Goal: Task Accomplishment & Management: Complete application form

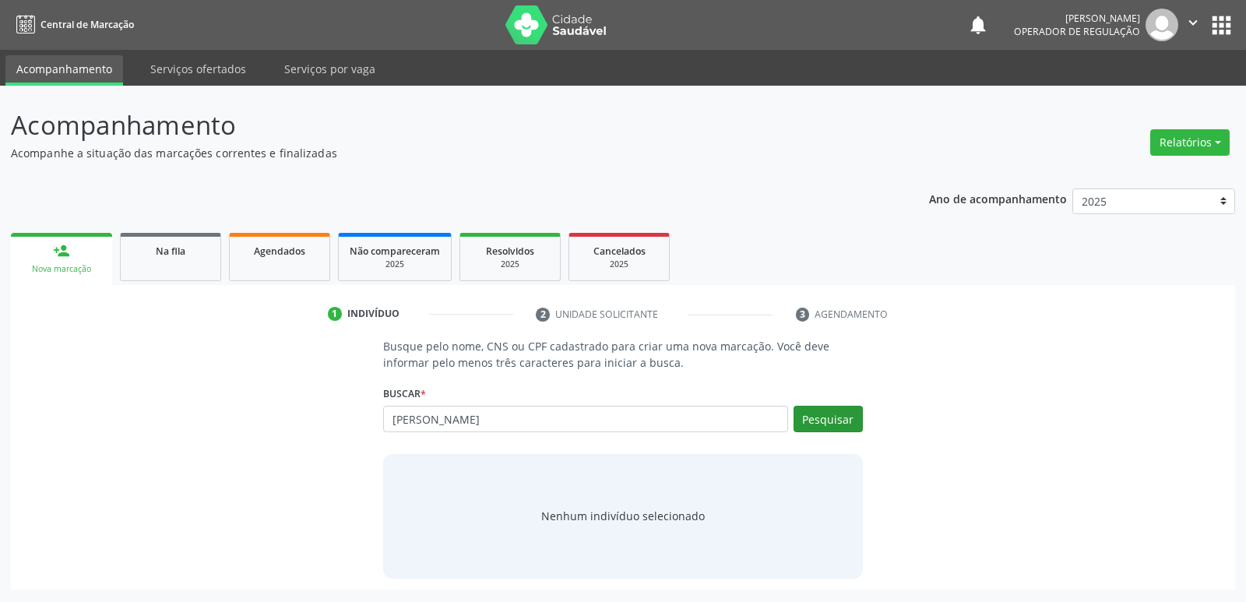
type input "elaine machad"
click at [826, 427] on button "Pesquisar" at bounding box center [827, 419] width 69 height 26
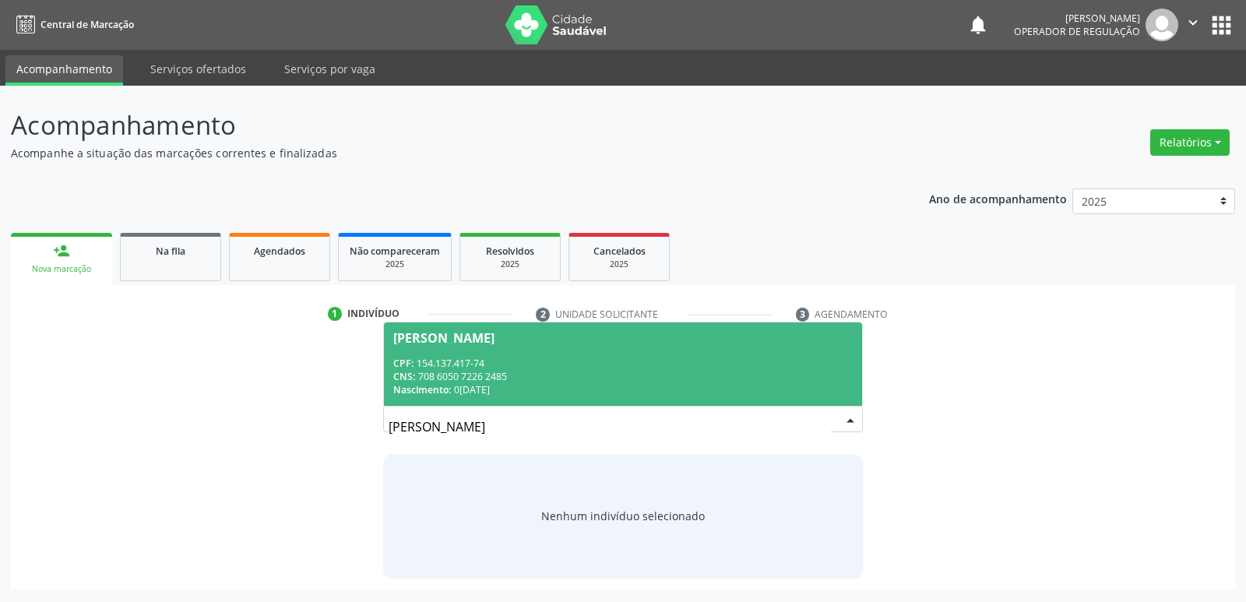
click at [552, 353] on span "Elaine Machado da Silva CPF: 154.137.417-74 CNS: 708 6050 7226 2485 Nascimento:…" at bounding box center [622, 363] width 477 height 83
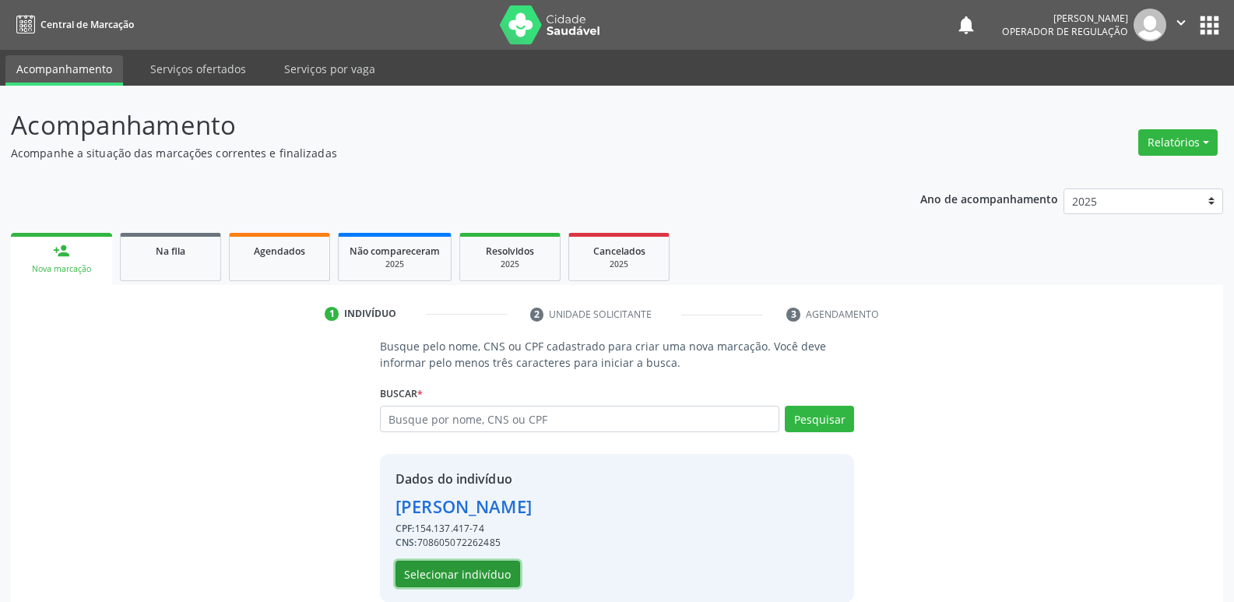
click at [408, 567] on button "Selecionar indivíduo" at bounding box center [458, 574] width 125 height 26
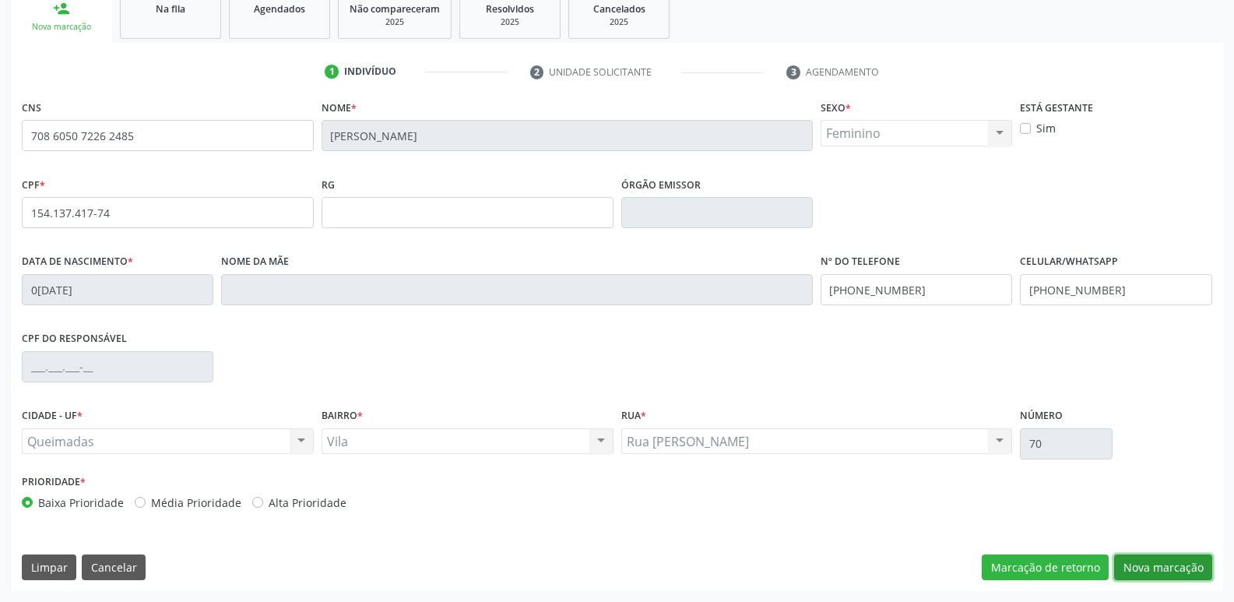
click at [1135, 570] on button "Nova marcação" at bounding box center [1163, 567] width 98 height 26
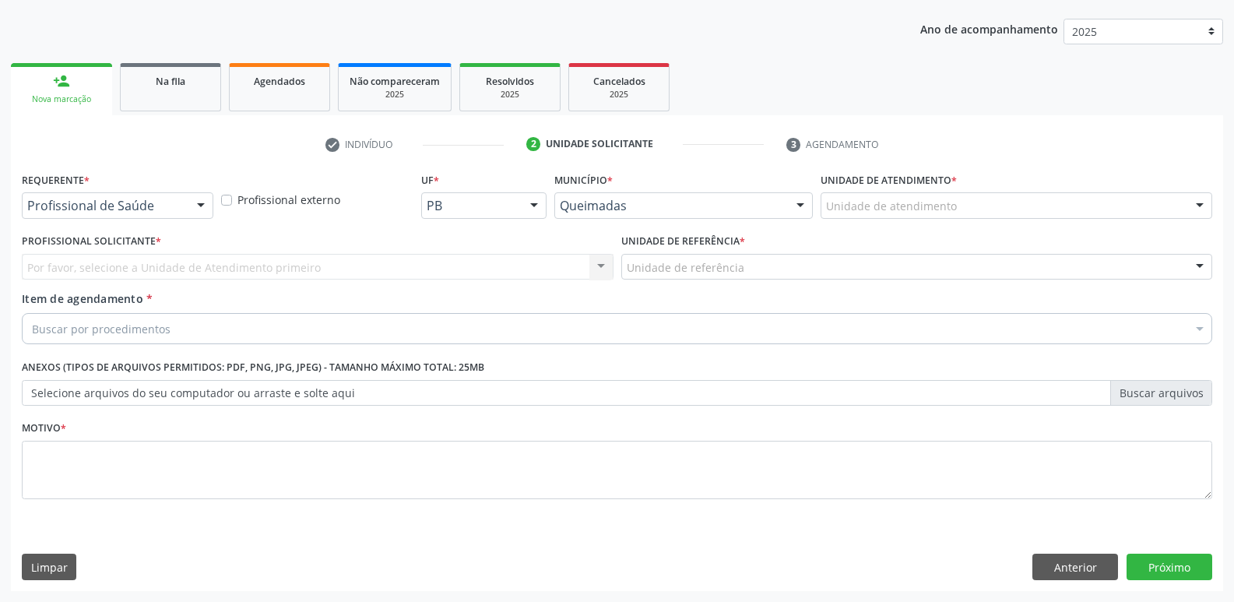
scroll to position [170, 0]
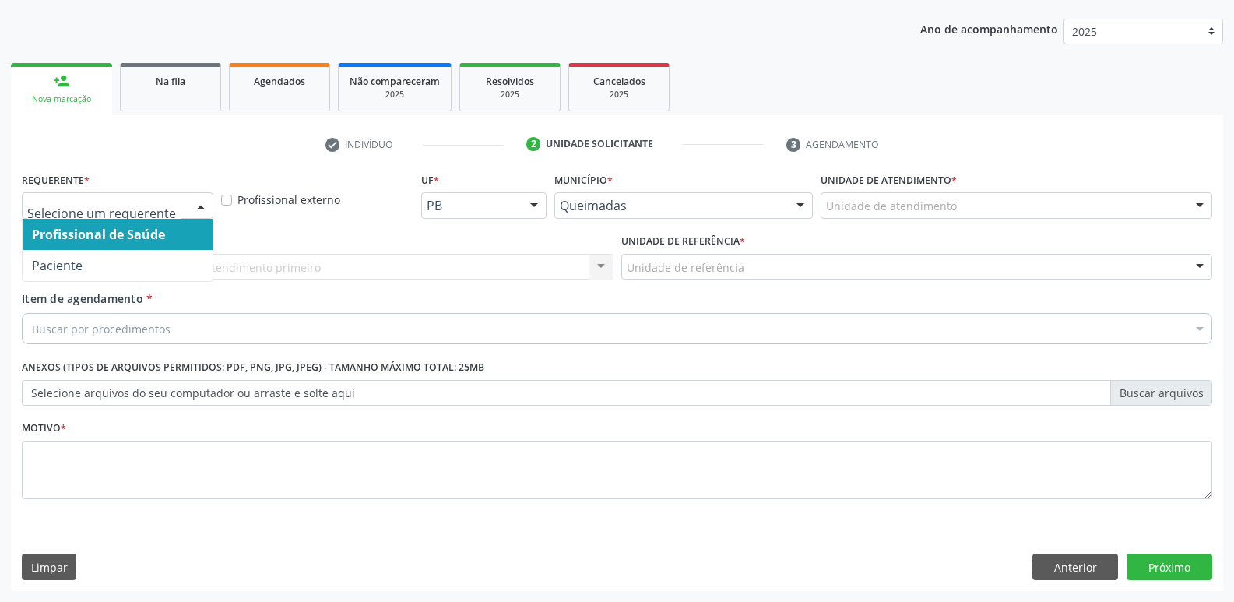
click at [182, 205] on div at bounding box center [118, 205] width 192 height 26
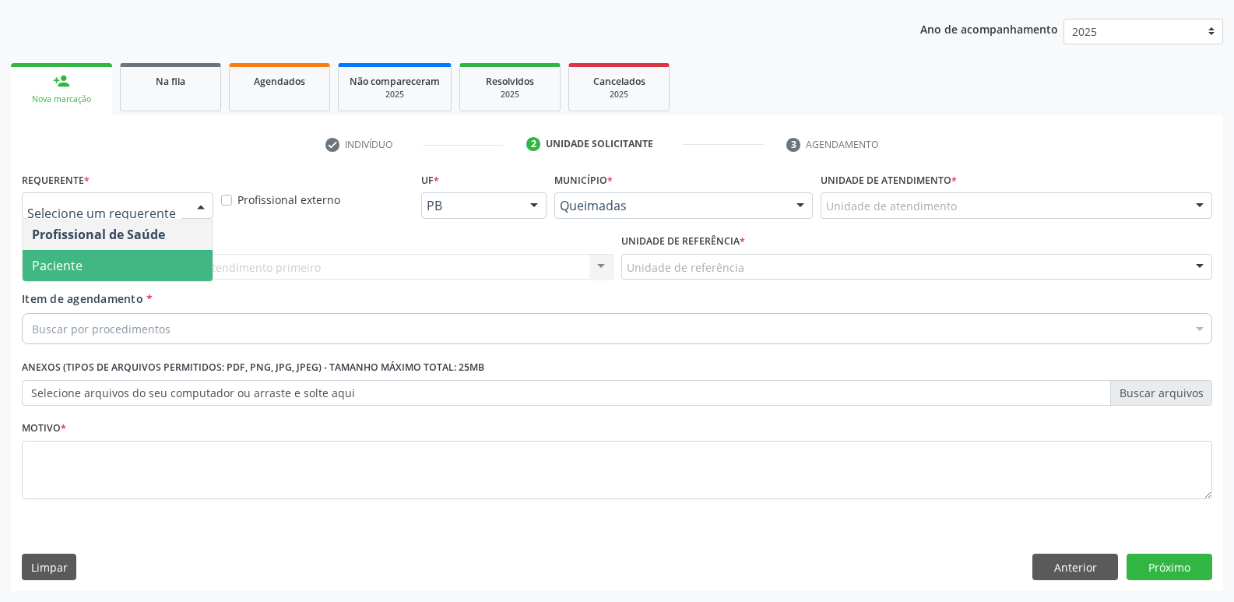
click at [107, 270] on span "Paciente" at bounding box center [118, 265] width 190 height 31
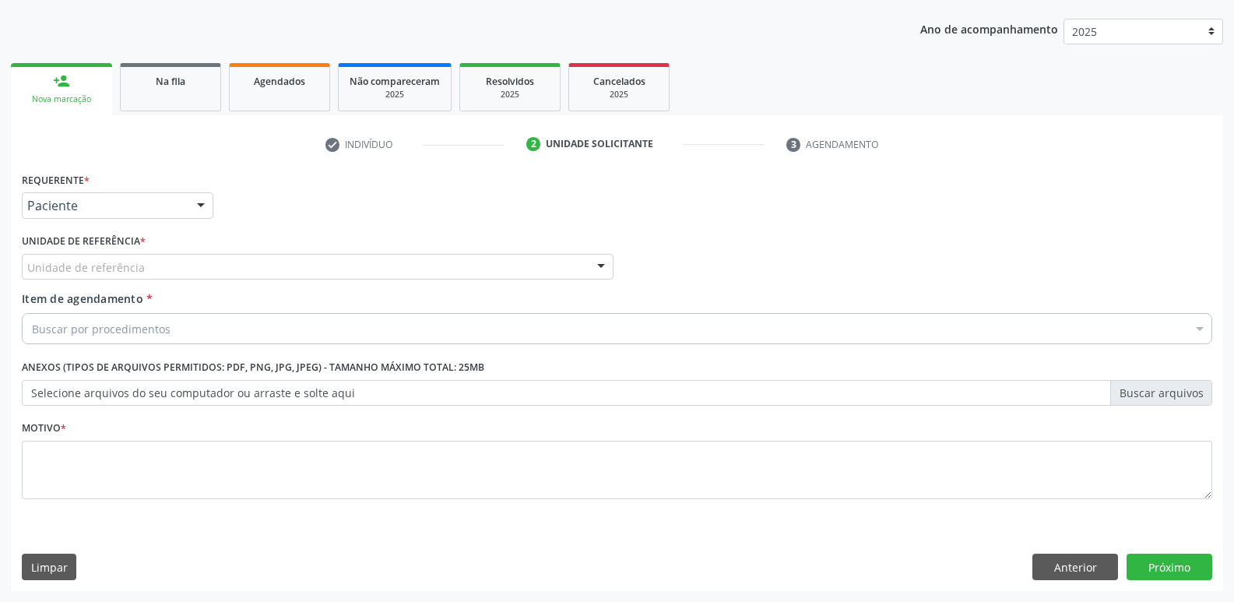
type input "v"
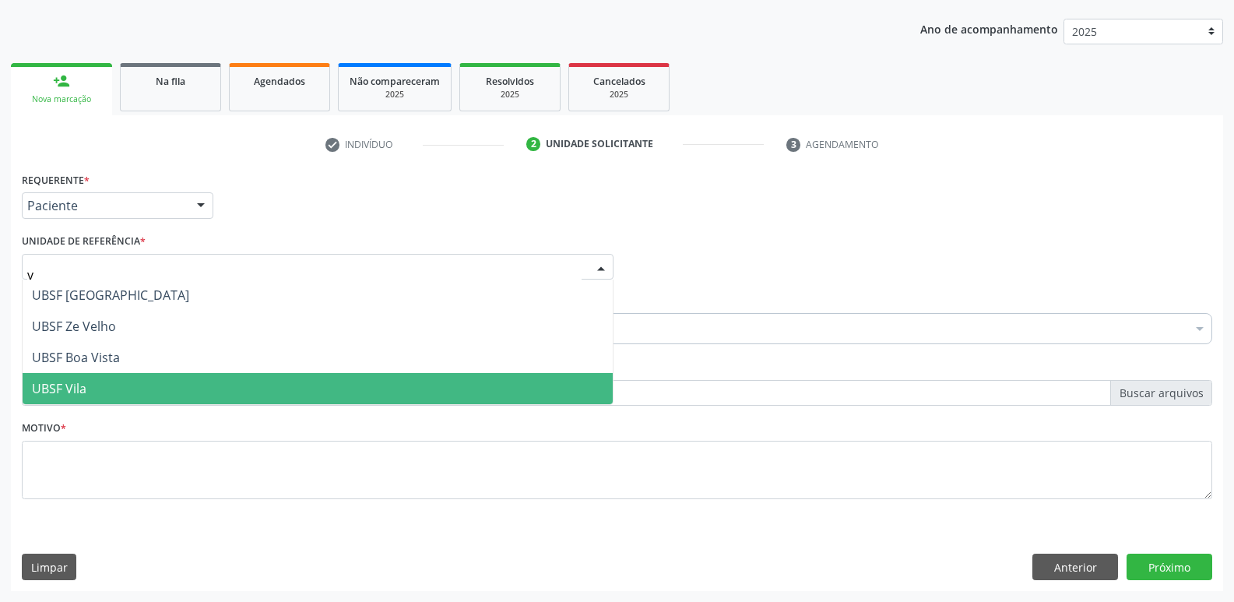
click at [77, 395] on span "UBSF Vila" at bounding box center [59, 388] width 55 height 17
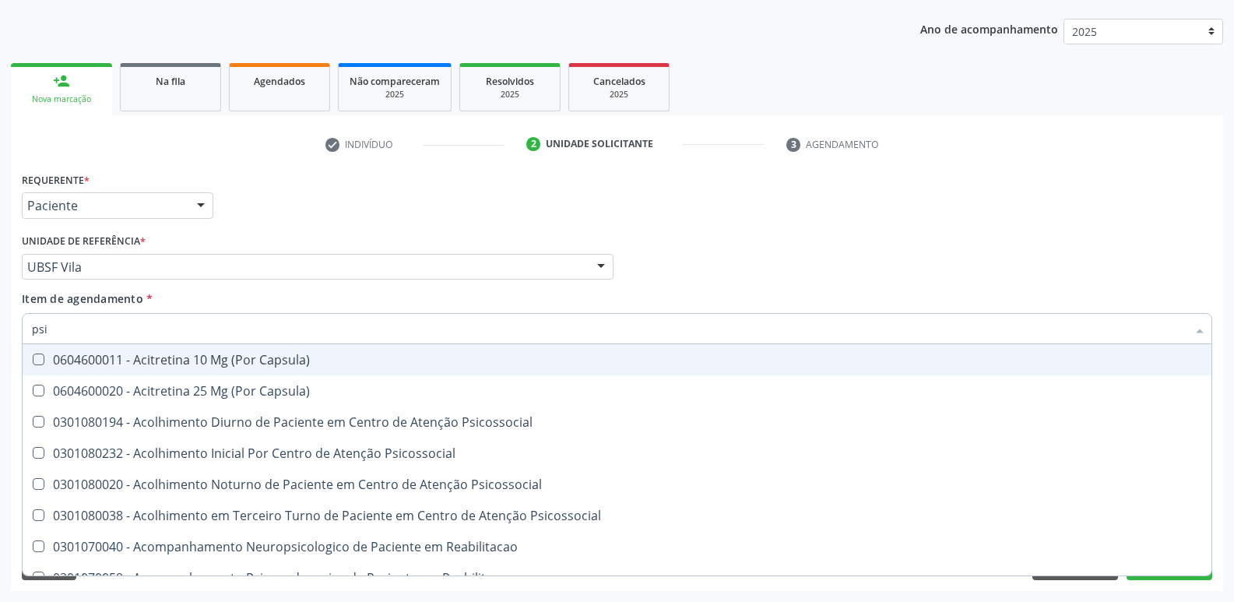
type input "psiq"
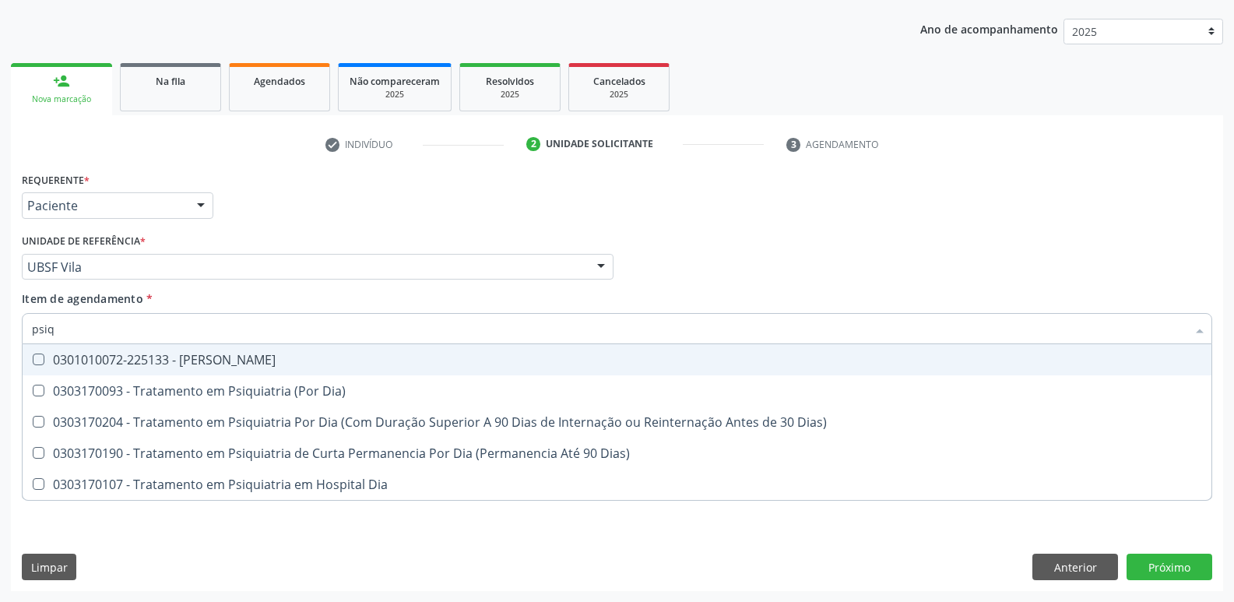
click at [238, 355] on div "0301010072-225133 - Médico Psiquiatra" at bounding box center [617, 359] width 1170 height 12
checkbox Psiquiatra "true"
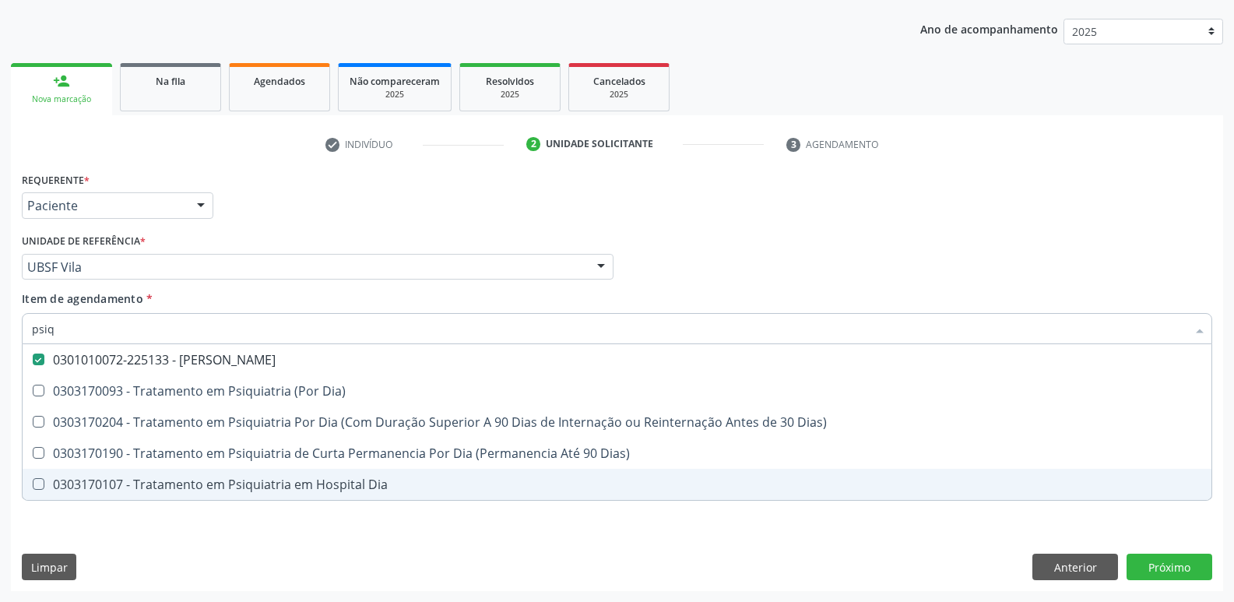
click at [158, 551] on div "Requerente * Paciente Profissional de Saúde Paciente Nenhum resultado encontrad…" at bounding box center [617, 379] width 1212 height 423
checkbox Dia\) "true"
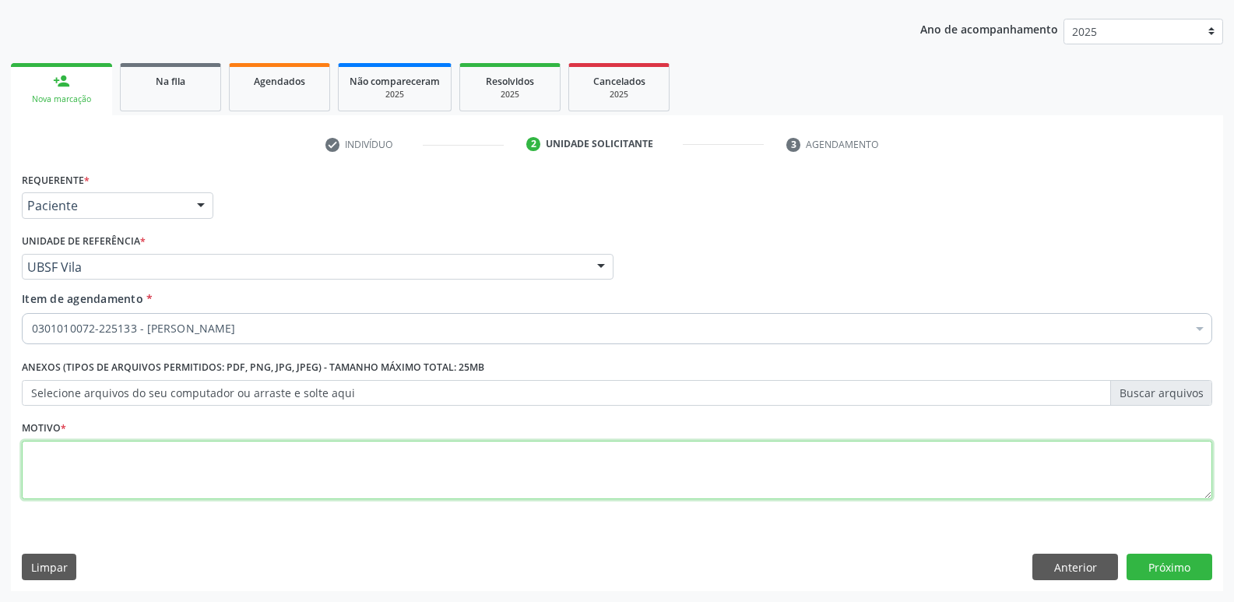
click at [186, 456] on textarea at bounding box center [617, 470] width 1190 height 59
type textarea "avaliação"
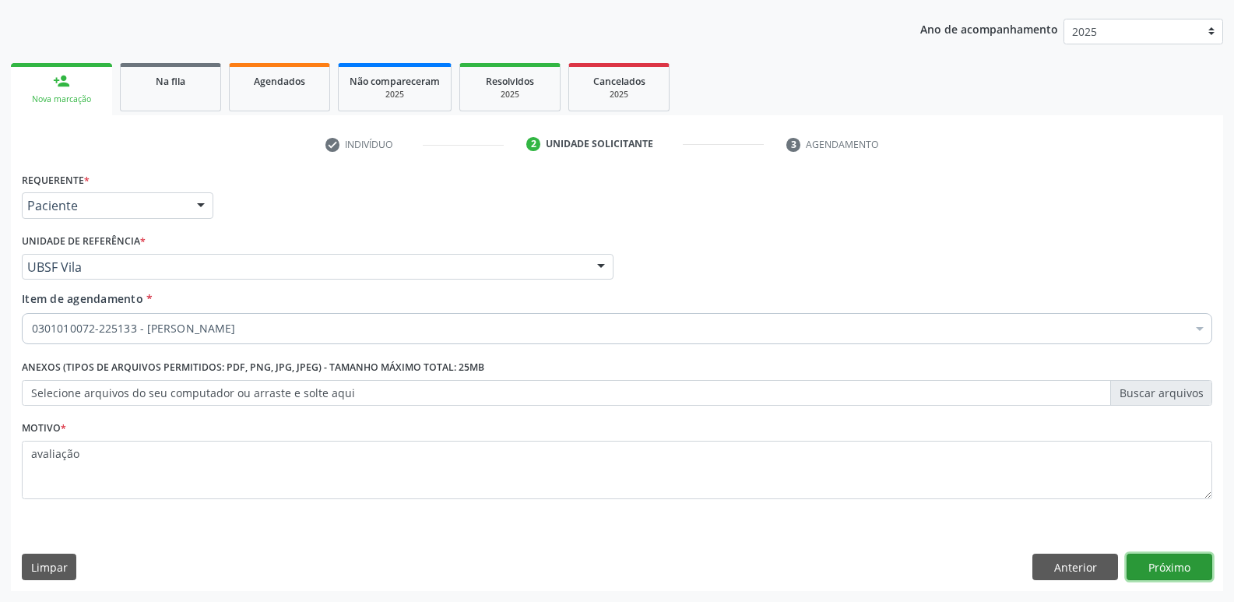
click at [1198, 564] on button "Próximo" at bounding box center [1170, 567] width 86 height 26
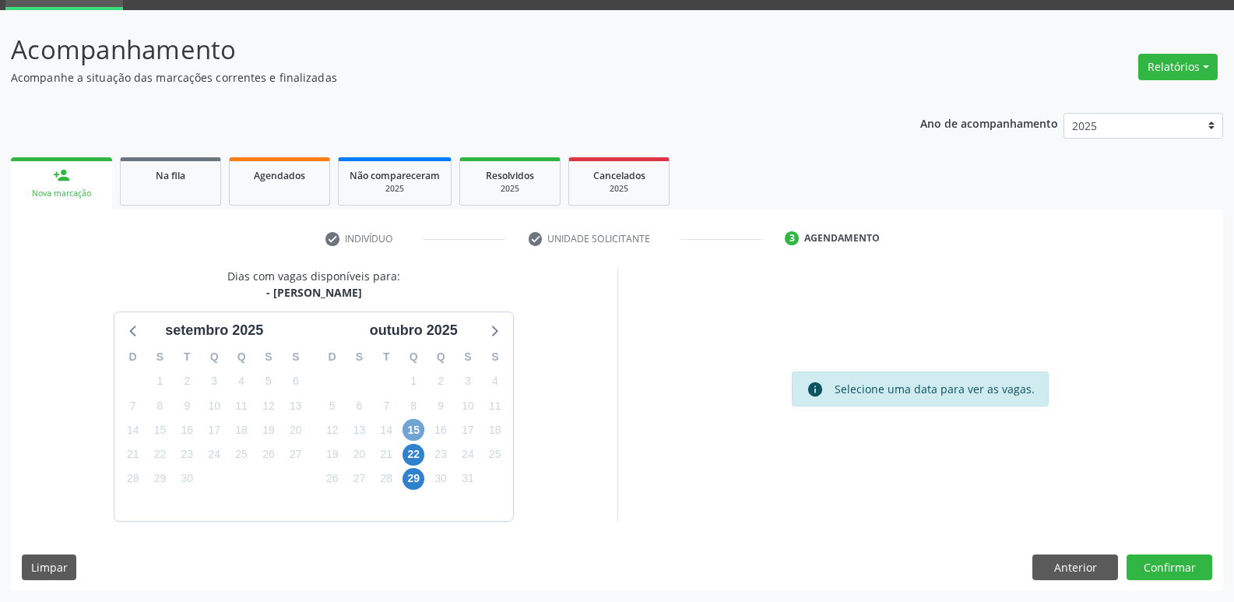
click at [407, 426] on span "15" at bounding box center [414, 430] width 22 height 22
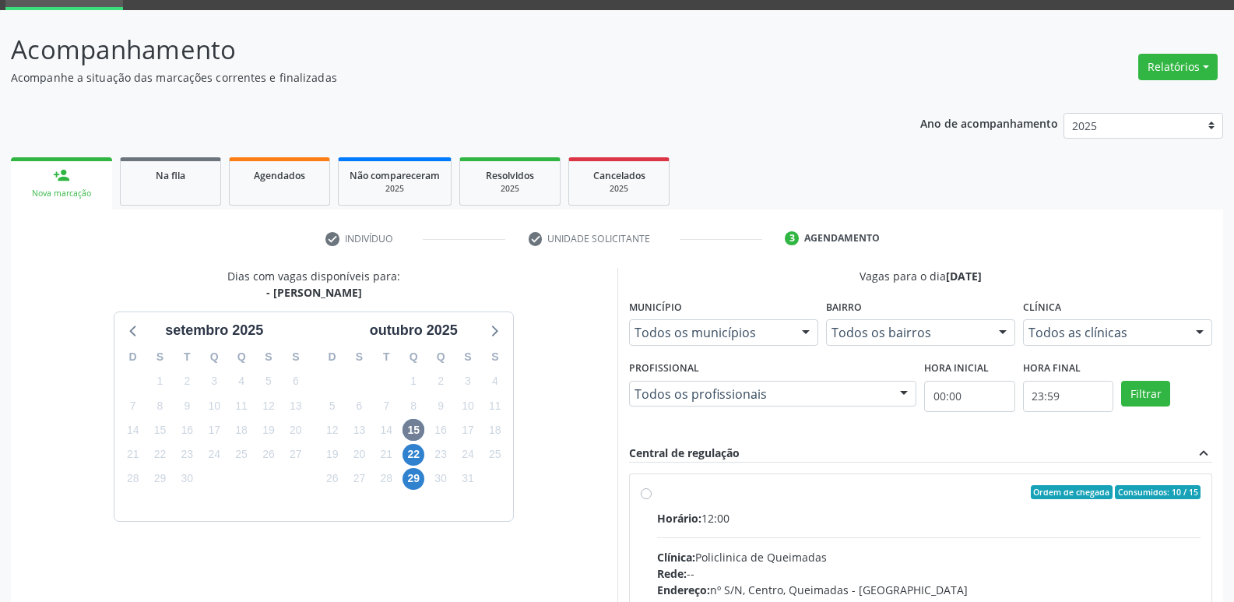
drag, startPoint x: 900, startPoint y: 519, endPoint x: 924, endPoint y: 366, distance: 154.5
click at [901, 518] on div "Horário: 12:00" at bounding box center [929, 518] width 544 height 16
click at [652, 499] on input "Ordem de chegada Consumidos: 10 / 15 Horário: 12:00 Clínica: Policlinica de Que…" at bounding box center [646, 492] width 11 height 14
radio input "true"
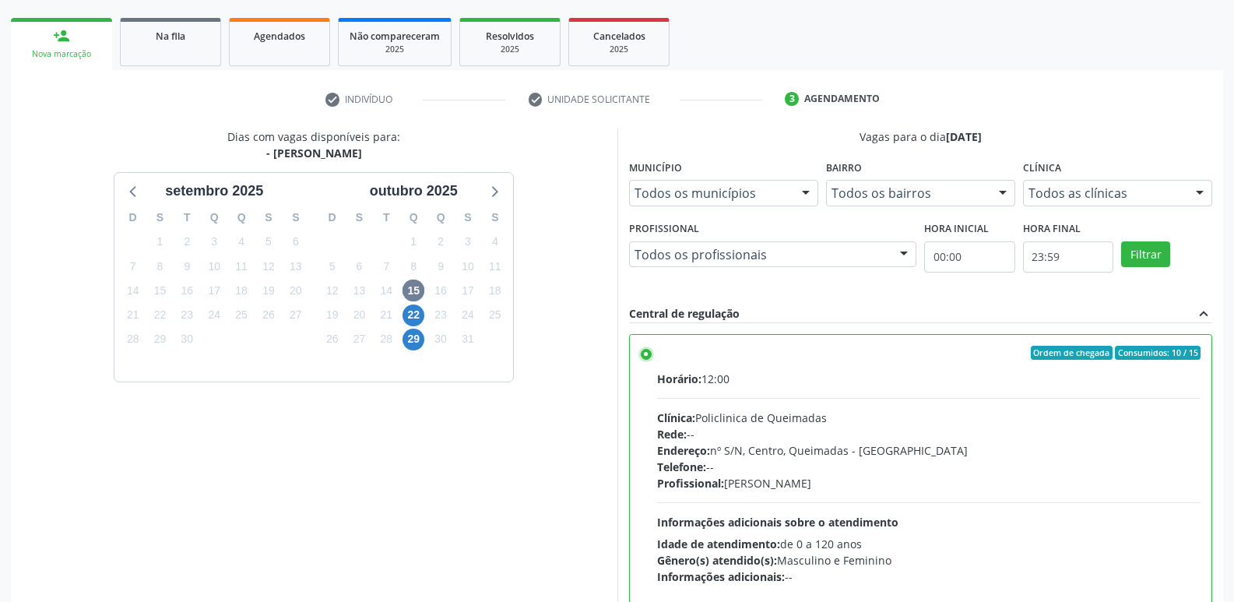
scroll to position [329, 0]
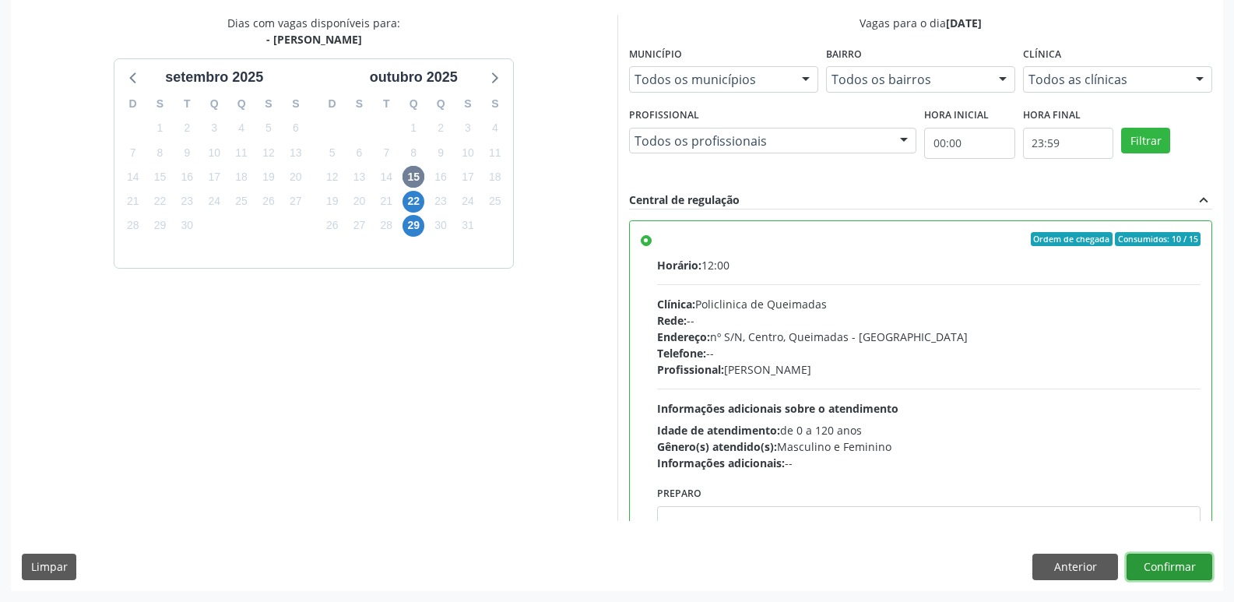
click at [1184, 570] on button "Confirmar" at bounding box center [1170, 567] width 86 height 26
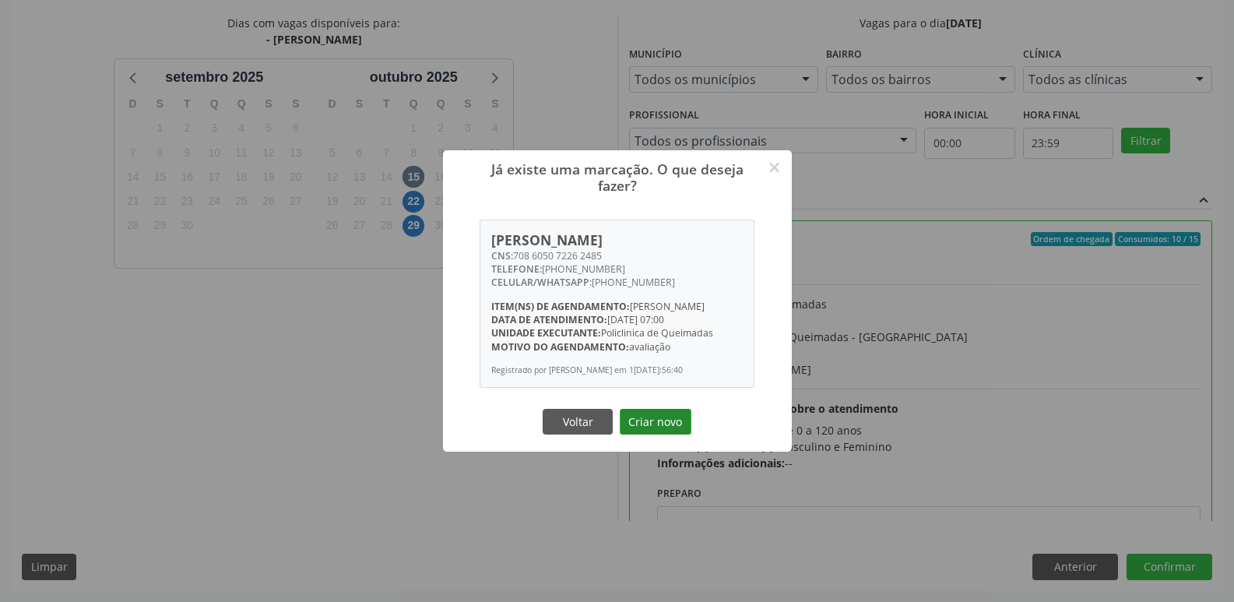
click at [666, 416] on button "Criar novo" at bounding box center [656, 422] width 72 height 26
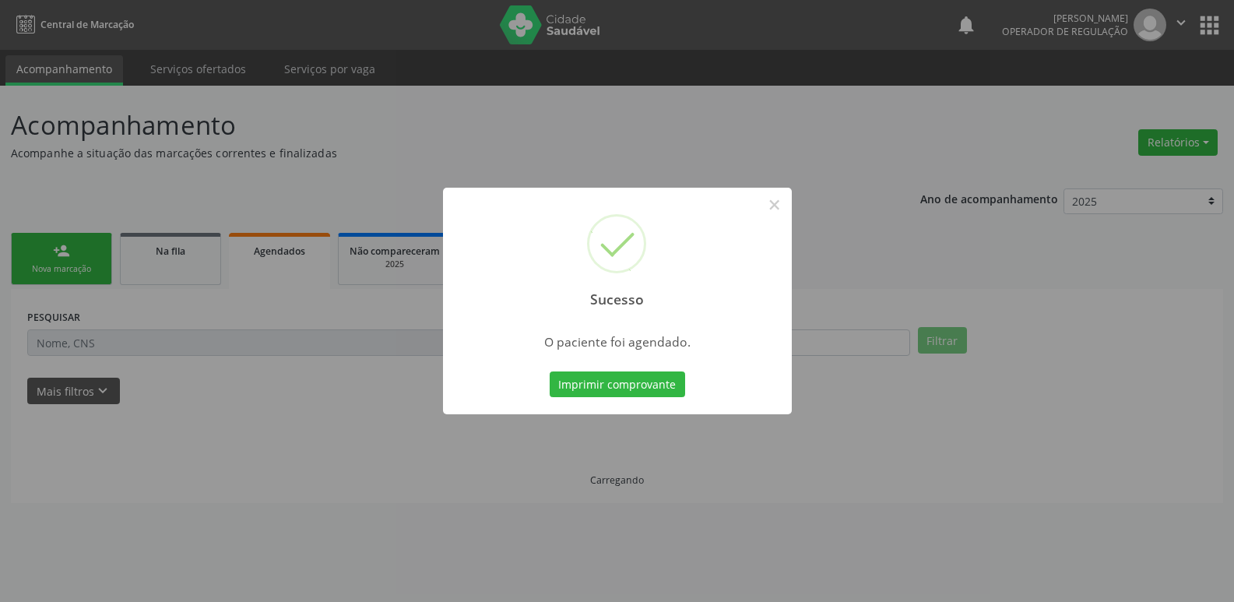
scroll to position [0, 0]
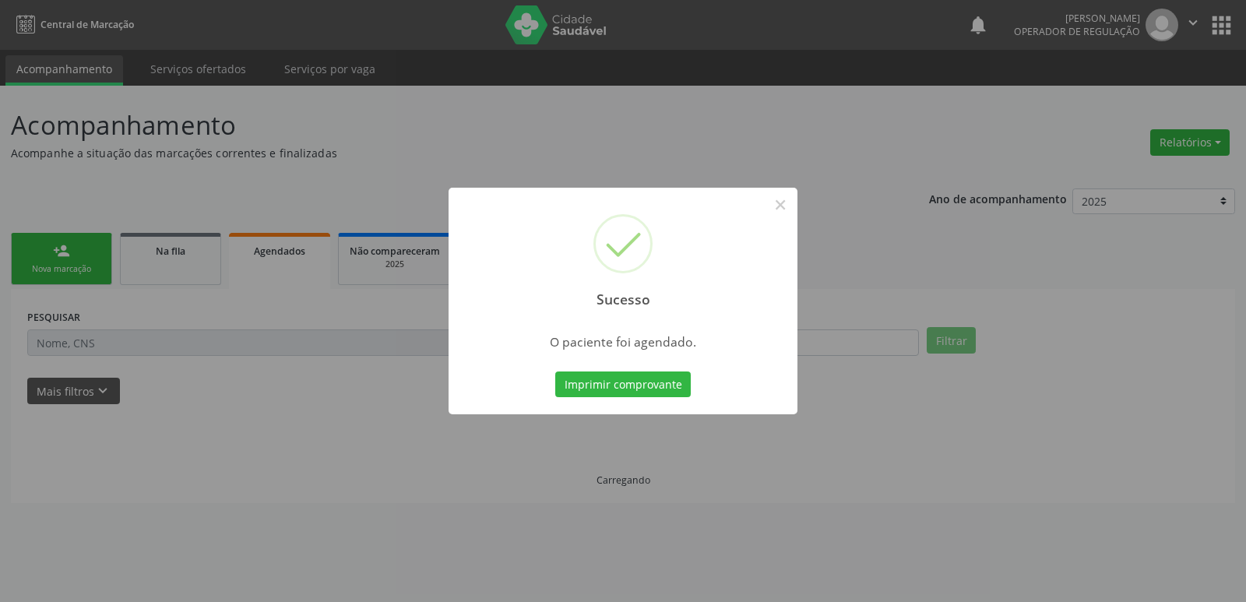
click at [638, 358] on div "Sucesso × O paciente foi agendado. Imprimir comprovante Cancel" at bounding box center [622, 301] width 349 height 227
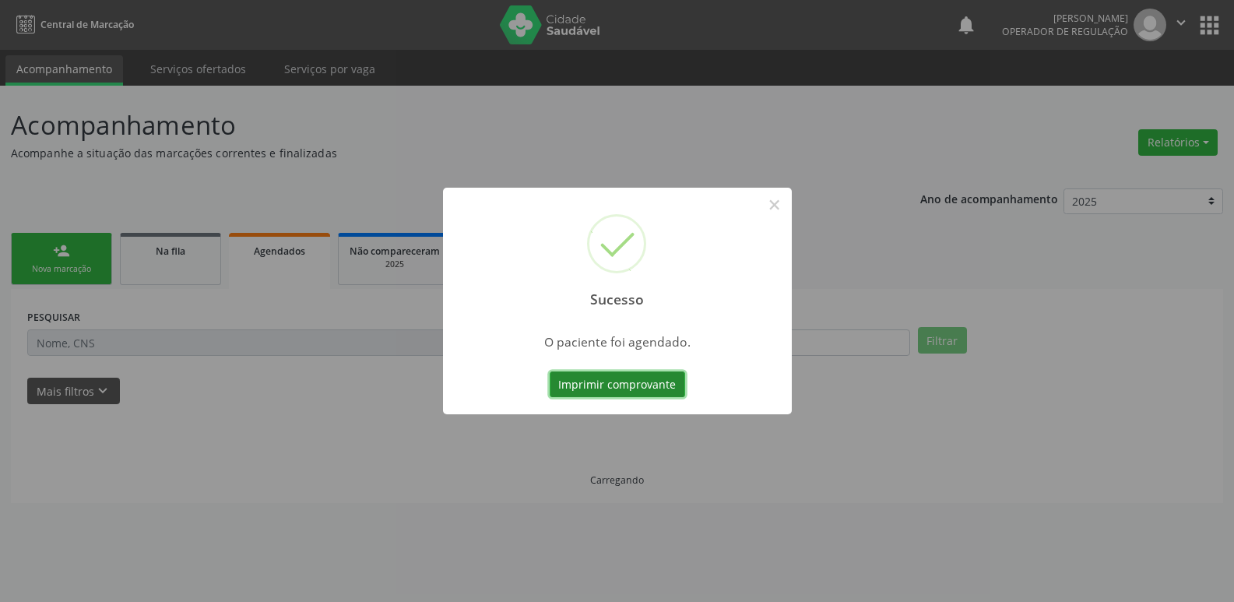
click at [644, 374] on button "Imprimir comprovante" at bounding box center [617, 384] width 135 height 26
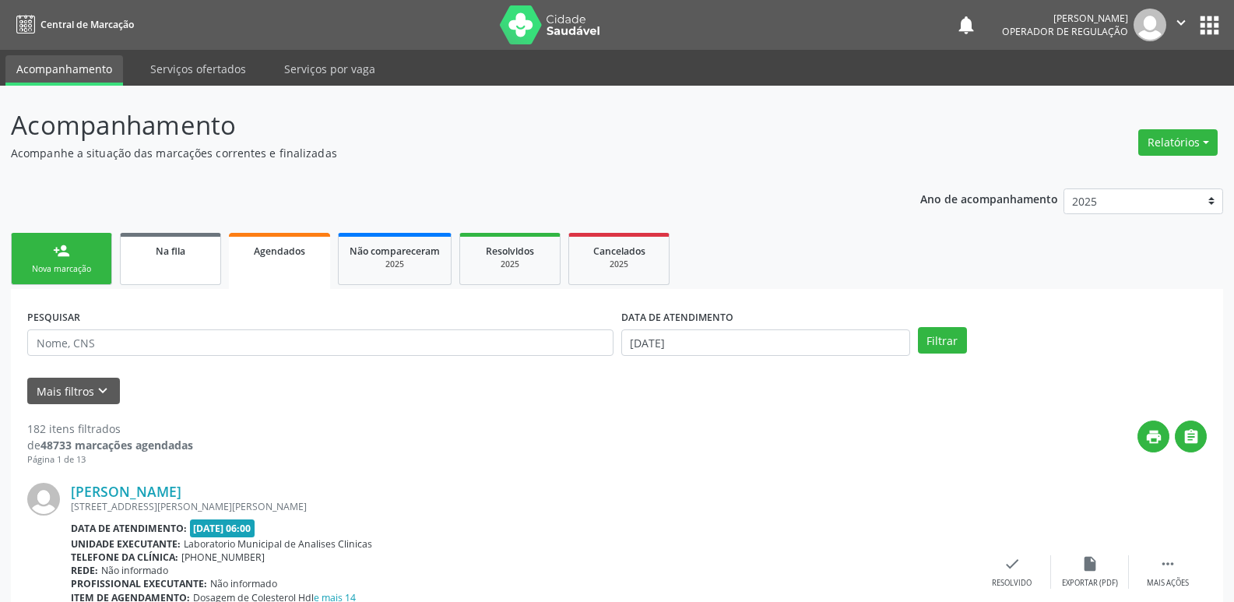
click at [193, 251] on div "Na fila" at bounding box center [171, 250] width 78 height 16
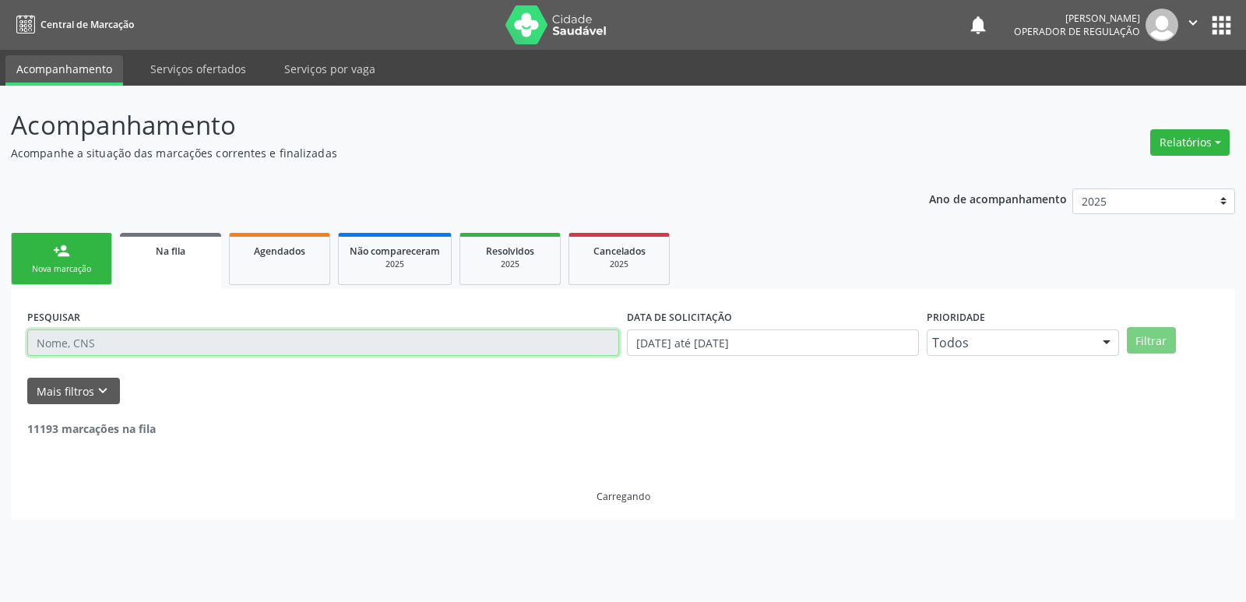
click at [128, 339] on input "text" at bounding box center [323, 342] width 592 height 26
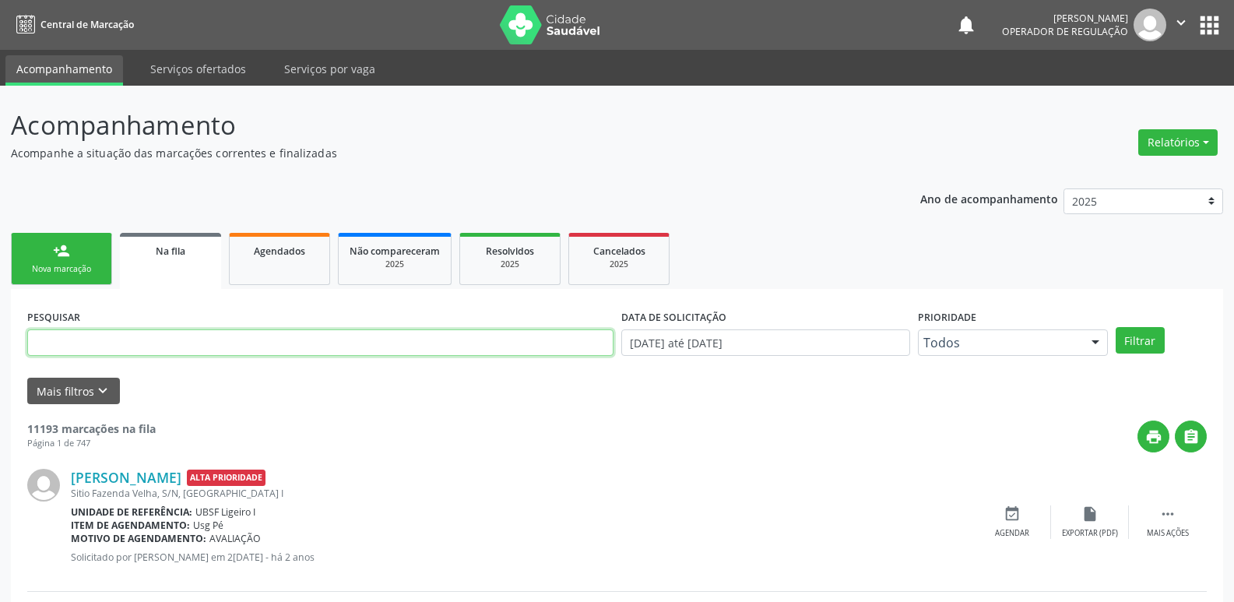
click at [134, 348] on input "text" at bounding box center [320, 342] width 586 height 26
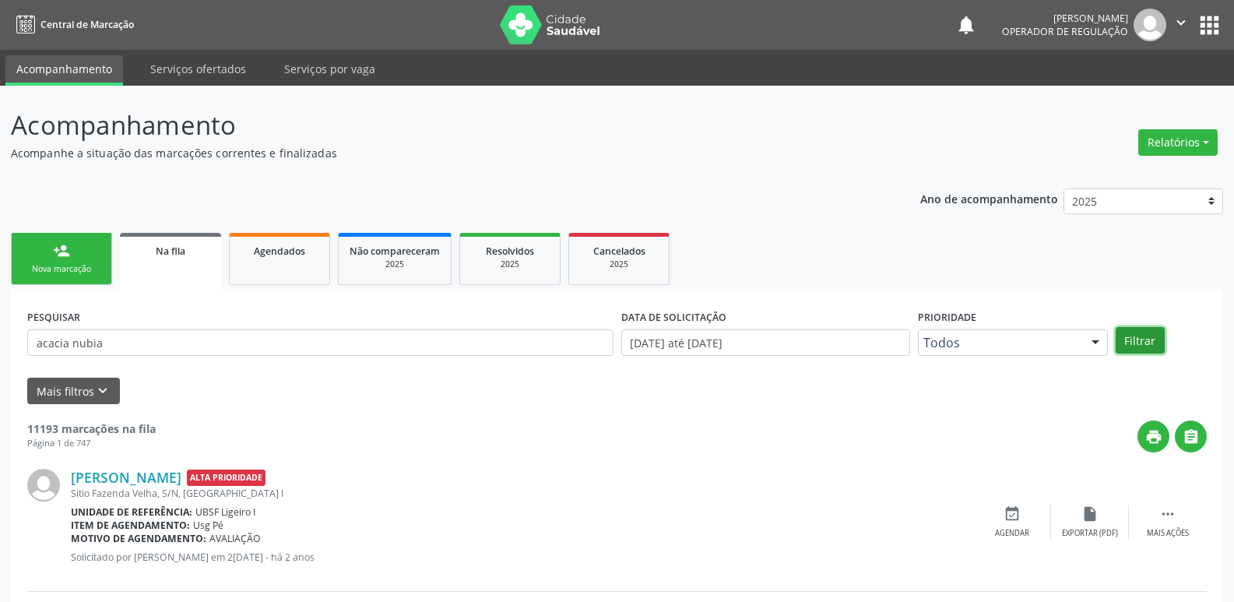
click at [1136, 340] on button "Filtrar" at bounding box center [1140, 340] width 49 height 26
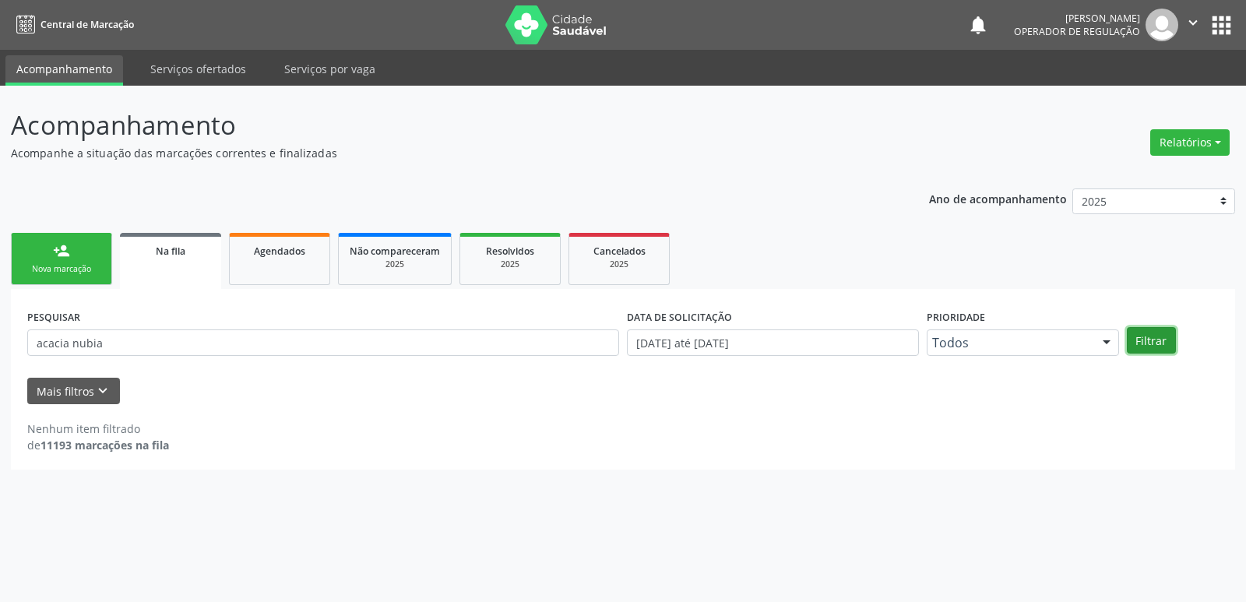
click at [1155, 344] on button "Filtrar" at bounding box center [1151, 340] width 49 height 26
click at [55, 344] on input "acacia nubia" at bounding box center [323, 342] width 592 height 26
click at [1127, 327] on button "Filtrar" at bounding box center [1151, 340] width 49 height 26
click at [1163, 338] on button "Filtrar" at bounding box center [1151, 340] width 49 height 26
drag, startPoint x: 134, startPoint y: 358, endPoint x: 74, endPoint y: 334, distance: 64.6
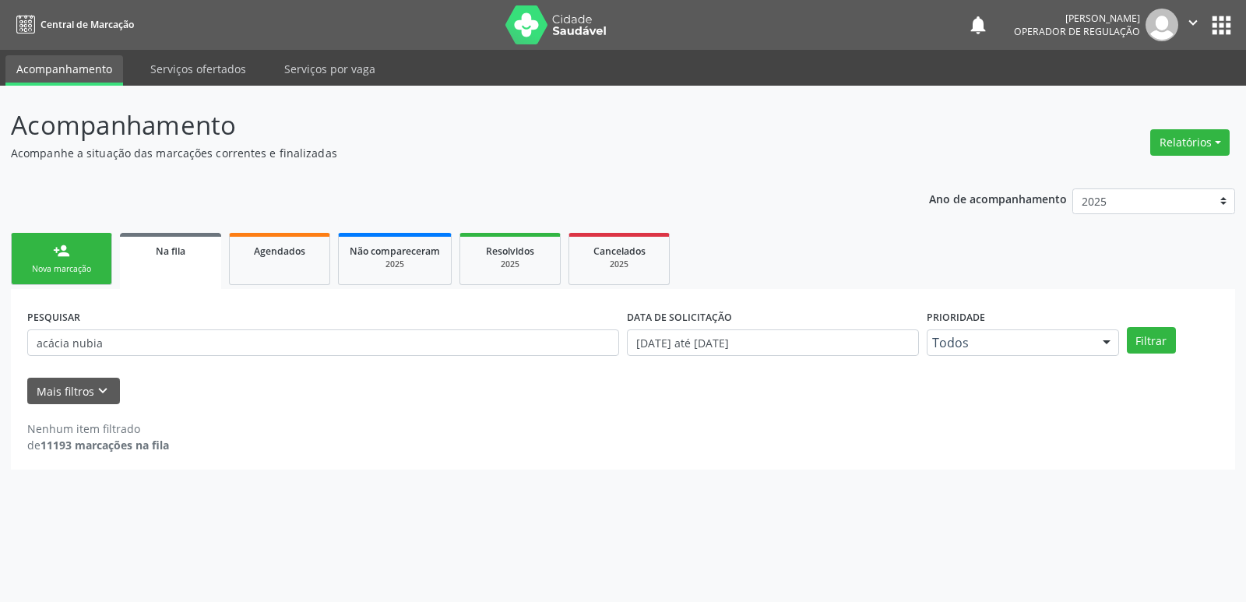
click at [1, 335] on div "Acompanhamento Acompanhe a situação das marcações correntes e finalizadas Relat…" at bounding box center [623, 344] width 1246 height 516
drag, startPoint x: 124, startPoint y: 345, endPoint x: 0, endPoint y: 61, distance: 310.0
click at [0, 282] on div "Acompanhamento Acompanhe a situação das marcações correntes e finalizadas Relat…" at bounding box center [623, 344] width 1246 height 516
click at [1127, 327] on button "Filtrar" at bounding box center [1151, 340] width 49 height 26
click at [1159, 340] on button "Filtrar" at bounding box center [1151, 340] width 49 height 26
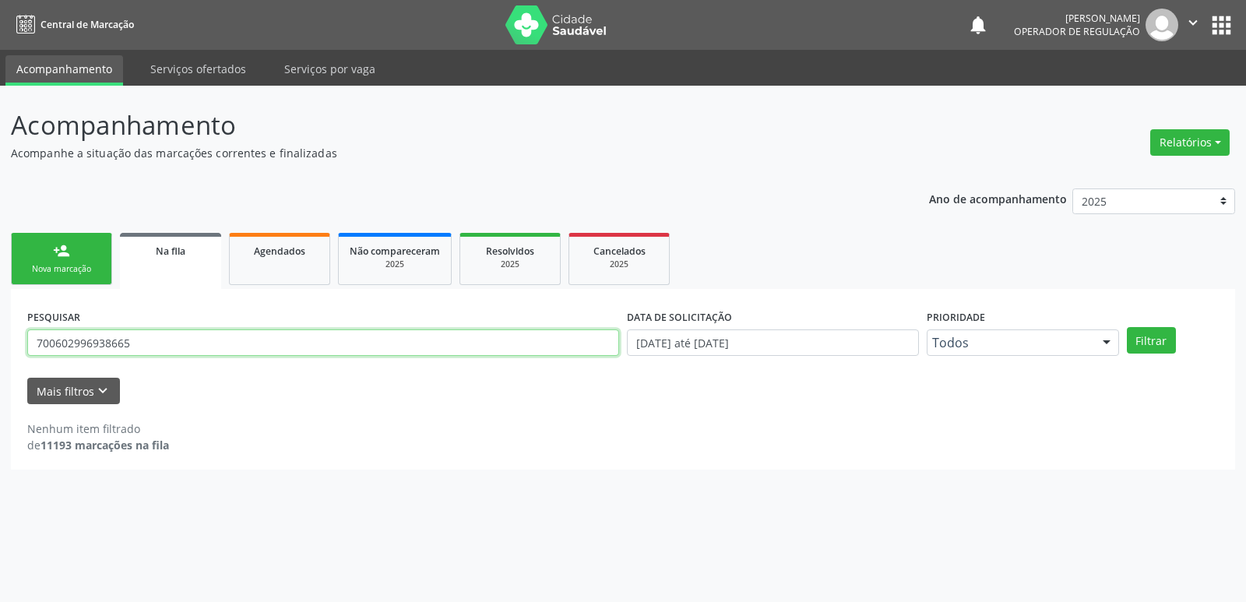
drag, startPoint x: 160, startPoint y: 345, endPoint x: 0, endPoint y: 293, distance: 167.9
click at [0, 293] on div "Acompanhamento Acompanhe a situação das marcações correntes e finalizadas Relat…" at bounding box center [623, 344] width 1246 height 516
type input "706704508052816"
click at [1127, 327] on button "Filtrar" at bounding box center [1151, 340] width 49 height 26
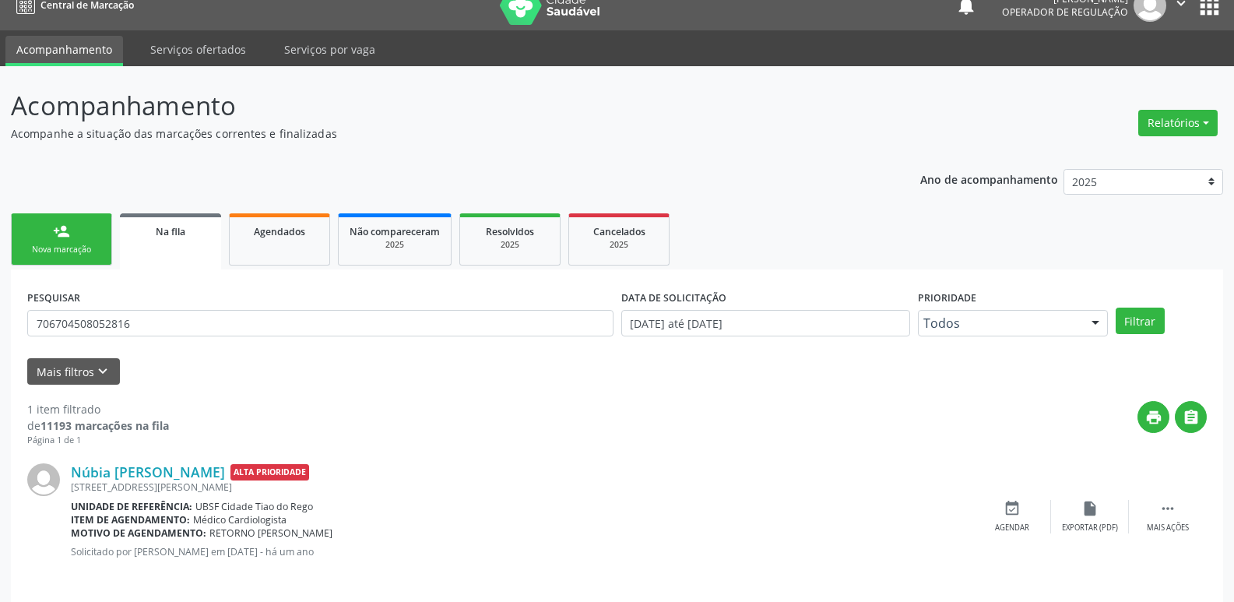
scroll to position [30, 0]
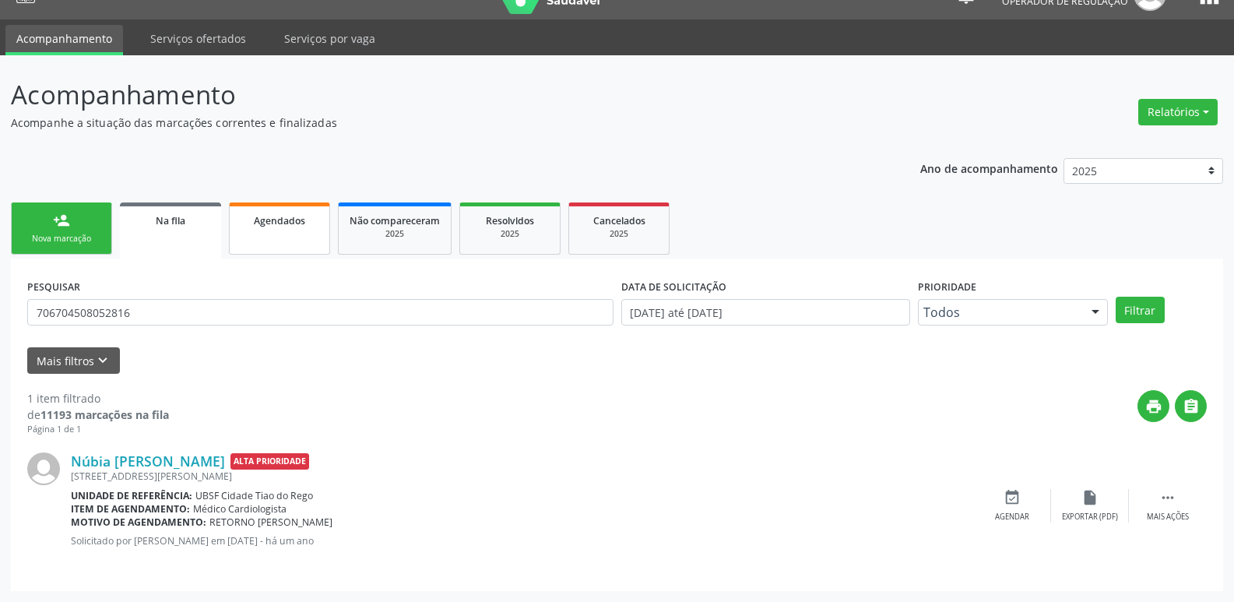
click at [278, 235] on link "Agendados" at bounding box center [279, 228] width 101 height 52
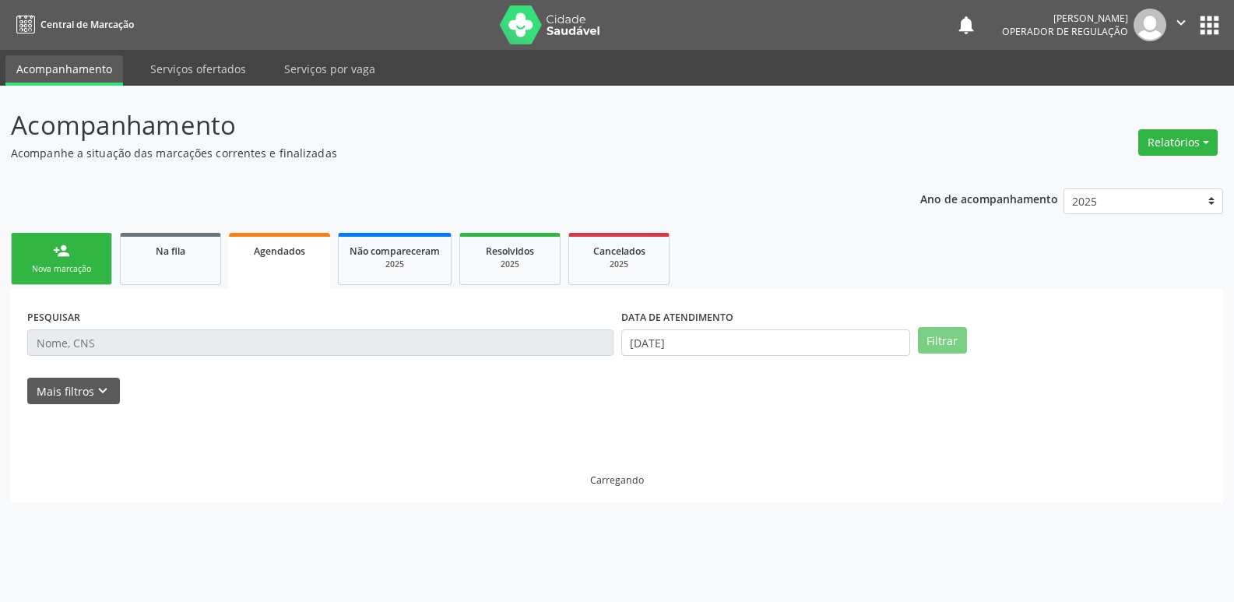
scroll to position [0, 0]
click at [115, 344] on input "text" at bounding box center [320, 342] width 586 height 26
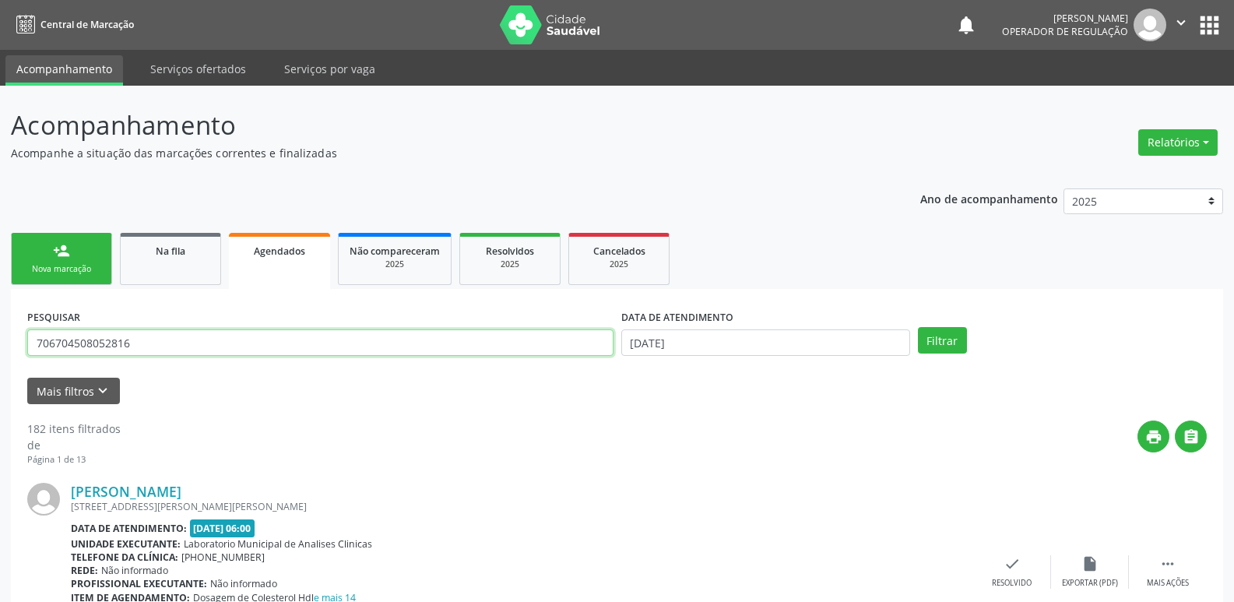
type input "706704508052816"
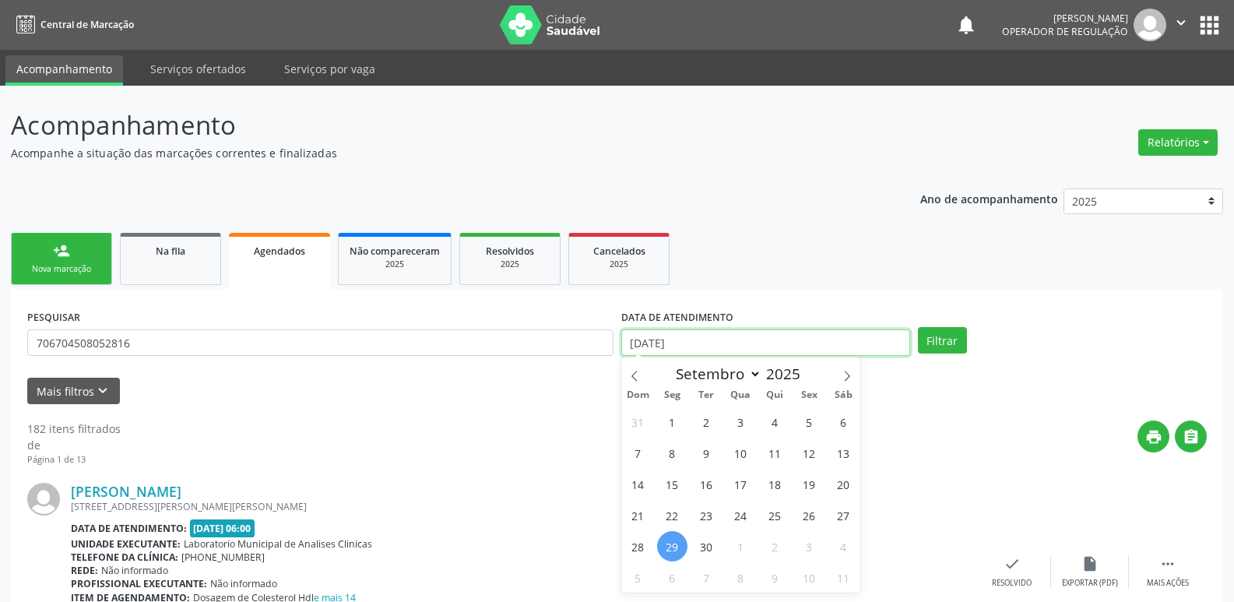
drag, startPoint x: 688, startPoint y: 337, endPoint x: 697, endPoint y: 333, distance: 9.4
click at [697, 333] on input "[DATE]" at bounding box center [765, 342] width 289 height 26
click at [918, 327] on button "Filtrar" at bounding box center [942, 340] width 49 height 26
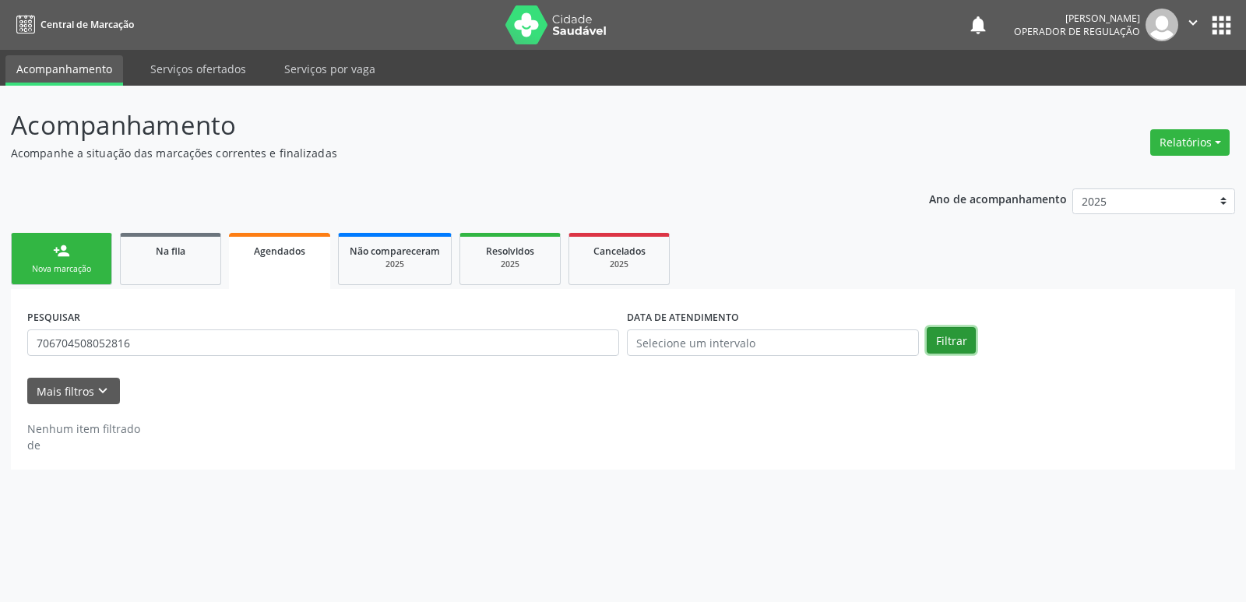
click at [967, 343] on button "Filtrar" at bounding box center [951, 340] width 49 height 26
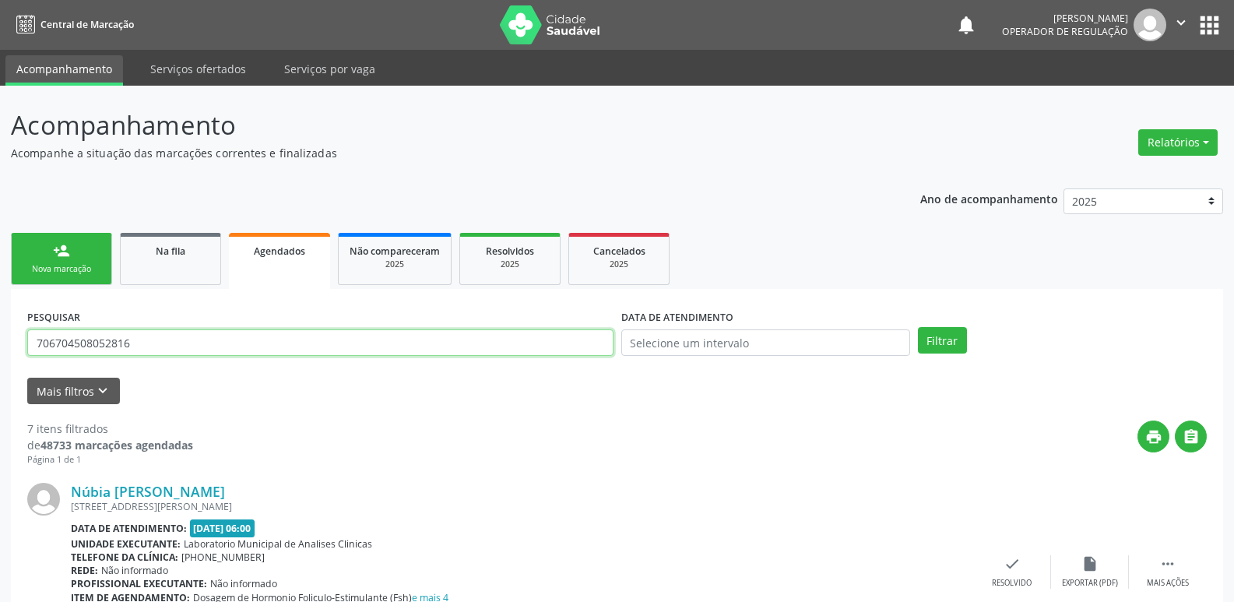
drag, startPoint x: 230, startPoint y: 334, endPoint x: 0, endPoint y: 331, distance: 230.5
type input "700602996938665"
click at [941, 337] on button "Filtrar" at bounding box center [942, 340] width 49 height 26
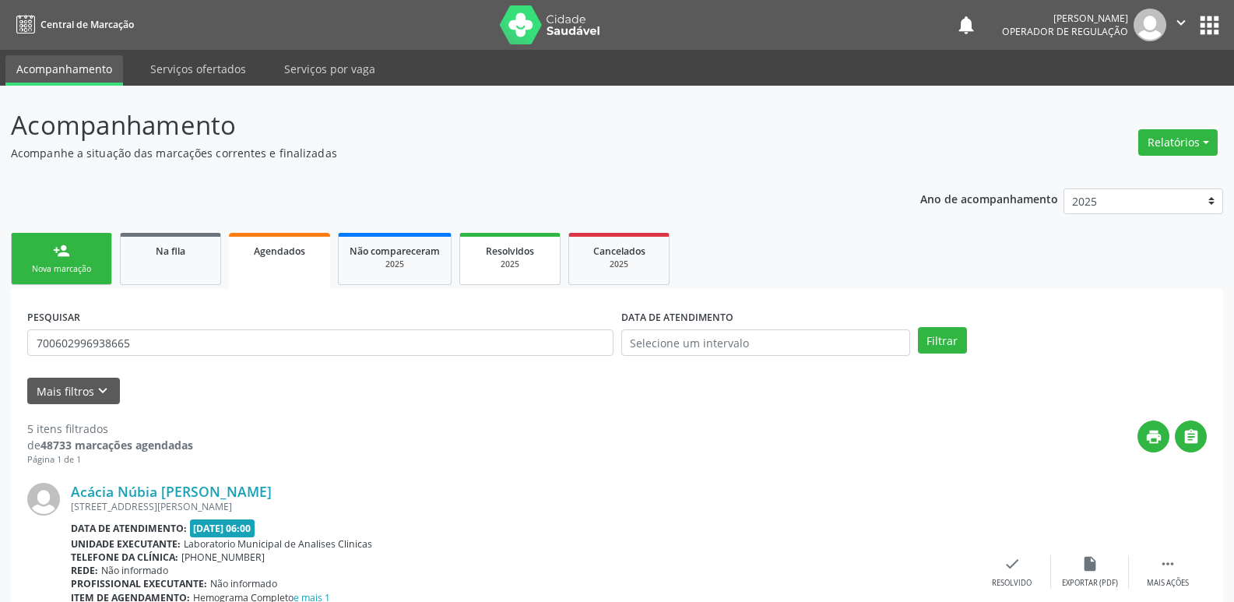
click at [524, 262] on div "2025" at bounding box center [510, 264] width 78 height 12
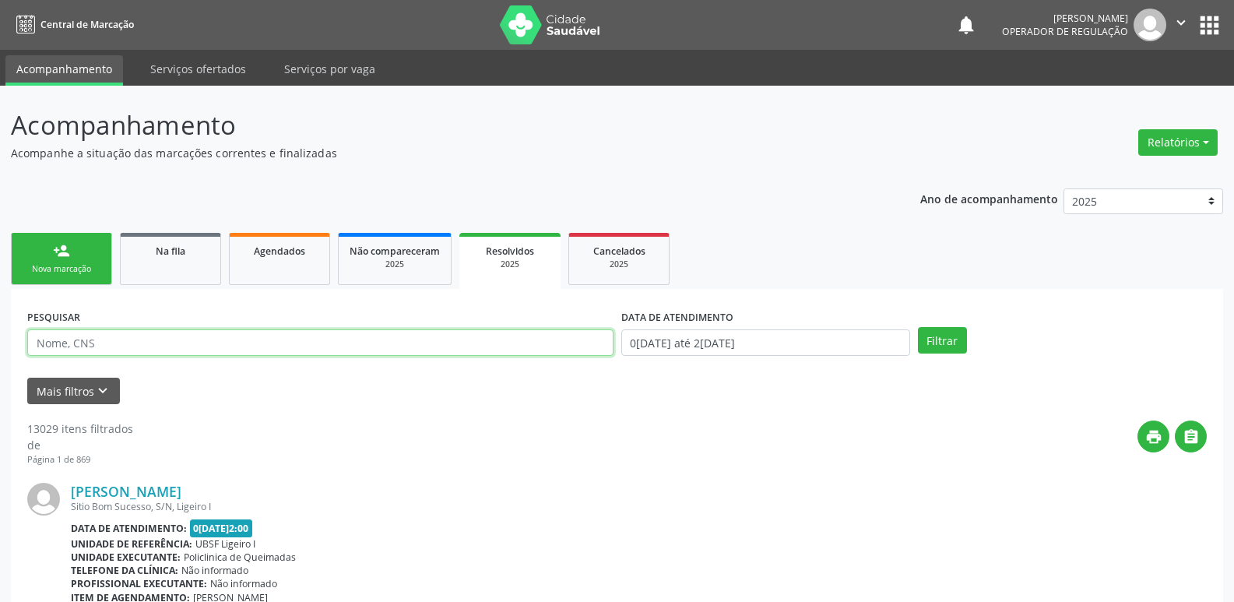
drag, startPoint x: 144, startPoint y: 341, endPoint x: 181, endPoint y: 321, distance: 42.5
click at [152, 331] on input "text" at bounding box center [320, 342] width 586 height 26
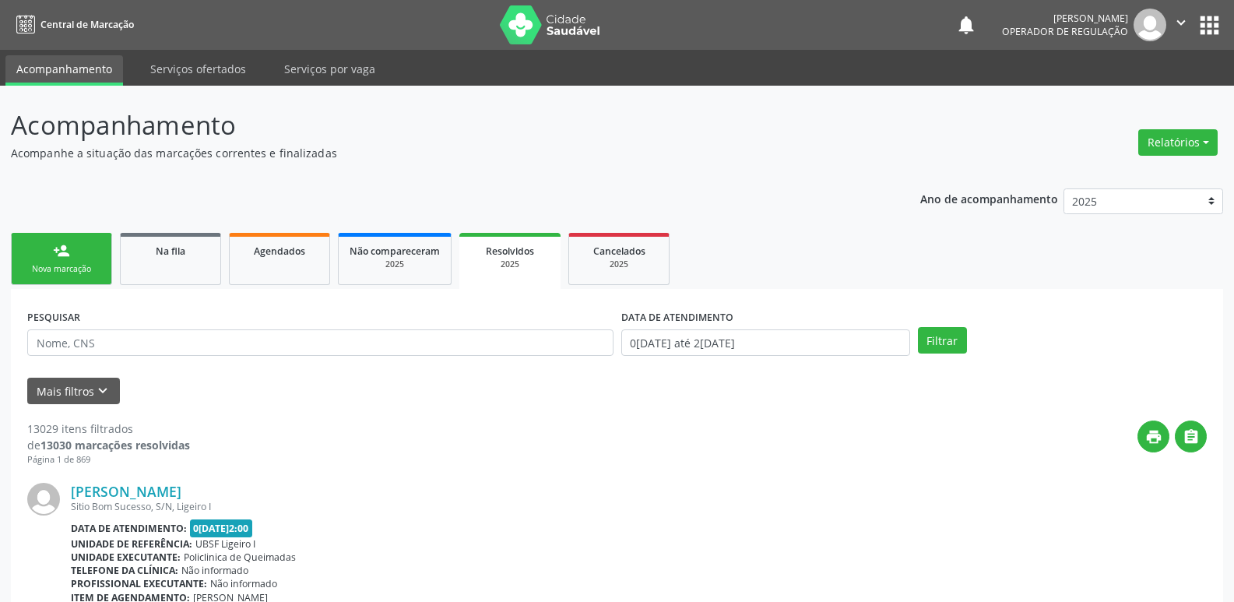
click at [43, 260] on link "person_add Nova marcação" at bounding box center [61, 259] width 101 height 52
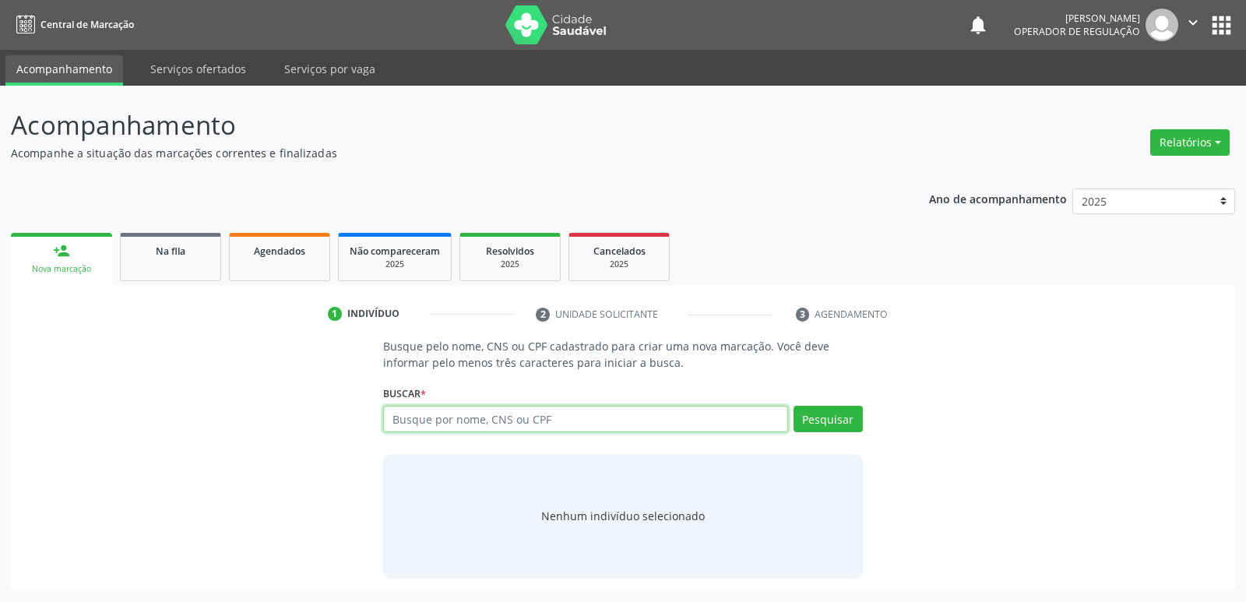
click at [415, 419] on input "text" at bounding box center [585, 419] width 404 height 26
type input "708606043558283"
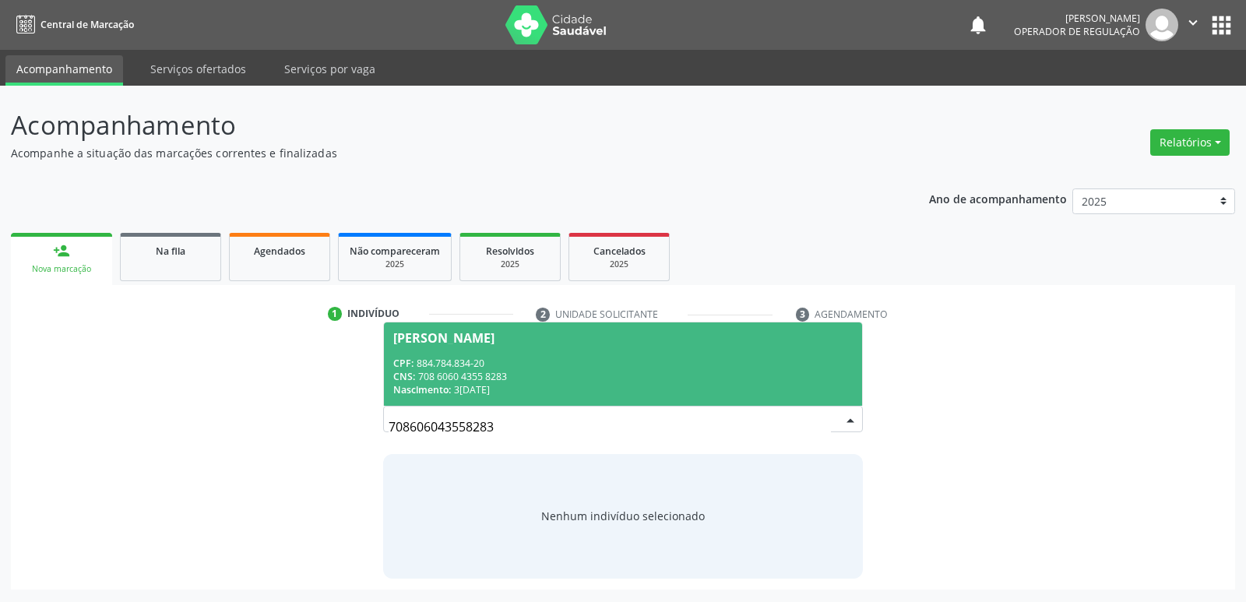
click at [553, 374] on div "CNS: 708 6060 4355 8283" at bounding box center [622, 376] width 459 height 13
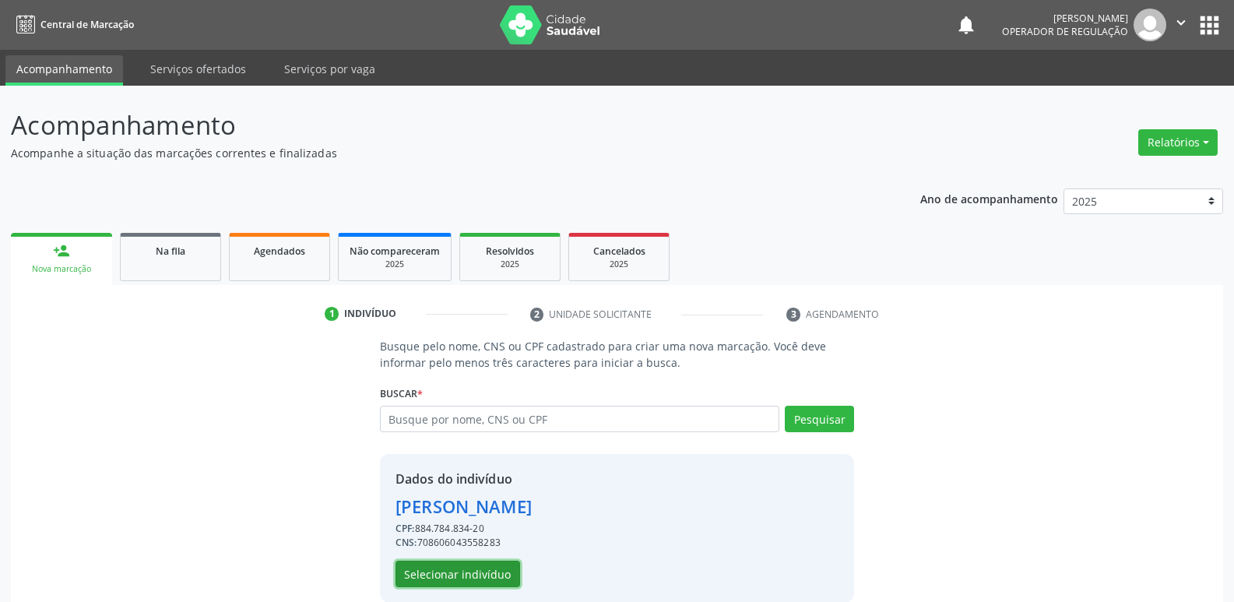
click at [495, 572] on button "Selecionar indivíduo" at bounding box center [458, 574] width 125 height 26
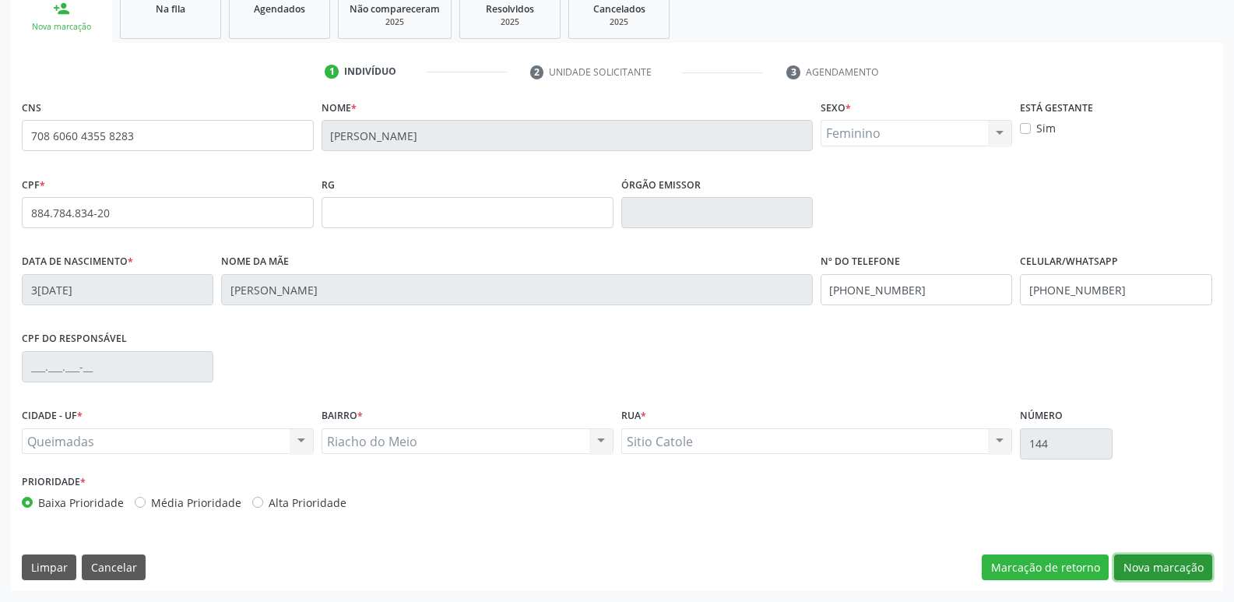
click at [1146, 566] on button "Nova marcação" at bounding box center [1163, 567] width 98 height 26
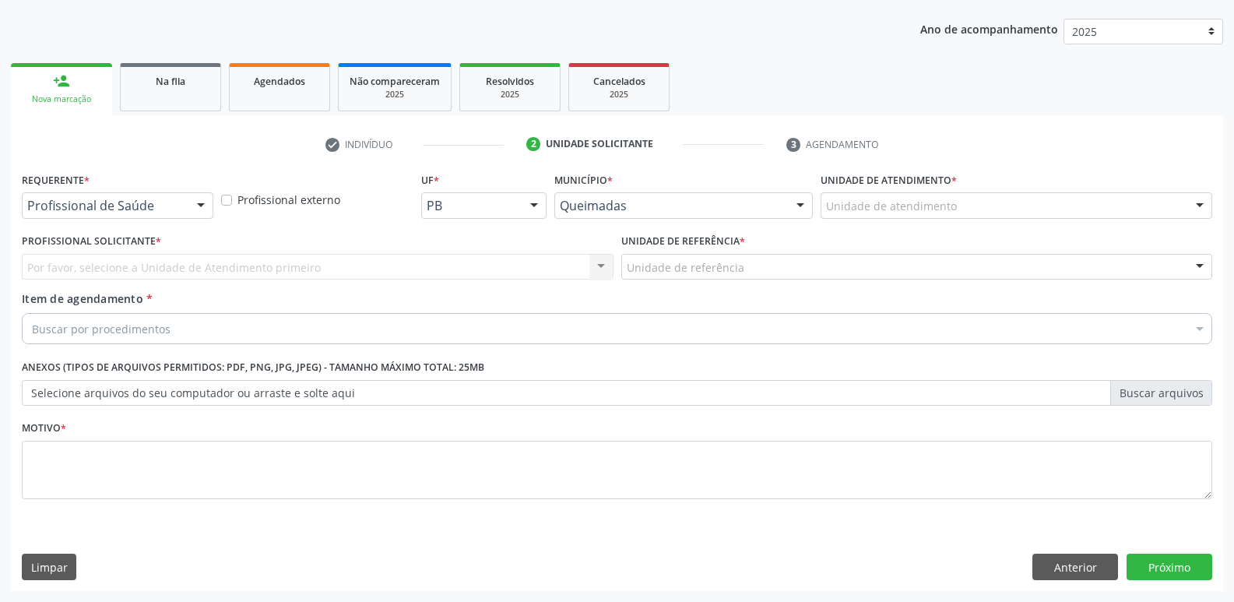
scroll to position [170, 0]
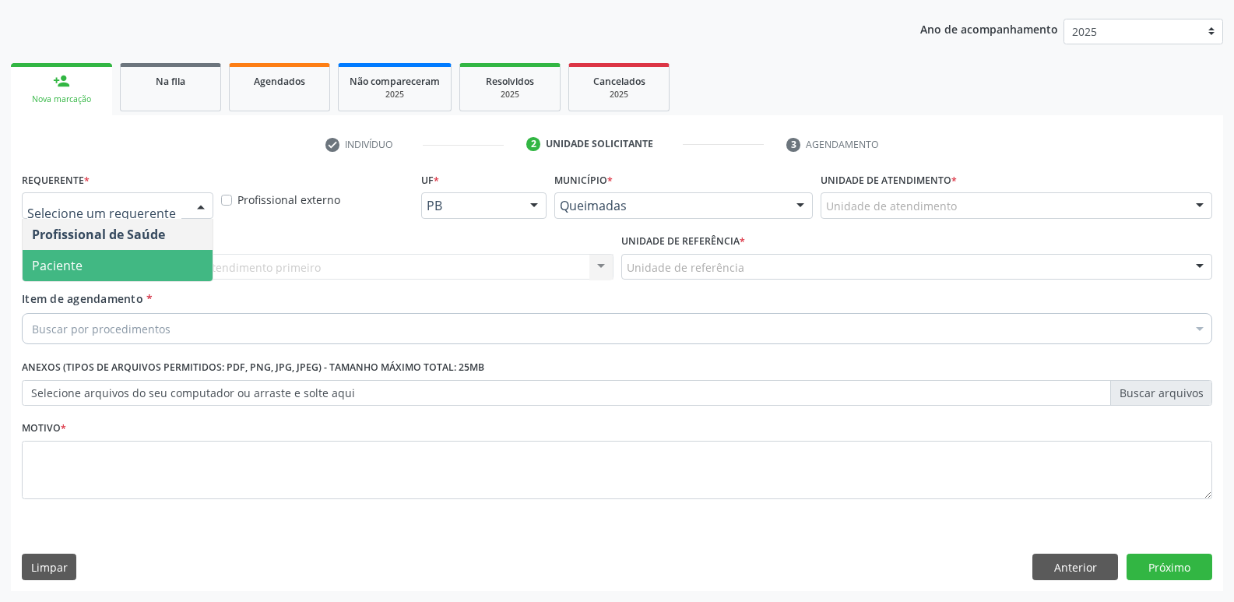
drag, startPoint x: 141, startPoint y: 269, endPoint x: 150, endPoint y: 266, distance: 9.8
click at [142, 269] on span "Paciente" at bounding box center [118, 265] width 190 height 31
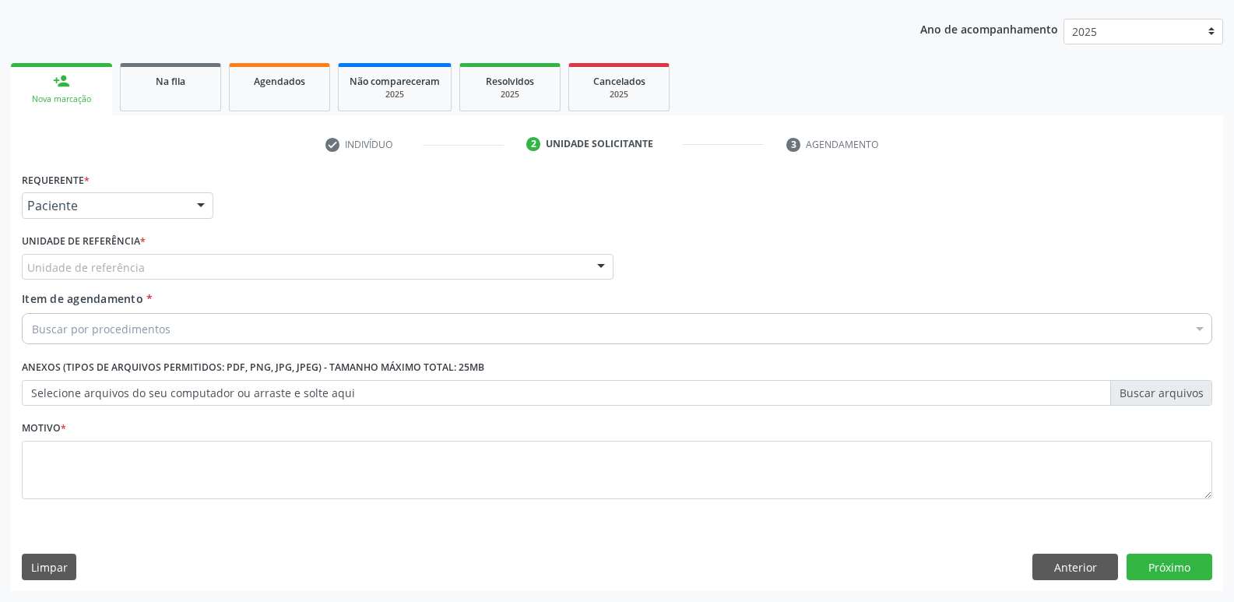
click at [174, 262] on div "Unidade de referência" at bounding box center [318, 267] width 592 height 26
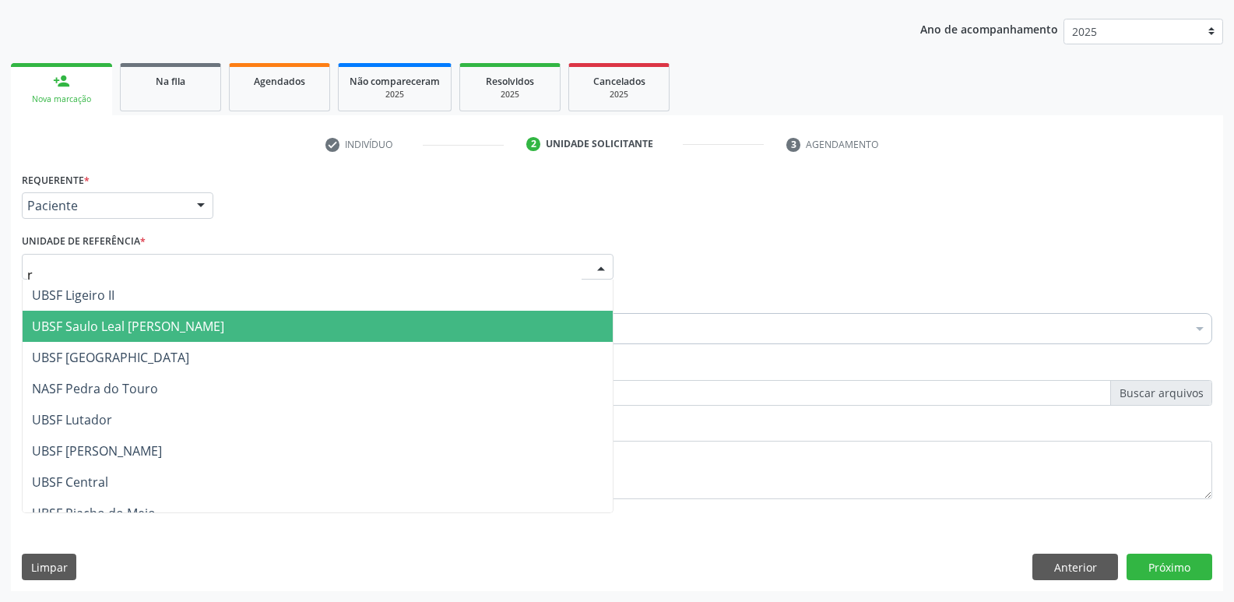
type input "ri"
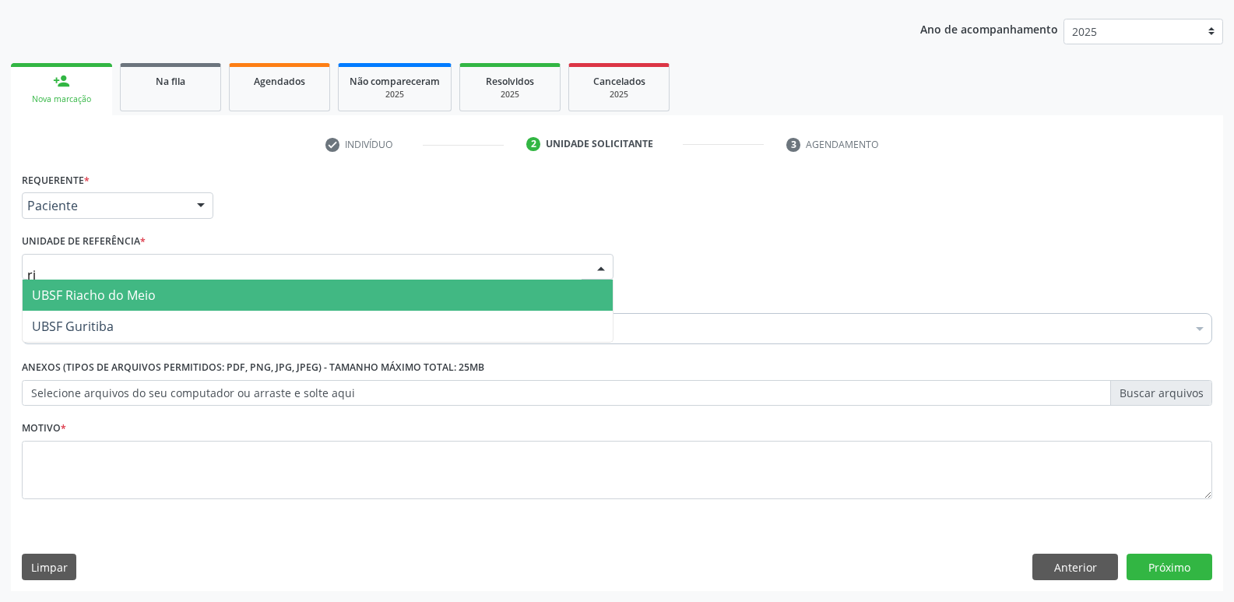
click at [138, 297] on span "UBSF Riacho do Meio" at bounding box center [94, 295] width 124 height 17
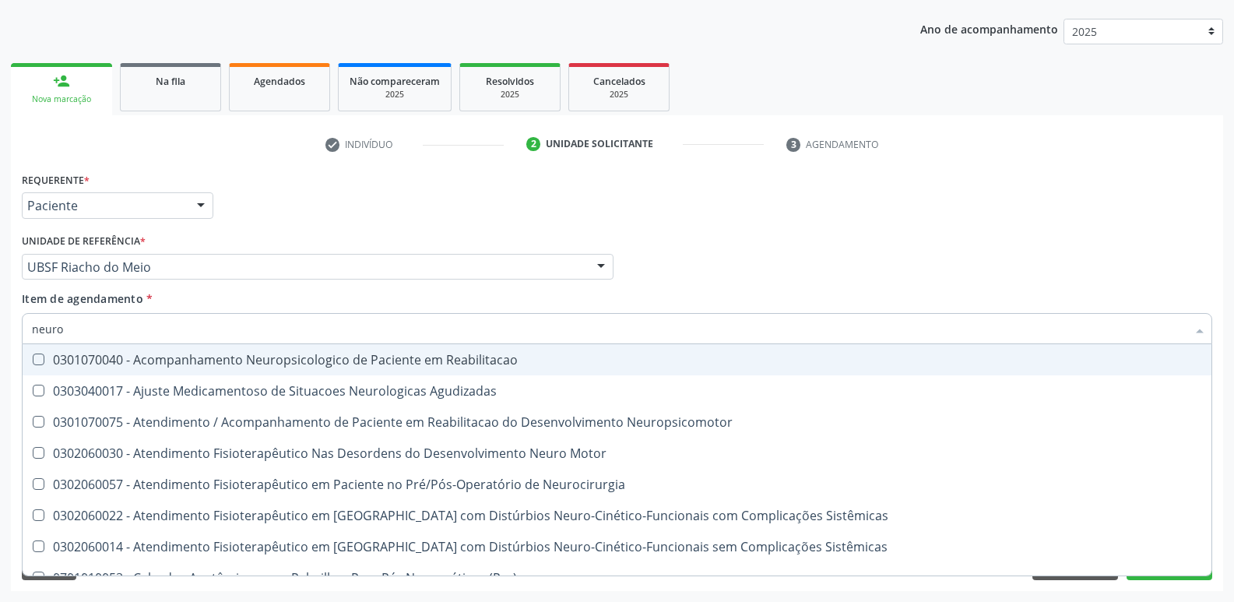
type input "neuroc"
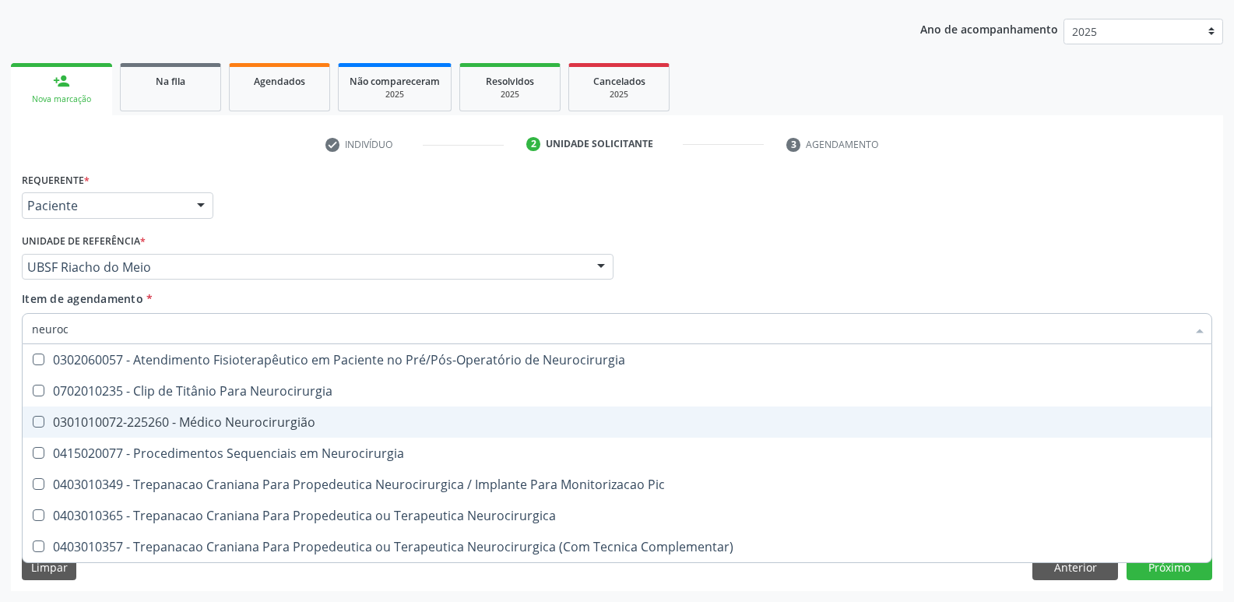
click at [265, 419] on div "0301010072-225260 - Médico Neurocirurgião" at bounding box center [617, 422] width 1170 height 12
checkbox Neurocirurgião "true"
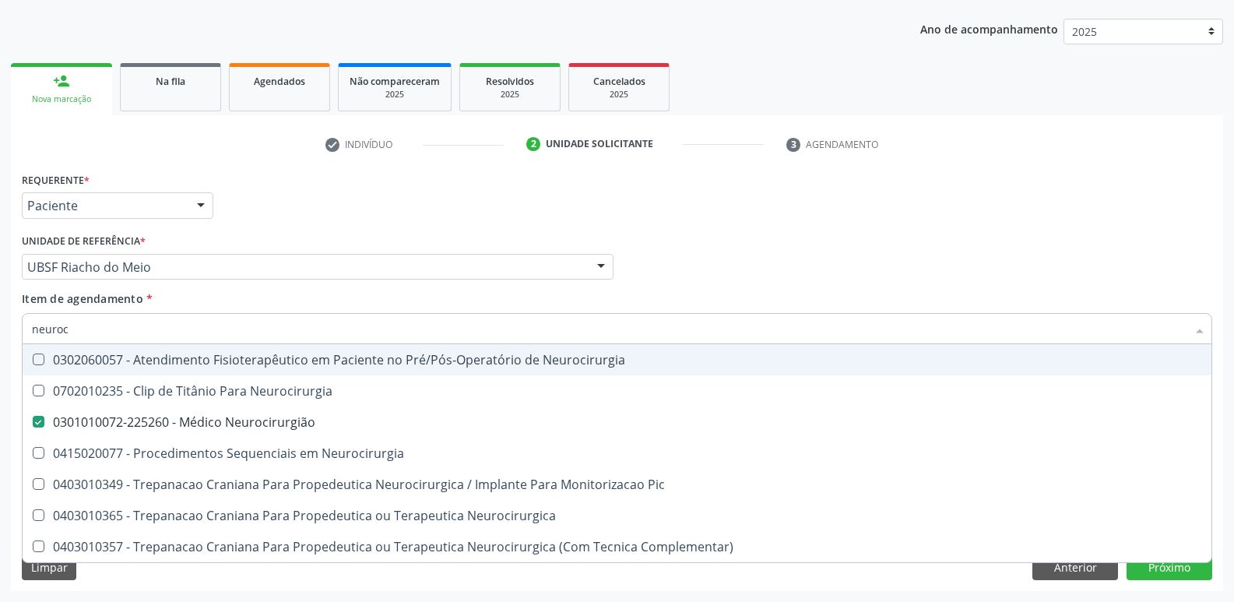
drag, startPoint x: 304, startPoint y: 219, endPoint x: 257, endPoint y: 373, distance: 161.1
click at [301, 223] on div "Requerente * Paciente Profissional de Saúde Paciente Nenhum resultado encontrad…" at bounding box center [617, 198] width 1198 height 61
checkbox Neurocirurgia "true"
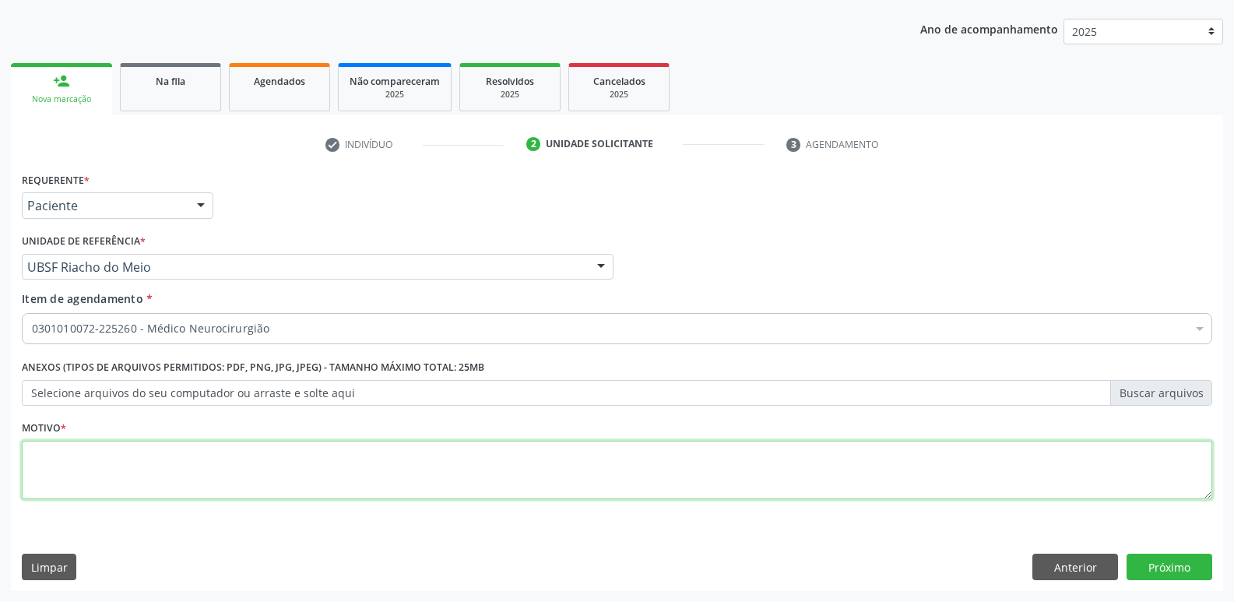
click at [169, 475] on textarea at bounding box center [617, 470] width 1190 height 59
paste textarea "a"
drag, startPoint x: 270, startPoint y: 462, endPoint x: 0, endPoint y: 466, distance: 270.2
click at [0, 466] on div "Acompanhamento Acompanhe a situação das marcações correntes e finalizadas Relat…" at bounding box center [617, 259] width 1234 height 686
type textarea "avaliação"
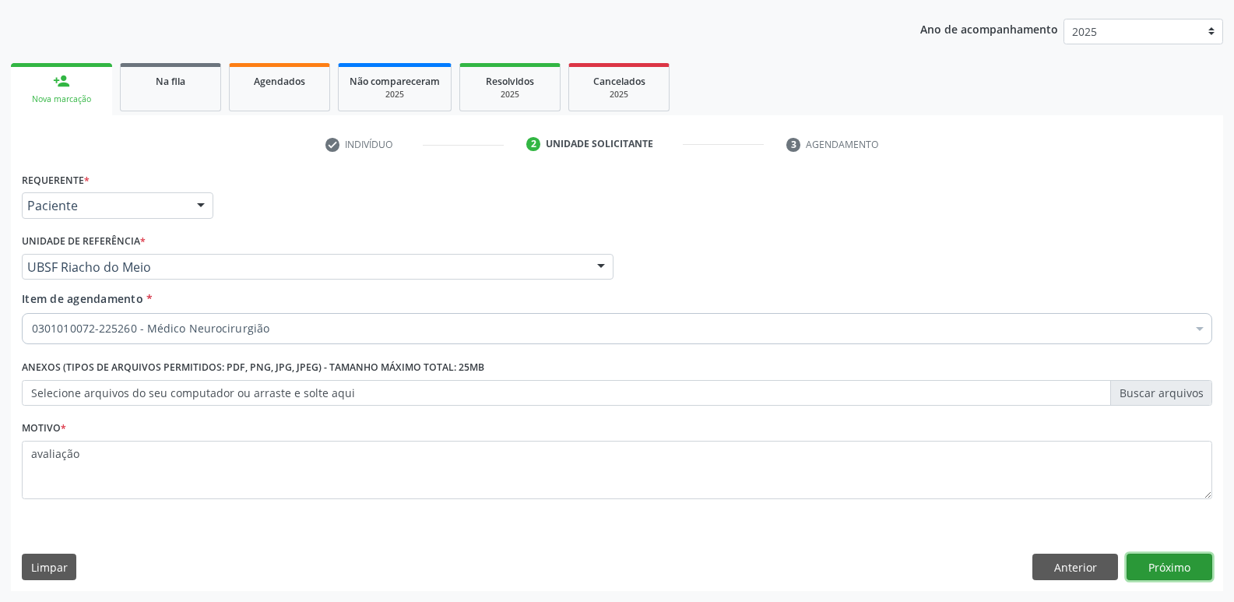
click at [1165, 573] on button "Próximo" at bounding box center [1170, 567] width 86 height 26
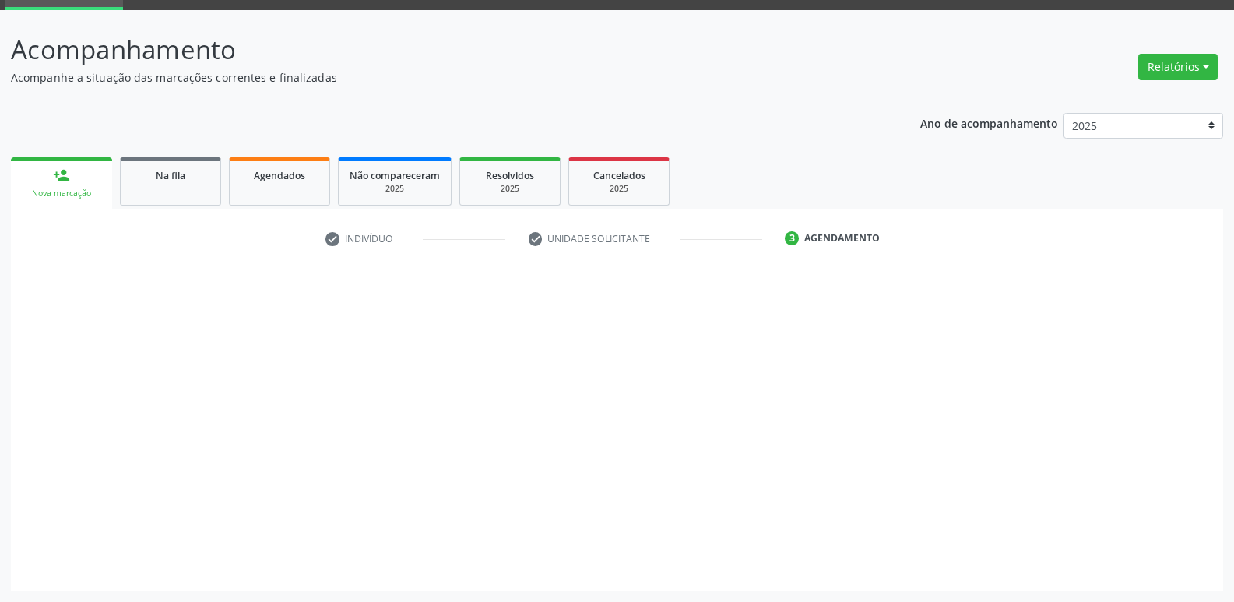
scroll to position [76, 0]
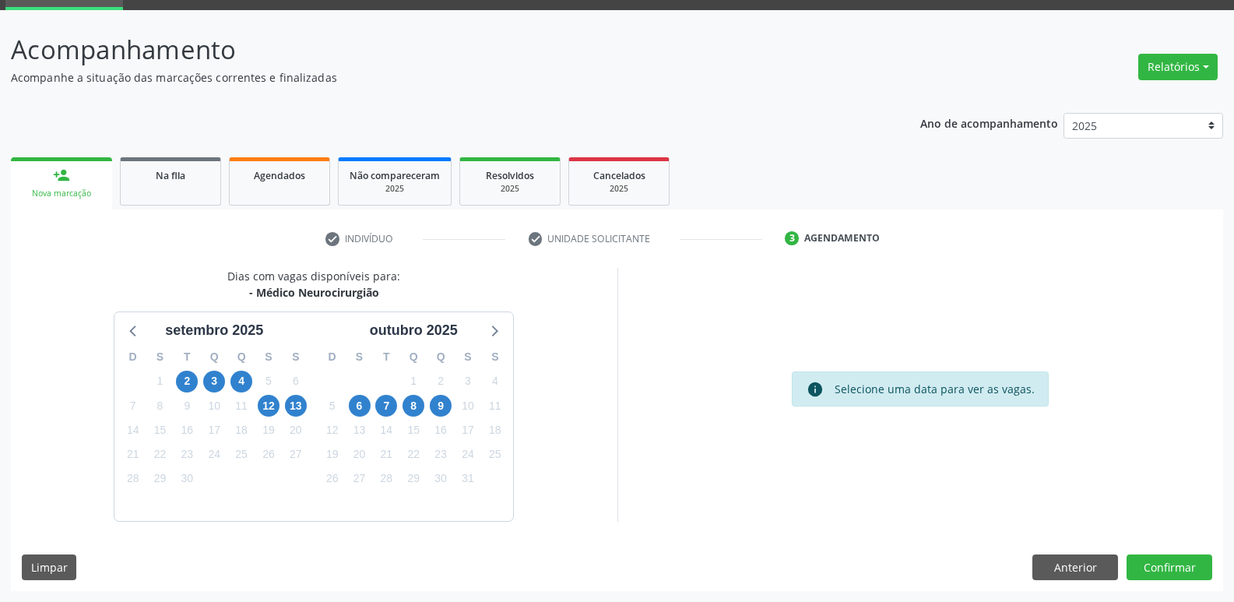
click at [358, 417] on div "6" at bounding box center [360, 406] width 22 height 24
click at [357, 408] on span "6" at bounding box center [360, 406] width 22 height 22
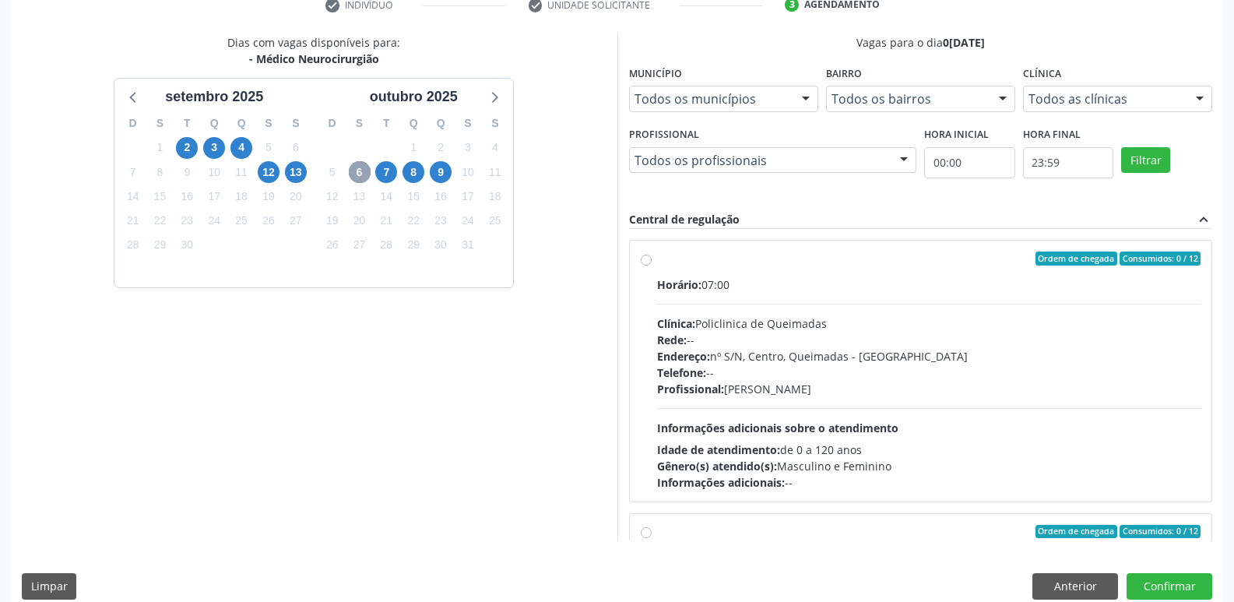
scroll to position [329, 0]
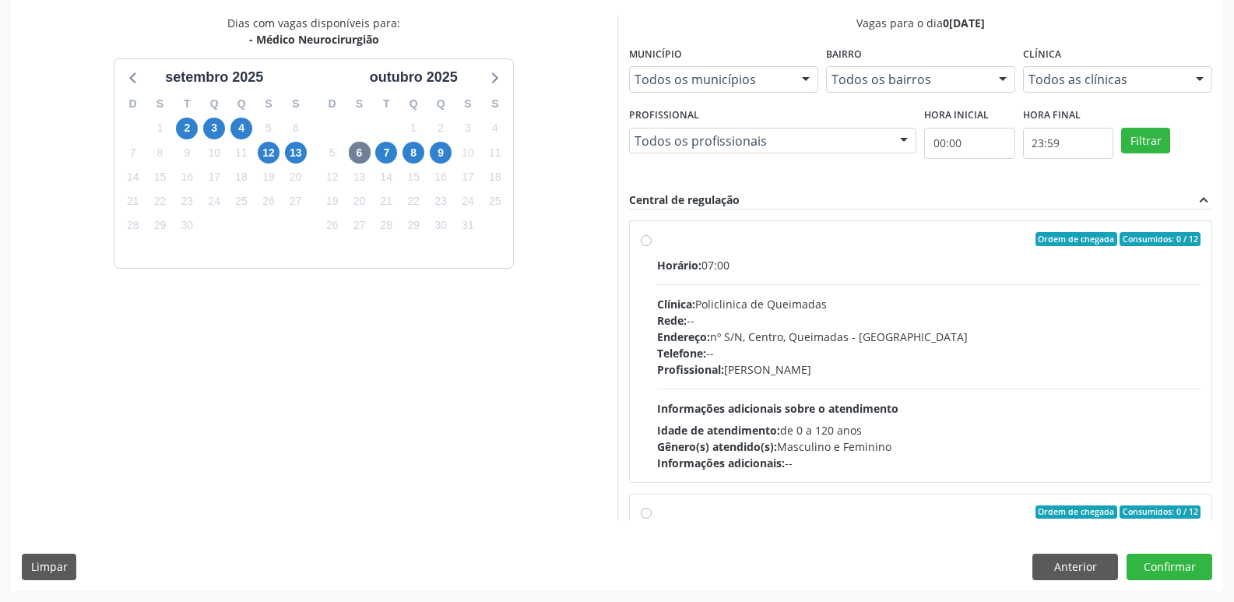
click at [878, 271] on div "Horário: 07:00" at bounding box center [929, 265] width 544 height 16
click at [652, 246] on input "Ordem de chegada Consumidos: 0 / 12 Horário: 07:00 Clínica: Policlinica de Quei…" at bounding box center [646, 239] width 11 height 14
radio input "true"
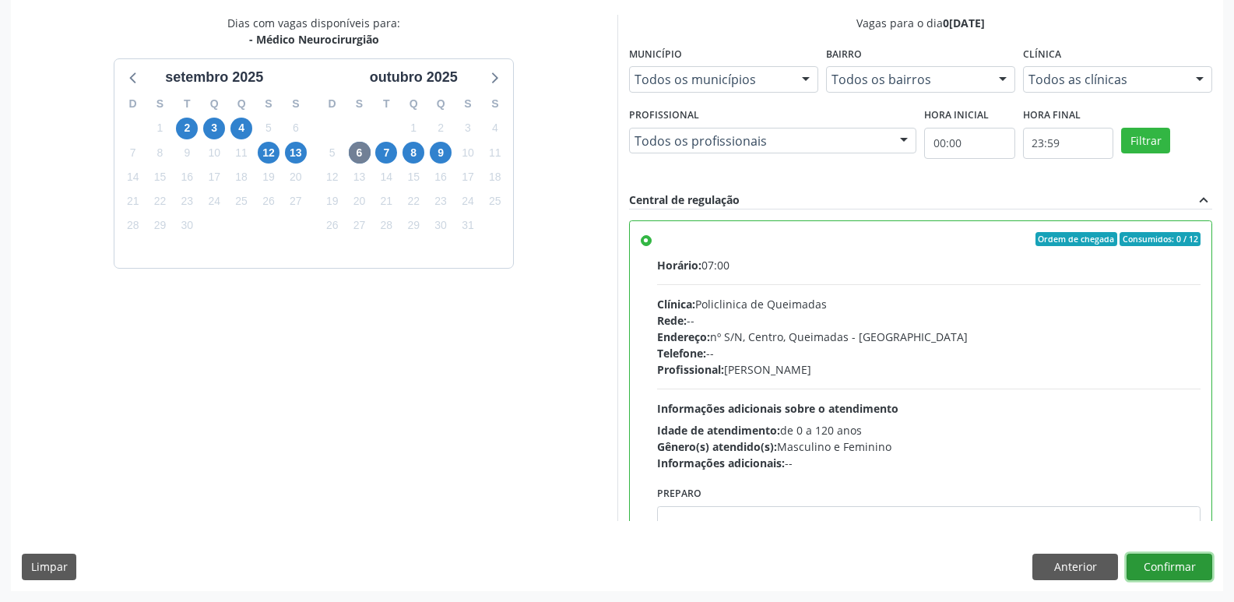
click at [1162, 559] on button "Confirmar" at bounding box center [1170, 567] width 86 height 26
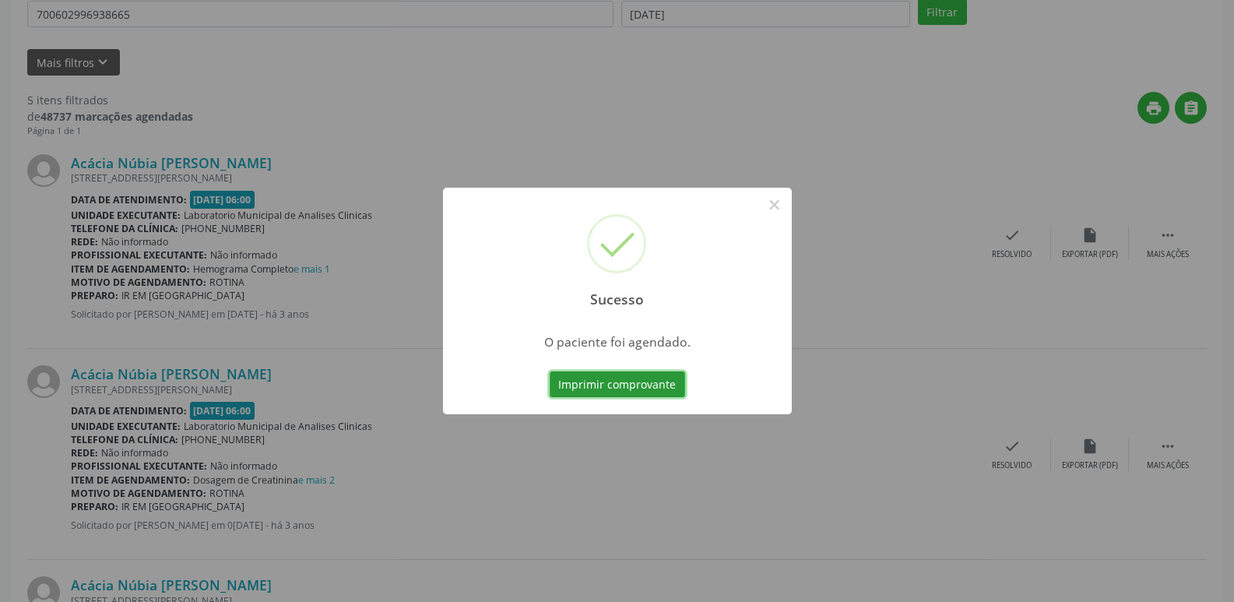
scroll to position [0, 0]
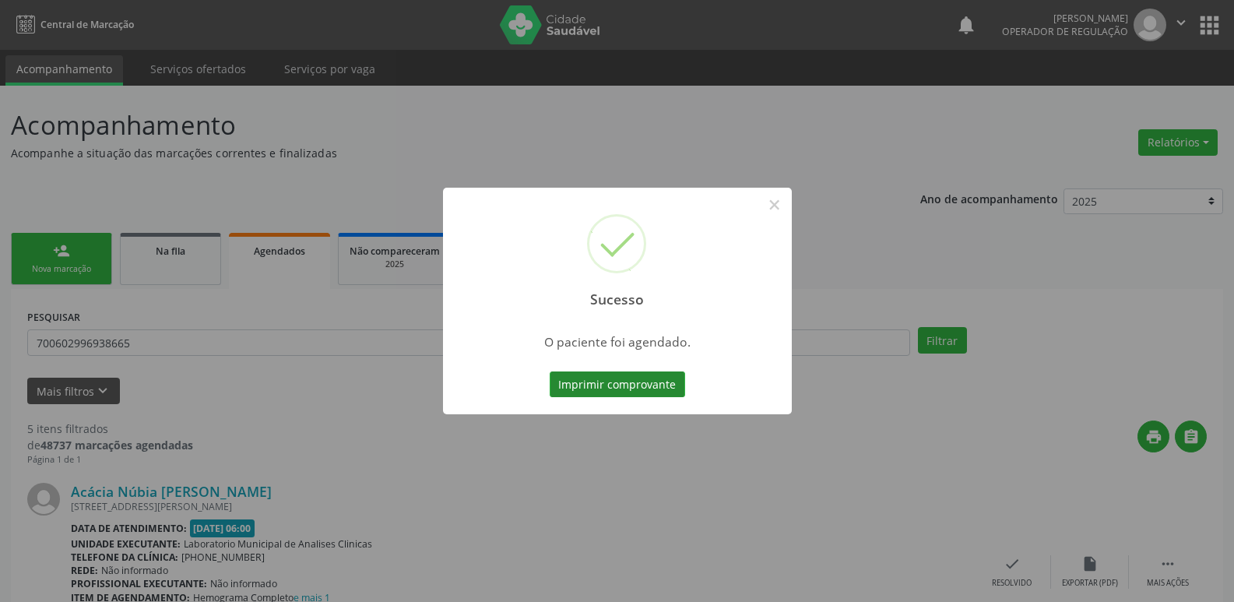
drag, startPoint x: 585, startPoint y: 370, endPoint x: 586, endPoint y: 379, distance: 9.5
click at [586, 378] on div "Imprimir comprovante Cancel" at bounding box center [617, 384] width 142 height 33
click at [586, 380] on button "Imprimir comprovante" at bounding box center [617, 384] width 135 height 26
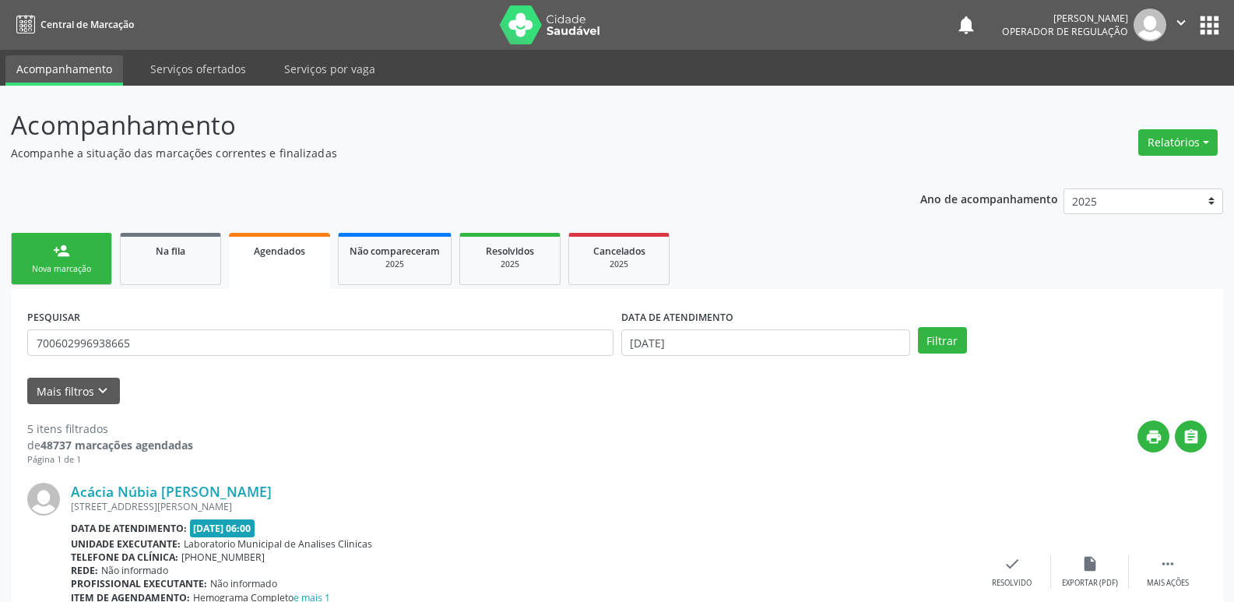
click at [83, 259] on link "person_add Nova marcação" at bounding box center [61, 259] width 101 height 52
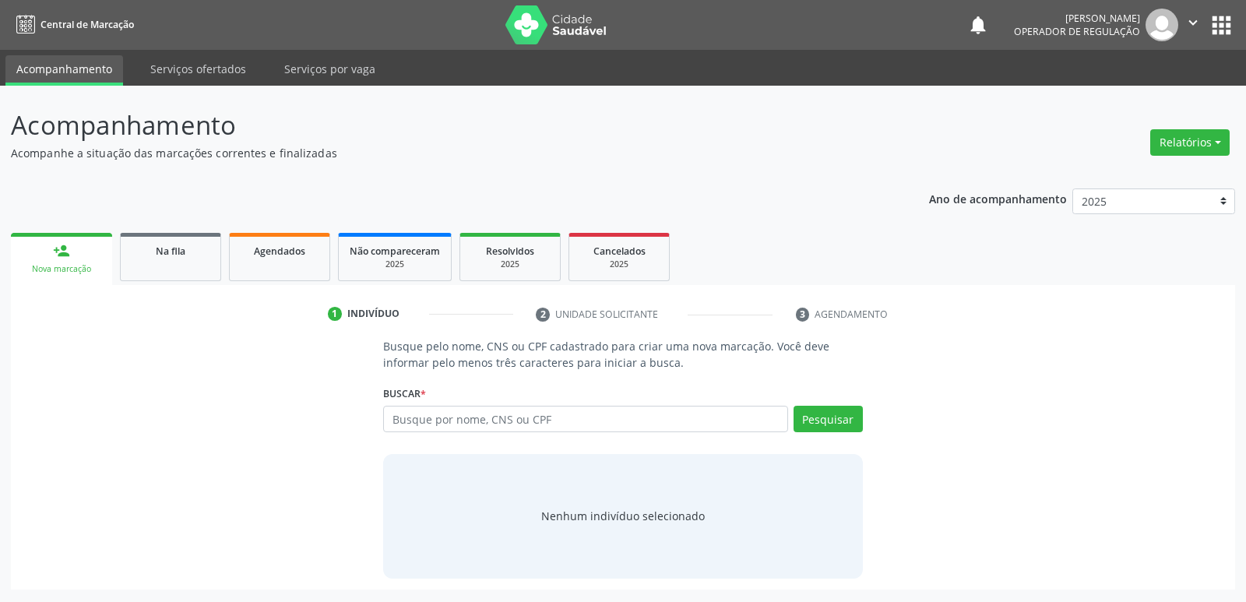
drag, startPoint x: 515, startPoint y: 436, endPoint x: 515, endPoint y: 424, distance: 11.7
click at [515, 435] on div "Busque por nome, CNS ou CPF Nenhum resultado encontrado para: " " Digite nome, …" at bounding box center [622, 424] width 479 height 37
drag, startPoint x: 515, startPoint y: 424, endPoint x: 454, endPoint y: 413, distance: 61.7
click at [513, 424] on input "text" at bounding box center [585, 419] width 404 height 26
type input "700005122543105"
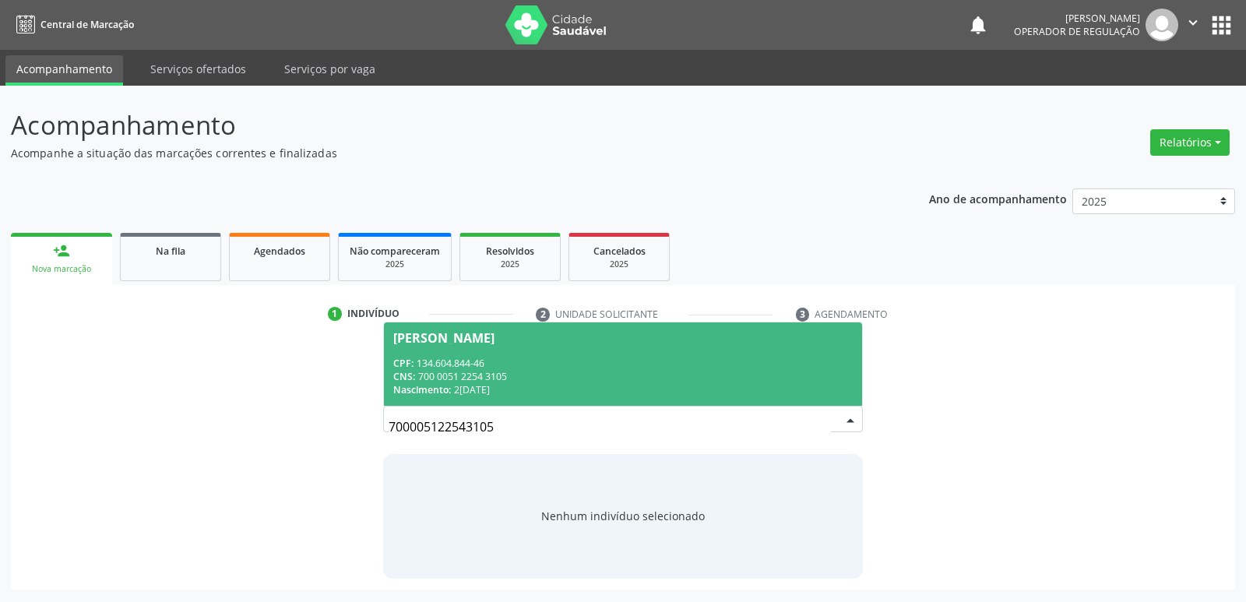
click at [461, 357] on div "CPF: 134.604.844-46" at bounding box center [622, 363] width 459 height 13
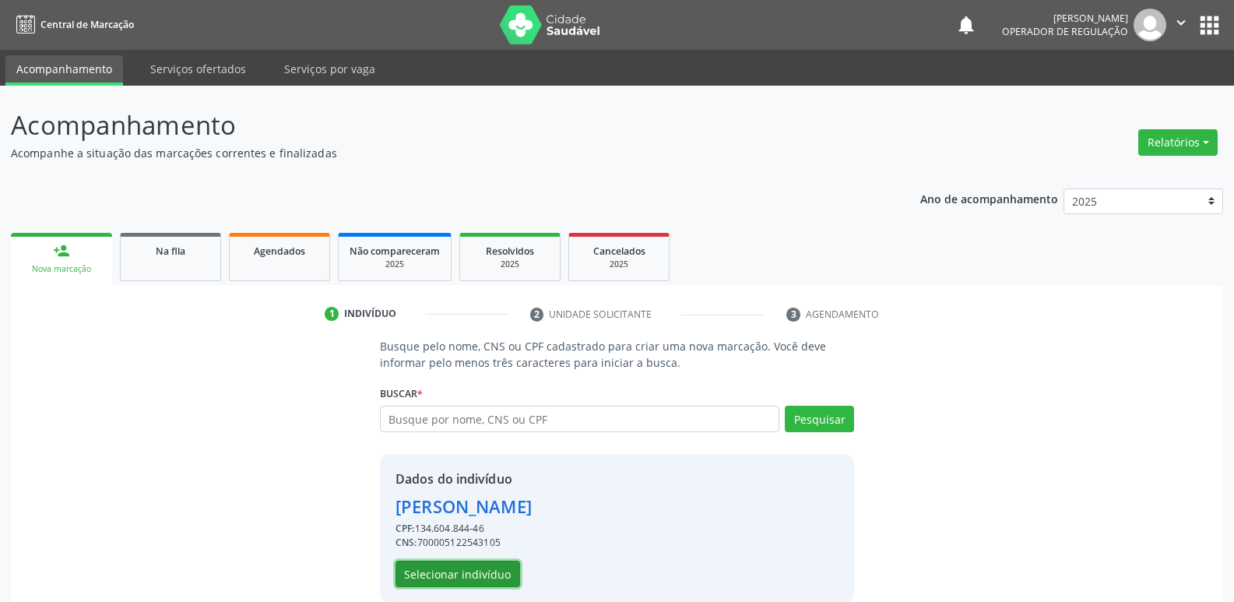
click at [469, 573] on button "Selecionar indivíduo" at bounding box center [458, 574] width 125 height 26
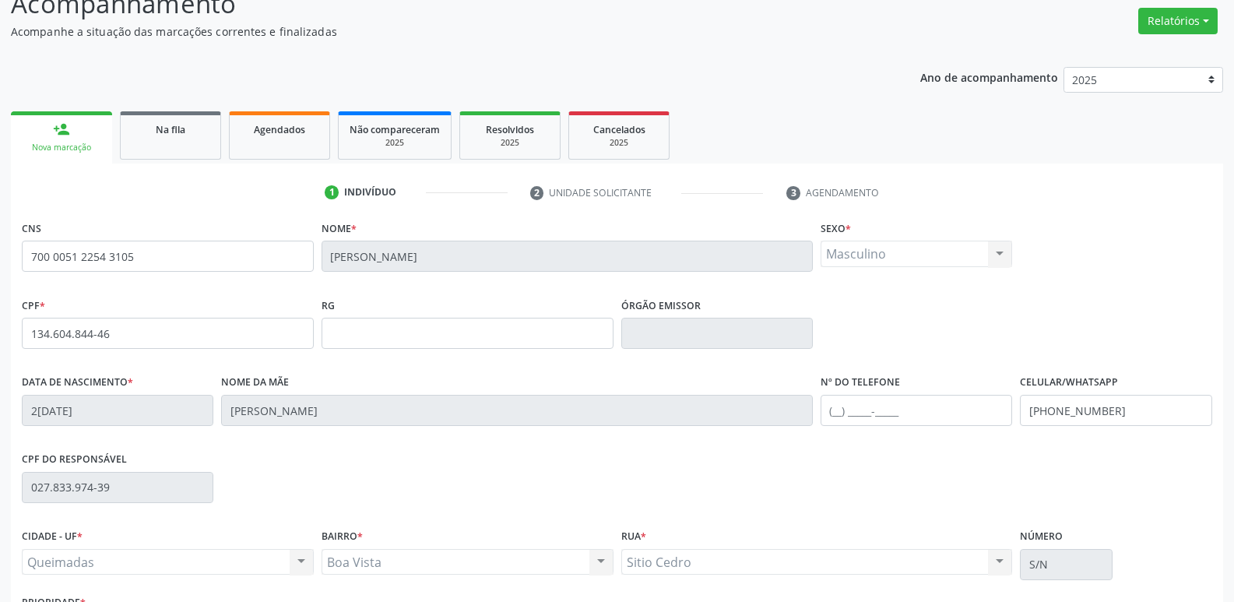
scroll to position [242, 0]
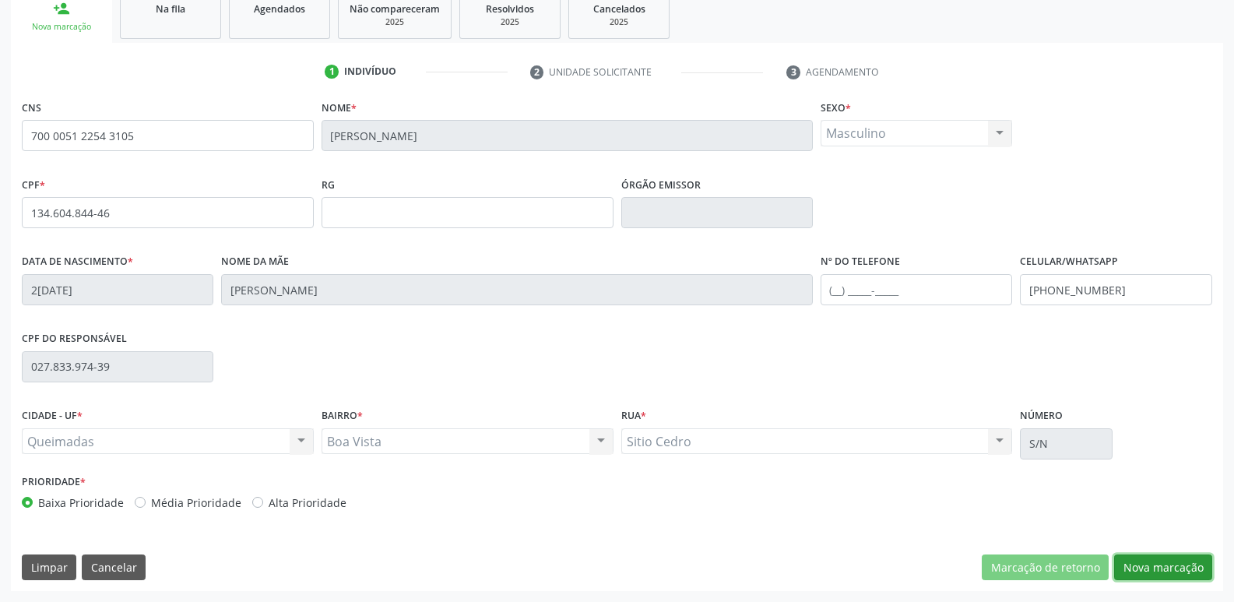
click at [1176, 558] on button "Nova marcação" at bounding box center [1163, 567] width 98 height 26
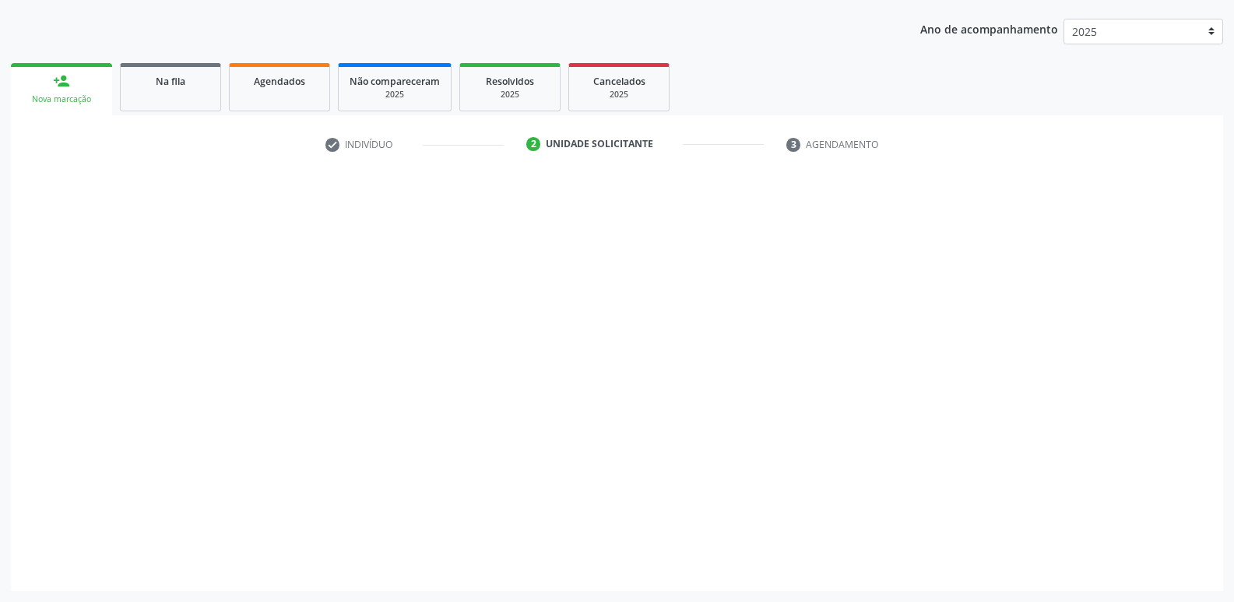
scroll to position [170, 0]
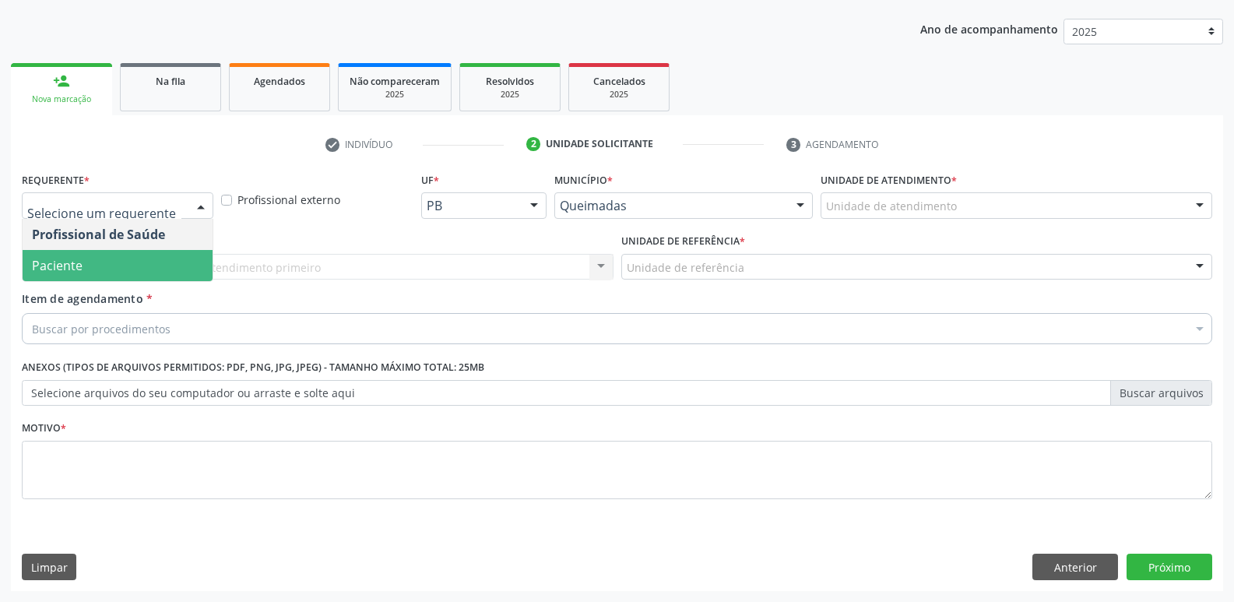
click at [104, 273] on span "Paciente" at bounding box center [118, 265] width 190 height 31
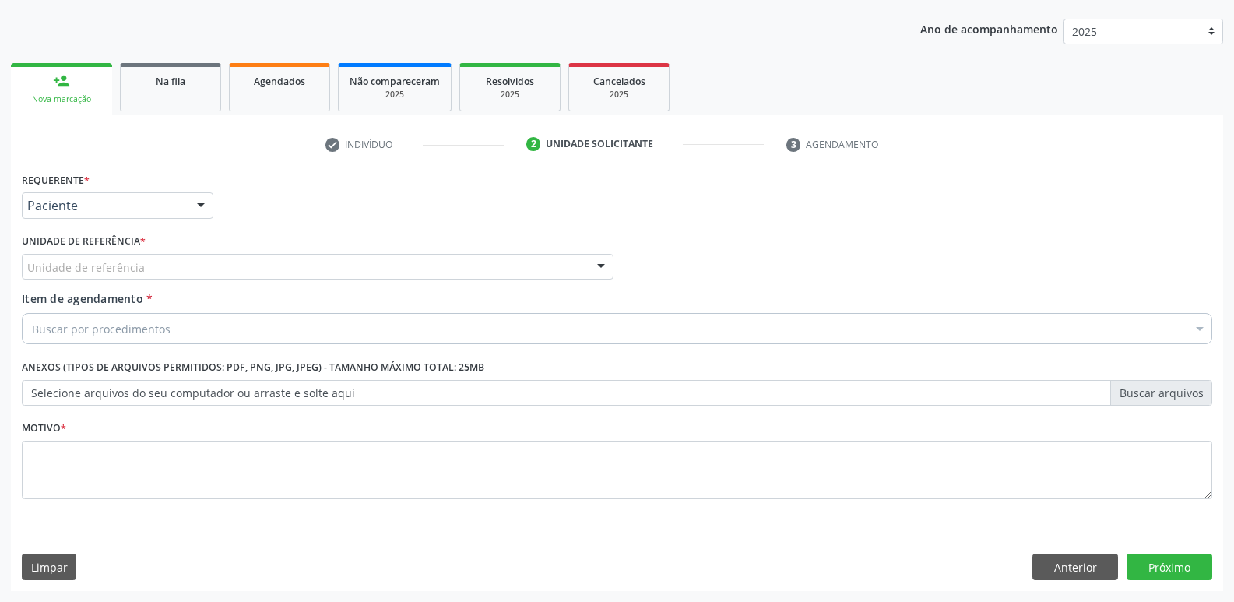
click at [178, 266] on div "Unidade de referência" at bounding box center [318, 267] width 592 height 26
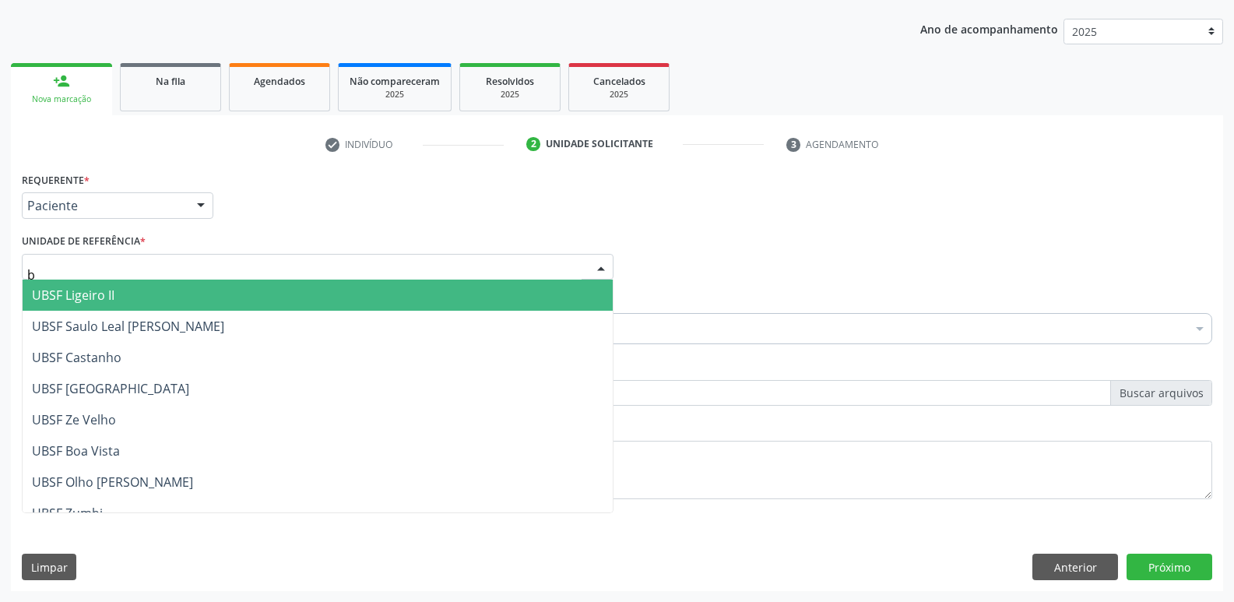
type input "bo"
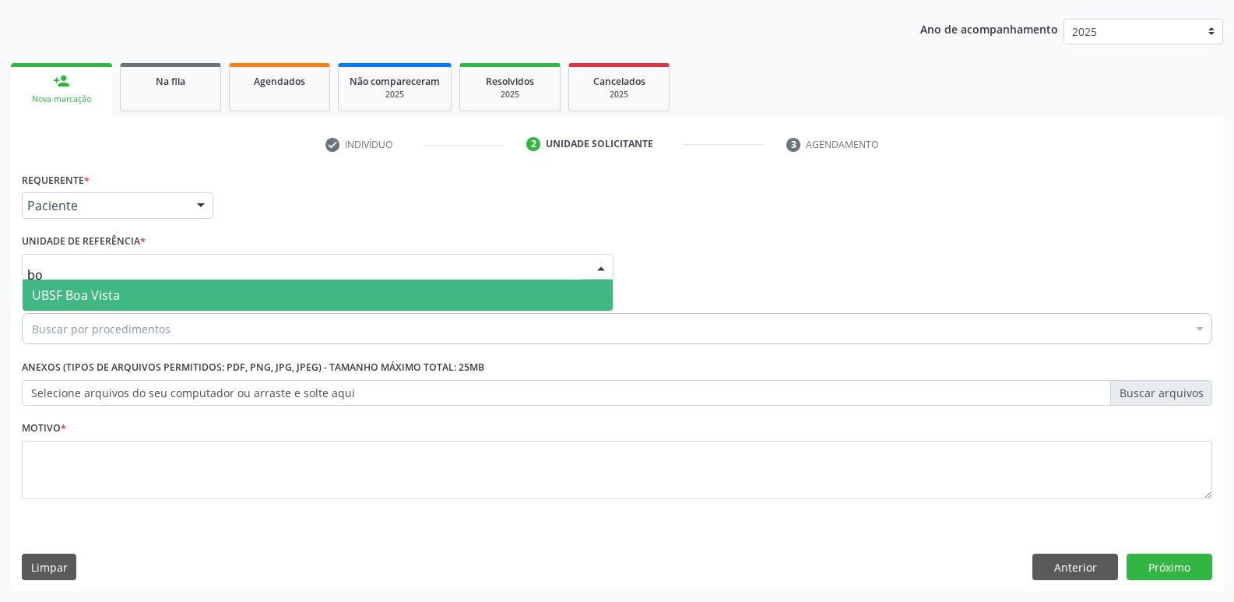
click at [169, 297] on span "UBSF Boa Vista" at bounding box center [318, 295] width 590 height 31
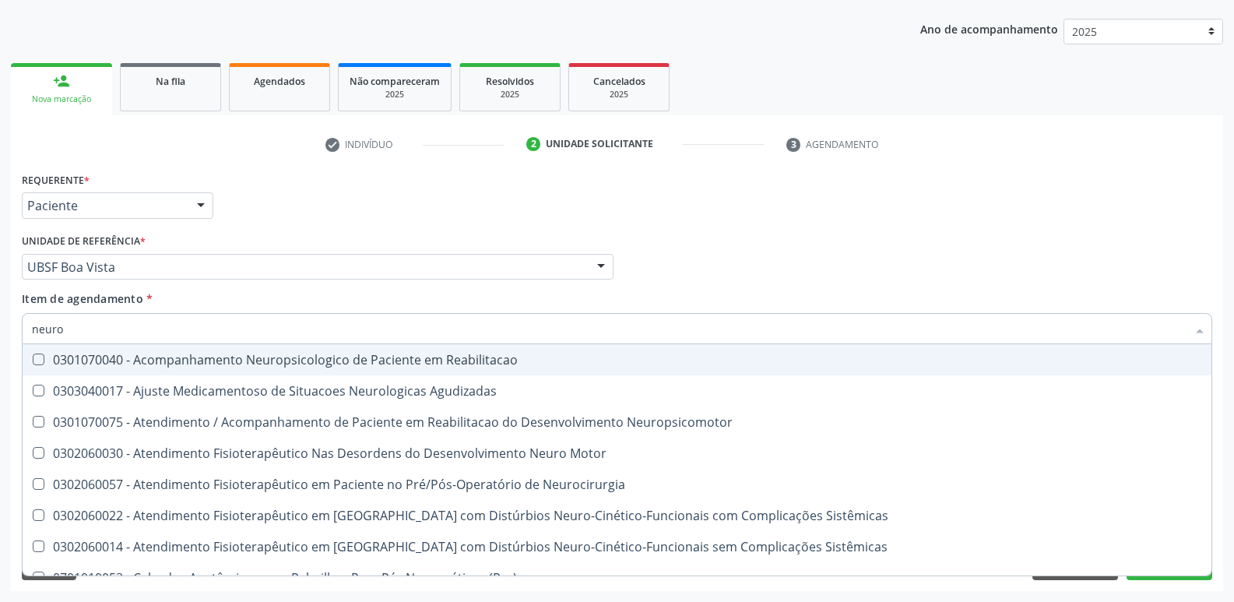
type input "neuroc"
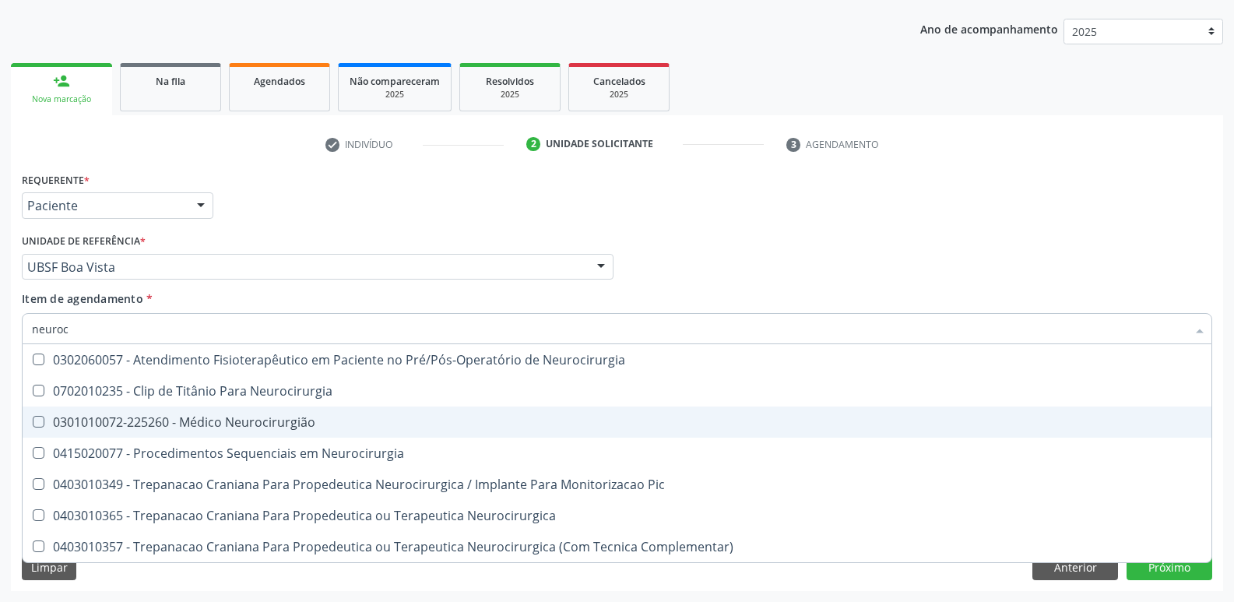
click at [301, 416] on div "0301010072-225260 - Médico Neurocirurgião" at bounding box center [617, 422] width 1170 height 12
checkbox Neurocirurgião "true"
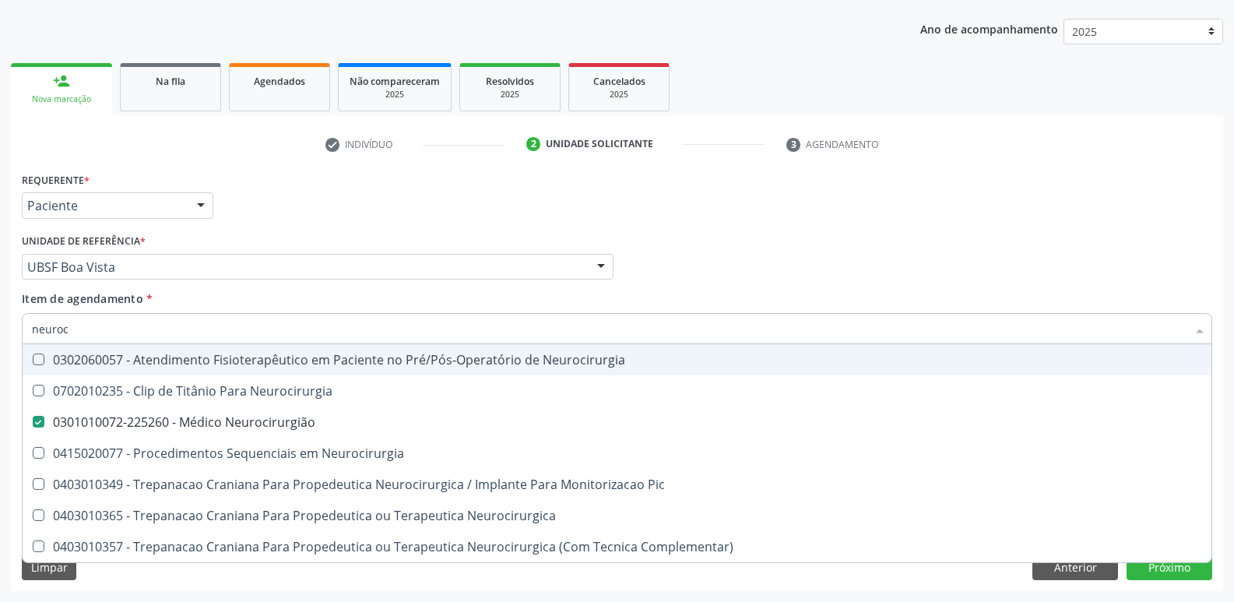
click at [356, 177] on div "Requerente * Paciente Profissional de Saúde Paciente Nenhum resultado encontrad…" at bounding box center [617, 198] width 1198 height 61
checkbox Neurocirurgia "true"
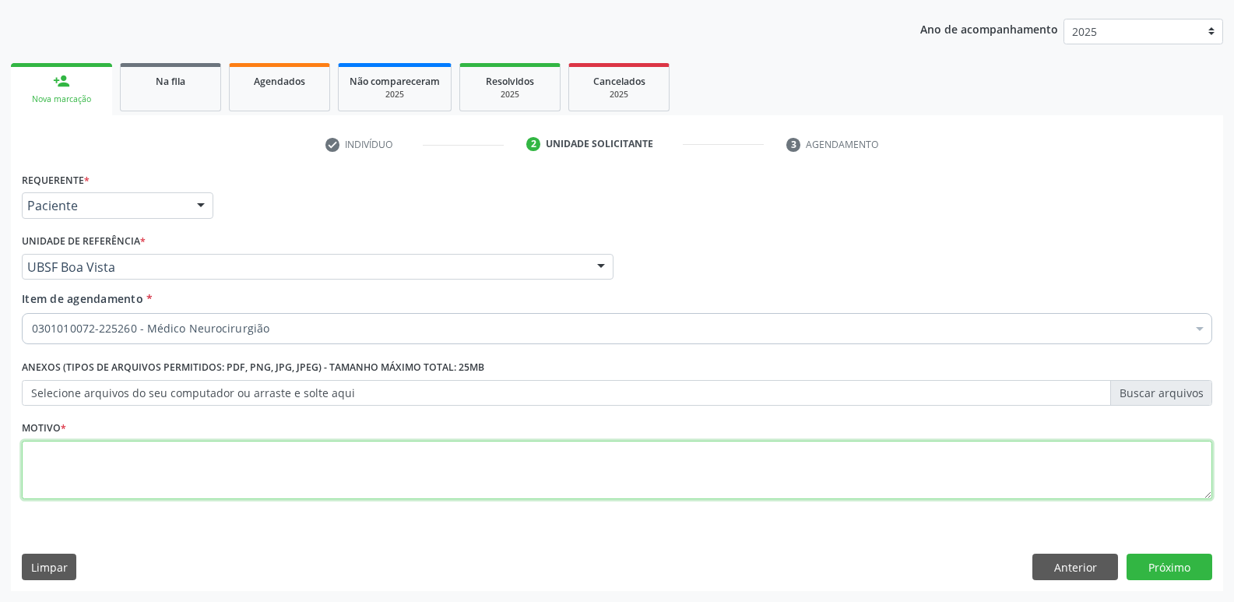
click at [239, 471] on textarea at bounding box center [617, 470] width 1190 height 59
paste textarea "avaliação"
type textarea "avaliação"
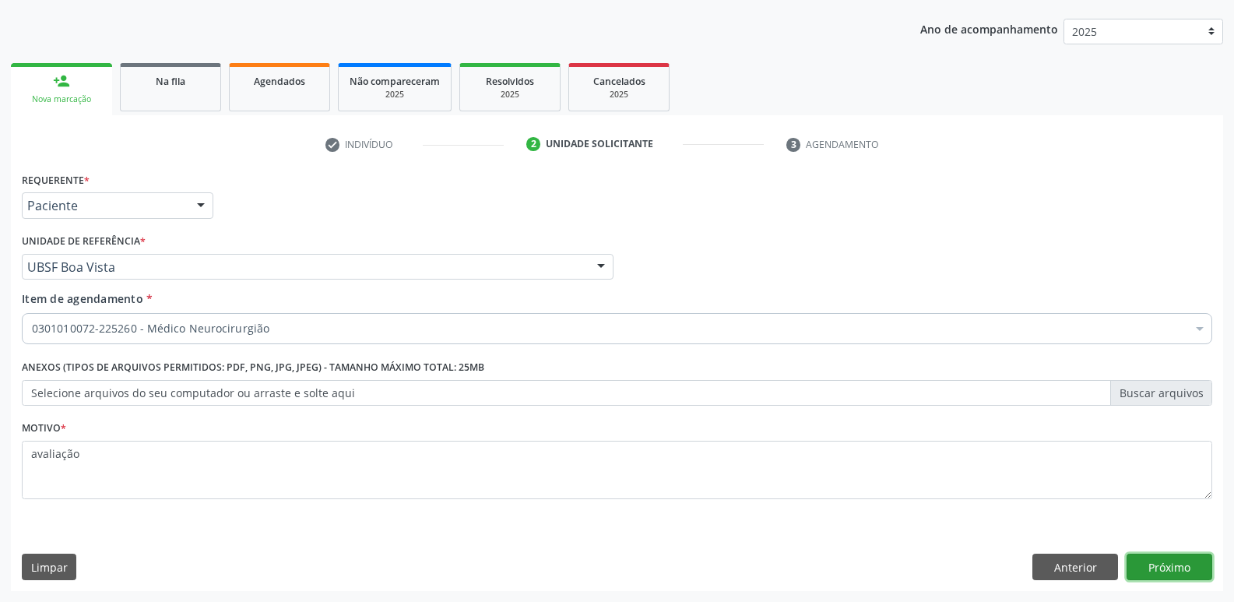
click at [1137, 565] on button "Próximo" at bounding box center [1170, 567] width 86 height 26
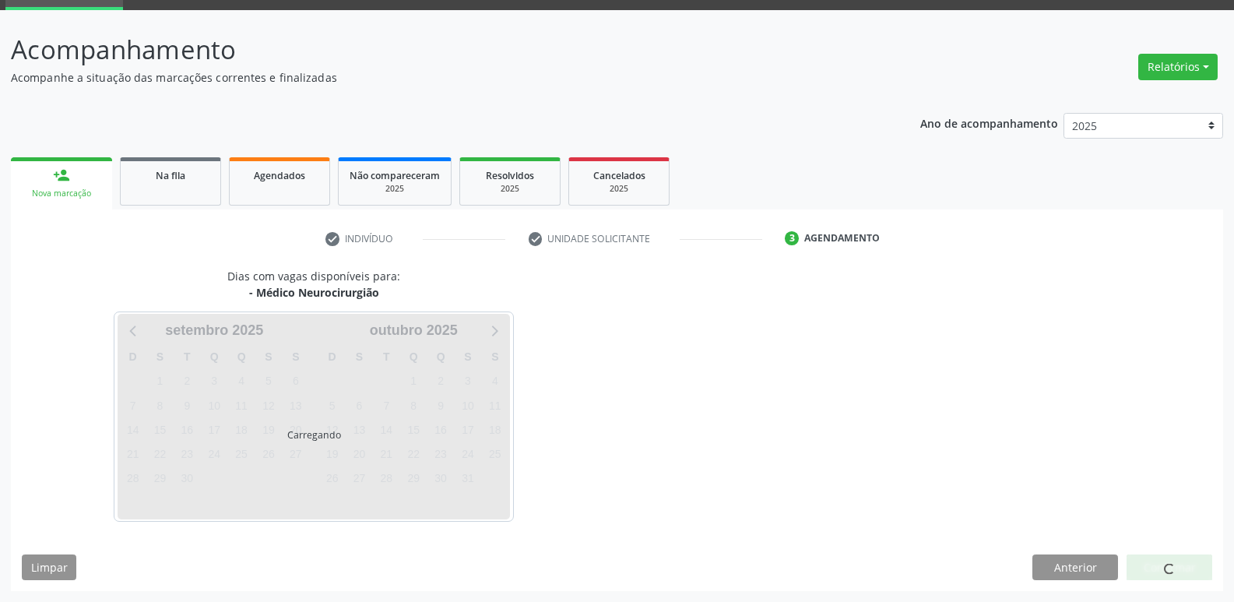
scroll to position [76, 0]
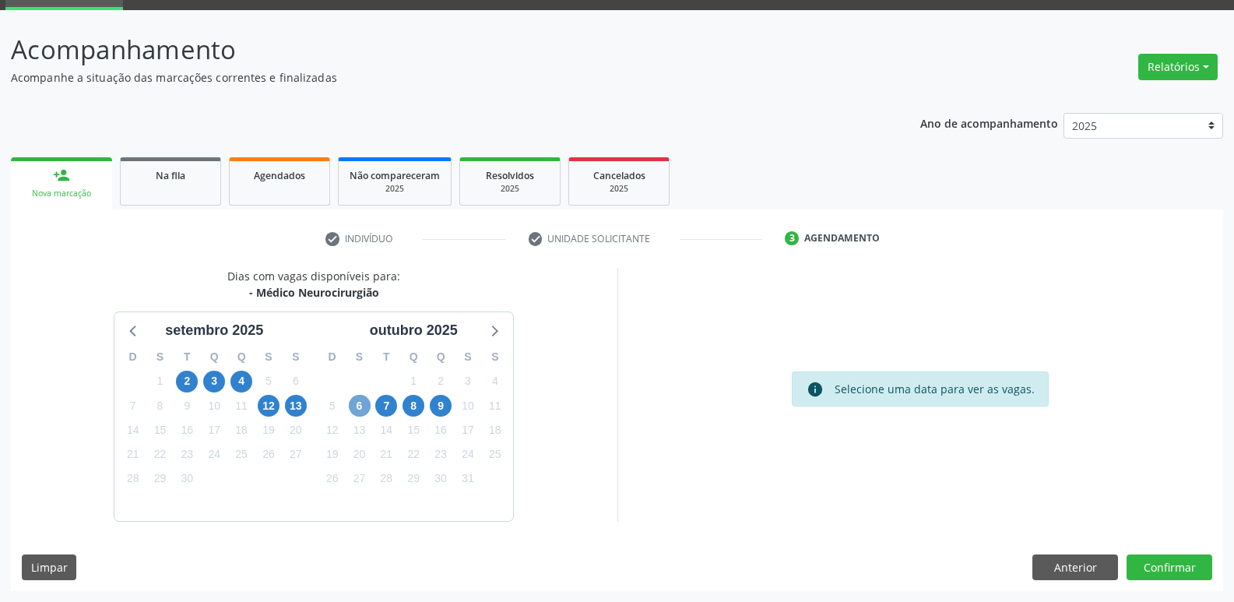
drag, startPoint x: 354, startPoint y: 403, endPoint x: 356, endPoint y: 386, distance: 17.2
click at [355, 403] on span "6" at bounding box center [360, 406] width 22 height 22
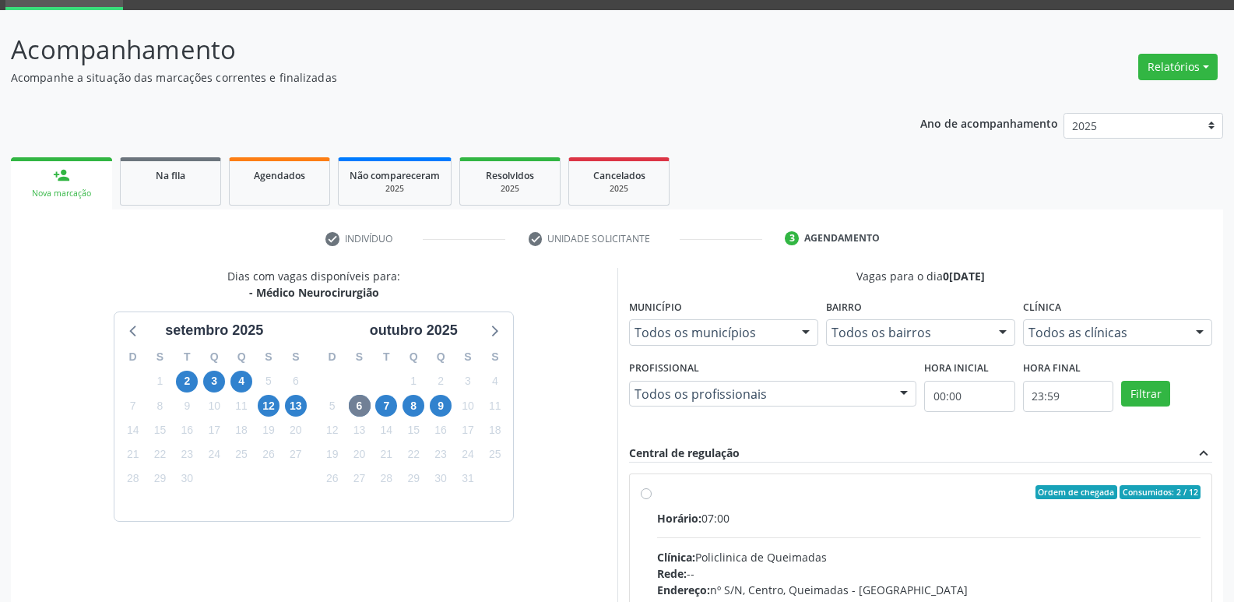
drag, startPoint x: 1004, startPoint y: 529, endPoint x: 1053, endPoint y: 464, distance: 81.1
click at [652, 499] on input "Ordem de chegada Consumidos: 2 / 12 Horário: 07:00 Clínica: Policlinica de Quei…" at bounding box center [646, 492] width 11 height 14
radio input "true"
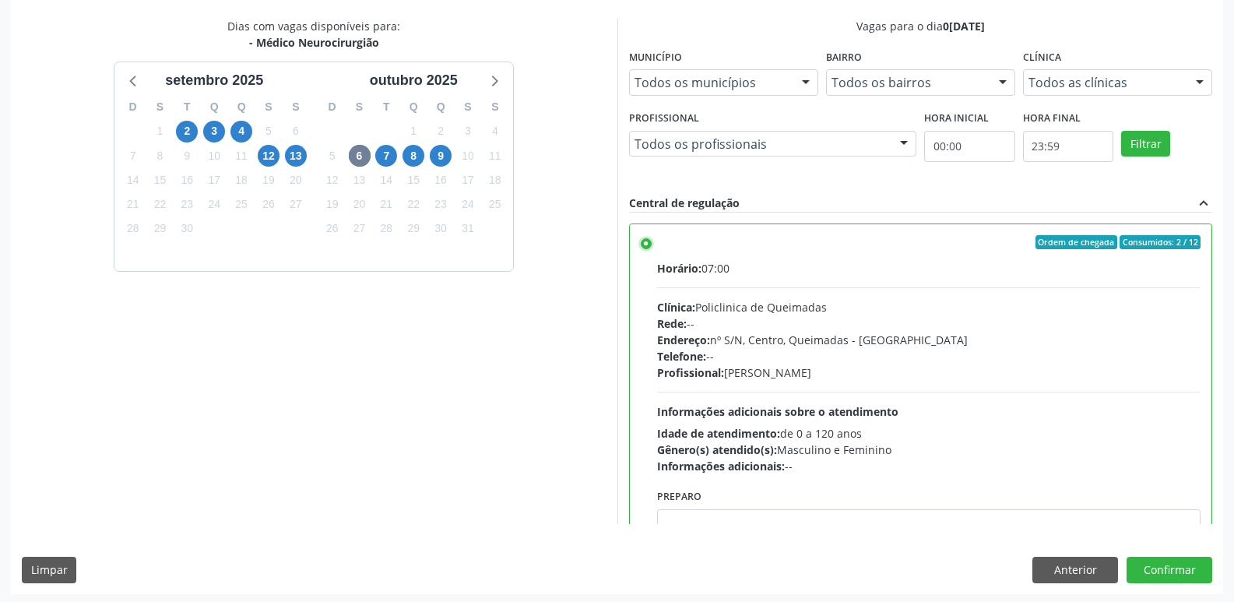
scroll to position [329, 0]
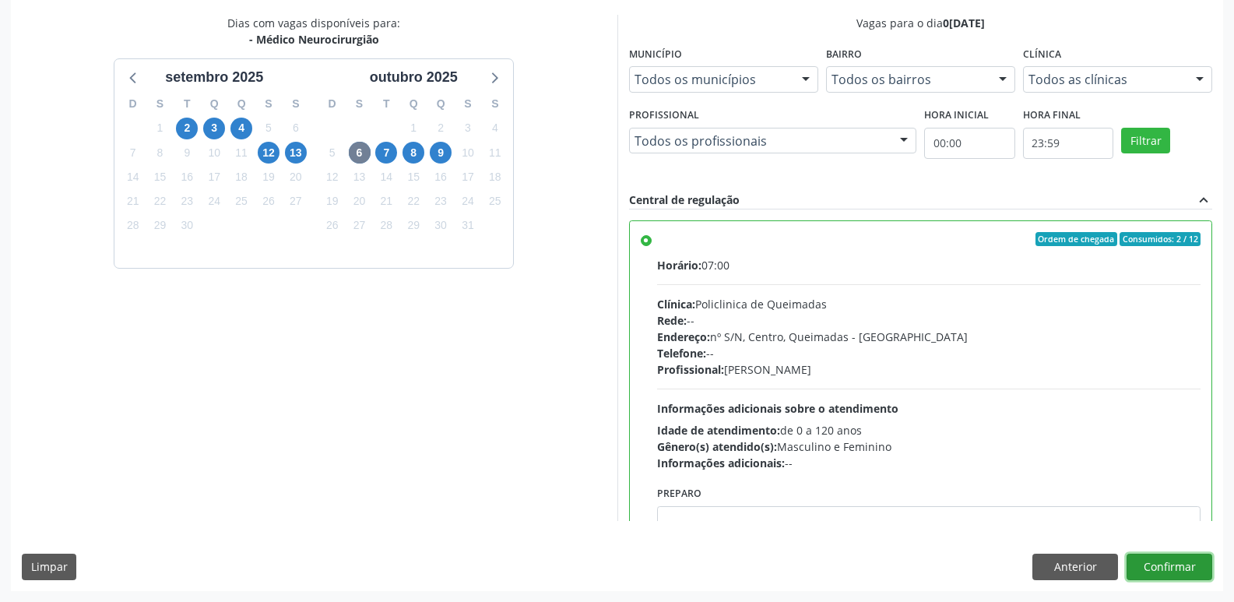
click at [1166, 568] on button "Confirmar" at bounding box center [1170, 567] width 86 height 26
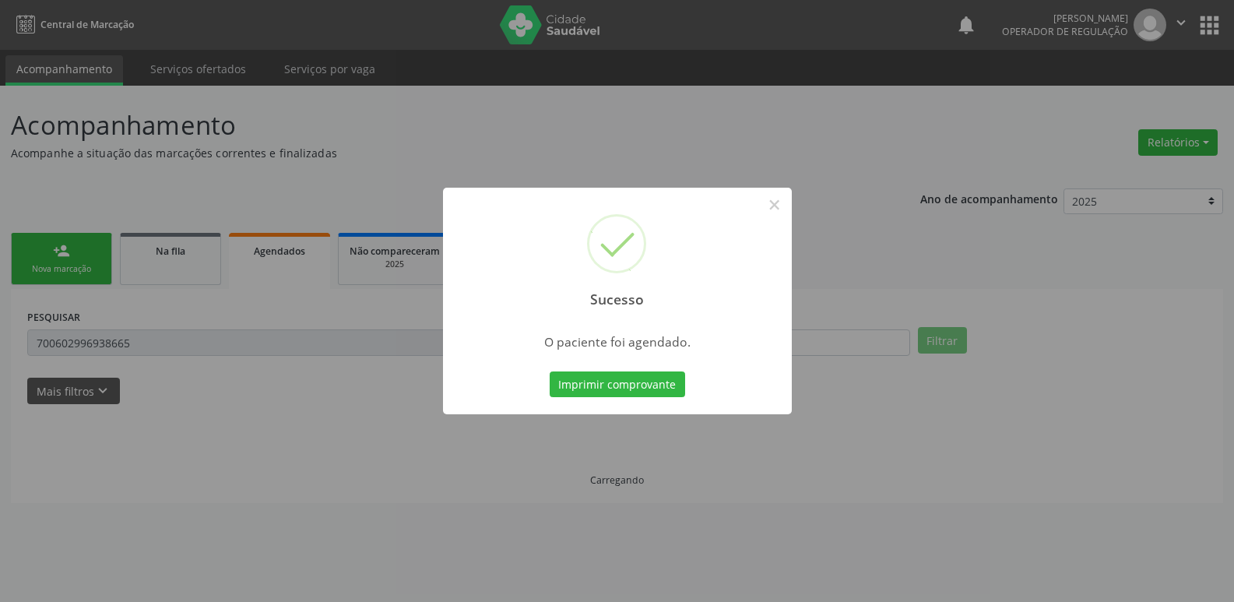
scroll to position [0, 0]
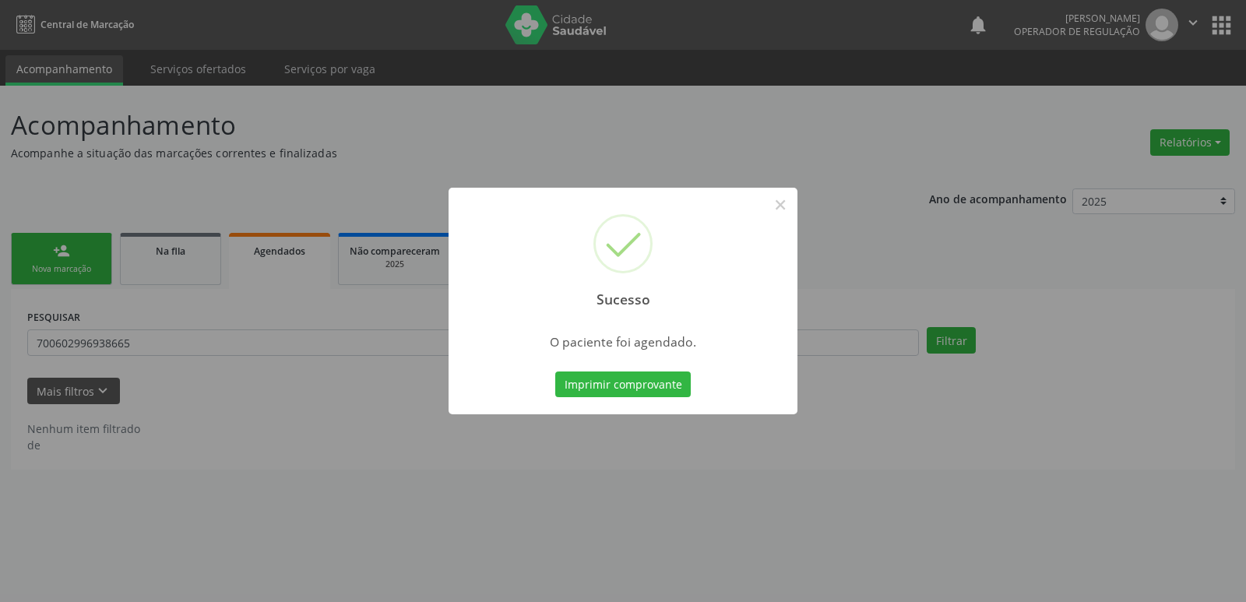
click at [555, 371] on button "Imprimir comprovante" at bounding box center [622, 384] width 135 height 26
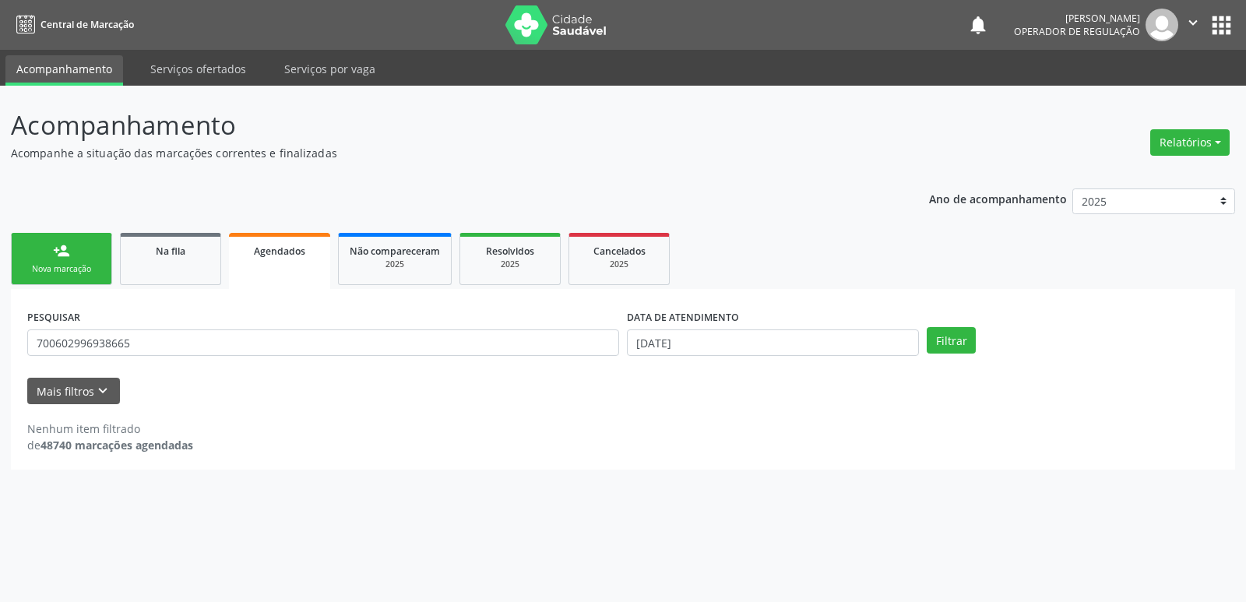
click at [79, 258] on link "person_add Nova marcação" at bounding box center [61, 259] width 101 height 52
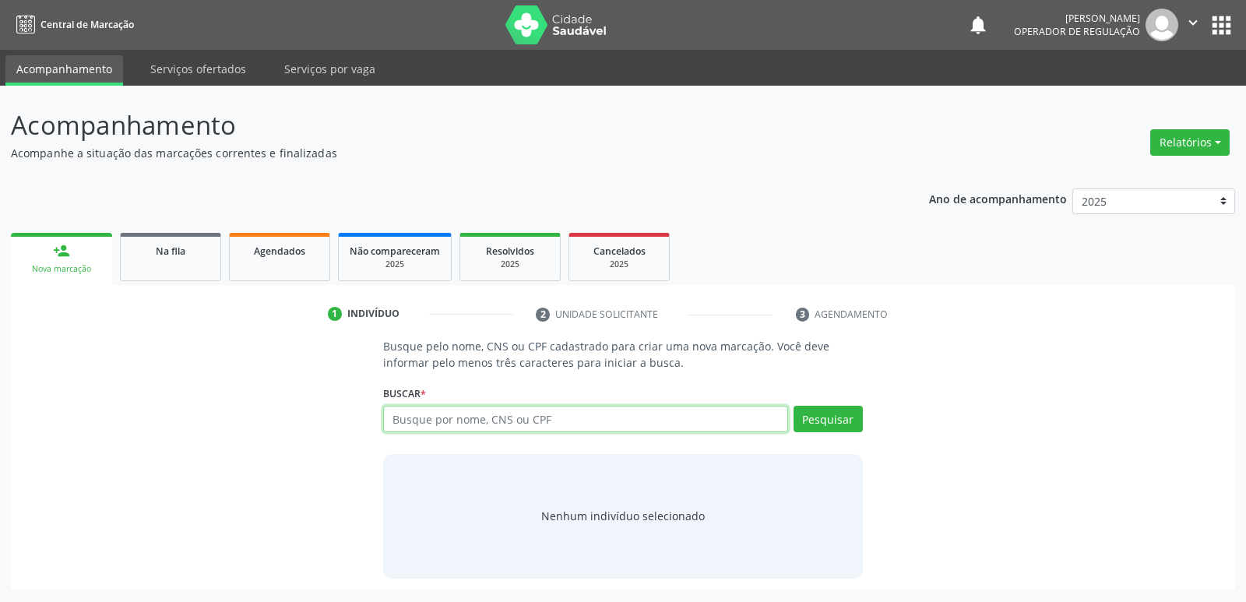
click at [456, 411] on input "text" at bounding box center [585, 419] width 404 height 26
type input "702606798182149"
click at [823, 420] on button "Pesquisar" at bounding box center [827, 419] width 69 height 26
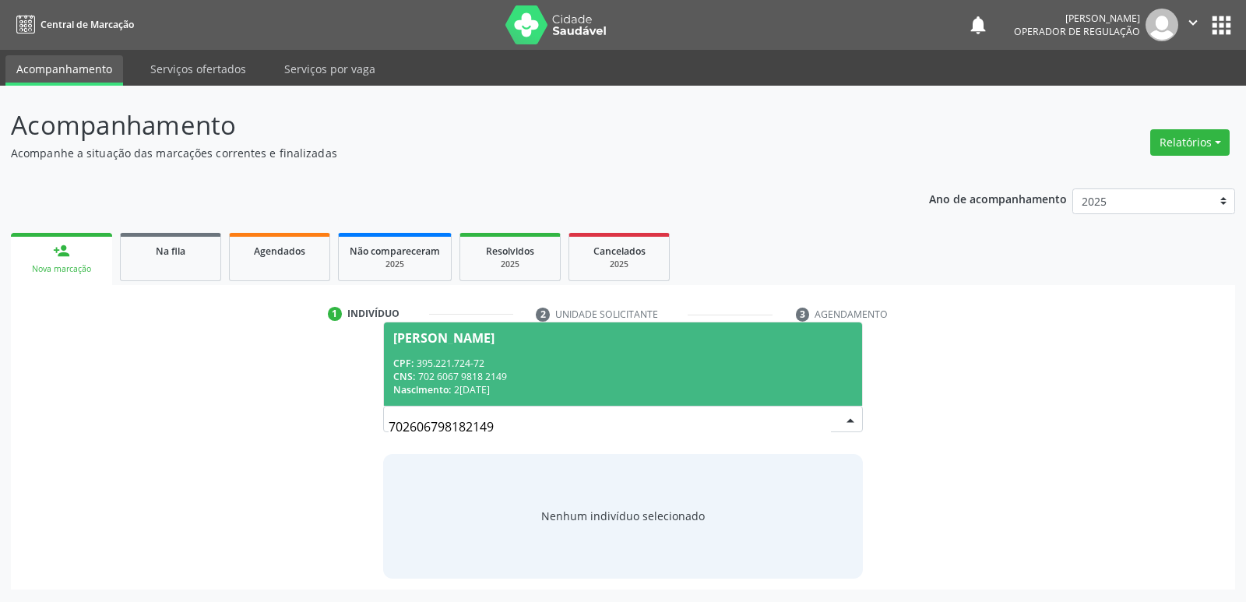
click at [652, 373] on div "CNS: 702 6067 9818 2149" at bounding box center [622, 376] width 459 height 13
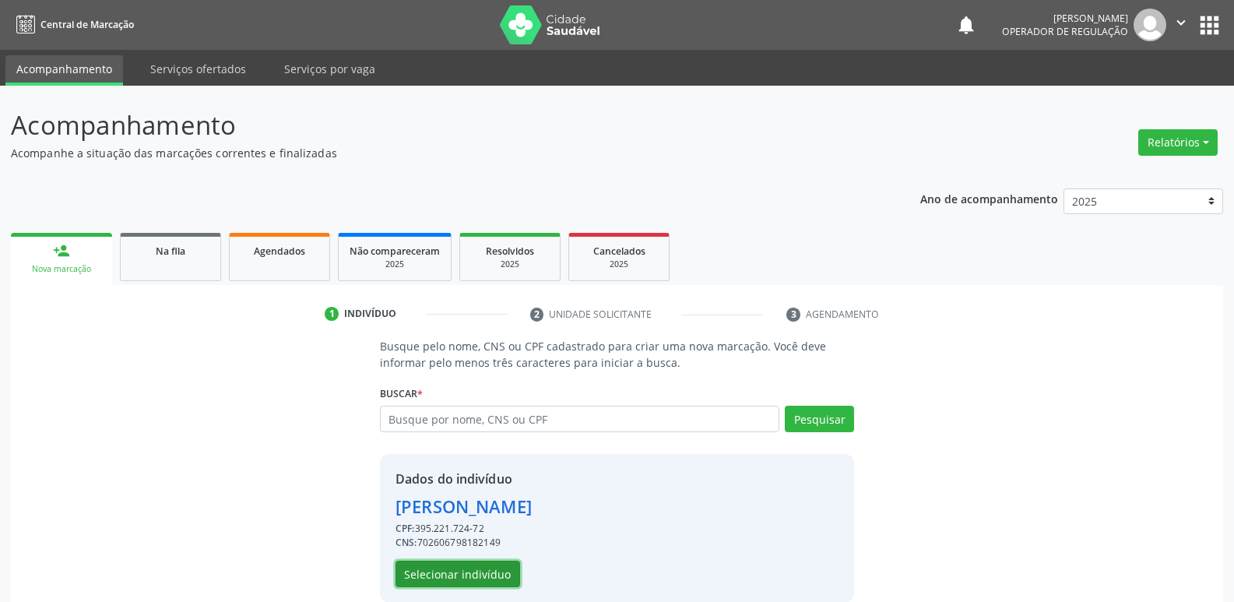
click at [423, 577] on button "Selecionar indivíduo" at bounding box center [458, 574] width 125 height 26
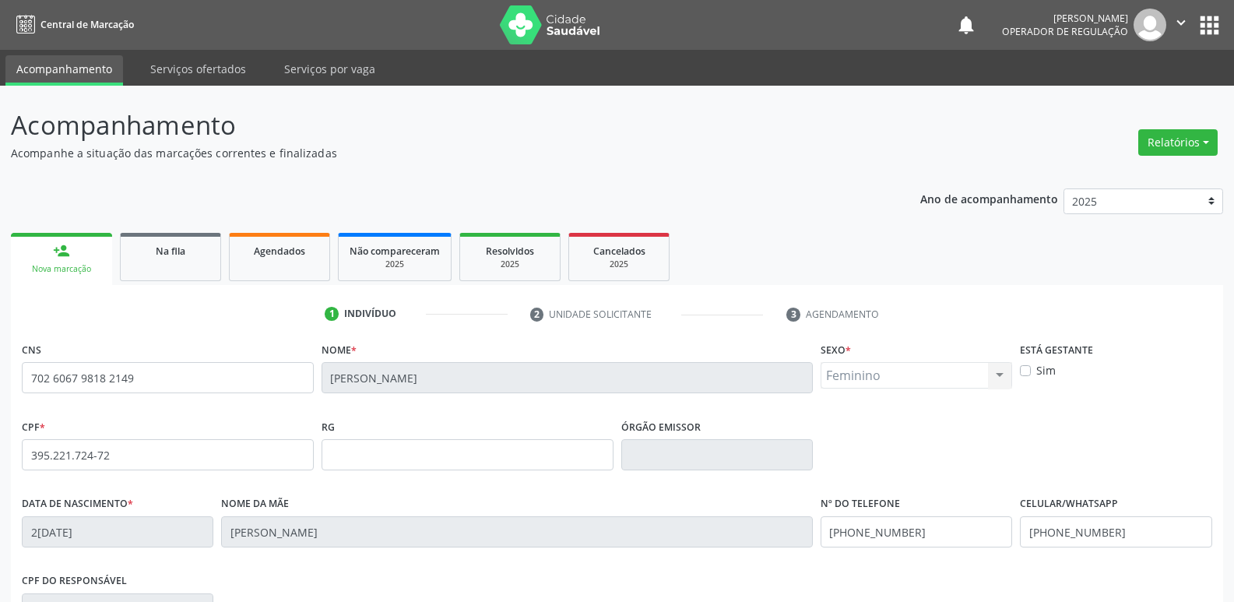
scroll to position [242, 0]
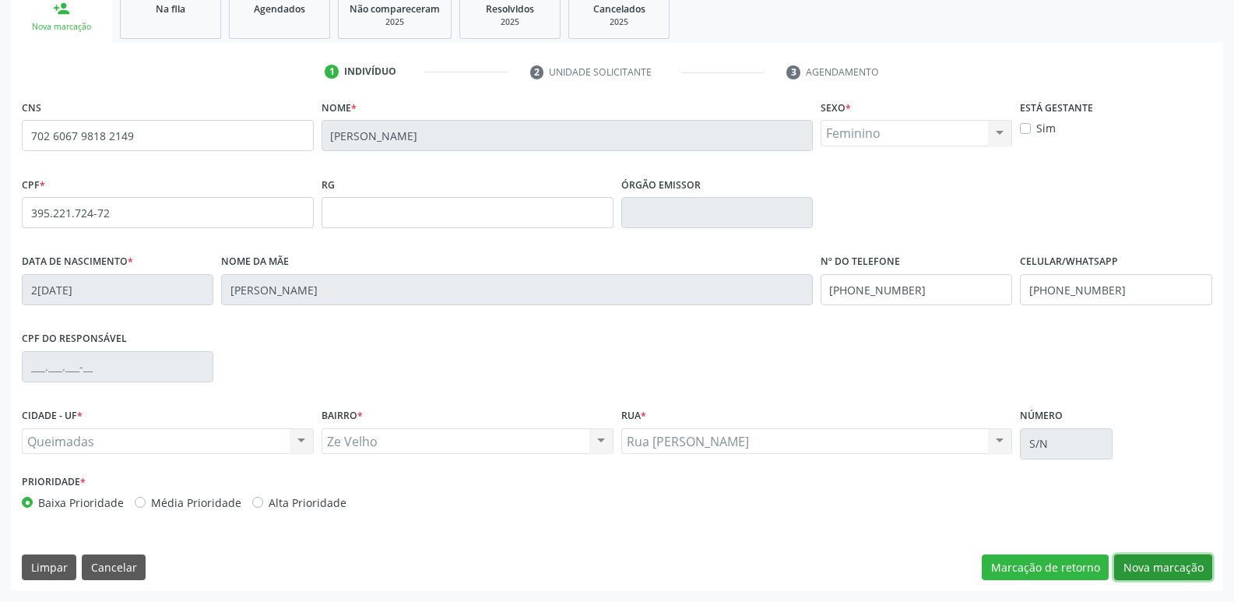
click at [1152, 575] on button "Nova marcação" at bounding box center [1163, 567] width 98 height 26
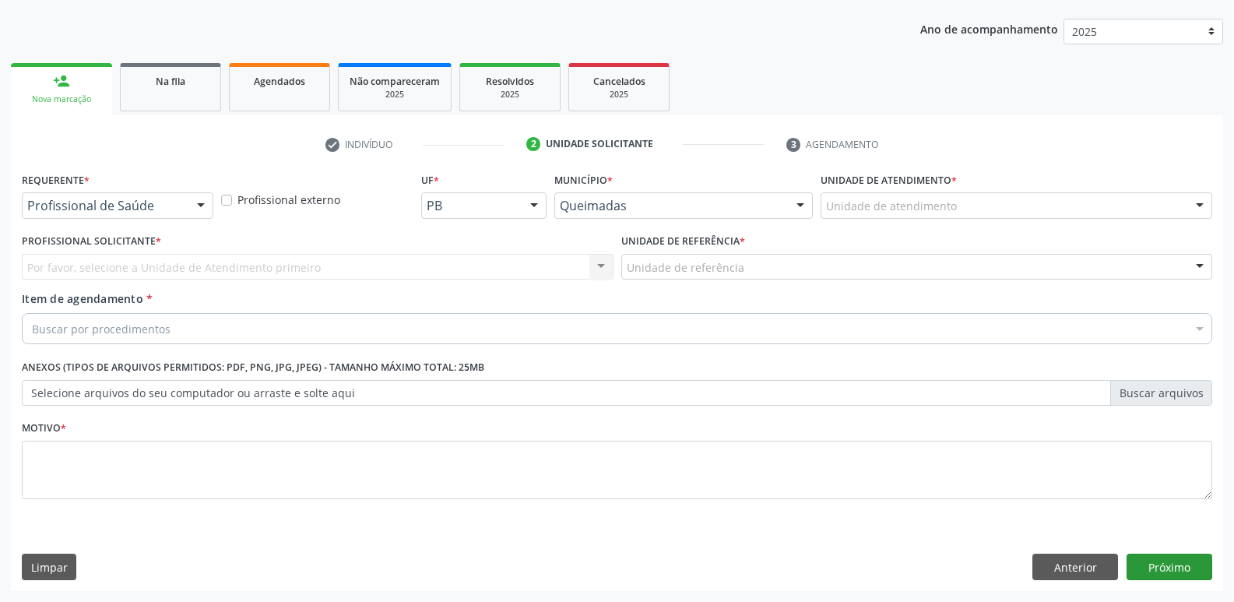
scroll to position [170, 0]
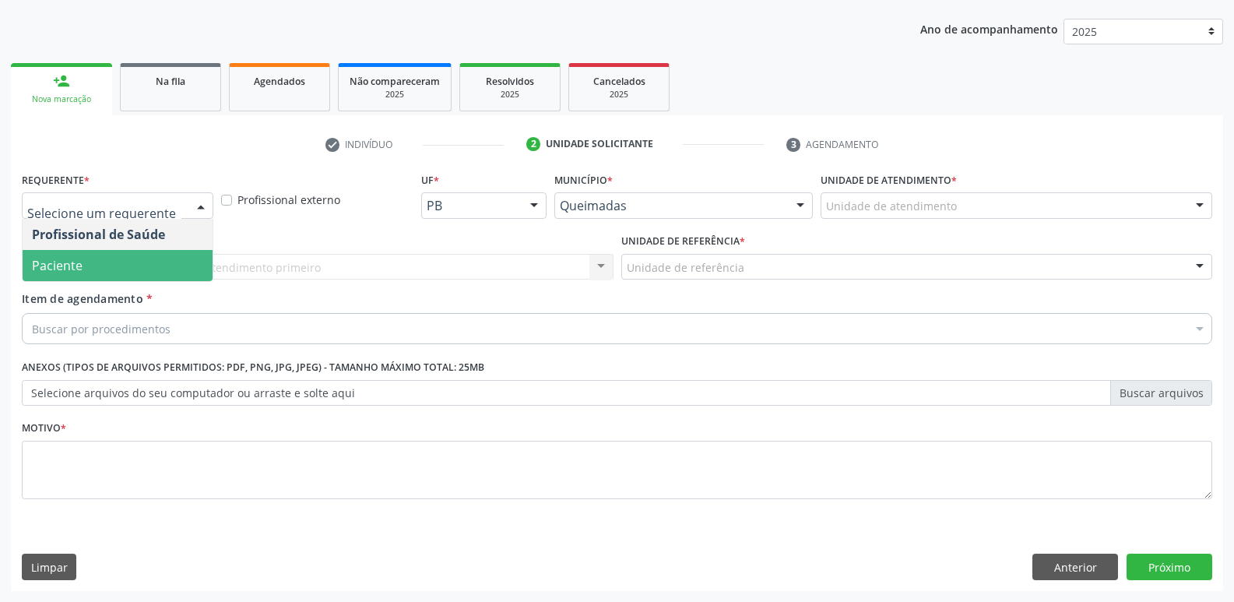
click at [121, 257] on span "Paciente" at bounding box center [118, 265] width 190 height 31
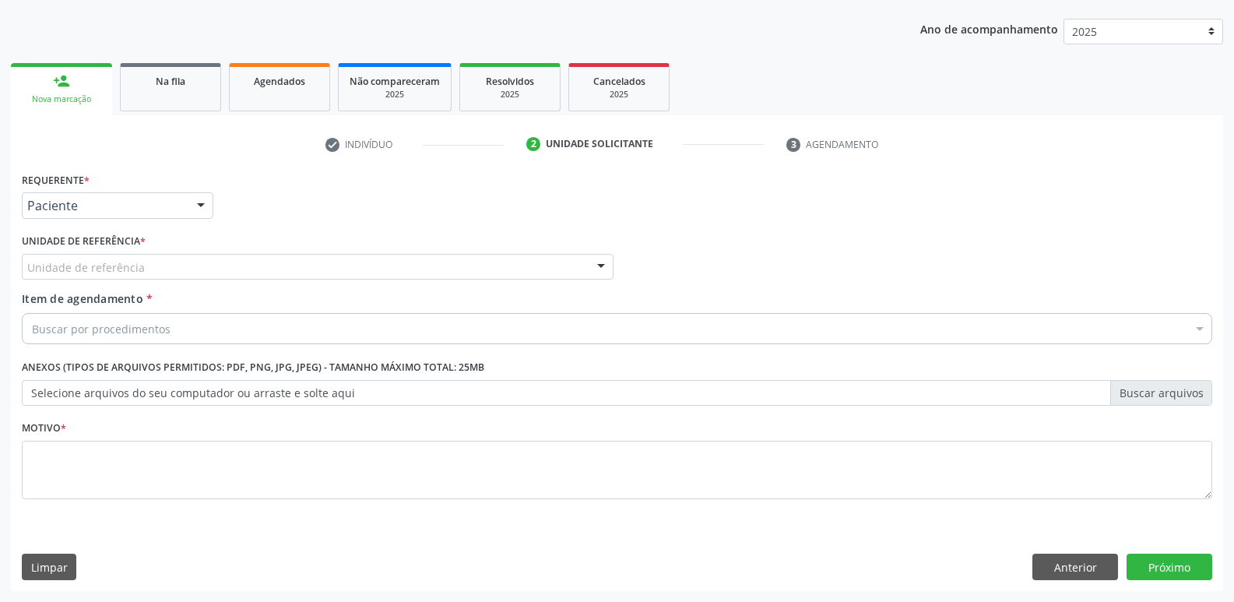
click at [151, 258] on div "Unidade de referência" at bounding box center [318, 267] width 592 height 26
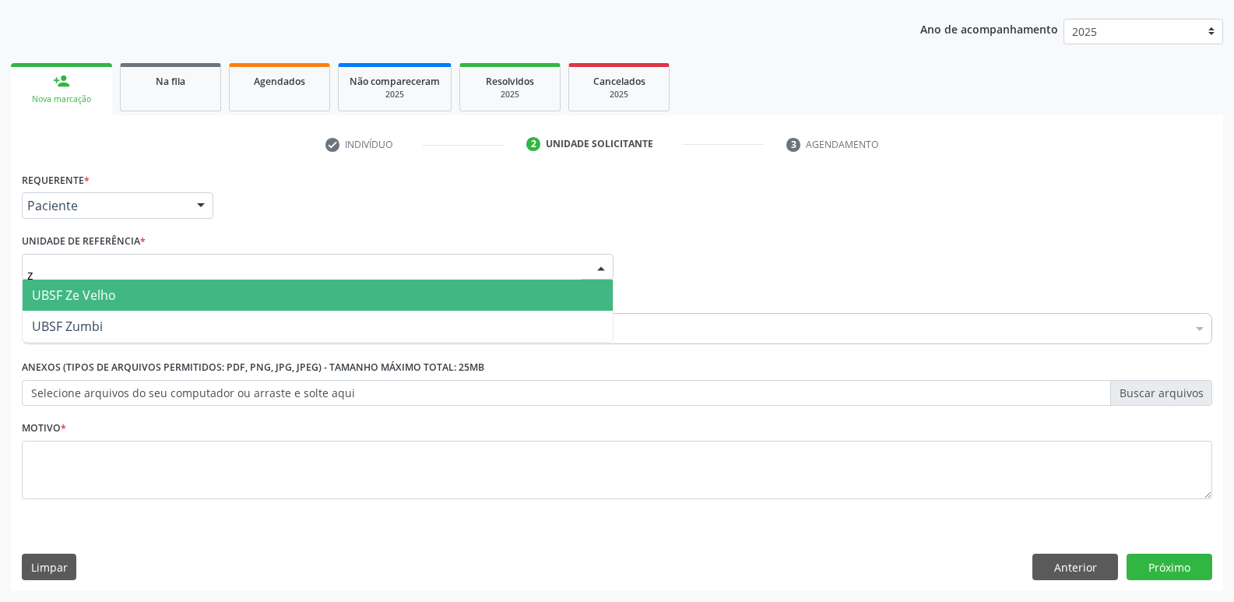
type input "ze"
click at [104, 289] on span "UBSF Ze Velho" at bounding box center [74, 295] width 84 height 17
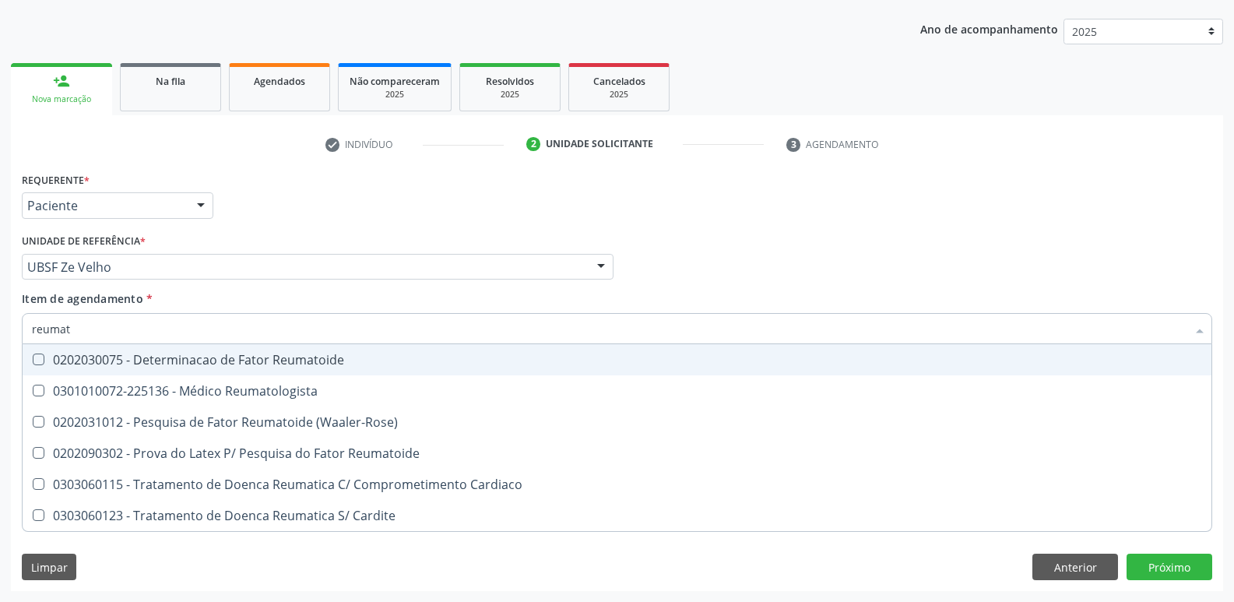
type input "reumato"
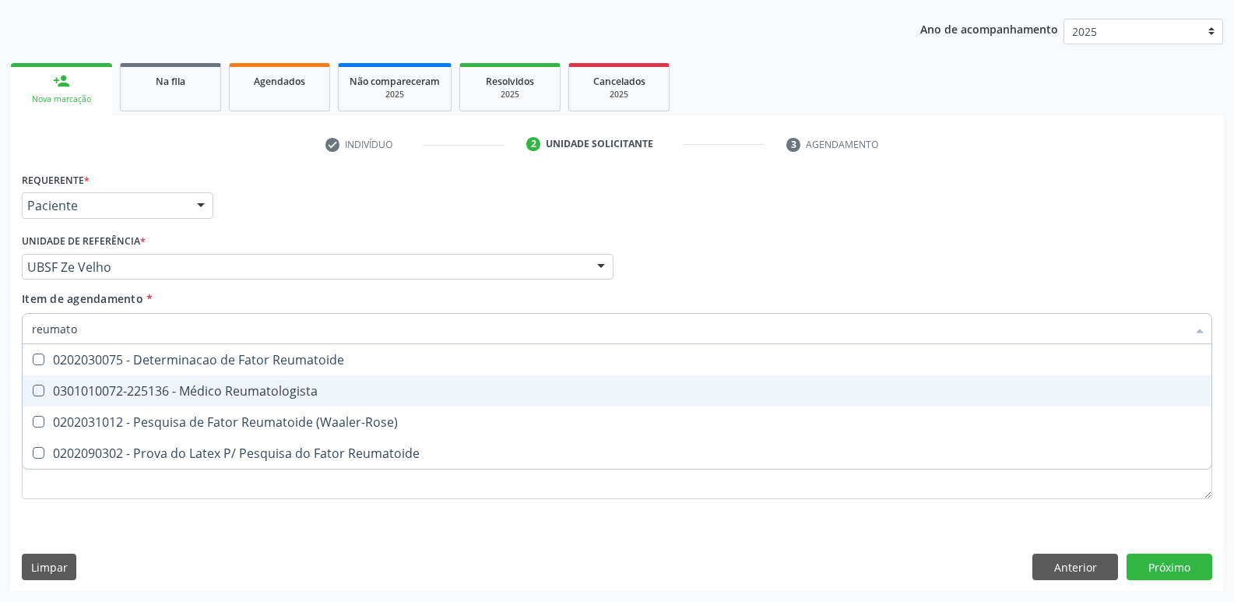
click at [226, 390] on div "0301010072-225136 - Médico Reumatologista" at bounding box center [617, 391] width 1170 height 12
checkbox Reumatologista "true"
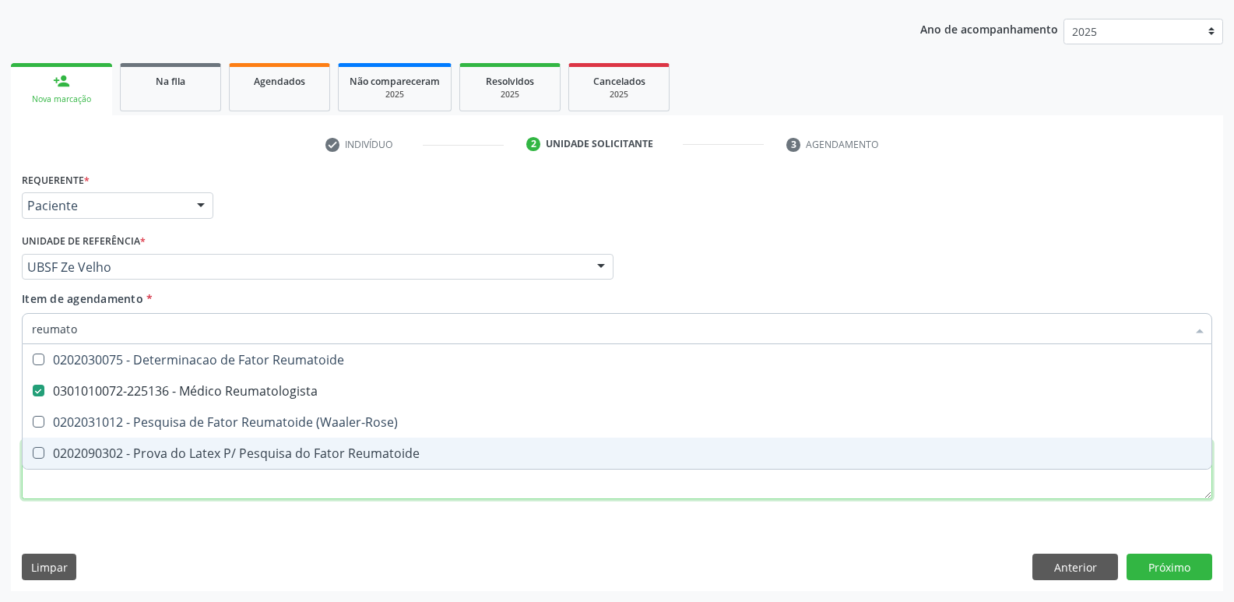
click at [212, 480] on div "Requerente * Paciente Profissional de Saúde Paciente Nenhum resultado encontrad…" at bounding box center [617, 344] width 1190 height 353
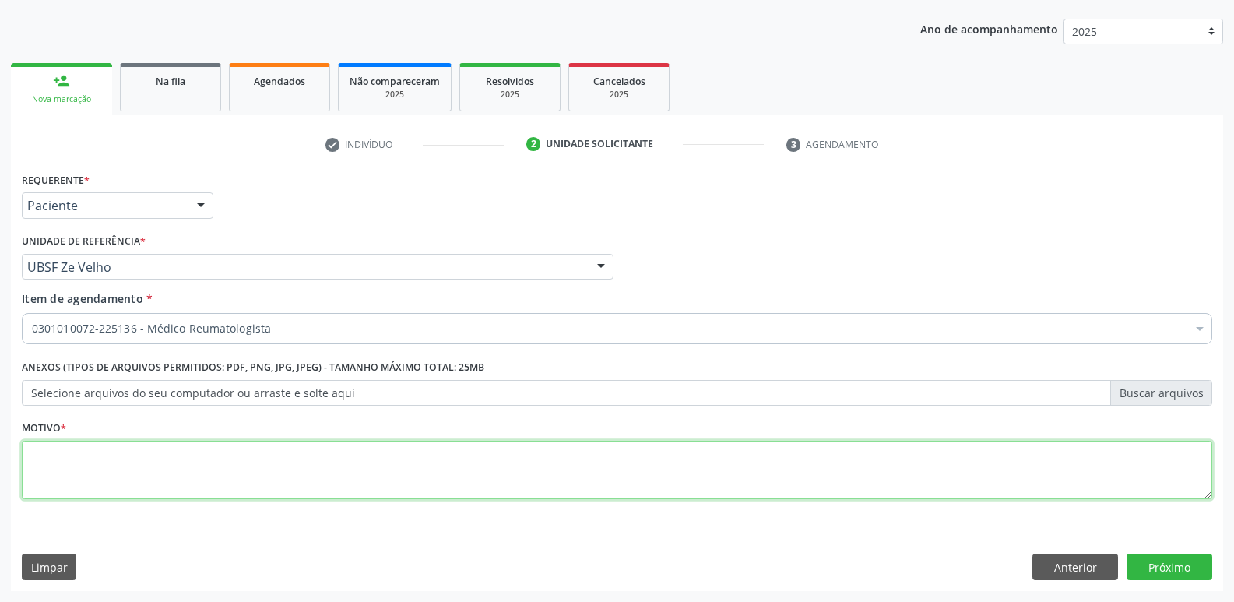
paste textarea "avaliação"
type textarea "avaliação"
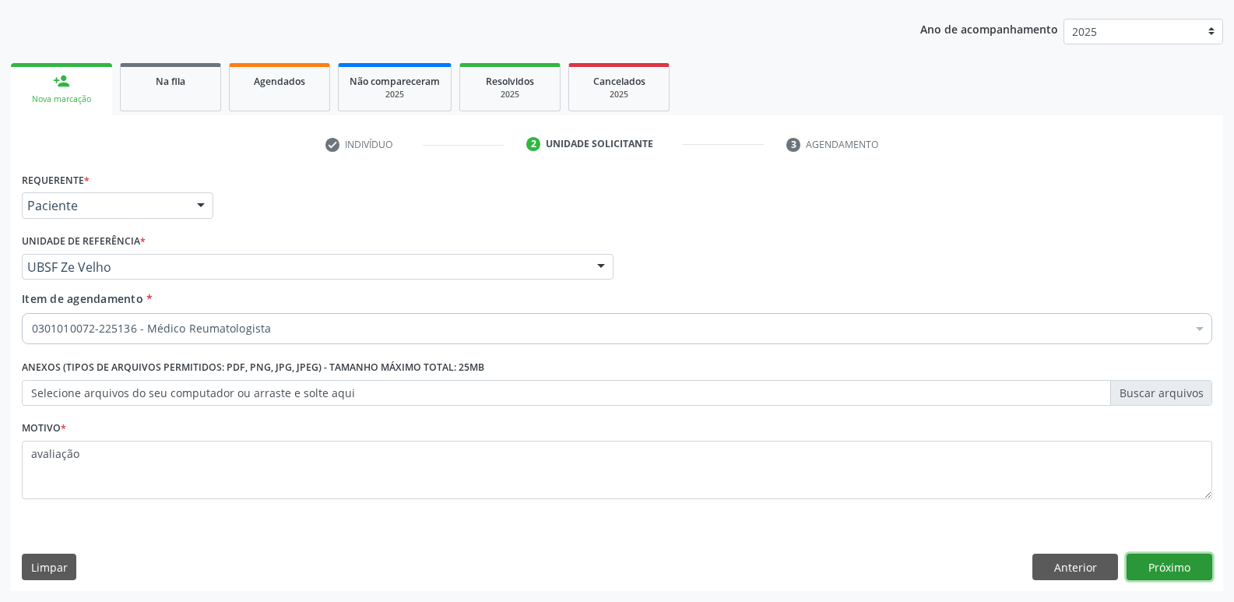
click at [1166, 572] on button "Próximo" at bounding box center [1170, 567] width 86 height 26
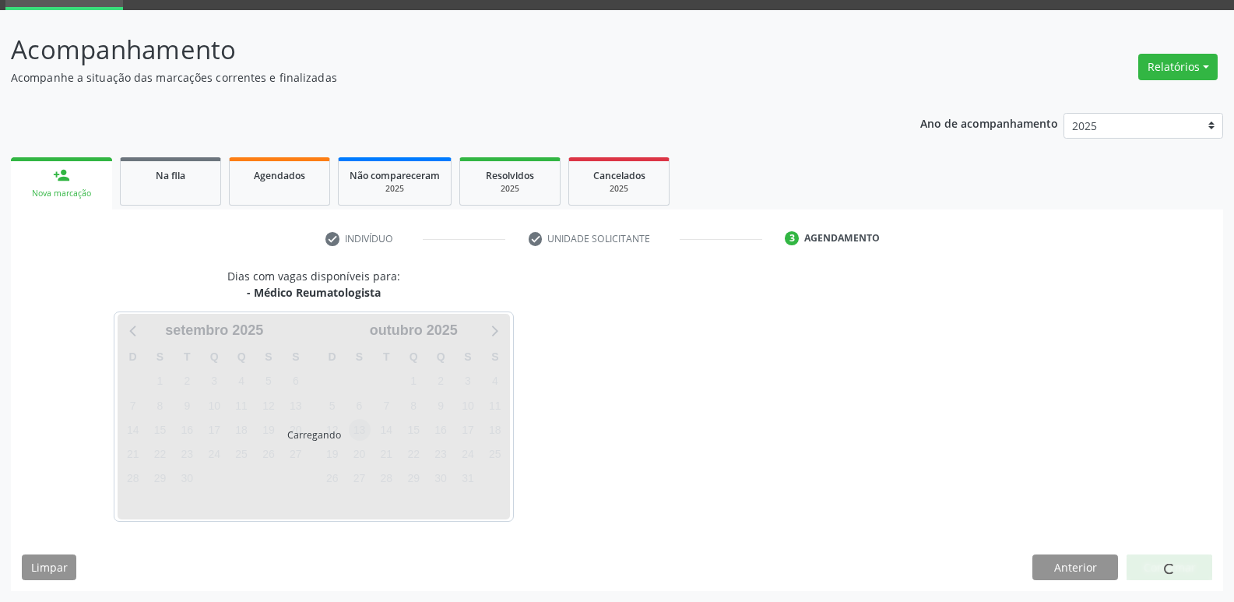
scroll to position [121, 0]
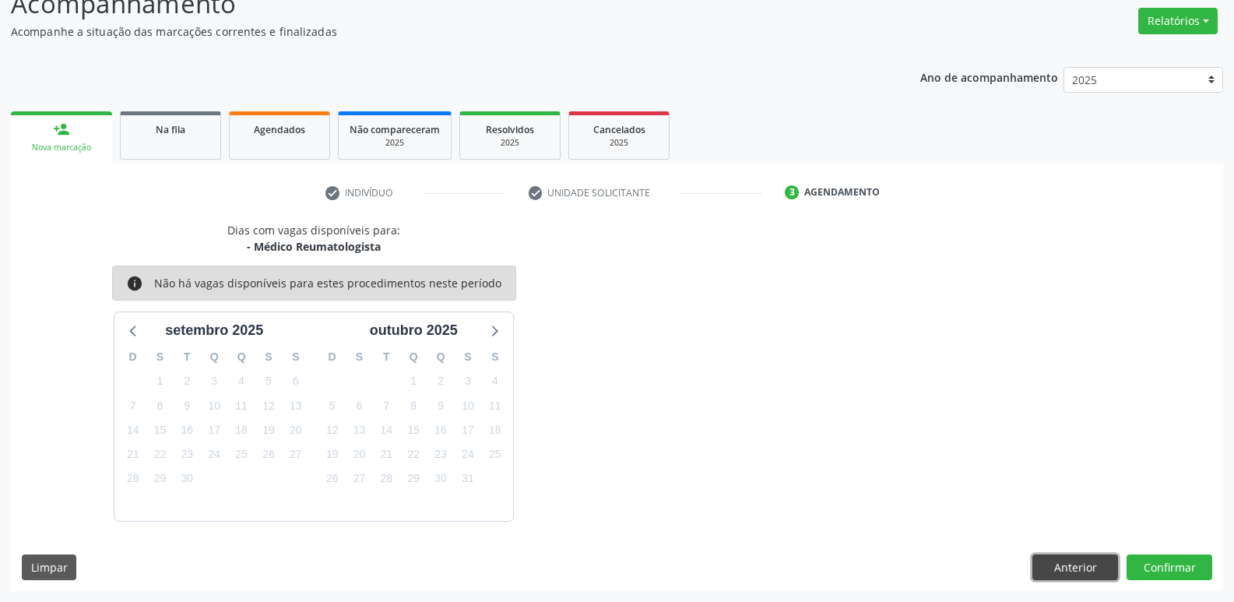
click at [1095, 567] on button "Anterior" at bounding box center [1075, 567] width 86 height 26
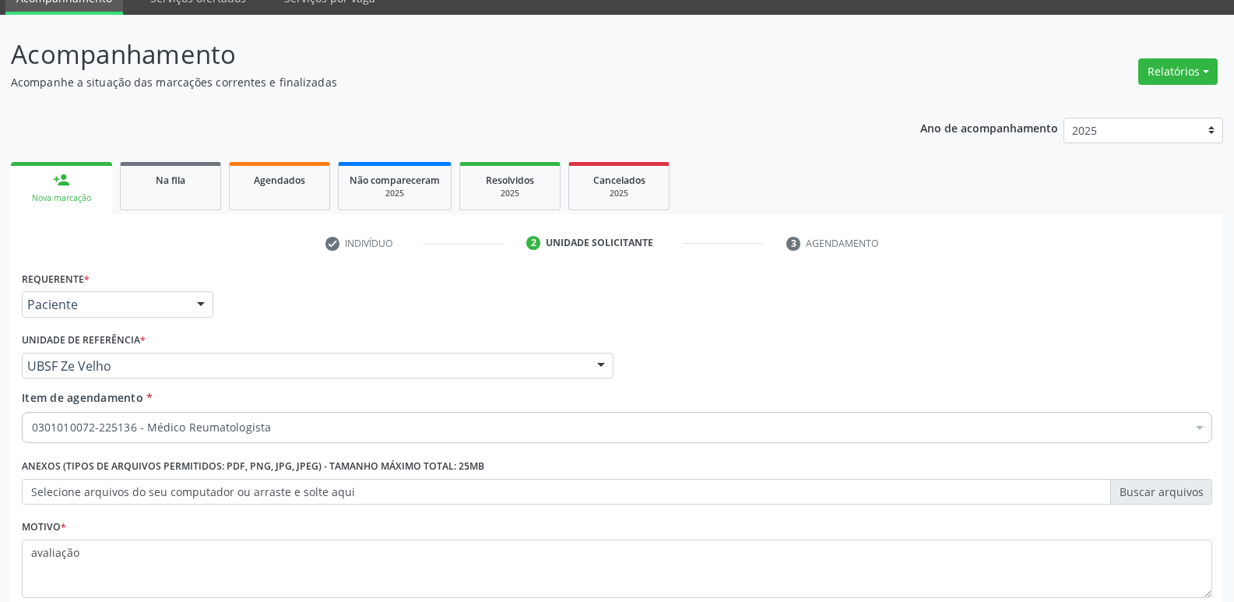
scroll to position [44, 0]
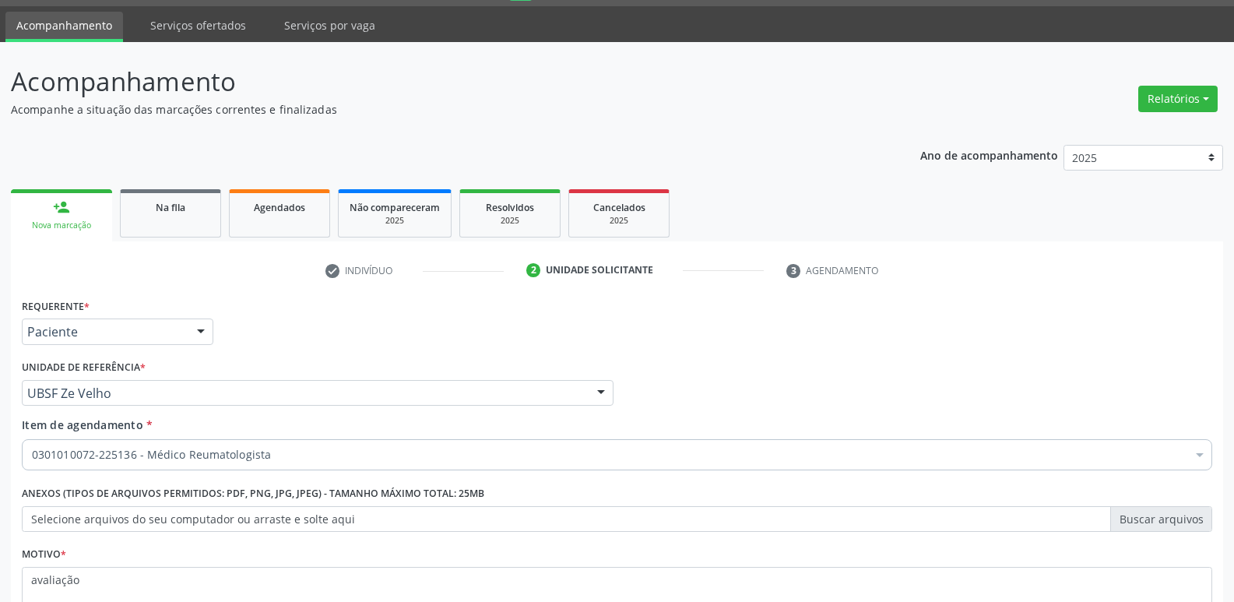
drag, startPoint x: 334, startPoint y: 468, endPoint x: 323, endPoint y: 451, distance: 20.3
click at [326, 460] on div "0301010072-225136 - Médico Reumatologista" at bounding box center [617, 454] width 1190 height 31
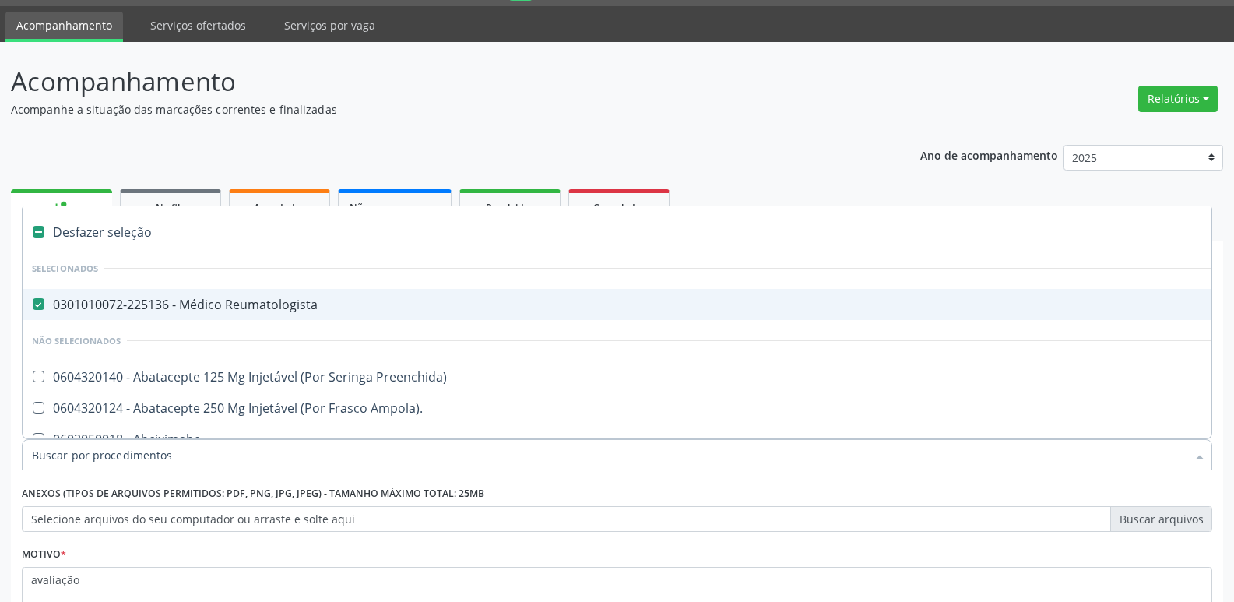
click at [311, 314] on span "0301010072-225136 - Médico Reumatologista" at bounding box center [638, 304] width 1231 height 31
checkbox Reumatologista "false"
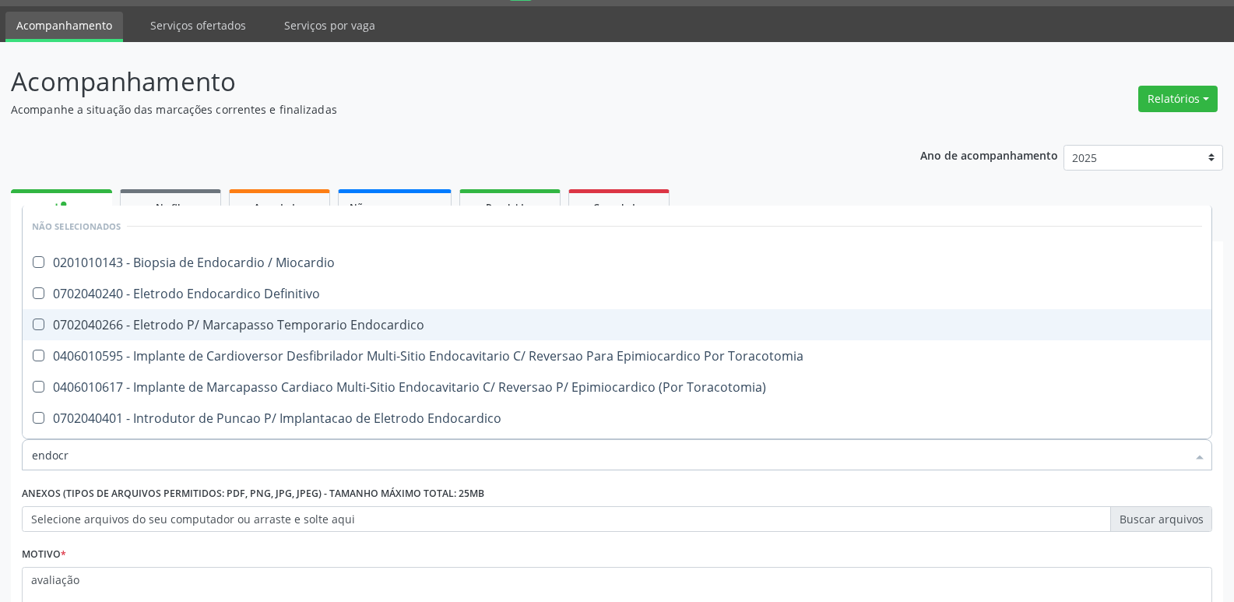
type input "endocri"
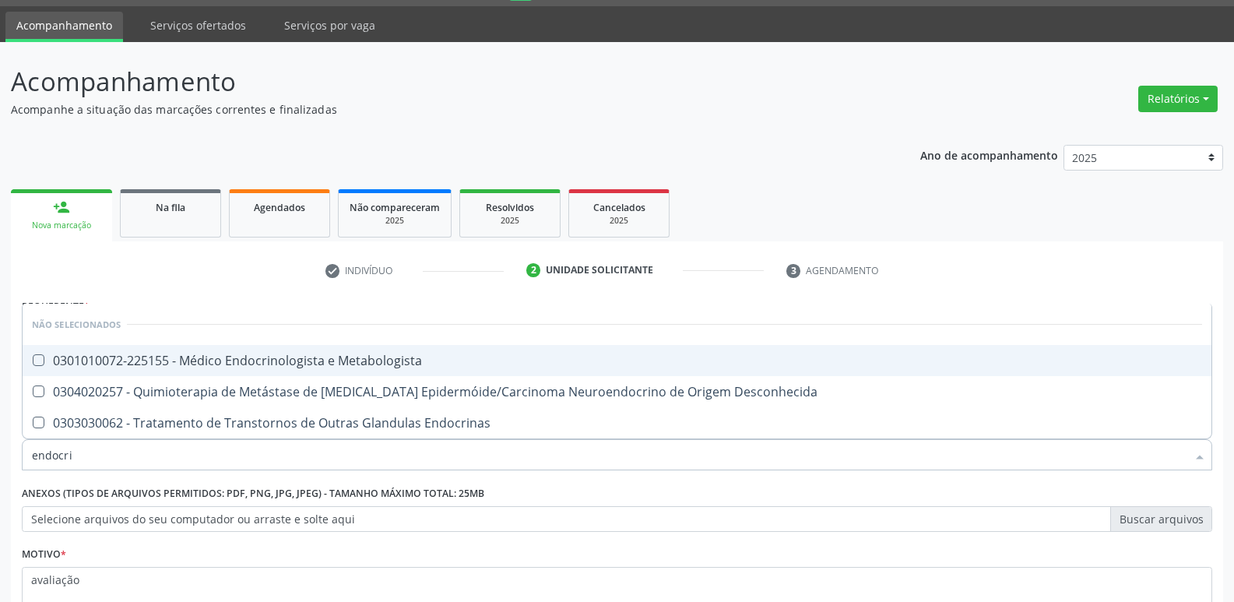
click at [309, 350] on span "0301010072-225155 - Médico Endocrinologista e Metabologista" at bounding box center [617, 360] width 1189 height 31
checkbox Metabologista "true"
click at [574, 312] on li "Não selecionados" at bounding box center [617, 324] width 1189 height 41
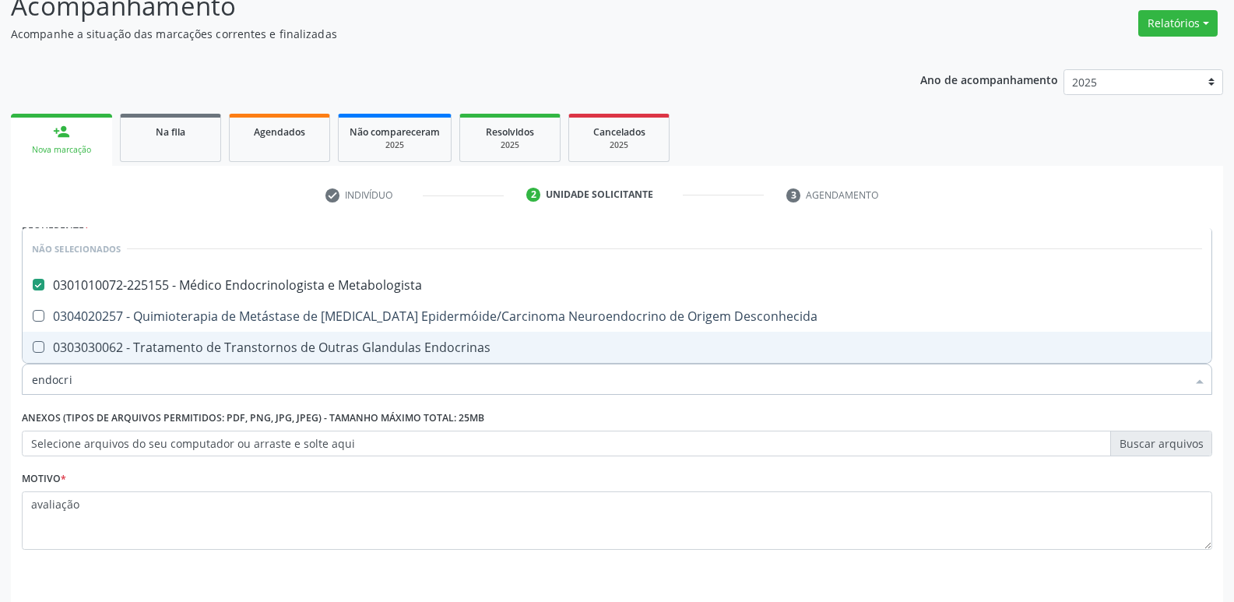
scroll to position [170, 0]
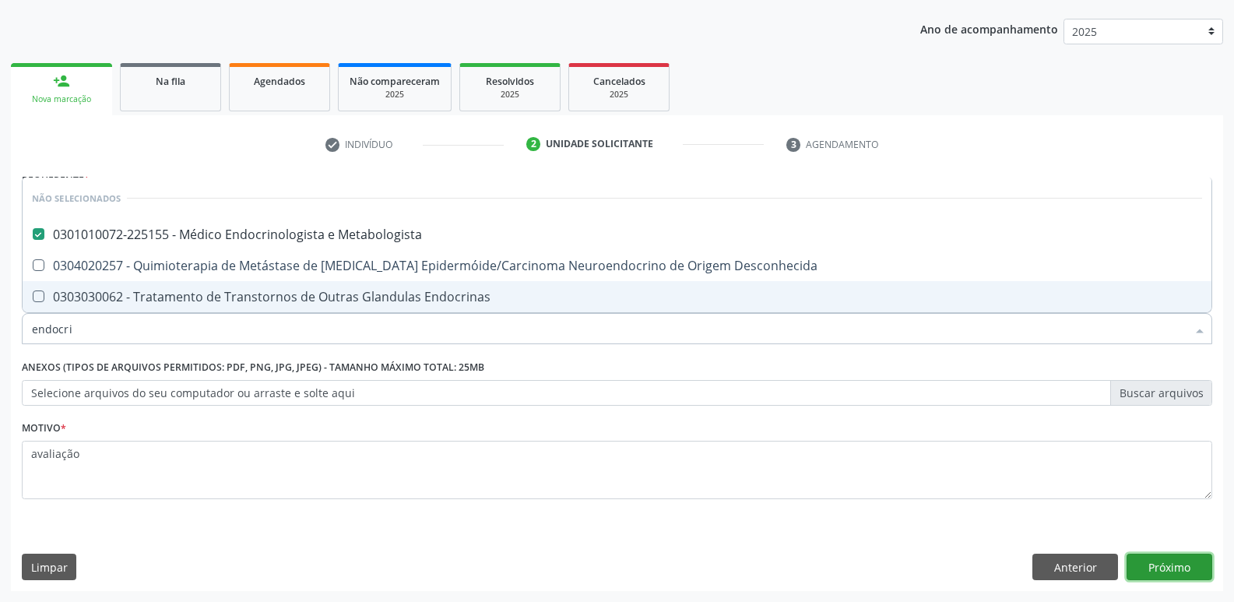
click at [1190, 567] on button "Próximo" at bounding box center [1170, 567] width 86 height 26
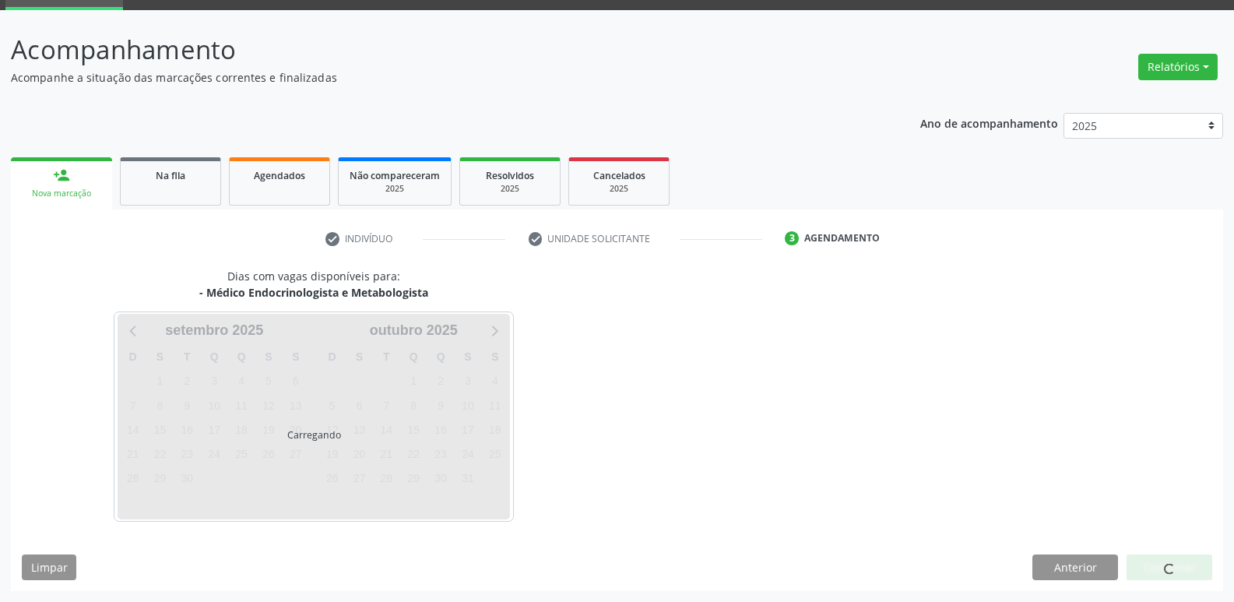
scroll to position [76, 0]
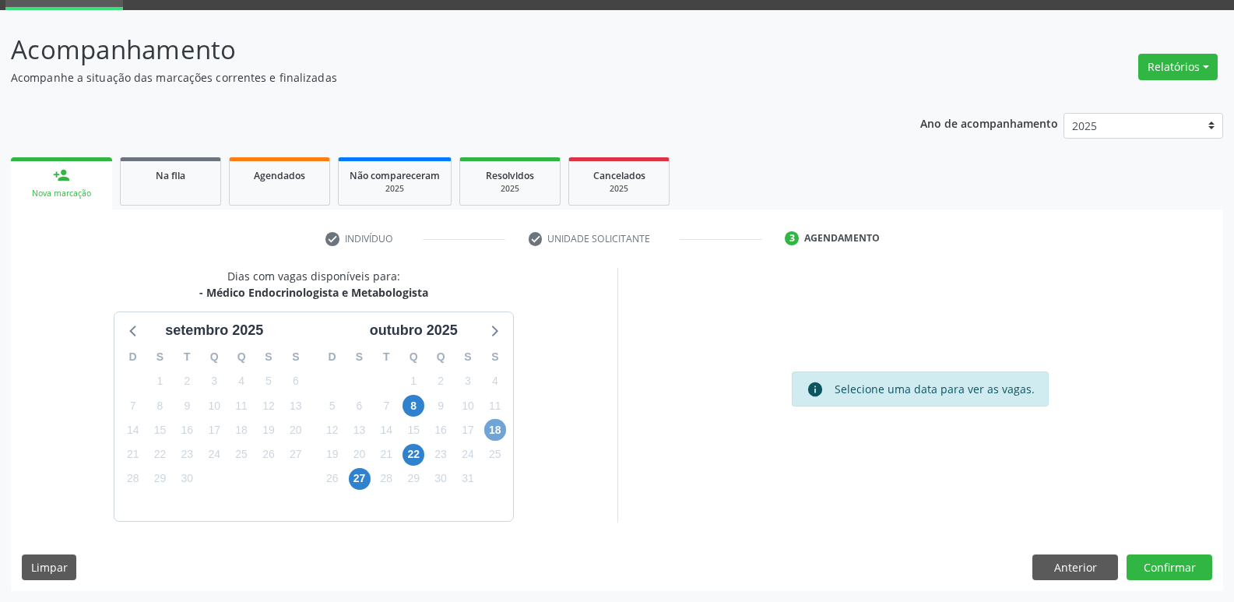
click at [496, 432] on span "18" at bounding box center [495, 430] width 22 height 22
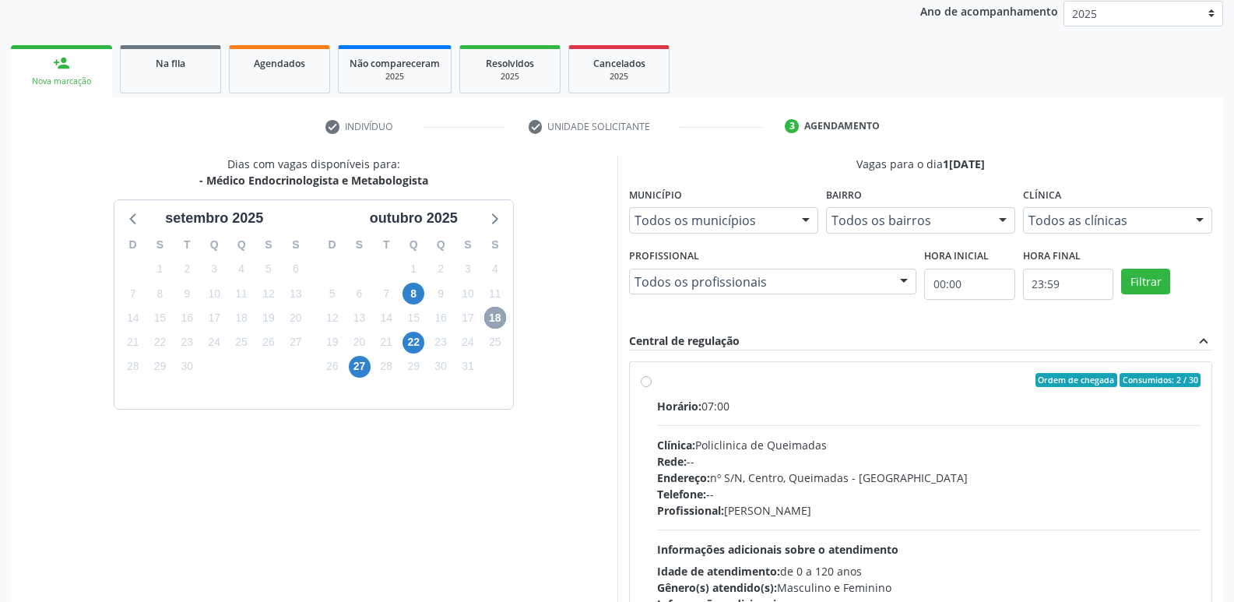
scroll to position [301, 0]
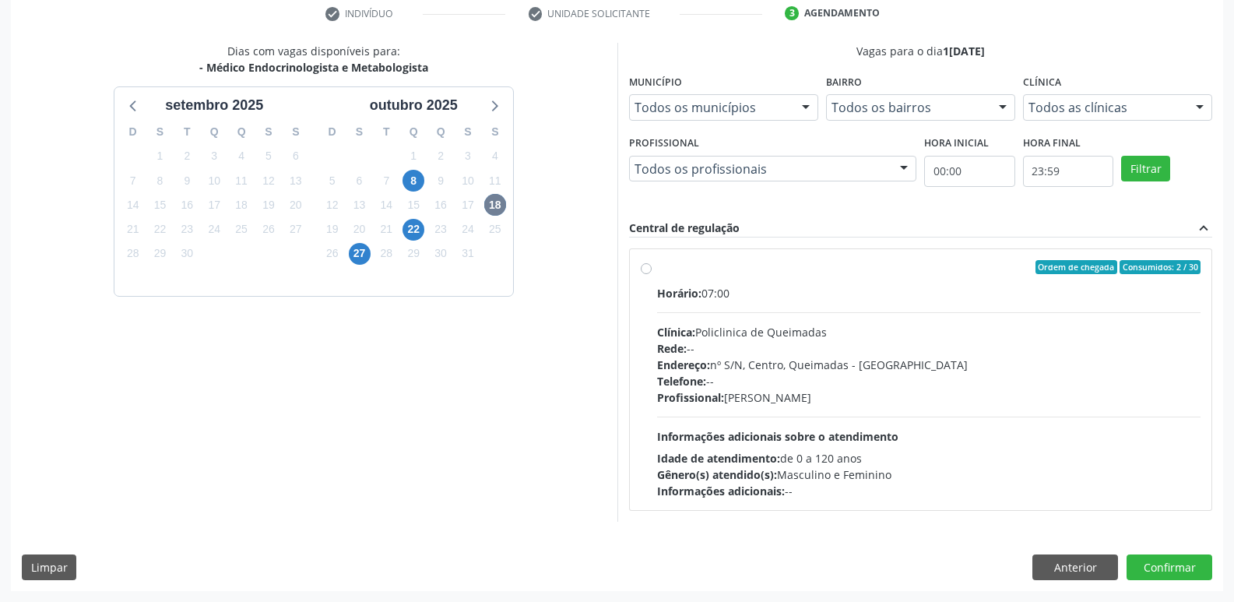
click at [1018, 424] on div "Horário: 07:00 Clínica: Policlinica de Queimadas Rede: -- Endereço: nº S/N, Cen…" at bounding box center [929, 392] width 544 height 214
click at [652, 274] on input "Ordem de chegada Consumidos: 2 / 30 Horário: 07:00 Clínica: Policlinica de Quei…" at bounding box center [646, 267] width 11 height 14
radio input "true"
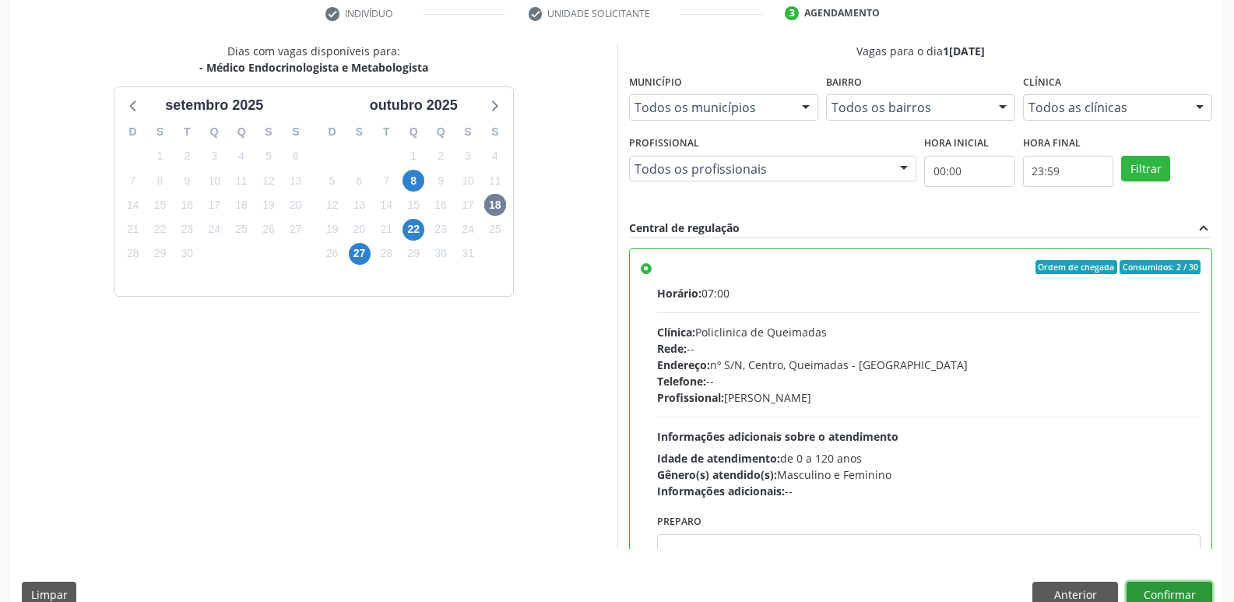
click at [1185, 592] on button "Confirmar" at bounding box center [1170, 595] width 86 height 26
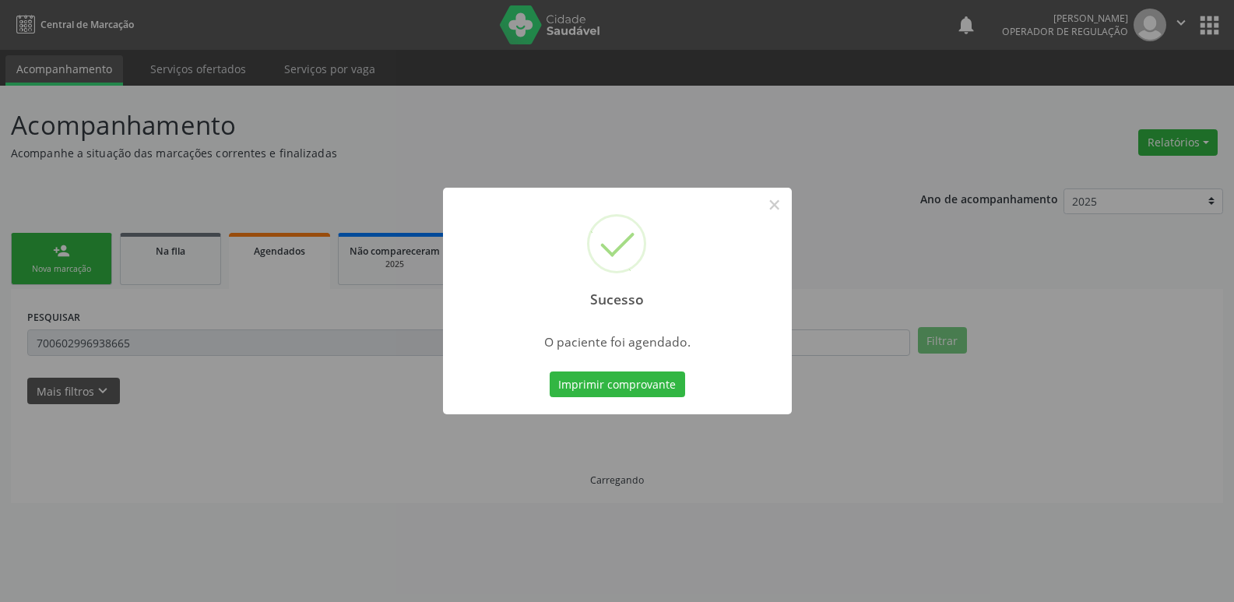
scroll to position [0, 0]
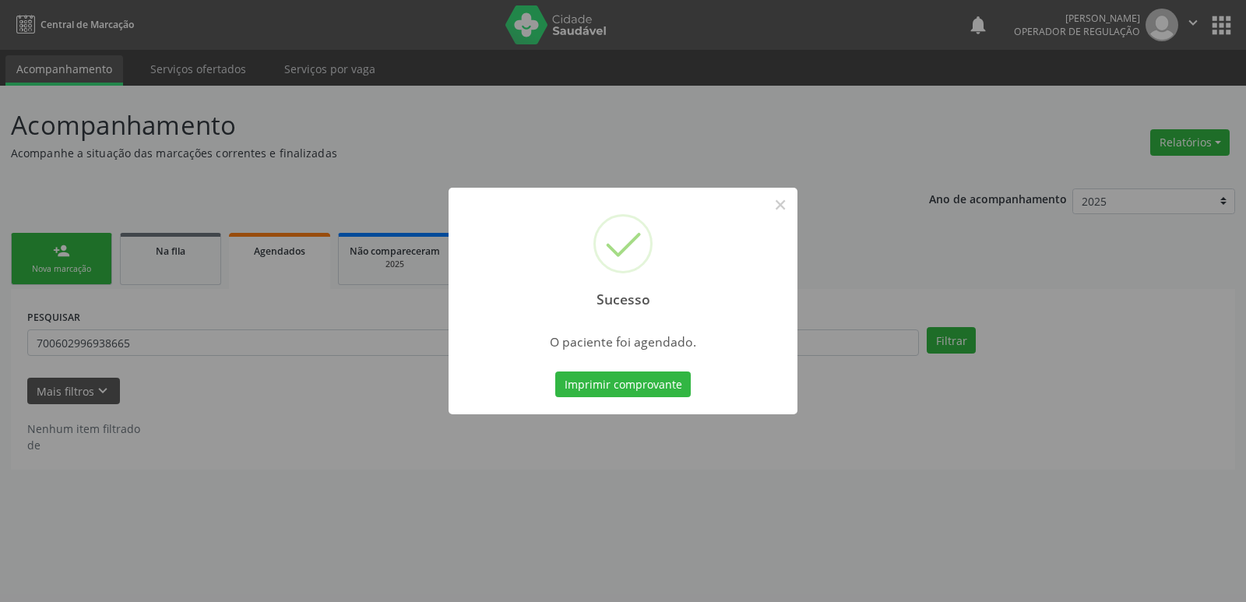
click at [555, 371] on button "Imprimir comprovante" at bounding box center [622, 384] width 135 height 26
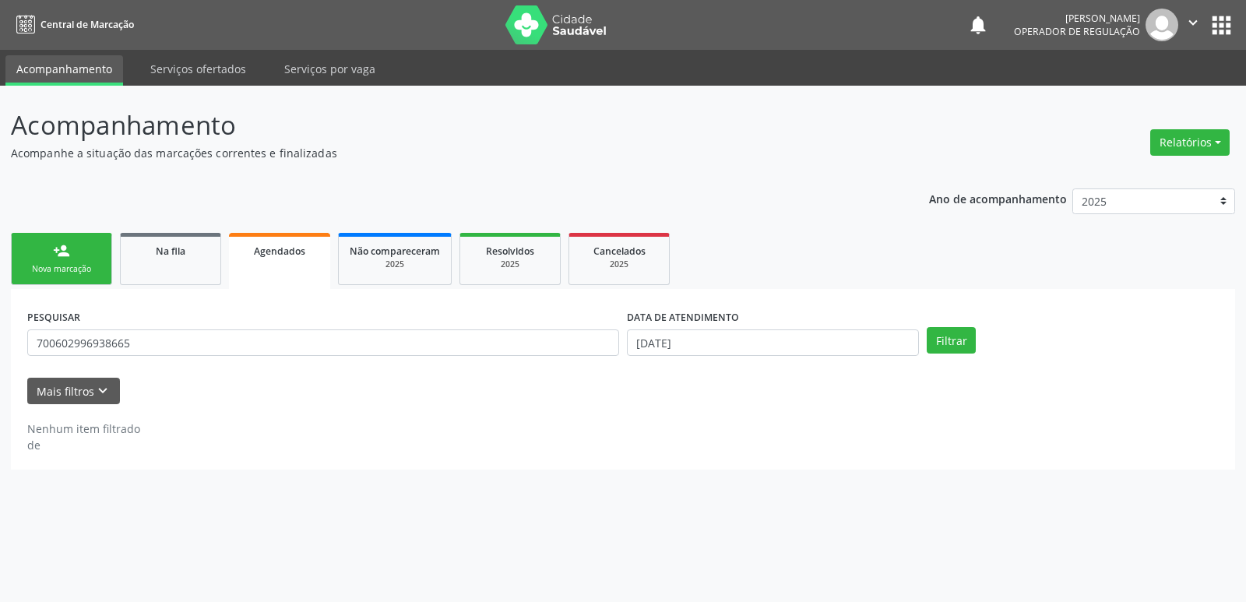
click at [81, 269] on div "Nova marcação" at bounding box center [62, 269] width 78 height 12
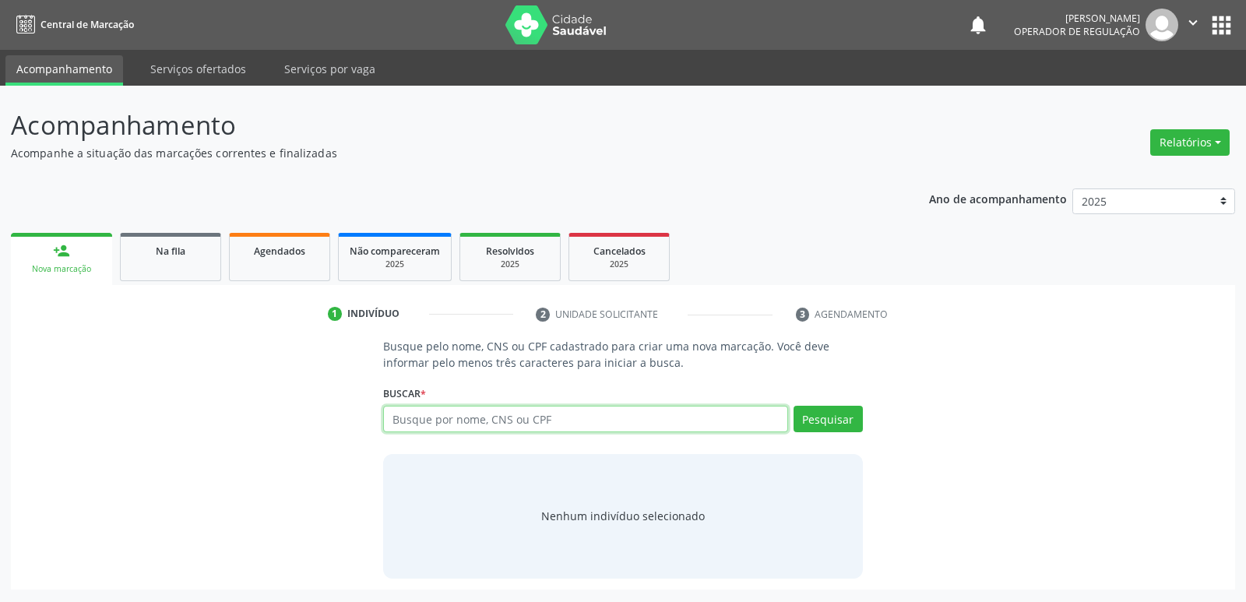
click at [584, 417] on input "text" at bounding box center [585, 419] width 404 height 26
type input "700004375799808"
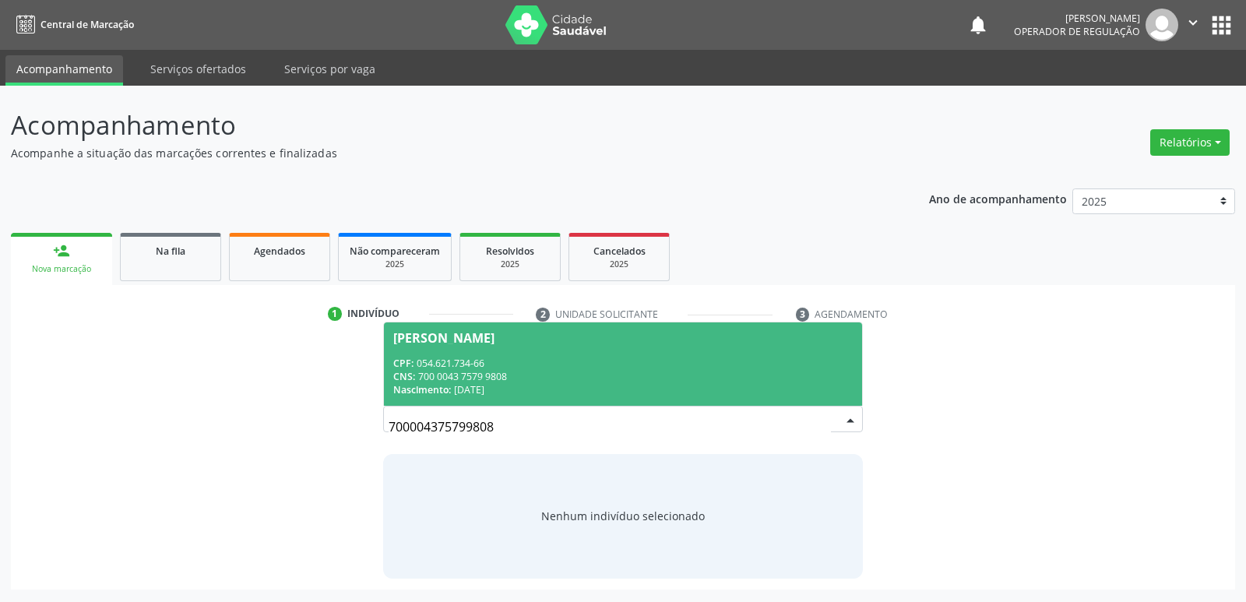
click at [535, 346] on span "Maria de Fátima Alves CPF: 054.621.734-66 CNS: 700 0043 7579 9808 Nascimento: 2…" at bounding box center [622, 363] width 477 height 83
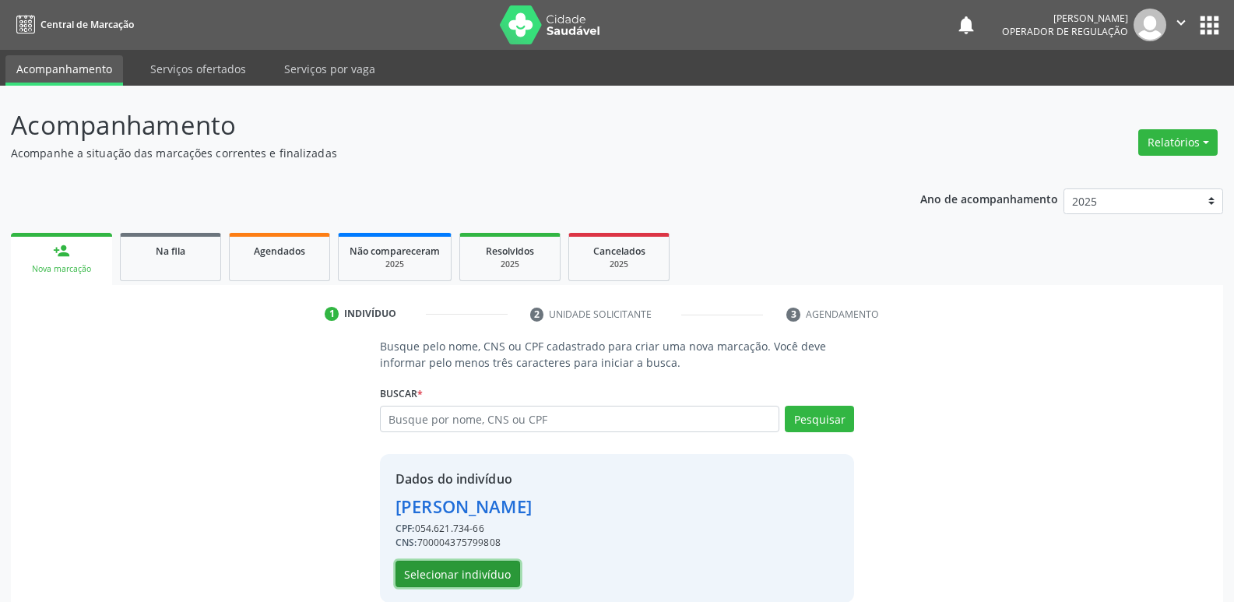
click at [481, 578] on button "Selecionar indivíduo" at bounding box center [458, 574] width 125 height 26
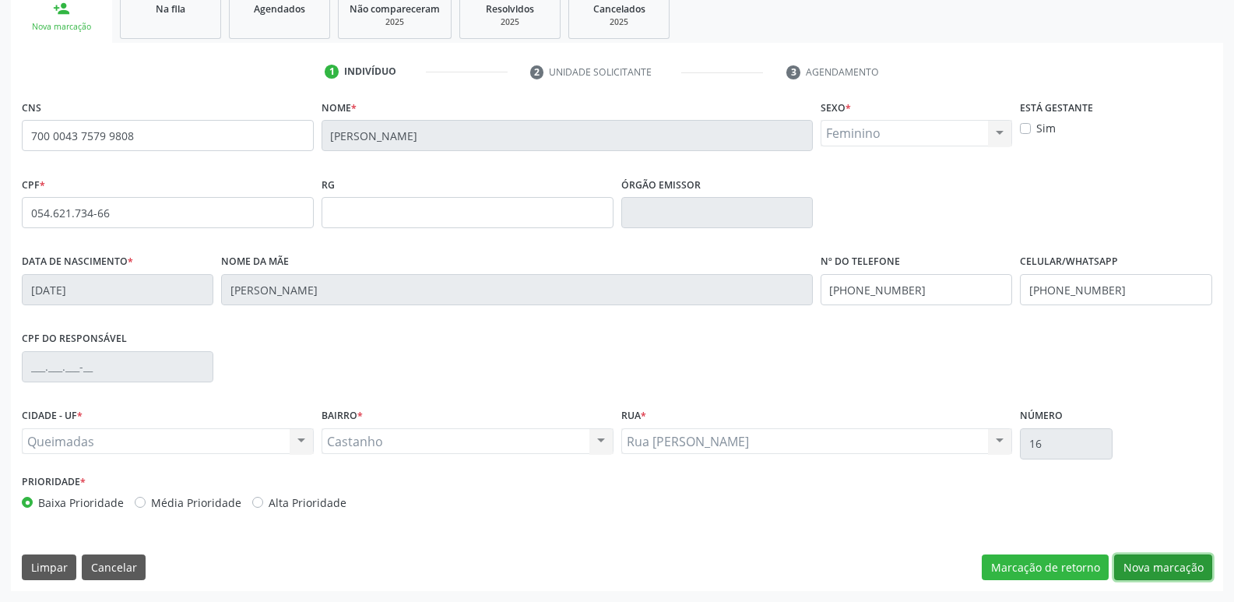
click at [1163, 568] on button "Nova marcação" at bounding box center [1163, 567] width 98 height 26
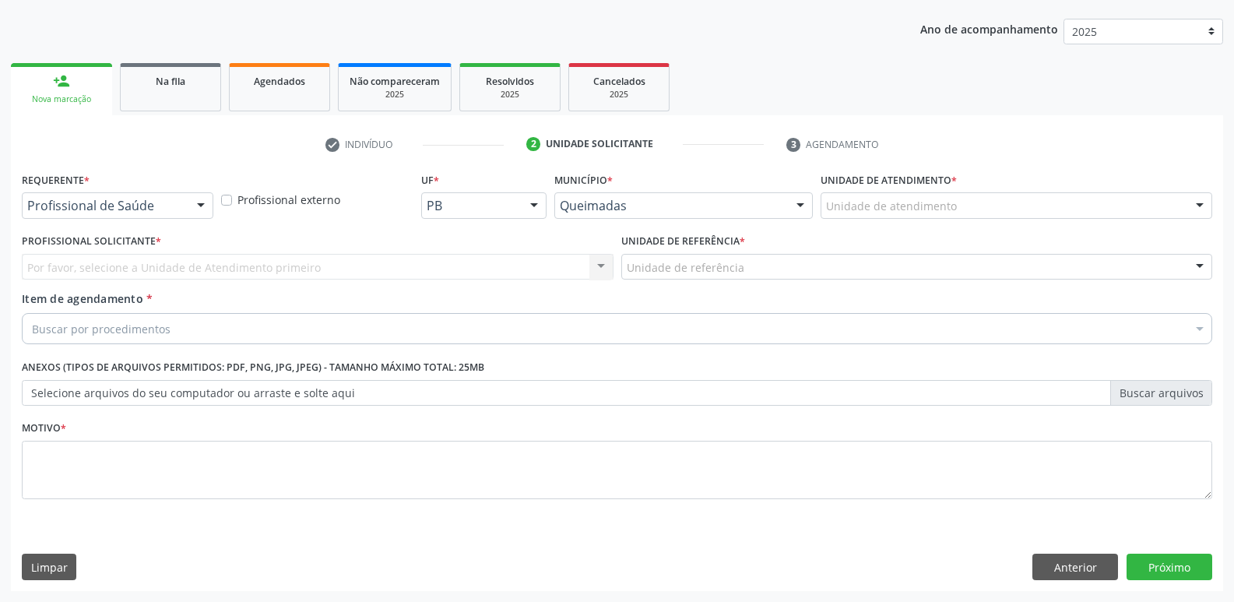
scroll to position [170, 0]
drag, startPoint x: 153, startPoint y: 208, endPoint x: 125, endPoint y: 283, distance: 80.6
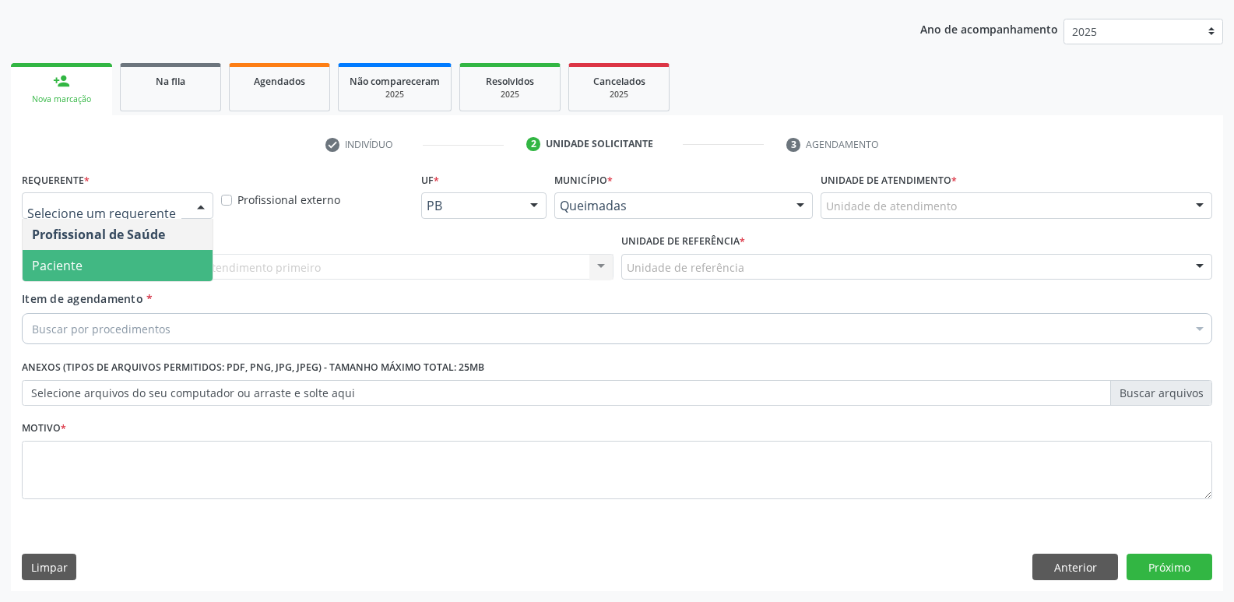
click at [136, 255] on span "Paciente" at bounding box center [118, 265] width 190 height 31
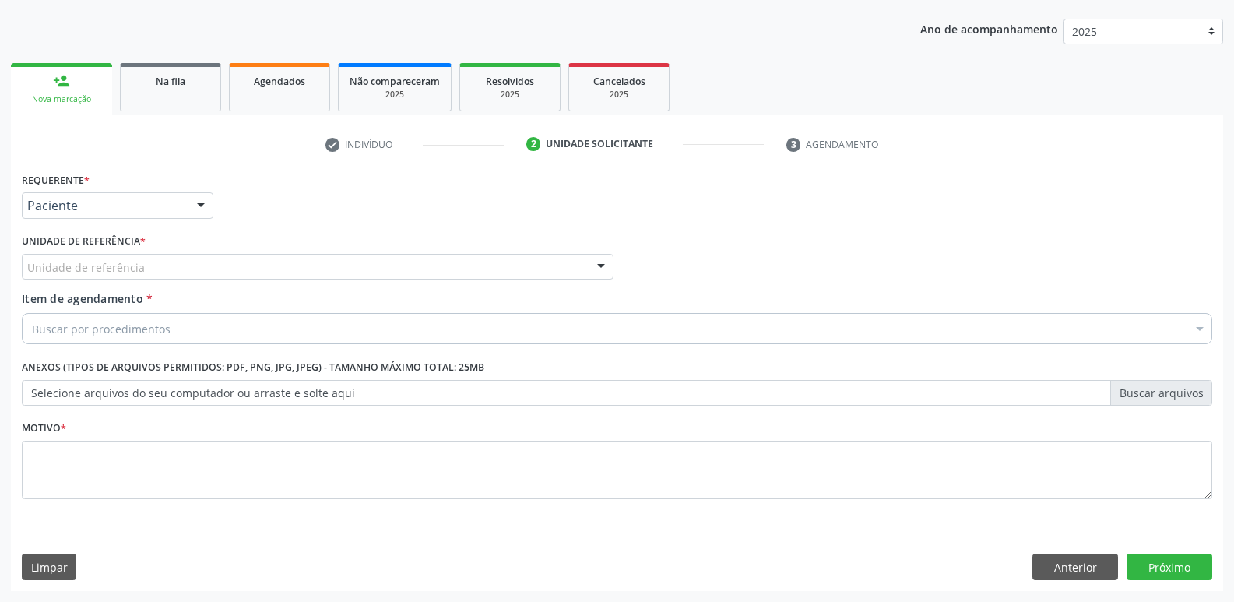
click at [183, 259] on div "Unidade de referência" at bounding box center [318, 267] width 592 height 26
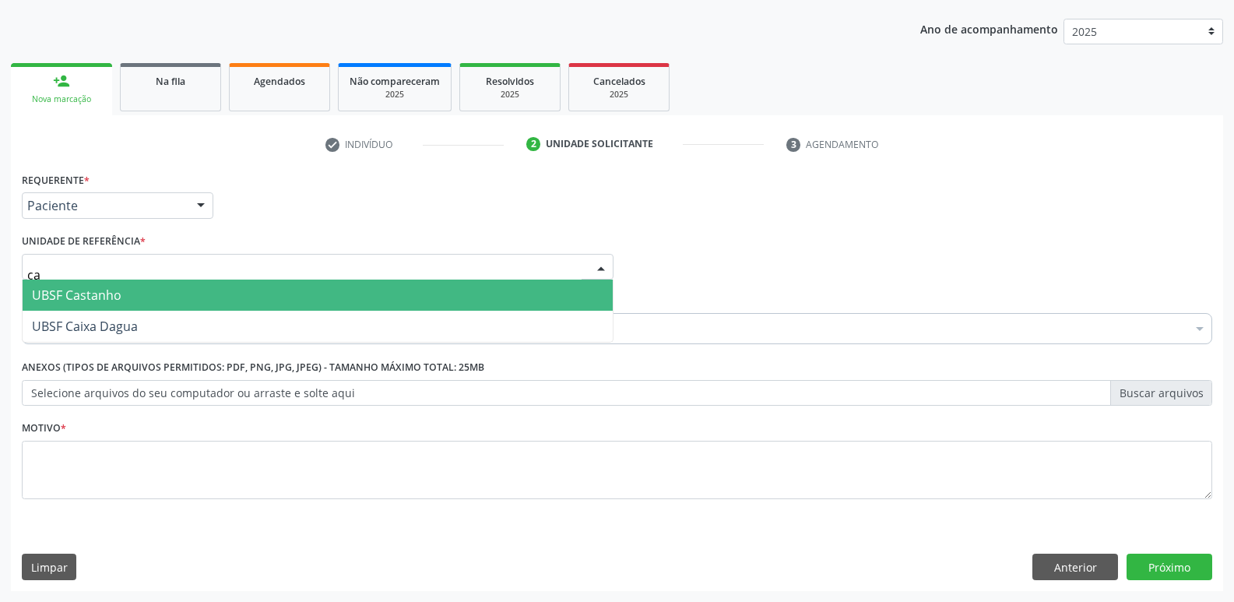
type input "cas"
click at [96, 296] on span "UBSF Castanho" at bounding box center [77, 295] width 90 height 17
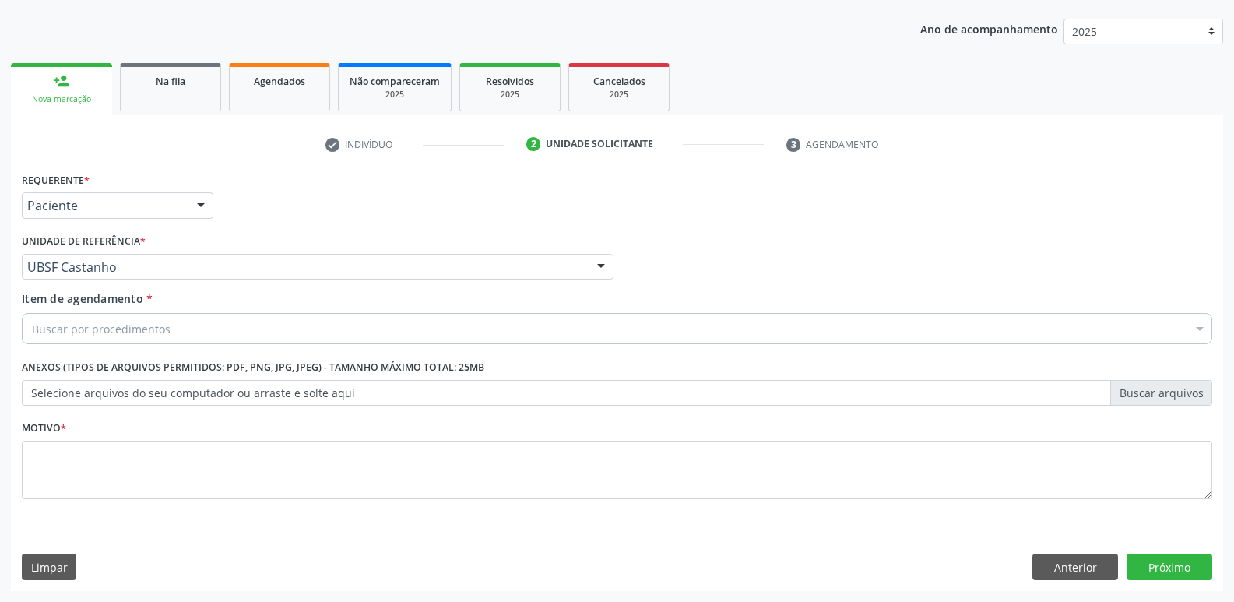
click at [110, 319] on div "Buscar por procedimentos" at bounding box center [617, 328] width 1190 height 31
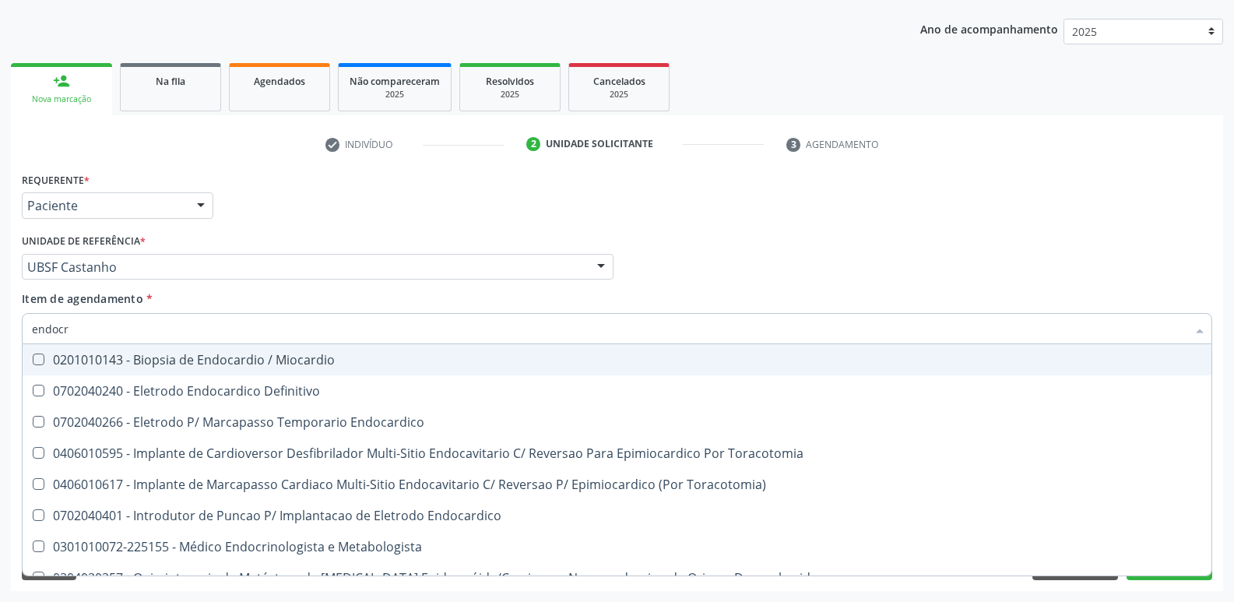
type input "endocri"
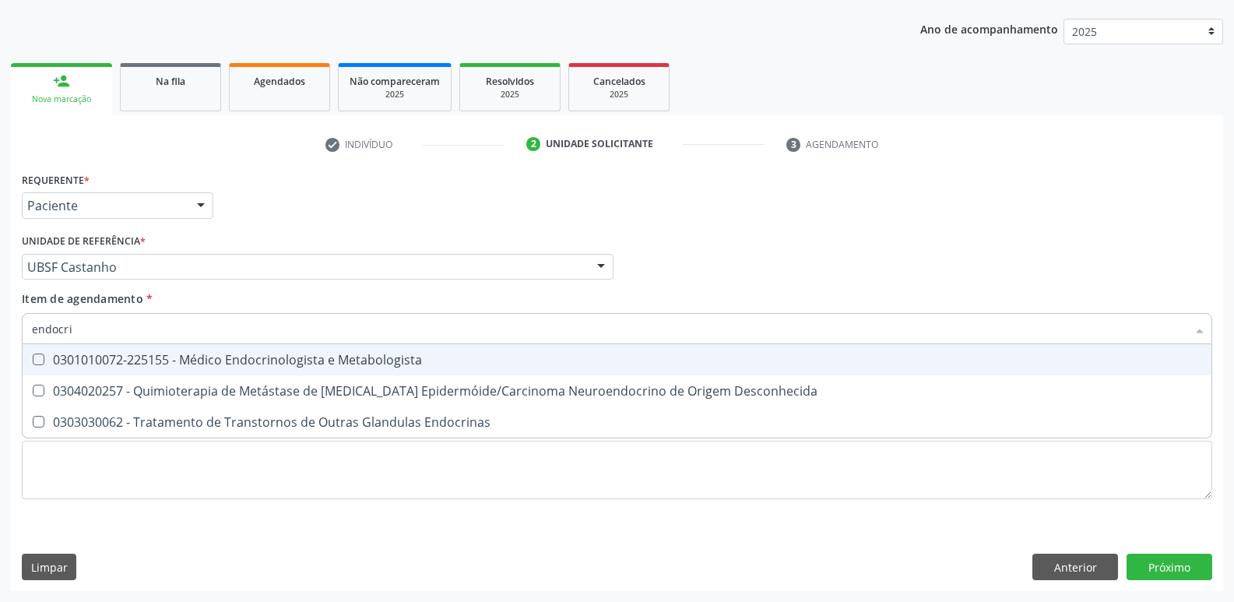
click at [202, 364] on div "0301010072-225155 - Médico Endocrinologista e Metabologista" at bounding box center [617, 359] width 1170 height 12
checkbox Metabologista "true"
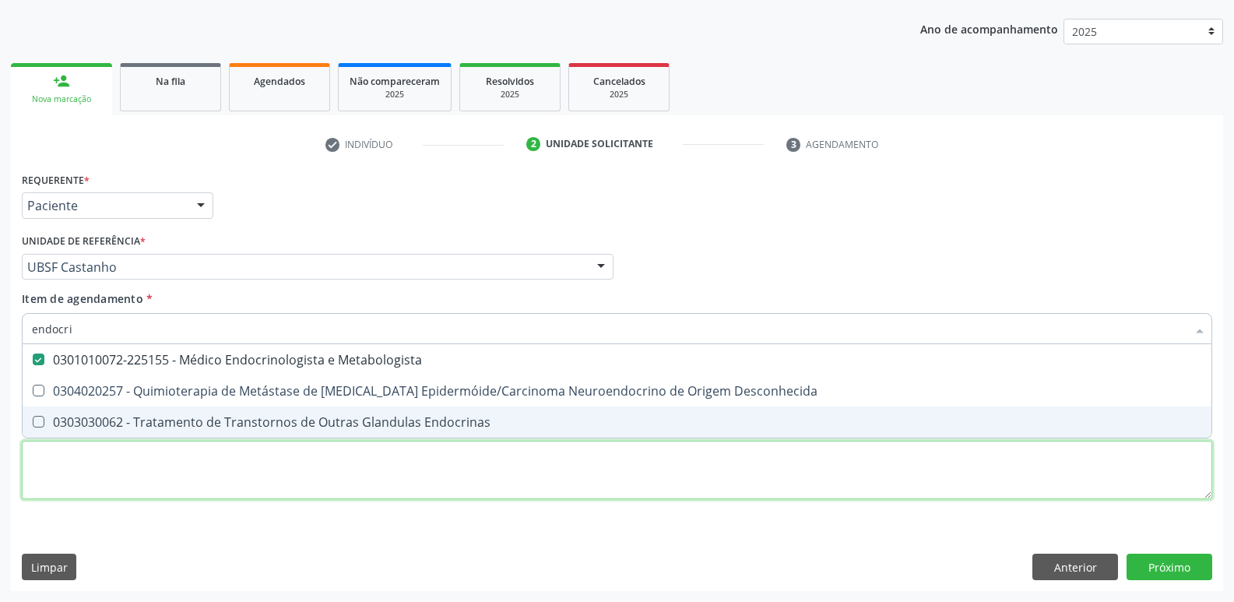
click at [172, 461] on div "Requerente * Paciente Profissional de Saúde Paciente Nenhum resultado encontrad…" at bounding box center [617, 344] width 1190 height 353
paste textarea "avaliação"
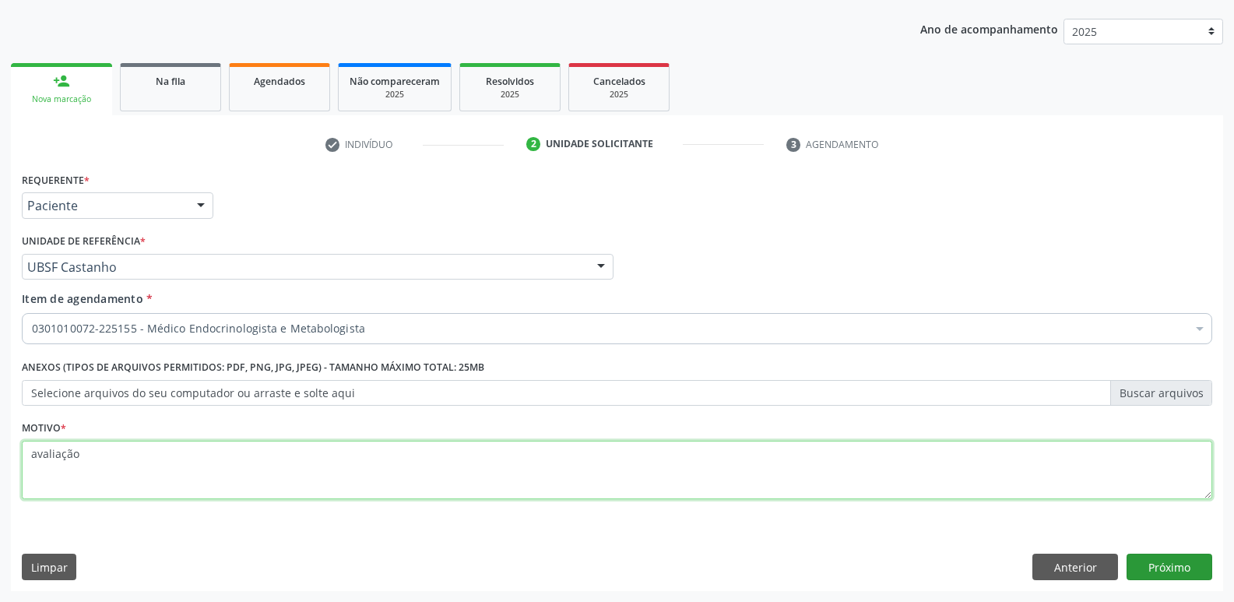
type textarea "avaliação"
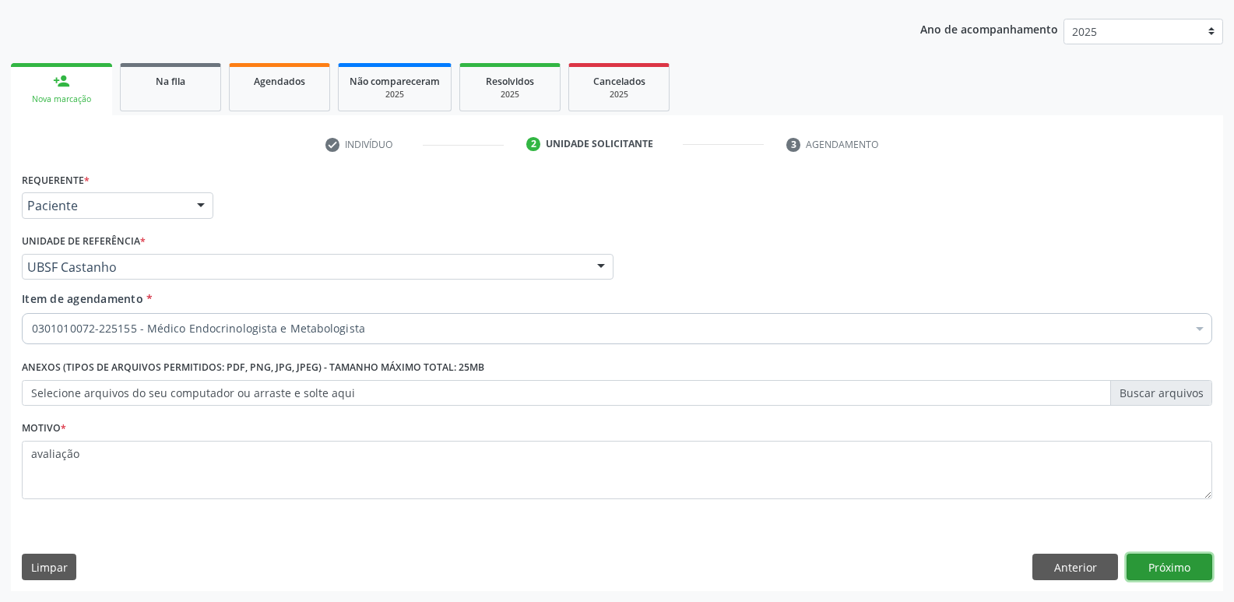
click at [1166, 566] on button "Próximo" at bounding box center [1170, 567] width 86 height 26
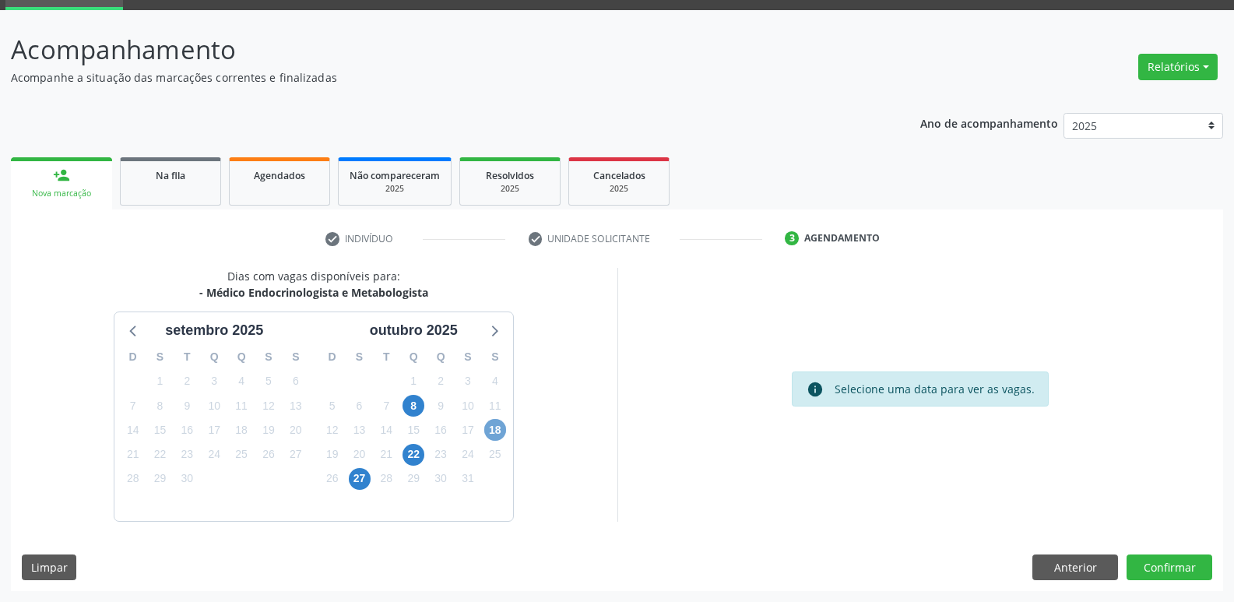
click at [495, 428] on span "18" at bounding box center [495, 430] width 22 height 22
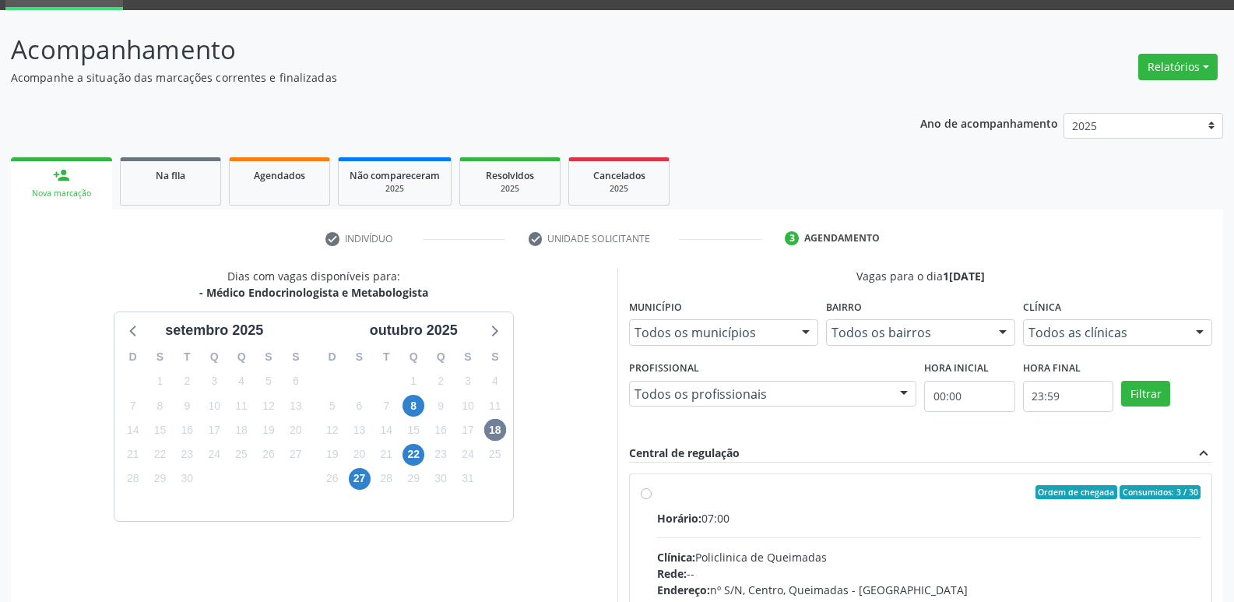
drag, startPoint x: 933, startPoint y: 509, endPoint x: 999, endPoint y: 452, distance: 87.7
click at [937, 507] on label "Ordem de chegada Consumidos: 3 / 30 Horário: 07:00 Clínica: Policlinica de Quei…" at bounding box center [929, 604] width 544 height 239
click at [652, 499] on input "Ordem de chegada Consumidos: 3 / 30 Horário: 07:00 Clínica: Policlinica de Quei…" at bounding box center [646, 492] width 11 height 14
radio input "true"
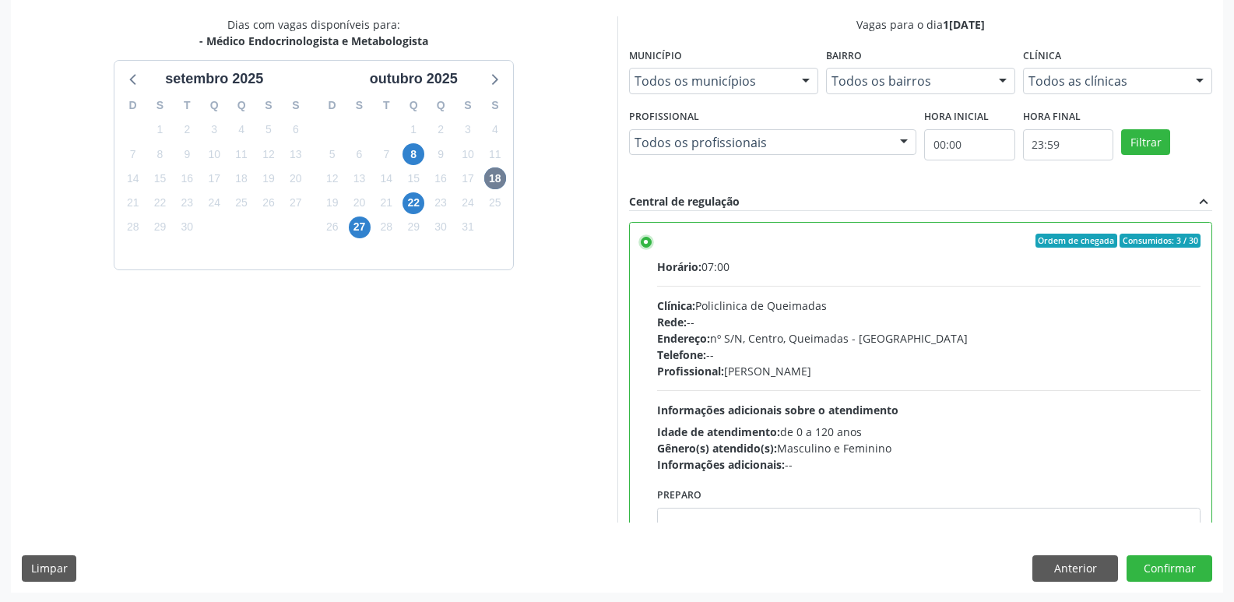
scroll to position [329, 0]
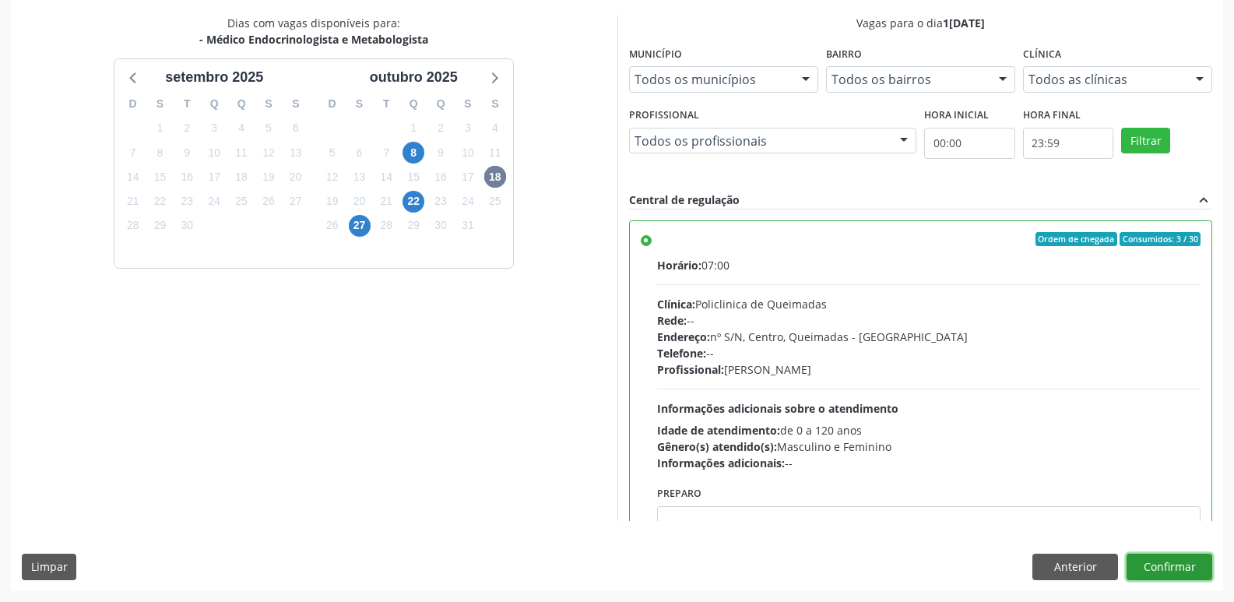
click at [1159, 564] on button "Confirmar" at bounding box center [1170, 567] width 86 height 26
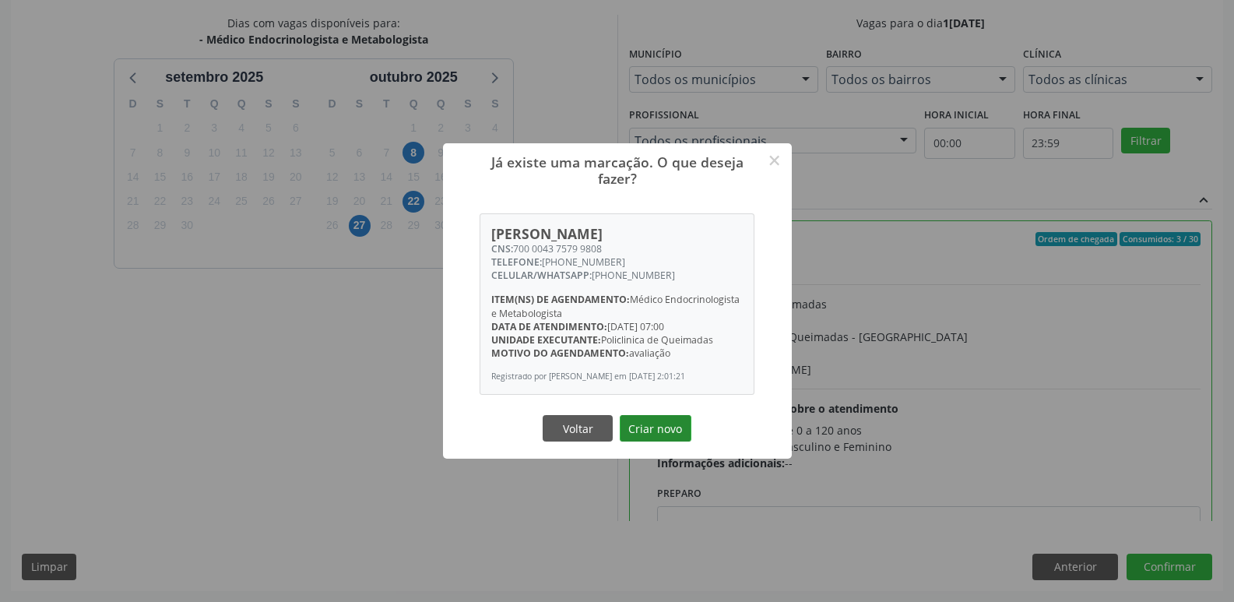
click at [667, 427] on button "Criar novo" at bounding box center [656, 428] width 72 height 26
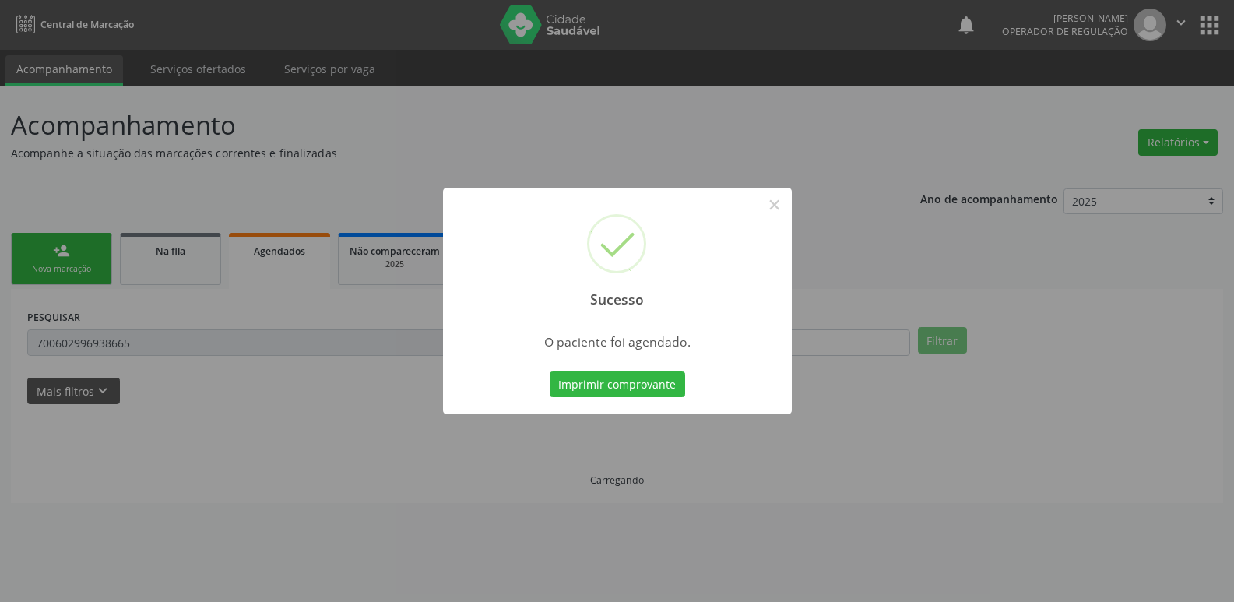
scroll to position [0, 0]
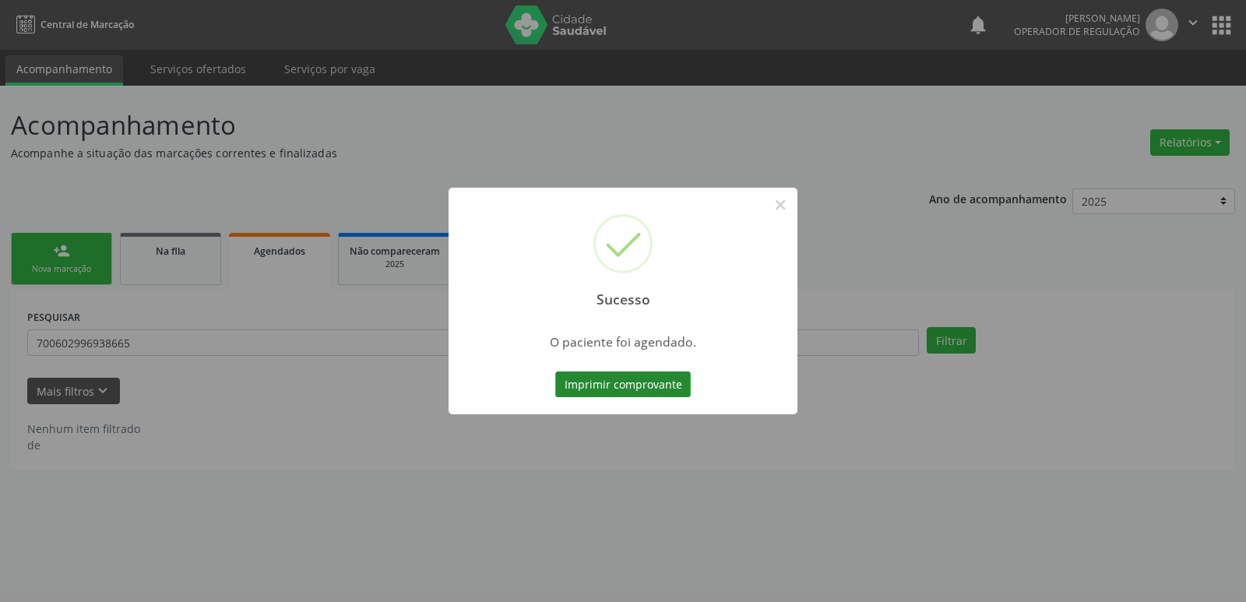
click at [652, 380] on button "Imprimir comprovante" at bounding box center [622, 384] width 135 height 26
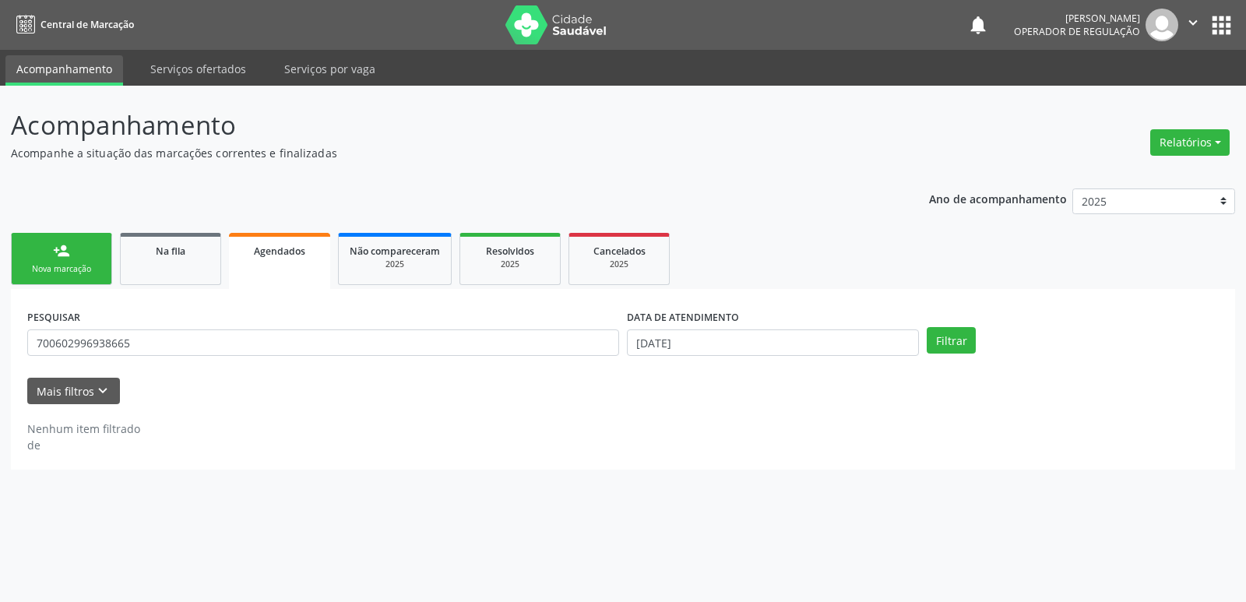
click at [86, 248] on link "person_add Nova marcação" at bounding box center [61, 259] width 101 height 52
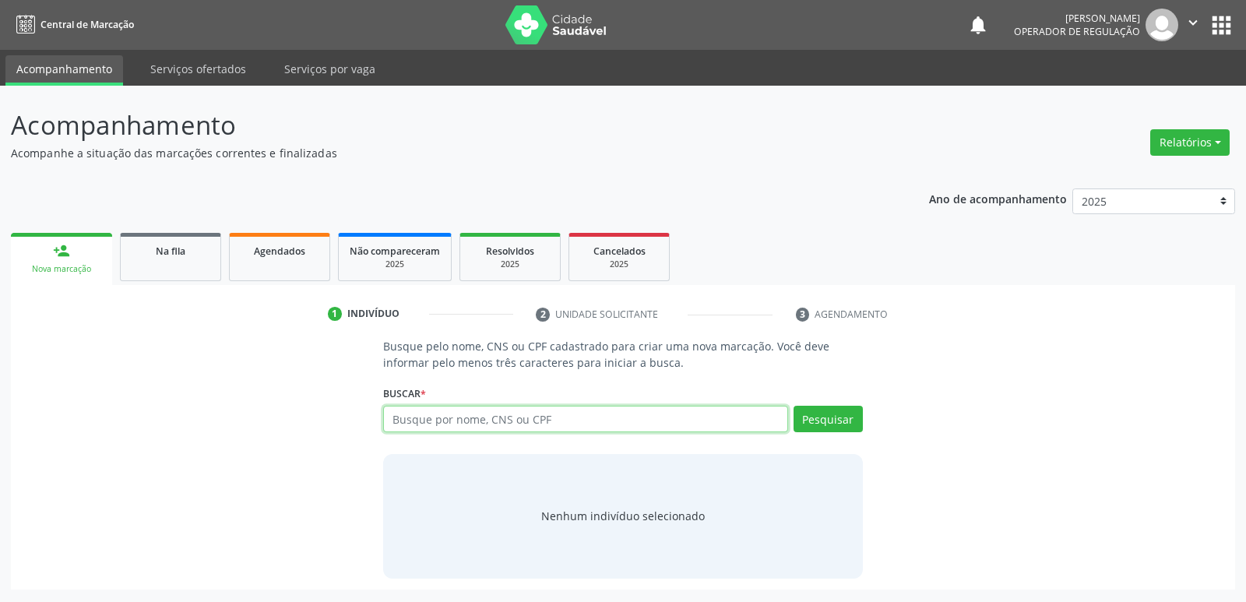
click at [531, 413] on input "text" at bounding box center [585, 419] width 404 height 26
type input "704009849499963"
click at [814, 413] on button "Pesquisar" at bounding box center [827, 419] width 69 height 26
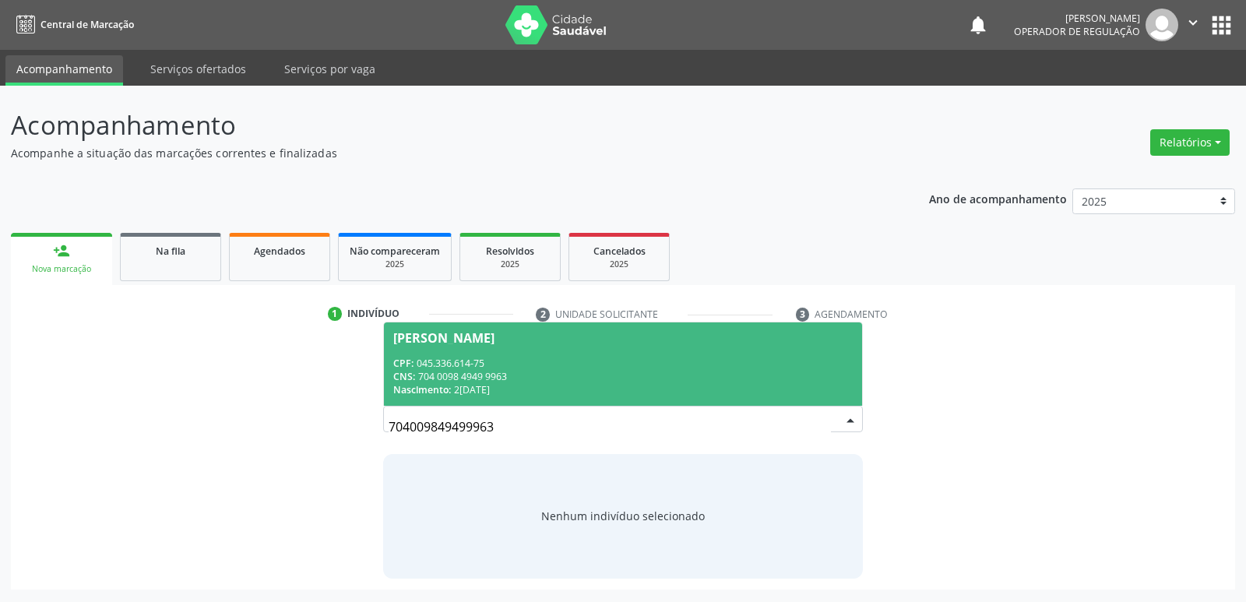
click at [417, 354] on span "Edinalva da Silva Gomes CPF: 045.336.614-75 CNS: 704 0098 4949 9963 Nascimento:…" at bounding box center [622, 363] width 477 height 83
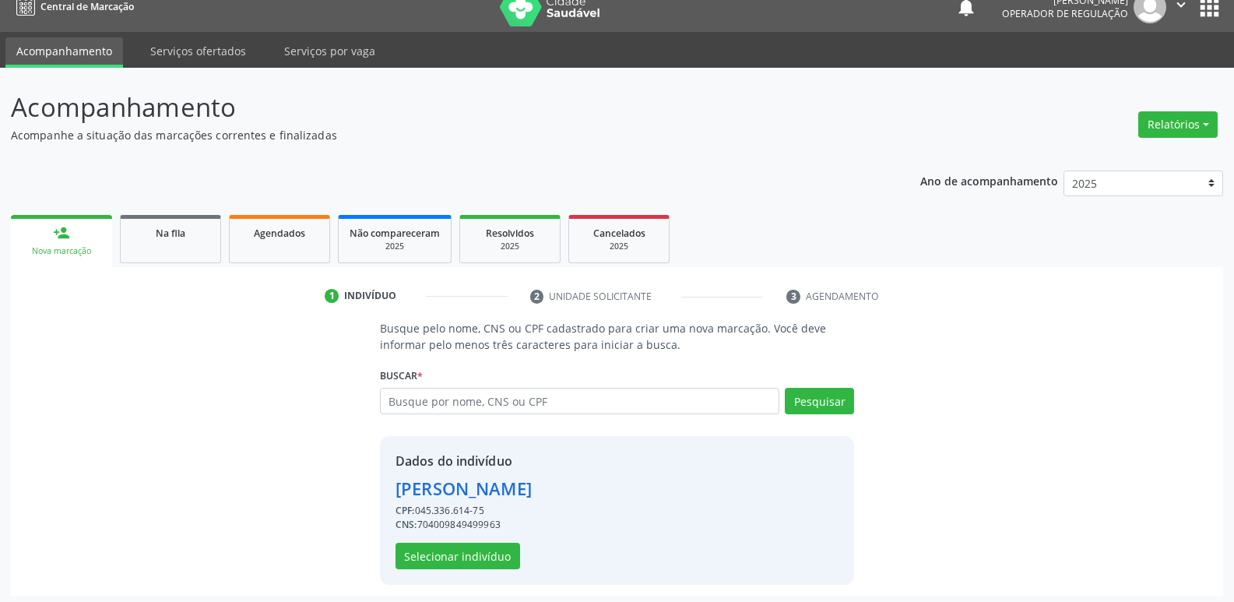
scroll to position [23, 0]
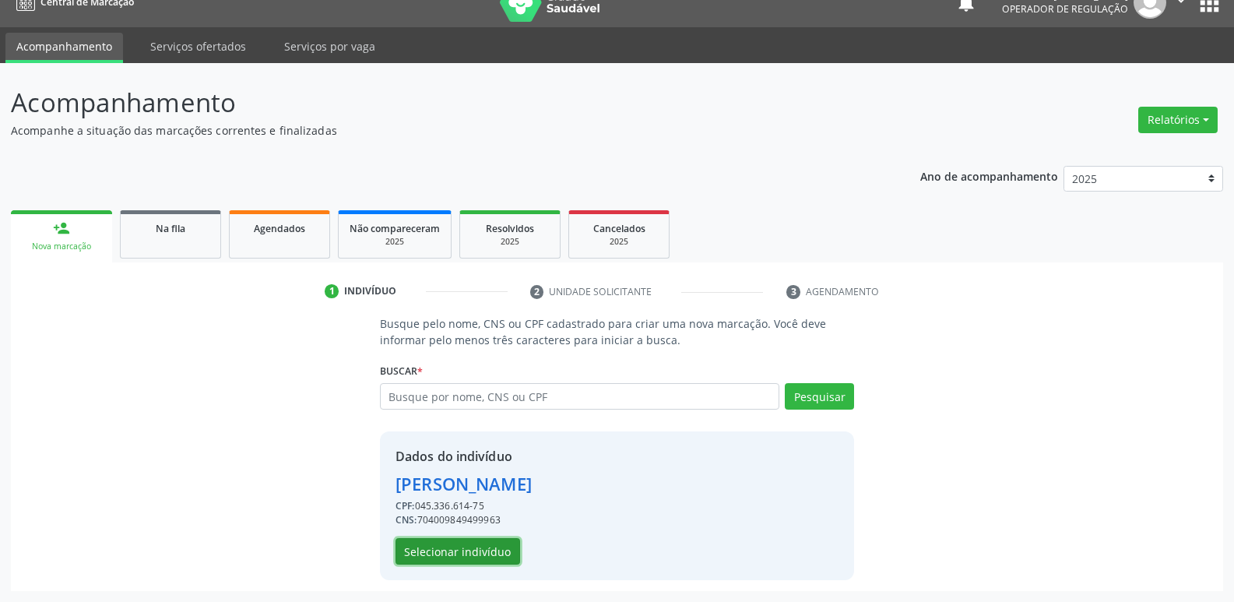
click at [493, 545] on button "Selecionar indivíduo" at bounding box center [458, 551] width 125 height 26
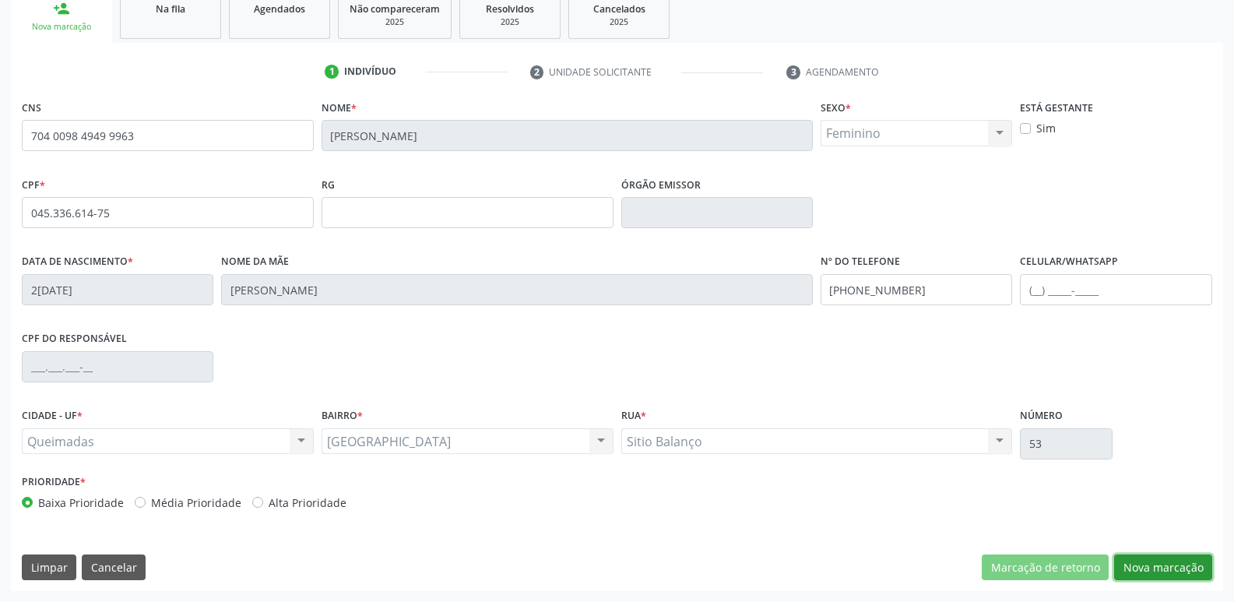
click at [1156, 571] on button "Nova marcação" at bounding box center [1163, 567] width 98 height 26
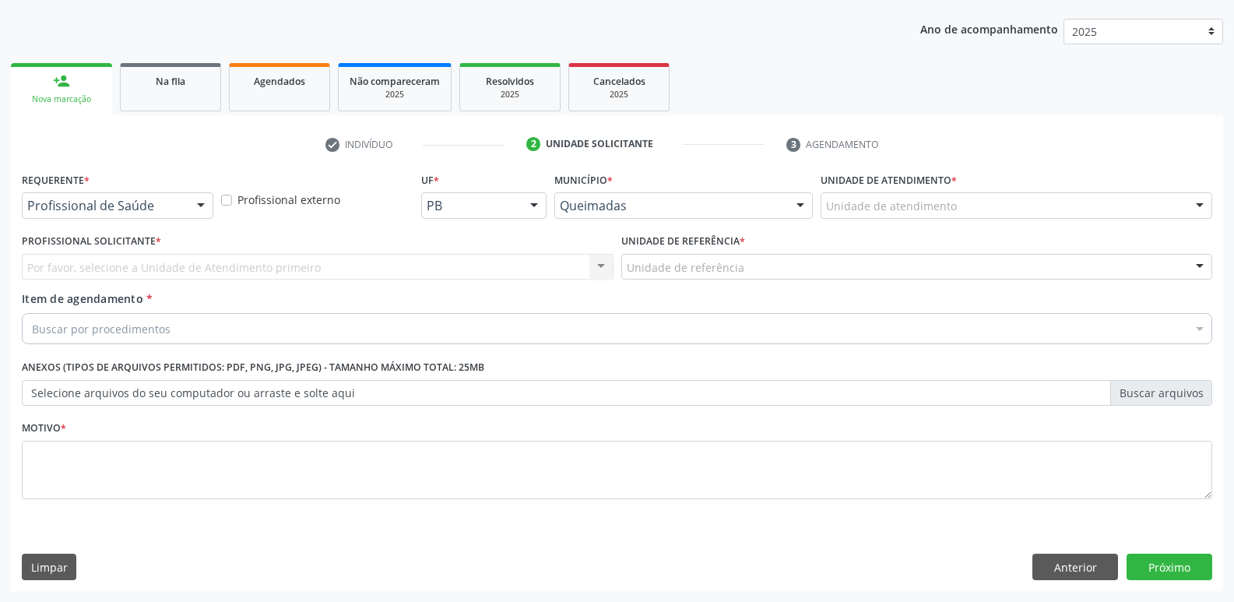
scroll to position [170, 0]
drag, startPoint x: 65, startPoint y: 211, endPoint x: 60, endPoint y: 251, distance: 40.1
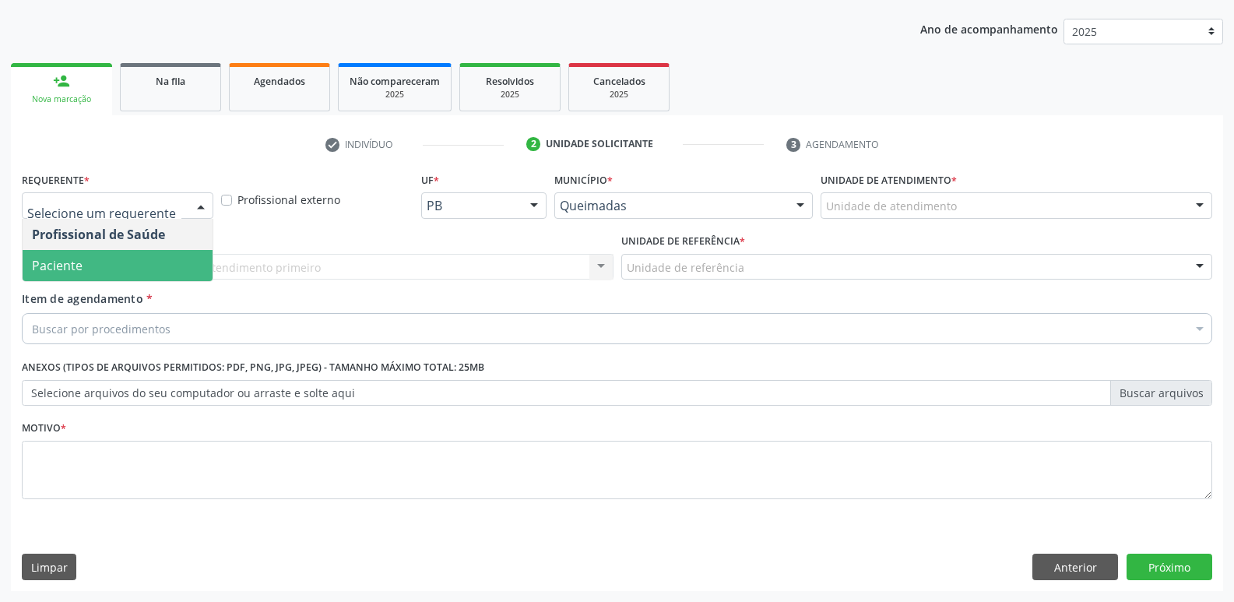
drag, startPoint x: 62, startPoint y: 260, endPoint x: 93, endPoint y: 275, distance: 34.5
click at [62, 260] on span "Paciente" at bounding box center [57, 265] width 51 height 17
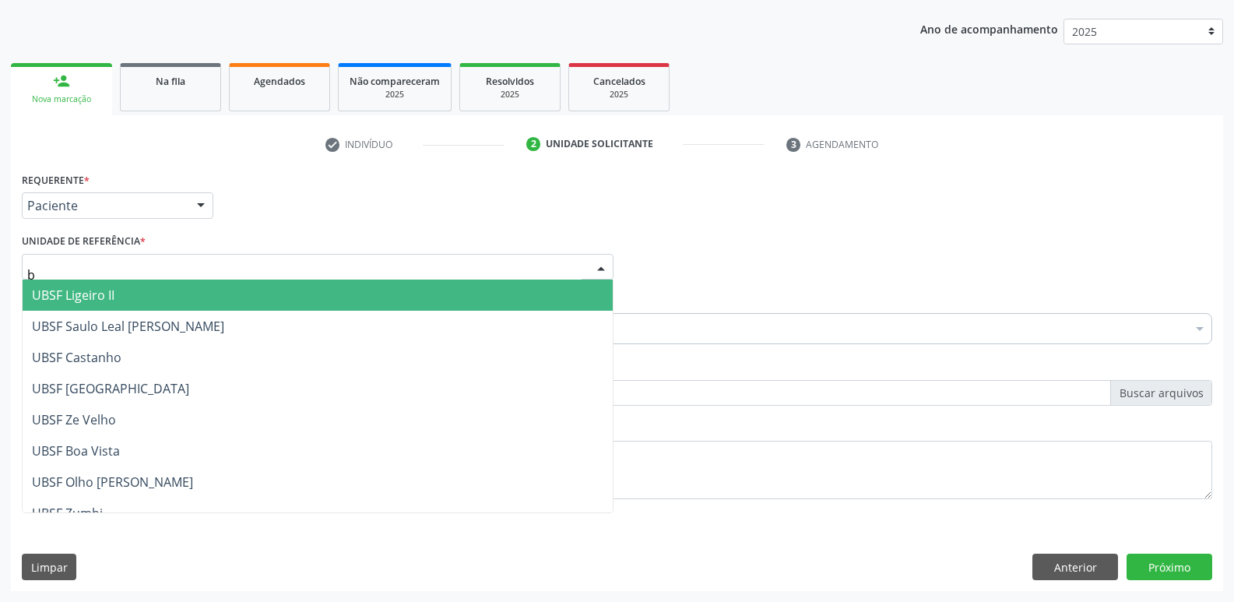
type input "ba"
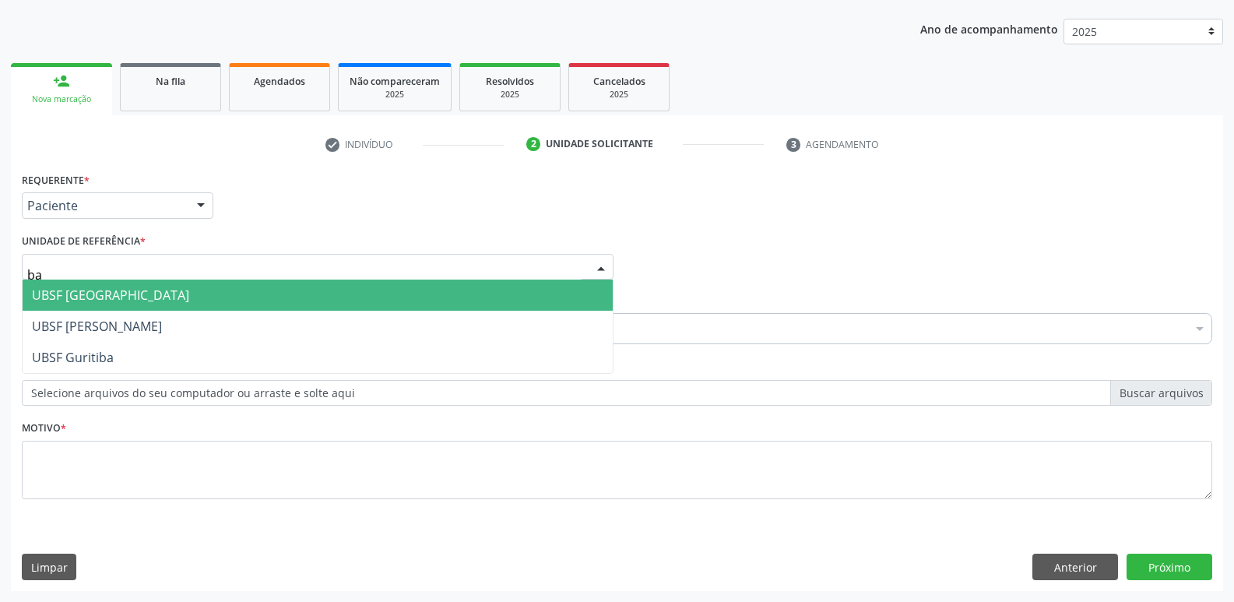
click at [100, 308] on span "UBSF [GEOGRAPHIC_DATA]" at bounding box center [318, 295] width 590 height 31
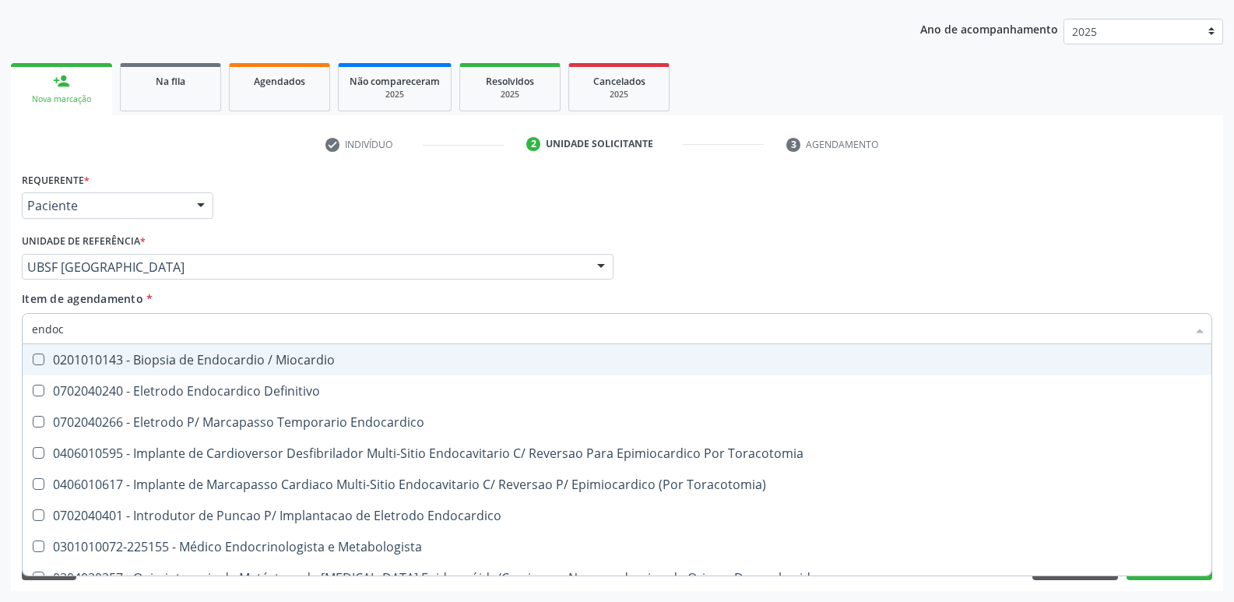
type input "endocr"
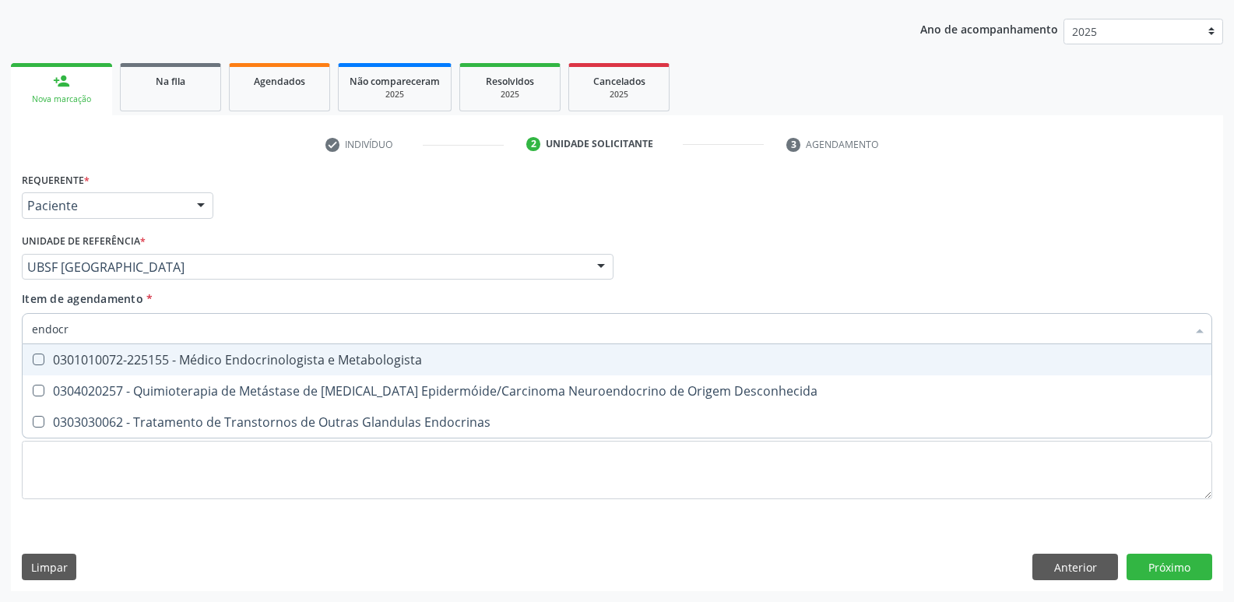
click at [171, 361] on div "0301010072-225155 - Médico Endocrinologista e Metabologista" at bounding box center [617, 359] width 1170 height 12
checkbox Metabologista "true"
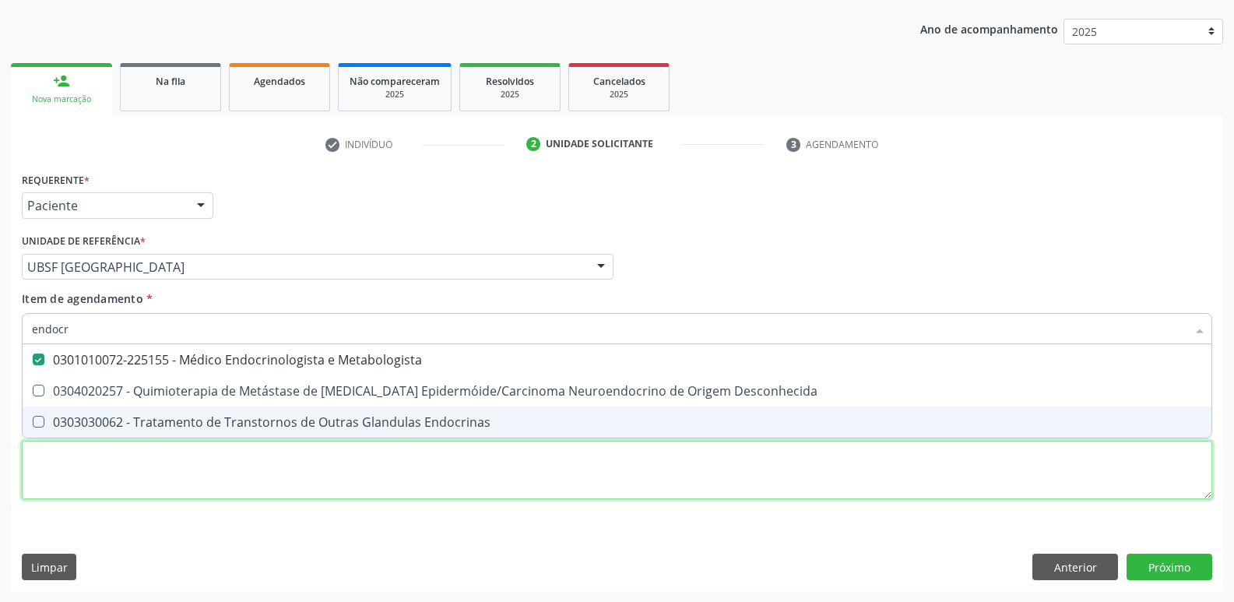
click at [118, 478] on div "Requerente * Paciente Profissional de Saúde Paciente Nenhum resultado encontrad…" at bounding box center [617, 344] width 1190 height 353
checkbox Desconhecida "true"
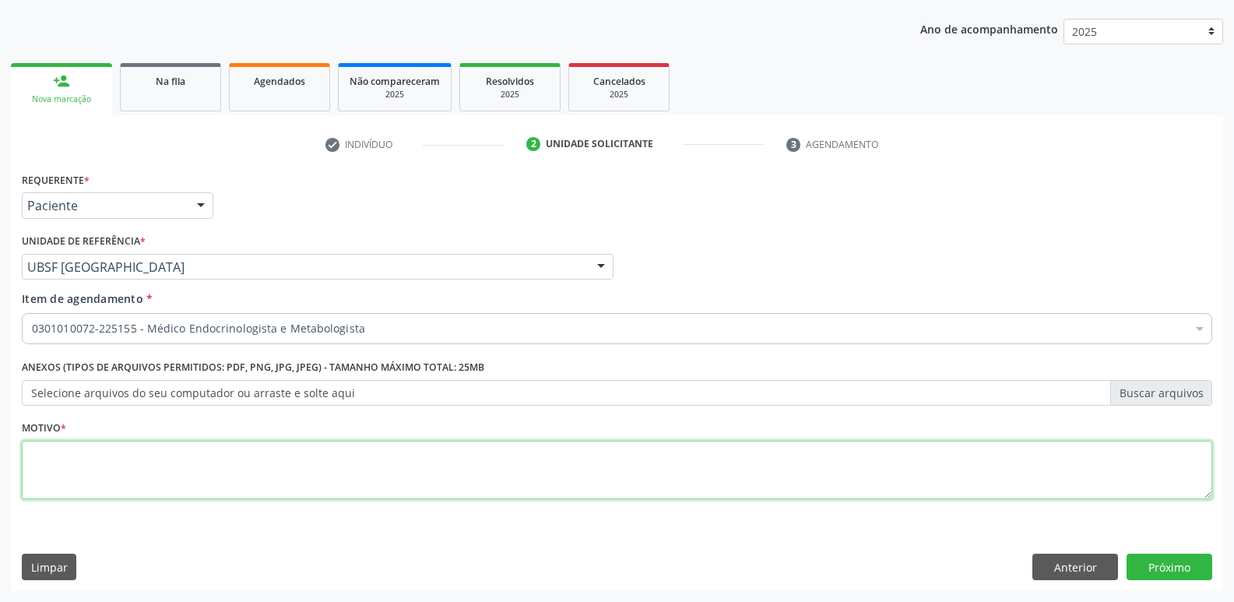
paste textarea "avaliação"
type textarea "avaliação"
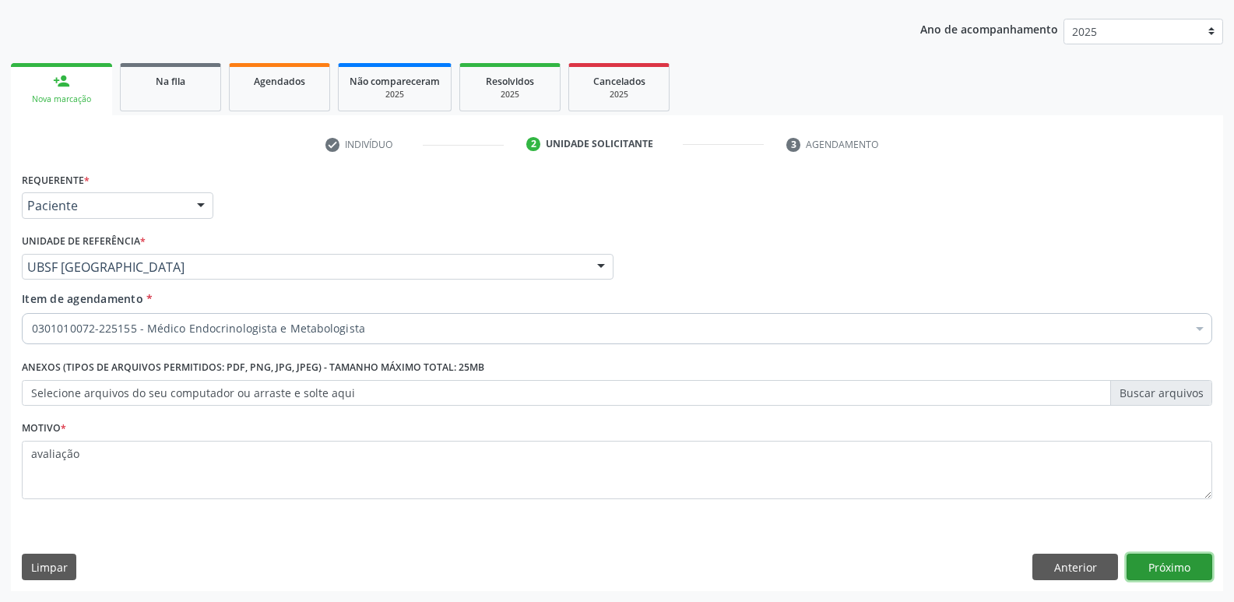
click at [1148, 562] on button "Próximo" at bounding box center [1170, 567] width 86 height 26
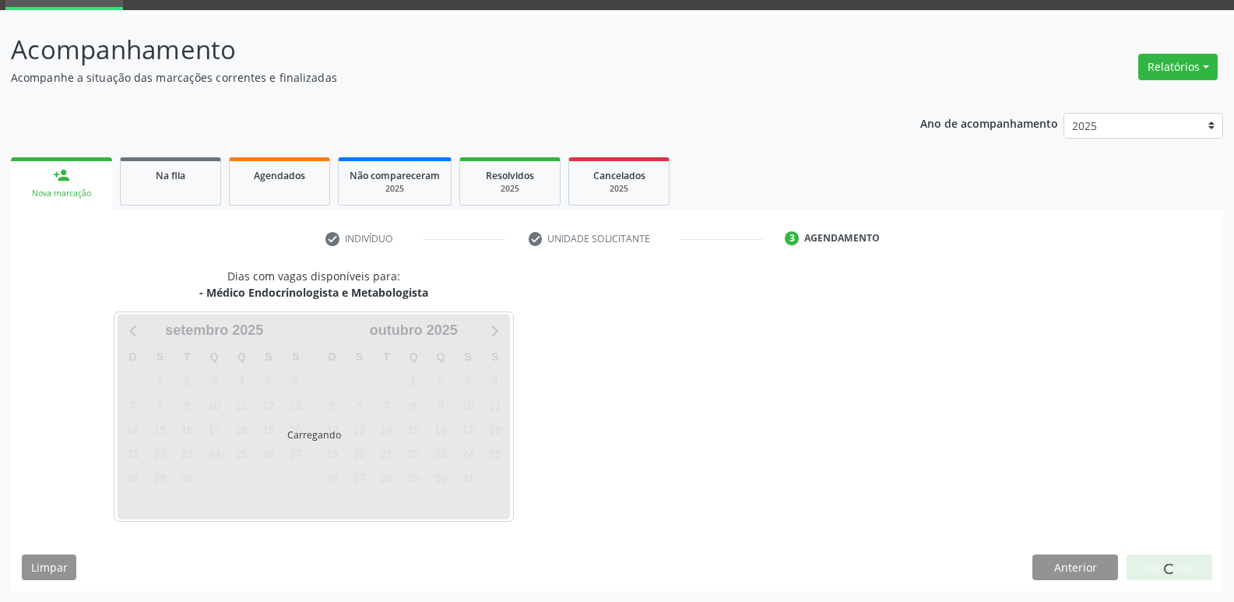
scroll to position [76, 0]
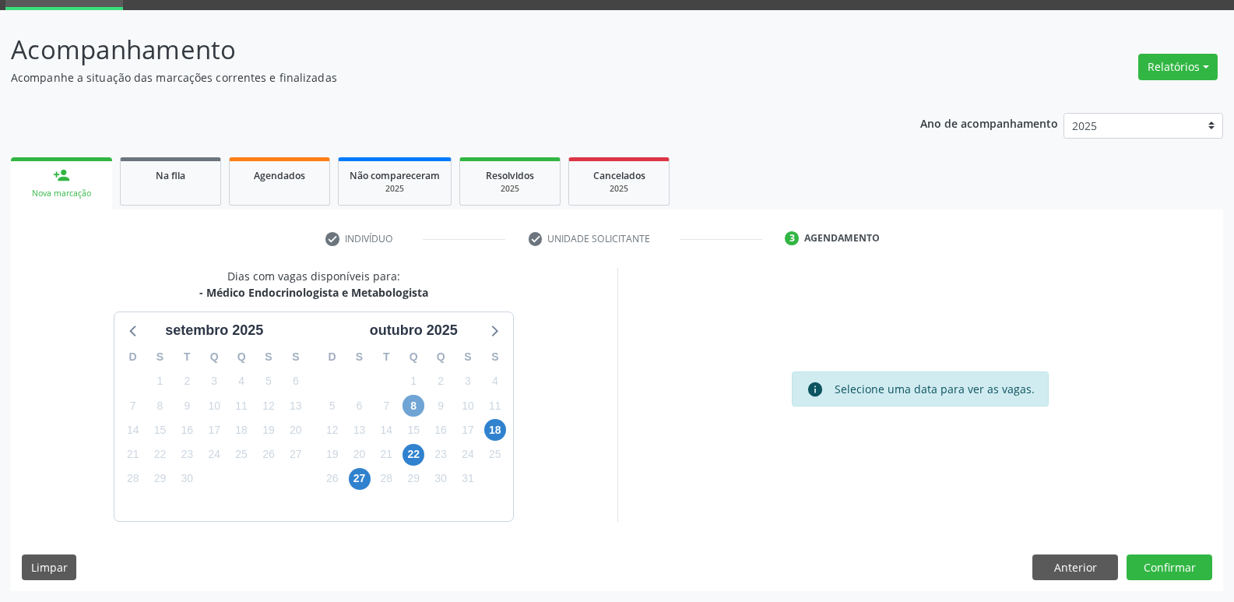
click at [417, 405] on span "8" at bounding box center [414, 406] width 22 height 22
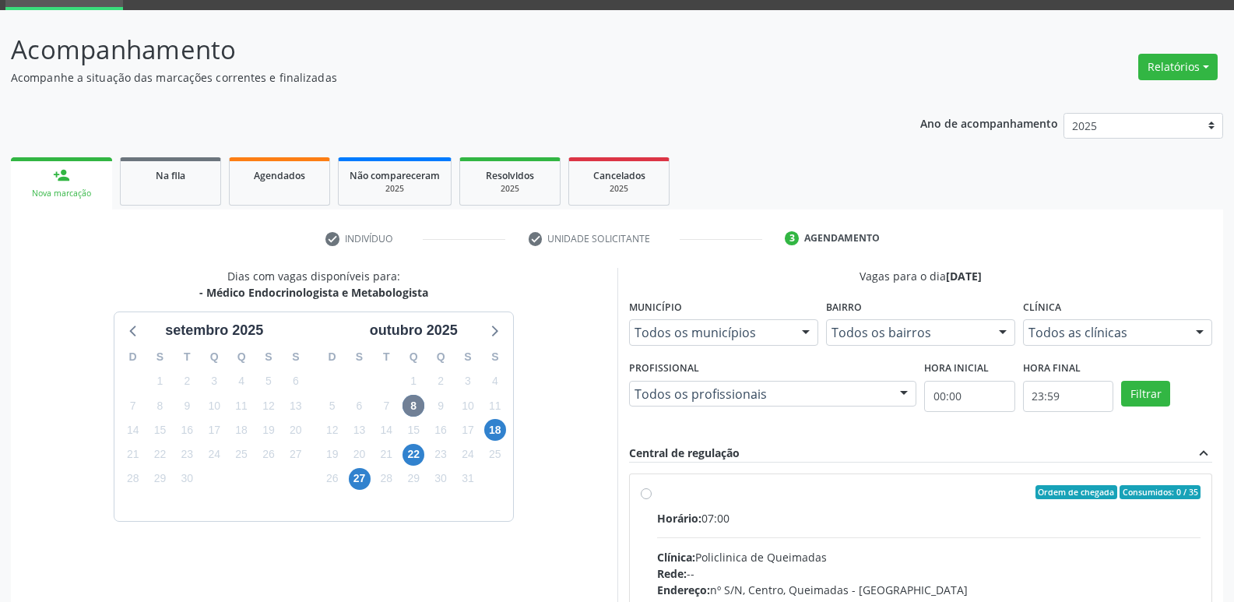
click at [1018, 508] on label "Ordem de chegada Consumidos: 0 / 35 Horário: 07:00 Clínica: Policlinica de Quei…" at bounding box center [929, 604] width 544 height 239
click at [652, 499] on input "Ordem de chegada Consumidos: 0 / 35 Horário: 07:00 Clínica: Policlinica de Quei…" at bounding box center [646, 492] width 11 height 14
radio input "true"
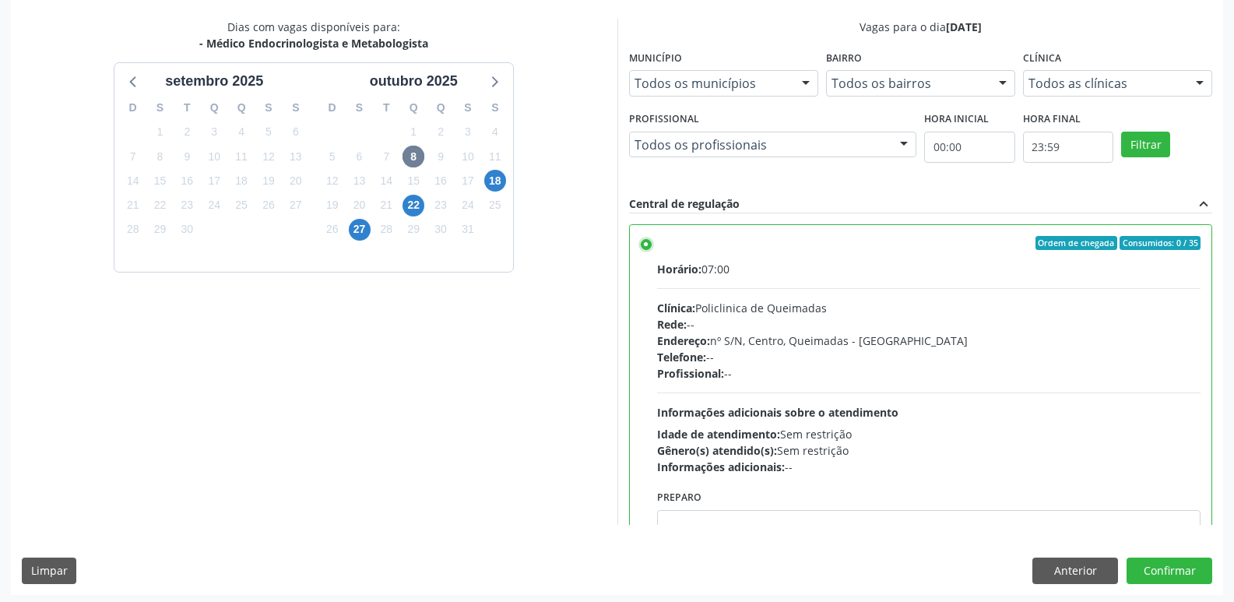
scroll to position [329, 0]
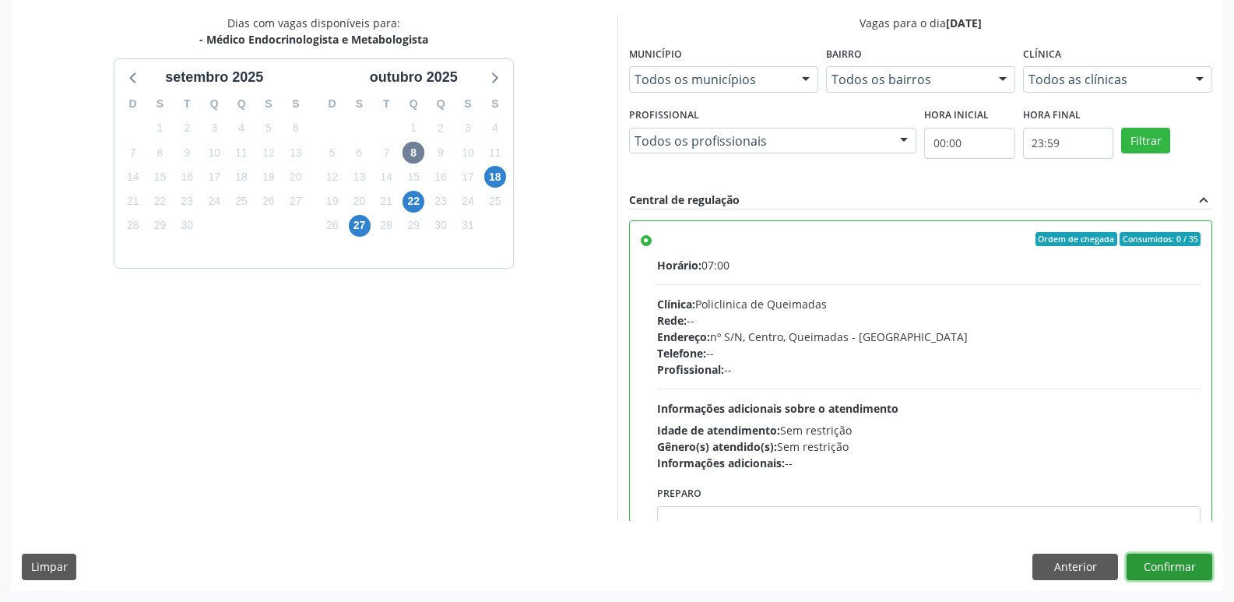
click at [1169, 568] on button "Confirmar" at bounding box center [1170, 567] width 86 height 26
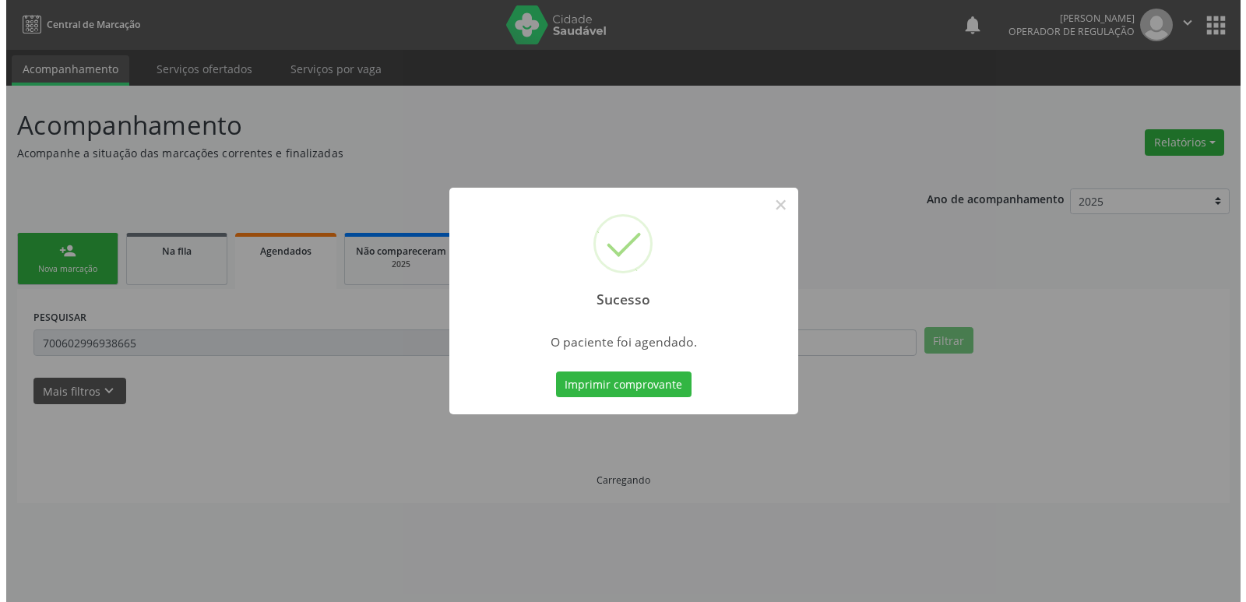
scroll to position [0, 0]
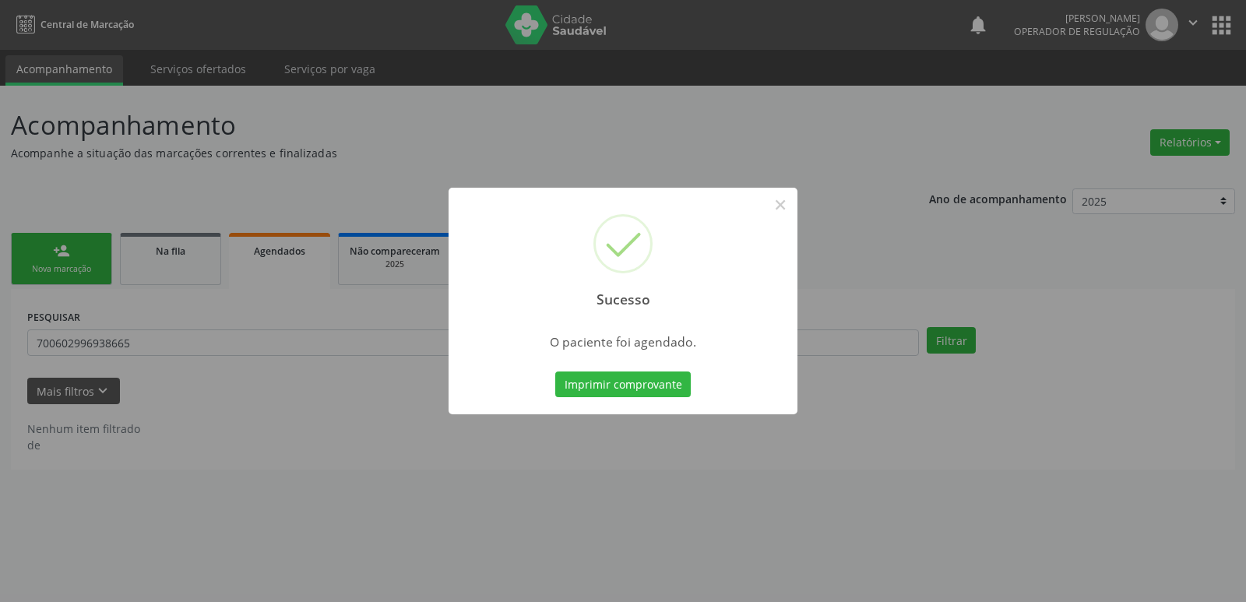
click at [555, 371] on button "Imprimir comprovante" at bounding box center [622, 384] width 135 height 26
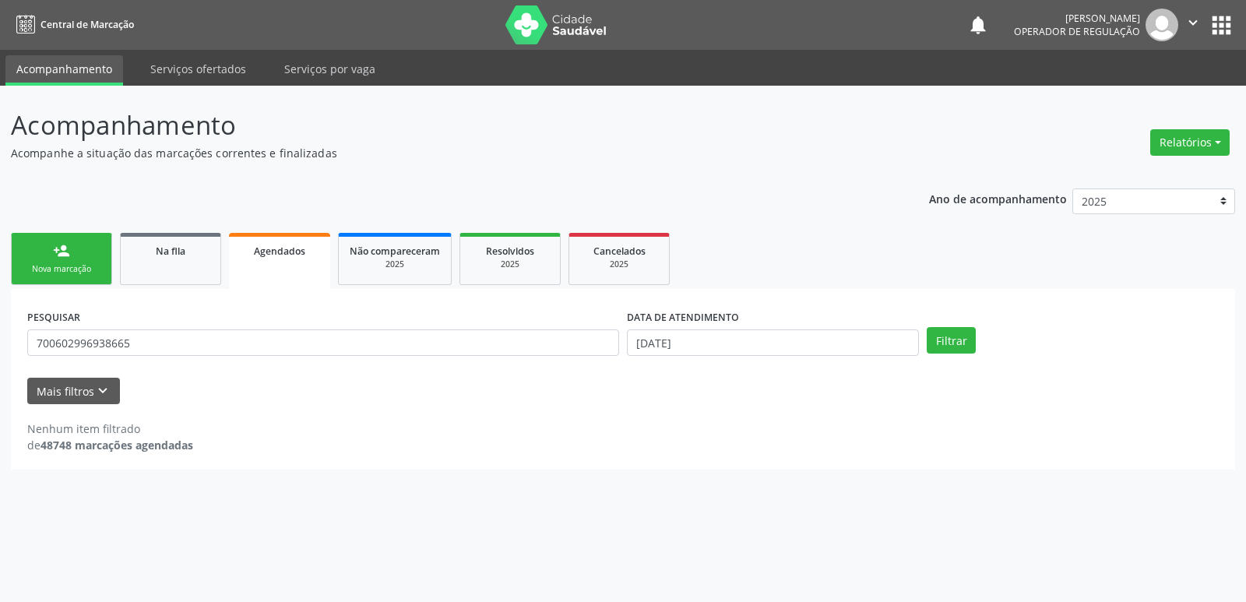
click at [57, 250] on div "person_add" at bounding box center [61, 250] width 17 height 17
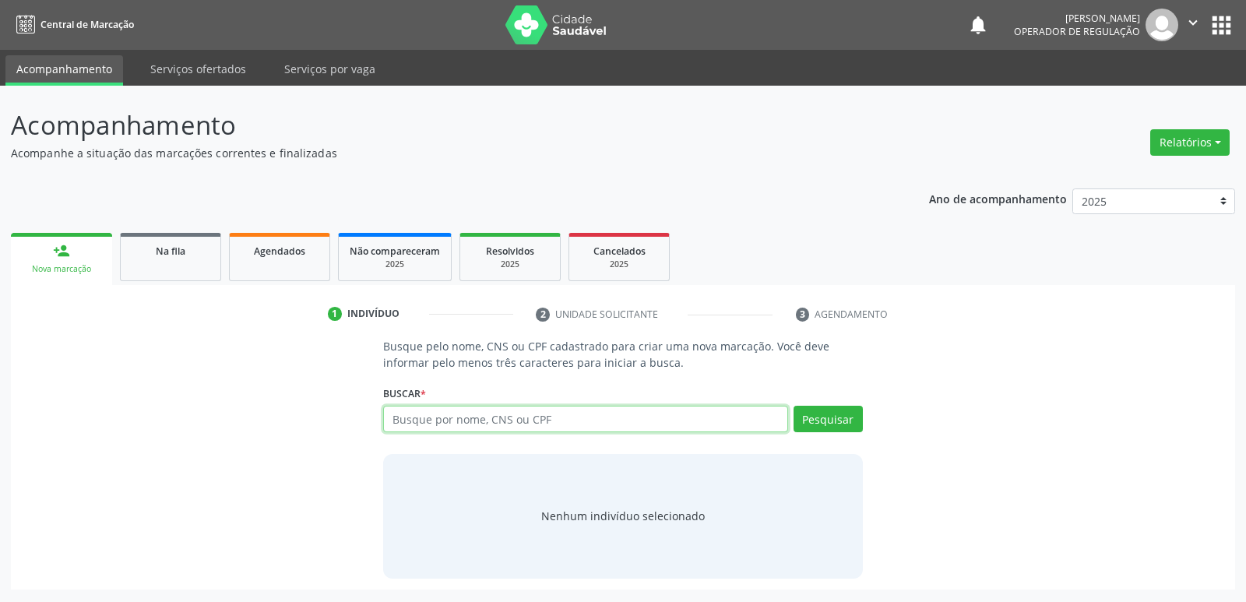
drag, startPoint x: 529, startPoint y: 424, endPoint x: 436, endPoint y: 405, distance: 95.3
click at [511, 413] on input "text" at bounding box center [585, 419] width 404 height 26
type input "707009852859635"
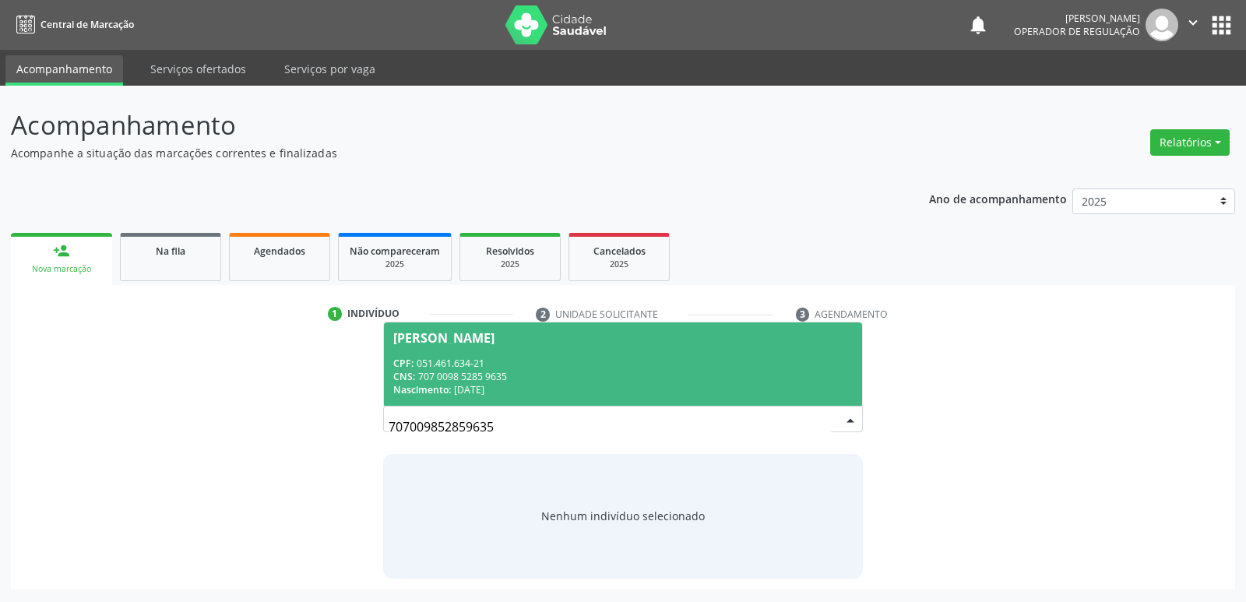
click at [469, 343] on div "Maria Pereira de Oliveira" at bounding box center [443, 338] width 101 height 12
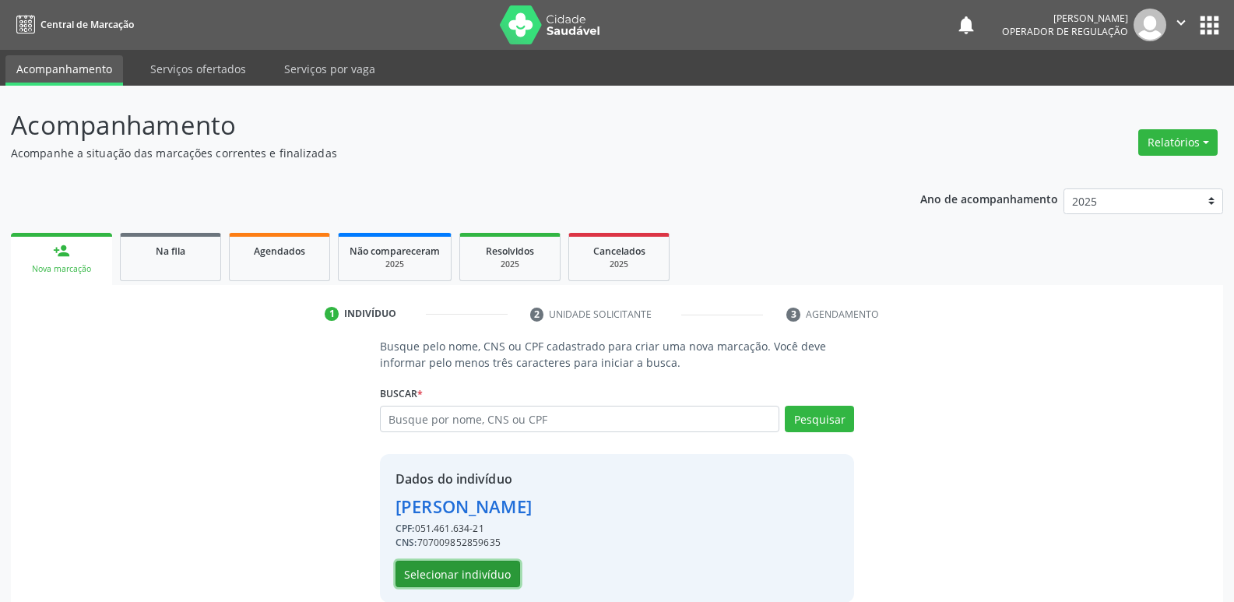
click at [469, 575] on button "Selecionar indivíduo" at bounding box center [458, 574] width 125 height 26
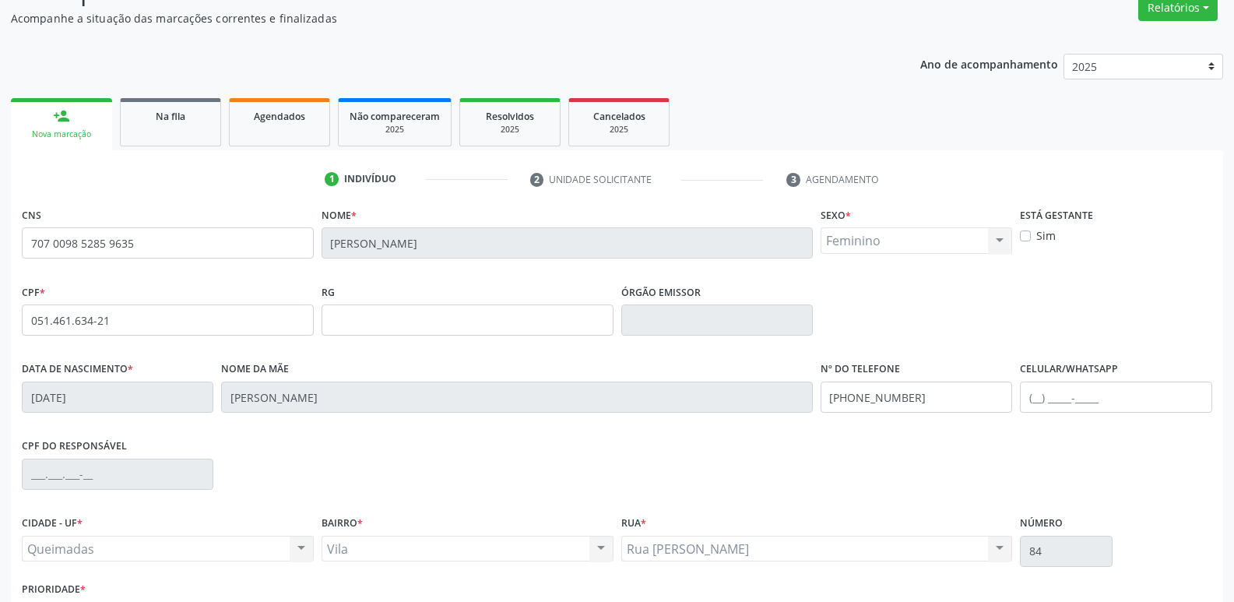
scroll to position [242, 0]
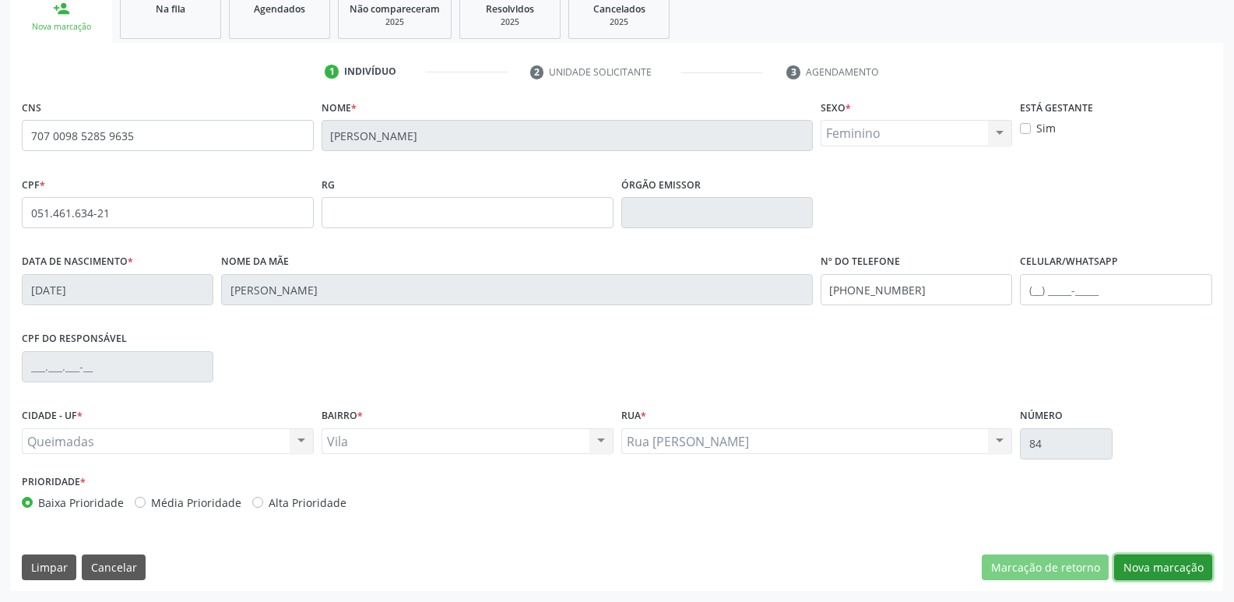
click at [1156, 567] on button "Nova marcação" at bounding box center [1163, 567] width 98 height 26
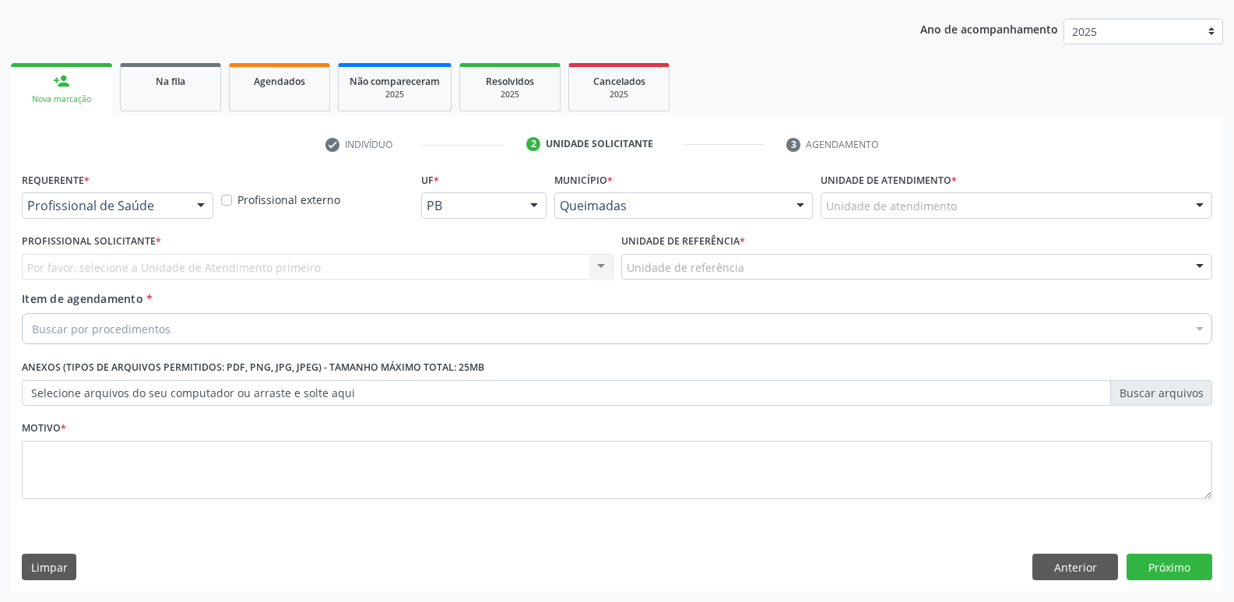
drag, startPoint x: 132, startPoint y: 213, endPoint x: 121, endPoint y: 244, distance: 32.0
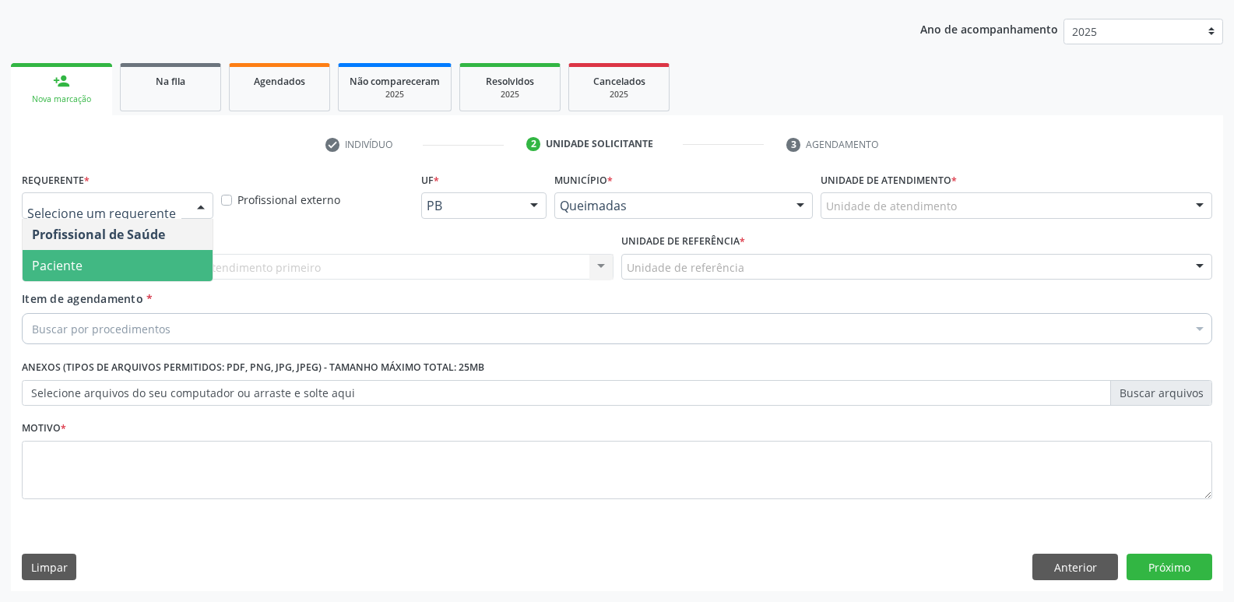
click at [118, 254] on span "Paciente" at bounding box center [118, 265] width 190 height 31
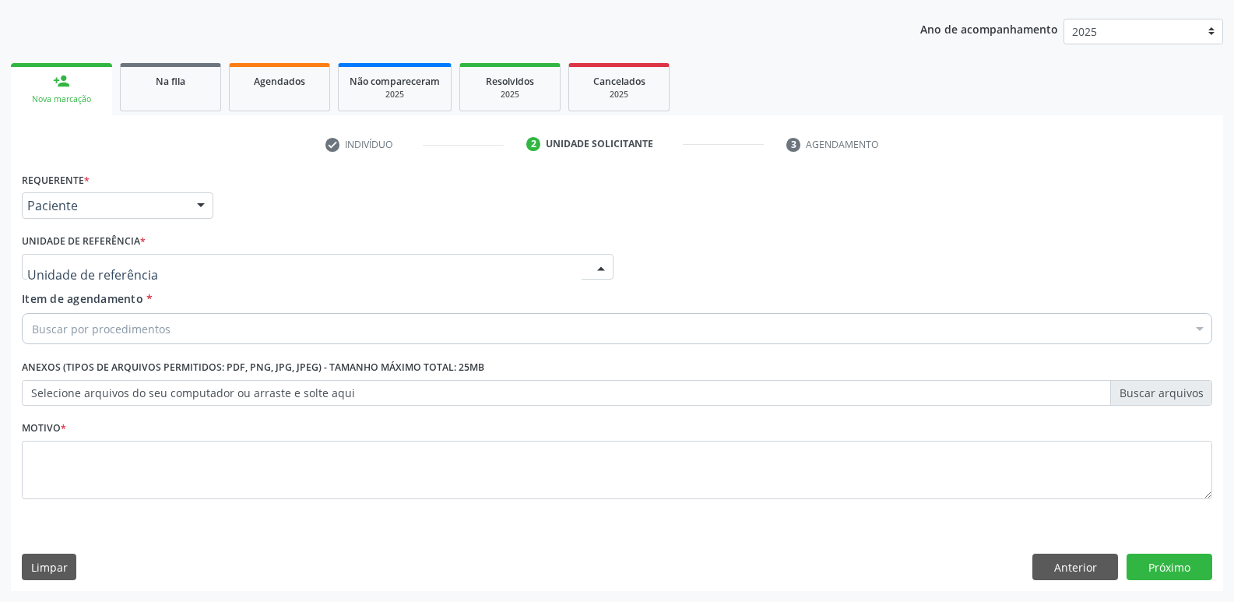
click at [132, 255] on div at bounding box center [318, 267] width 592 height 26
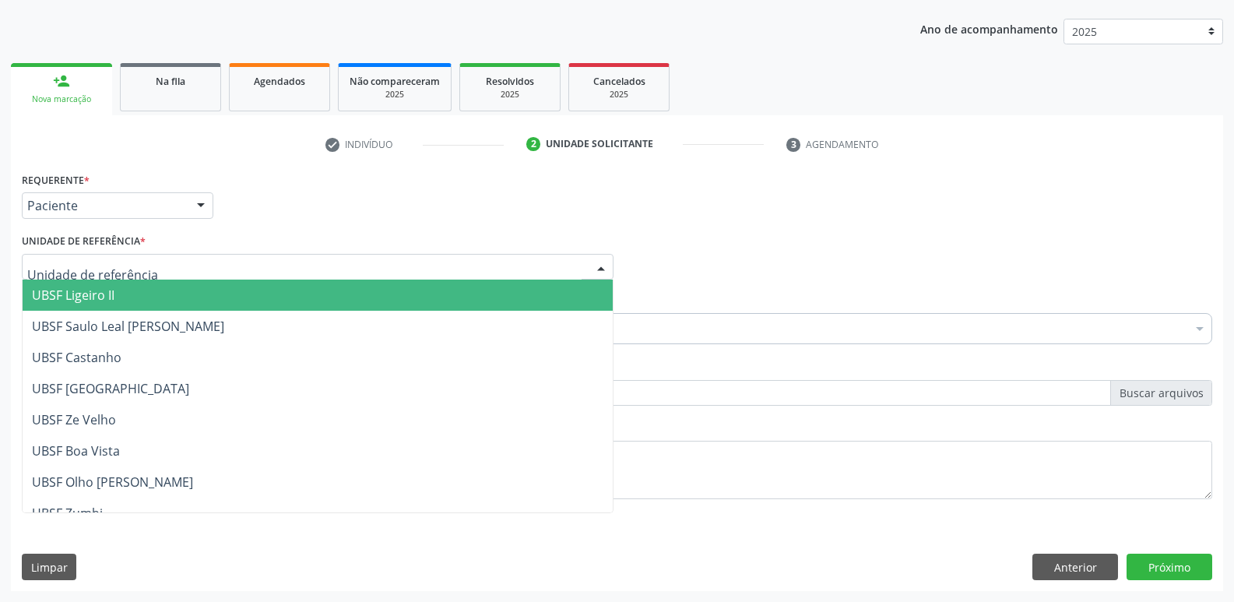
type input "v"
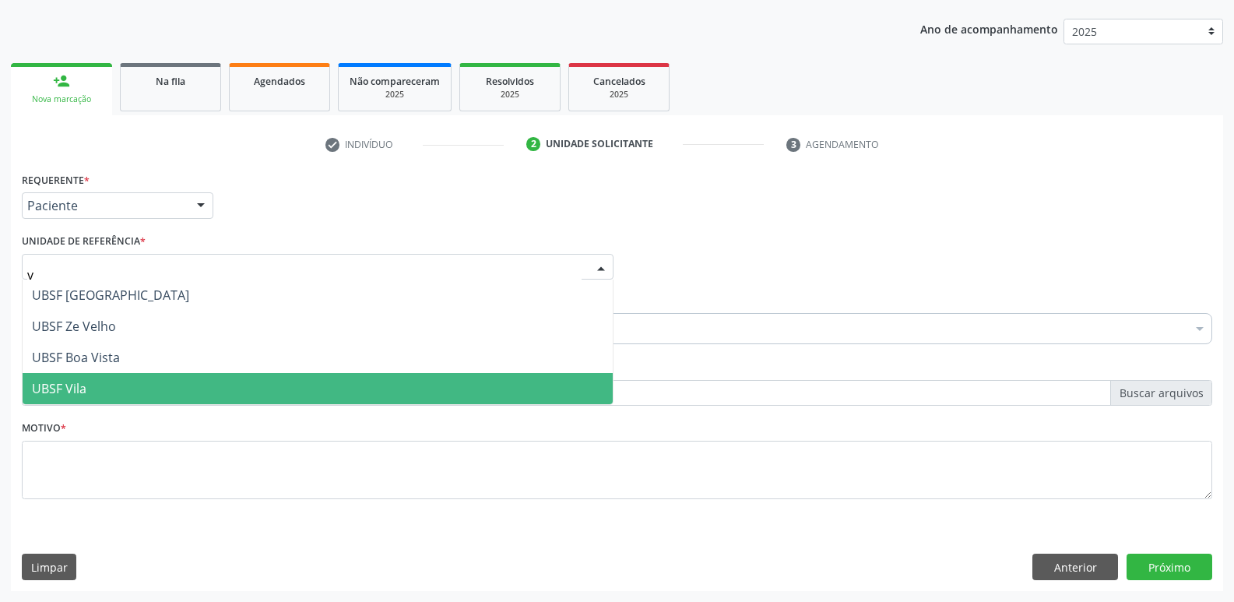
drag, startPoint x: 103, startPoint y: 381, endPoint x: 111, endPoint y: 371, distance: 12.7
click at [104, 378] on span "UBSF Vila" at bounding box center [318, 388] width 590 height 31
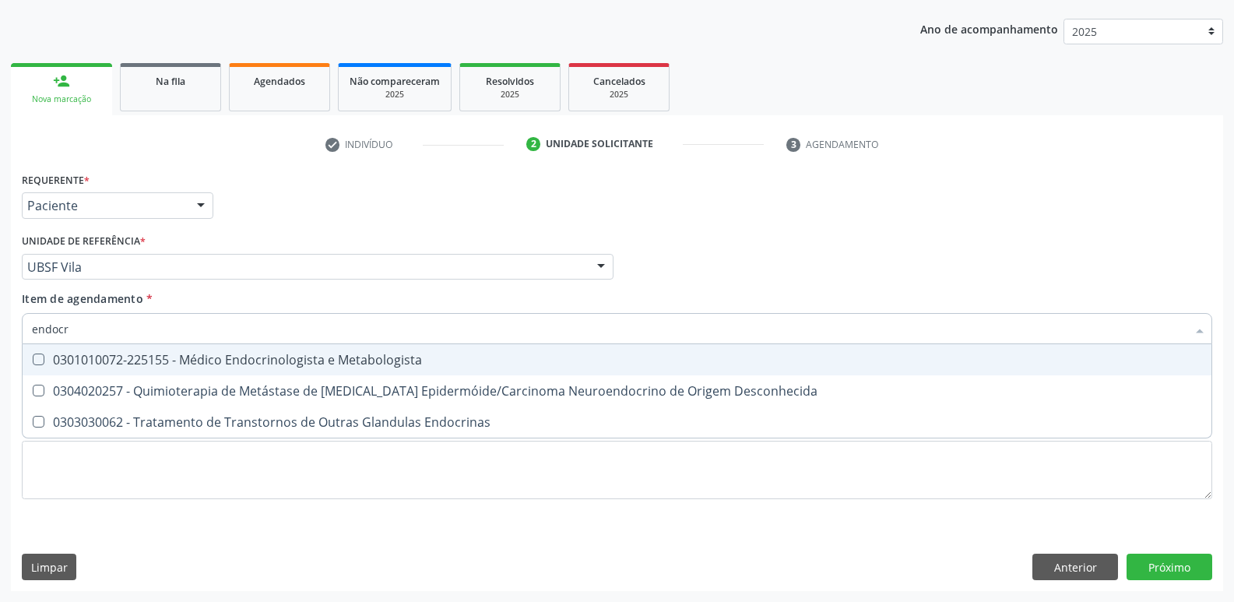
type input "endocri"
click at [238, 364] on div "0301010072-225155 - Médico Endocrinologista e Metabologista" at bounding box center [617, 359] width 1170 height 12
checkbox Metabologista "true"
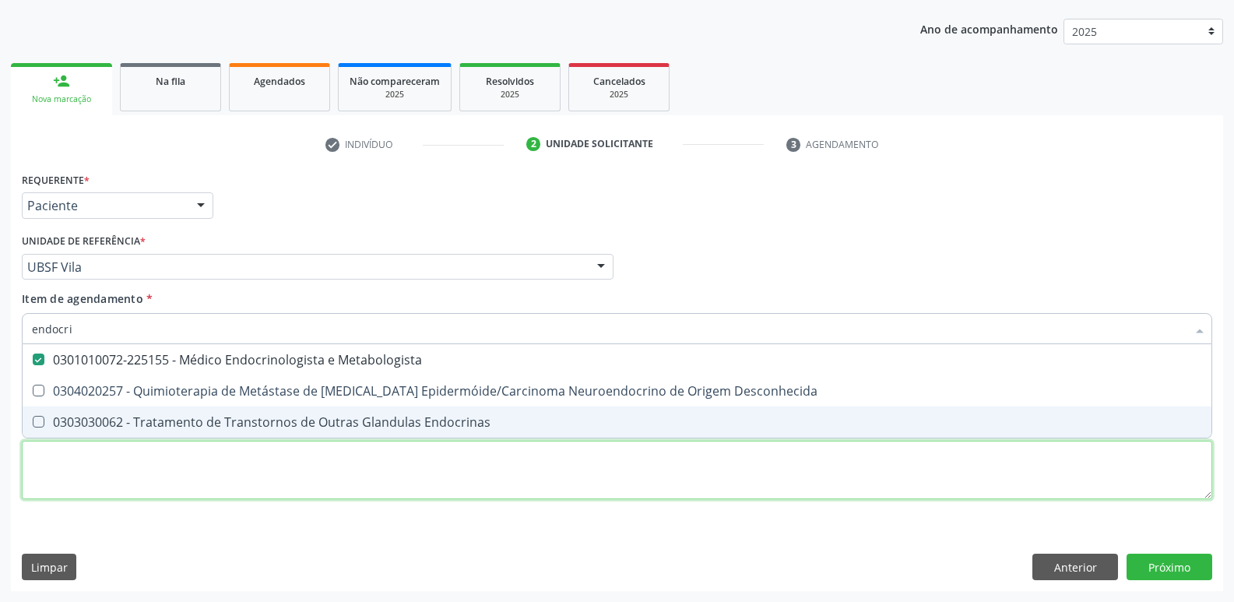
click at [178, 478] on div "Requerente * Paciente Profissional de Saúde Paciente Nenhum resultado encontrad…" at bounding box center [617, 344] width 1190 height 353
checkbox Desconhecida "true"
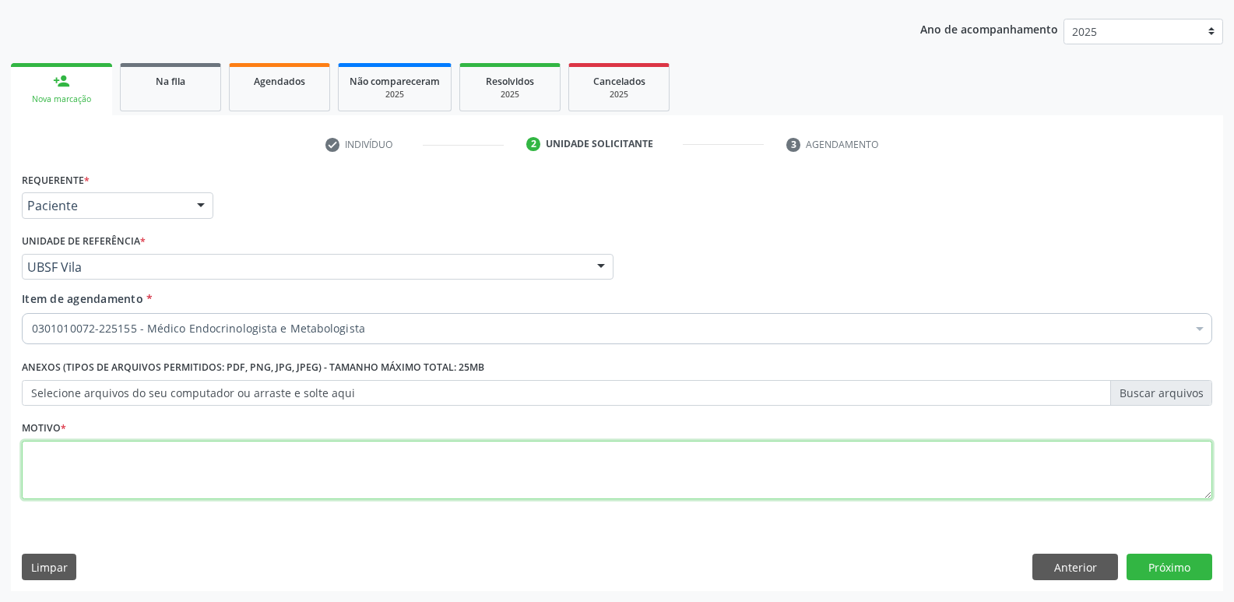
paste textarea "avaliação"
type textarea "avaliação"
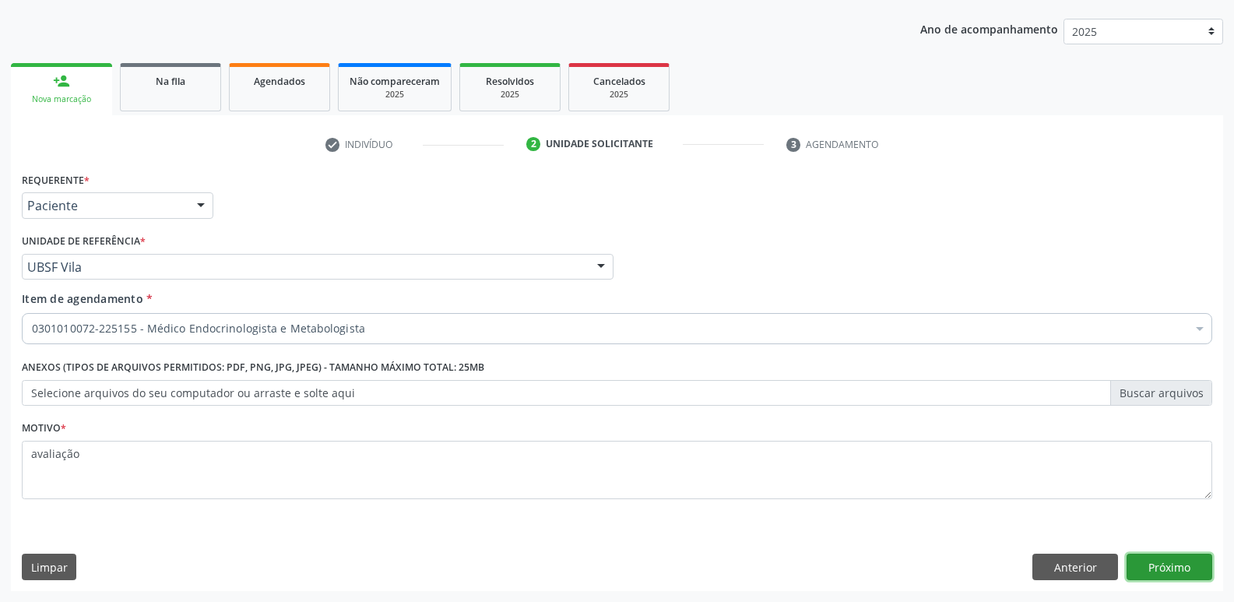
click at [1183, 562] on button "Próximo" at bounding box center [1170, 567] width 86 height 26
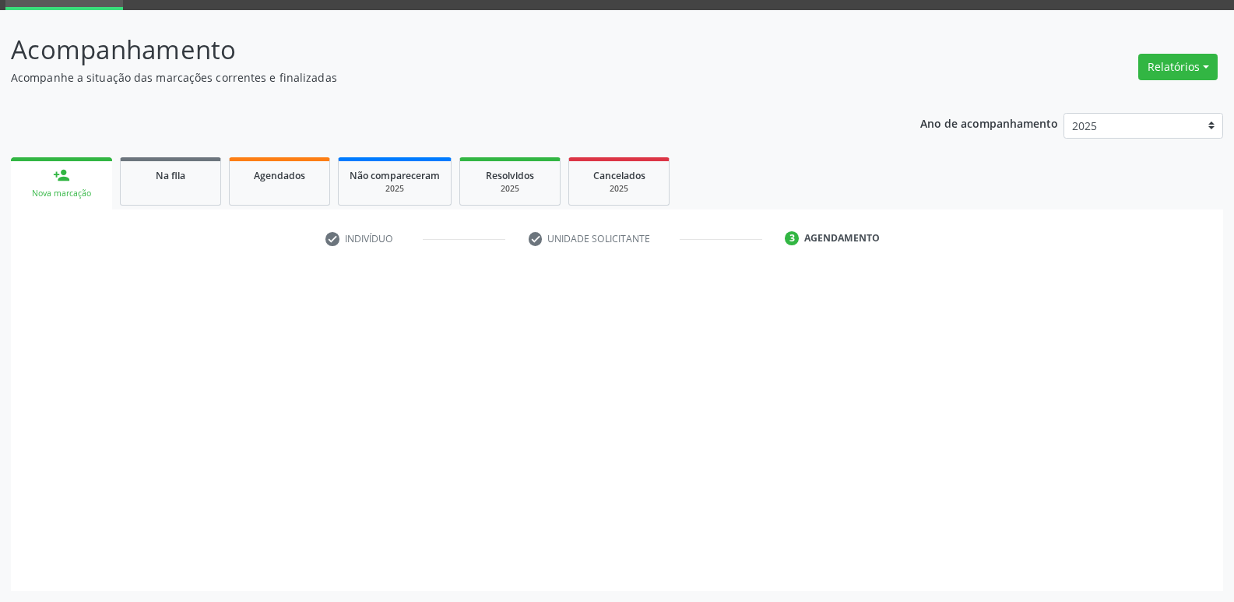
scroll to position [76, 0]
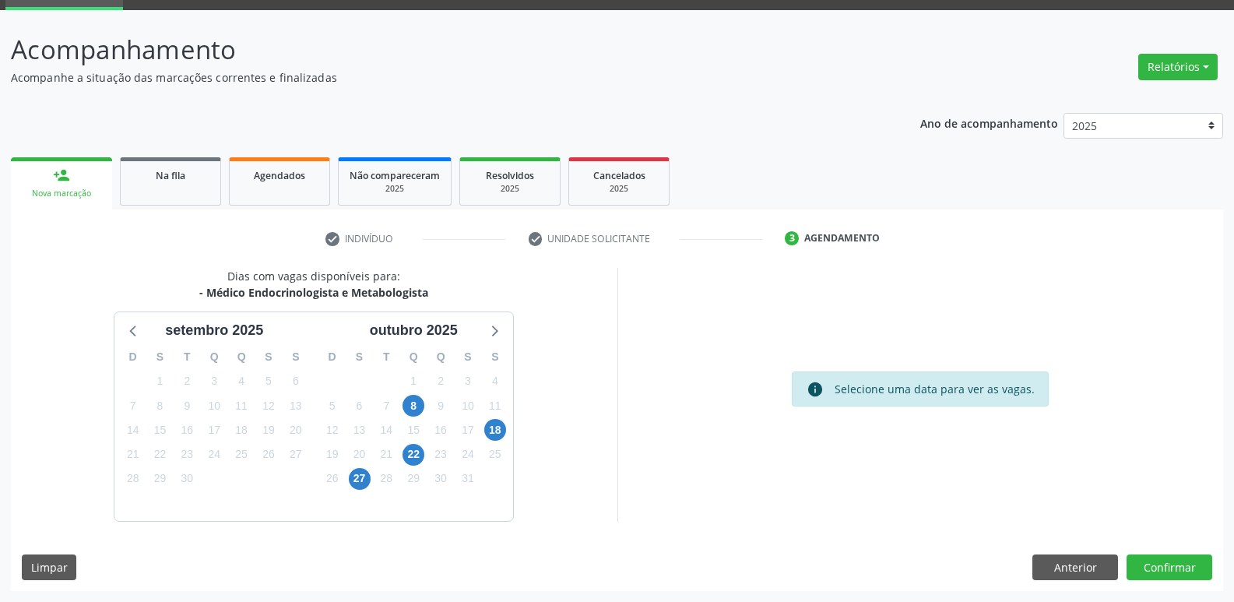
click at [424, 397] on div "8" at bounding box center [414, 406] width 22 height 24
click at [410, 399] on span "8" at bounding box center [414, 406] width 22 height 22
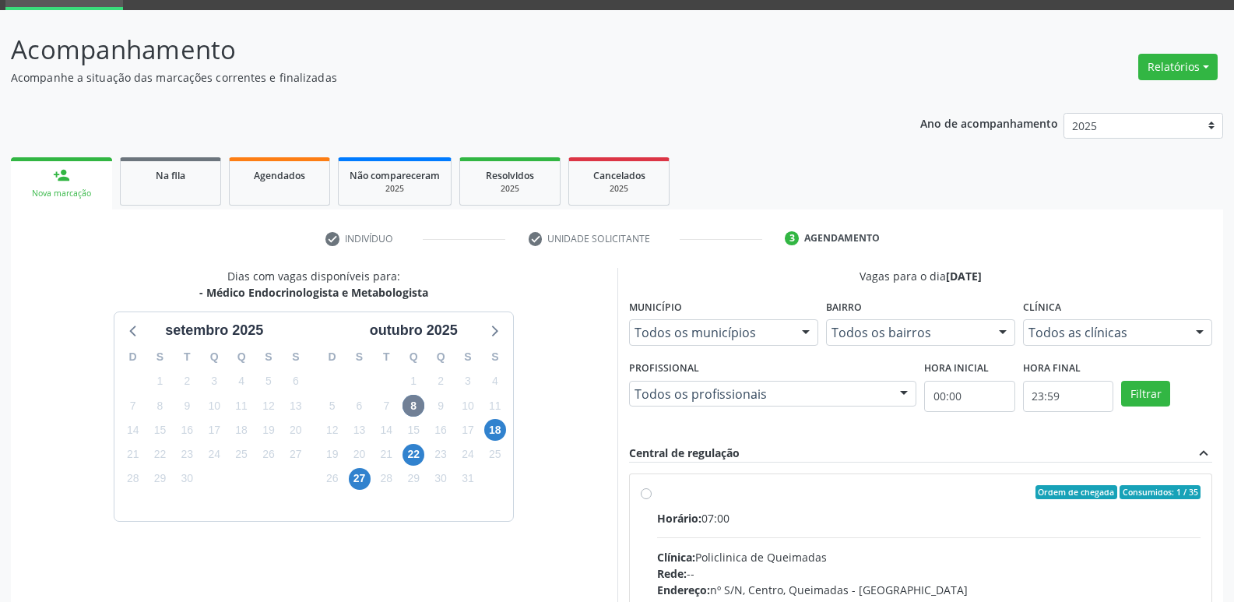
drag, startPoint x: 924, startPoint y: 533, endPoint x: 1011, endPoint y: 412, distance: 149.1
radio input "true"
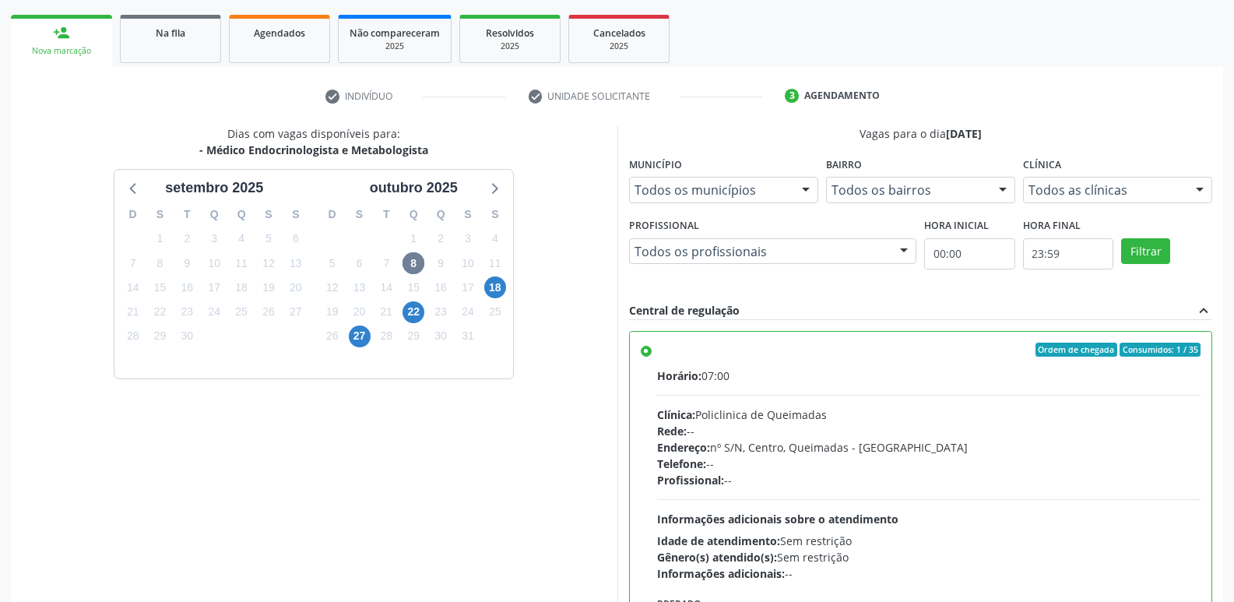
scroll to position [329, 0]
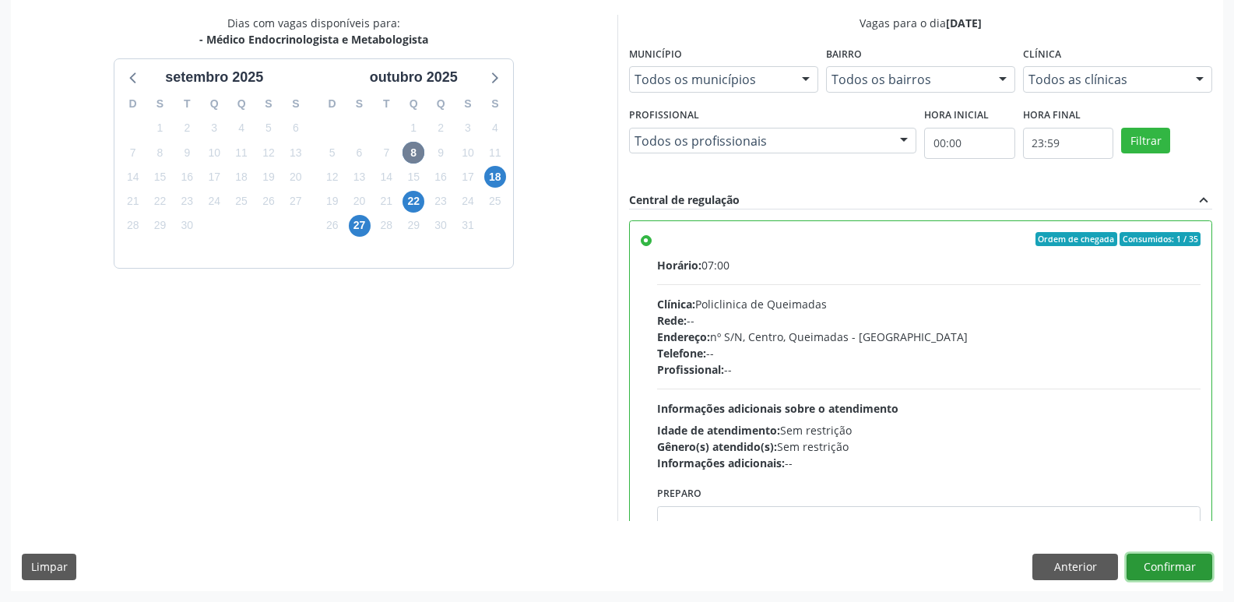
click at [1156, 567] on button "Confirmar" at bounding box center [1170, 567] width 86 height 26
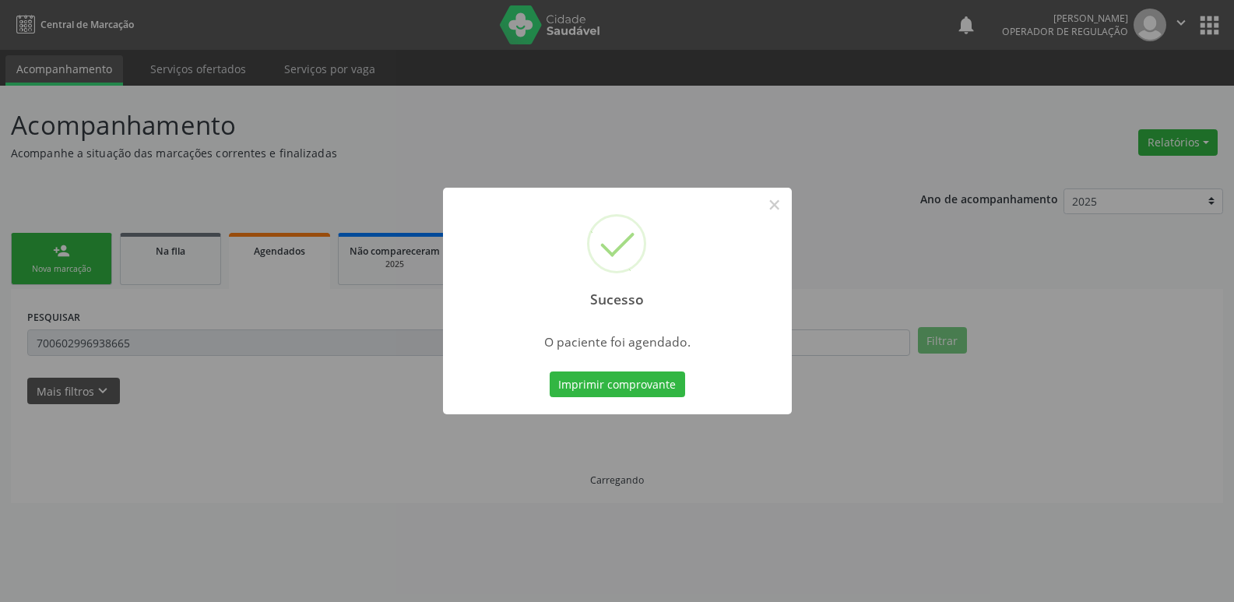
scroll to position [0, 0]
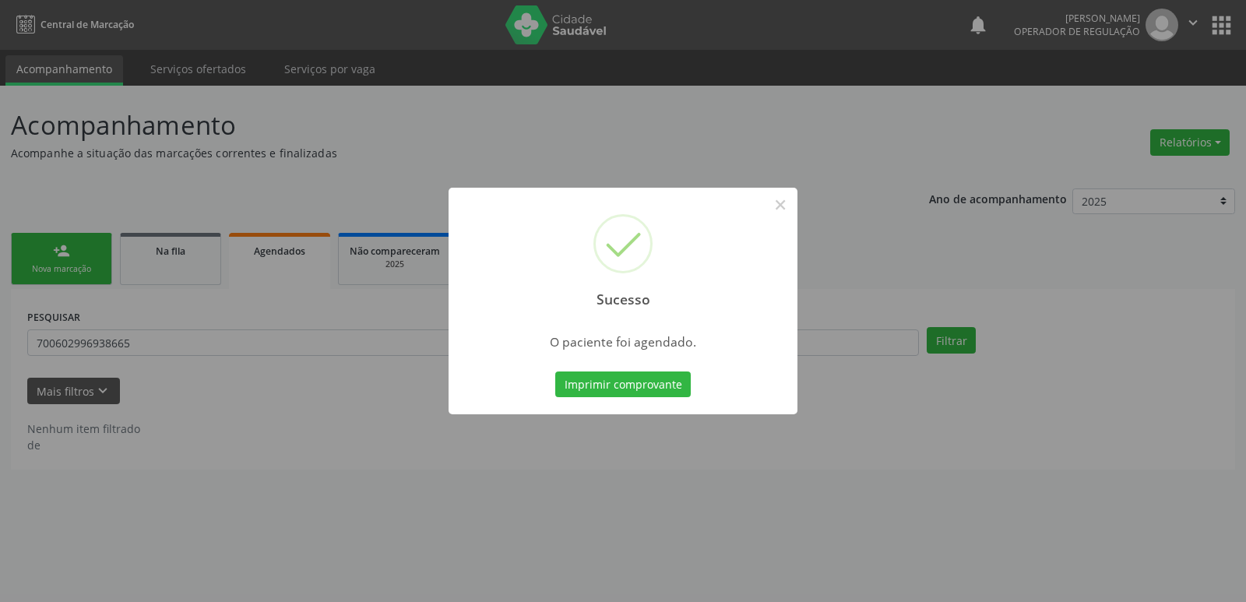
click at [555, 371] on button "Imprimir comprovante" at bounding box center [622, 384] width 135 height 26
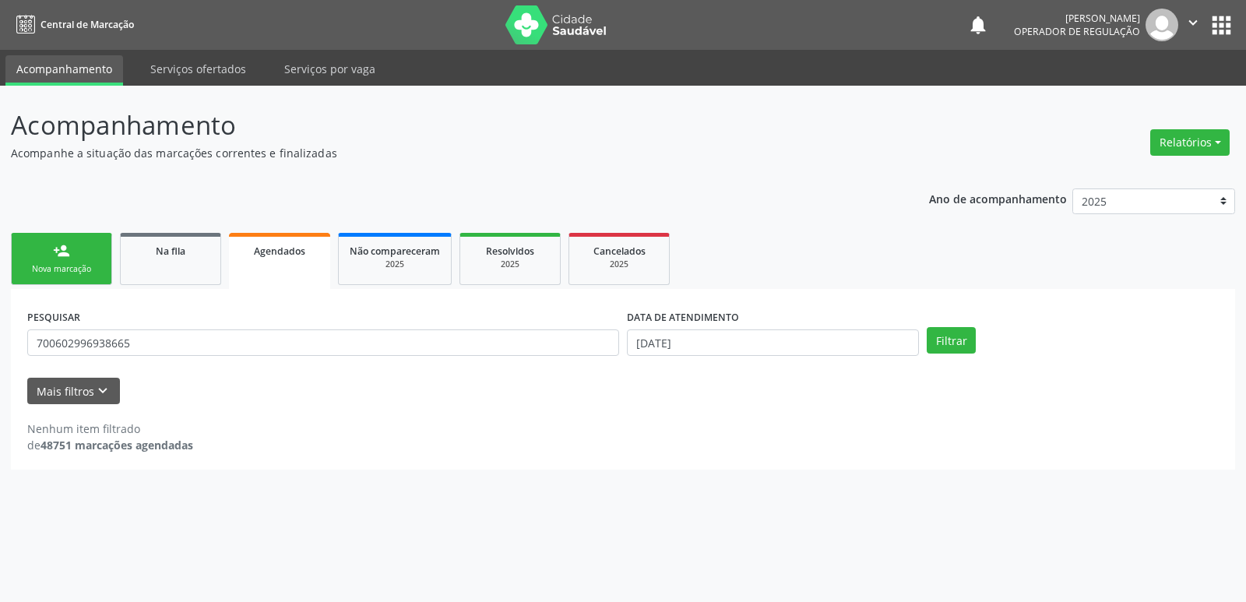
click at [80, 251] on link "person_add Nova marcação" at bounding box center [61, 259] width 101 height 52
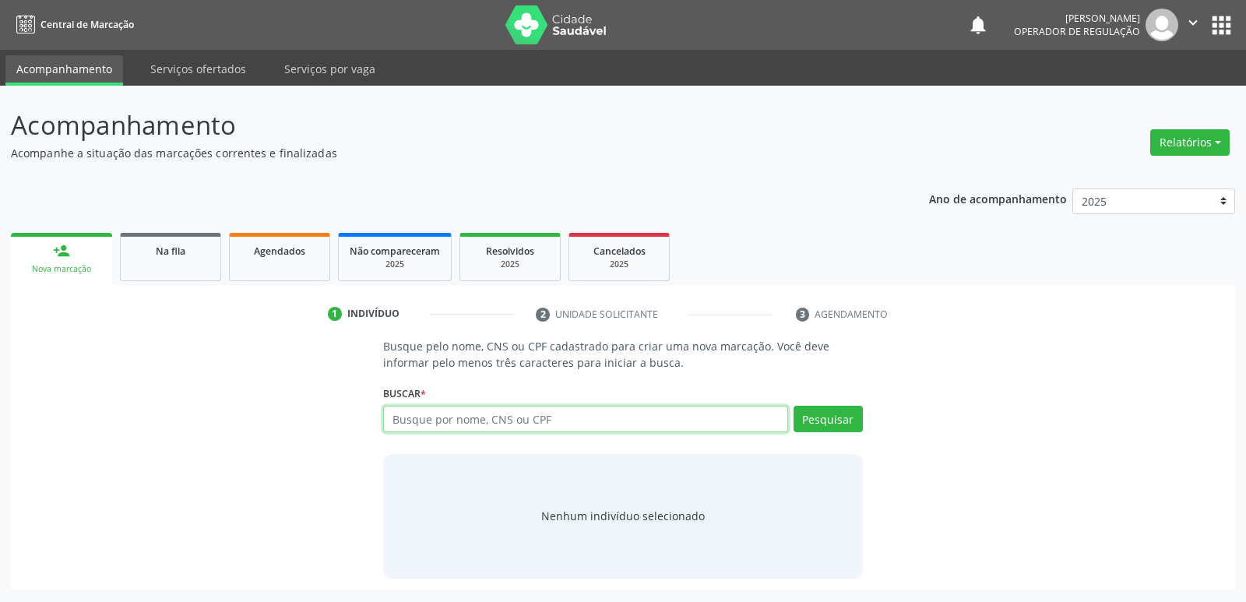
click at [428, 407] on input "text" at bounding box center [585, 419] width 404 height 26
type input "700103972802319"
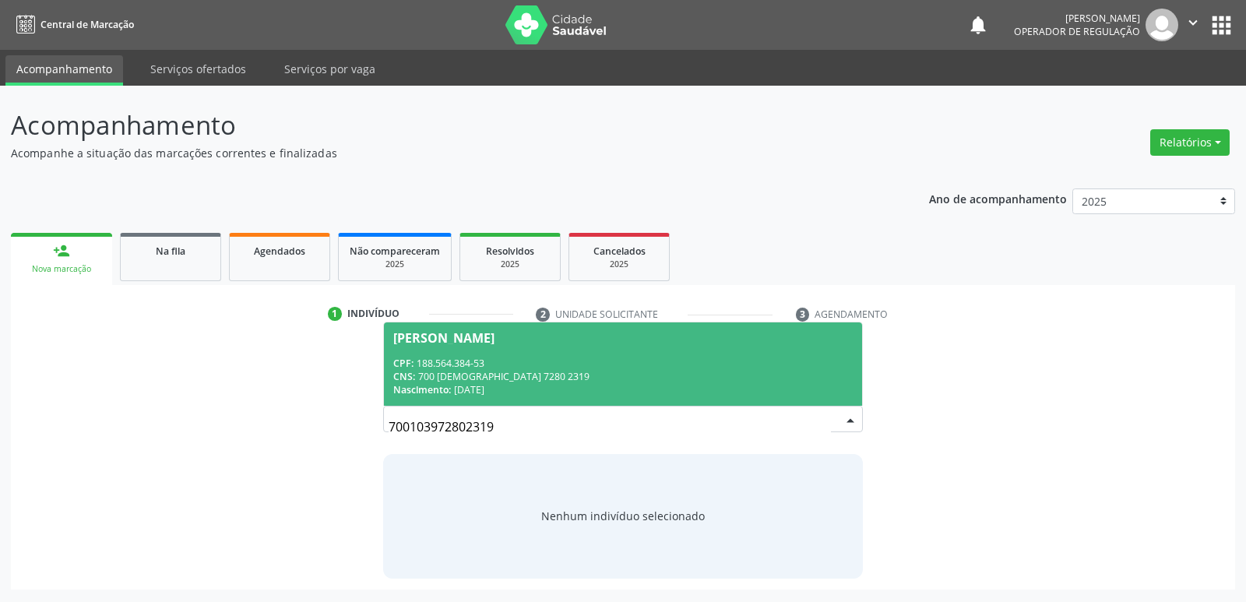
click at [524, 367] on div "CPF: 188.564.384-53" at bounding box center [622, 363] width 459 height 13
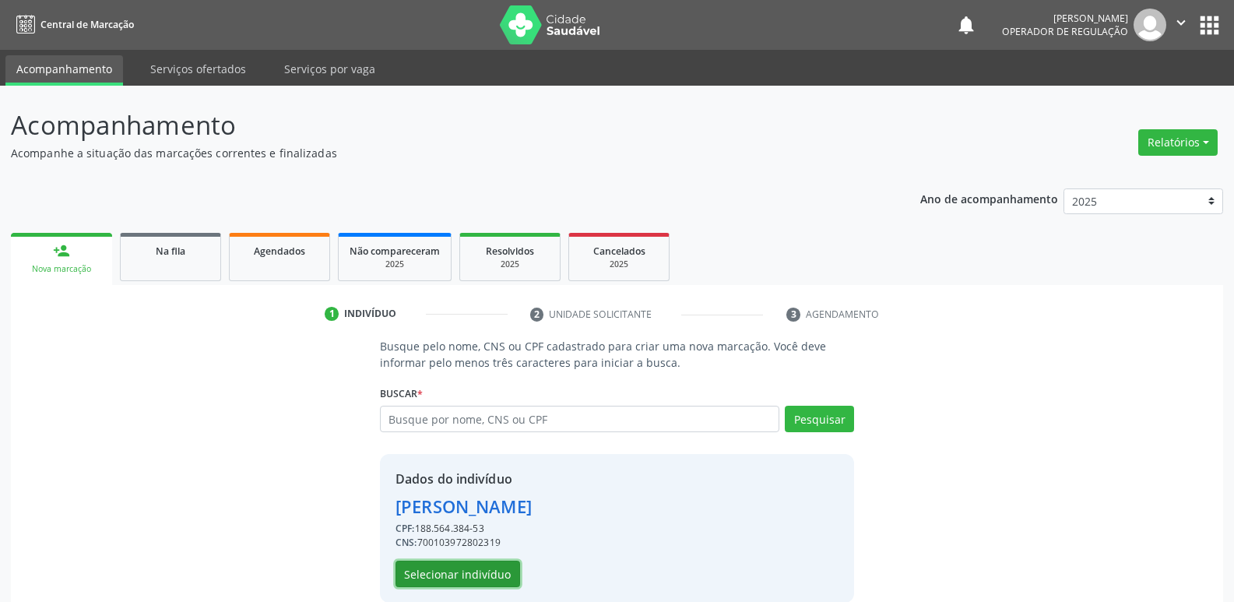
click at [502, 568] on button "Selecionar indivíduo" at bounding box center [458, 574] width 125 height 26
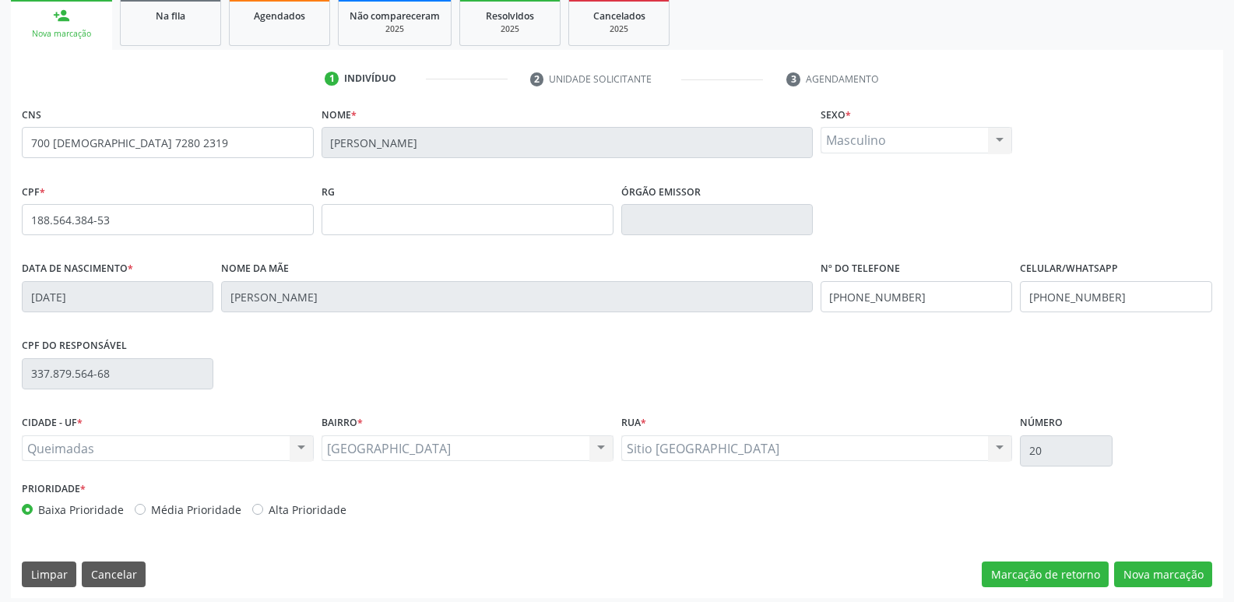
scroll to position [242, 0]
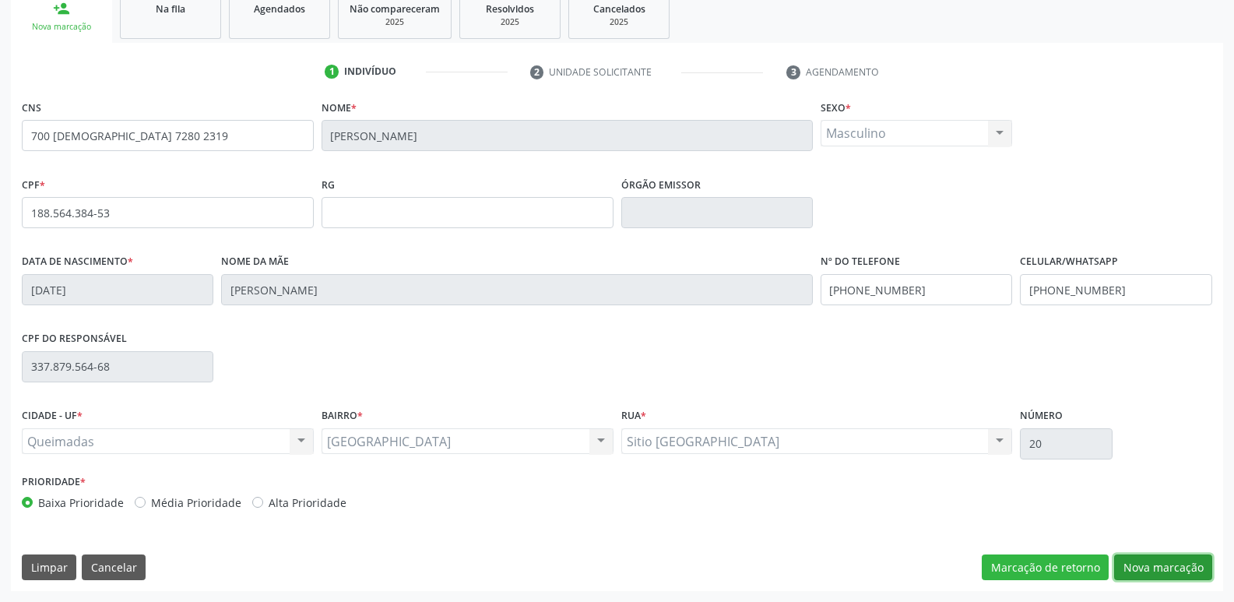
click at [1181, 563] on button "Nova marcação" at bounding box center [1163, 567] width 98 height 26
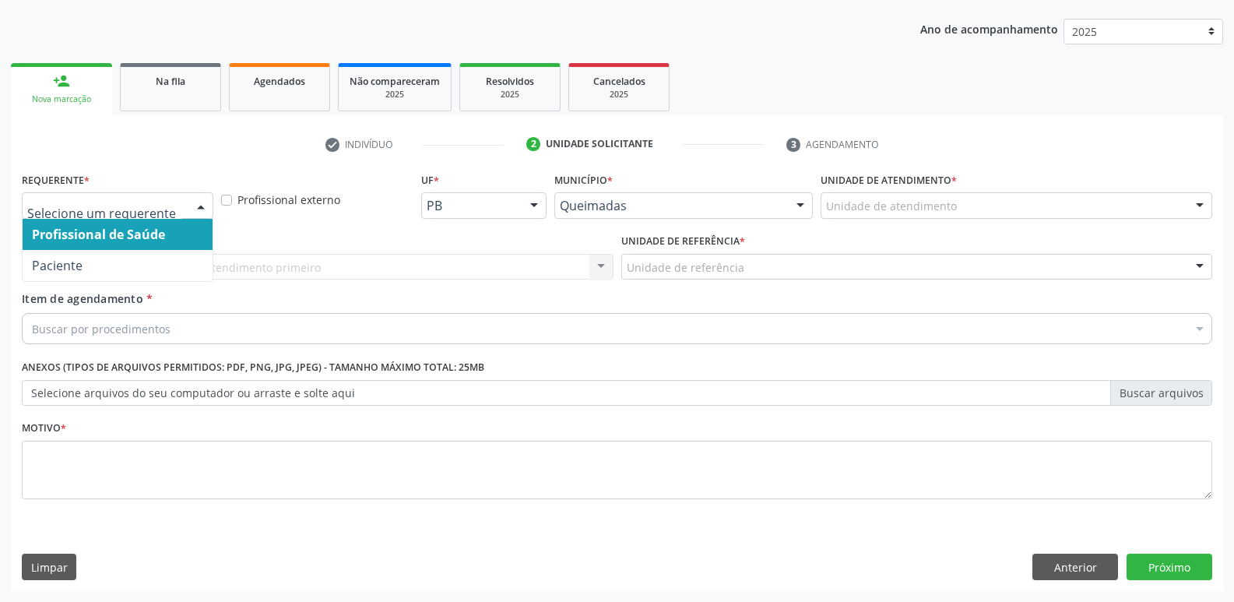
click at [173, 217] on div at bounding box center [118, 205] width 192 height 26
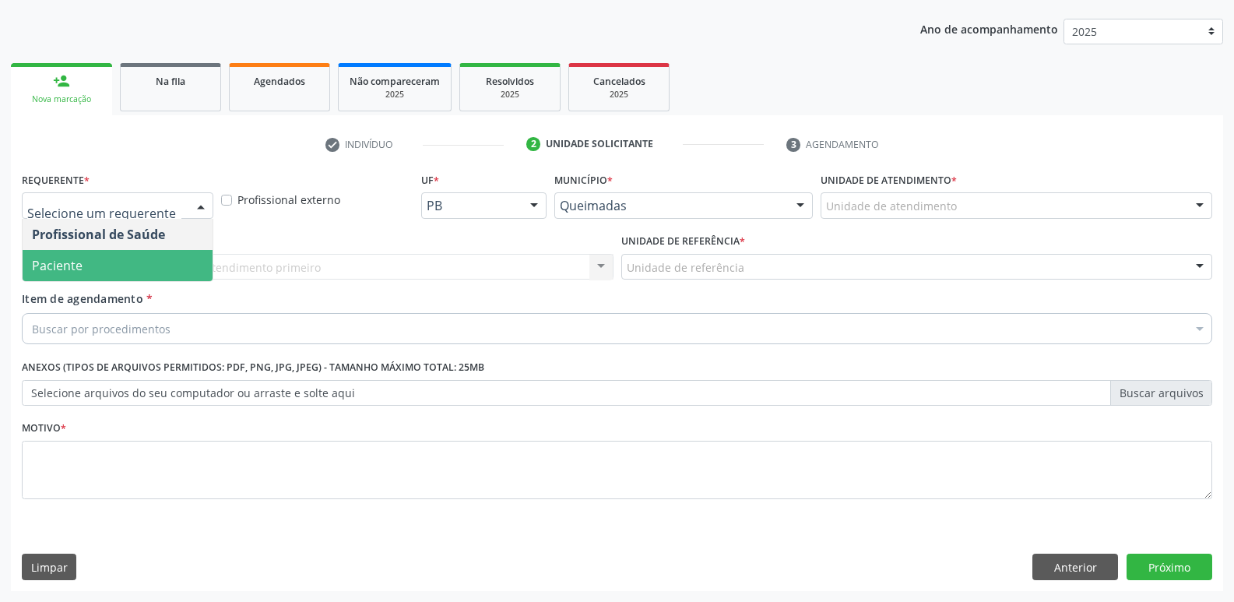
click at [150, 252] on span "Paciente" at bounding box center [118, 265] width 190 height 31
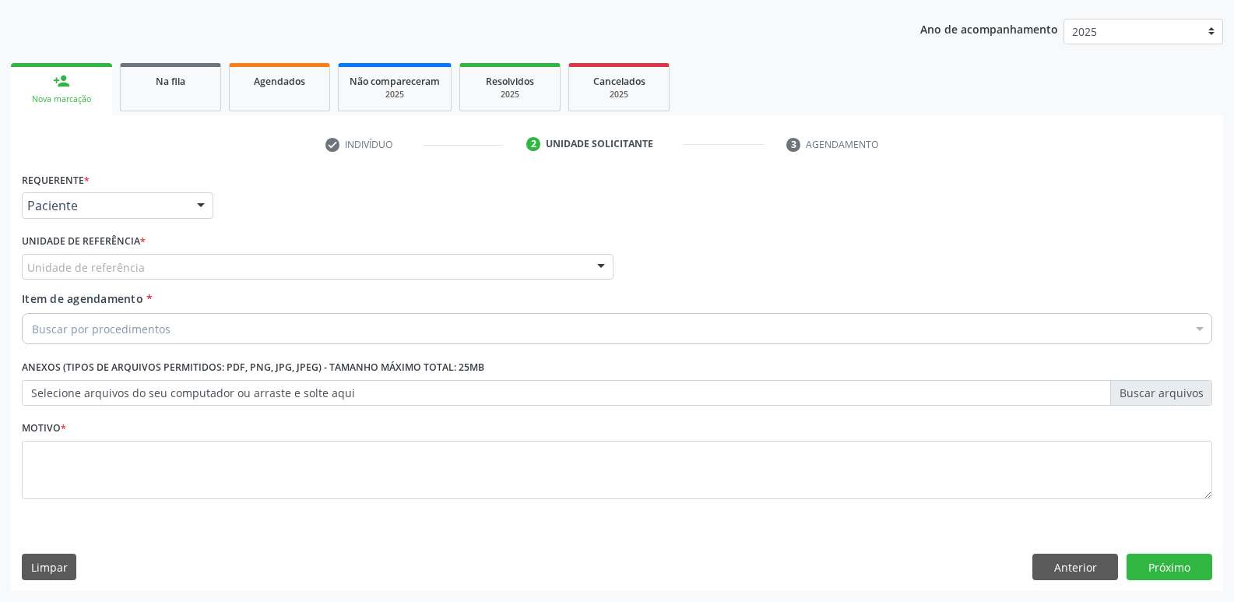
click at [167, 268] on div "Unidade de referência" at bounding box center [318, 267] width 592 height 26
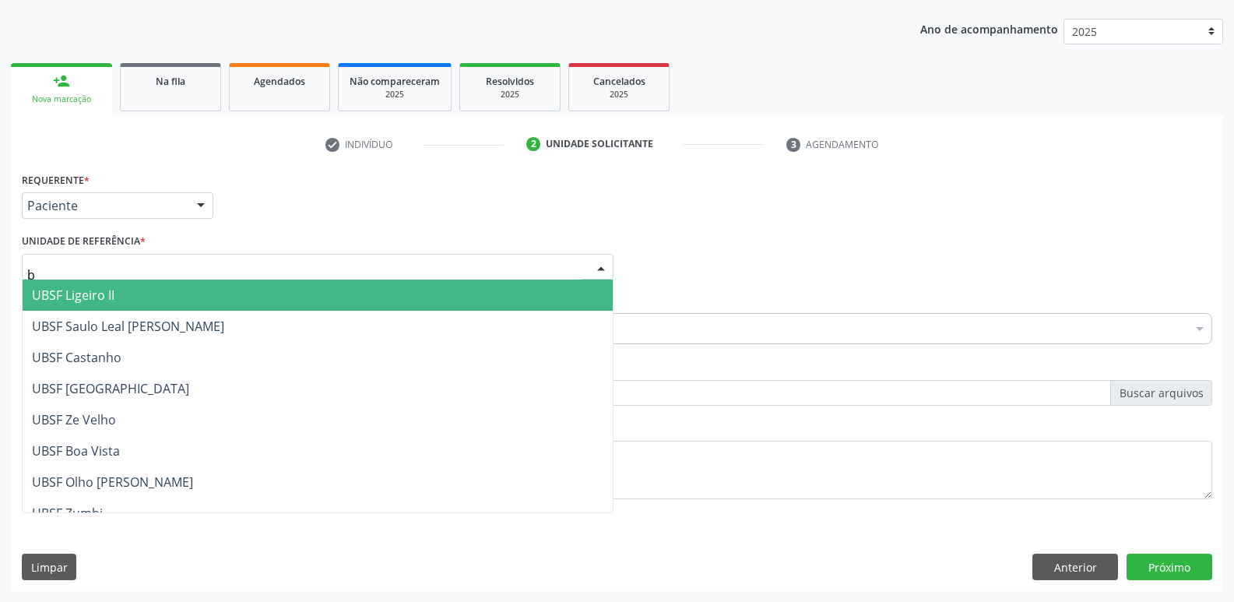
type input "ba"
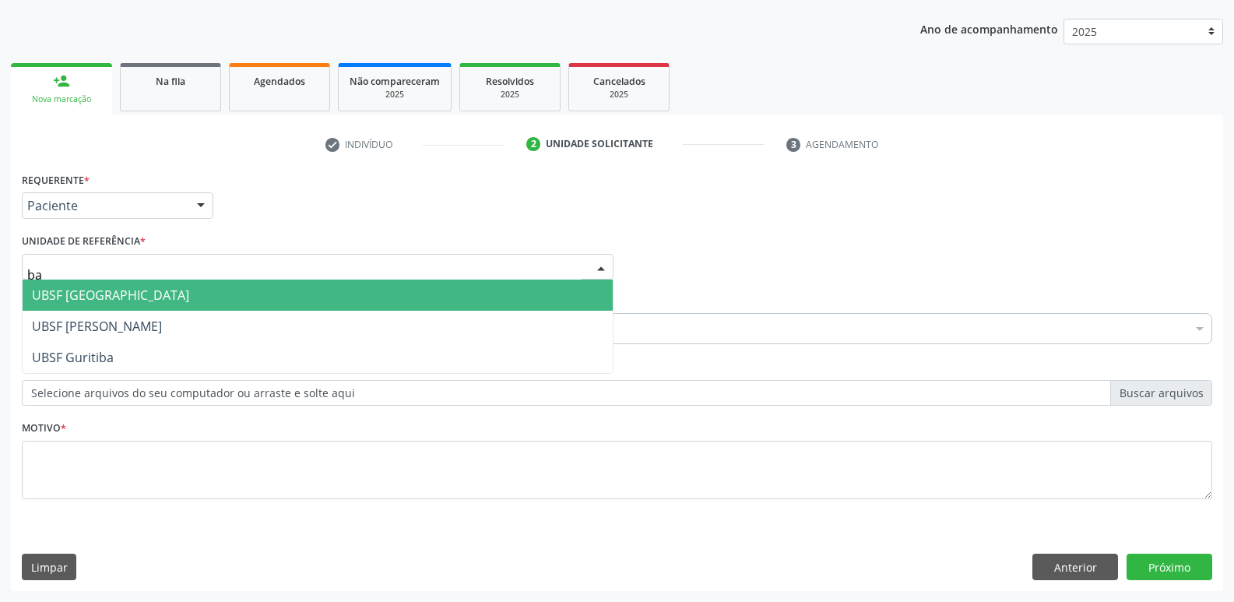
click at [139, 300] on span "UBSF [GEOGRAPHIC_DATA]" at bounding box center [318, 295] width 590 height 31
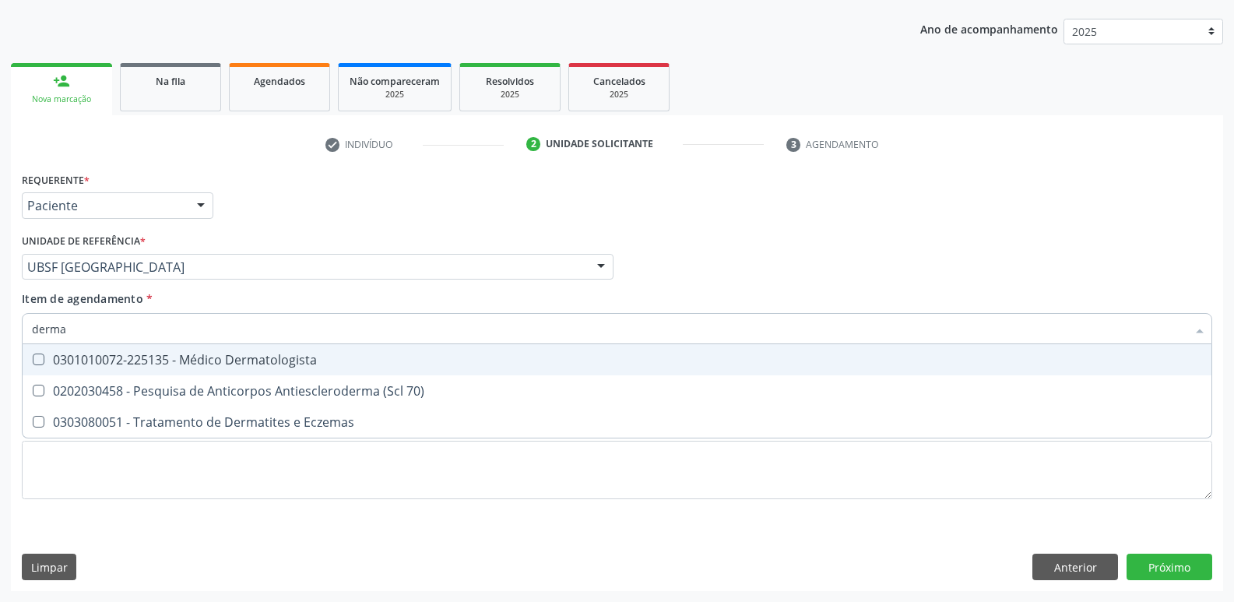
type input "dermat"
click at [159, 359] on div "0301010072-225135 - Médico Dermatologista" at bounding box center [617, 359] width 1170 height 12
checkbox Dermatologista "true"
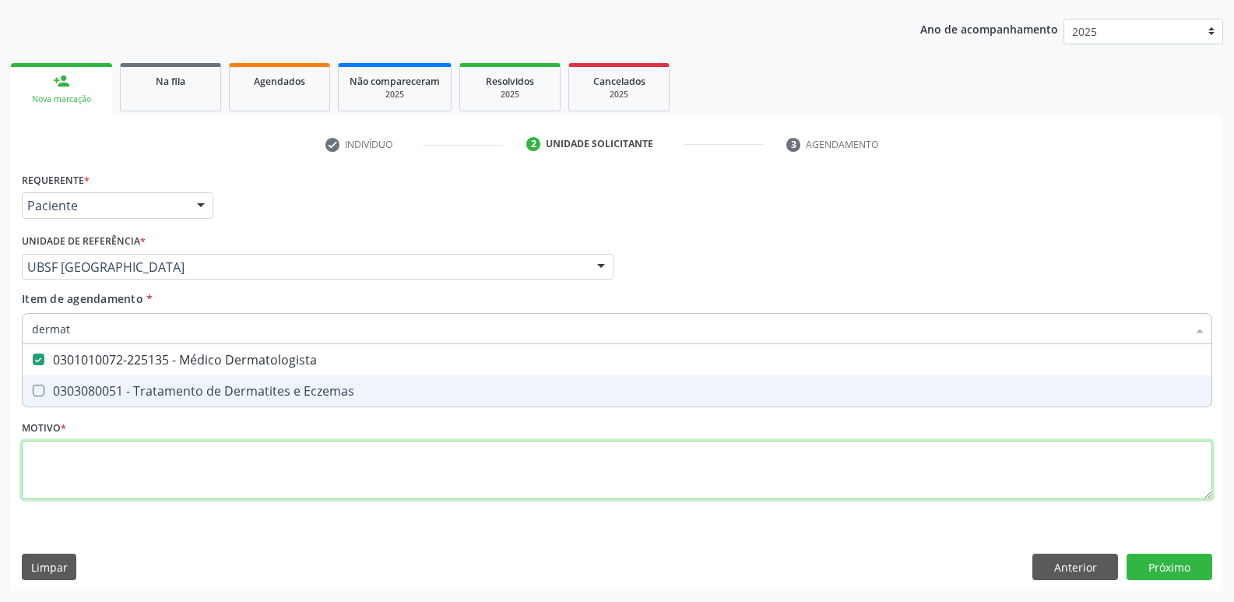
click at [135, 452] on div "Requerente * Paciente Profissional de Saúde Paciente Nenhum resultado encontrad…" at bounding box center [617, 344] width 1190 height 353
checkbox Eczemas "true"
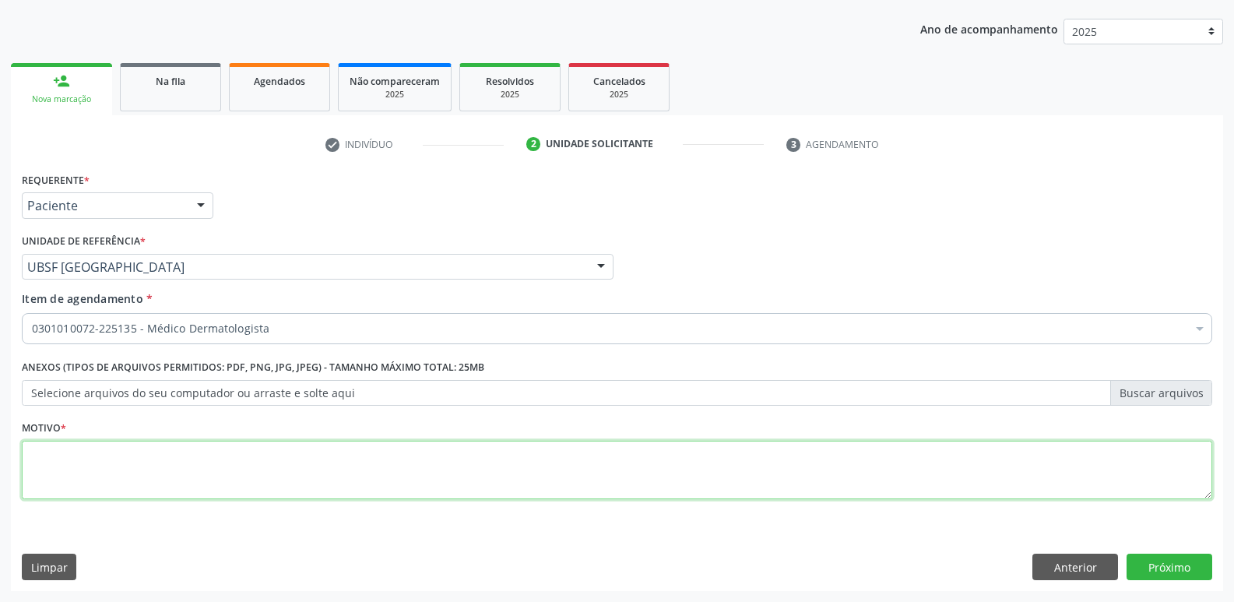
paste textarea "avaliação"
type textarea "avaliação"
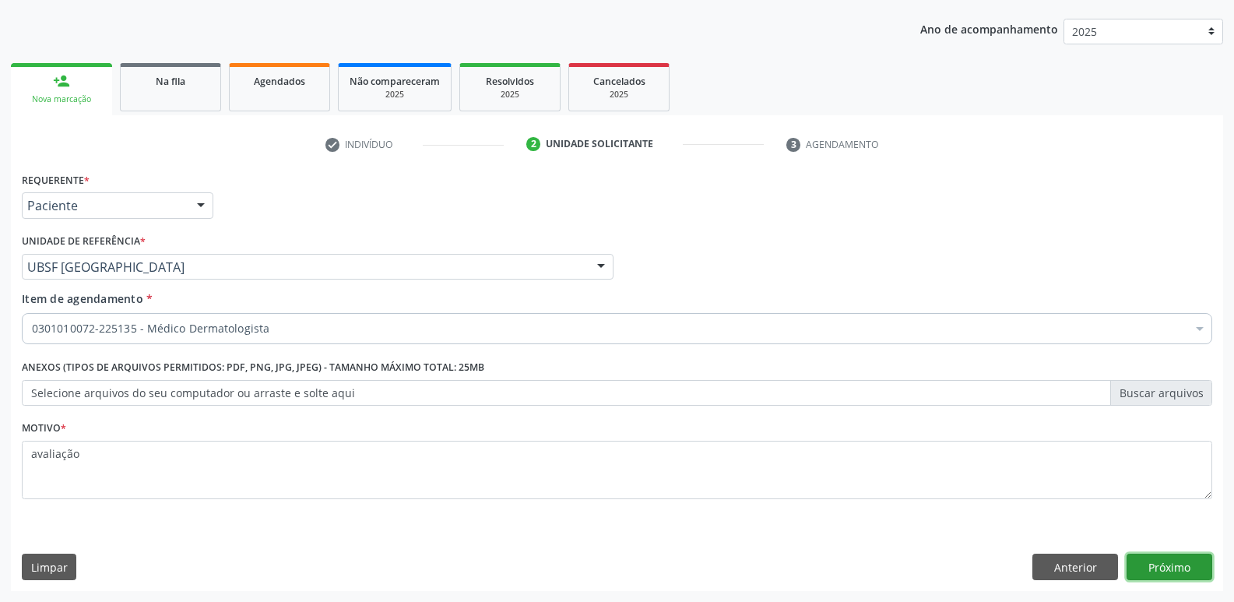
click at [1169, 569] on button "Próximo" at bounding box center [1170, 567] width 86 height 26
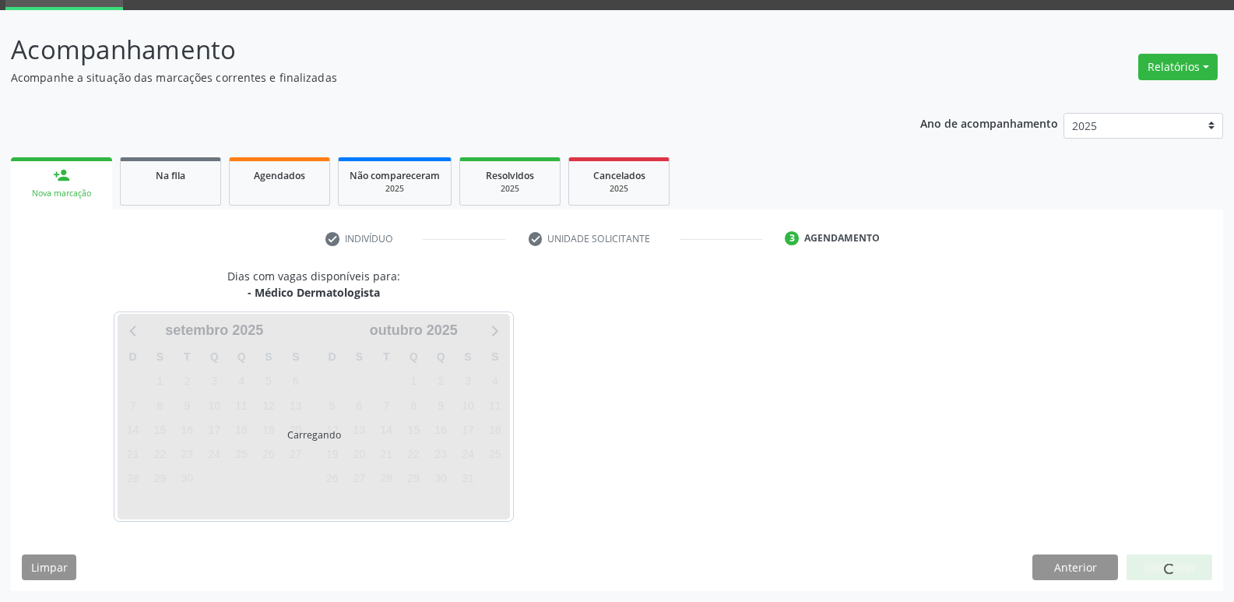
scroll to position [76, 0]
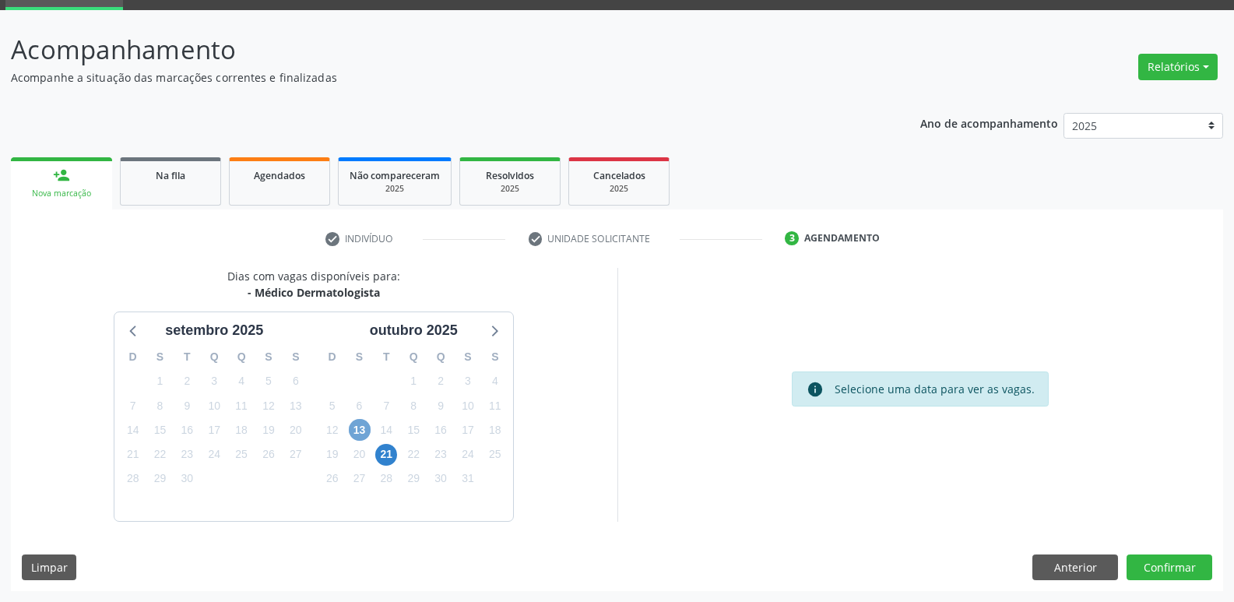
click at [360, 433] on span "13" at bounding box center [360, 430] width 22 height 22
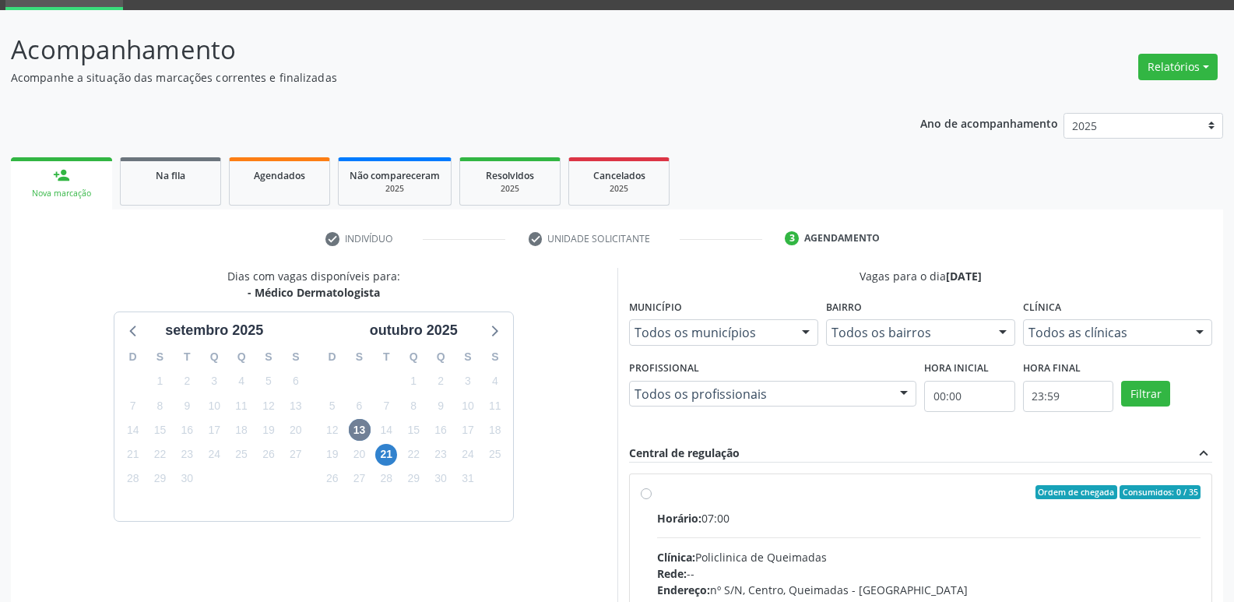
drag, startPoint x: 1044, startPoint y: 532, endPoint x: 1116, endPoint y: 446, distance: 111.6
radio input "true"
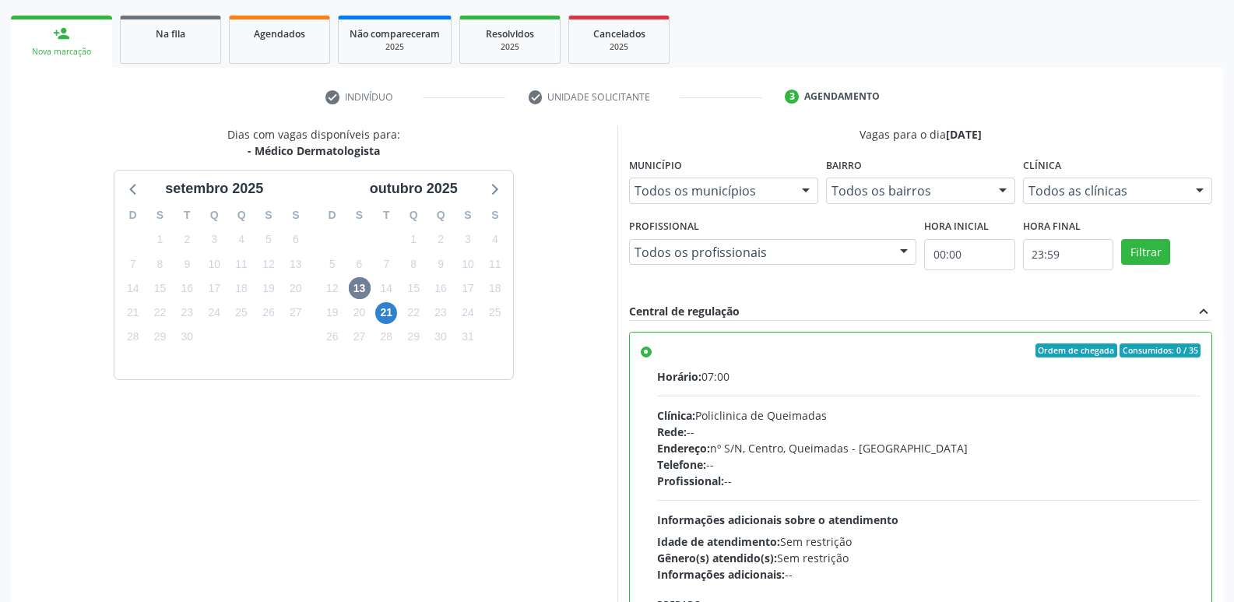
scroll to position [329, 0]
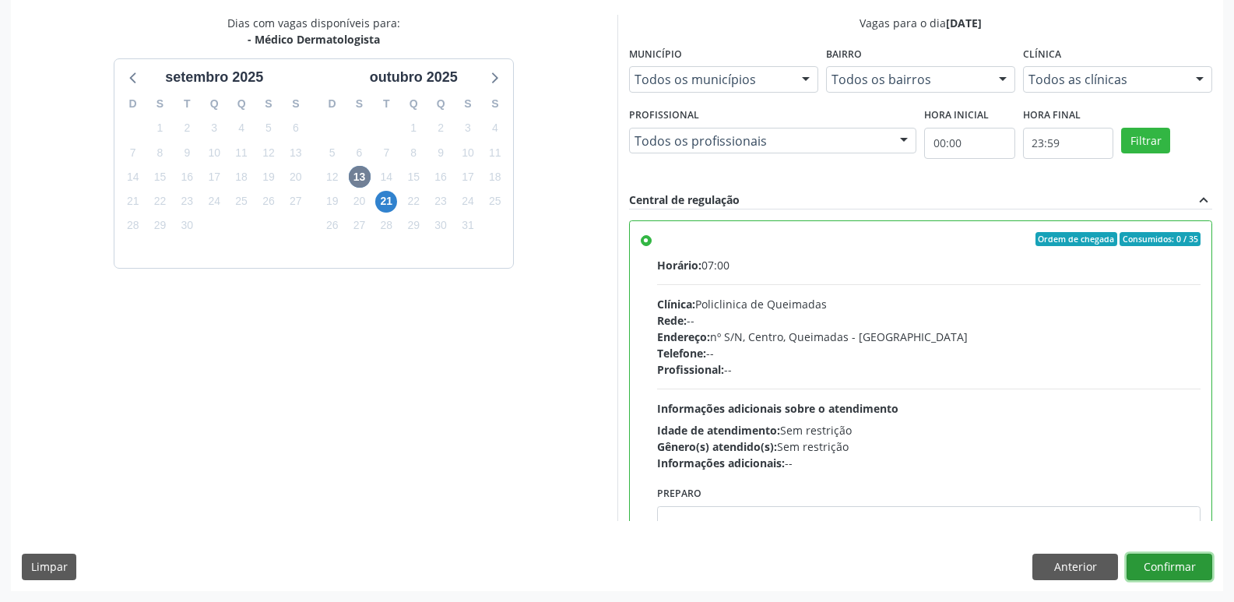
click at [1170, 563] on button "Confirmar" at bounding box center [1170, 567] width 86 height 26
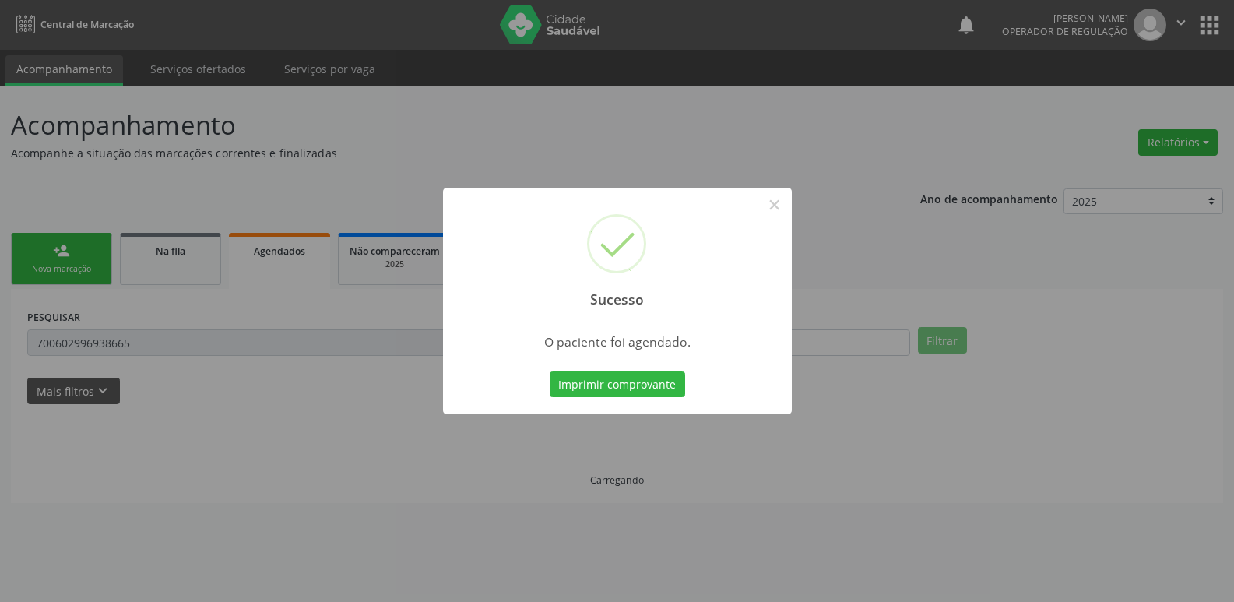
scroll to position [0, 0]
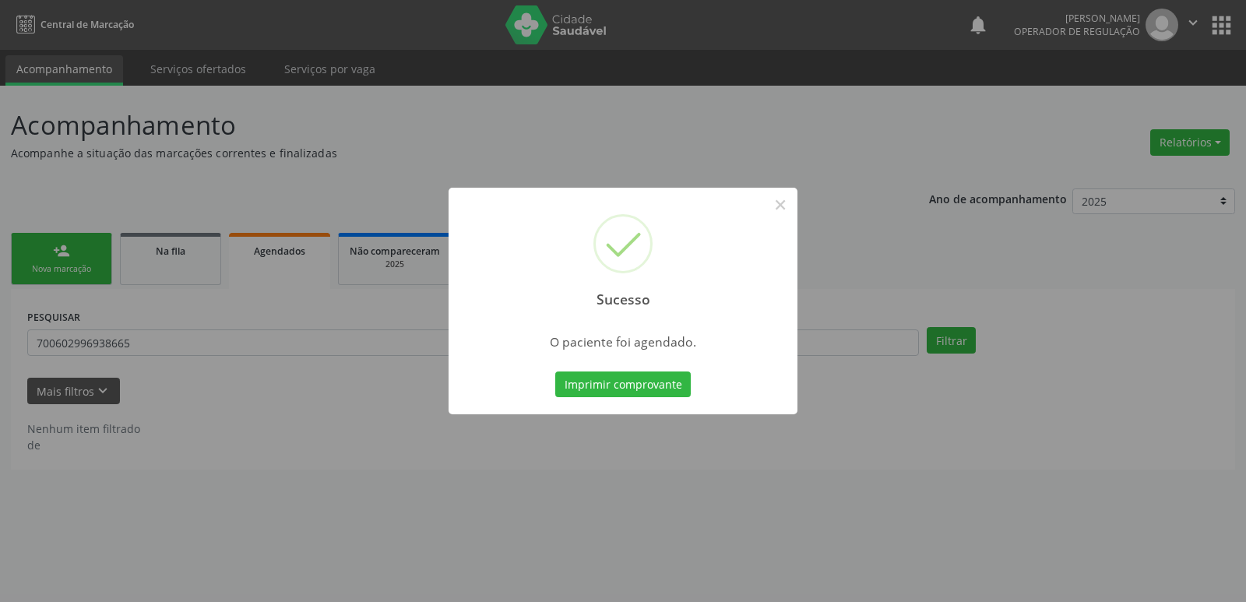
click at [555, 371] on button "Imprimir comprovante" at bounding box center [622, 384] width 135 height 26
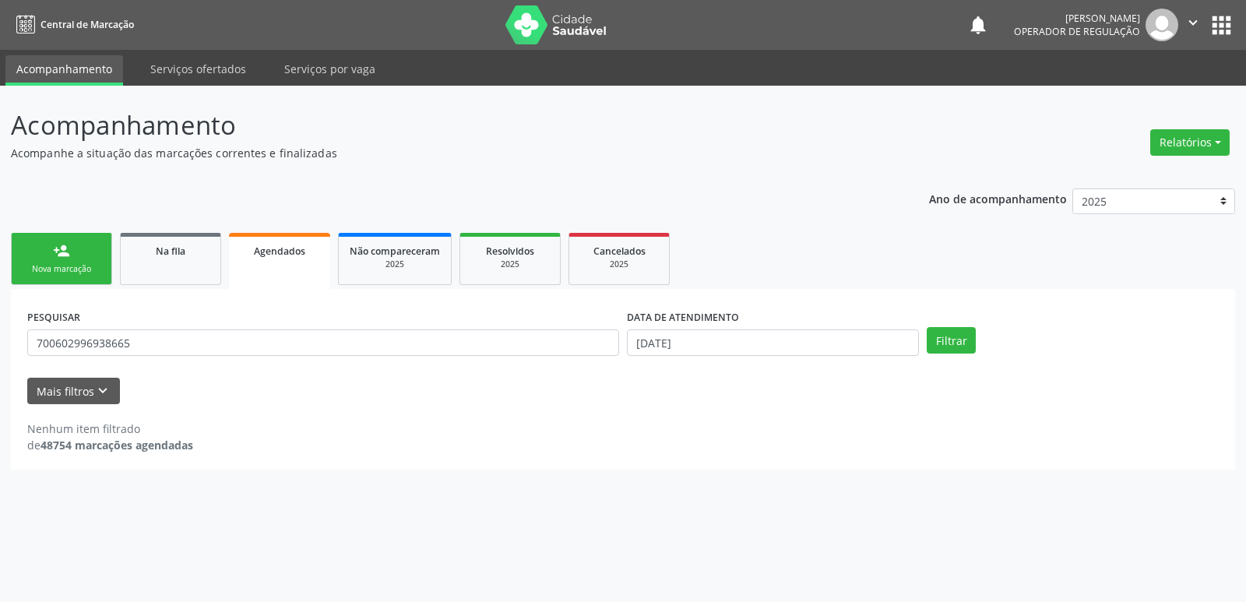
click at [81, 248] on link "person_add Nova marcação" at bounding box center [61, 259] width 101 height 52
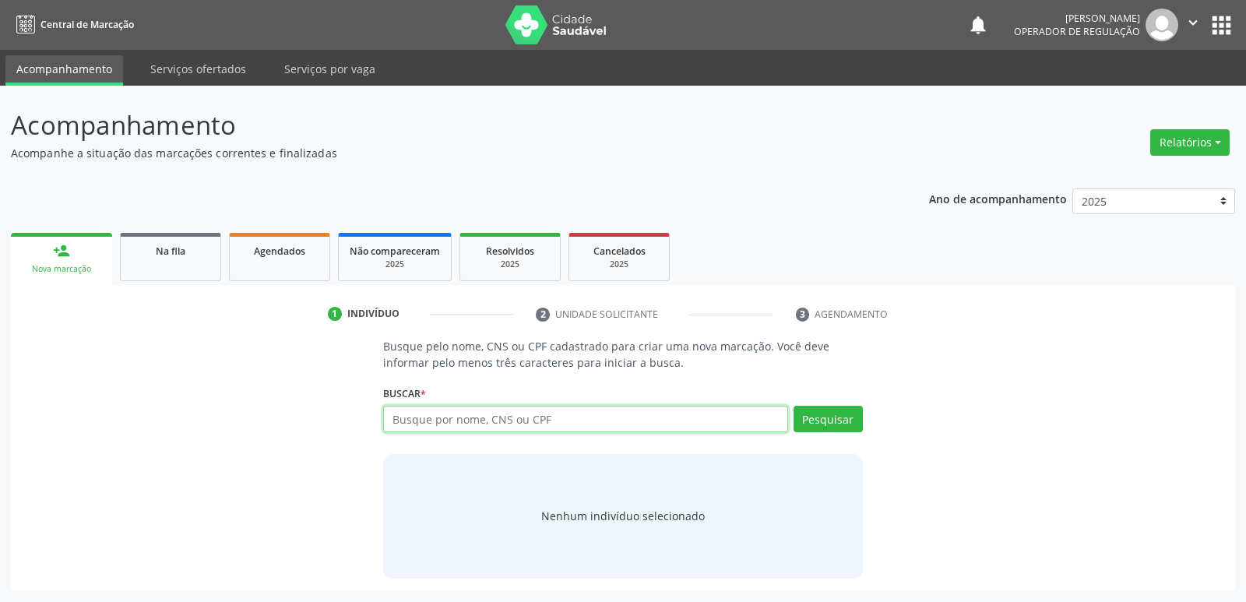
click at [419, 422] on input "text" at bounding box center [585, 419] width 404 height 26
type input "700501372261850"
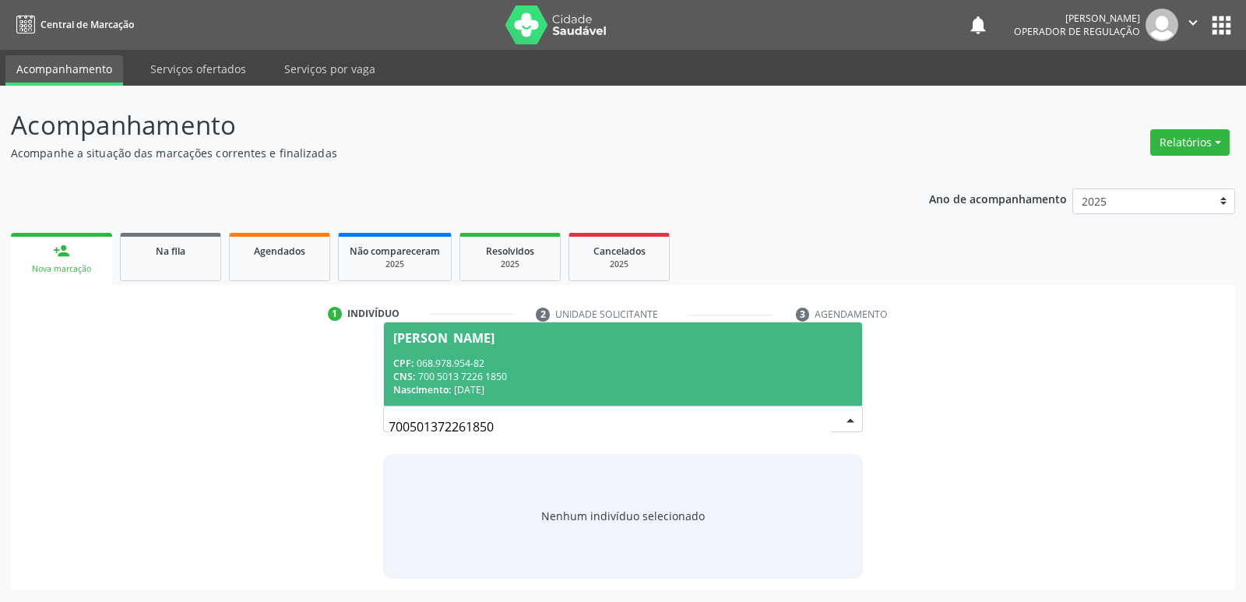
click at [416, 363] on div "CPF: 068.978.954-82" at bounding box center [622, 363] width 459 height 13
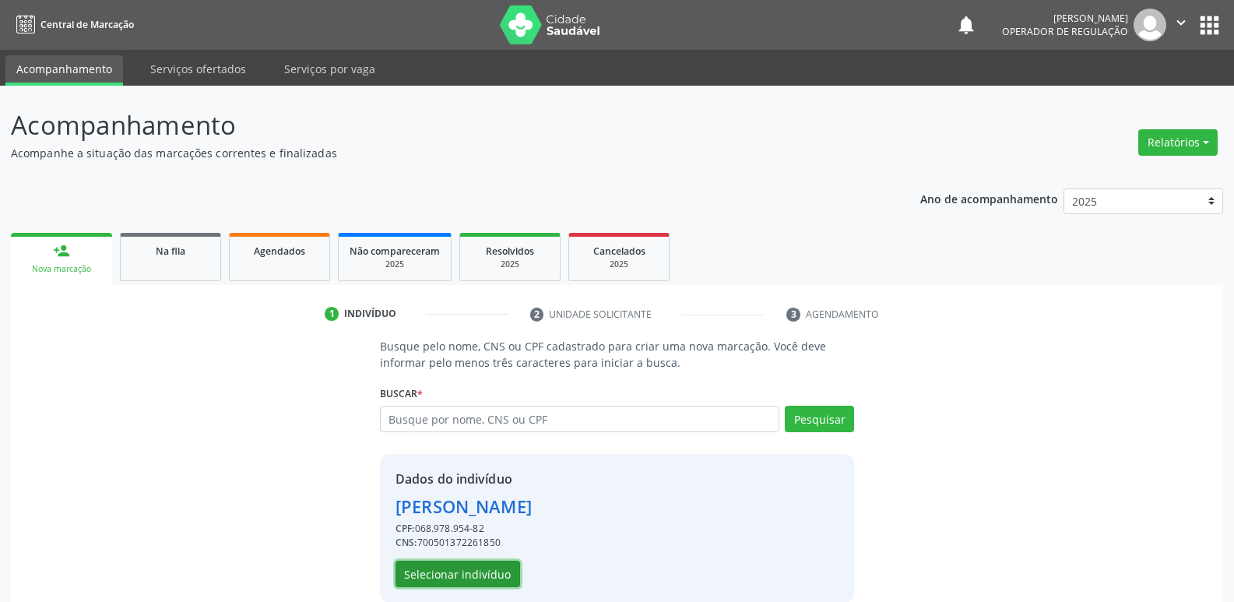
click at [455, 573] on button "Selecionar indivíduo" at bounding box center [458, 574] width 125 height 26
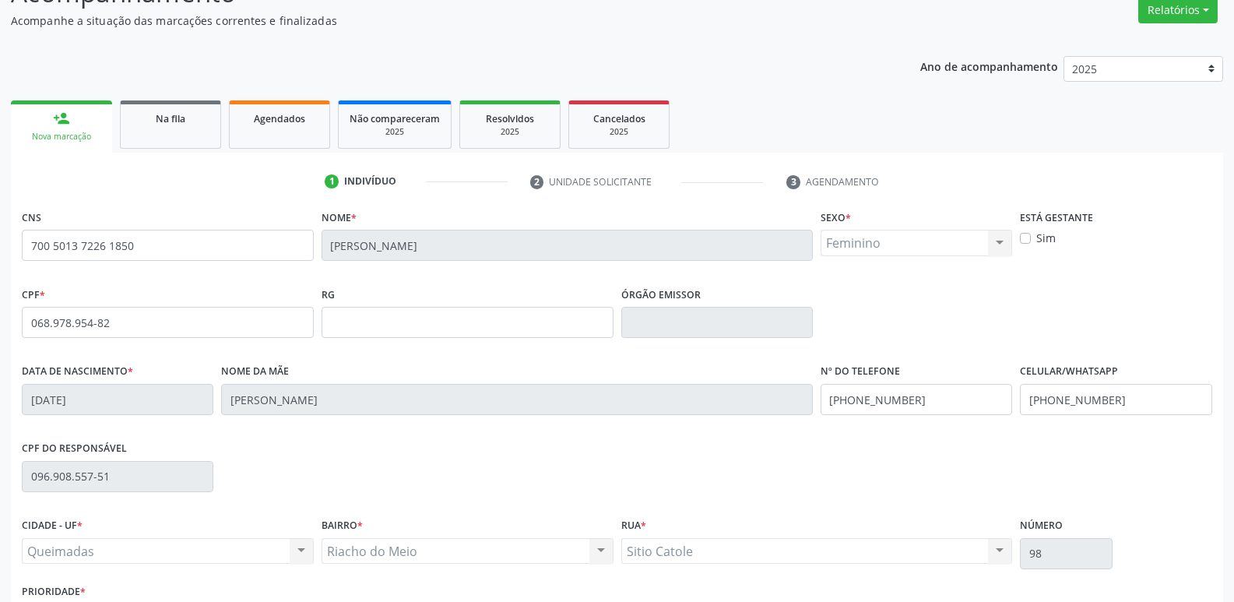
scroll to position [242, 0]
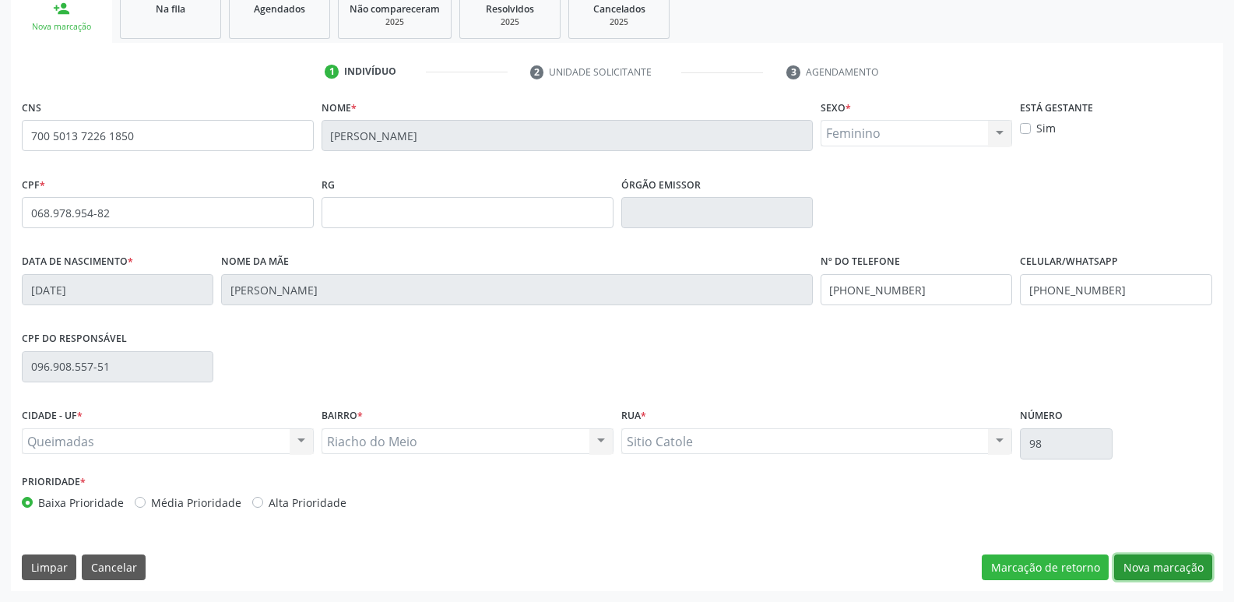
click at [1201, 566] on button "Nova marcação" at bounding box center [1163, 567] width 98 height 26
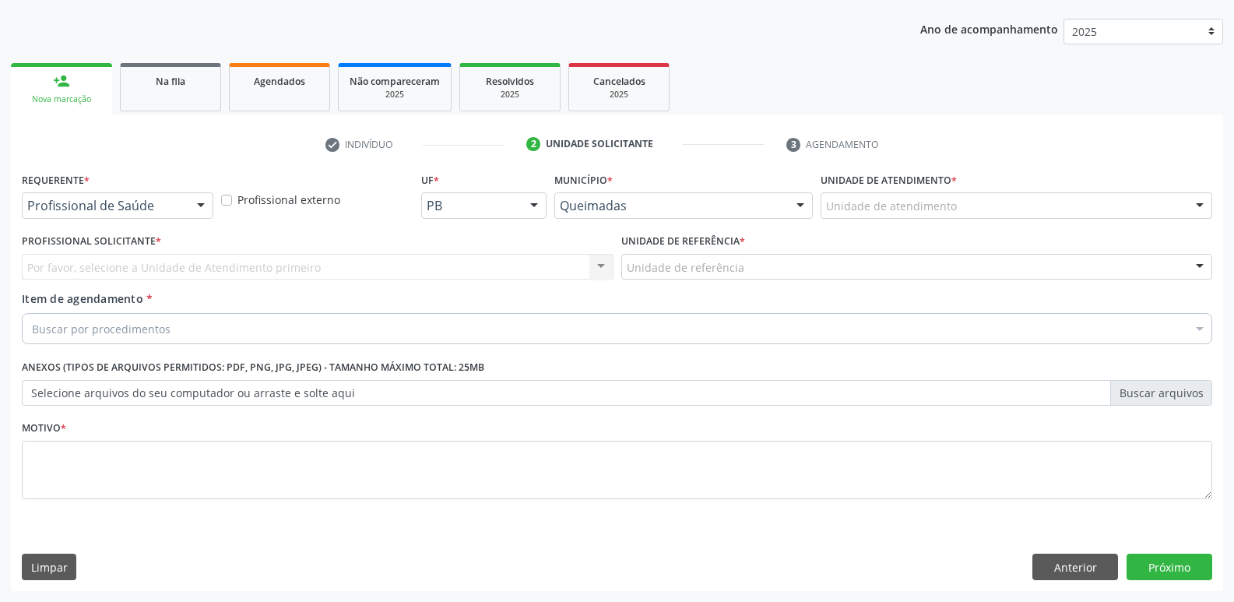
scroll to position [170, 0]
drag, startPoint x: 182, startPoint y: 202, endPoint x: 171, endPoint y: 211, distance: 13.9
click at [175, 207] on div "Profissional de Saúde" at bounding box center [118, 205] width 192 height 26
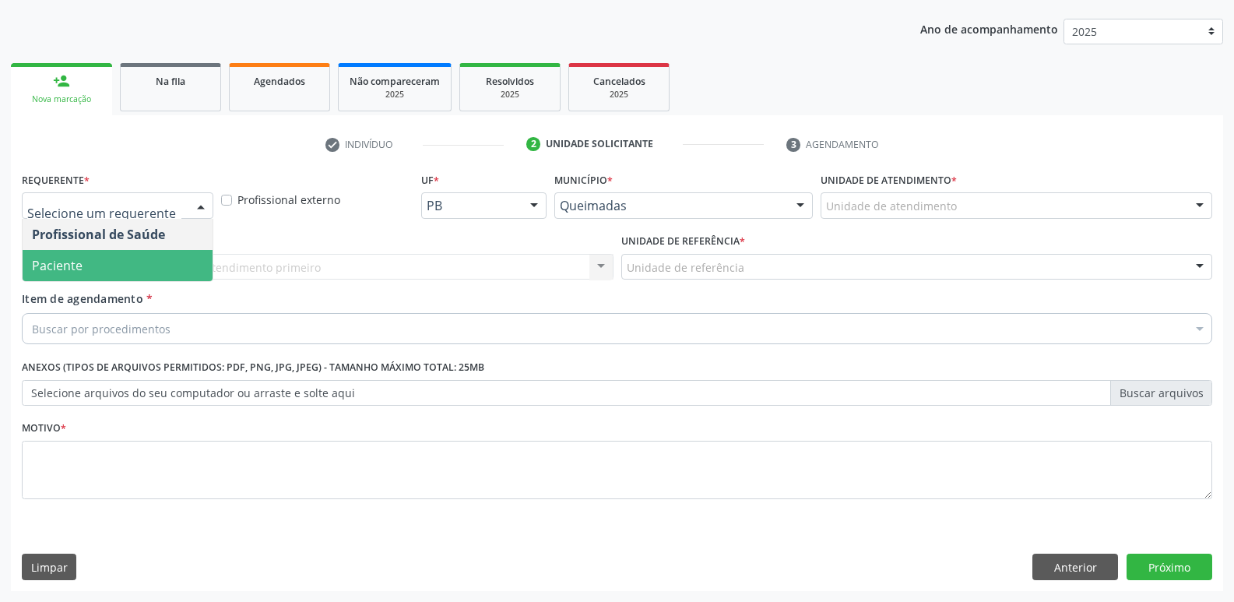
drag, startPoint x: 102, startPoint y: 271, endPoint x: 133, endPoint y: 261, distance: 32.7
click at [109, 268] on span "Paciente" at bounding box center [118, 265] width 190 height 31
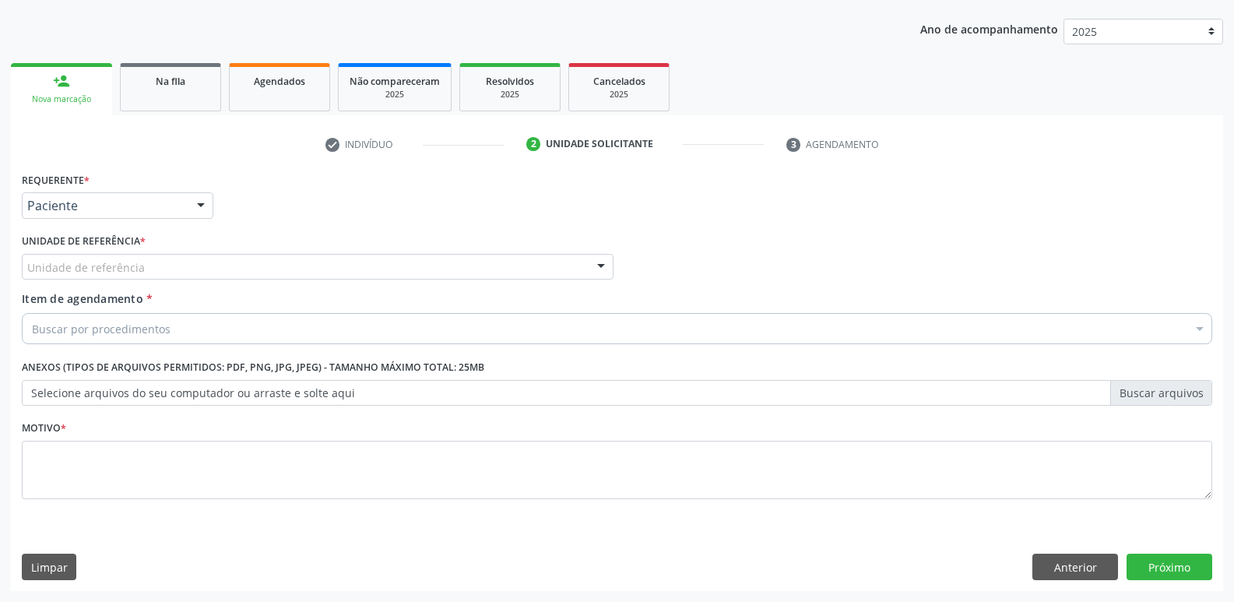
click at [191, 265] on div "Unidade de referência" at bounding box center [318, 267] width 592 height 26
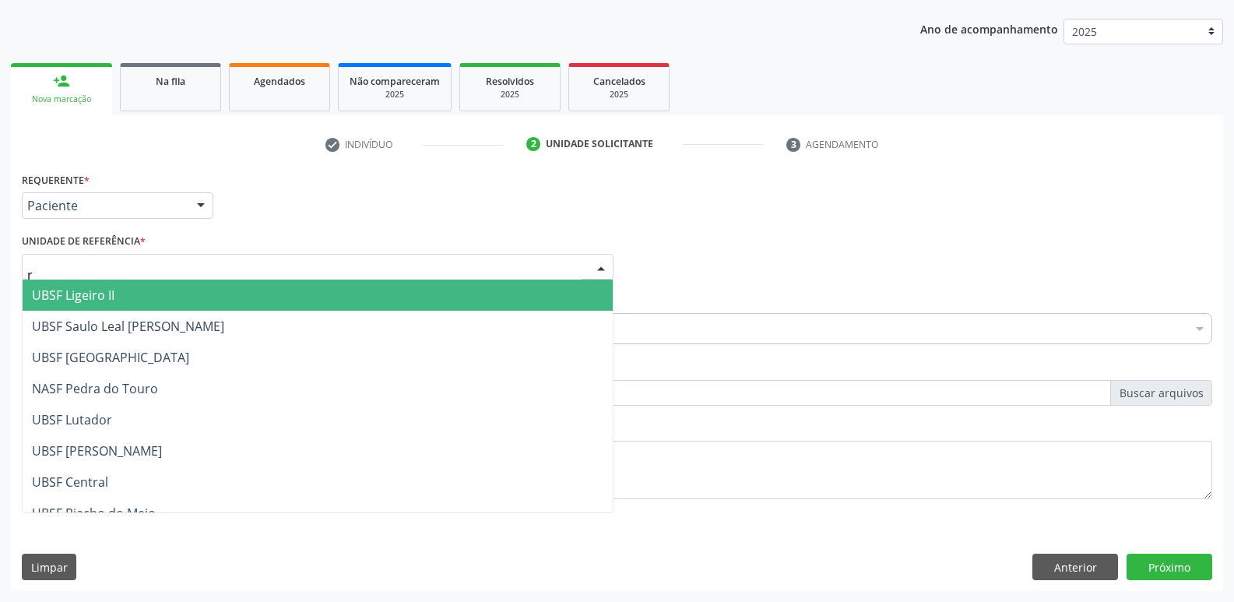
type input "ri"
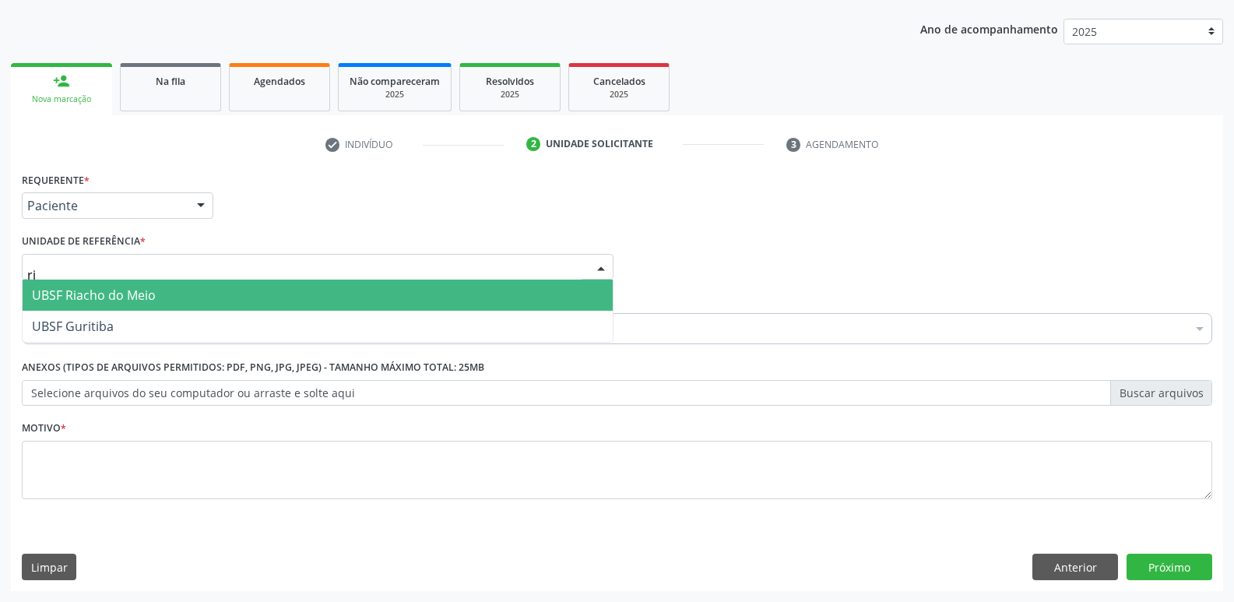
click at [154, 286] on span "UBSF Riacho do Meio" at bounding box center [318, 295] width 590 height 31
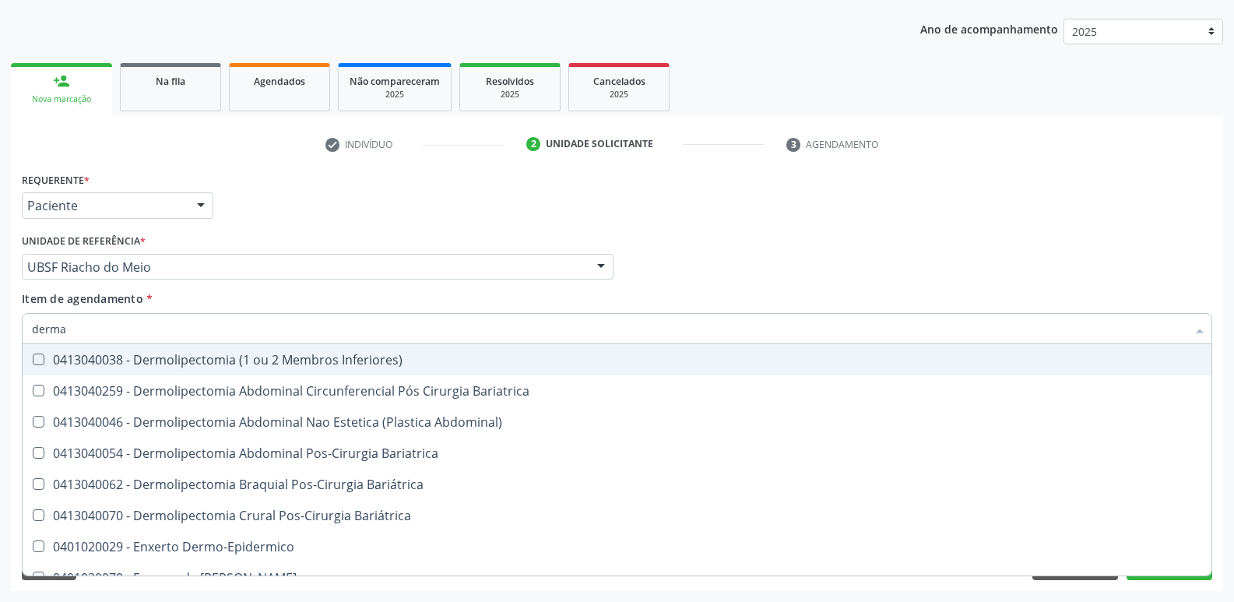
type input "dermat"
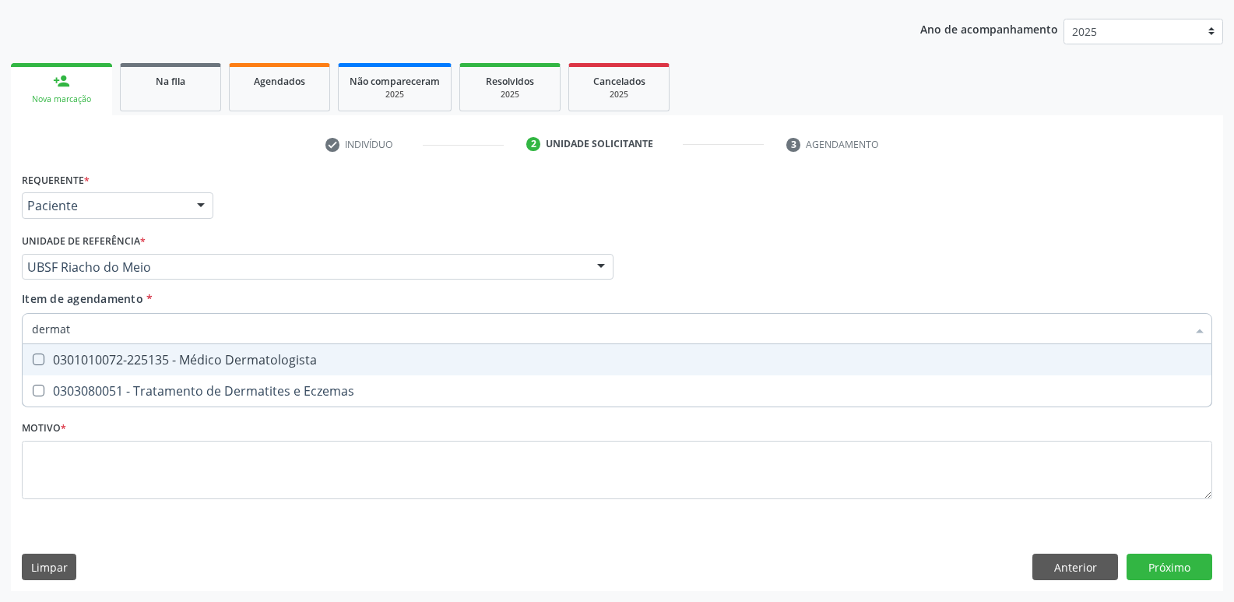
drag, startPoint x: 309, startPoint y: 354, endPoint x: 302, endPoint y: 369, distance: 16.4
click at [305, 363] on div "0301010072-225135 - Médico Dermatologista" at bounding box center [617, 359] width 1170 height 12
checkbox Dermatologista "true"
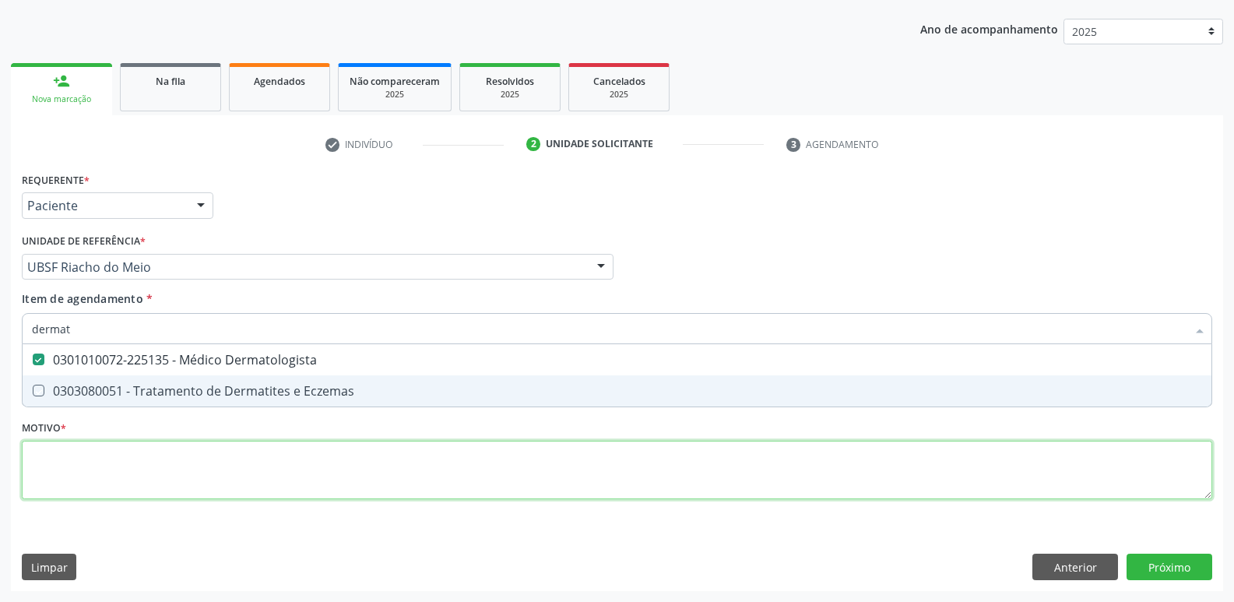
click at [265, 481] on div "Requerente * Paciente Profissional de Saúde Paciente Nenhum resultado encontrad…" at bounding box center [617, 344] width 1190 height 353
paste textarea "avaliação"
checkbox Eczemas "true"
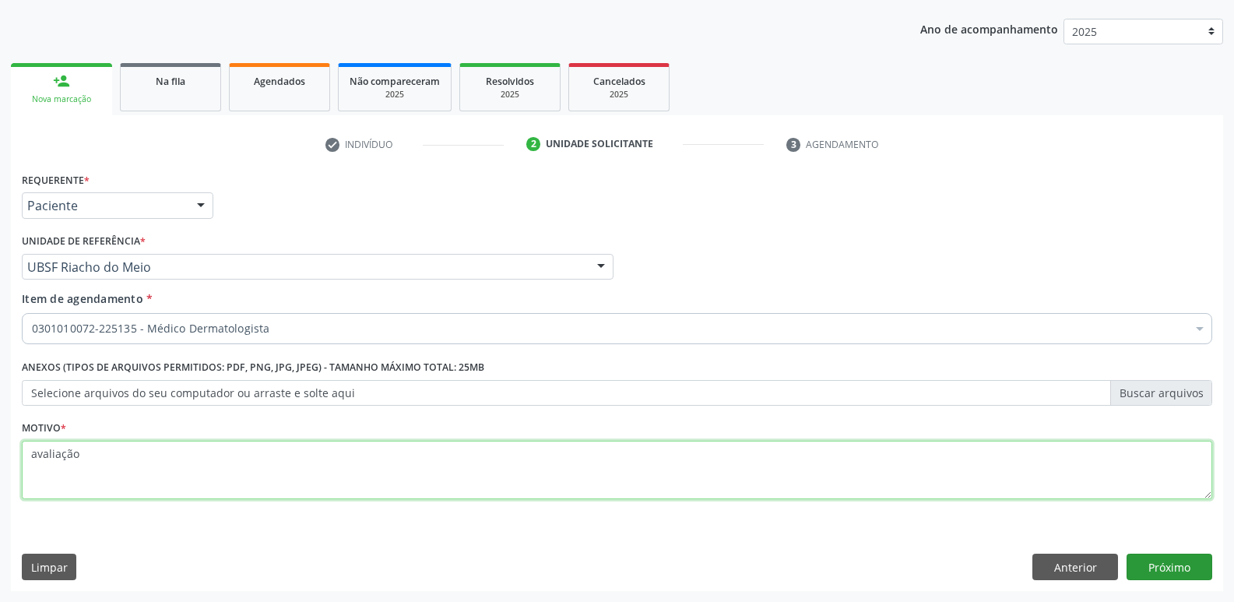
type textarea "avaliação"
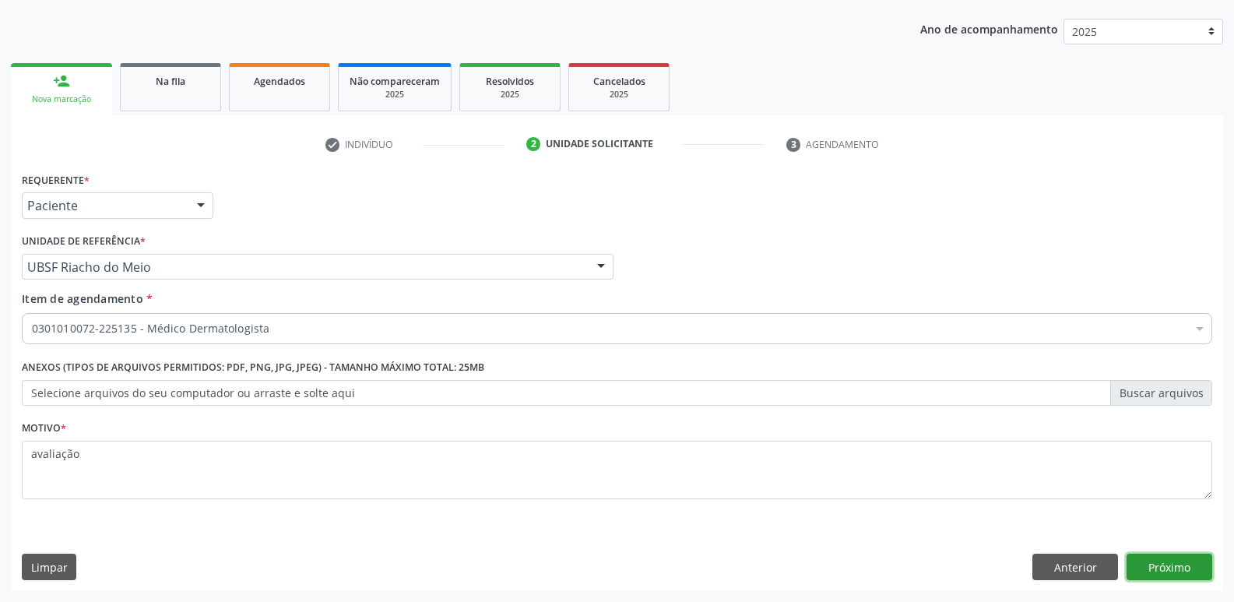
click at [1136, 572] on button "Próximo" at bounding box center [1170, 567] width 86 height 26
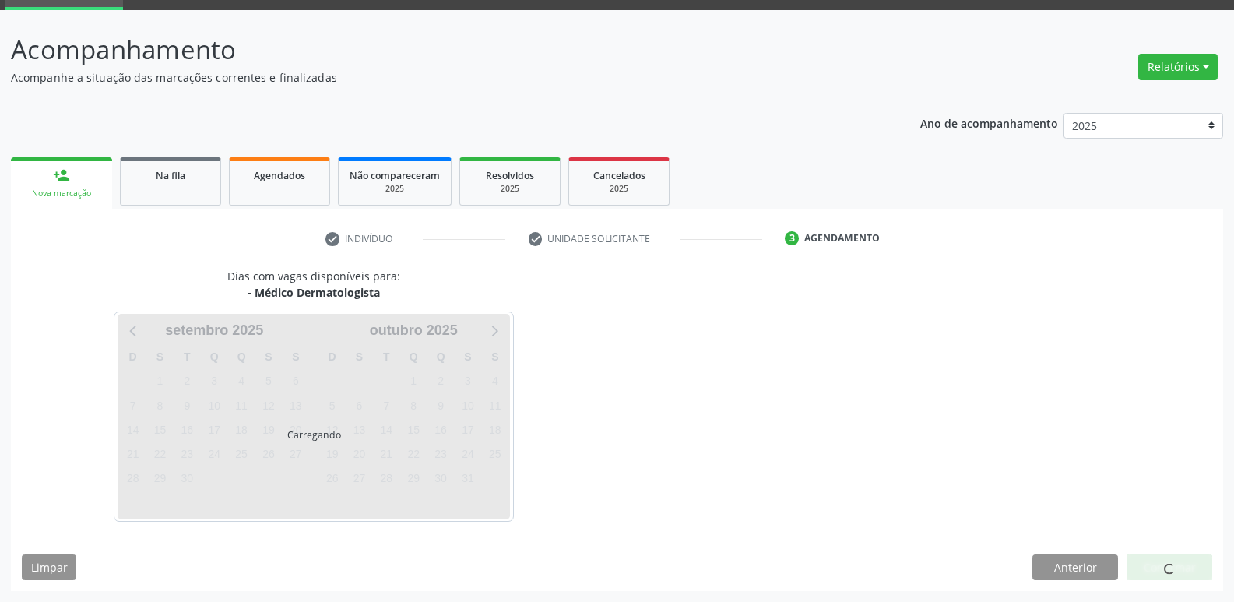
scroll to position [76, 0]
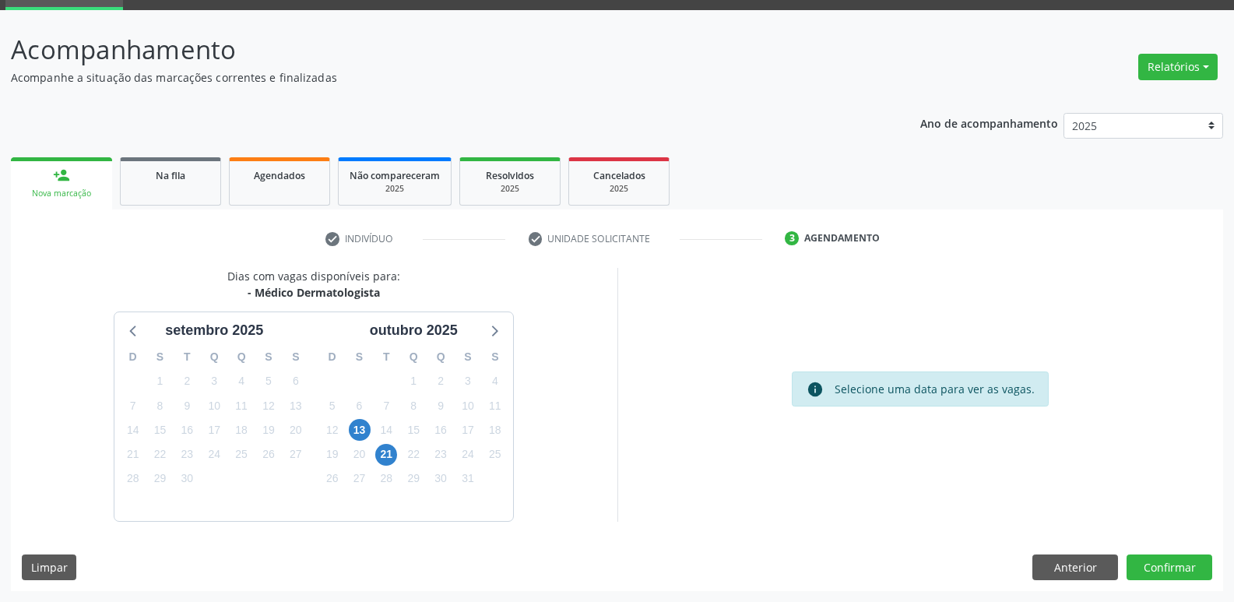
click at [347, 431] on div "13" at bounding box center [359, 430] width 27 height 24
drag, startPoint x: 364, startPoint y: 431, endPoint x: 580, endPoint y: 486, distance: 223.2
click at [364, 431] on span "13" at bounding box center [360, 430] width 22 height 22
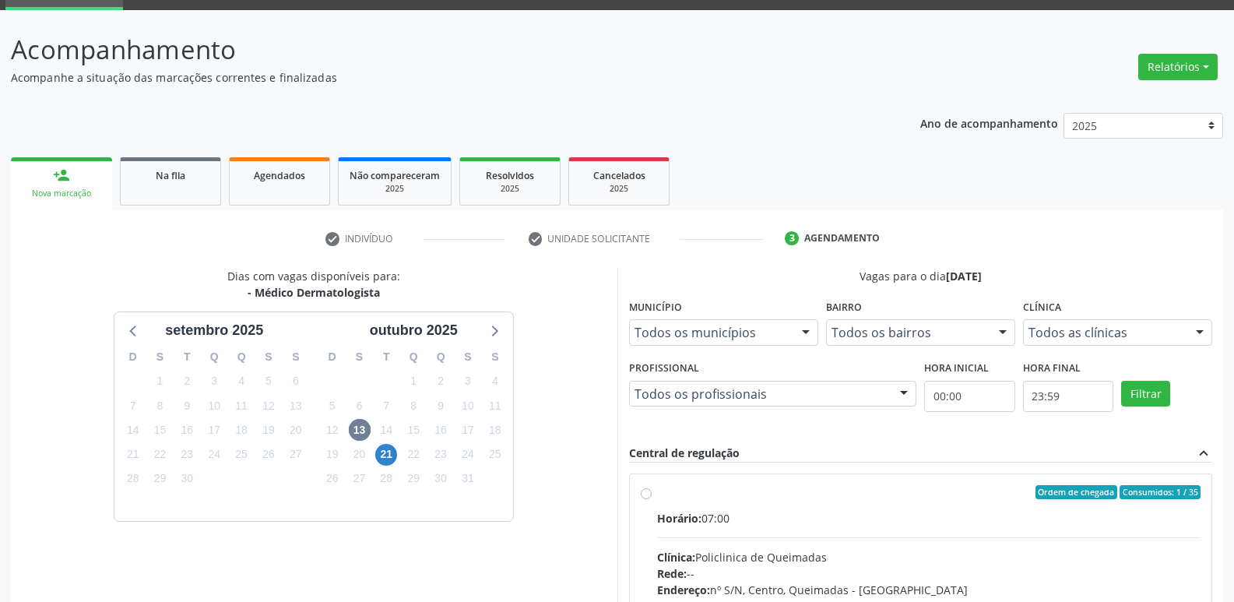
drag, startPoint x: 999, startPoint y: 544, endPoint x: 1043, endPoint y: 469, distance: 87.2
click at [652, 499] on input "Ordem de chegada Consumidos: 1 / 35 Horário: 07:00 Clínica: Policlinica de Quei…" at bounding box center [646, 492] width 11 height 14
radio input "true"
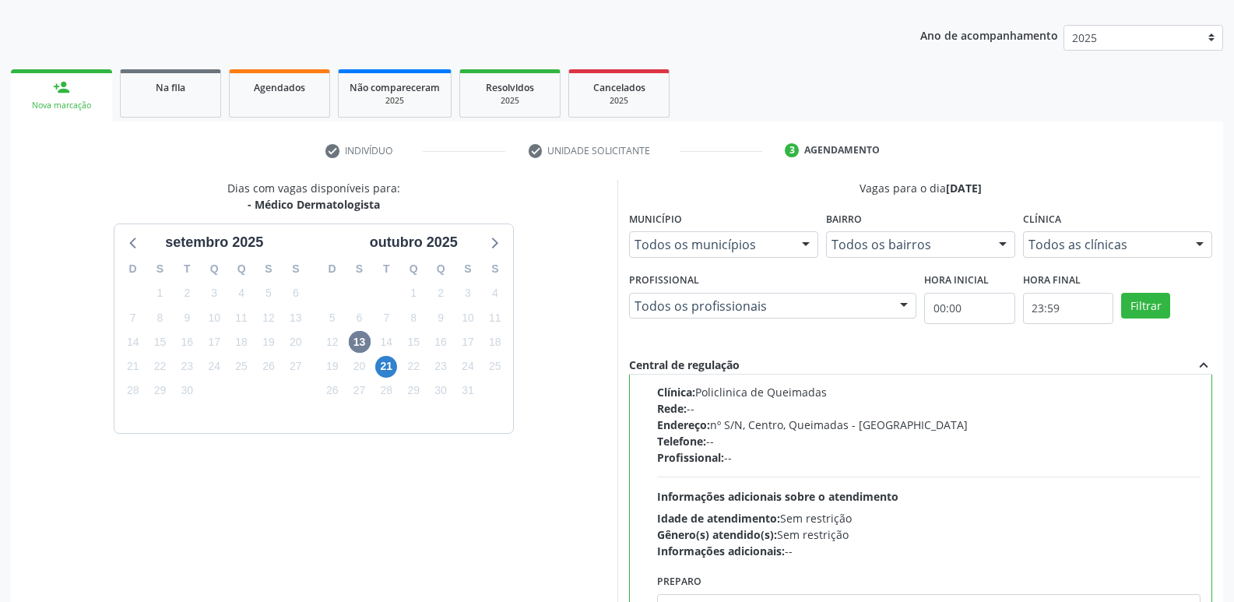
scroll to position [329, 0]
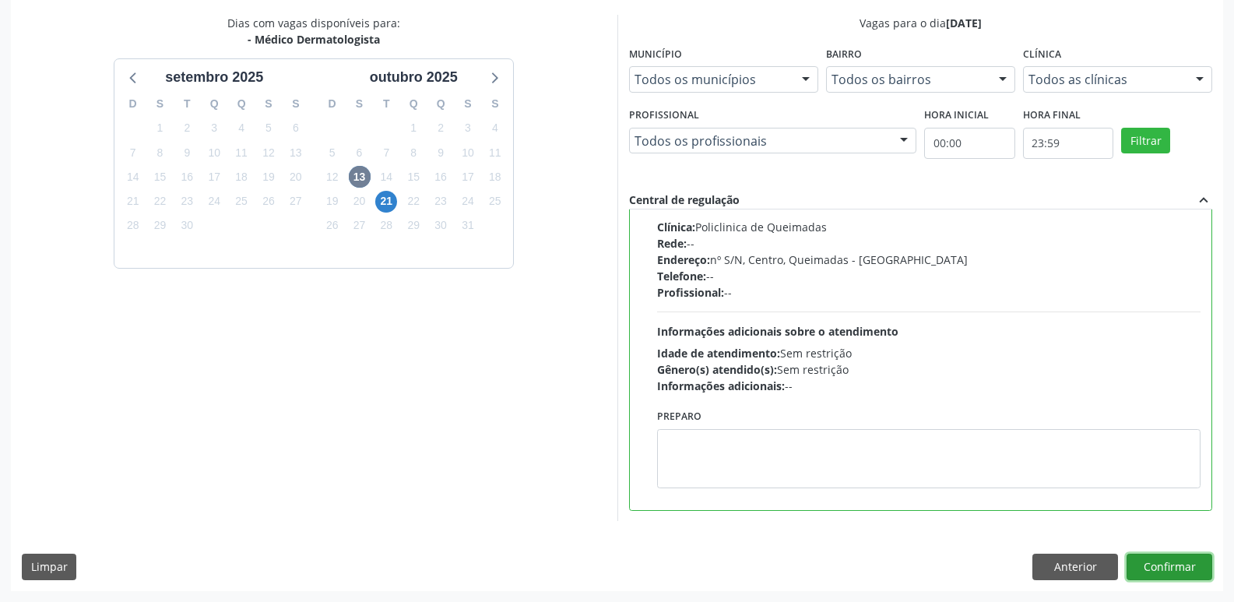
click at [1168, 563] on button "Confirmar" at bounding box center [1170, 567] width 86 height 26
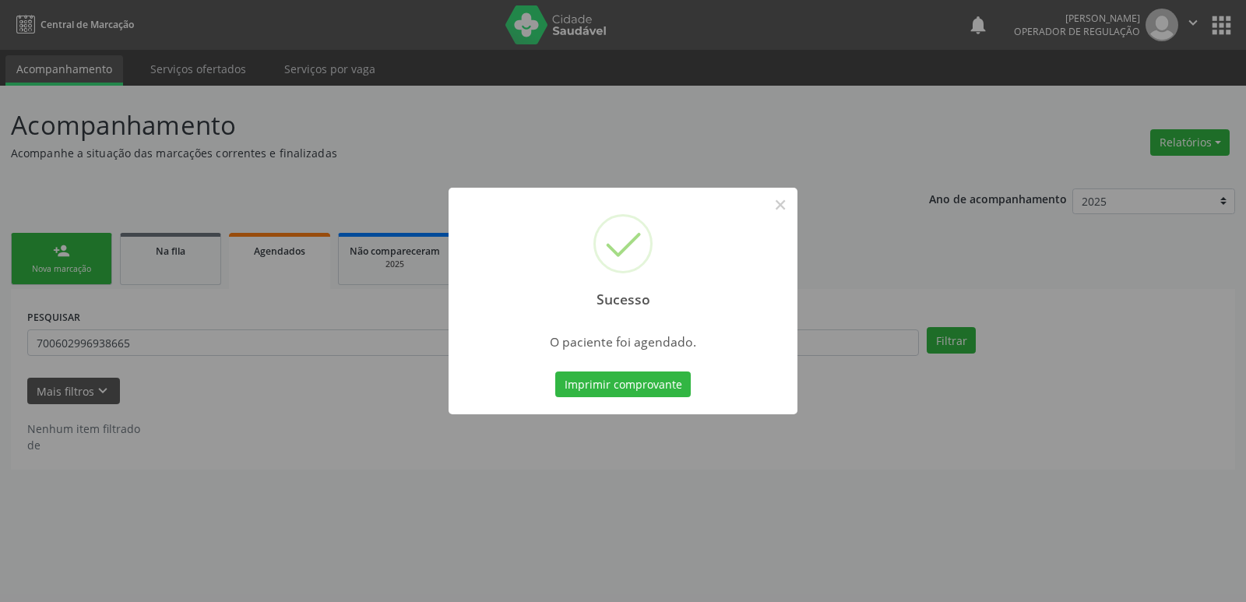
click at [555, 371] on button "Imprimir comprovante" at bounding box center [622, 384] width 135 height 26
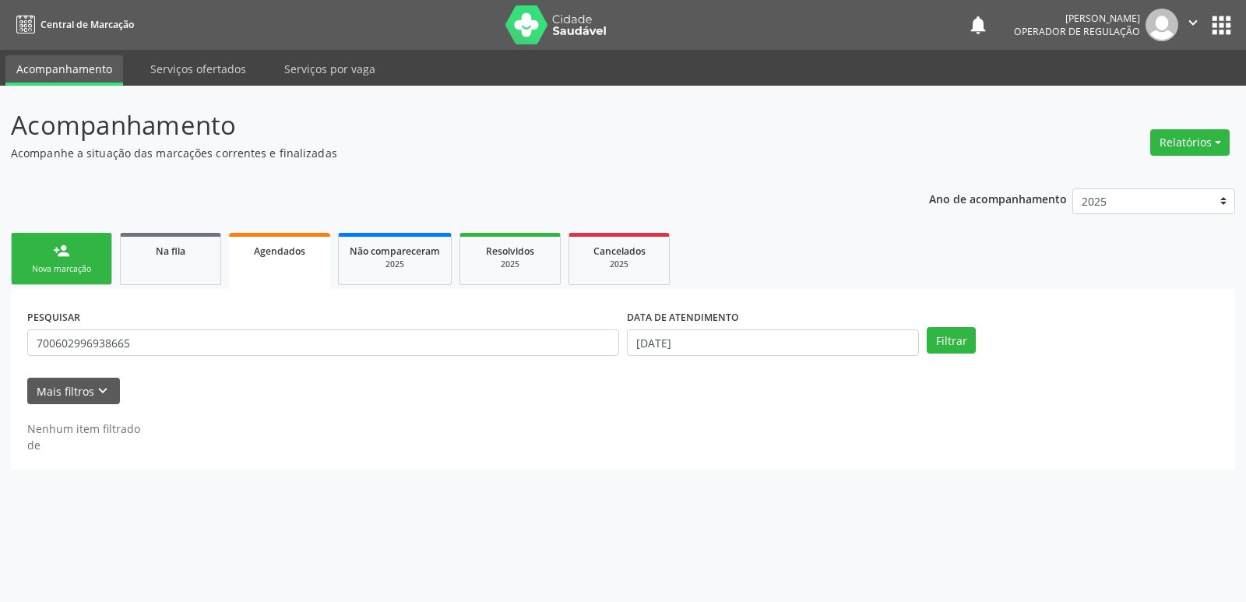
click at [87, 248] on link "person_add Nova marcação" at bounding box center [61, 259] width 101 height 52
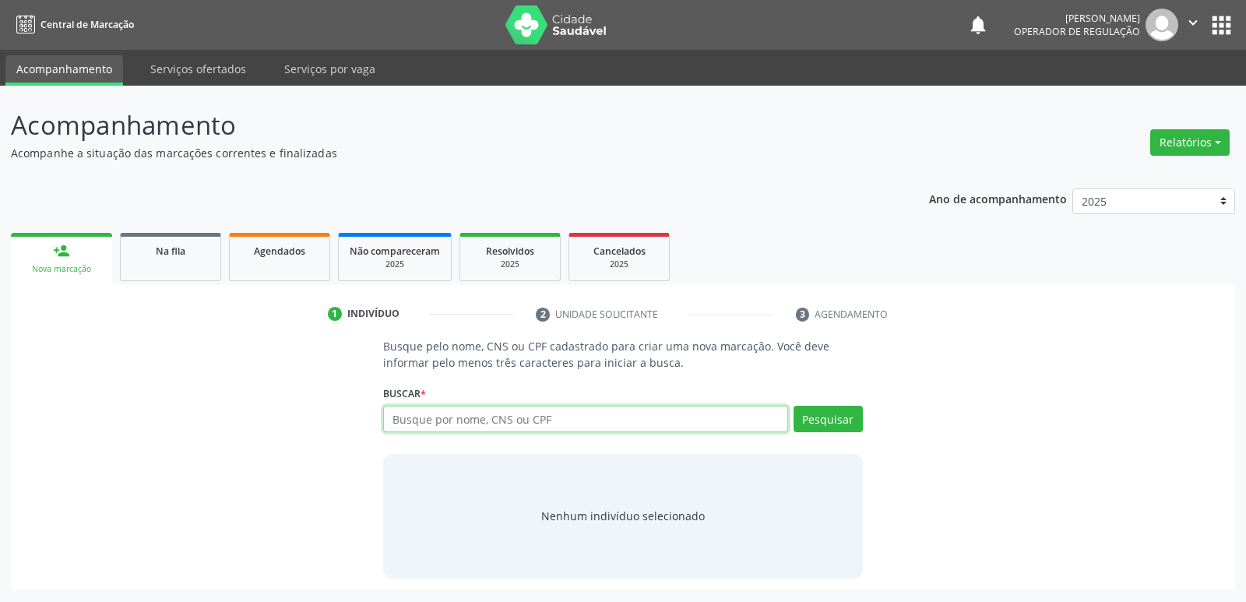
drag, startPoint x: 430, startPoint y: 419, endPoint x: 433, endPoint y: 408, distance: 11.3
click at [432, 413] on input "text" at bounding box center [585, 419] width 404 height 26
type input "700504989466756"
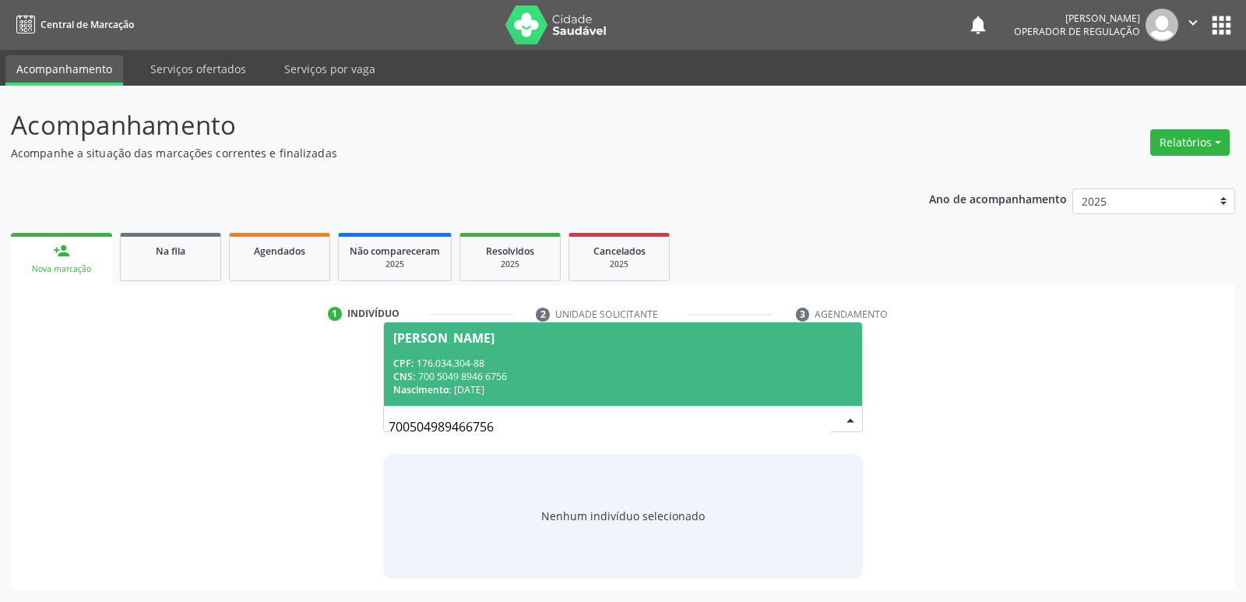
click at [441, 346] on span "Ana Beatriz Nóbrega da Silva CPF: 176.034.304-88 CNS: 700 5049 8946 6756 Nascim…" at bounding box center [622, 363] width 477 height 83
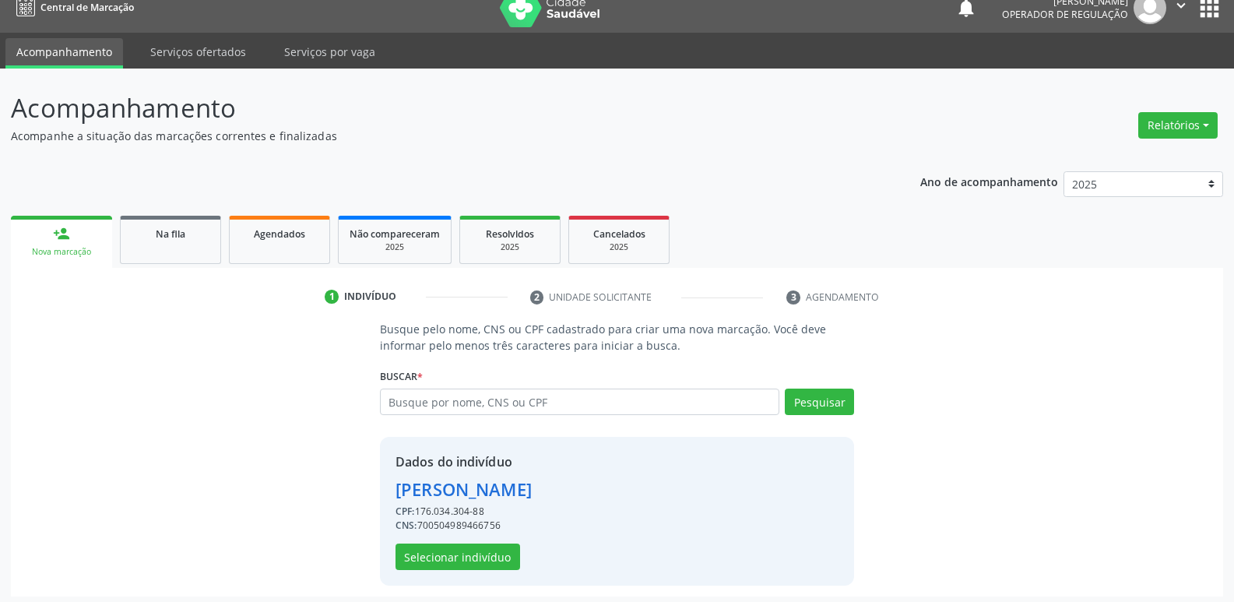
scroll to position [23, 0]
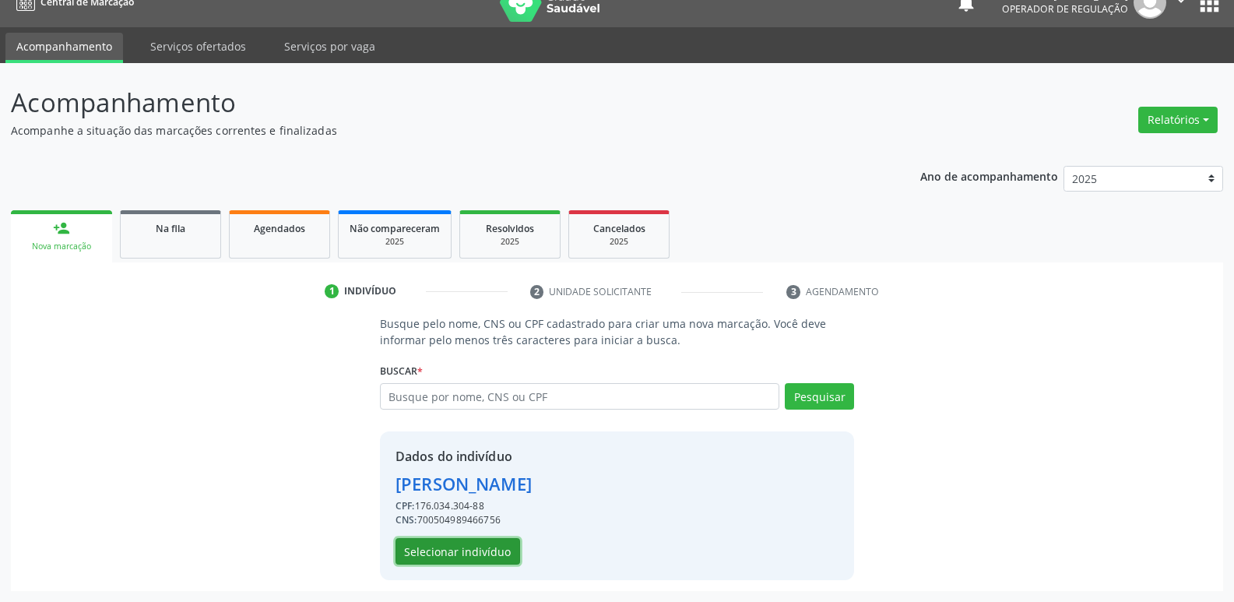
click at [457, 547] on button "Selecionar indivíduo" at bounding box center [458, 551] width 125 height 26
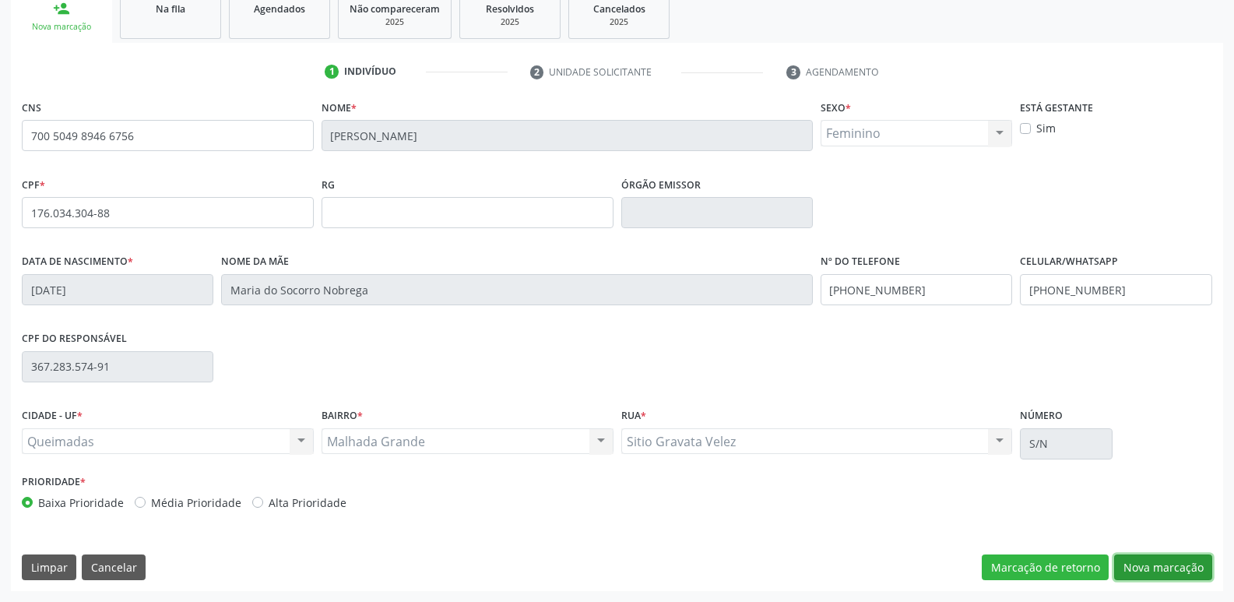
click at [1158, 575] on button "Nova marcação" at bounding box center [1163, 567] width 98 height 26
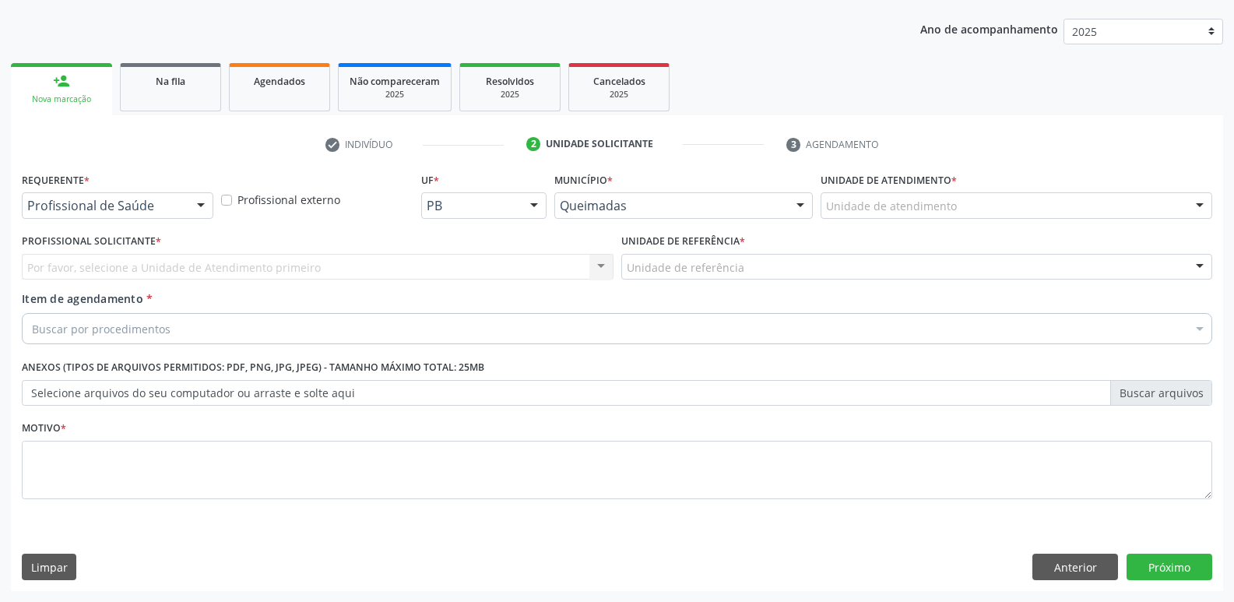
click at [197, 198] on div at bounding box center [200, 206] width 23 height 26
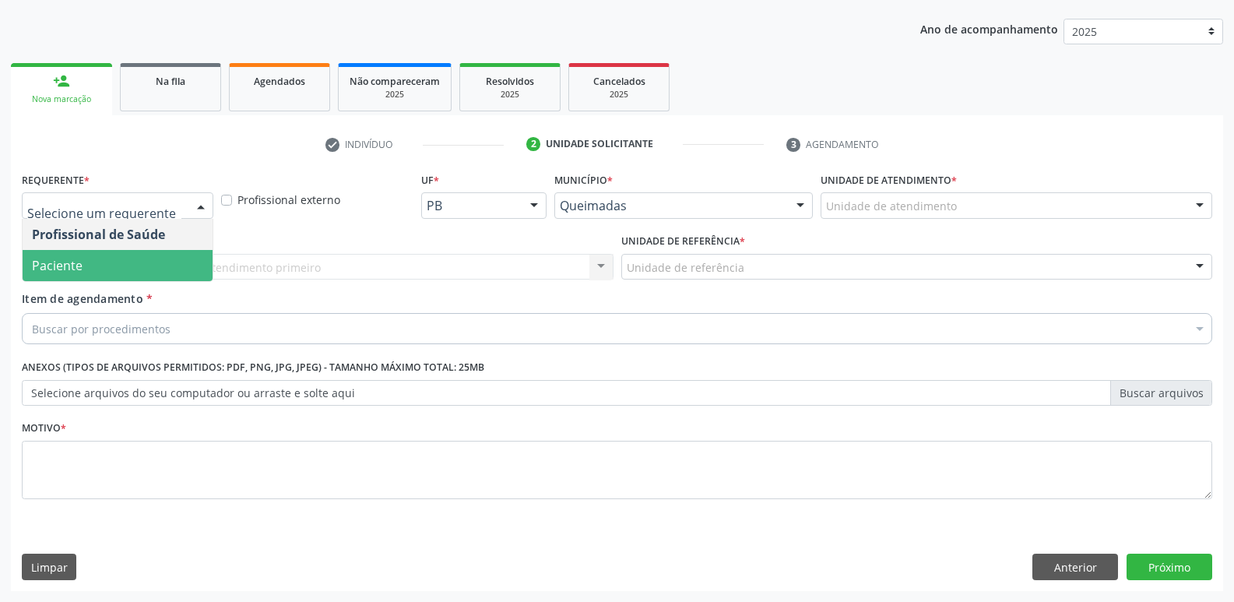
drag, startPoint x: 109, startPoint y: 265, endPoint x: 166, endPoint y: 262, distance: 56.9
click at [113, 265] on span "Paciente" at bounding box center [118, 265] width 190 height 31
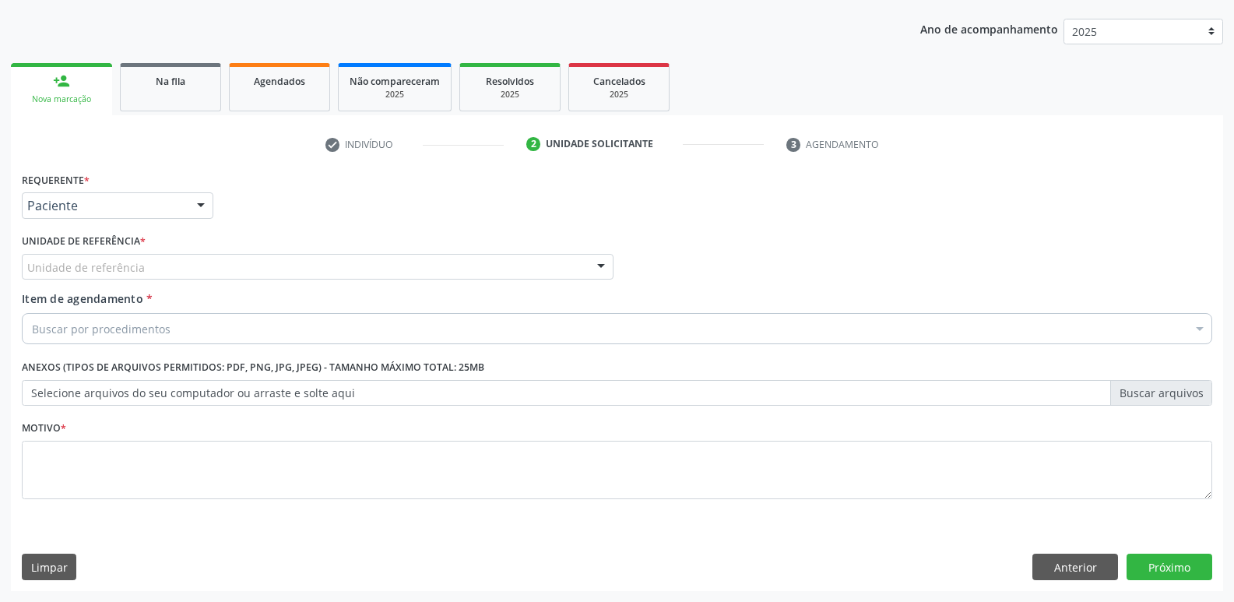
click at [184, 265] on div "Unidade de referência" at bounding box center [318, 267] width 592 height 26
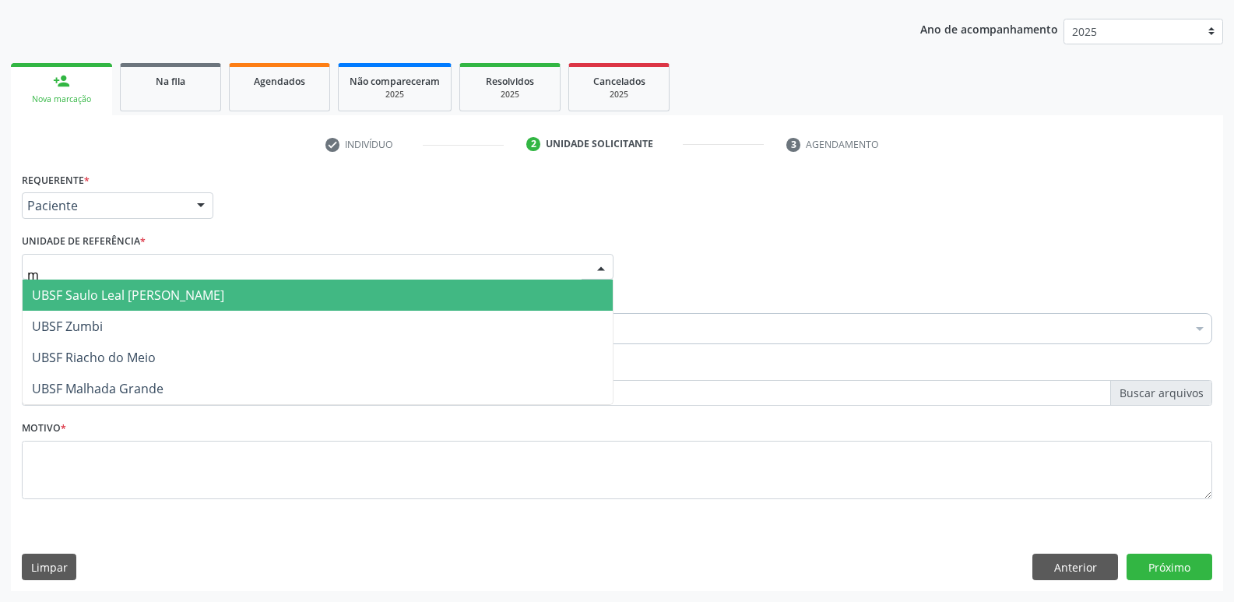
type input "ma"
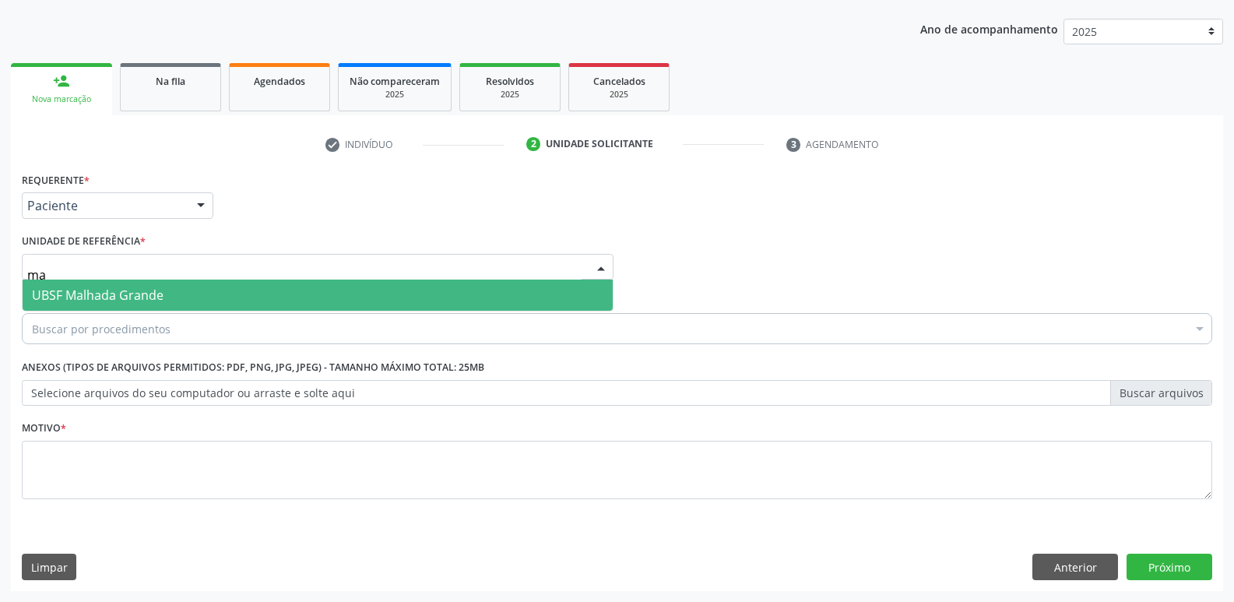
click at [178, 289] on span "UBSF Malhada Grande" at bounding box center [318, 295] width 590 height 31
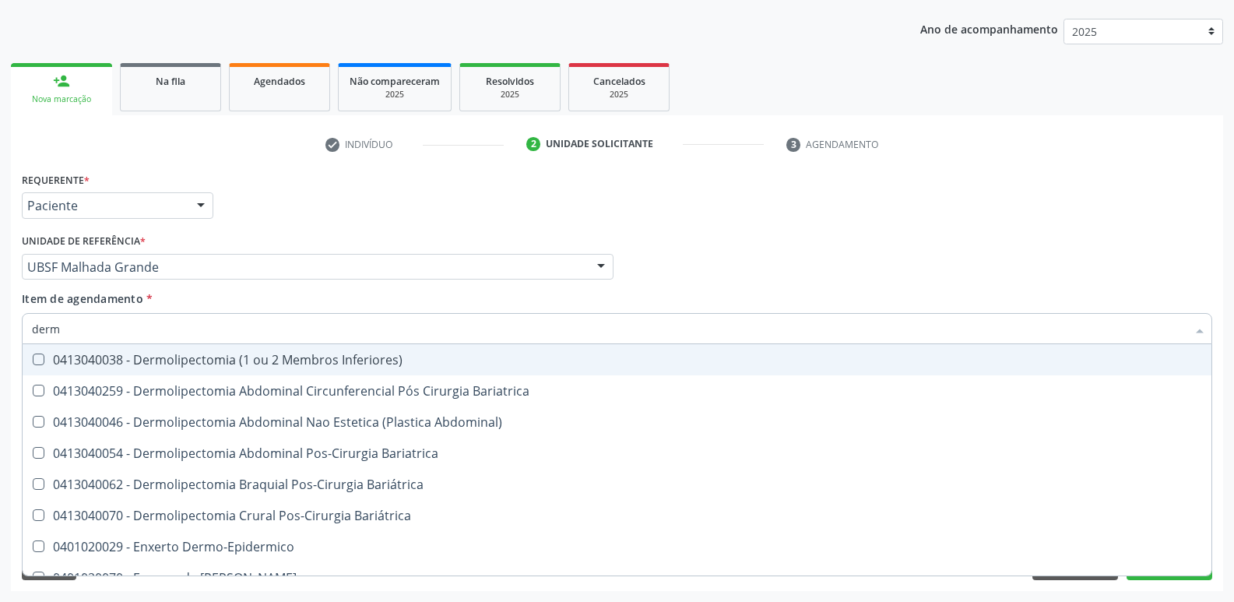
type input "derma"
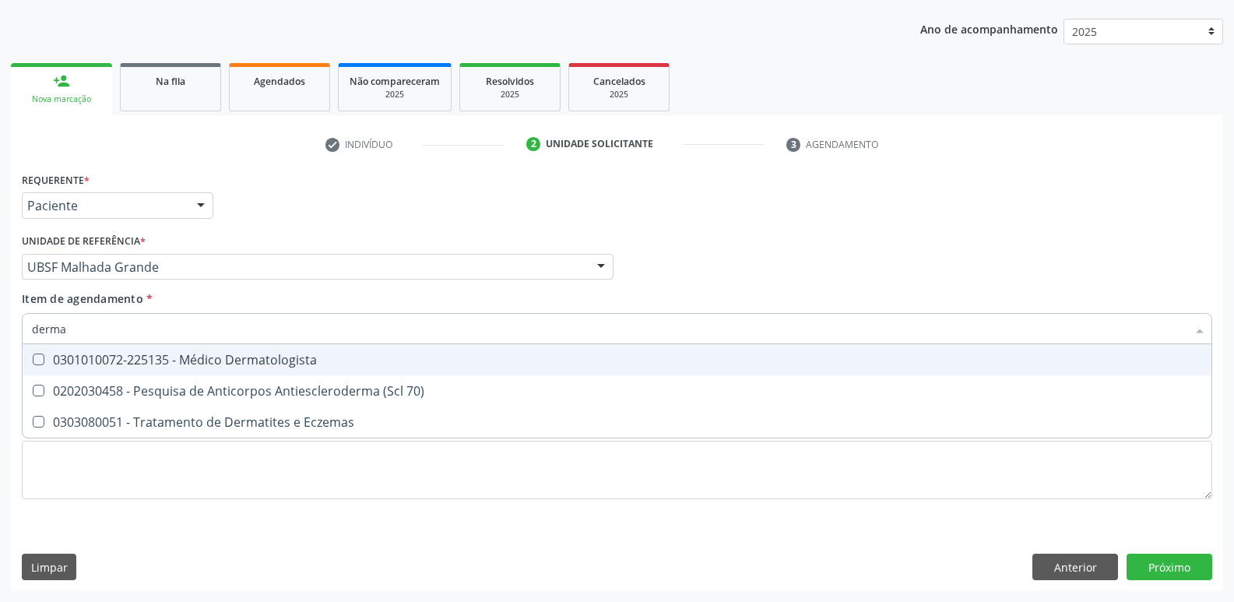
click at [203, 364] on div "0301010072-225135 - Médico Dermatologista" at bounding box center [617, 359] width 1170 height 12
checkbox Dermatologista "true"
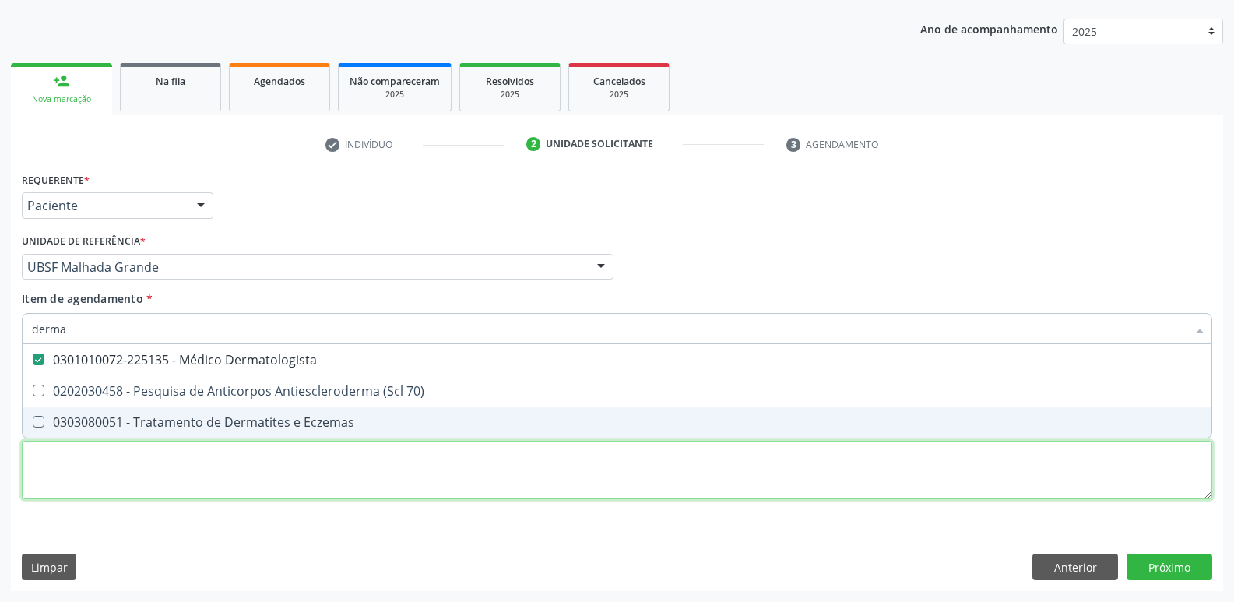
drag, startPoint x: 166, startPoint y: 469, endPoint x: 147, endPoint y: 441, distance: 33.0
click at [165, 469] on div "Requerente * Paciente Profissional de Saúde Paciente Nenhum resultado encontrad…" at bounding box center [617, 344] width 1190 height 353
paste textarea "avaliação"
checkbox 70\) "true"
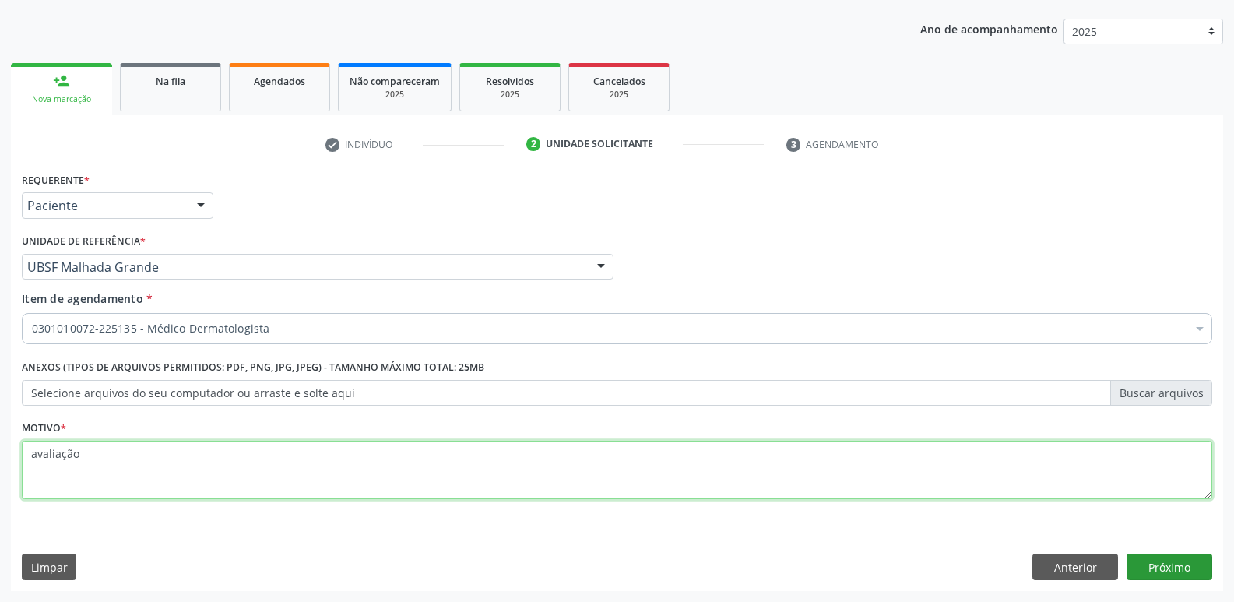
type textarea "avaliação"
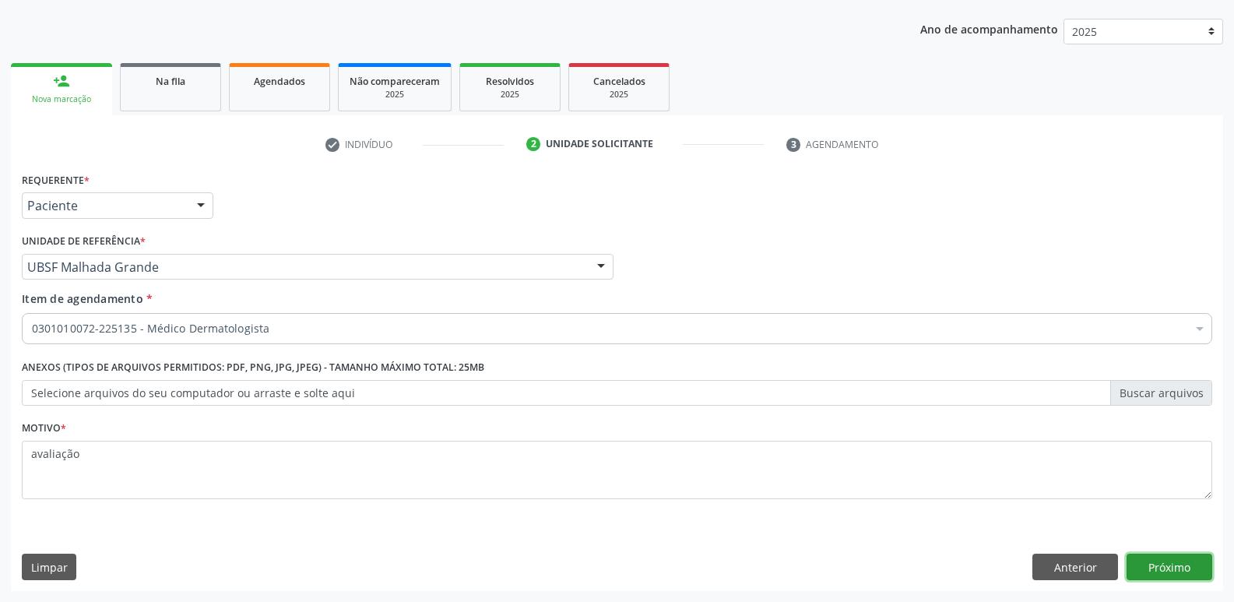
click at [1152, 564] on button "Próximo" at bounding box center [1170, 567] width 86 height 26
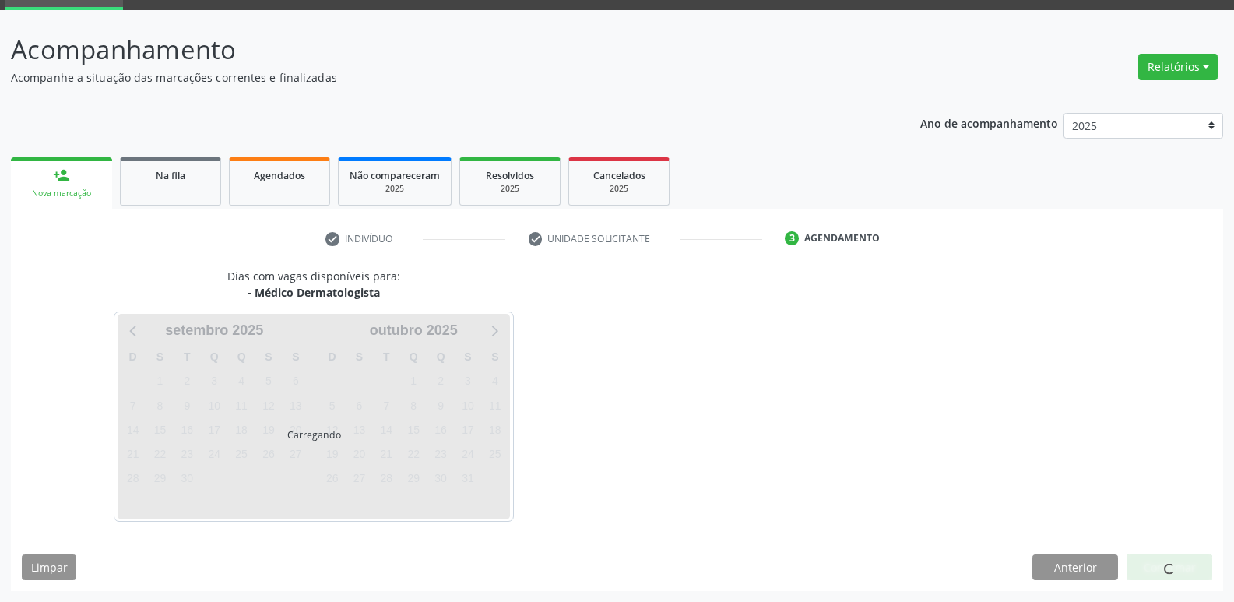
scroll to position [76, 0]
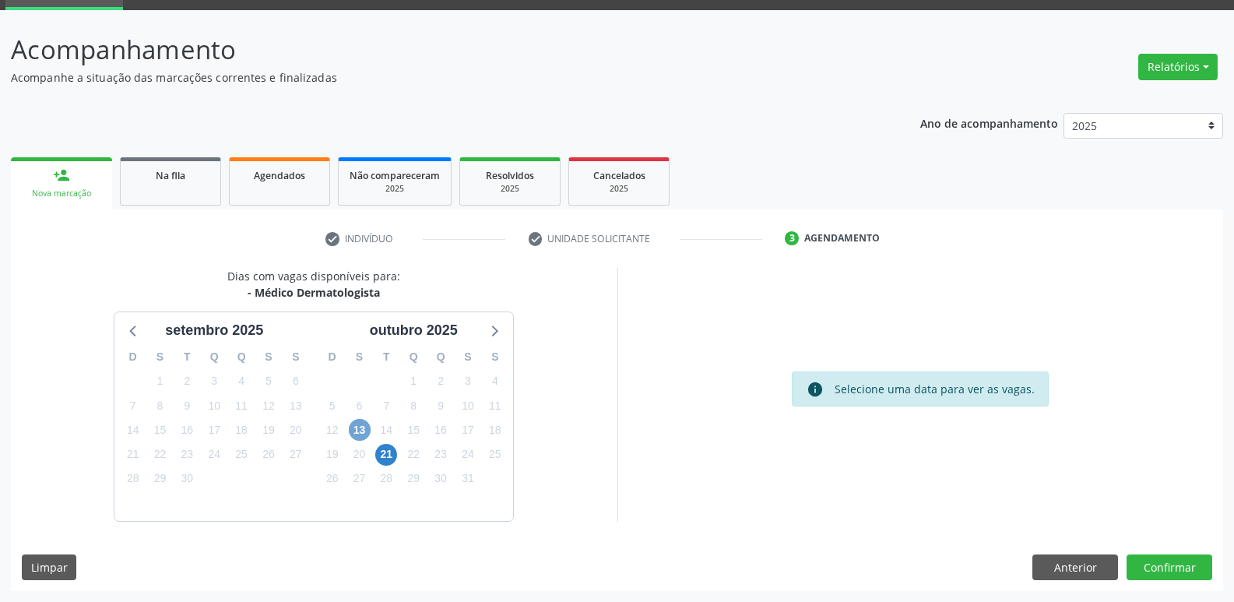
drag, startPoint x: 367, startPoint y: 431, endPoint x: 458, endPoint y: 447, distance: 92.4
click at [367, 431] on span "13" at bounding box center [360, 430] width 22 height 22
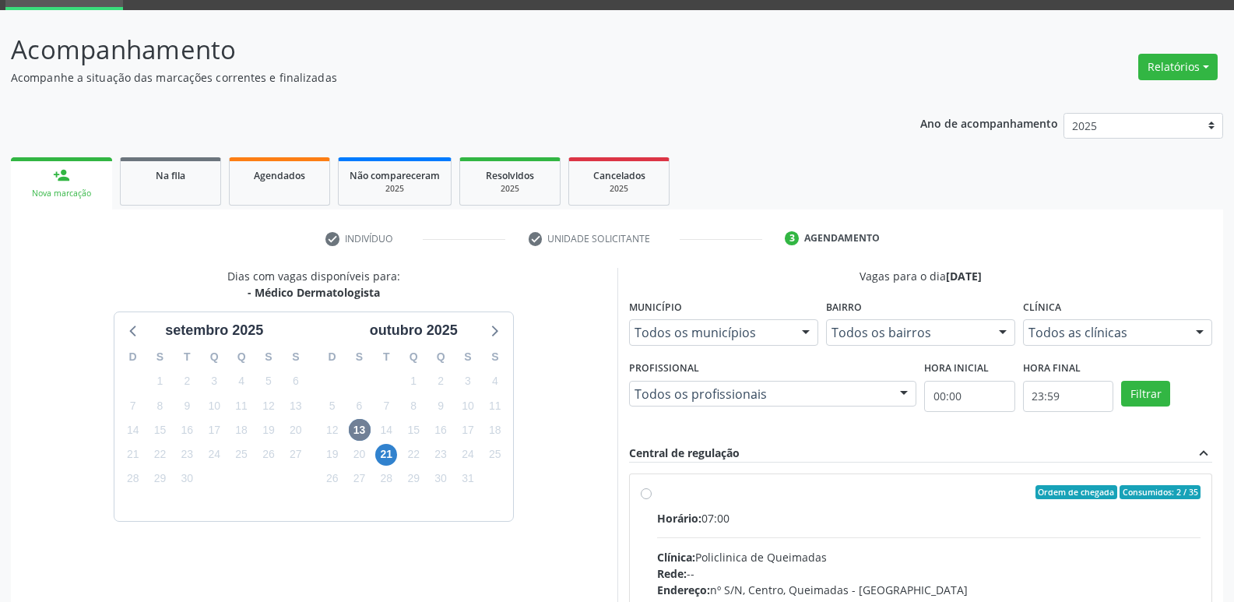
drag, startPoint x: 860, startPoint y: 530, endPoint x: 882, endPoint y: 520, distance: 24.0
radio input "true"
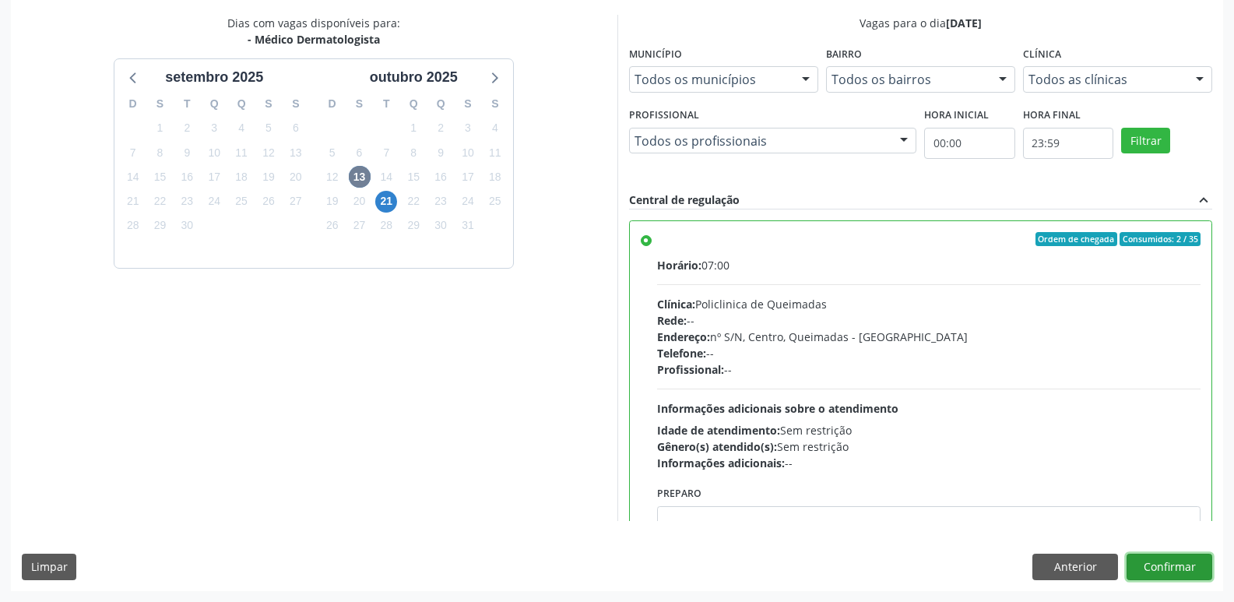
click at [1158, 558] on button "Confirmar" at bounding box center [1170, 567] width 86 height 26
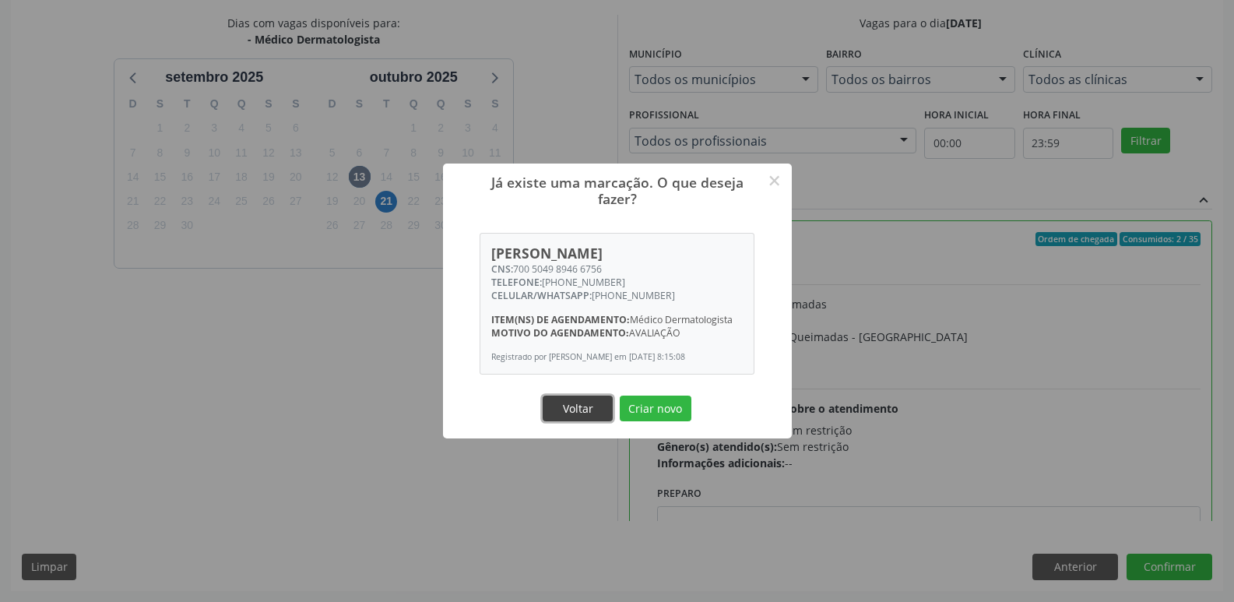
click at [564, 410] on button "Voltar" at bounding box center [578, 409] width 70 height 26
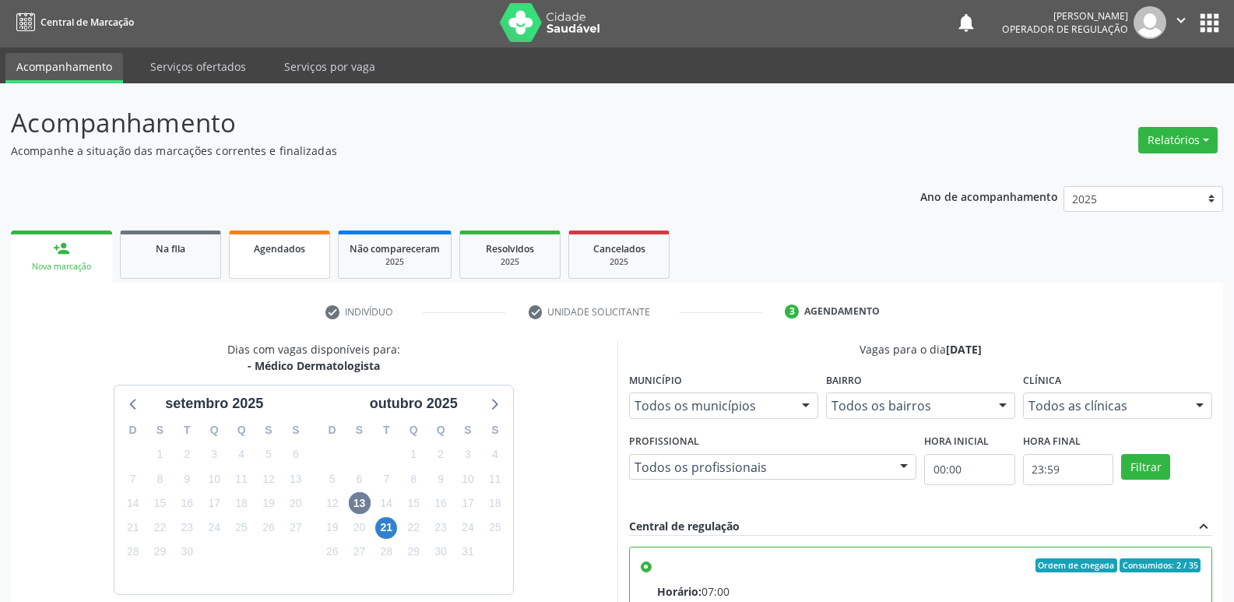
scroll to position [0, 0]
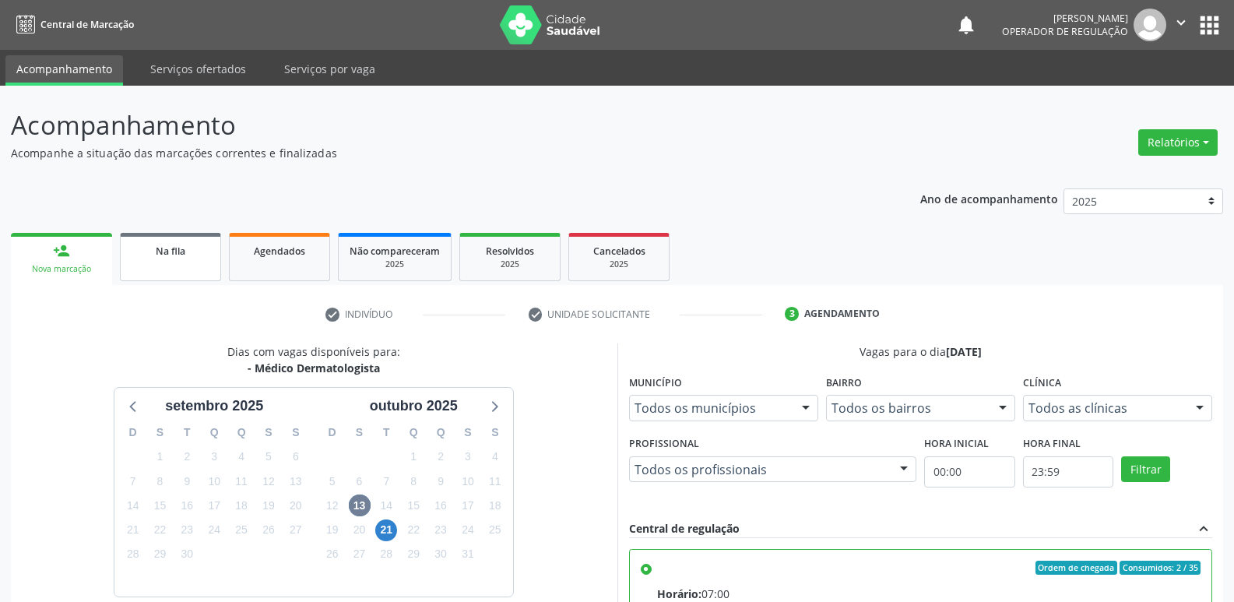
click at [184, 249] on span "Na fila" at bounding box center [171, 250] width 30 height 13
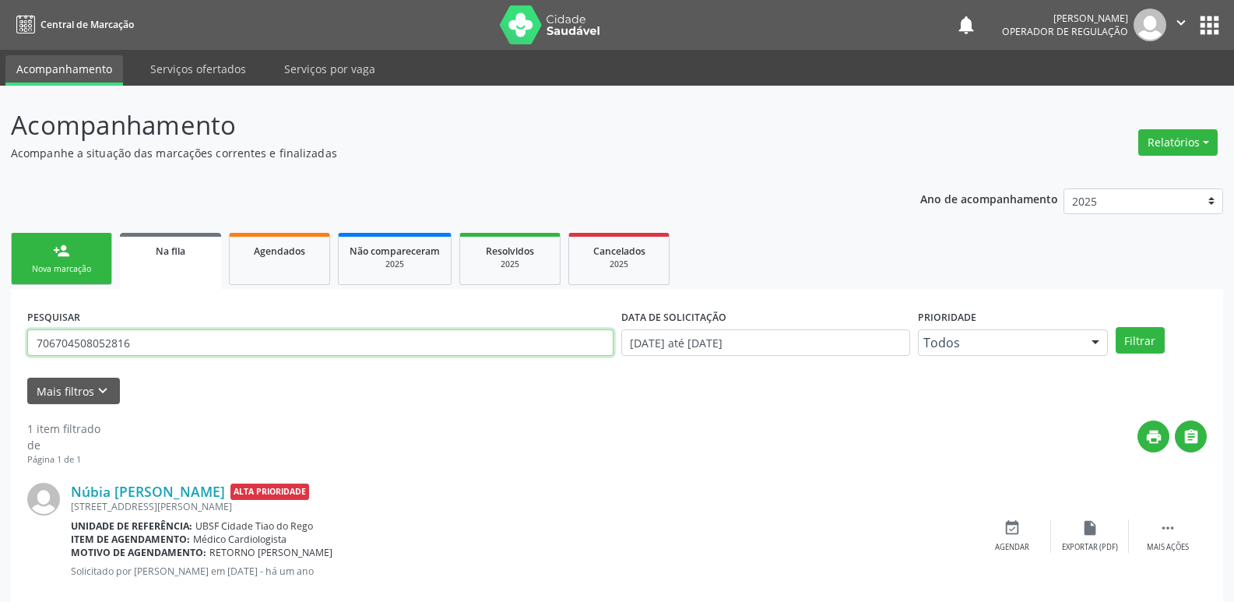
click at [248, 343] on input "706704508052816" at bounding box center [320, 342] width 586 height 26
type input "ana beatriz n"
click at [1116, 327] on button "Filtrar" at bounding box center [1140, 340] width 49 height 26
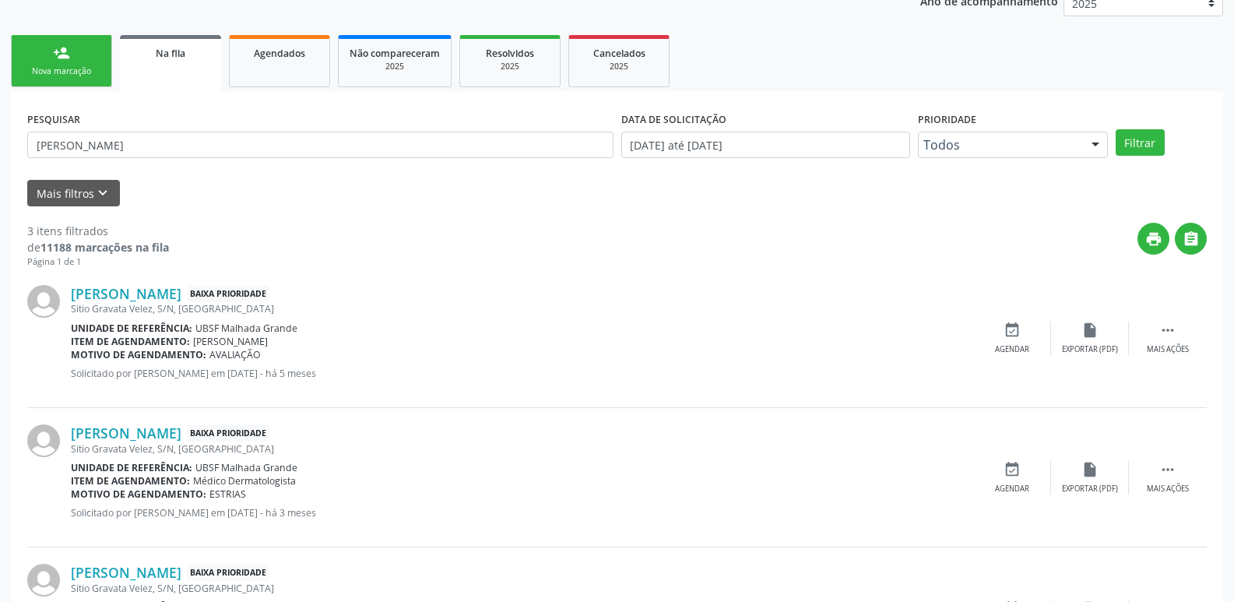
scroll to position [310, 0]
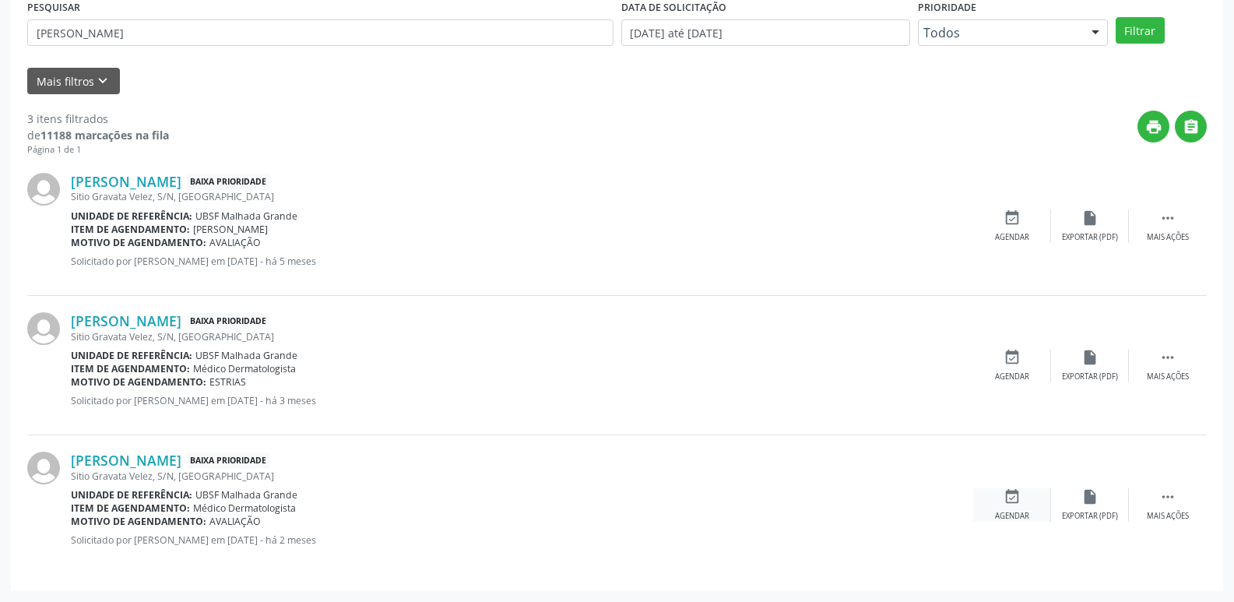
click at [1011, 501] on icon "event_available" at bounding box center [1012, 496] width 17 height 17
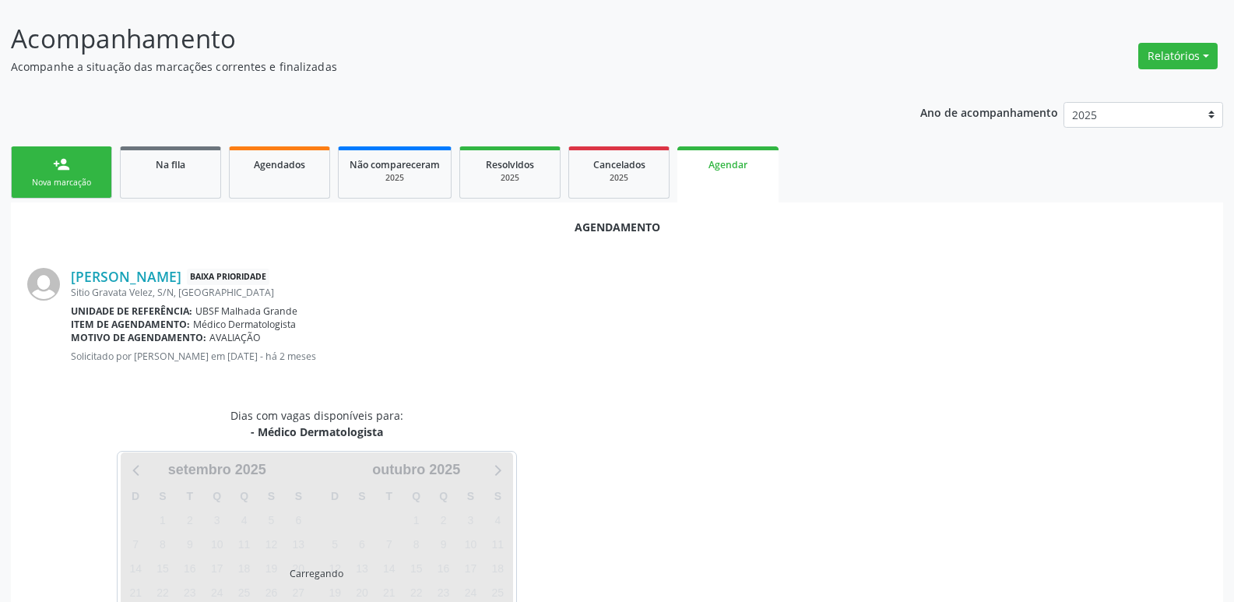
scroll to position [172, 0]
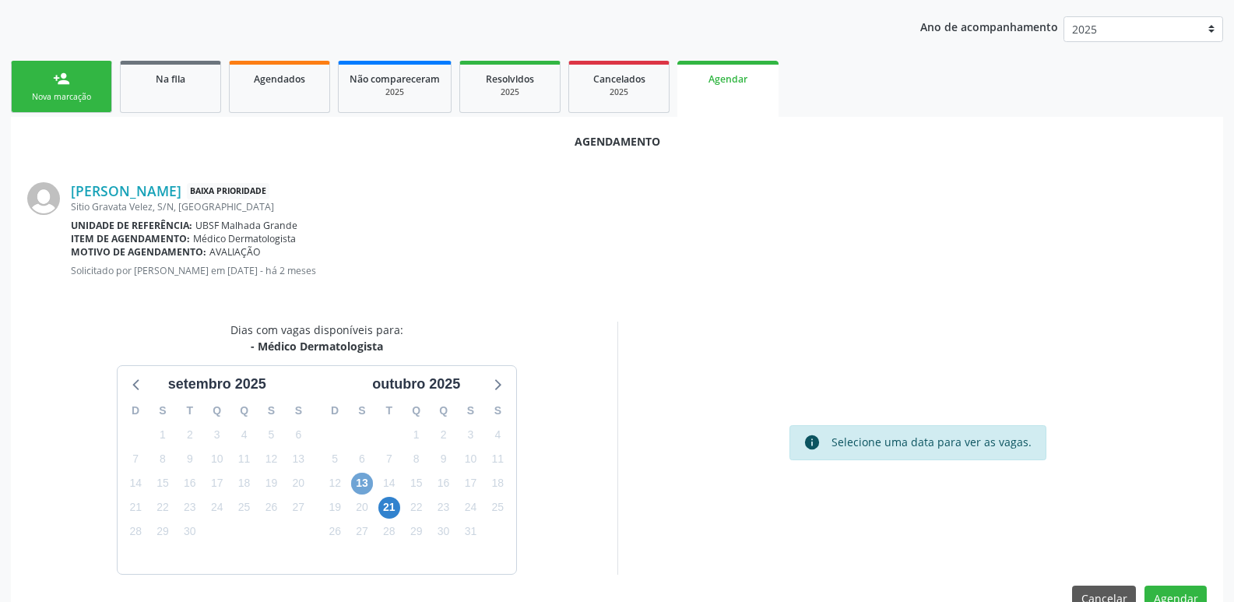
click at [367, 484] on span "13" at bounding box center [362, 484] width 22 height 22
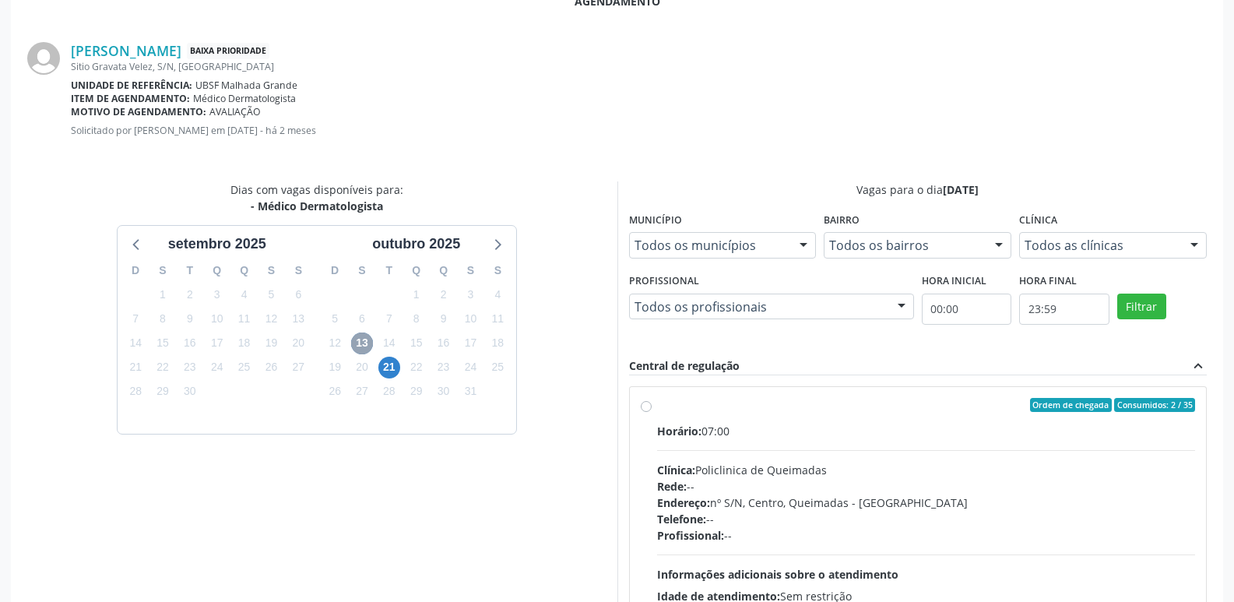
scroll to position [434, 0]
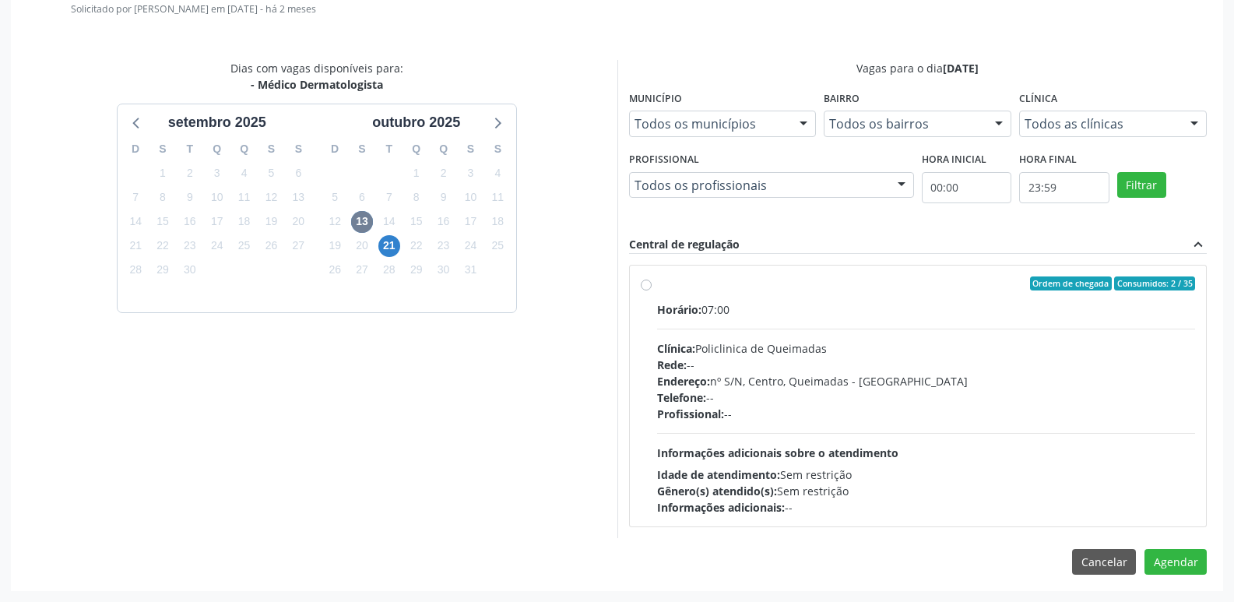
click at [975, 473] on div "Idade de atendimento: Sem restrição" at bounding box center [926, 474] width 539 height 16
click at [652, 290] on input "Ordem de chegada Consumidos: 2 / 35 Horário: 07:00 Clínica: Policlinica de Quei…" at bounding box center [646, 283] width 11 height 14
radio input "true"
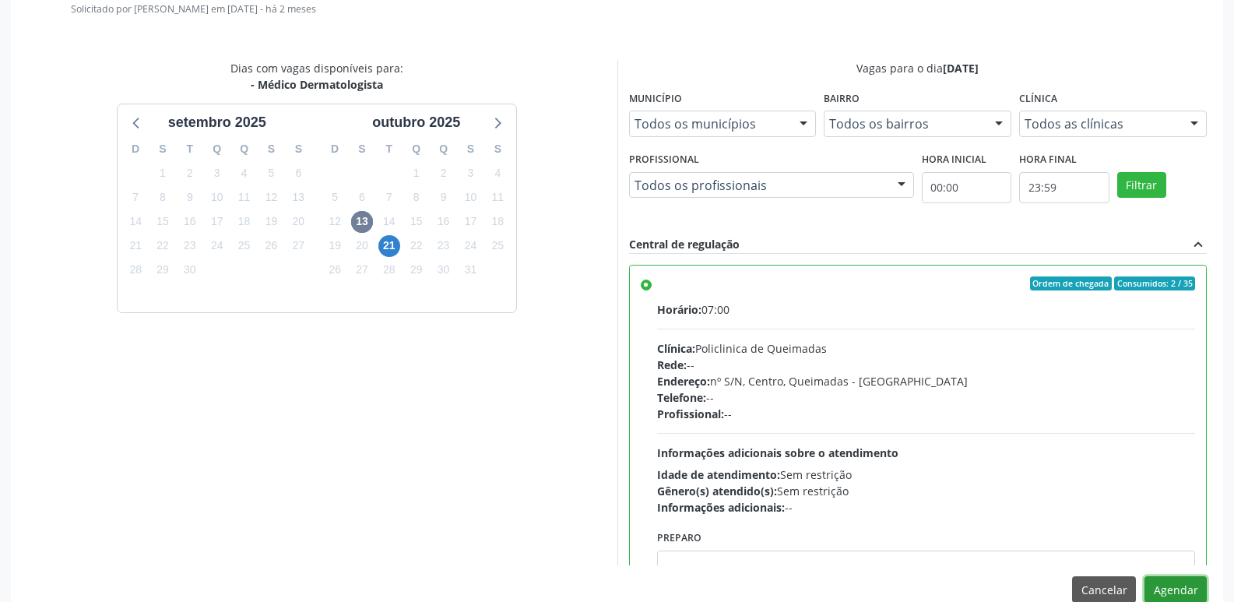
click at [1169, 584] on button "Agendar" at bounding box center [1176, 589] width 62 height 26
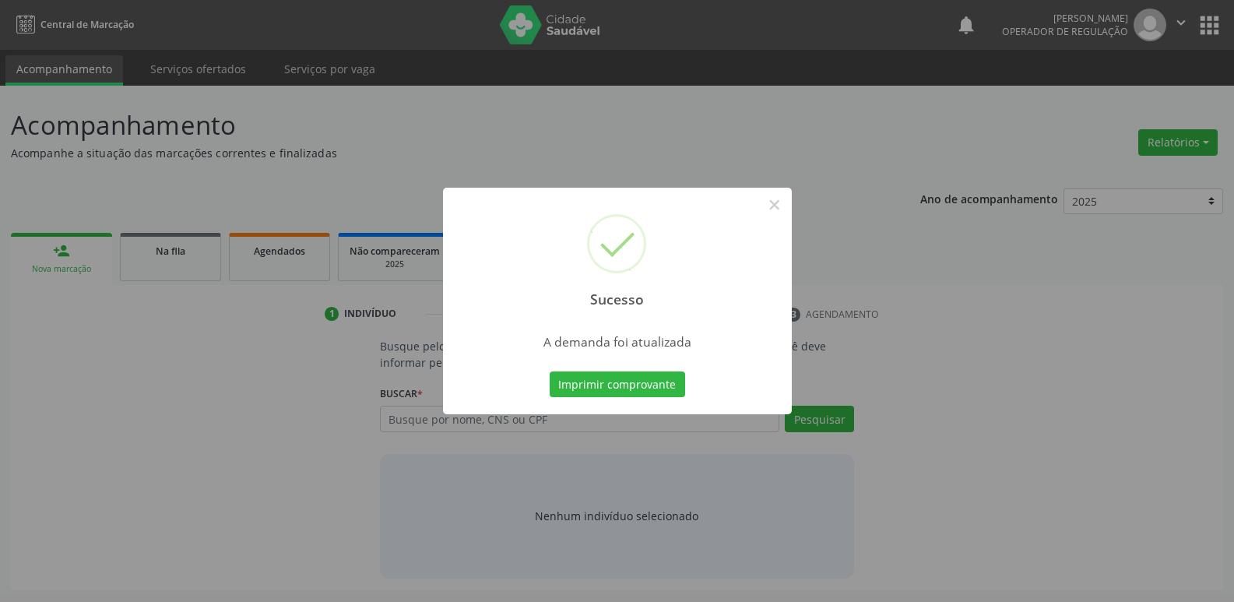
scroll to position [0, 0]
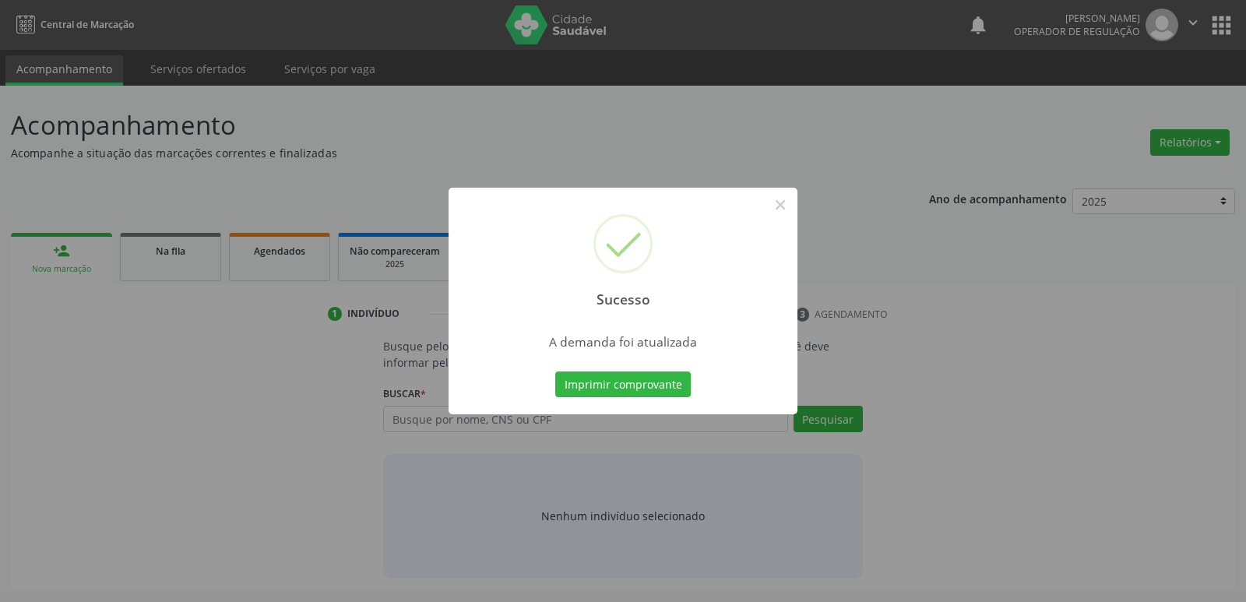
click at [555, 371] on button "Imprimir comprovante" at bounding box center [622, 384] width 135 height 26
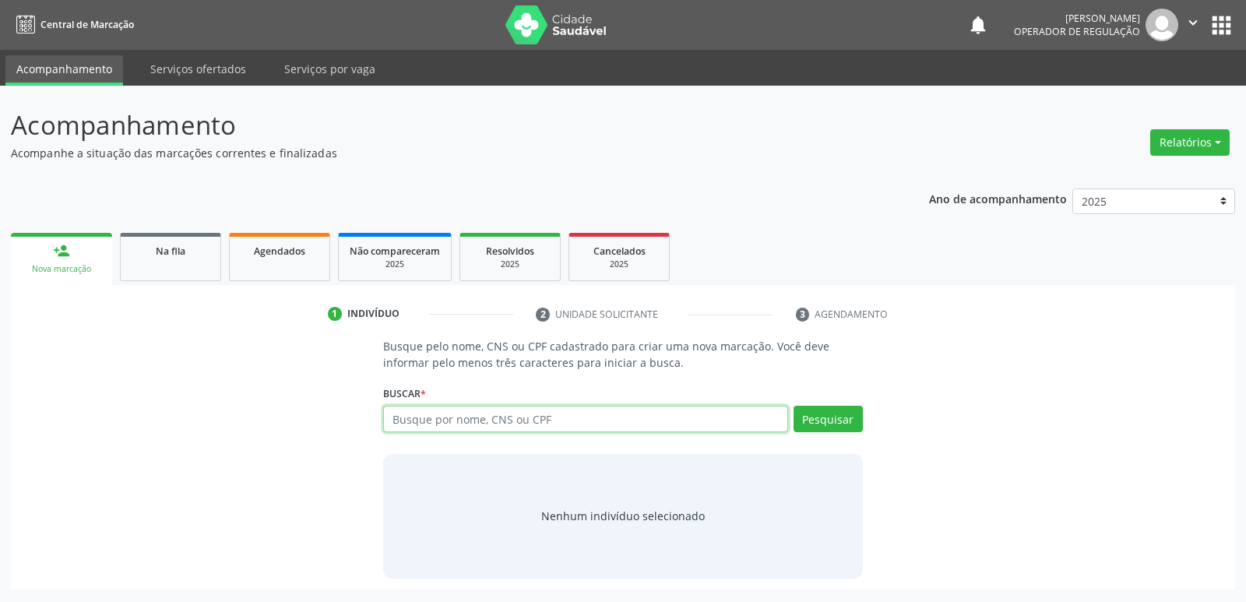
click at [428, 426] on input "text" at bounding box center [585, 419] width 404 height 26
type input "700002236433500"
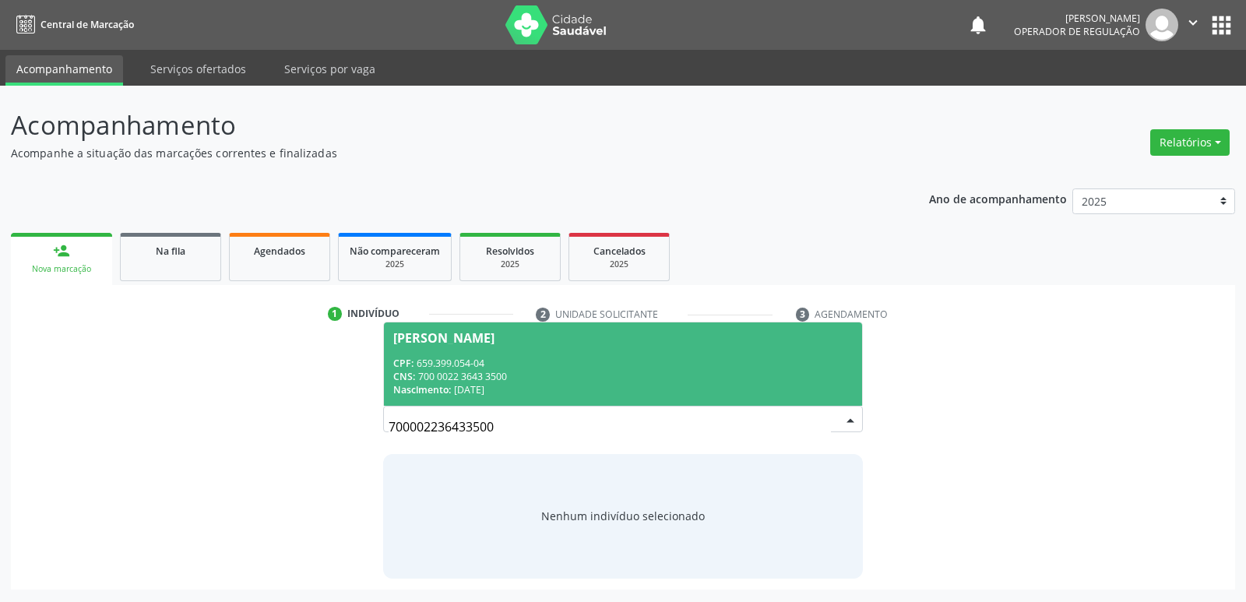
click at [450, 346] on span "Euticia da Silva Lima CPF: 659.399.054-04 CNS: 700 0022 3643 3500 Nascimento: 2…" at bounding box center [622, 363] width 477 height 83
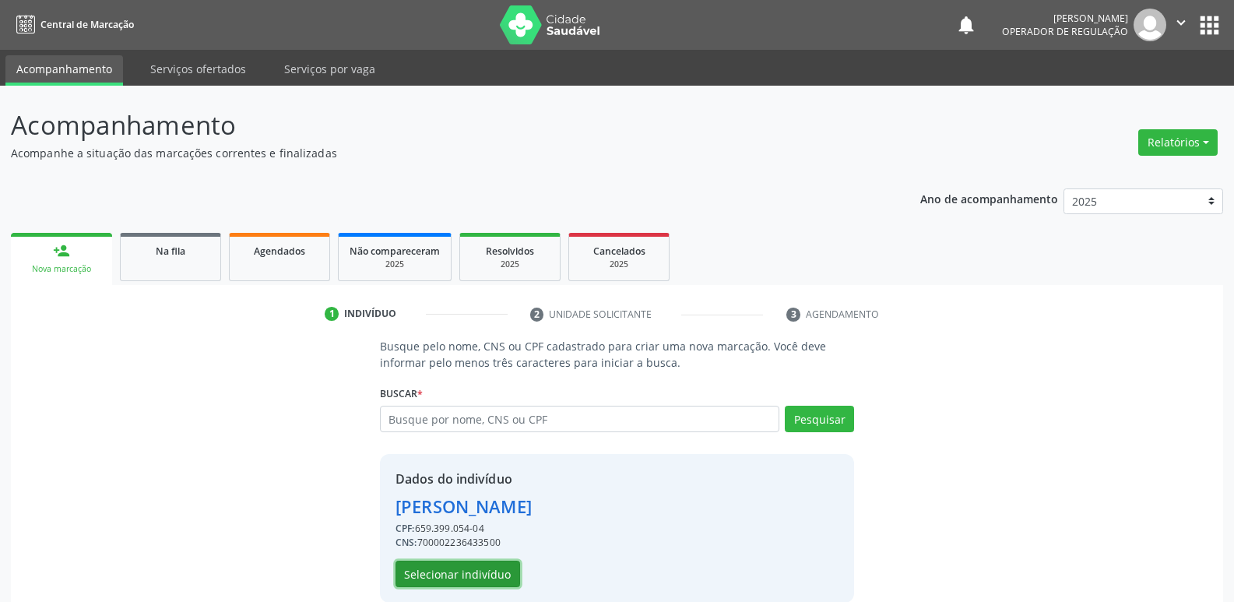
click at [472, 576] on button "Selecionar indivíduo" at bounding box center [458, 574] width 125 height 26
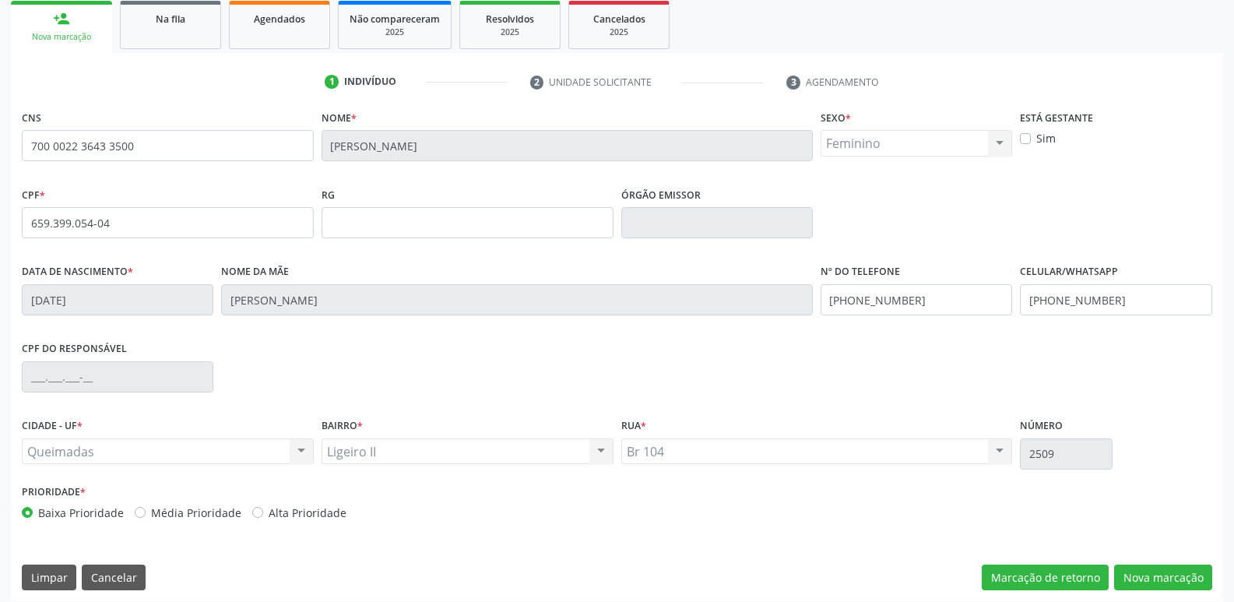
scroll to position [242, 0]
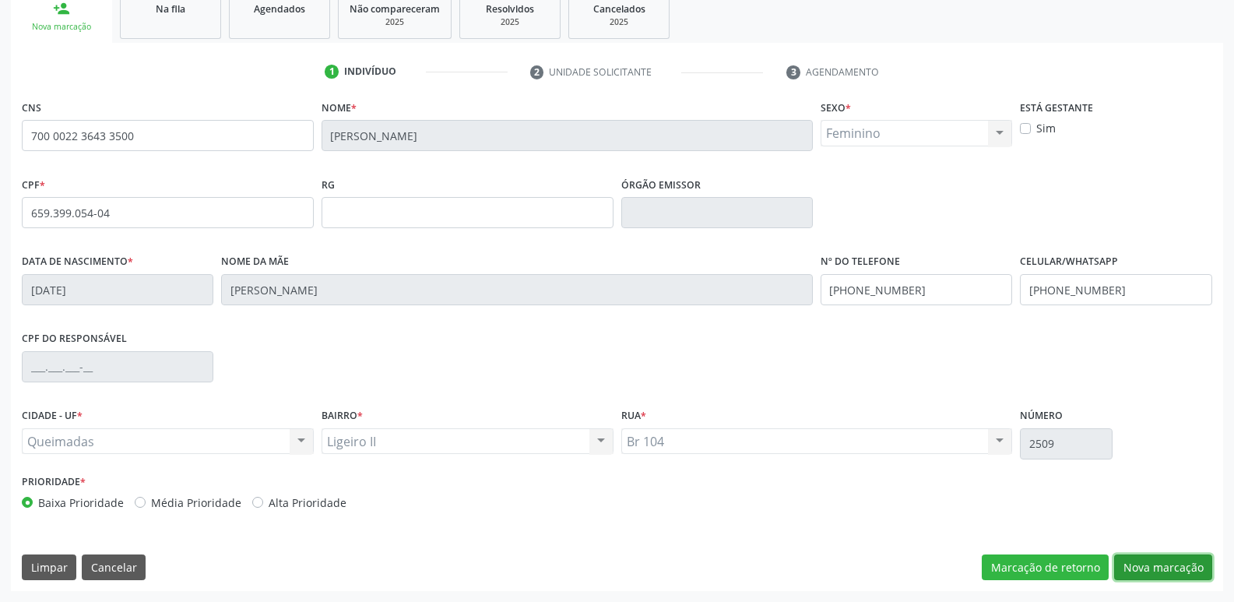
click at [1173, 568] on button "Nova marcação" at bounding box center [1163, 567] width 98 height 26
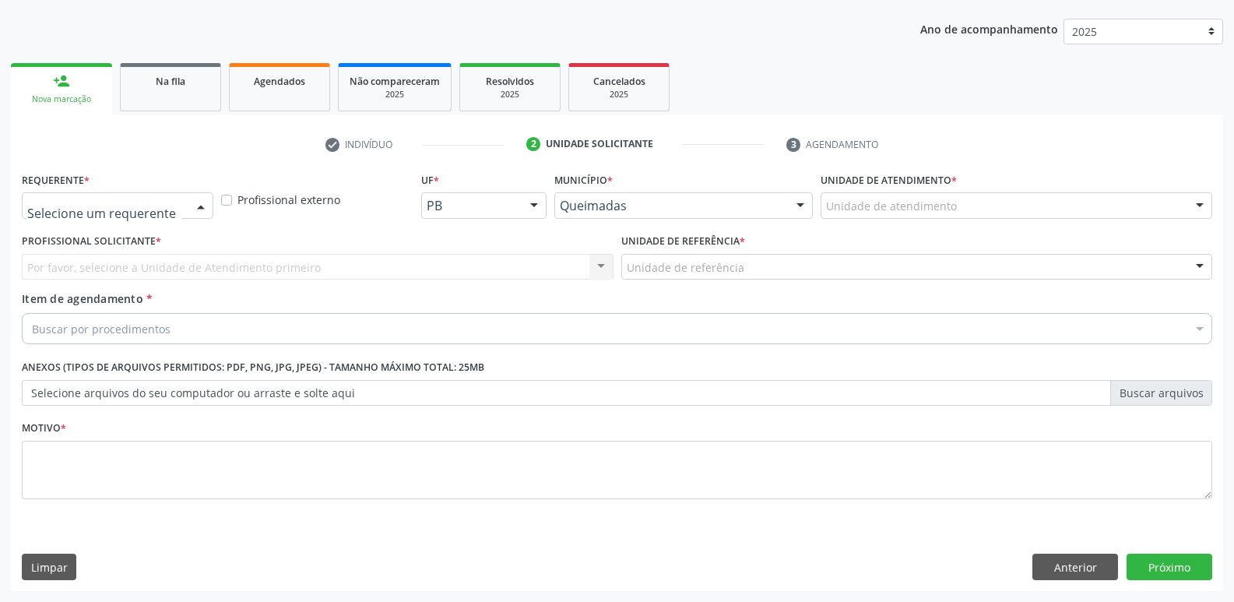
drag, startPoint x: 102, startPoint y: 201, endPoint x: 95, endPoint y: 262, distance: 61.1
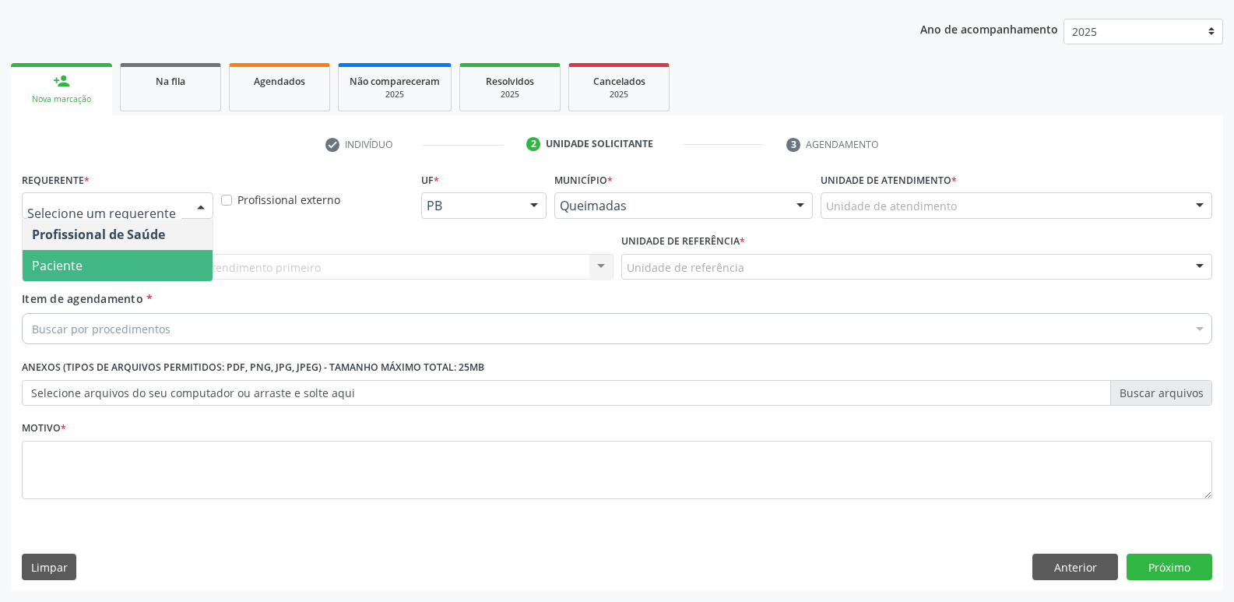
click at [99, 273] on span "Paciente" at bounding box center [118, 265] width 190 height 31
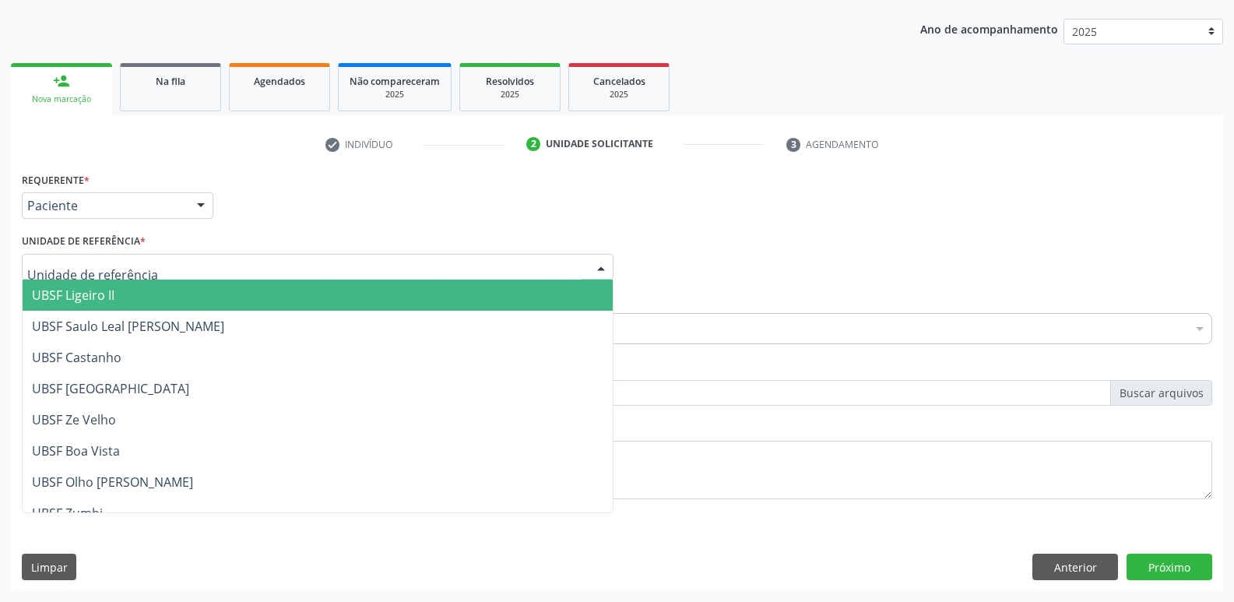
click at [101, 297] on span "UBSF Ligeiro II" at bounding box center [73, 295] width 83 height 17
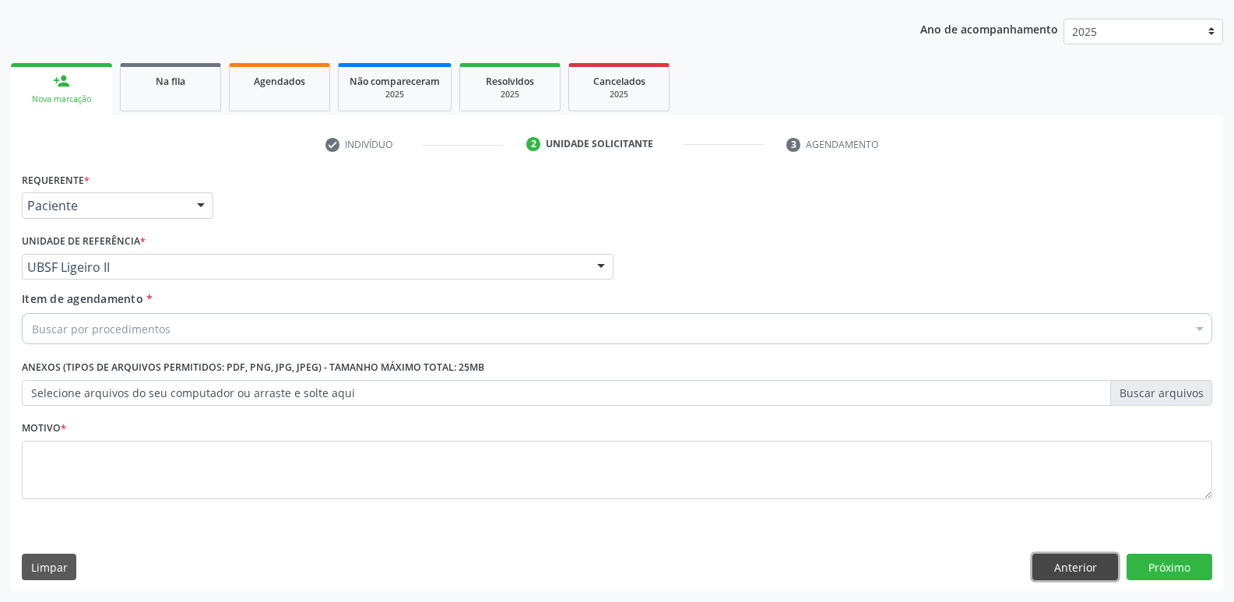
click at [1059, 573] on button "Anterior" at bounding box center [1075, 567] width 86 height 26
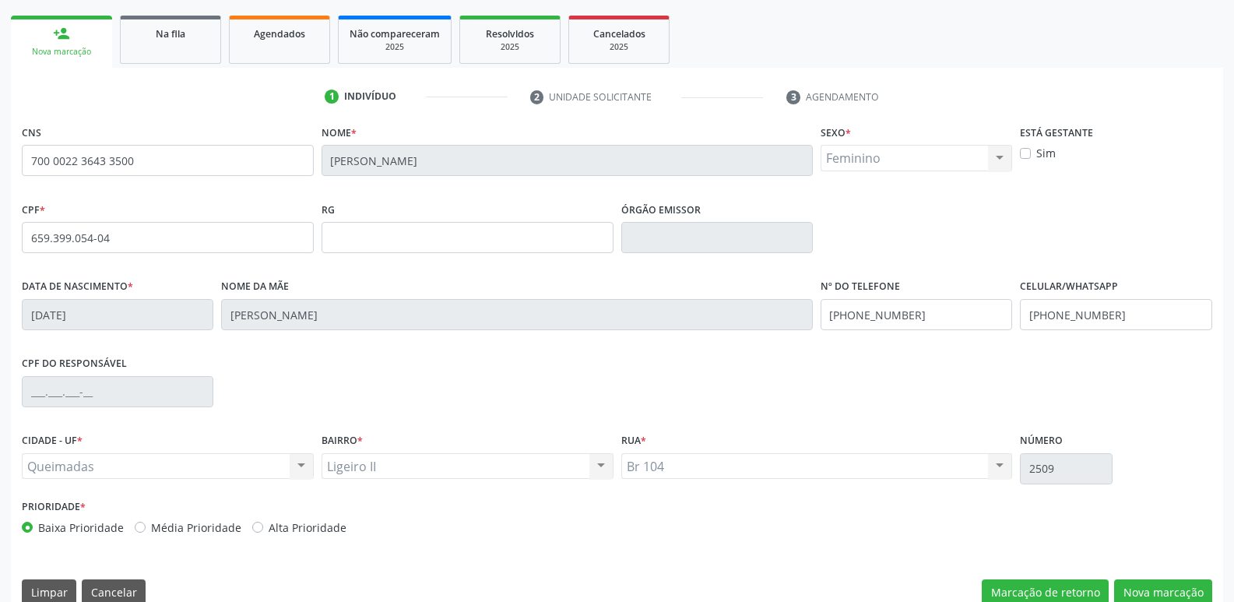
scroll to position [242, 0]
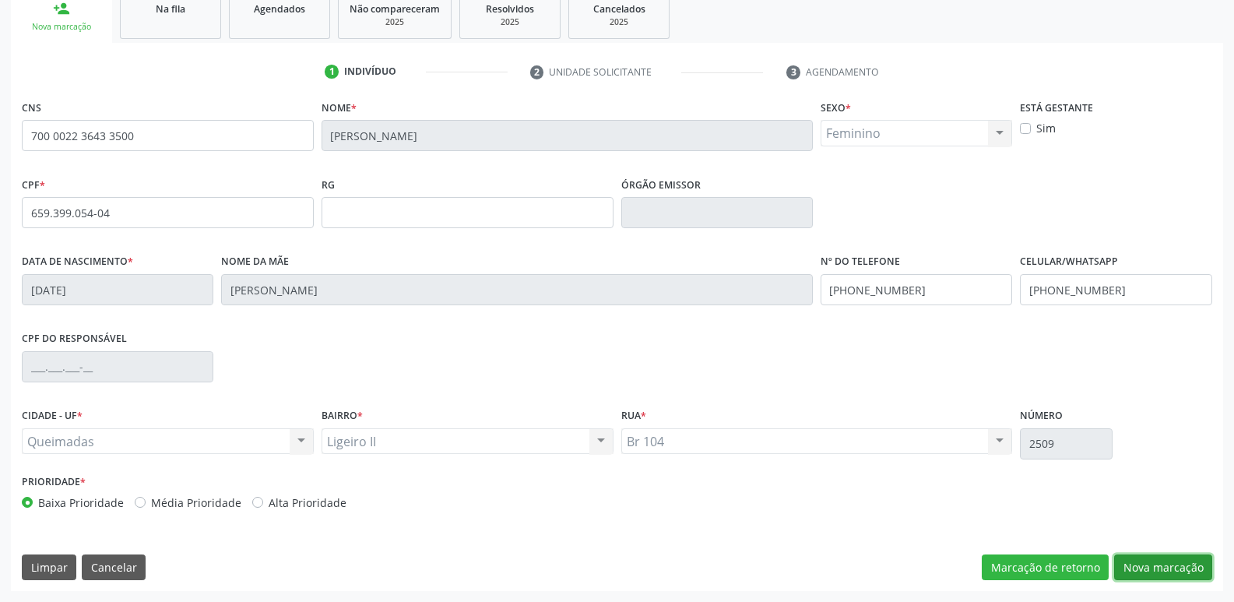
click at [1138, 564] on button "Nova marcação" at bounding box center [1163, 567] width 98 height 26
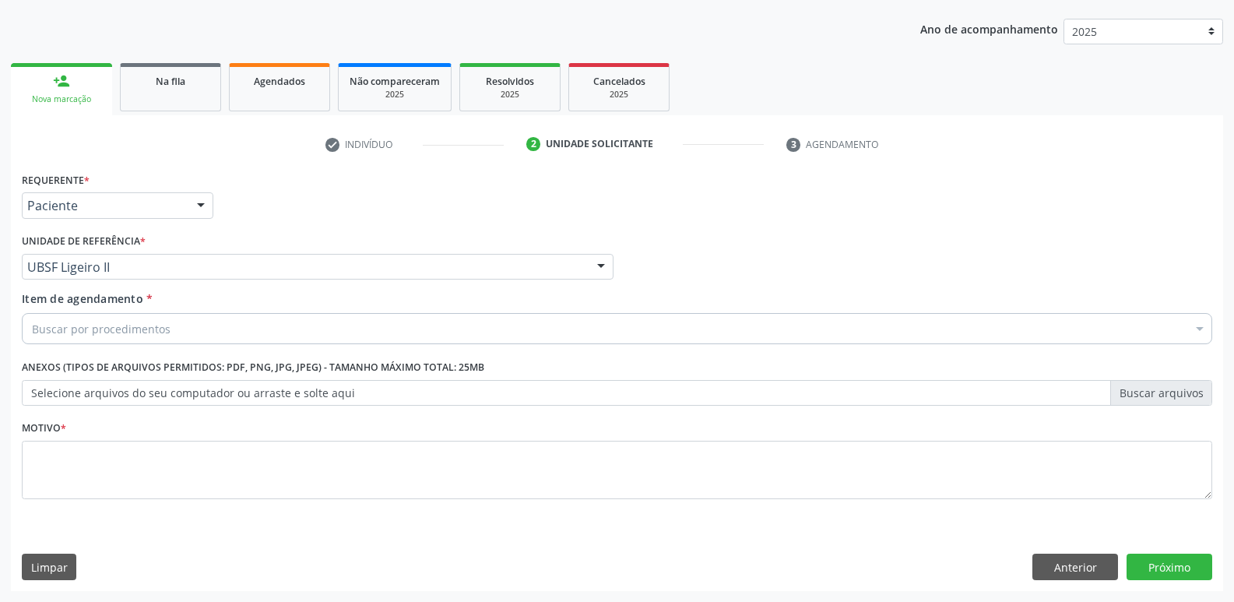
scroll to position [170, 0]
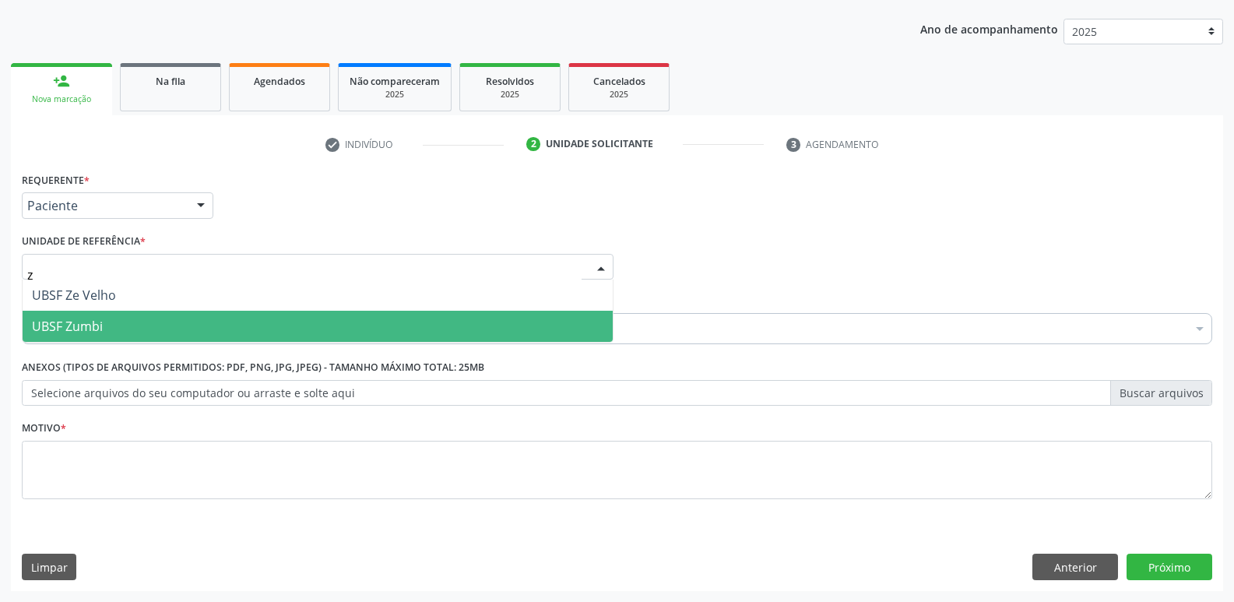
type input "ze"
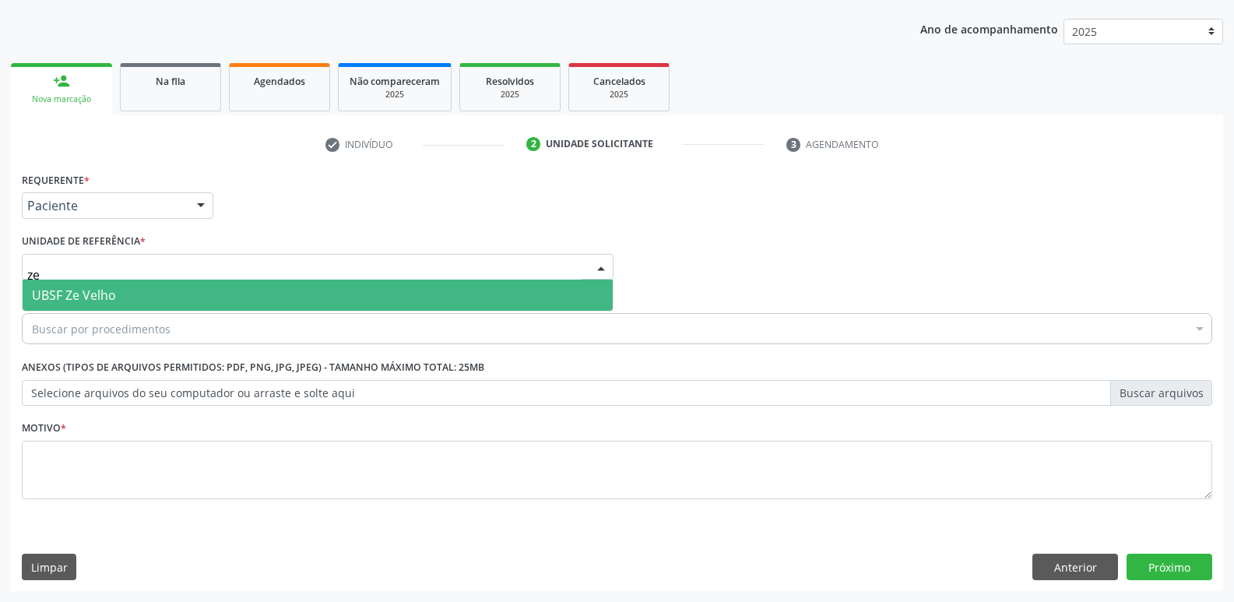
click at [109, 283] on span "UBSF Ze Velho" at bounding box center [318, 295] width 590 height 31
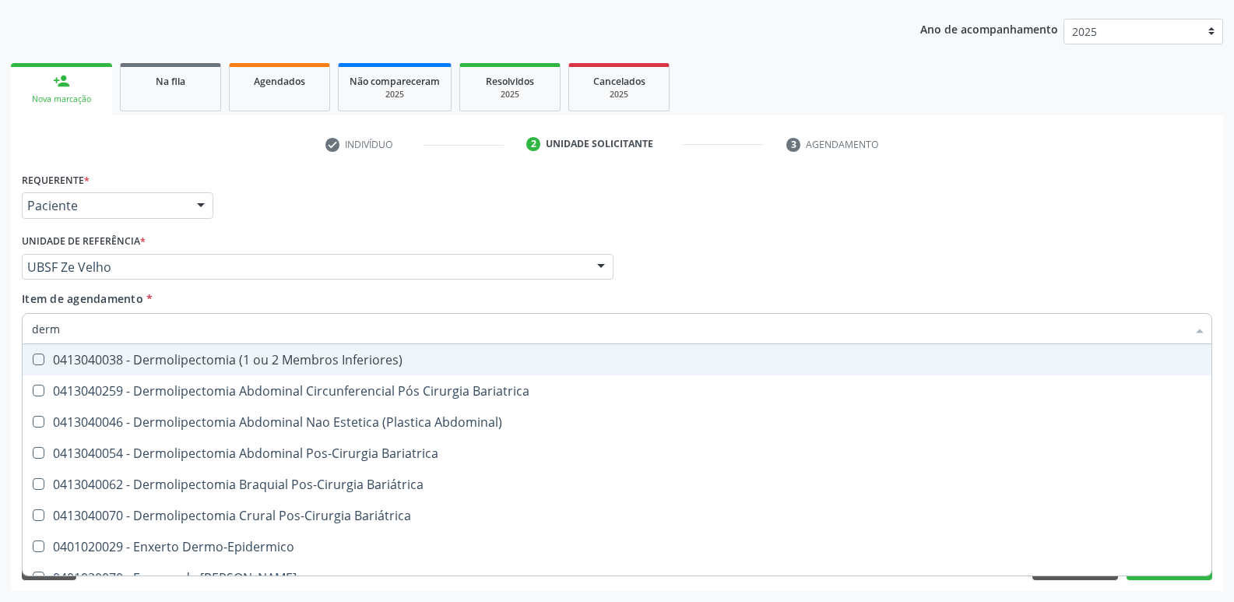
type input "derma"
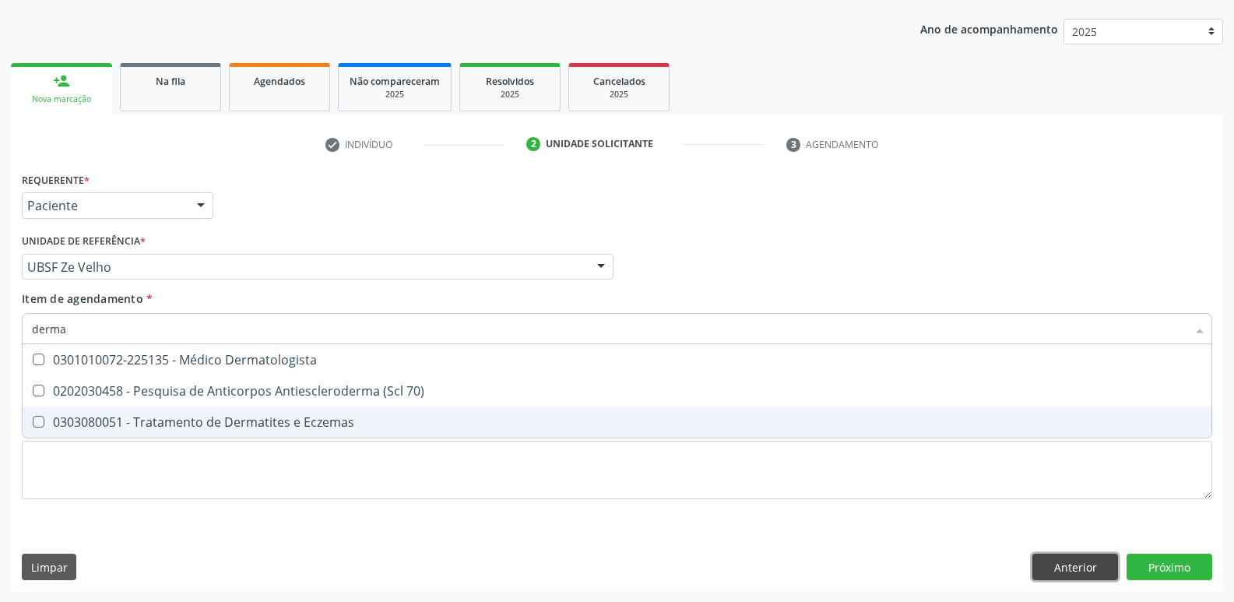
click at [1046, 576] on button "Anterior" at bounding box center [1075, 567] width 86 height 26
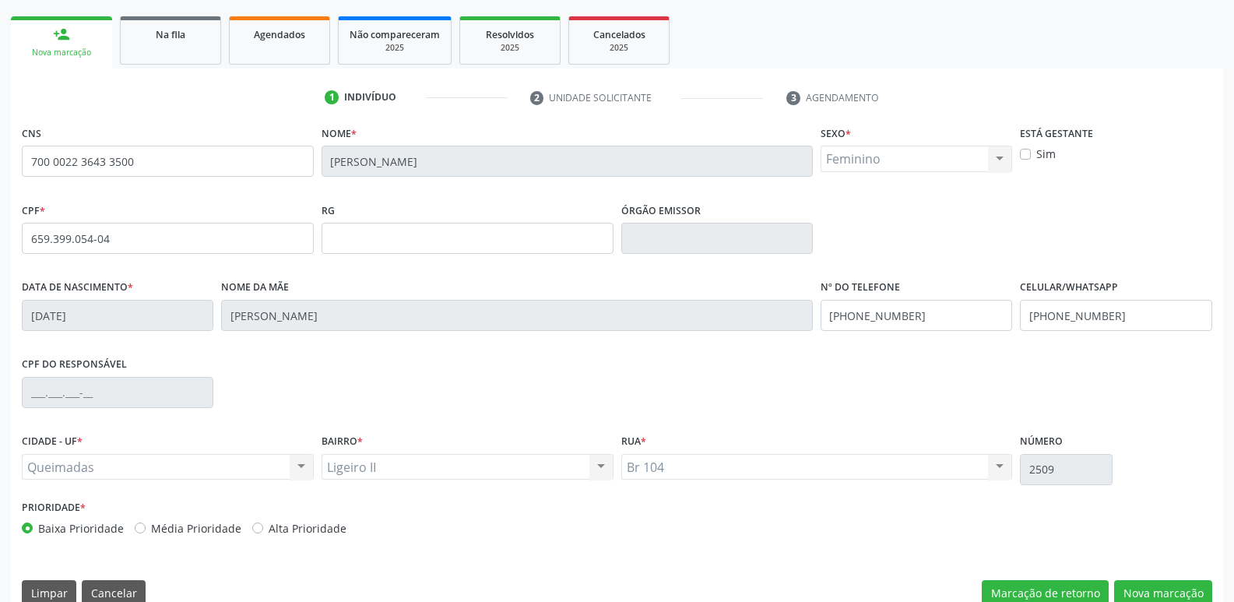
scroll to position [242, 0]
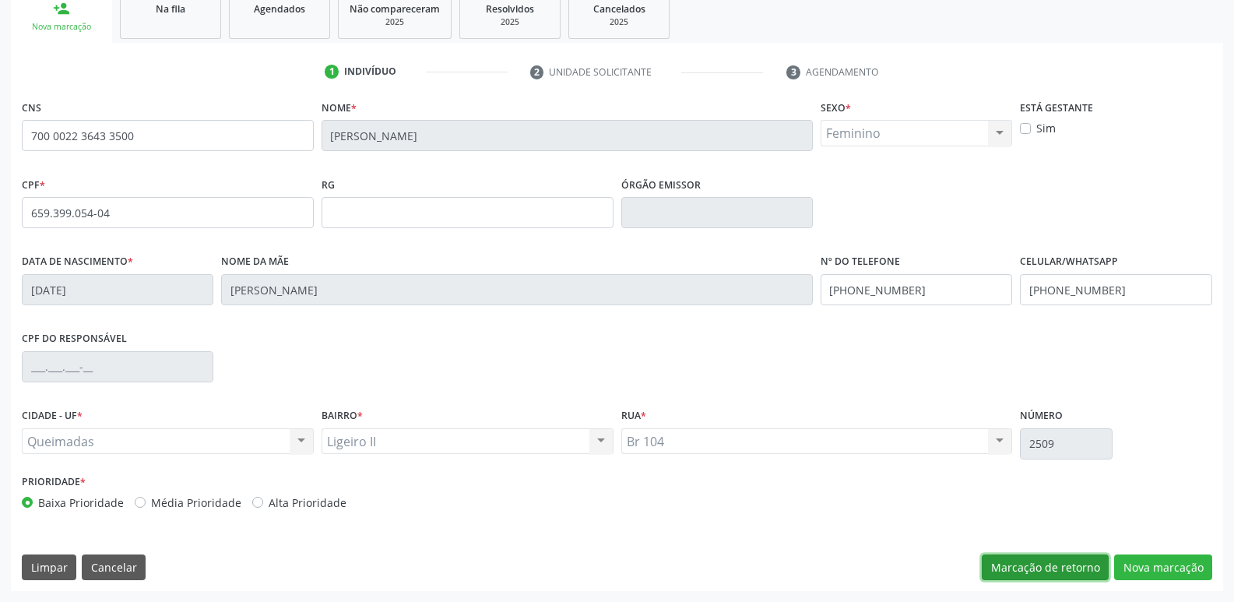
click at [1028, 567] on button "Marcação de retorno" at bounding box center [1045, 567] width 127 height 26
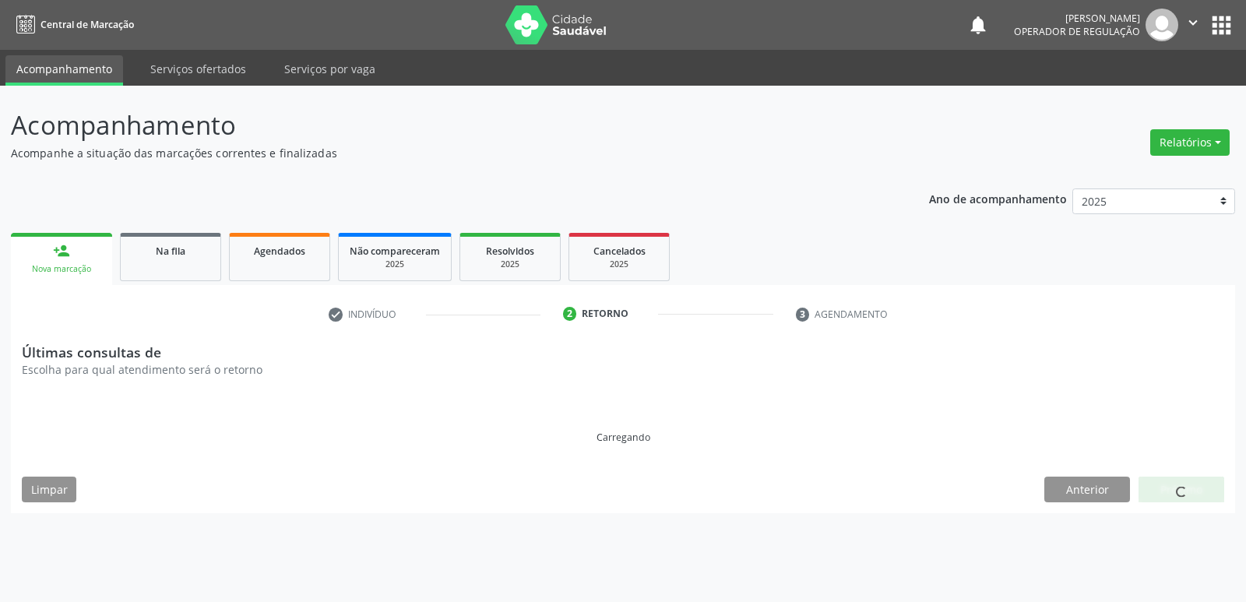
click at [97, 255] on link "person_add Nova marcação" at bounding box center [61, 259] width 101 height 52
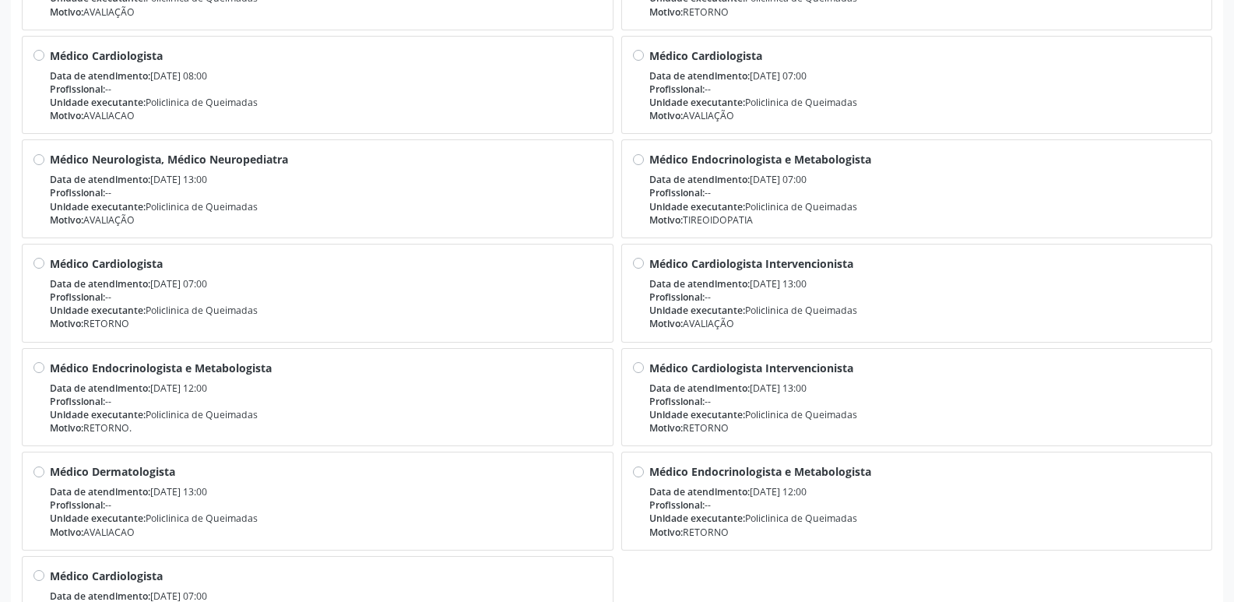
scroll to position [809, 0]
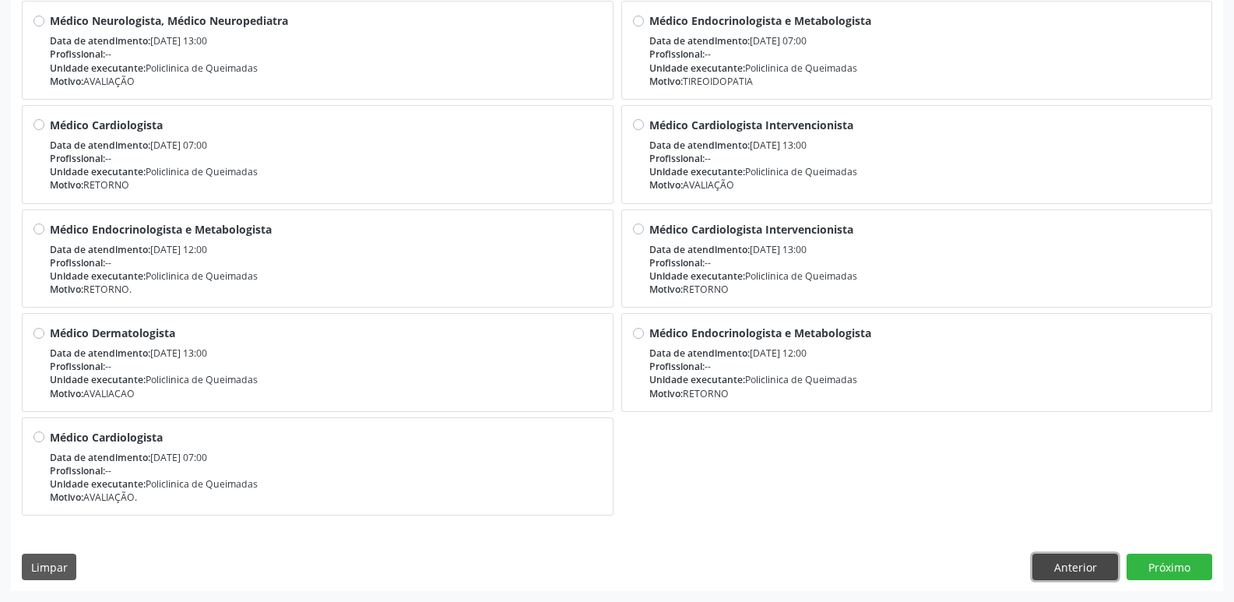
click at [1073, 567] on button "Anterior" at bounding box center [1075, 567] width 86 height 26
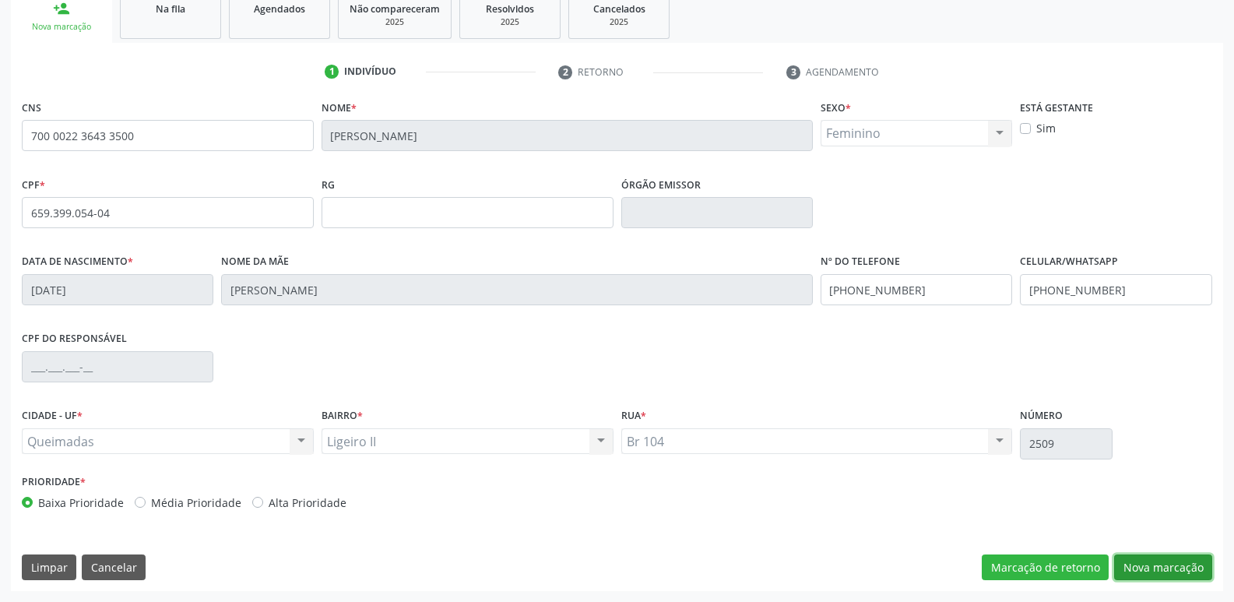
click at [1179, 556] on button "Nova marcação" at bounding box center [1163, 567] width 98 height 26
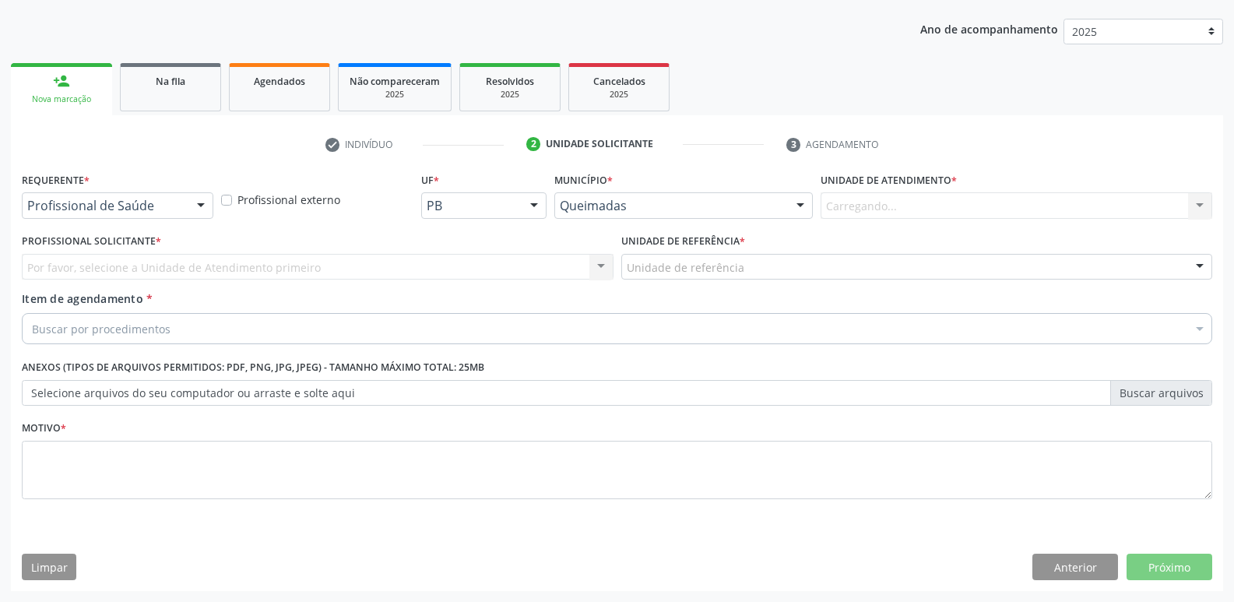
scroll to position [170, 0]
click at [1034, 571] on button "Anterior" at bounding box center [1075, 567] width 86 height 26
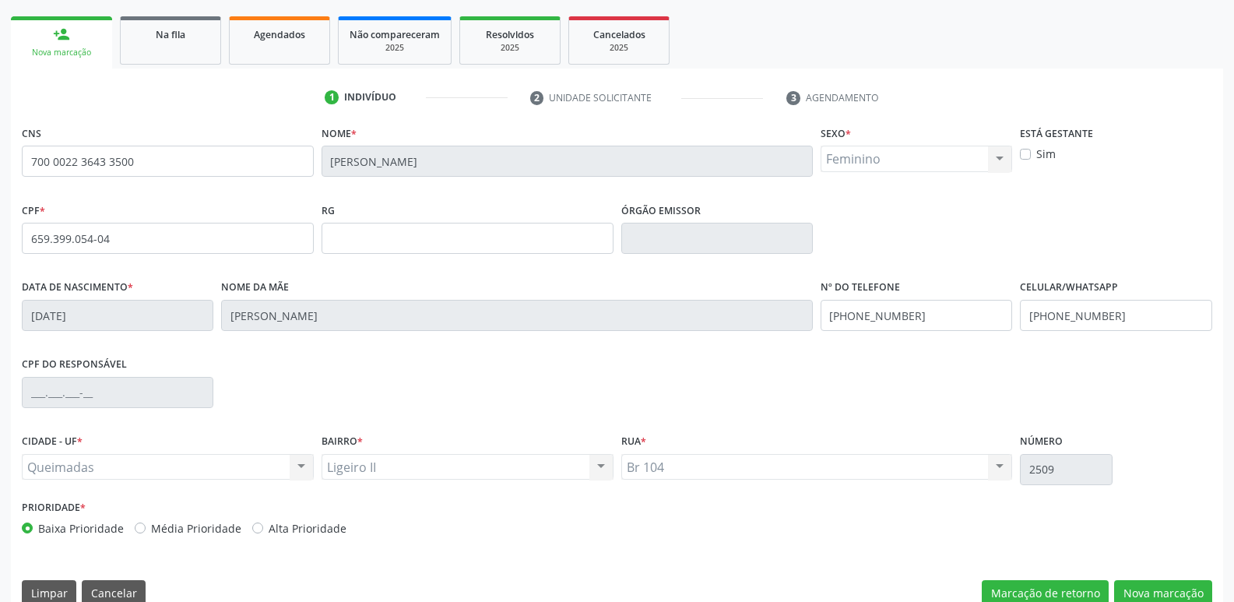
scroll to position [242, 0]
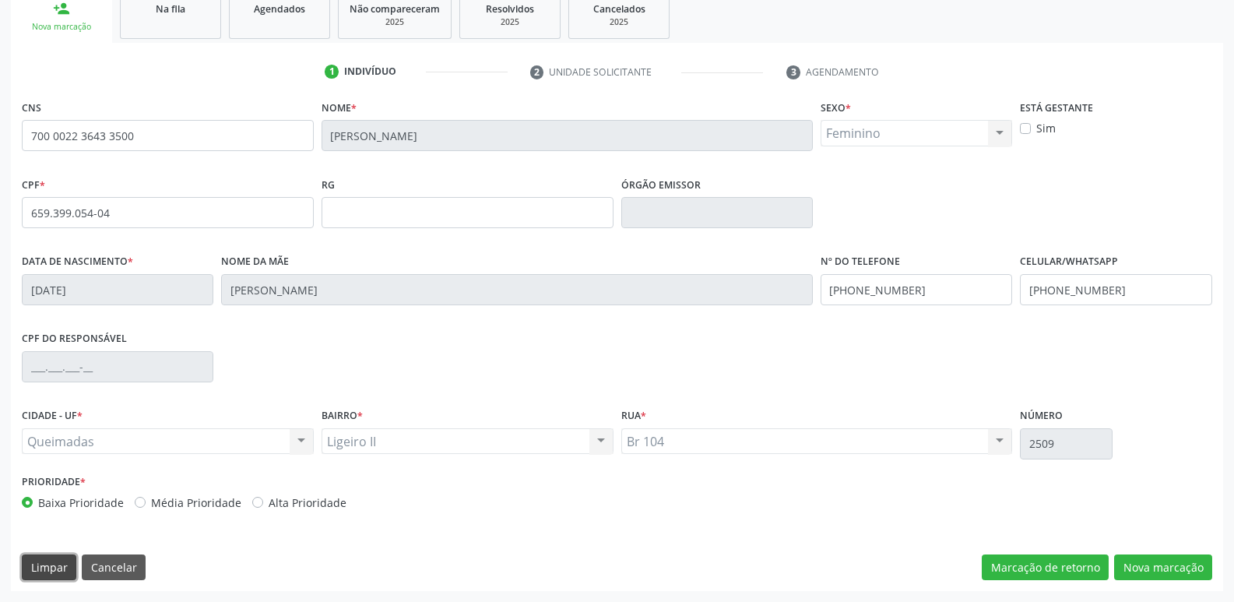
click at [55, 568] on button "Limpar" at bounding box center [49, 567] width 55 height 26
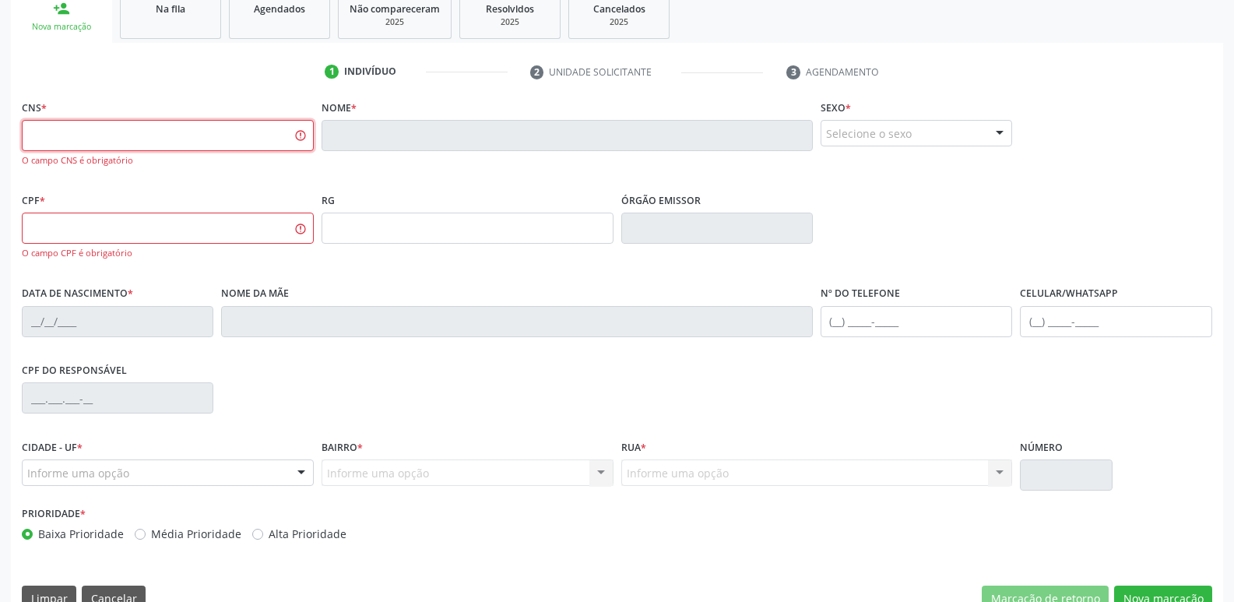
click at [195, 140] on input "text" at bounding box center [168, 135] width 292 height 31
type input "700 0000 6205 8309"
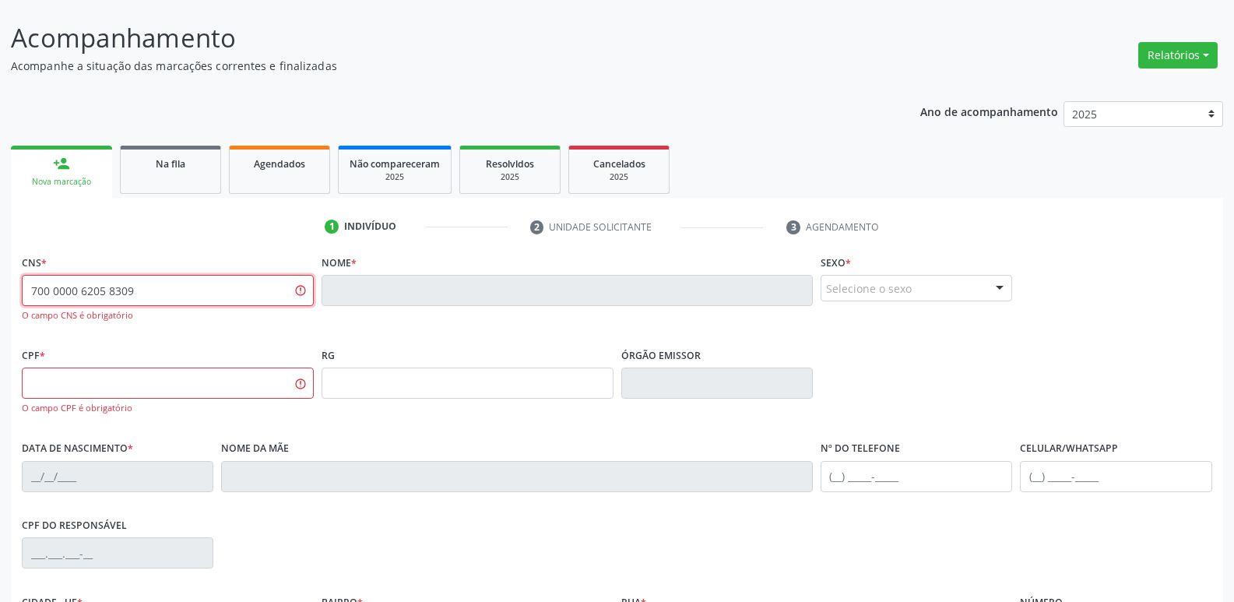
scroll to position [86, 0]
click at [62, 160] on div "person_add" at bounding box center [61, 164] width 17 height 17
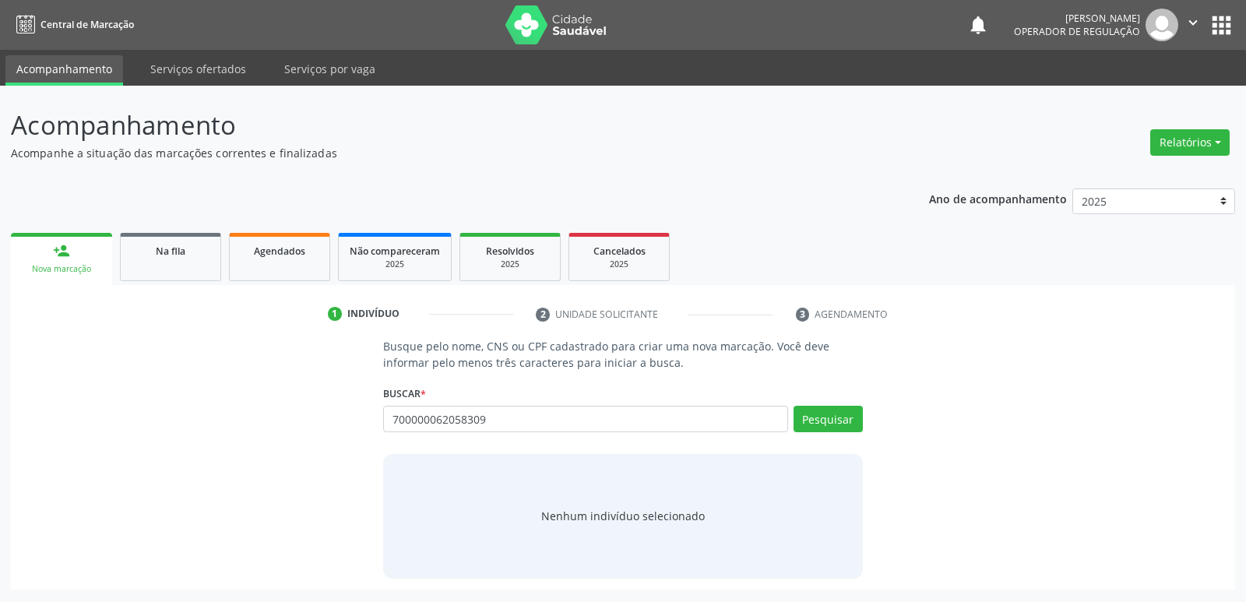
type input "700000062058309"
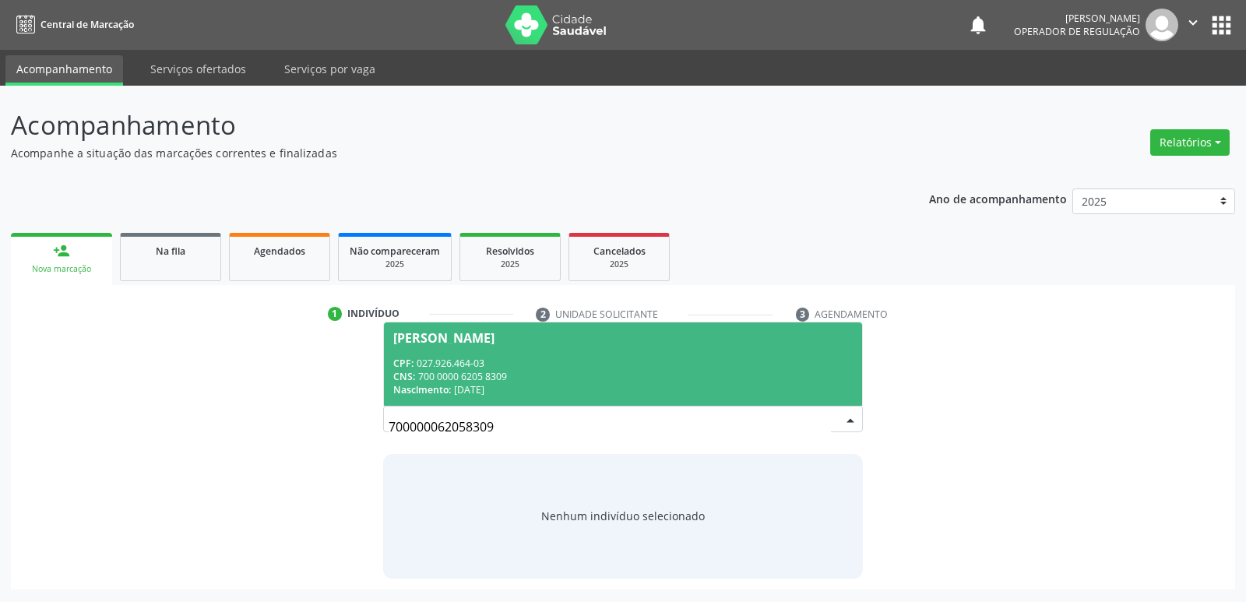
click at [438, 360] on div "CPF: 027.926.464-03" at bounding box center [622, 363] width 459 height 13
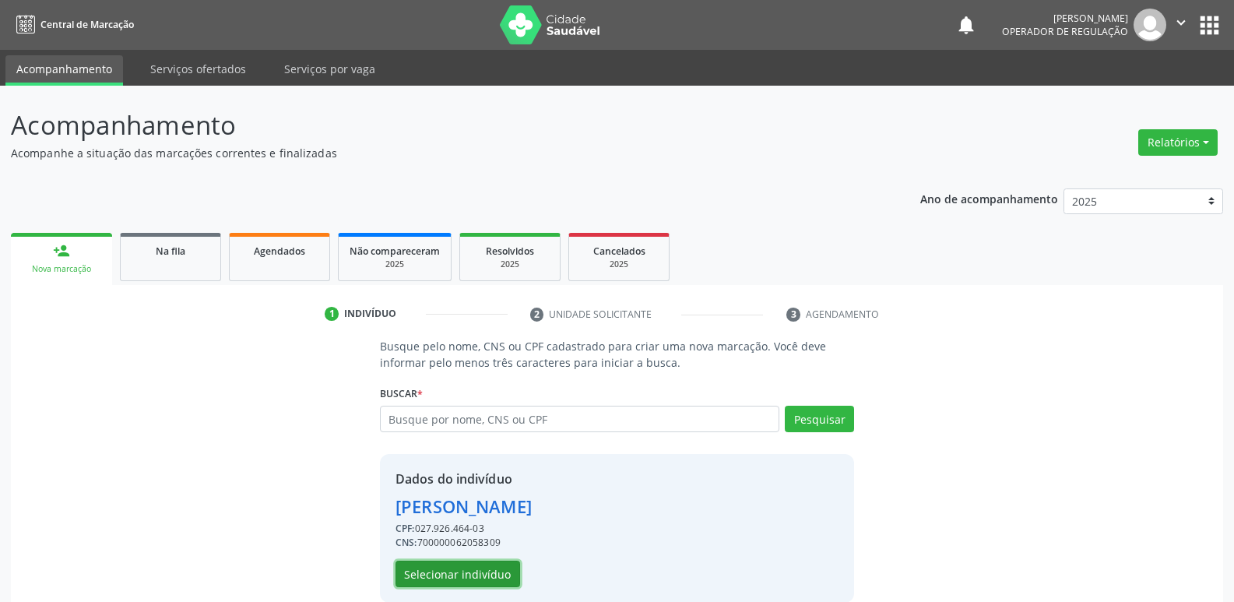
click at [477, 568] on button "Selecionar indivíduo" at bounding box center [458, 574] width 125 height 26
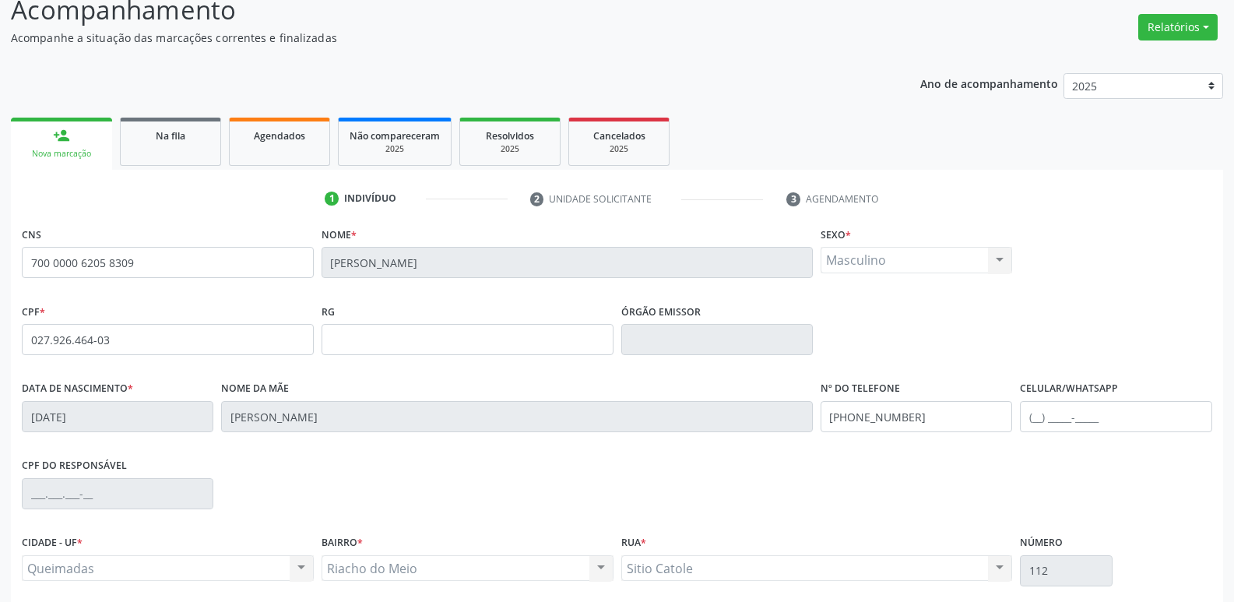
scroll to position [242, 0]
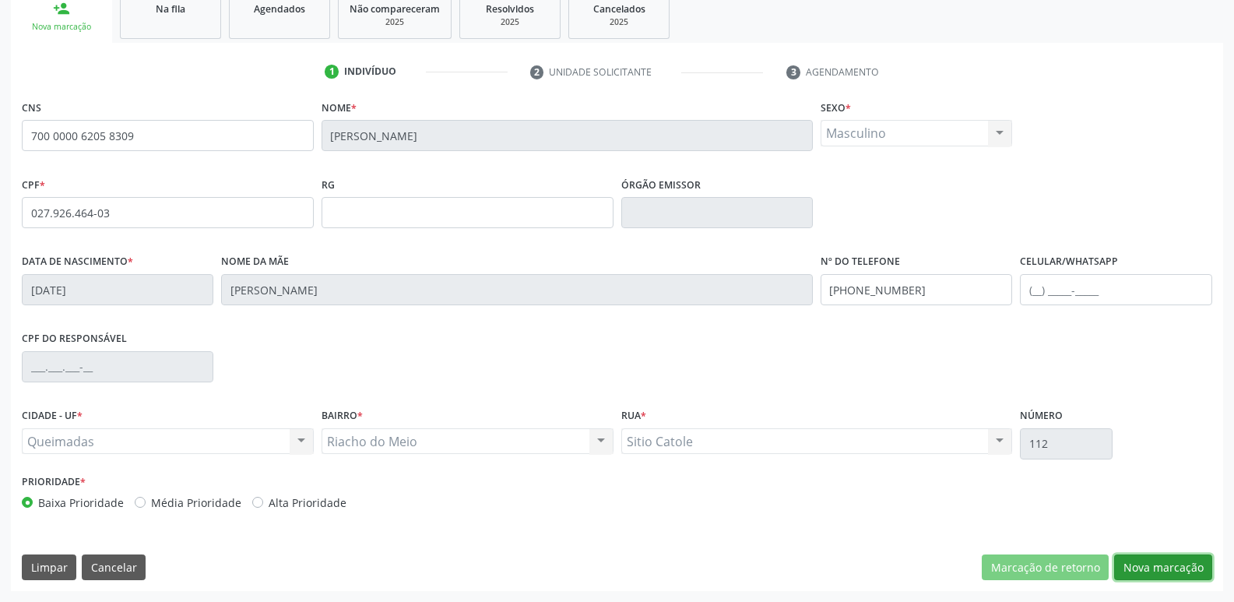
click at [1148, 564] on button "Nova marcação" at bounding box center [1163, 567] width 98 height 26
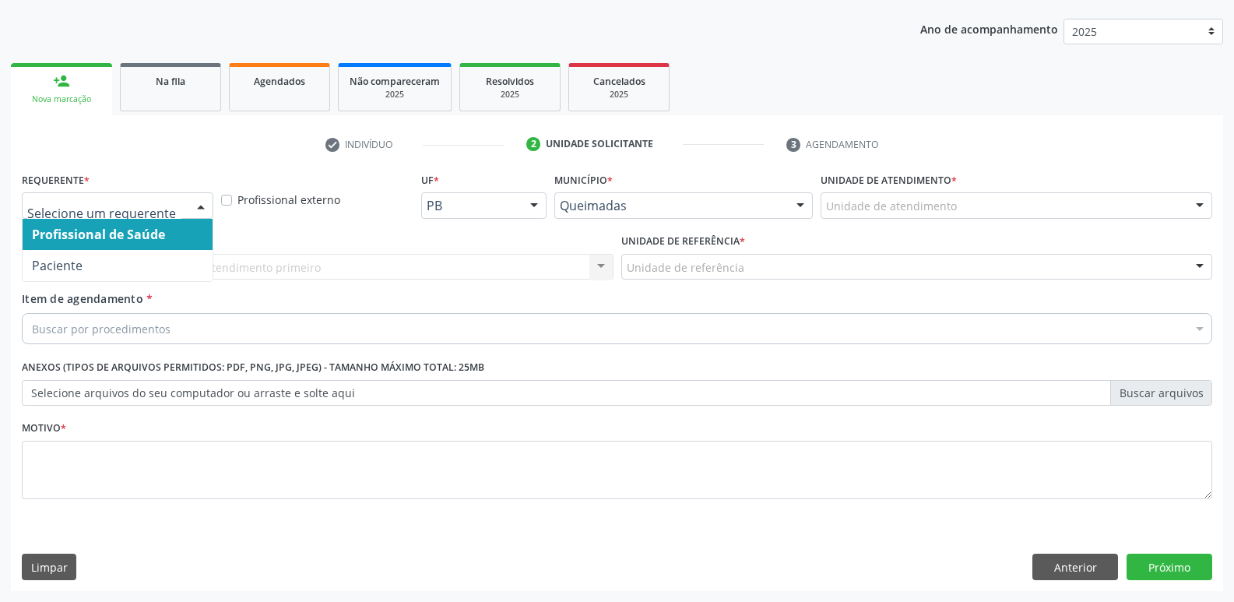
drag, startPoint x: 87, startPoint y: 196, endPoint x: 90, endPoint y: 264, distance: 67.8
click at [89, 200] on div at bounding box center [118, 205] width 192 height 26
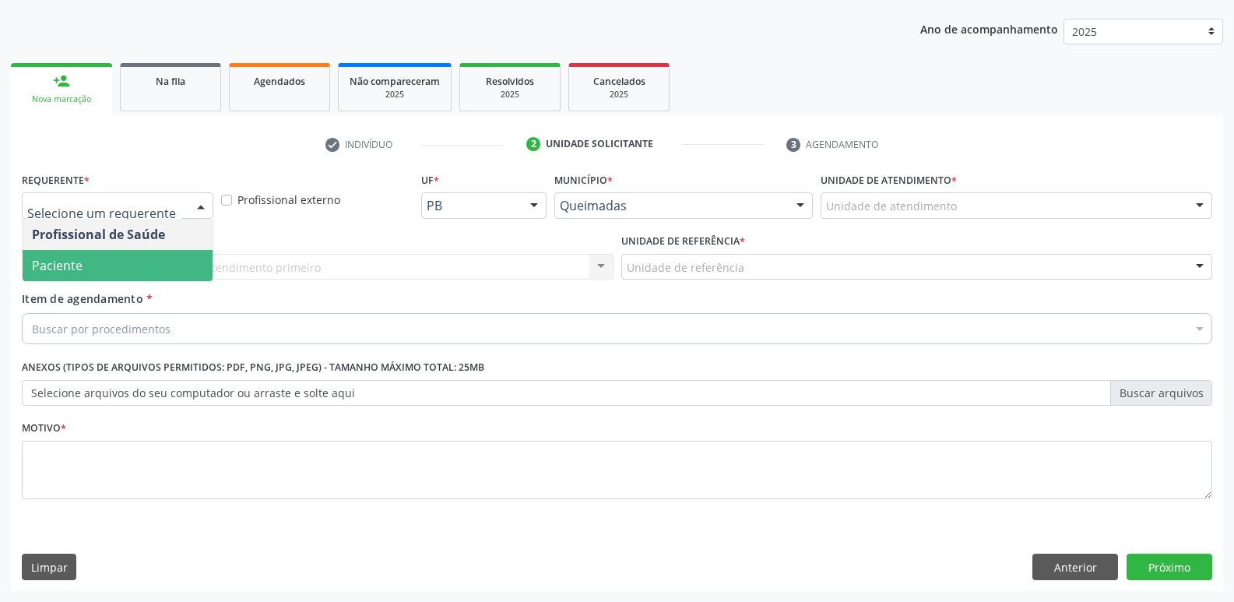
click at [91, 265] on span "Paciente" at bounding box center [118, 265] width 190 height 31
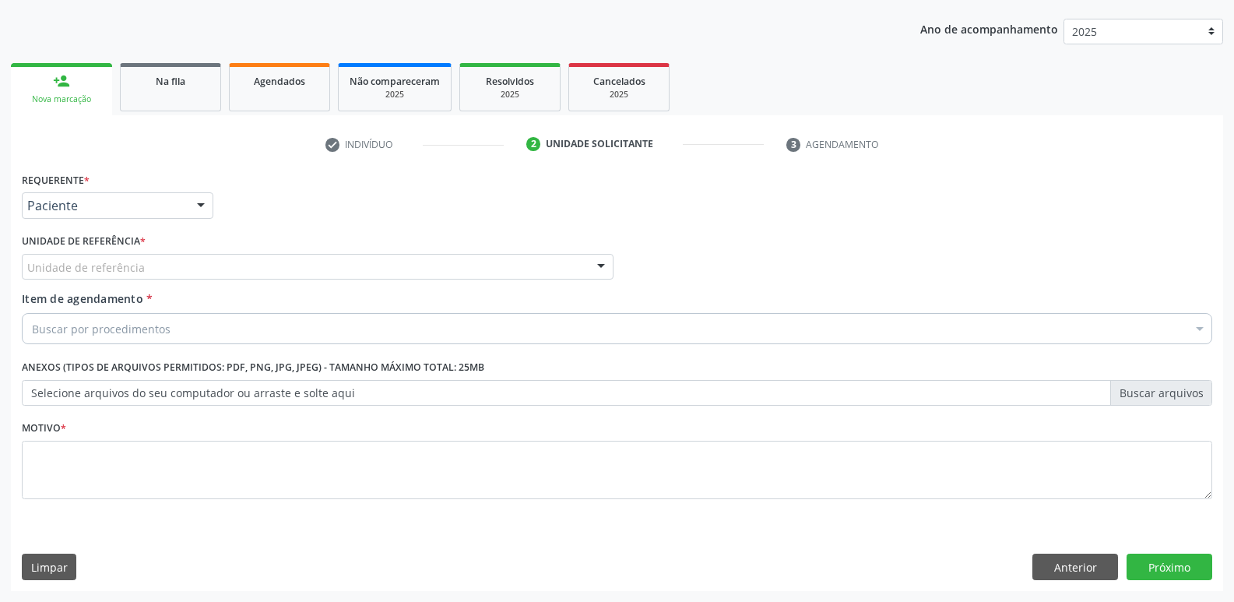
click at [135, 258] on div "Unidade de referência" at bounding box center [318, 267] width 592 height 26
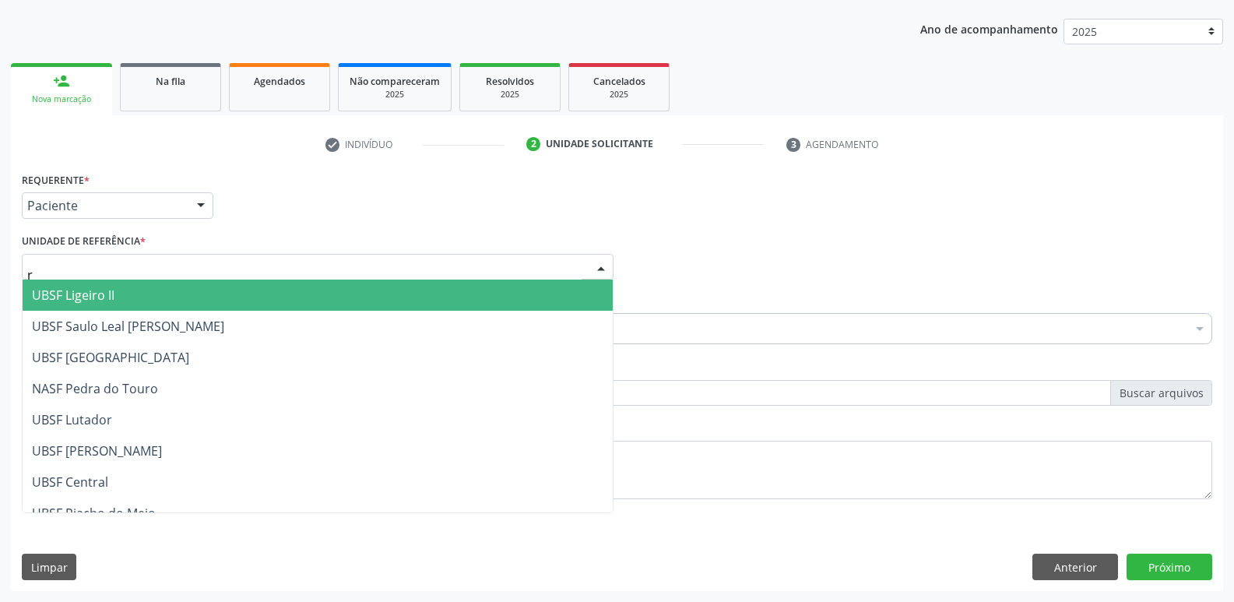
type input "ri"
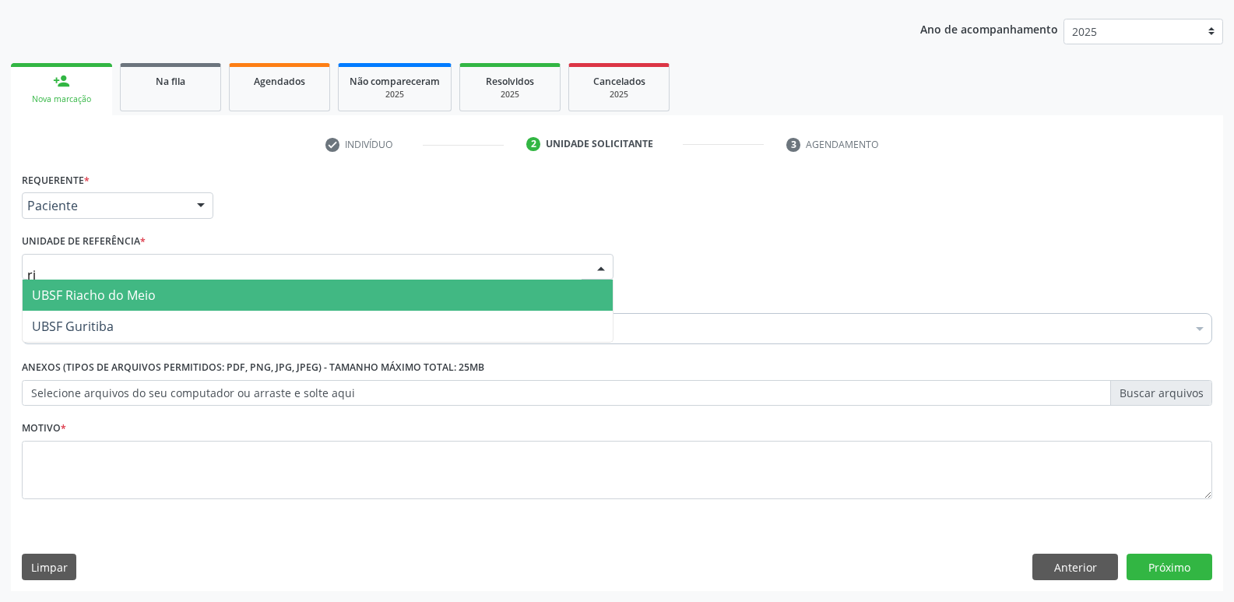
click at [90, 292] on span "UBSF Riacho do Meio" at bounding box center [94, 295] width 124 height 17
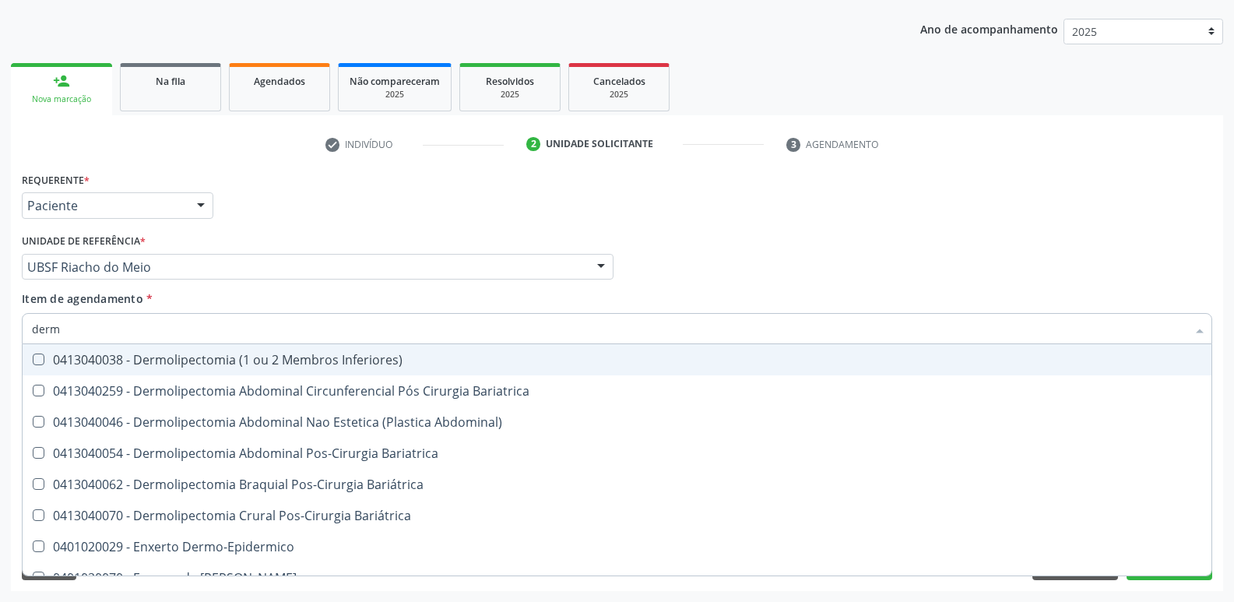
type input "derma"
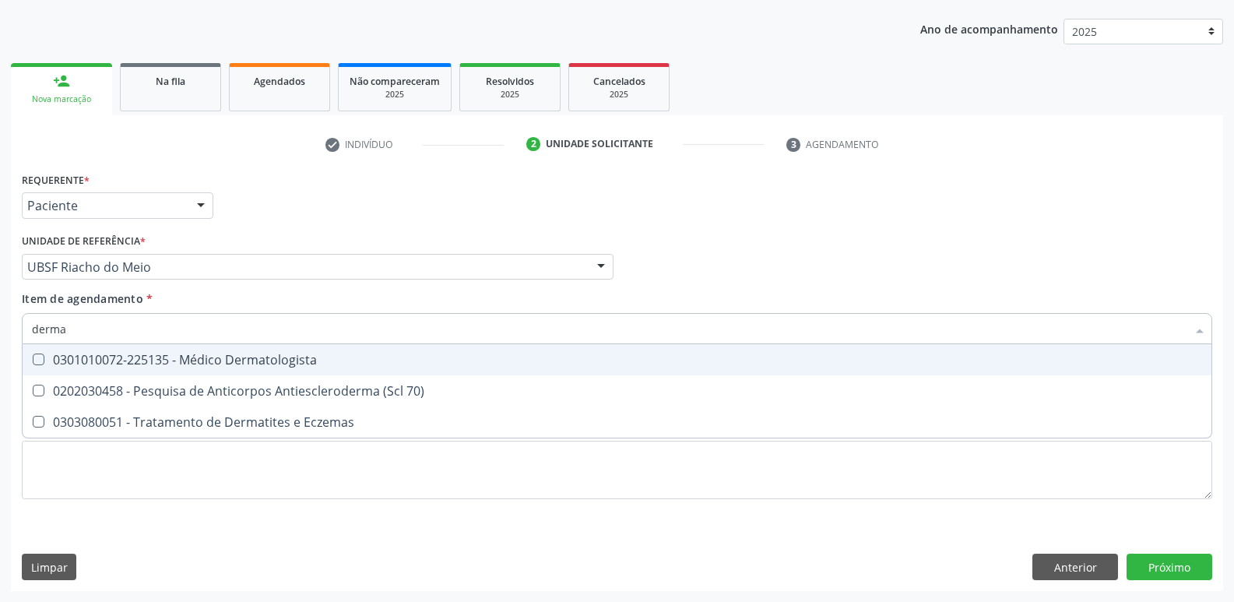
click at [167, 361] on div "0301010072-225135 - Médico Dermatologista" at bounding box center [617, 359] width 1170 height 12
checkbox Dermatologista "true"
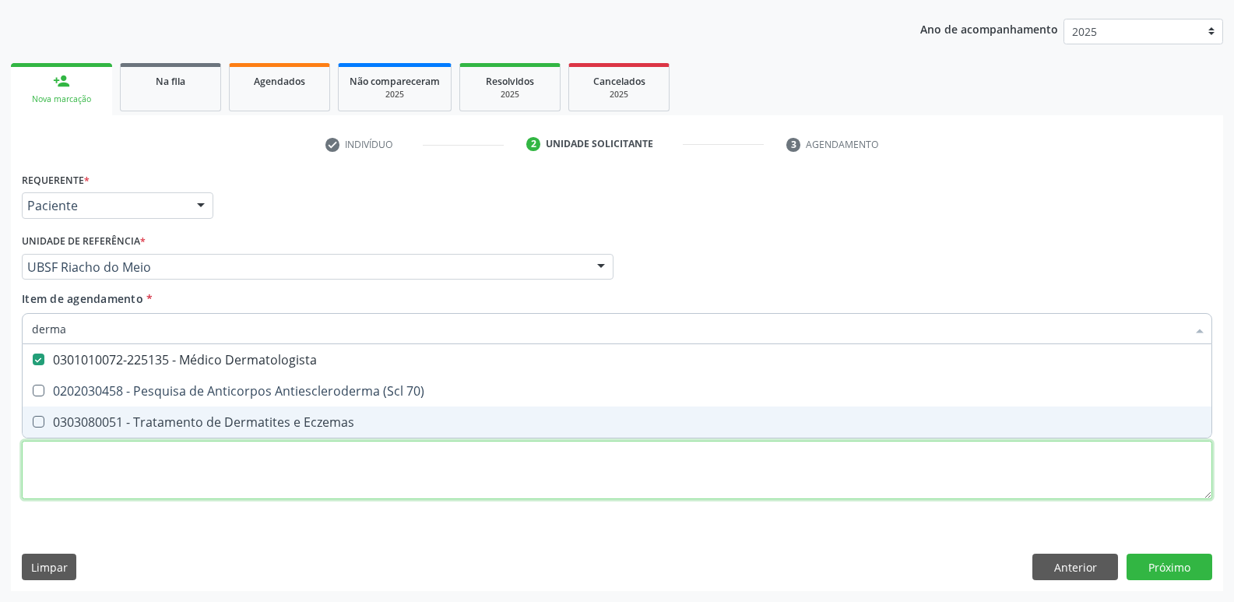
click at [126, 480] on div "Requerente * Paciente Profissional de Saúde Paciente Nenhum resultado encontrad…" at bounding box center [617, 344] width 1190 height 353
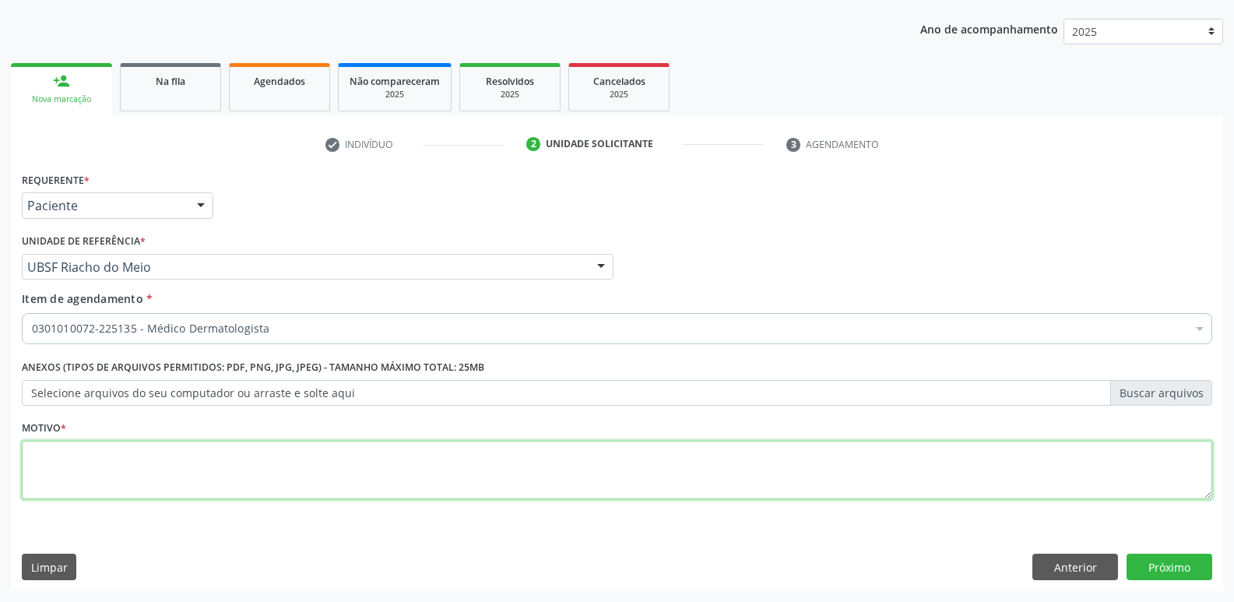
paste textarea "avaliação"
type textarea "avaliação"
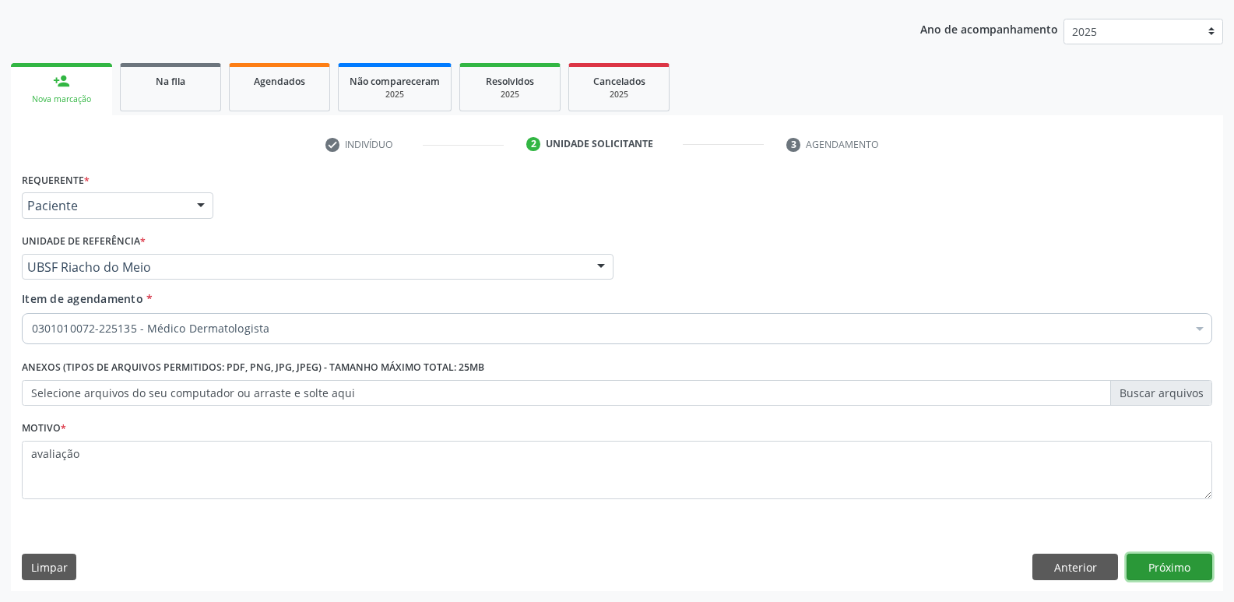
click at [1169, 556] on button "Próximo" at bounding box center [1170, 567] width 86 height 26
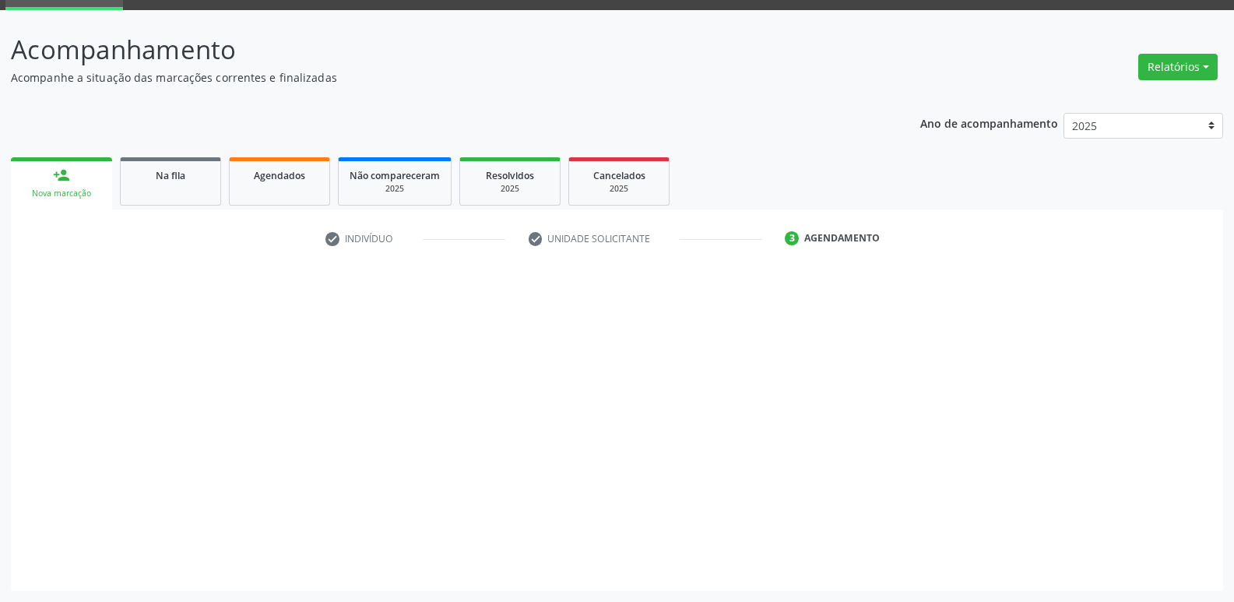
scroll to position [76, 0]
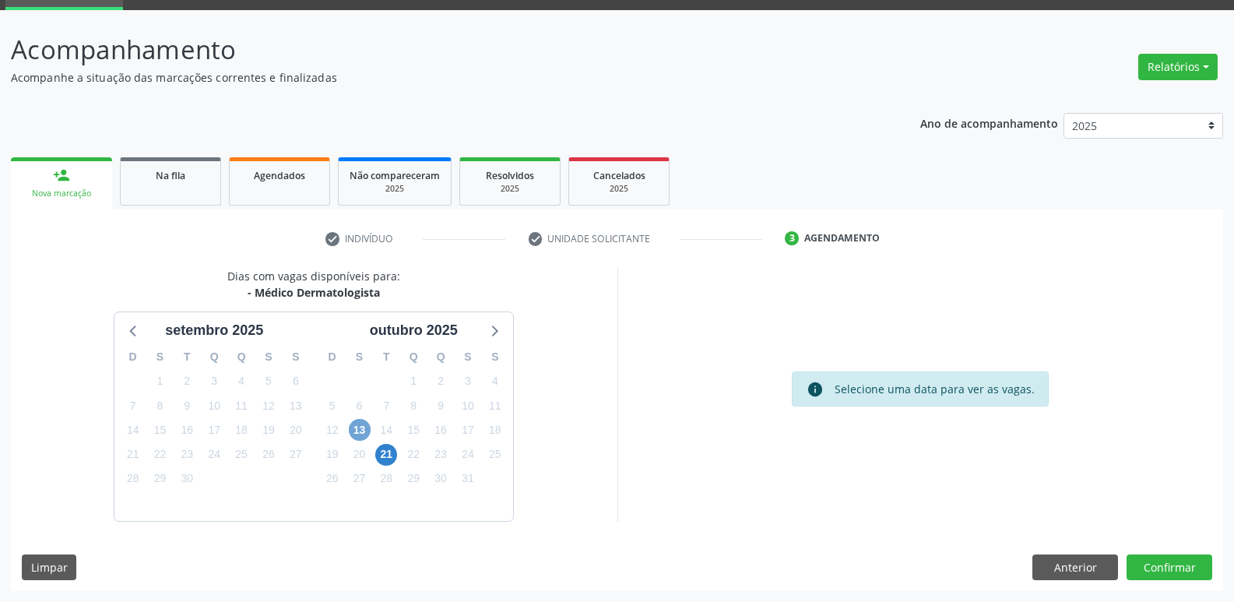
click at [364, 435] on span "13" at bounding box center [360, 430] width 22 height 22
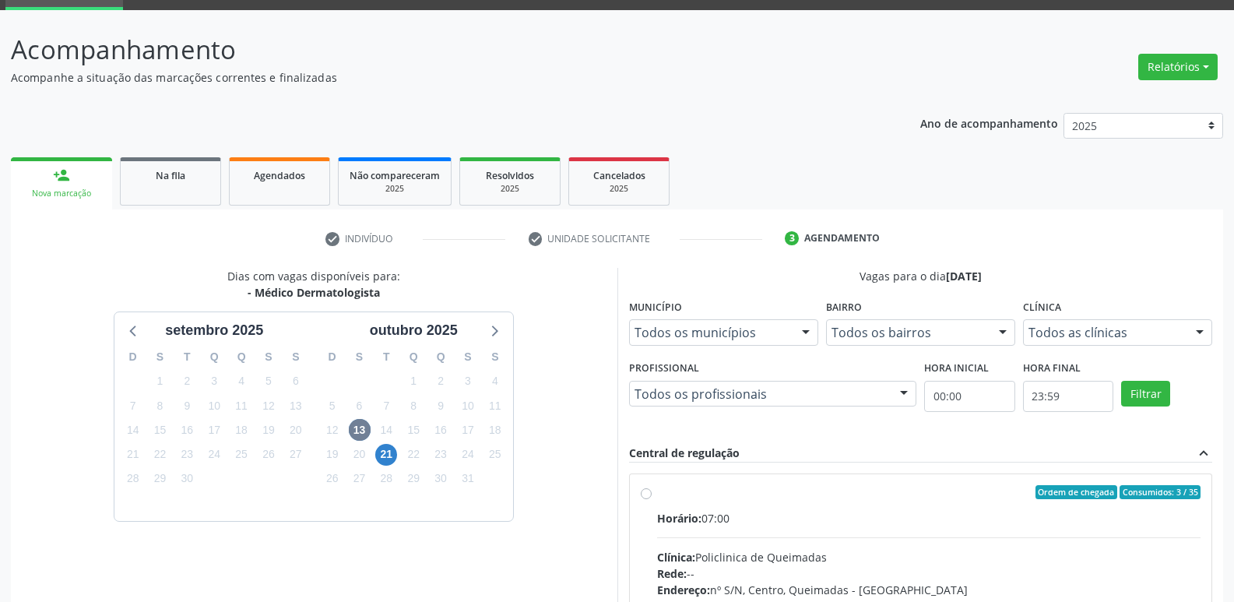
drag, startPoint x: 1022, startPoint y: 526, endPoint x: 1137, endPoint y: 427, distance: 151.2
click at [1025, 523] on div "Horário: 07:00" at bounding box center [929, 518] width 544 height 16
click at [652, 499] on input "Ordem de chegada Consumidos: 3 / 35 Horário: 07:00 Clínica: Policlinica de Quei…" at bounding box center [646, 492] width 11 height 14
radio input "true"
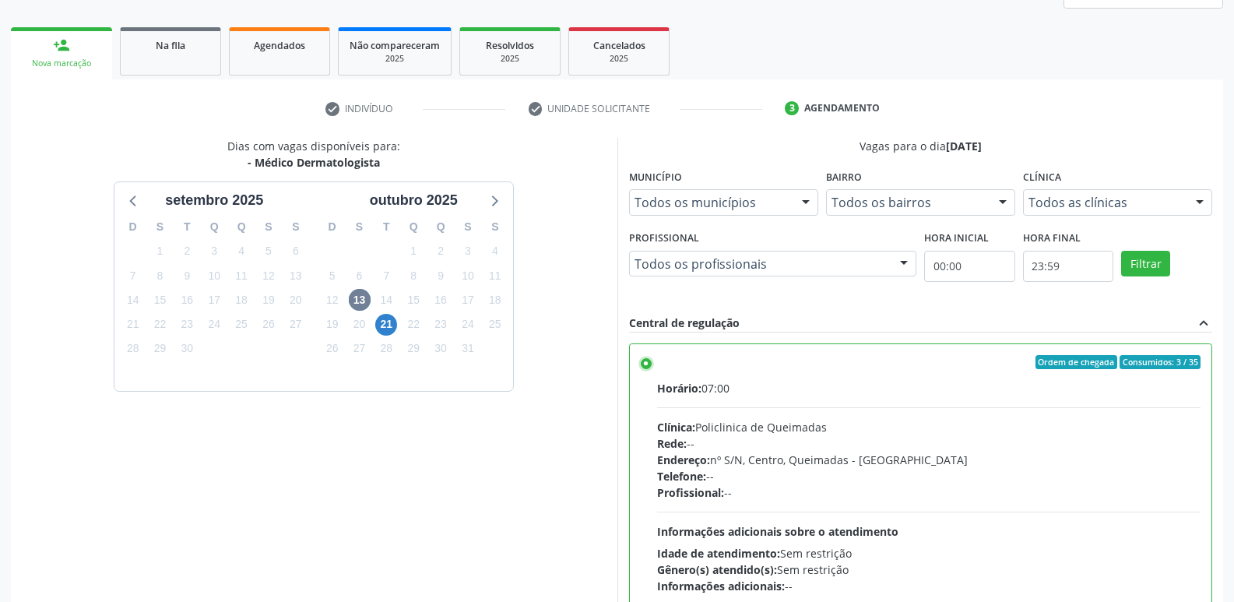
scroll to position [329, 0]
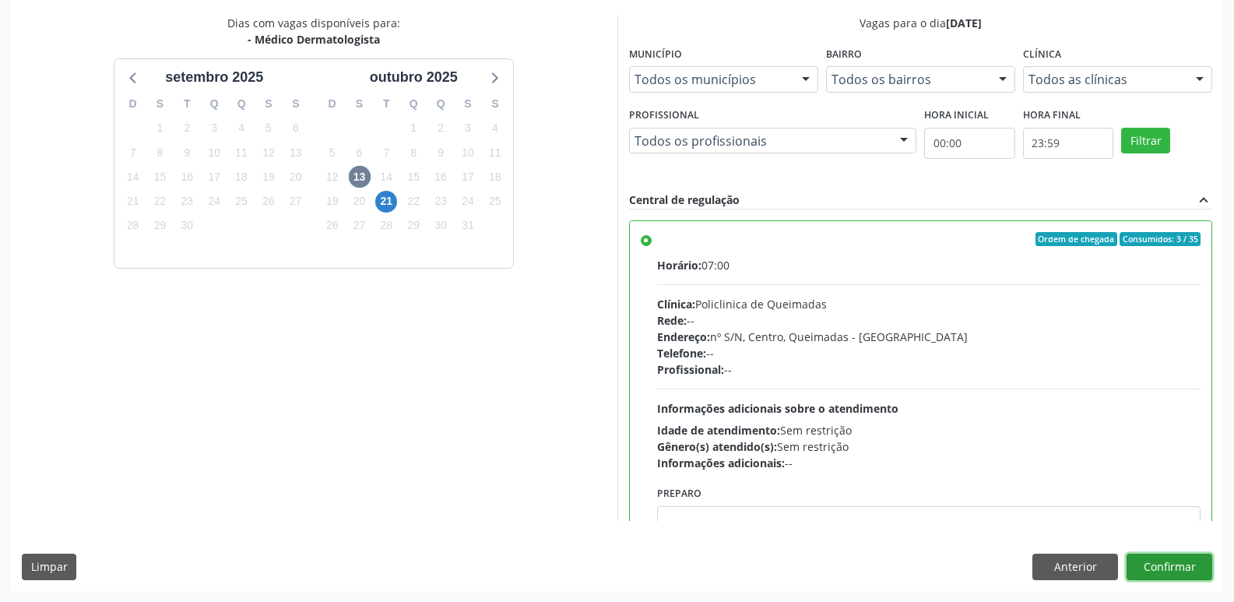
click at [1188, 571] on button "Confirmar" at bounding box center [1170, 567] width 86 height 26
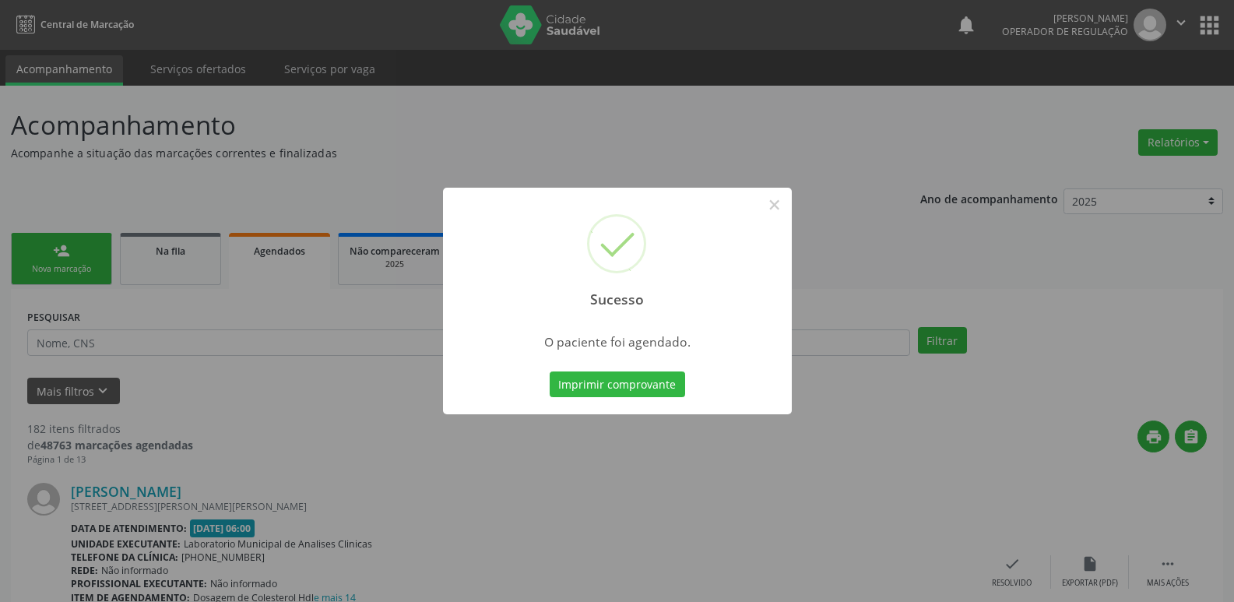
click at [550, 371] on button "Imprimir comprovante" at bounding box center [617, 384] width 135 height 26
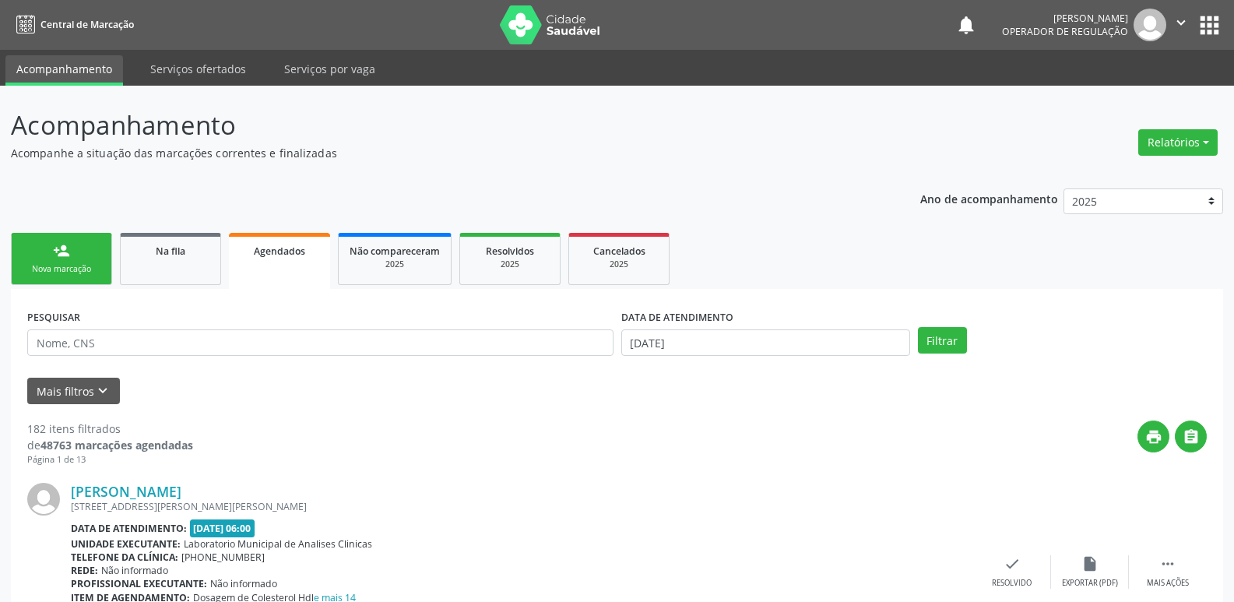
click at [93, 248] on link "person_add Nova marcação" at bounding box center [61, 259] width 101 height 52
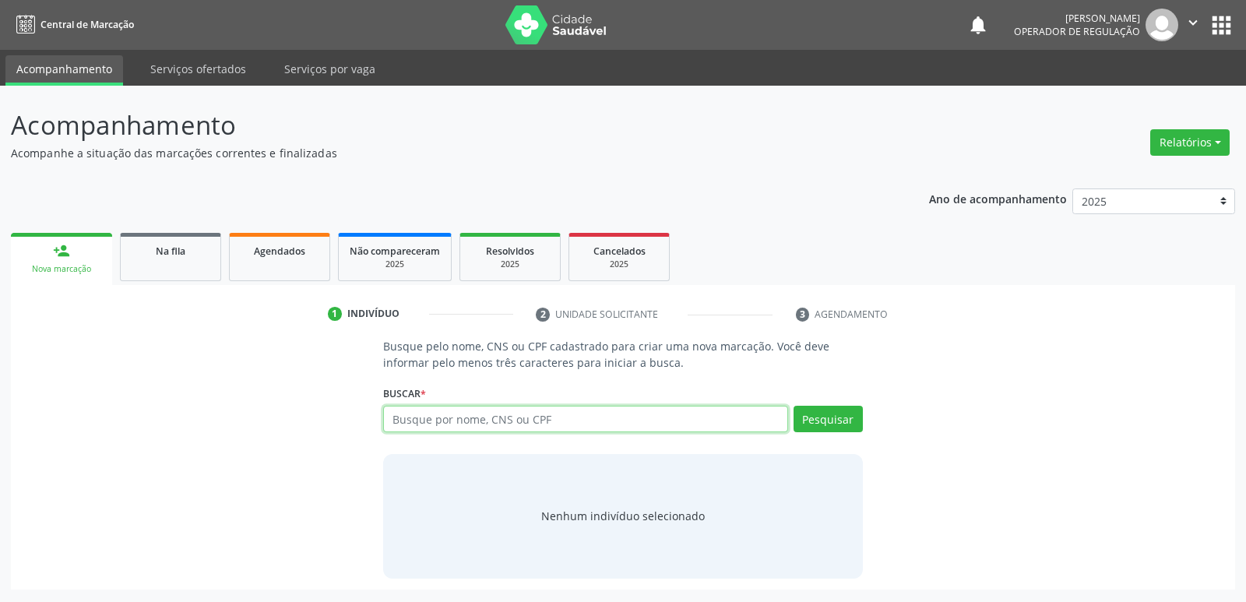
click at [418, 420] on input "text" at bounding box center [585, 419] width 404 height 26
type input "700303968385138"
click at [823, 419] on button "Pesquisar" at bounding box center [827, 419] width 69 height 26
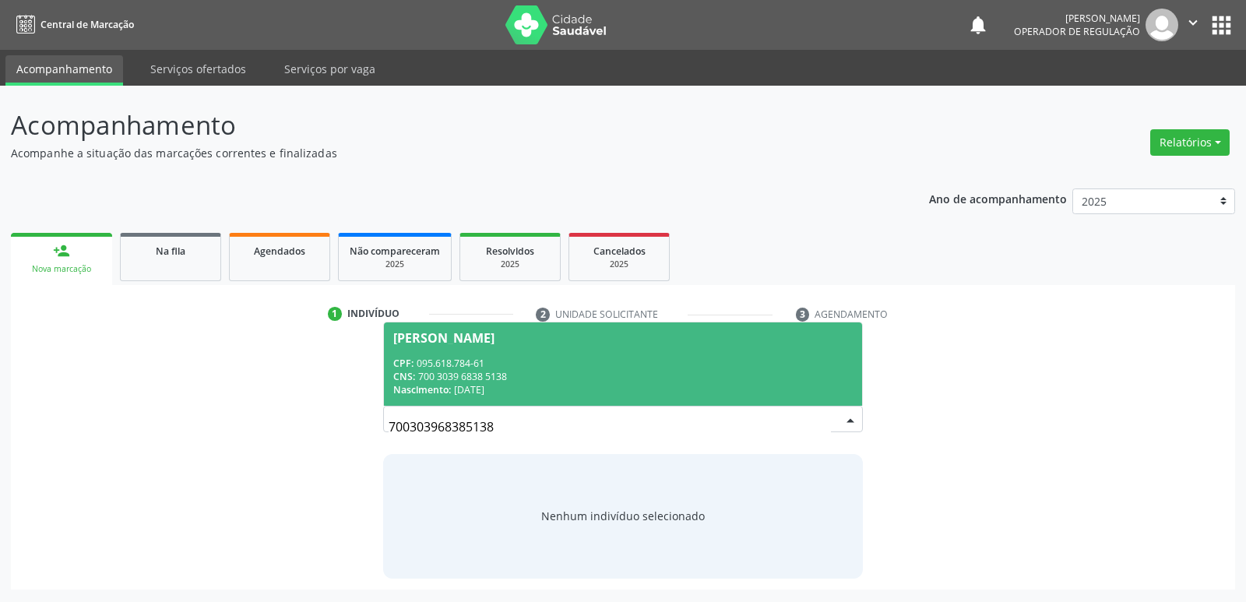
click at [520, 348] on span "Rogério Fernandes Carlos CPF: 095.618.784-61 CNS: 700 3039 6838 5138 Nascimento…" at bounding box center [622, 363] width 477 height 83
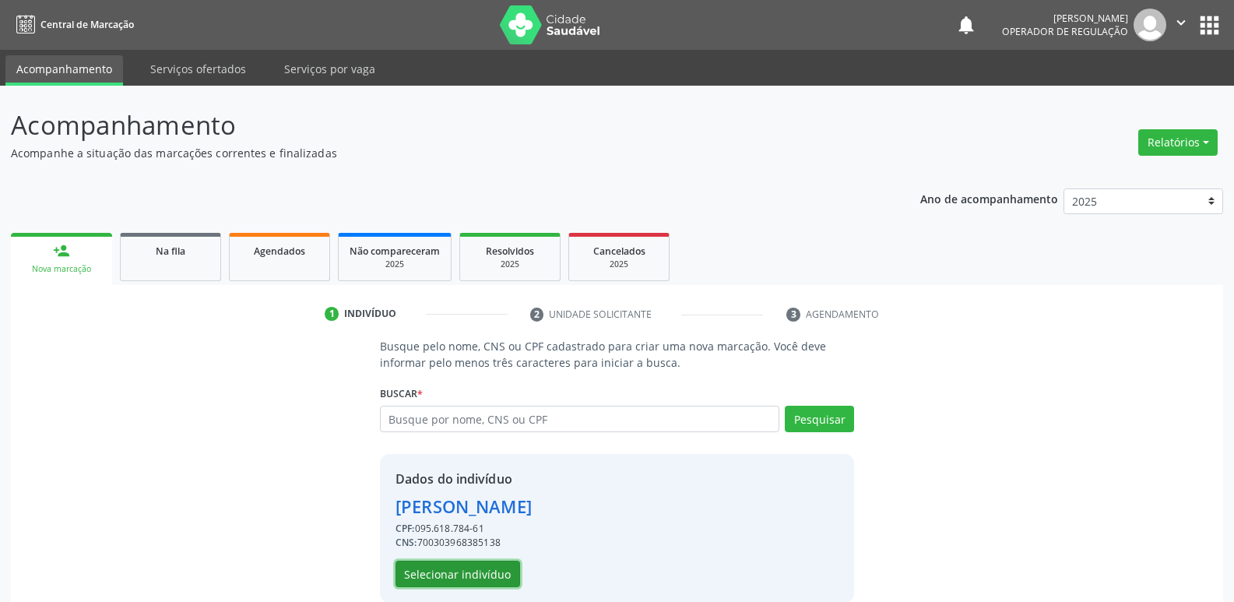
click at [502, 578] on button "Selecionar indivíduo" at bounding box center [458, 574] width 125 height 26
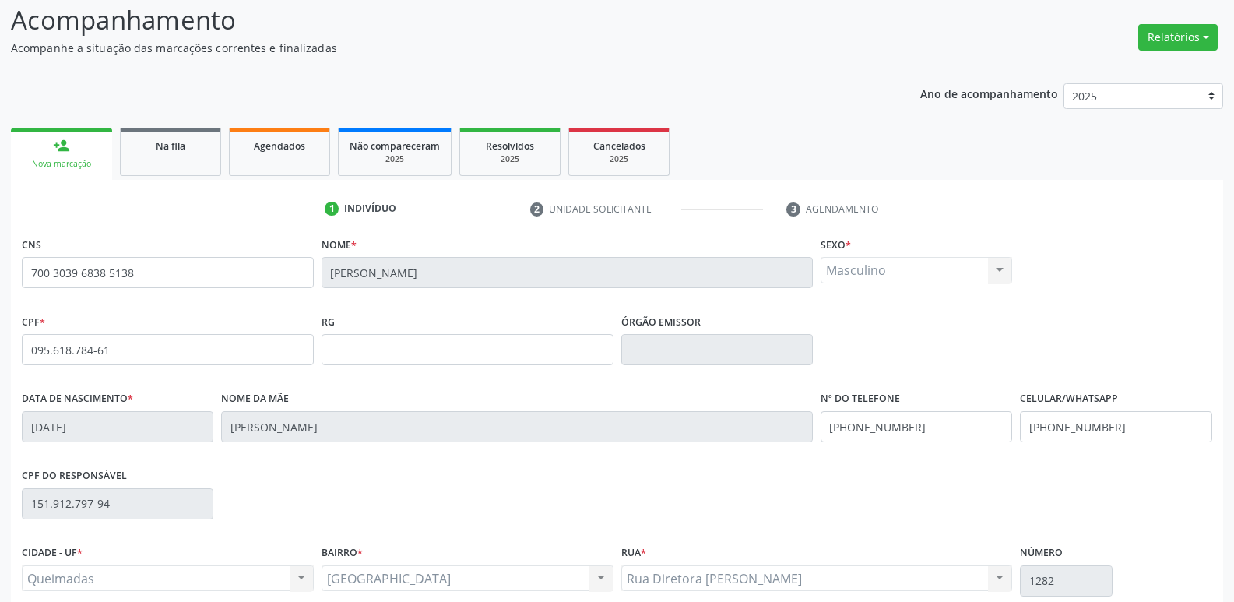
scroll to position [242, 0]
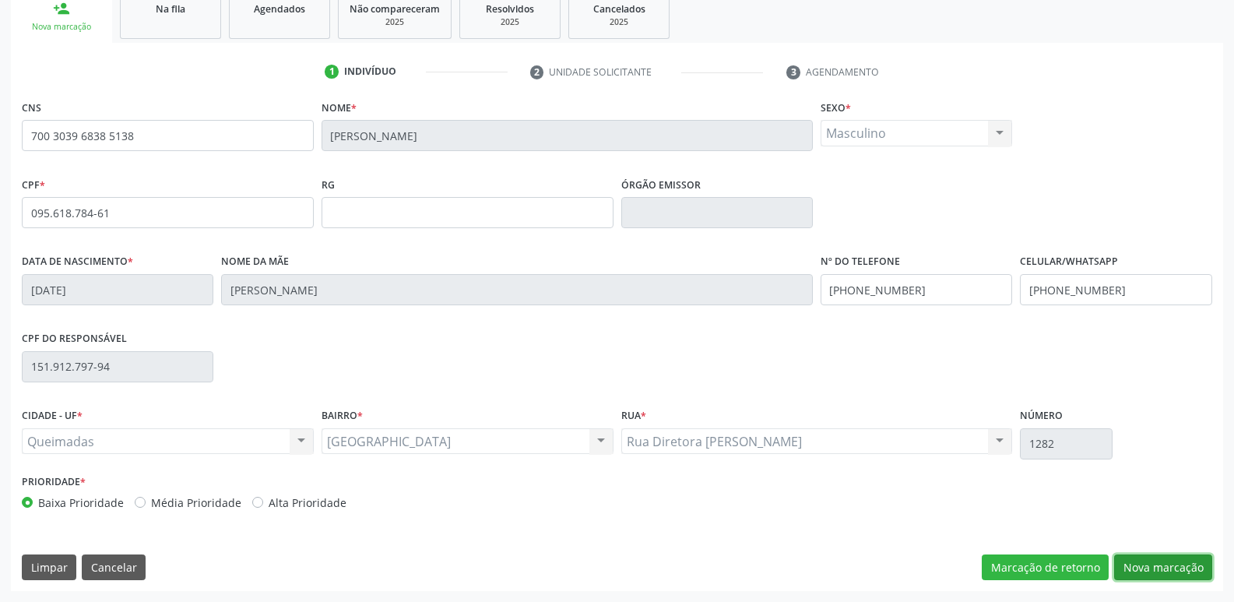
click at [1147, 563] on button "Nova marcação" at bounding box center [1163, 567] width 98 height 26
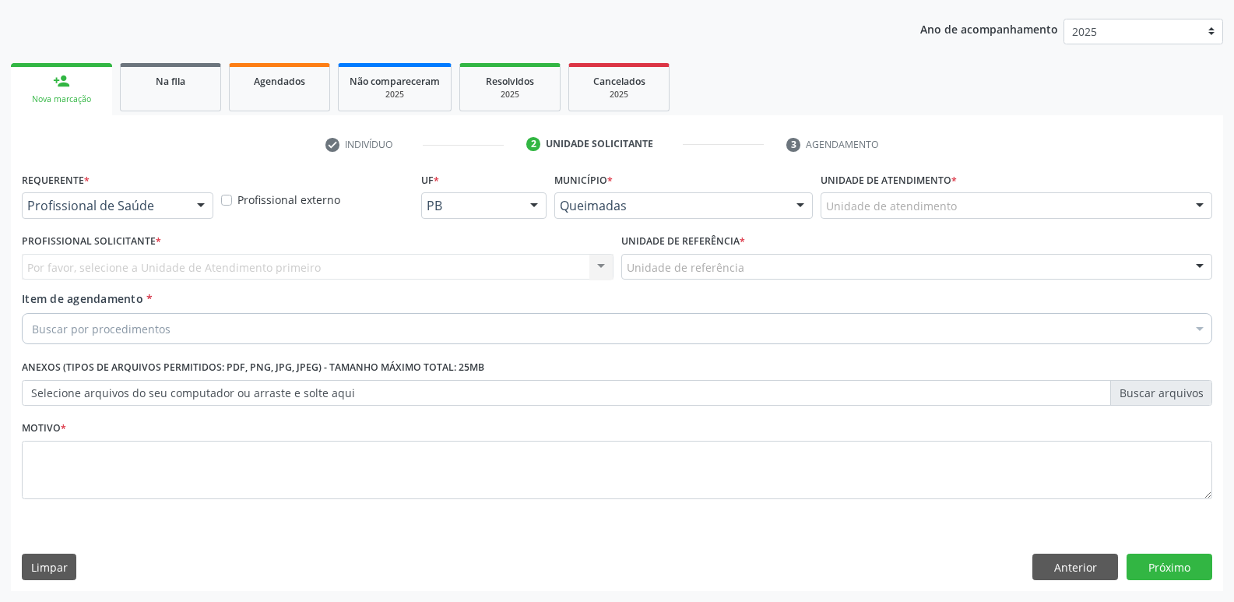
drag, startPoint x: 149, startPoint y: 206, endPoint x: 143, endPoint y: 233, distance: 27.8
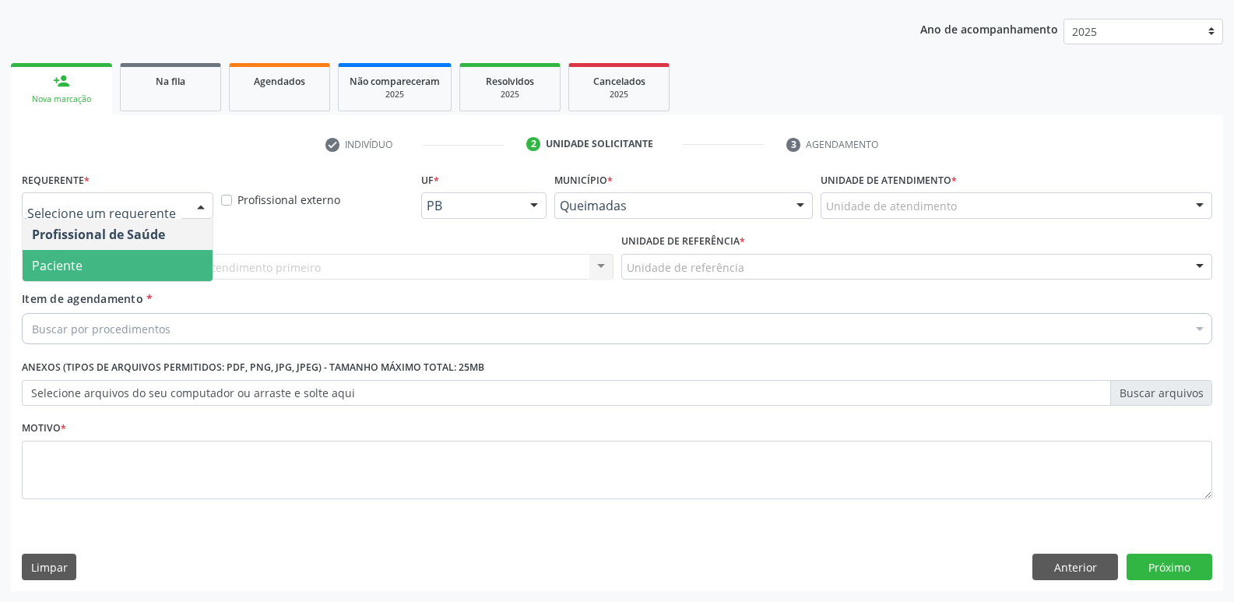
click at [138, 260] on span "Paciente" at bounding box center [118, 265] width 190 height 31
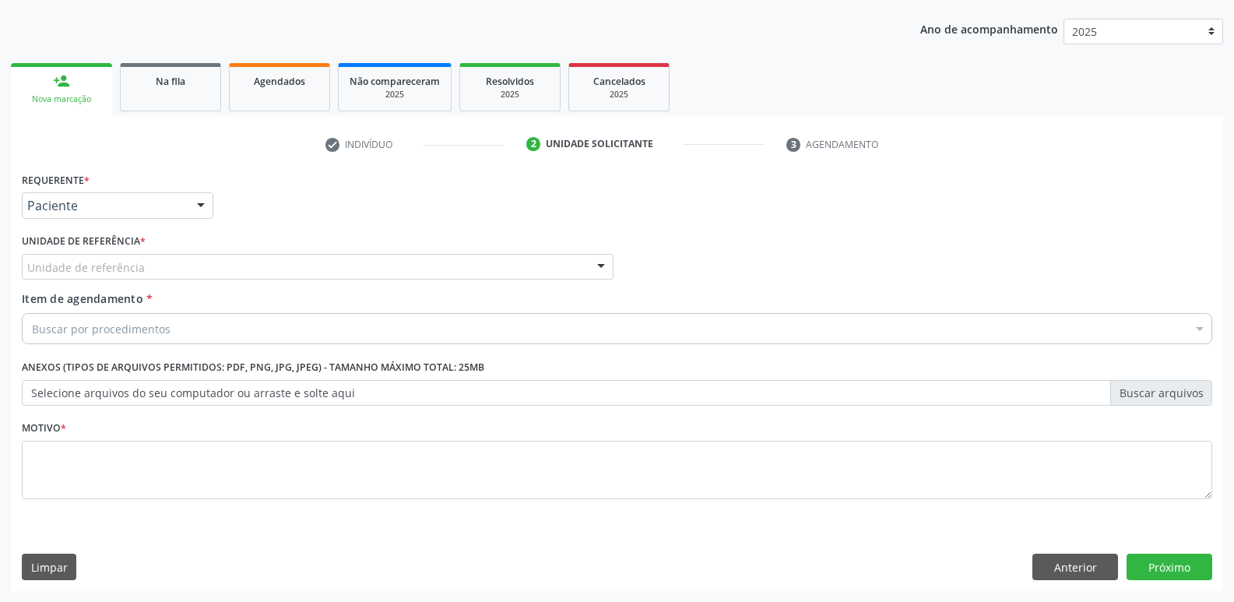
click at [176, 265] on div "Unidade de referência" at bounding box center [318, 267] width 592 height 26
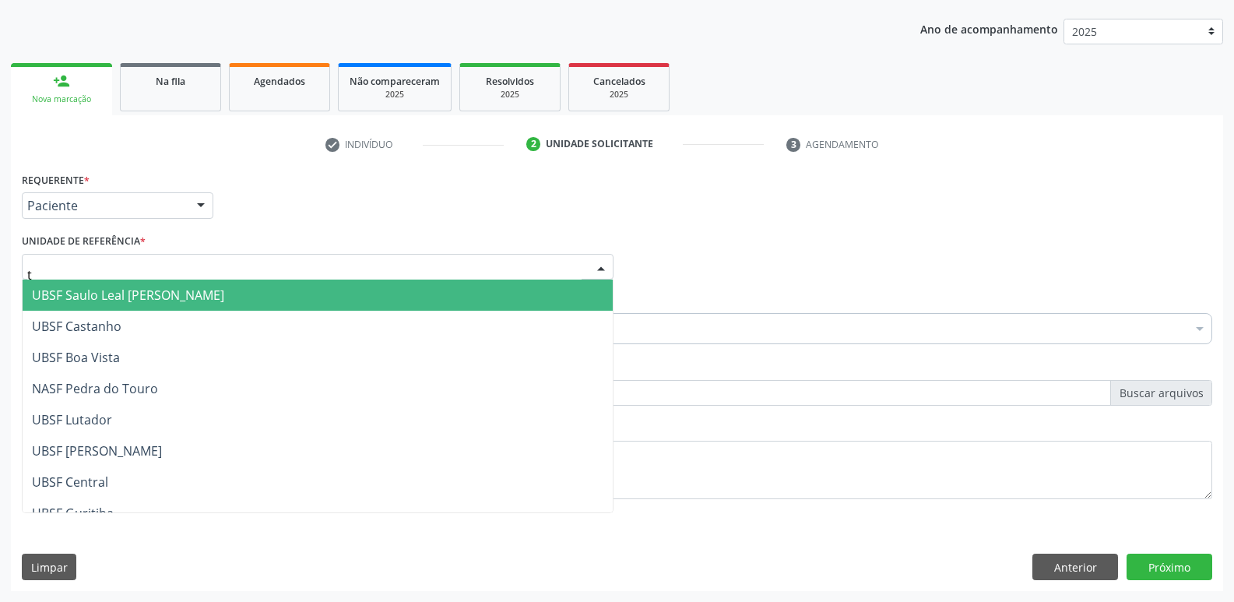
type input "ti"
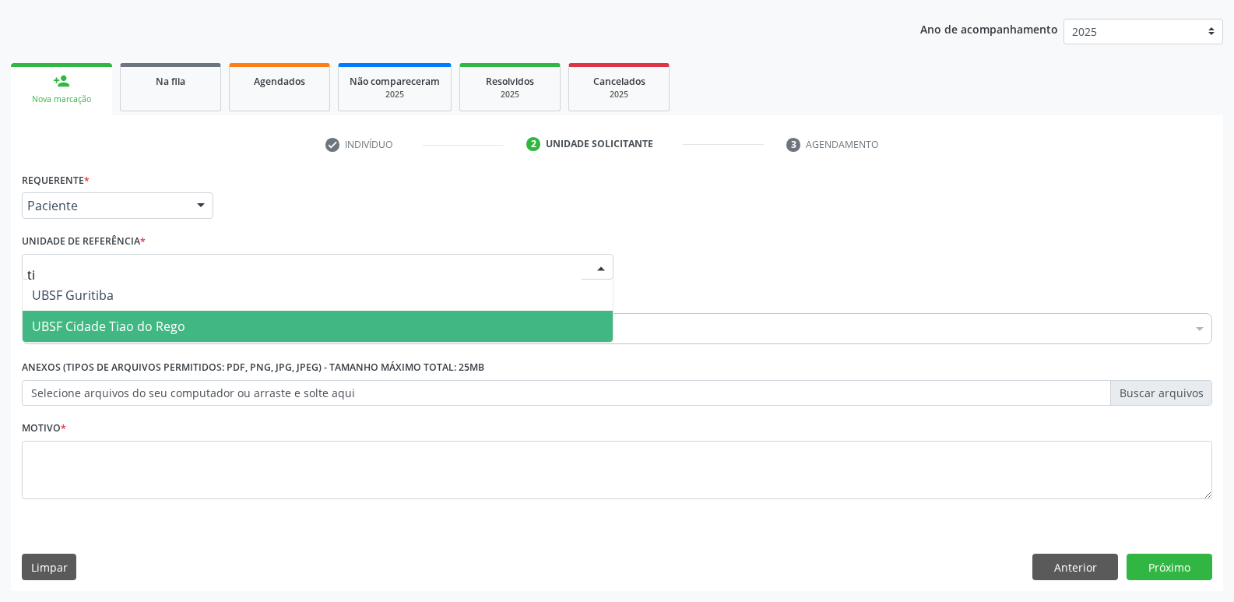
click at [144, 322] on span "UBSF Cidade Tiao do Rego" at bounding box center [108, 326] width 153 height 17
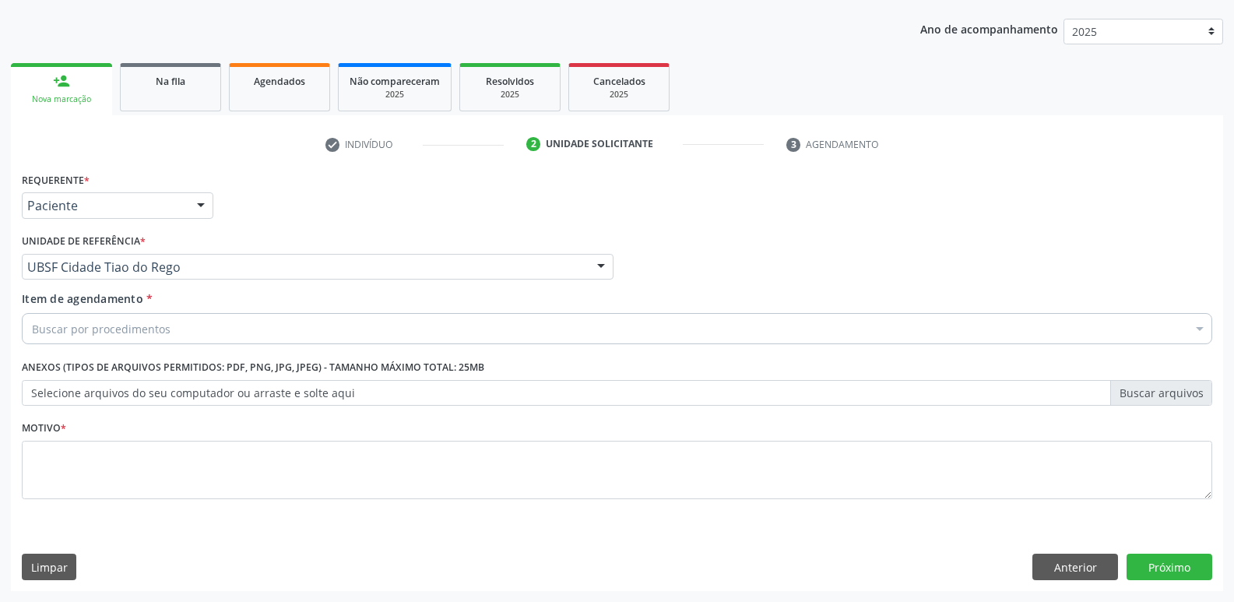
click at [152, 340] on div "Buscar por procedimentos" at bounding box center [617, 328] width 1190 height 31
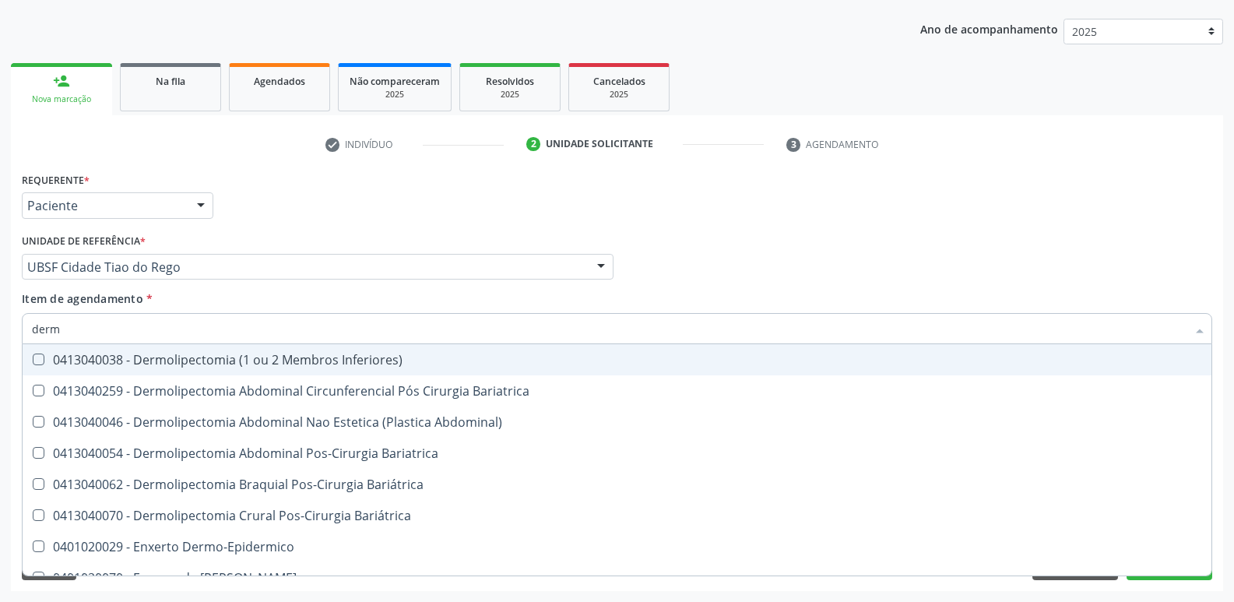
type input "derma"
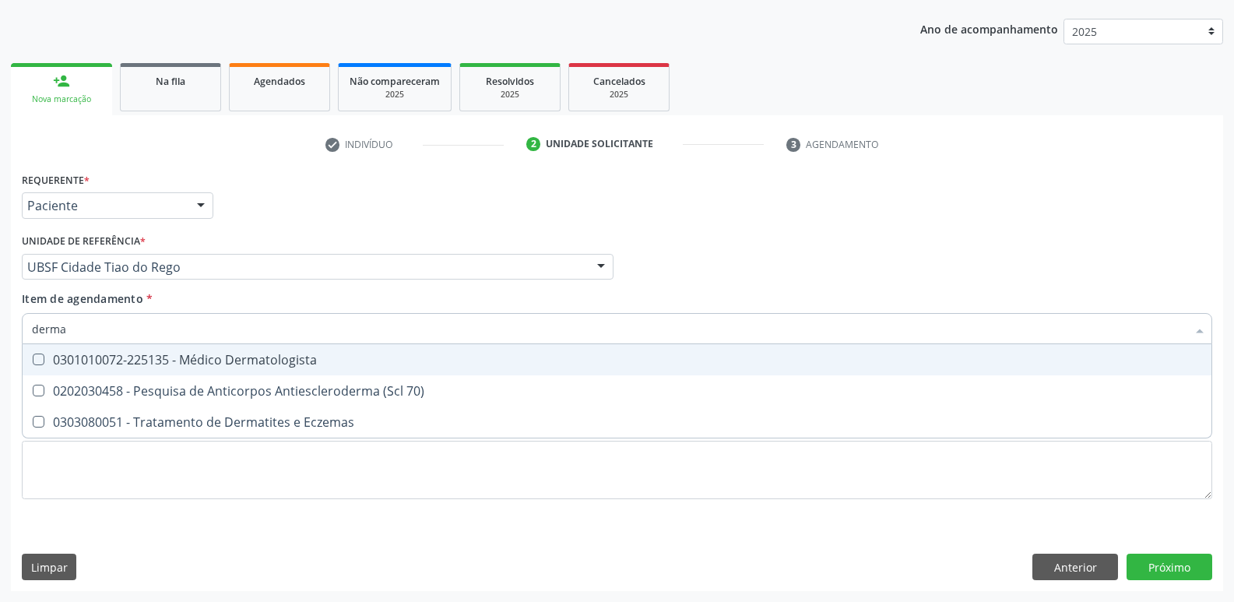
drag, startPoint x: 270, startPoint y: 351, endPoint x: 265, endPoint y: 364, distance: 14.0
click at [271, 353] on div "0301010072-225135 - Médico Dermatologista" at bounding box center [617, 359] width 1170 height 12
checkbox Dermatologista "true"
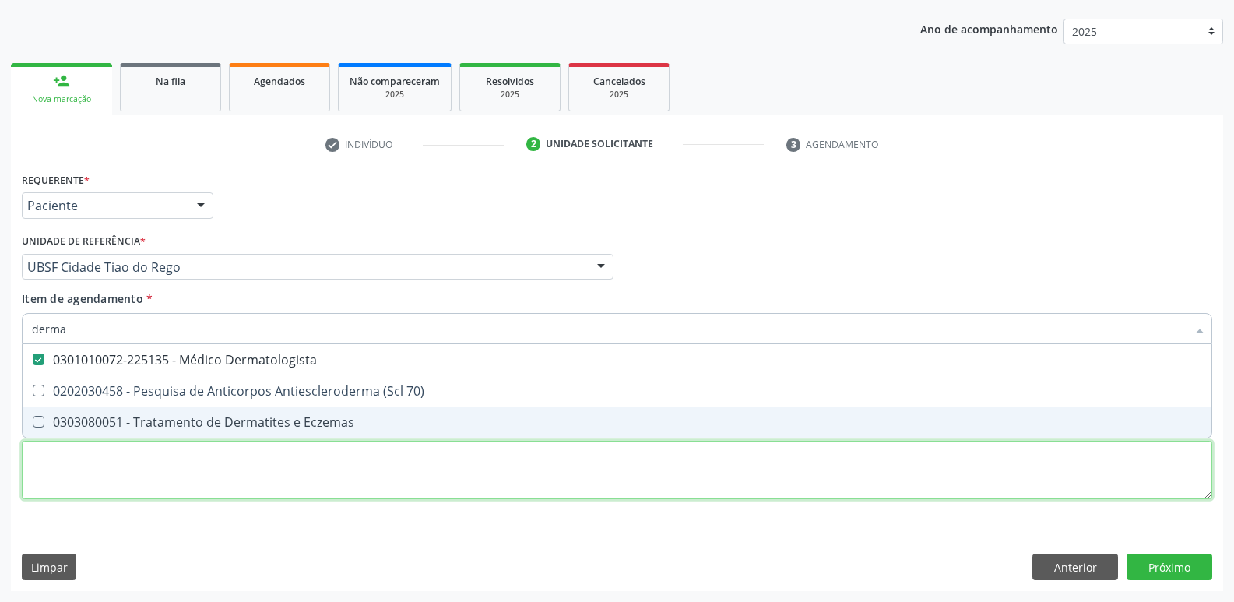
click at [244, 479] on div "Requerente * Paciente Profissional de Saúde Paciente Nenhum resultado encontrad…" at bounding box center [617, 344] width 1190 height 353
checkbox 70\) "true"
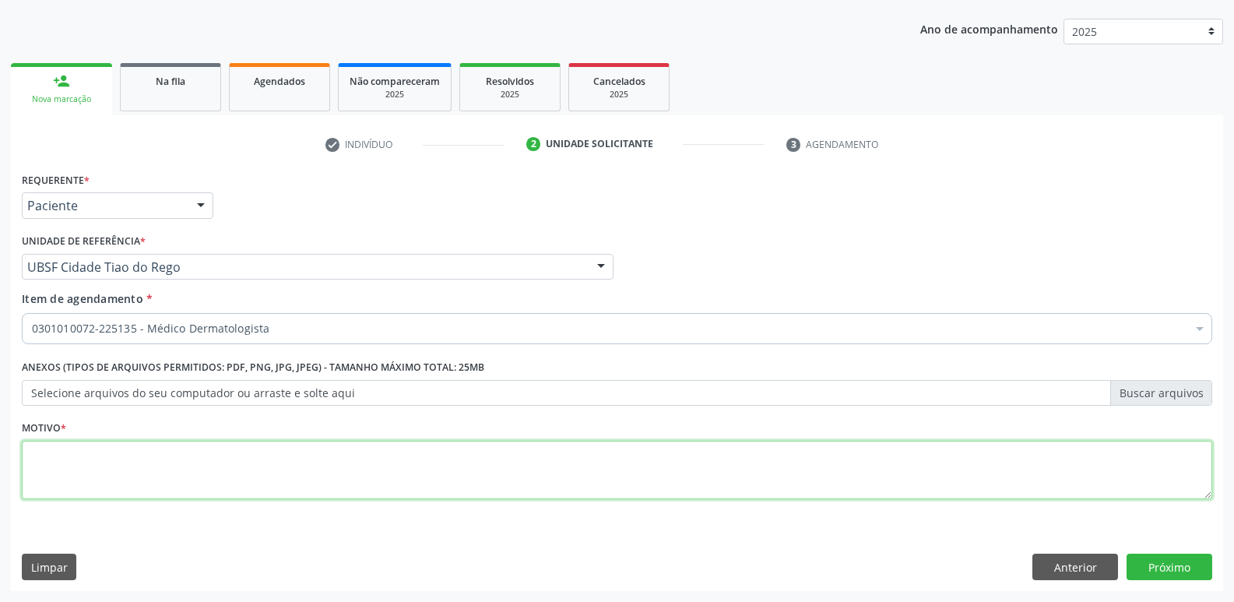
paste textarea "avaliação"
type textarea "avaliação"
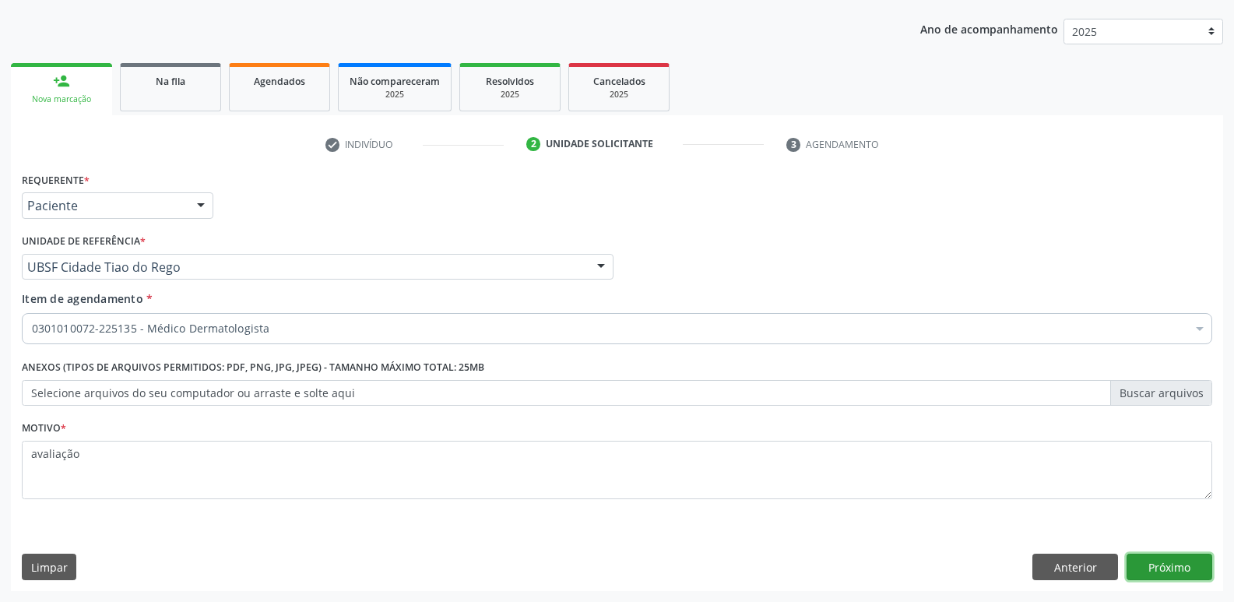
click at [1149, 568] on button "Próximo" at bounding box center [1170, 567] width 86 height 26
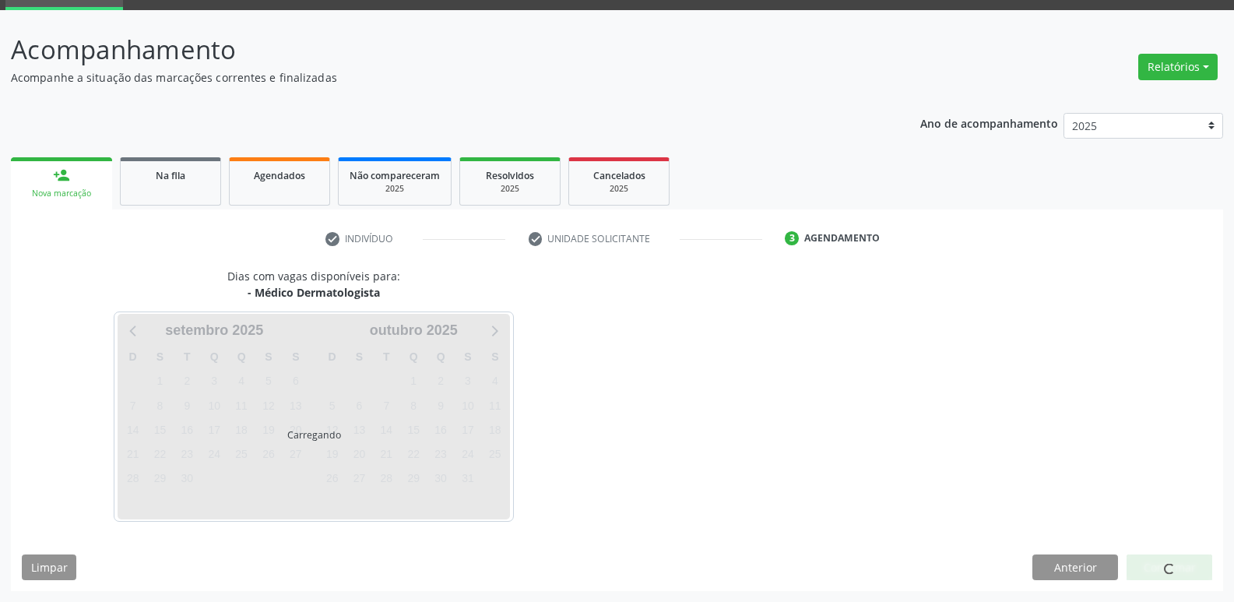
scroll to position [76, 0]
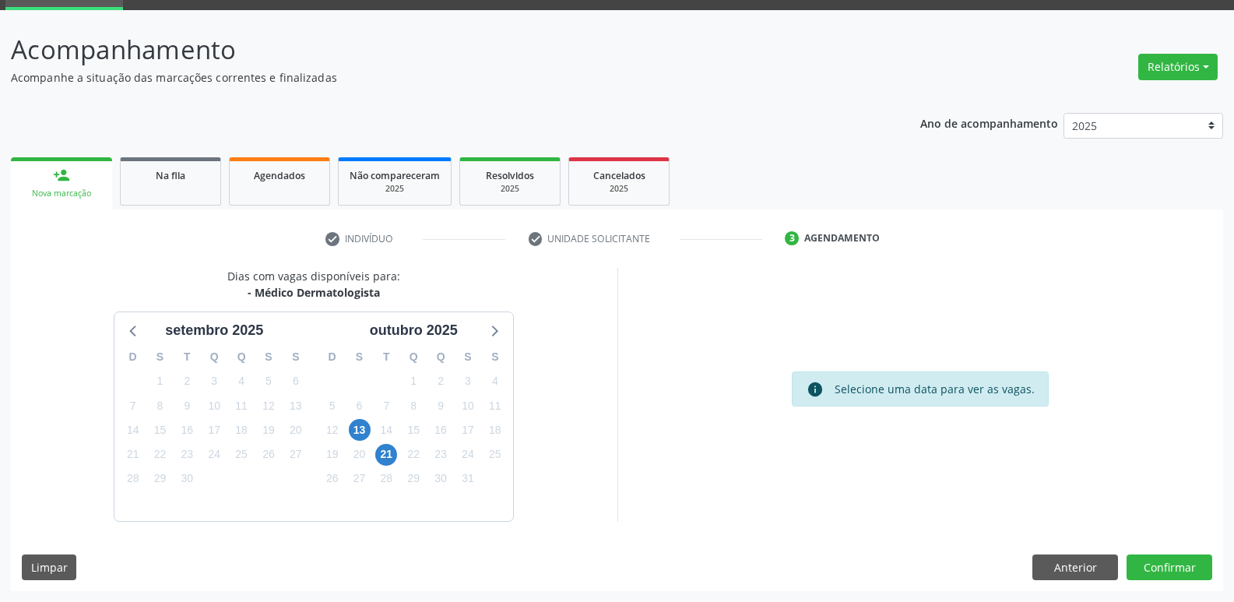
click at [371, 427] on div "13" at bounding box center [359, 430] width 27 height 24
click at [346, 425] on div "13" at bounding box center [359, 430] width 27 height 24
click at [359, 431] on span "13" at bounding box center [360, 430] width 22 height 22
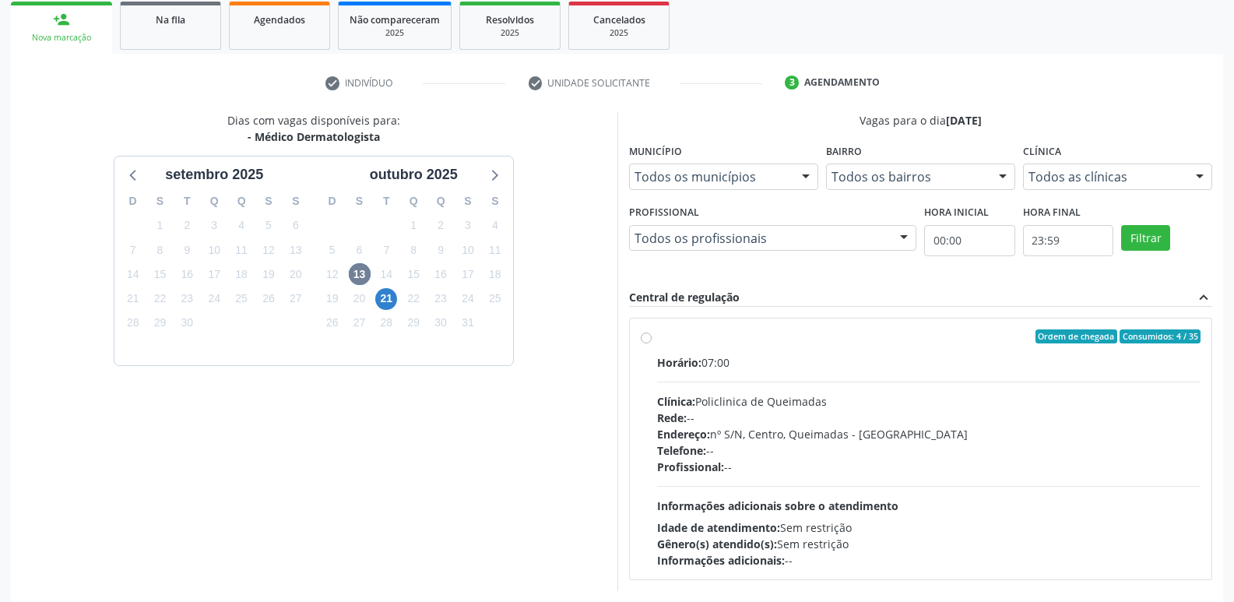
click at [1151, 399] on div "Clínica: Policlinica de Queimadas" at bounding box center [929, 401] width 544 height 16
click at [652, 343] on input "Ordem de chegada Consumidos: 4 / 35 Horário: 07:00 Clínica: Policlinica de Quei…" at bounding box center [646, 336] width 11 height 14
radio input "true"
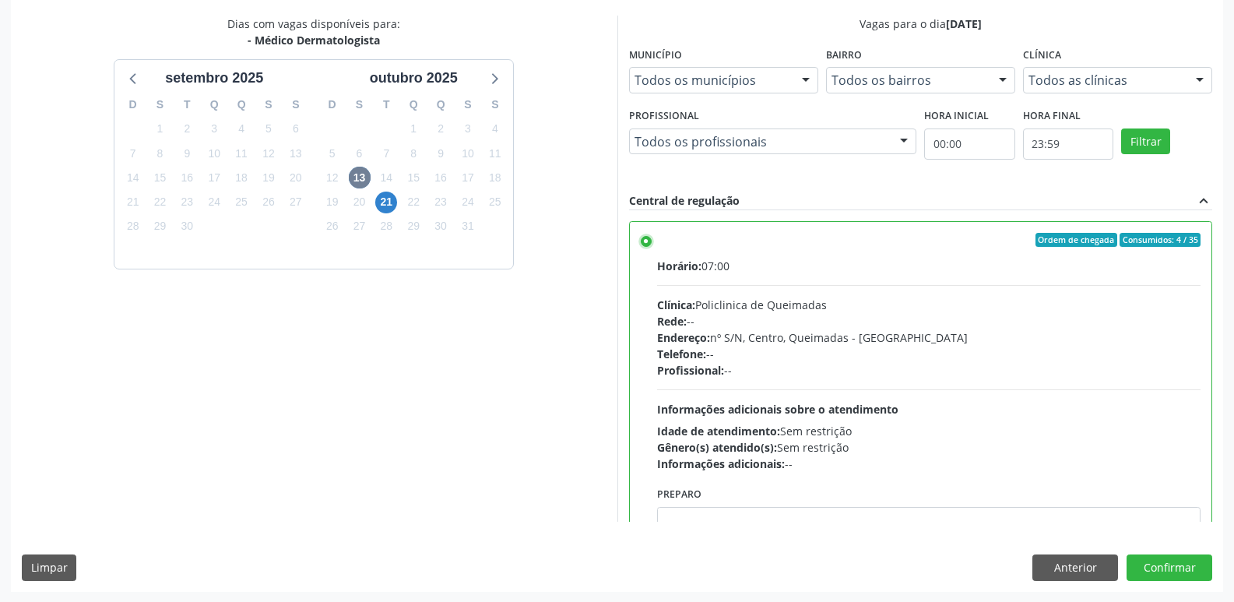
scroll to position [329, 0]
click at [1149, 558] on button "Confirmar" at bounding box center [1170, 567] width 86 height 26
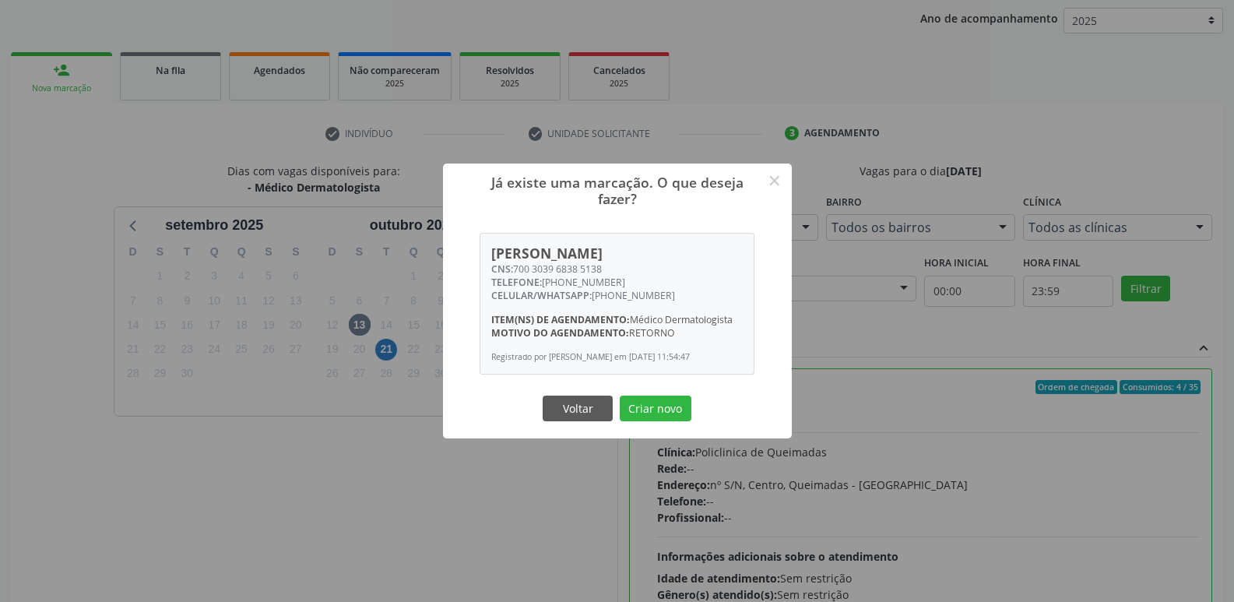
scroll to position [0, 0]
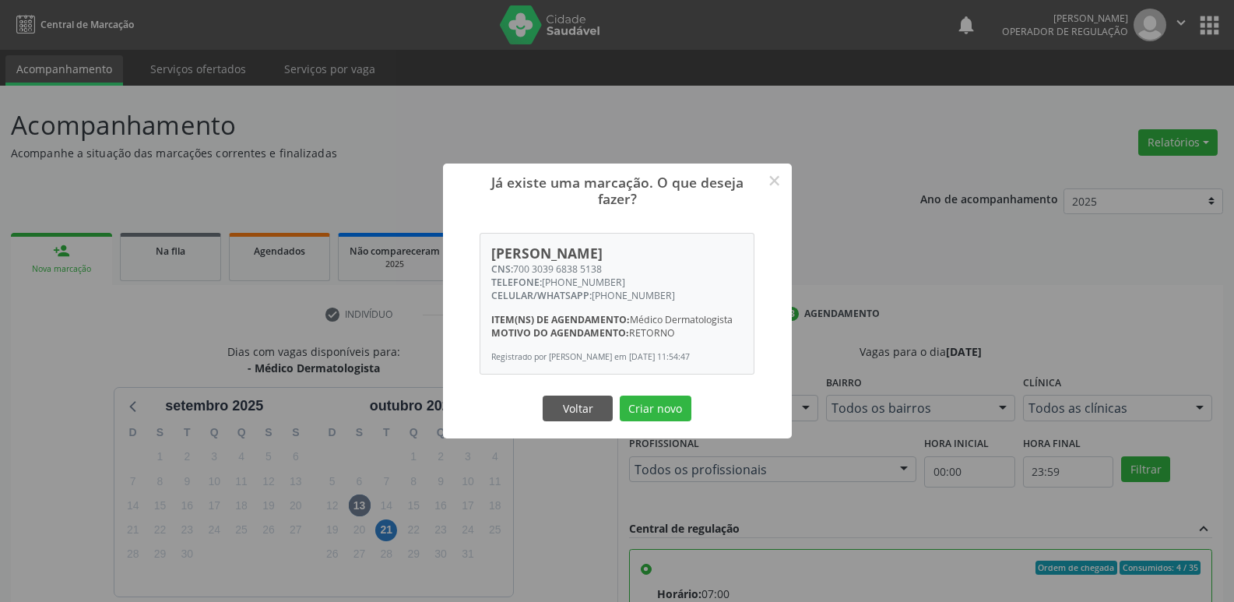
click at [204, 262] on div "Já existe uma marcação. O que deseja fazer? × Rogério Fernandes Carlos CNS: 700…" at bounding box center [617, 301] width 1234 height 602
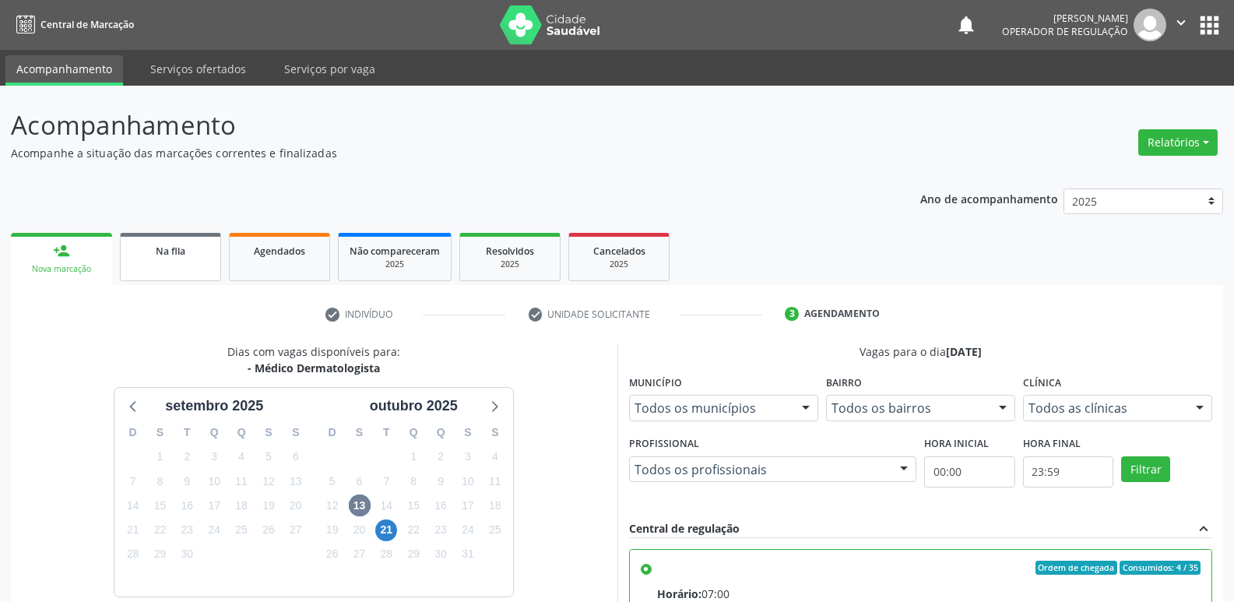
click at [212, 251] on link "Na fila" at bounding box center [170, 257] width 101 height 48
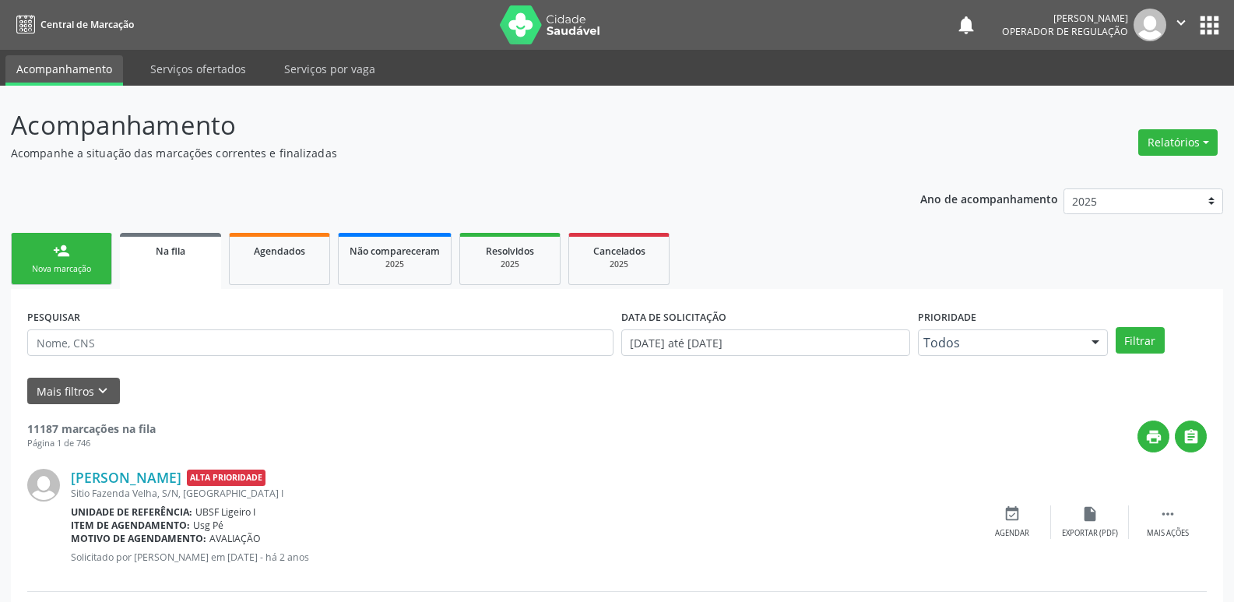
click at [196, 357] on div "PESQUISAR" at bounding box center [320, 335] width 594 height 61
click at [195, 340] on input "text" at bounding box center [320, 342] width 586 height 26
type input "rogerio fernand"
click at [1116, 327] on button "Filtrar" at bounding box center [1140, 340] width 49 height 26
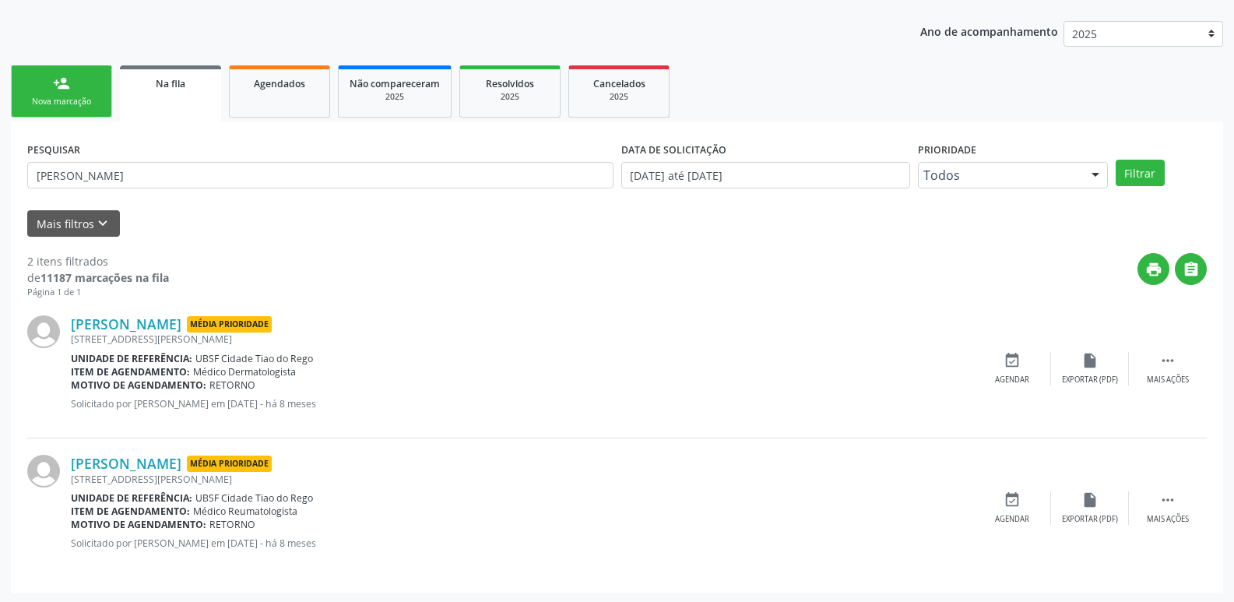
scroll to position [170, 0]
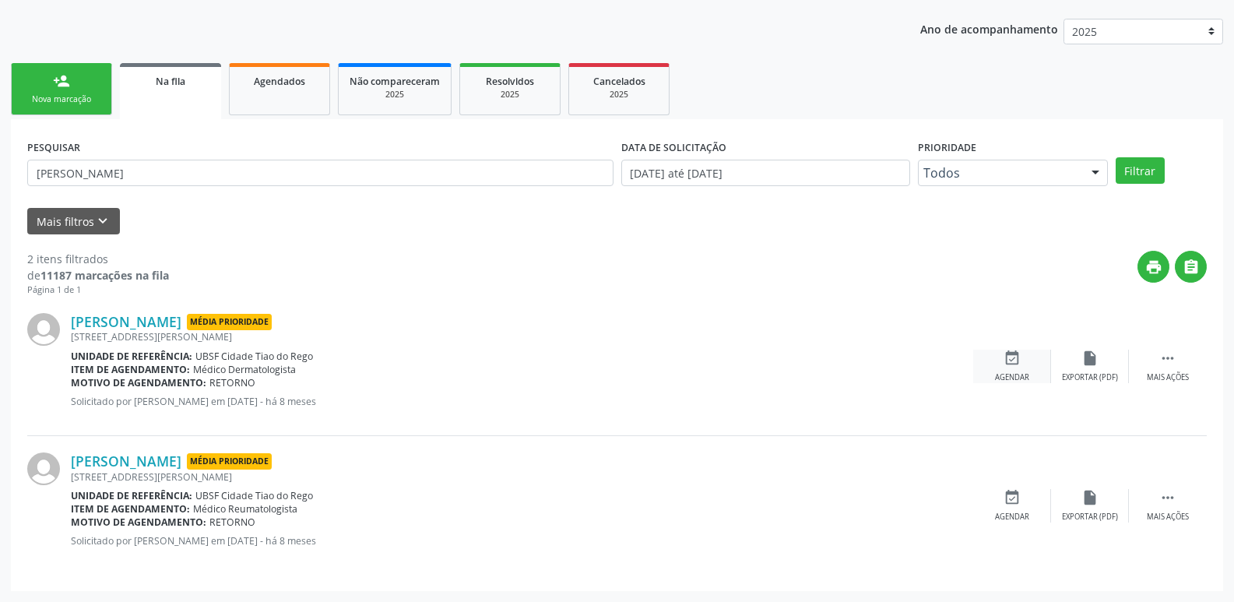
click at [1021, 360] on div "event_available Agendar" at bounding box center [1012, 366] width 78 height 33
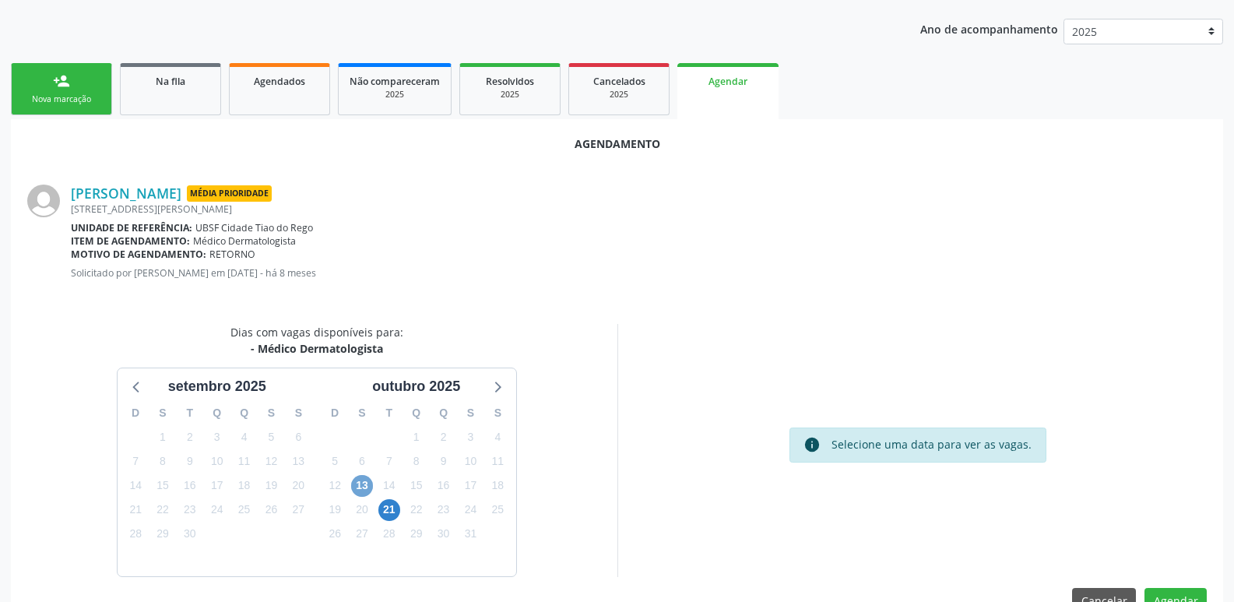
click at [357, 478] on span "13" at bounding box center [362, 486] width 22 height 22
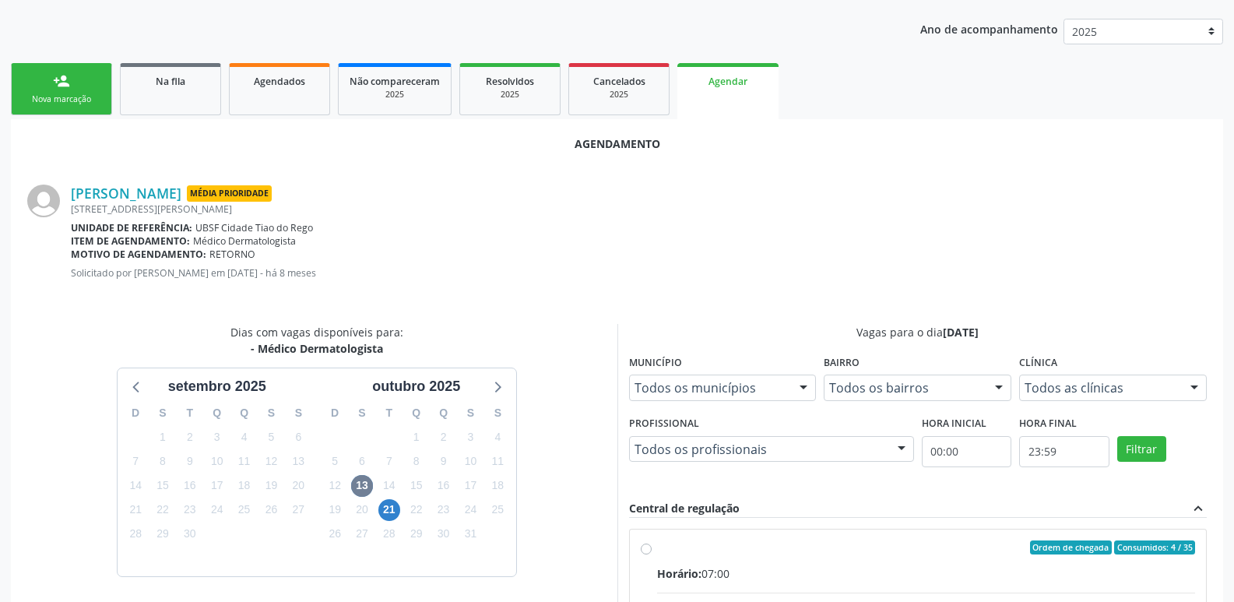
click at [1039, 577] on div "Horário: 07:00" at bounding box center [926, 573] width 539 height 16
click at [652, 554] on input "Ordem de chegada Consumidos: 4 / 35 Horário: 07:00 Clínica: Policlinica de Quei…" at bounding box center [646, 547] width 11 height 14
radio input "true"
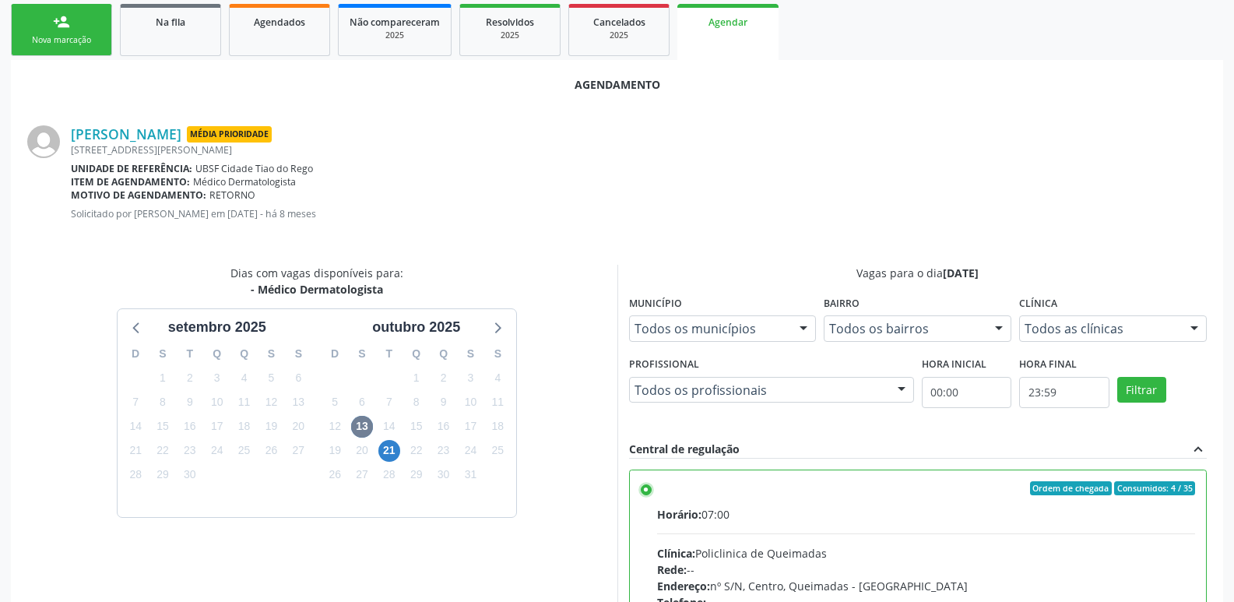
scroll to position [462, 0]
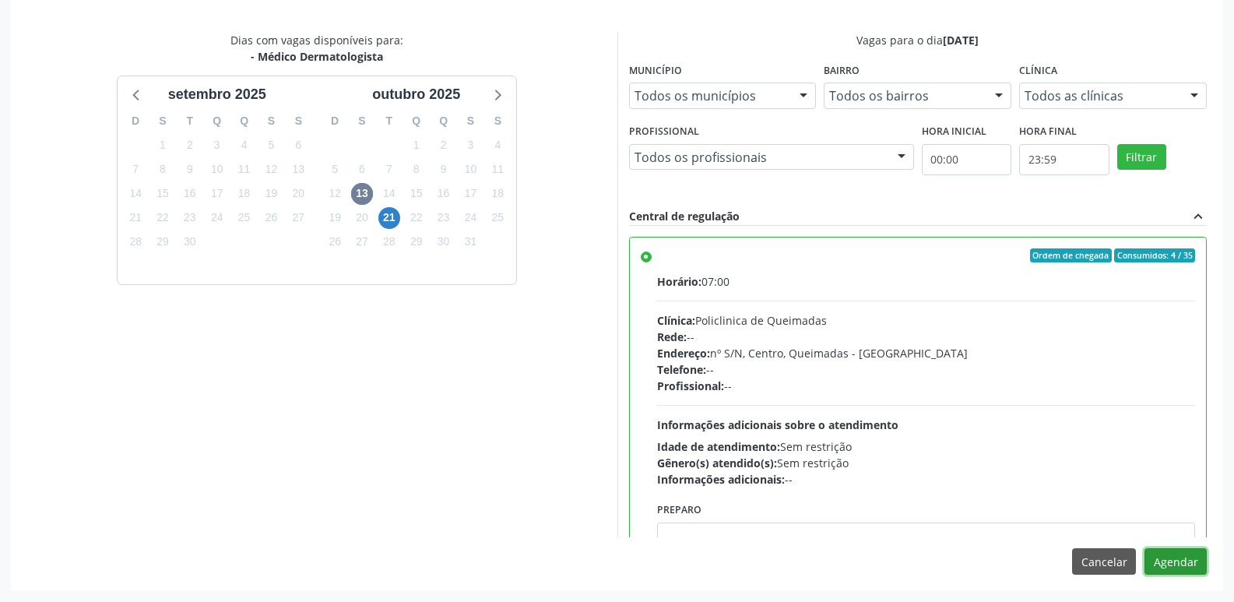
click at [1174, 559] on button "Agendar" at bounding box center [1176, 561] width 62 height 26
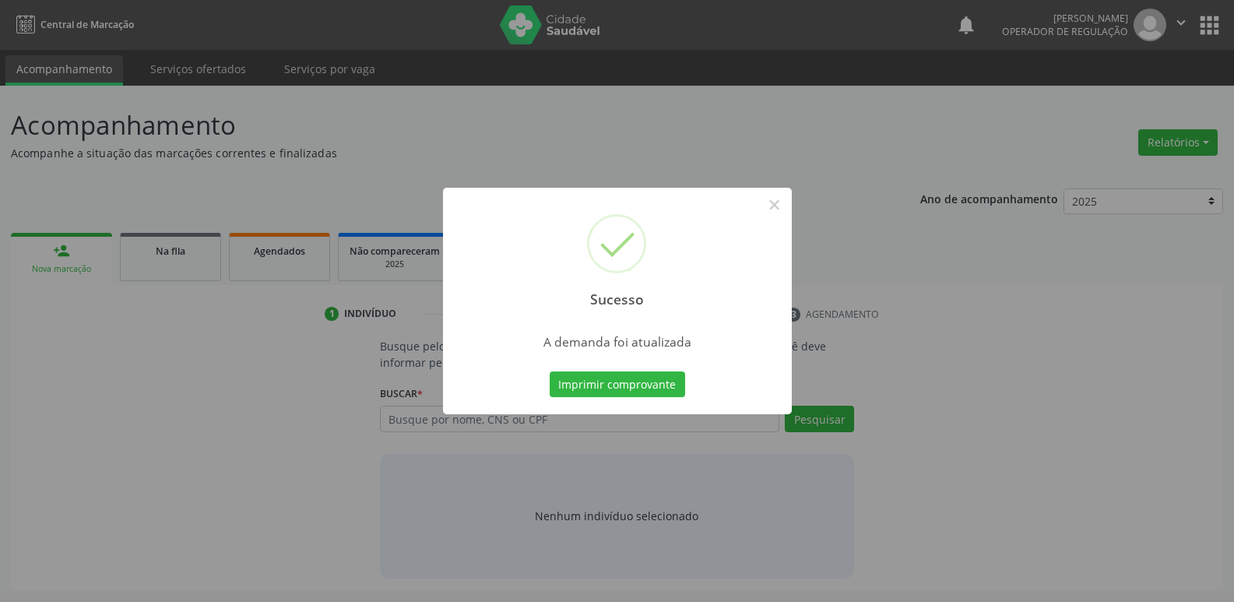
scroll to position [0, 0]
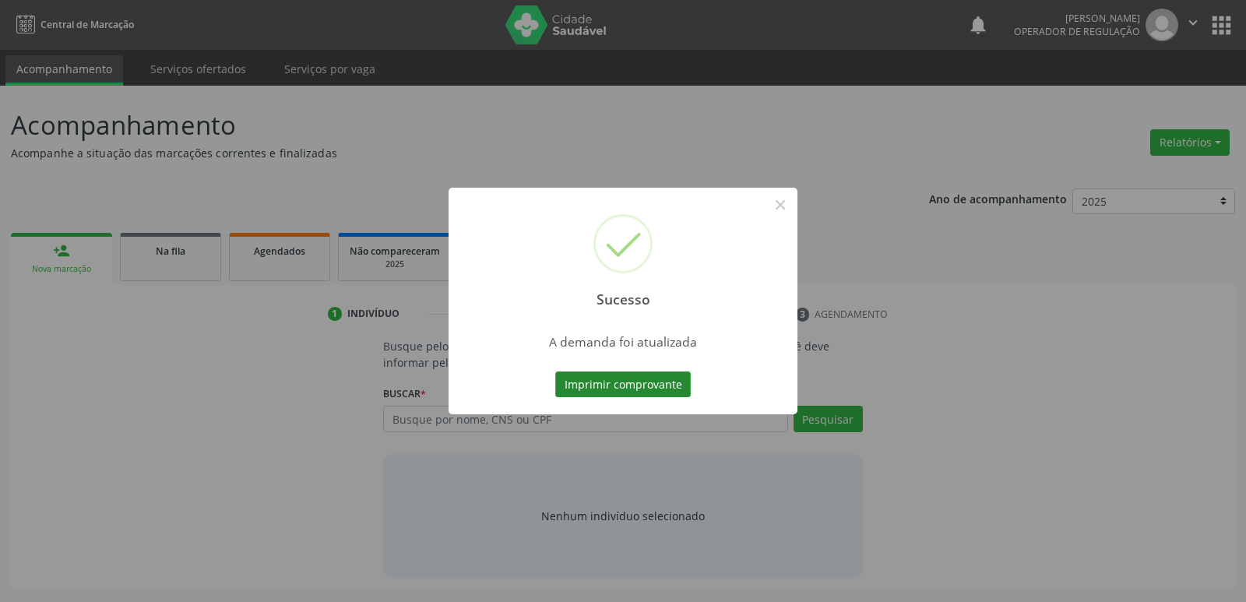
click at [650, 378] on button "Imprimir comprovante" at bounding box center [622, 384] width 135 height 26
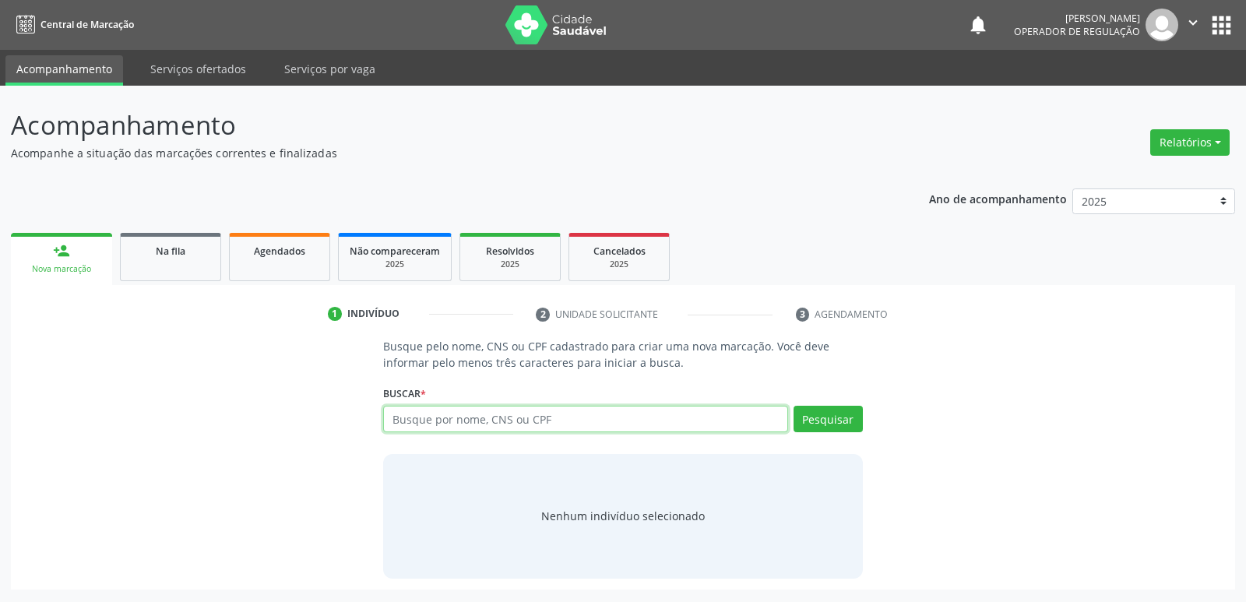
click at [501, 420] on input "text" at bounding box center [585, 419] width 404 height 26
click at [304, 253] on span "Agendados" at bounding box center [279, 250] width 51 height 13
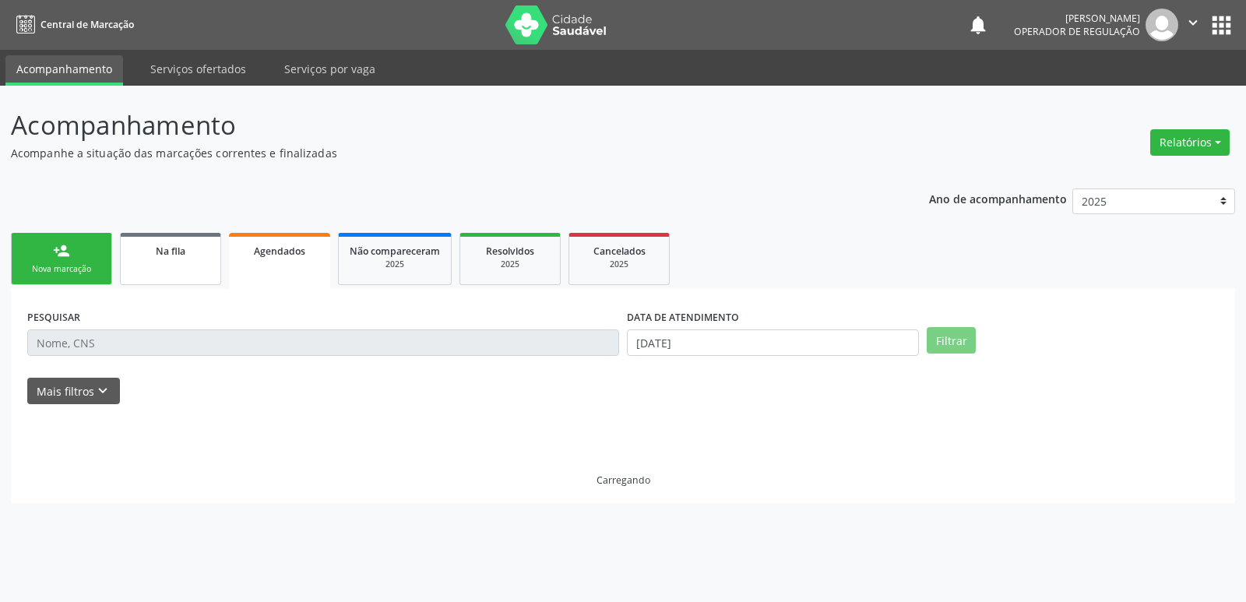
click at [171, 252] on span "Na fila" at bounding box center [171, 250] width 30 height 13
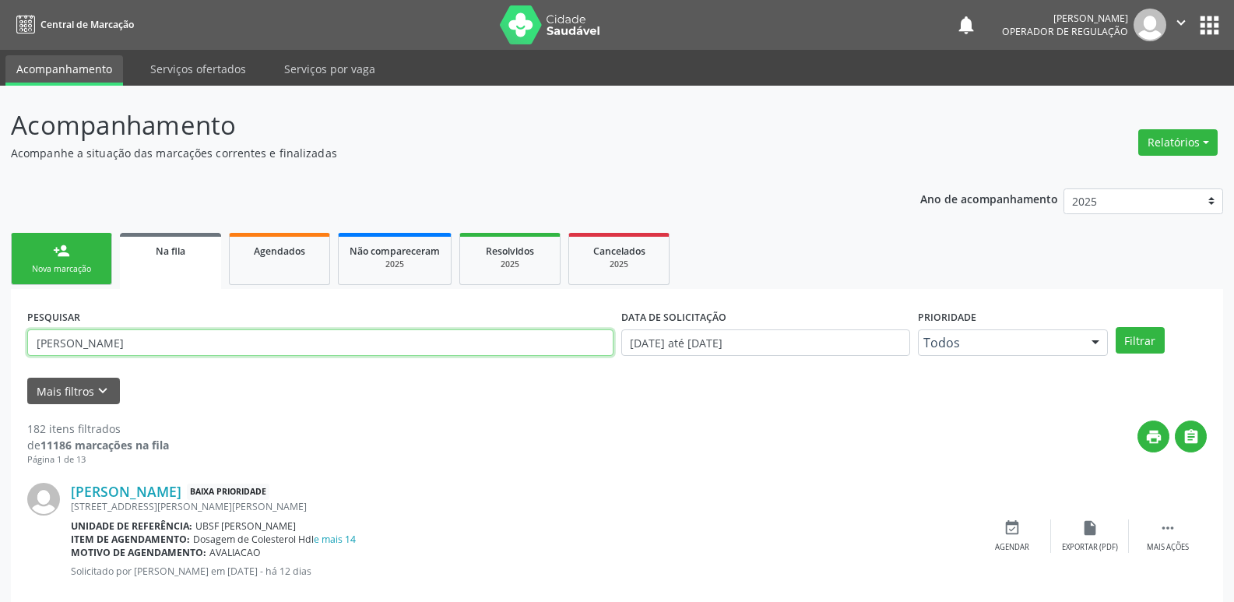
click at [153, 334] on input "rogerio fernand" at bounding box center [320, 342] width 586 height 26
click at [1116, 327] on button "Filtrar" at bounding box center [1140, 340] width 49 height 26
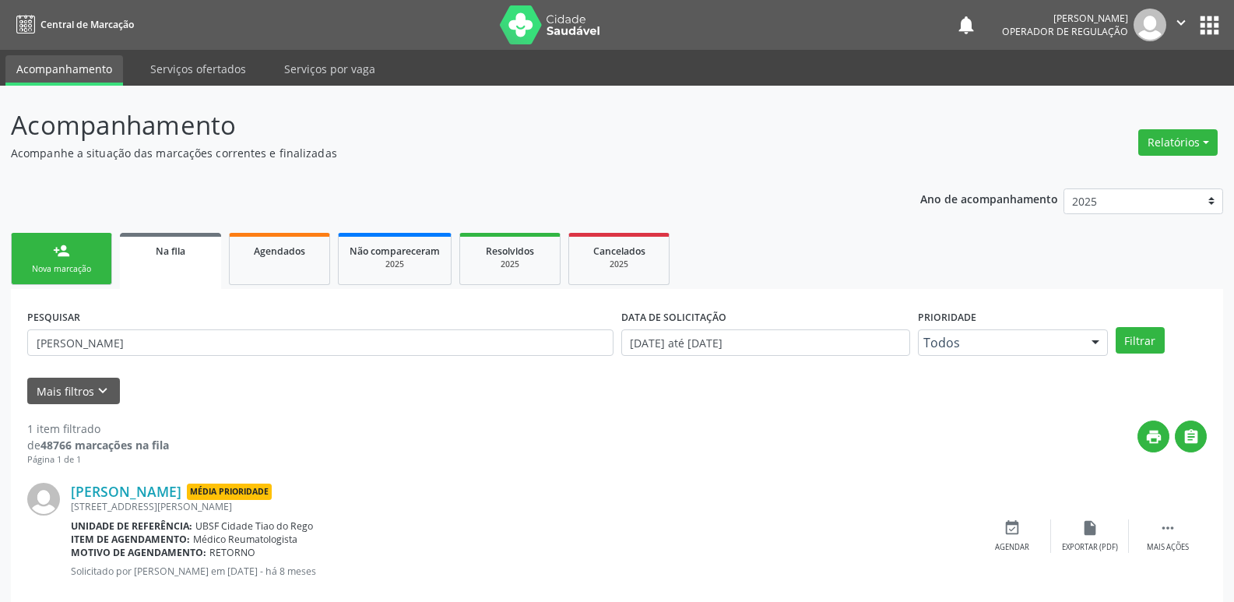
click at [86, 255] on link "person_add Nova marcação" at bounding box center [61, 259] width 101 height 52
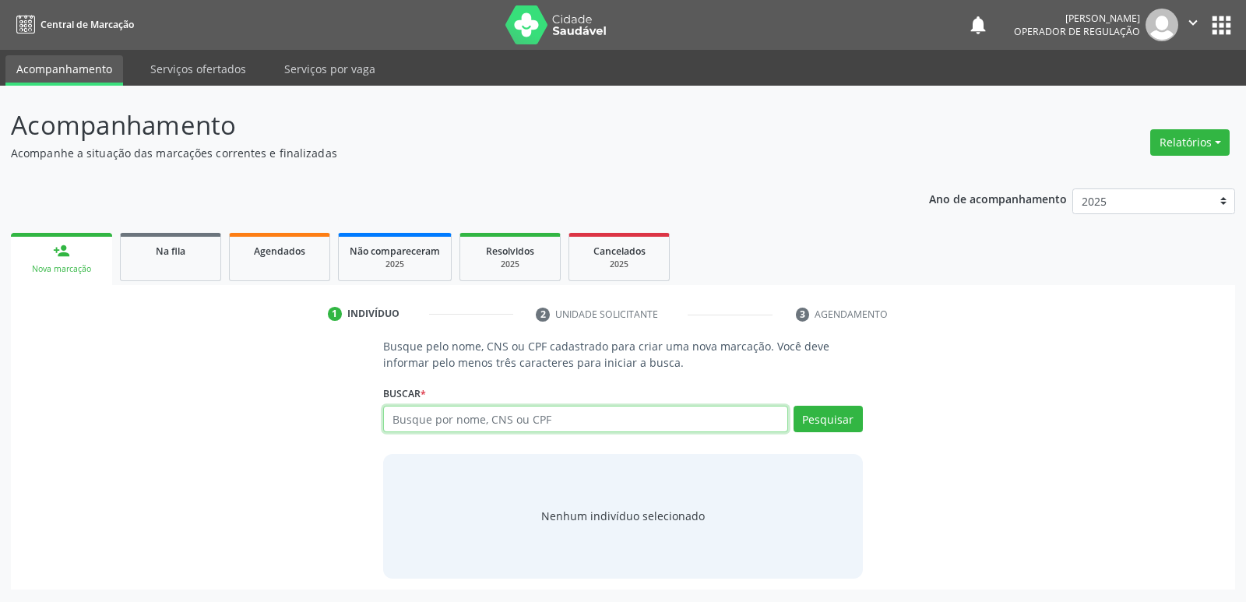
click at [666, 421] on input "text" at bounding box center [585, 419] width 404 height 26
type input "708603132670590"
click at [793, 417] on div "Pesquisar" at bounding box center [825, 424] width 75 height 37
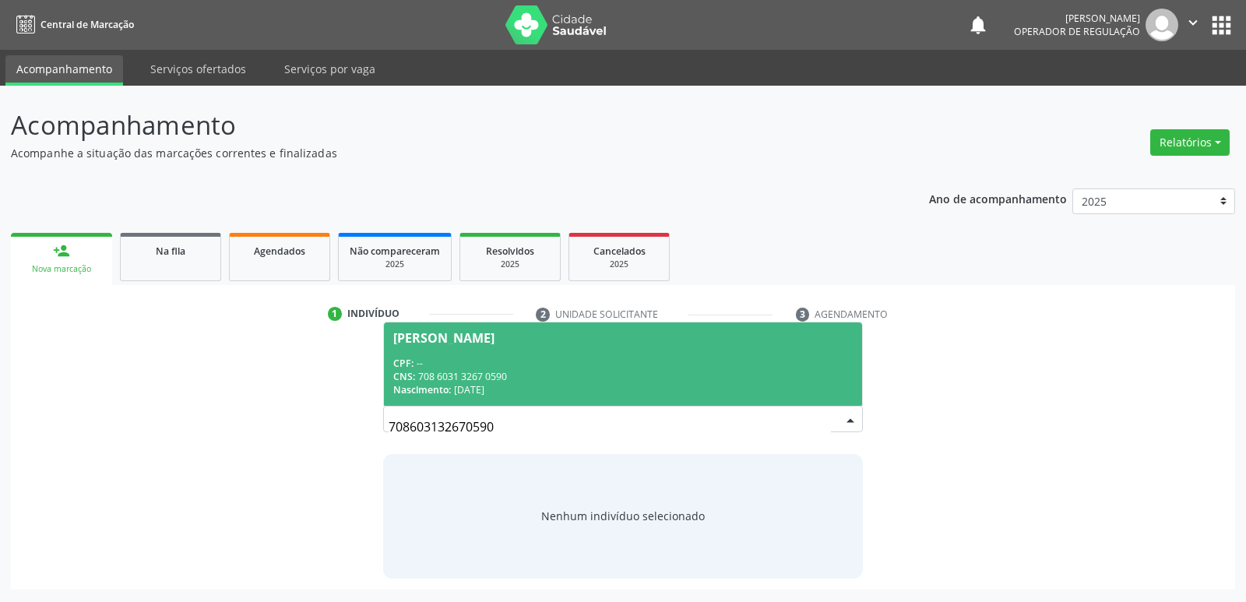
click at [422, 368] on div "CPF: --" at bounding box center [622, 363] width 459 height 13
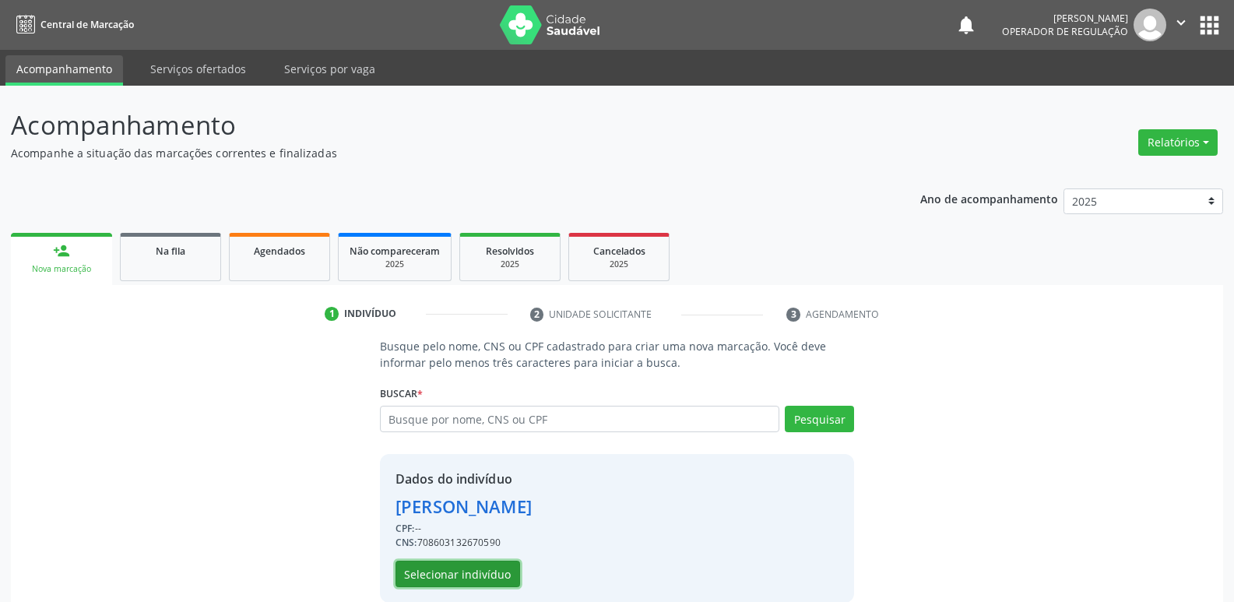
click at [456, 571] on button "Selecionar indivíduo" at bounding box center [458, 574] width 125 height 26
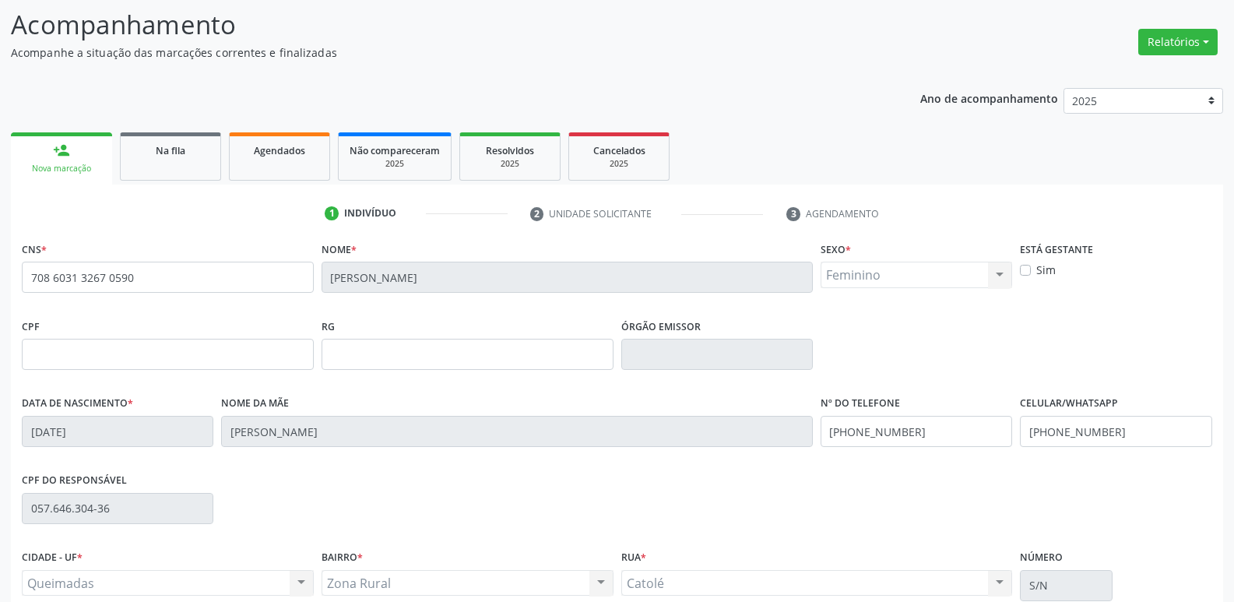
scroll to position [242, 0]
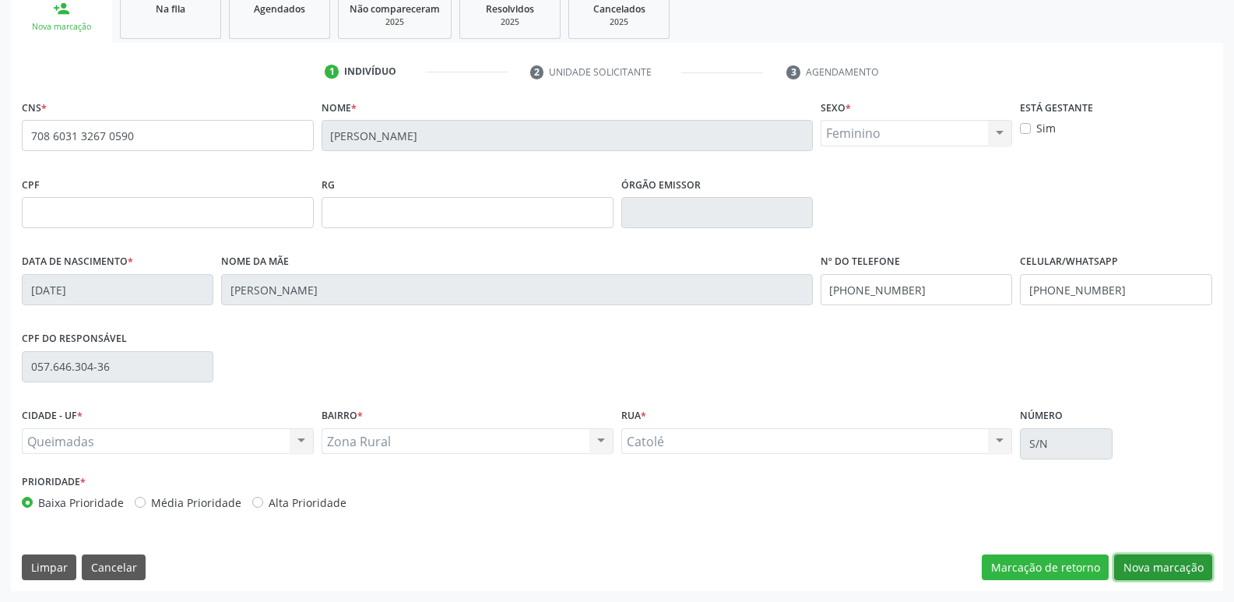
click at [1149, 561] on button "Nova marcação" at bounding box center [1163, 567] width 98 height 26
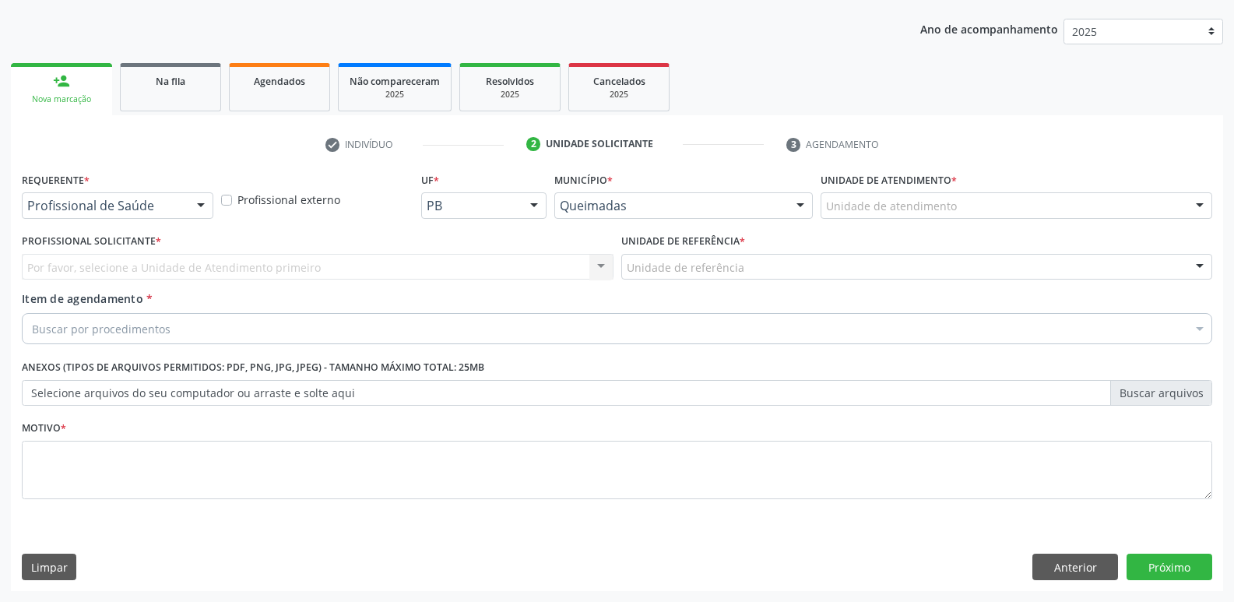
scroll to position [170, 0]
drag, startPoint x: 195, startPoint y: 209, endPoint x: 170, endPoint y: 247, distance: 46.0
click at [192, 213] on div at bounding box center [200, 206] width 23 height 26
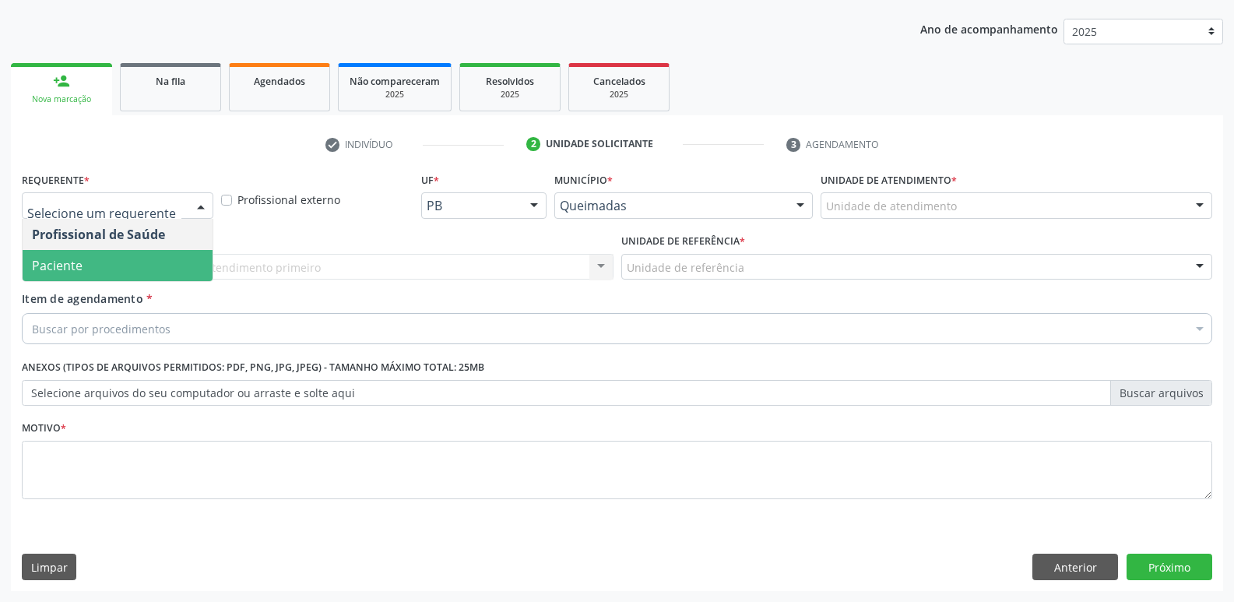
click at [140, 269] on span "Paciente" at bounding box center [118, 265] width 190 height 31
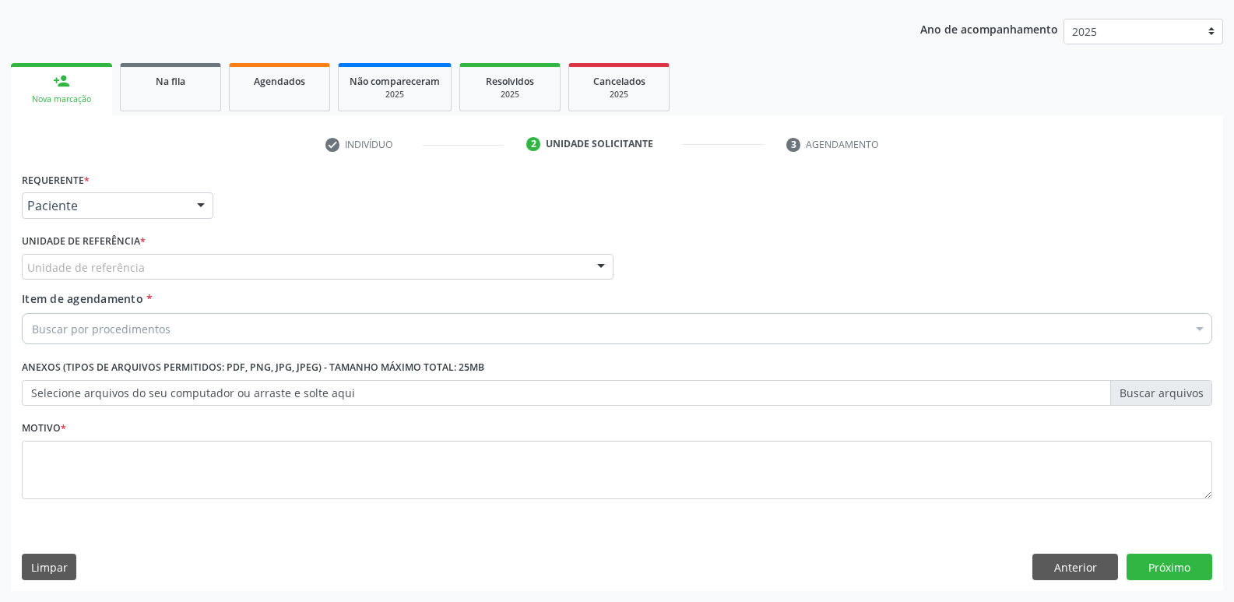
click at [151, 268] on div "Unidade de referência" at bounding box center [318, 267] width 592 height 26
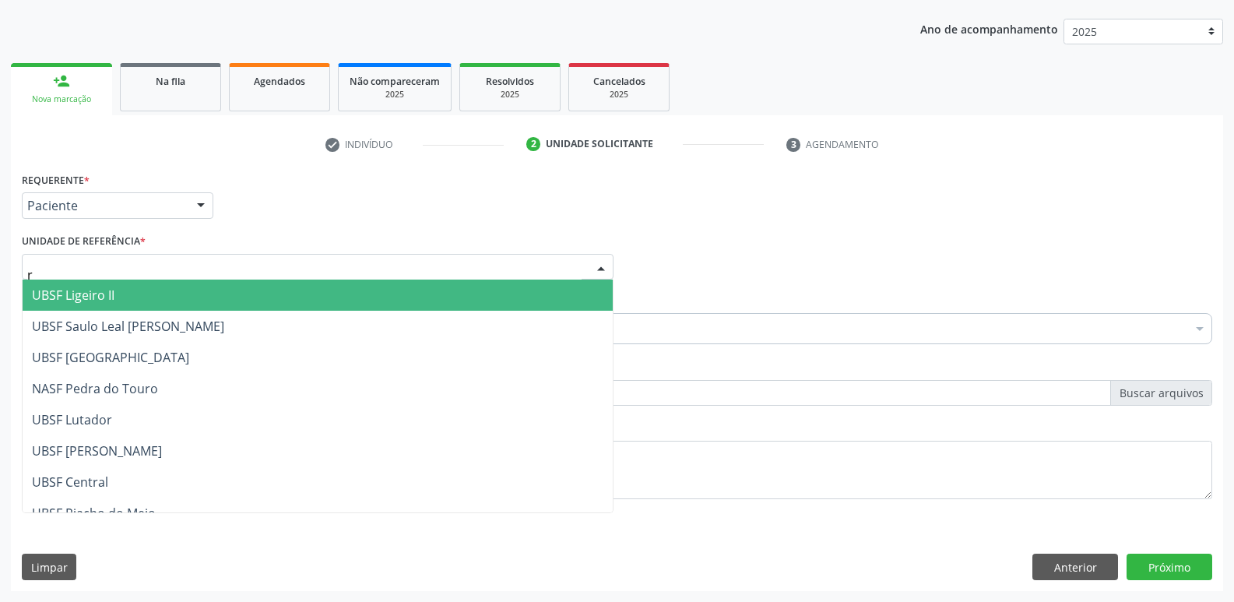
type input "ri"
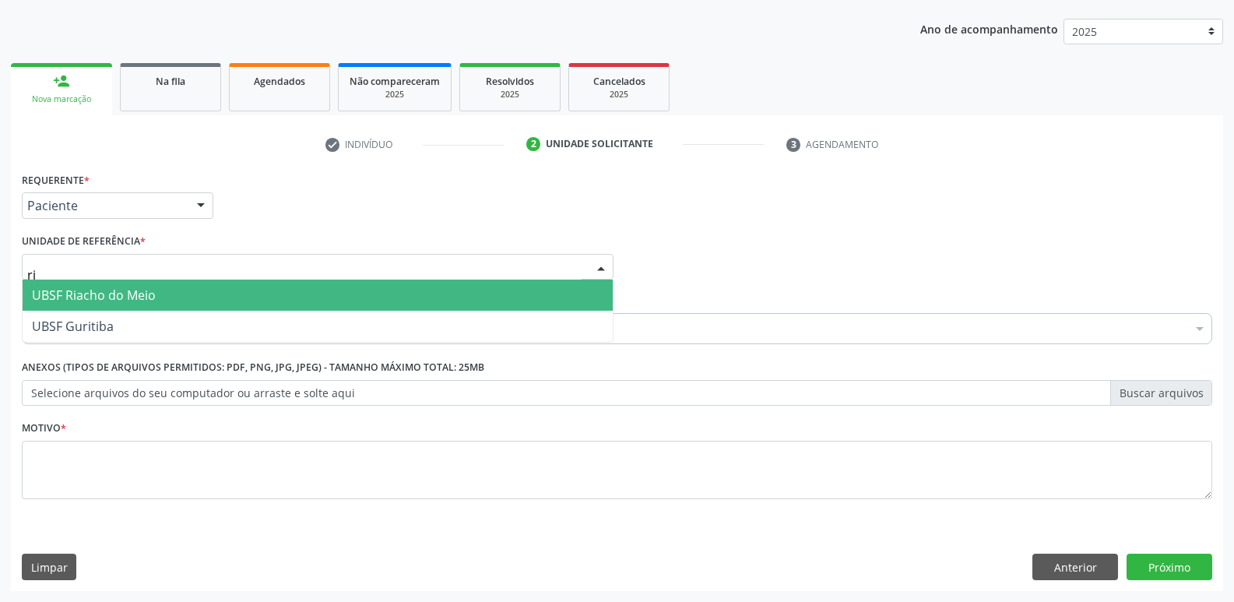
click at [185, 294] on span "UBSF Riacho do Meio" at bounding box center [318, 295] width 590 height 31
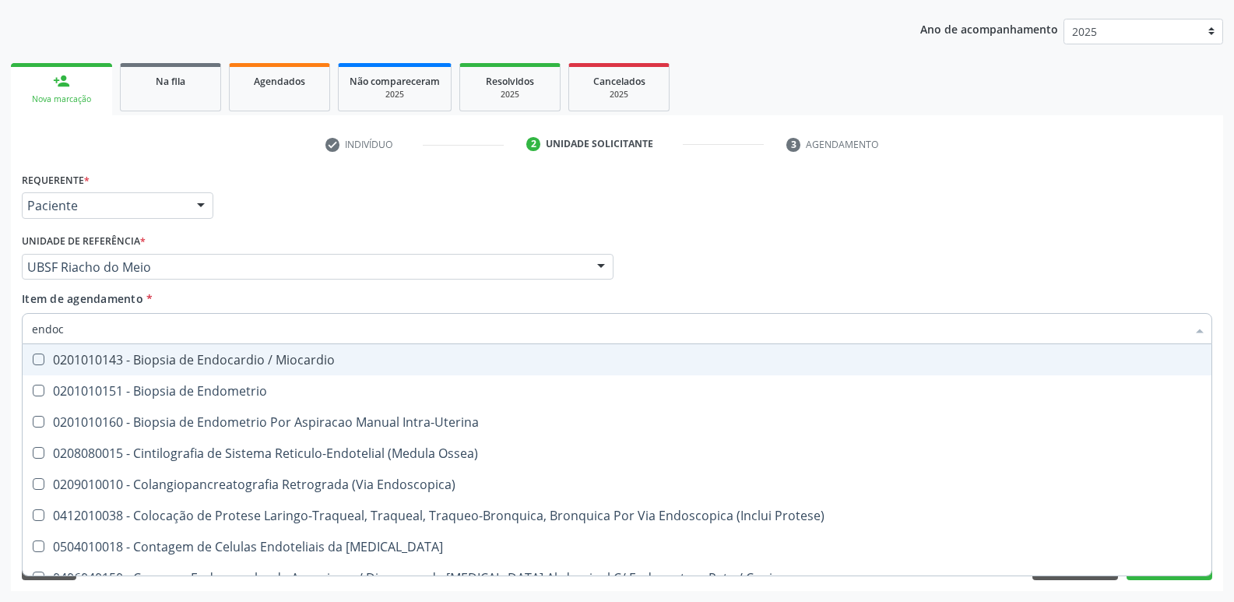
type input "endocr"
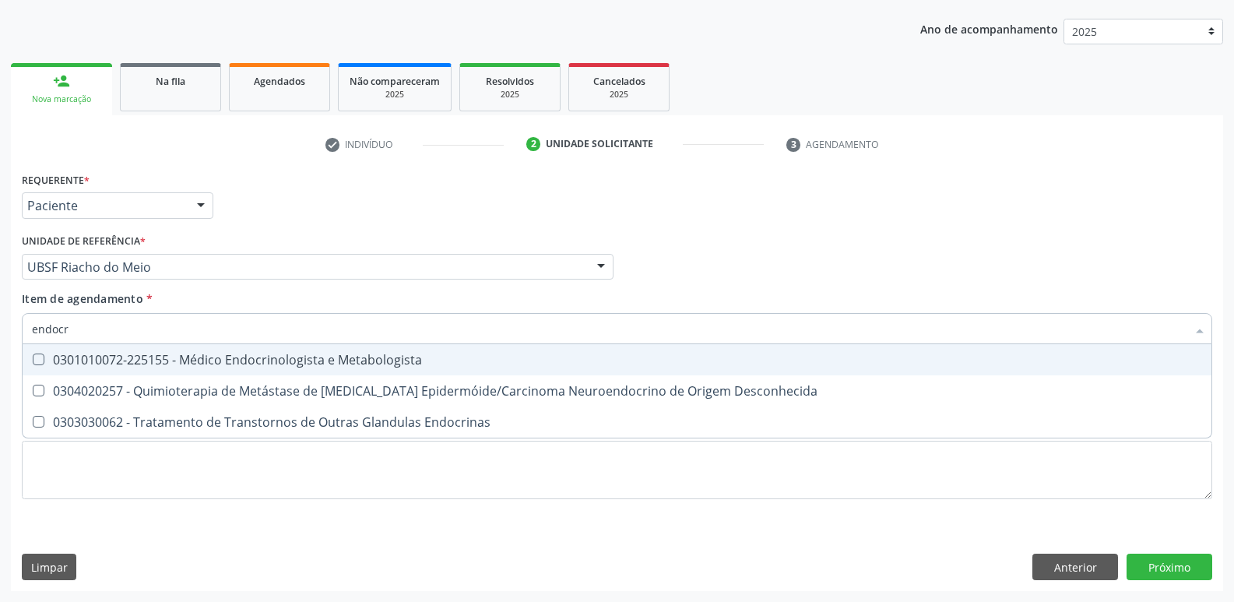
click at [174, 354] on div "0301010072-225155 - Médico Endocrinologista e Metabologista" at bounding box center [617, 359] width 1170 height 12
checkbox Metabologista "true"
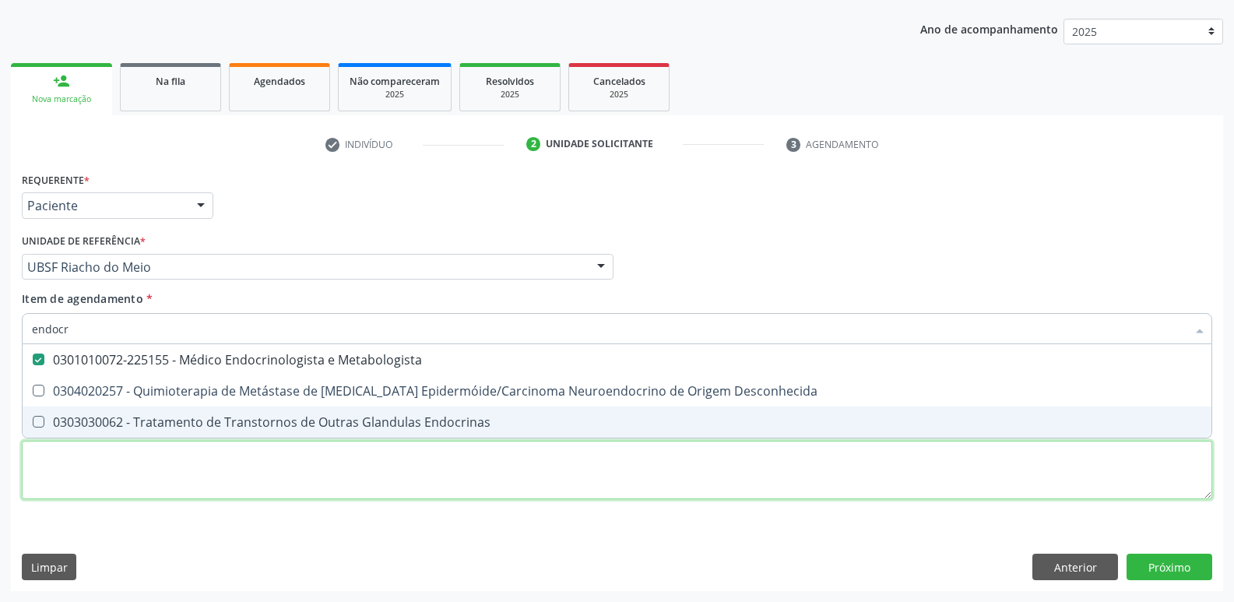
click at [162, 447] on div "Requerente * Paciente Profissional de Saúde Paciente Nenhum resultado encontrad…" at bounding box center [617, 344] width 1190 height 353
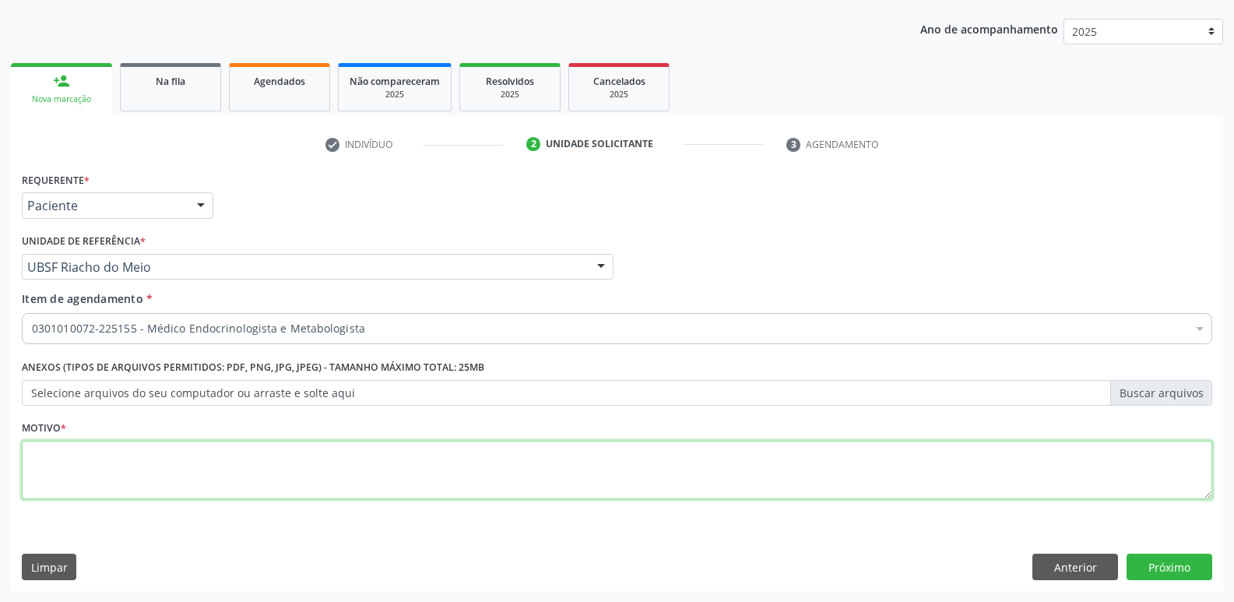
checkbox Metabologista "true"
paste textarea "avaliação"
type textarea "avaliação"
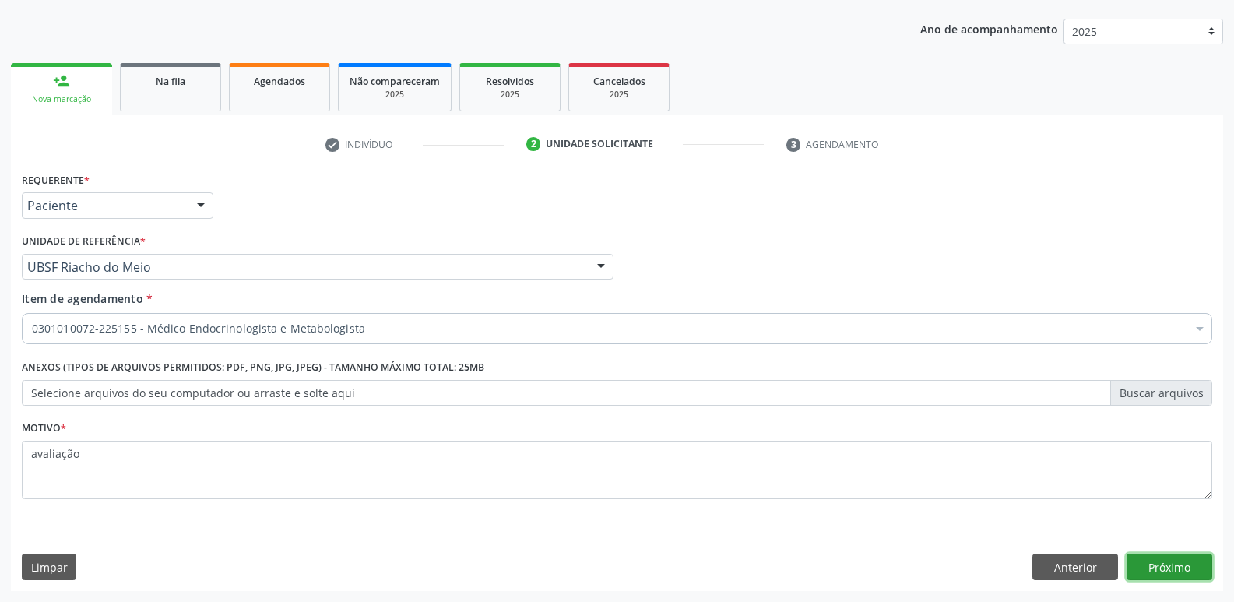
click at [1186, 561] on button "Próximo" at bounding box center [1170, 567] width 86 height 26
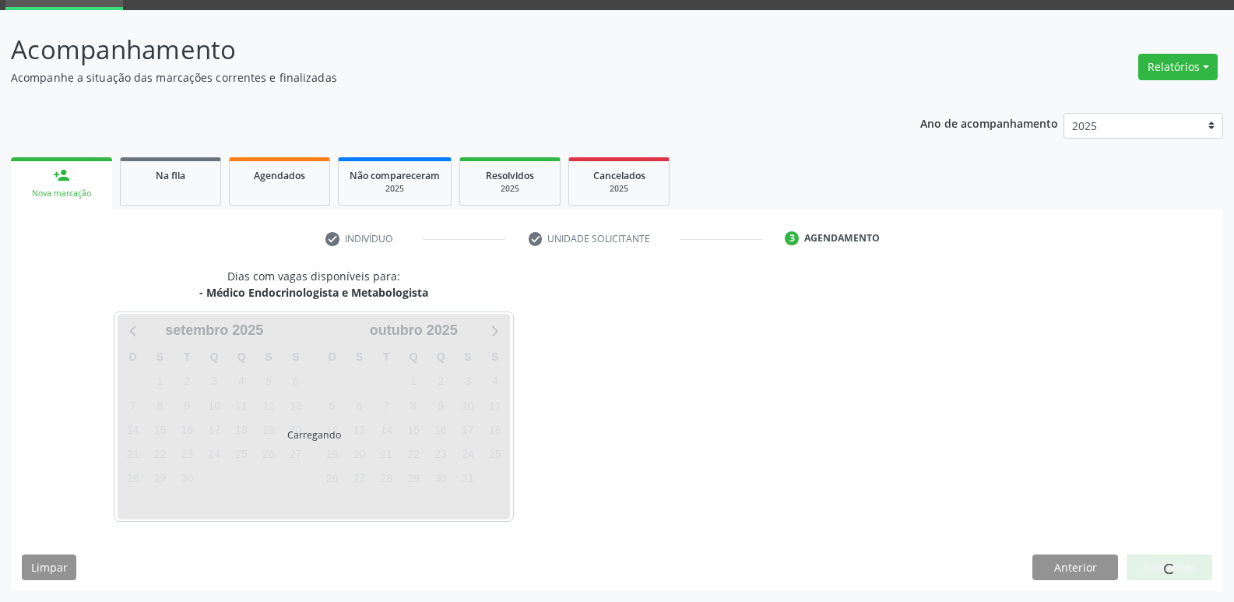
scroll to position [76, 0]
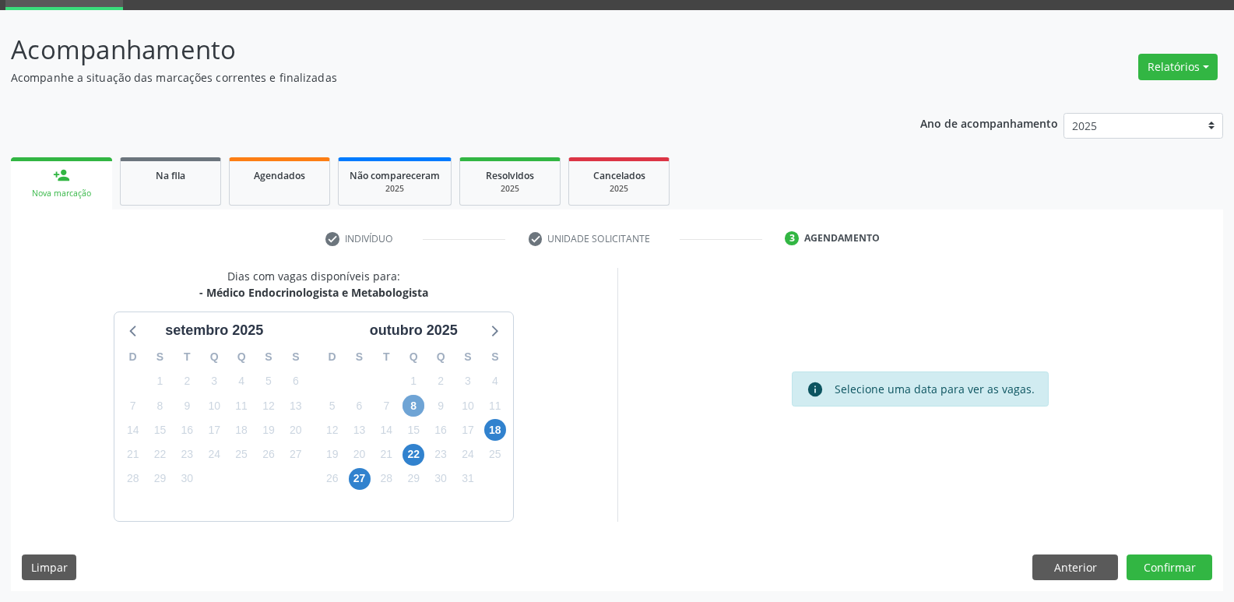
click at [417, 405] on span "8" at bounding box center [414, 406] width 22 height 22
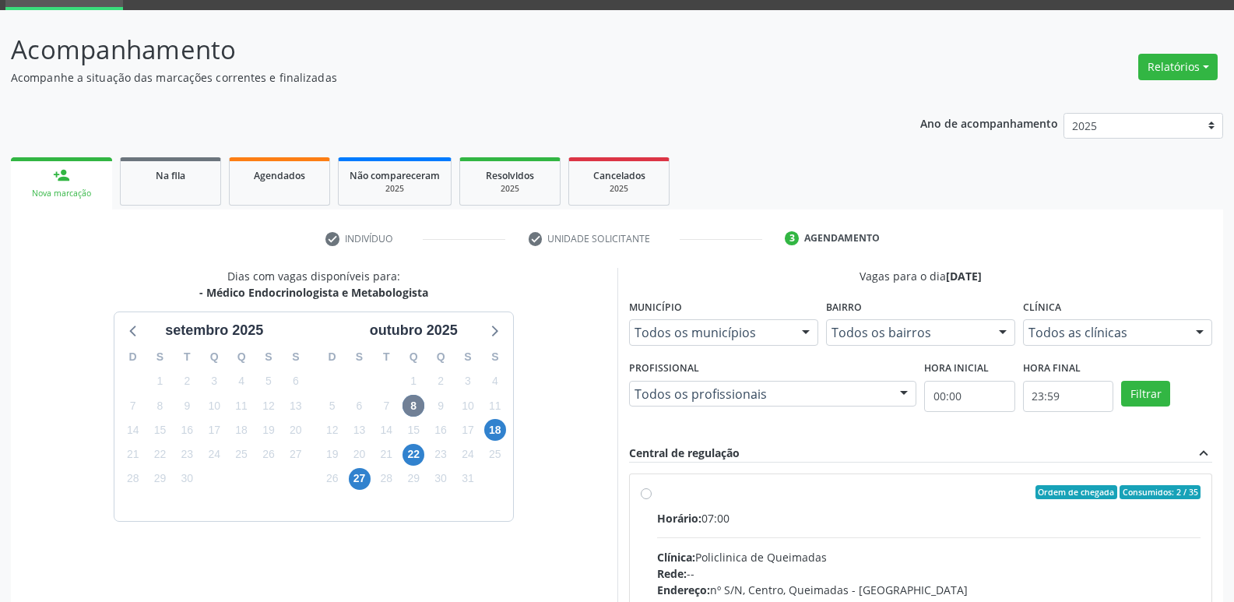
drag, startPoint x: 1074, startPoint y: 546, endPoint x: 1085, endPoint y: 515, distance: 33.3
click at [652, 499] on input "Ordem de chegada Consumidos: 2 / 35 Horário: 07:00 Clínica: Policlinica de Quei…" at bounding box center [646, 492] width 11 height 14
radio input "true"
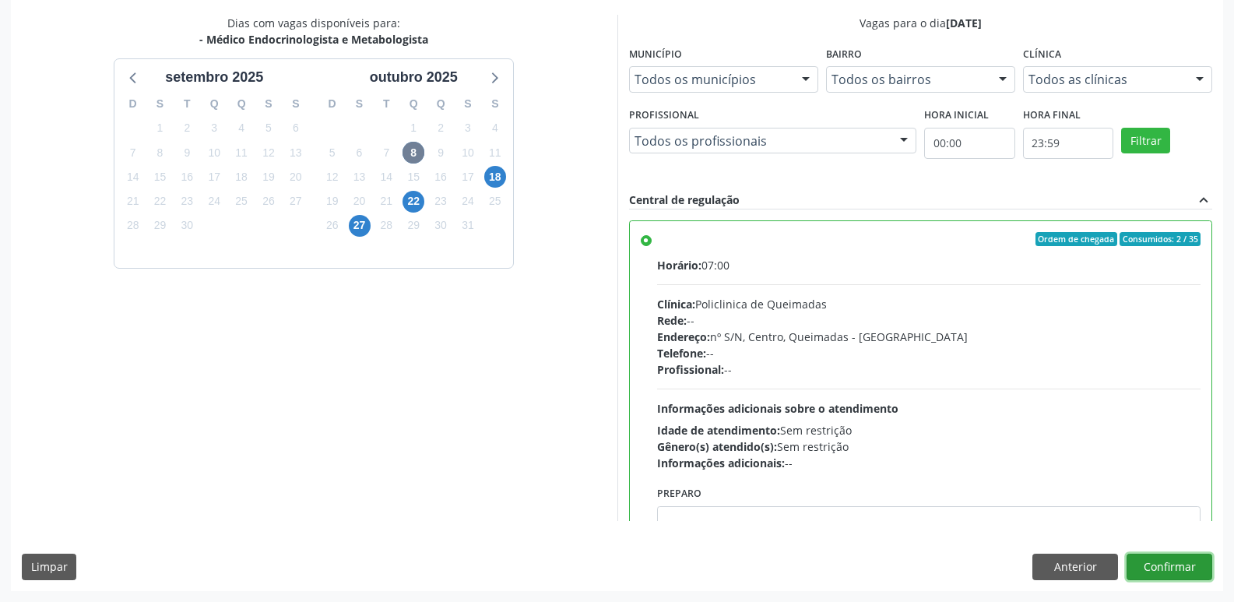
click at [1173, 570] on button "Confirmar" at bounding box center [1170, 567] width 86 height 26
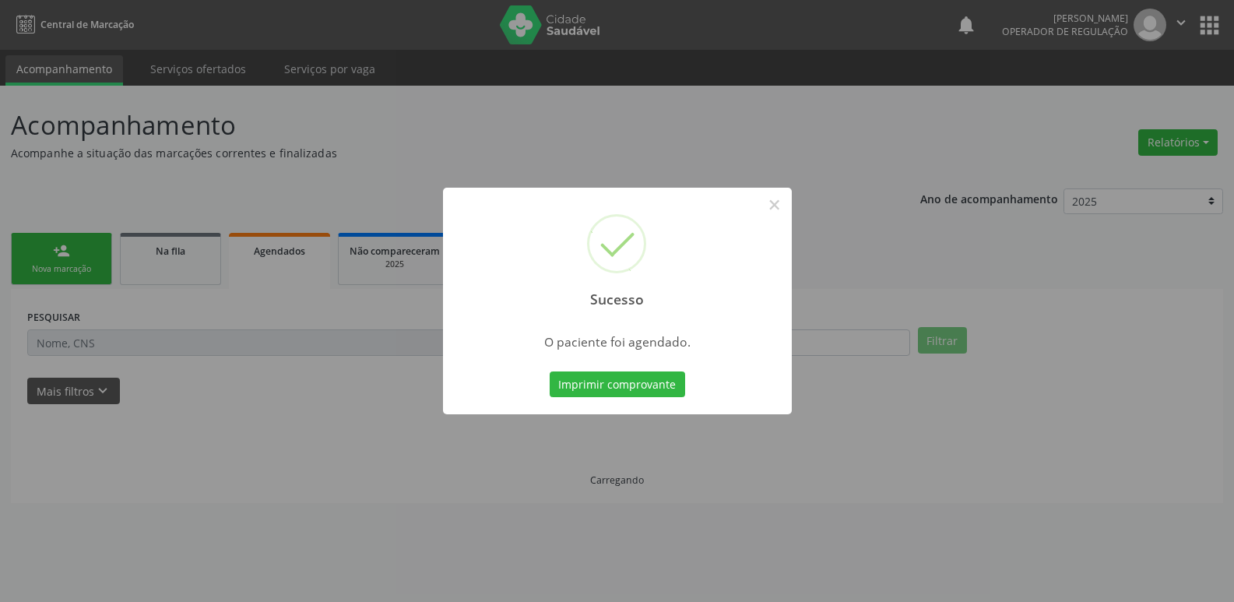
scroll to position [0, 0]
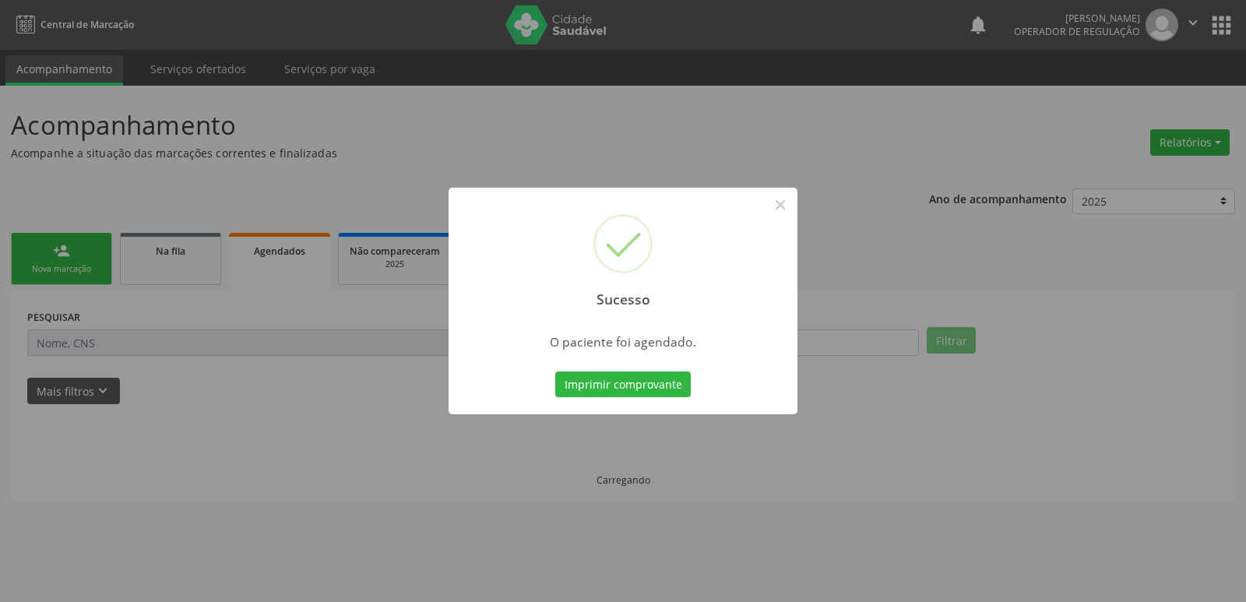
click at [555, 371] on button "Imprimir comprovante" at bounding box center [622, 384] width 135 height 26
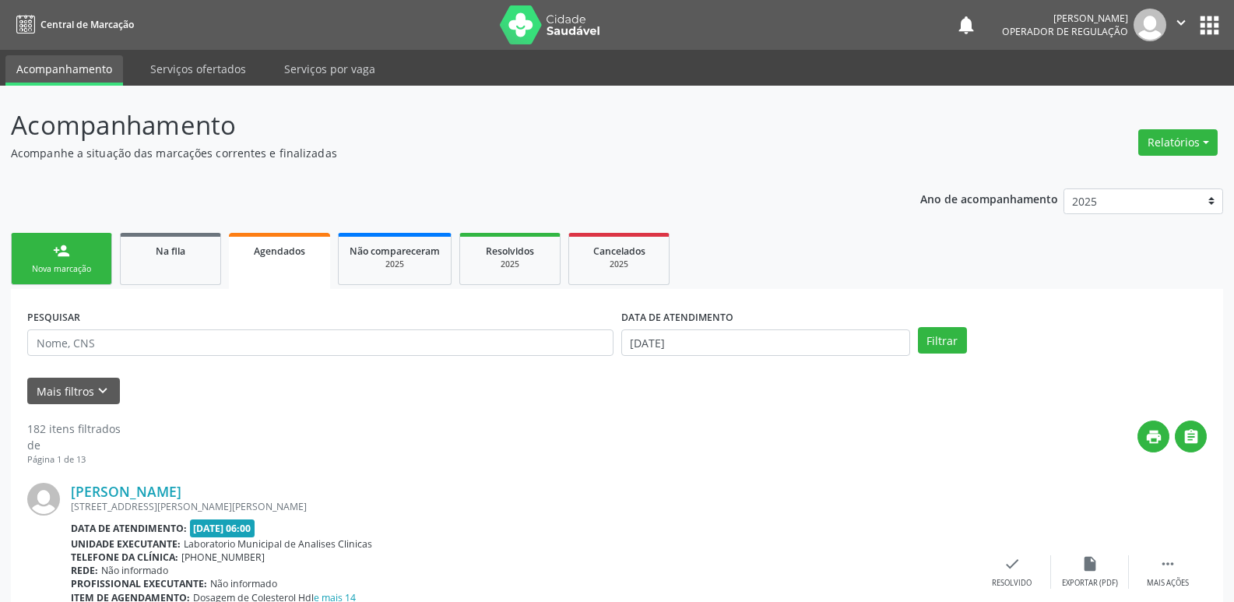
click at [86, 248] on link "person_add Nova marcação" at bounding box center [61, 259] width 101 height 52
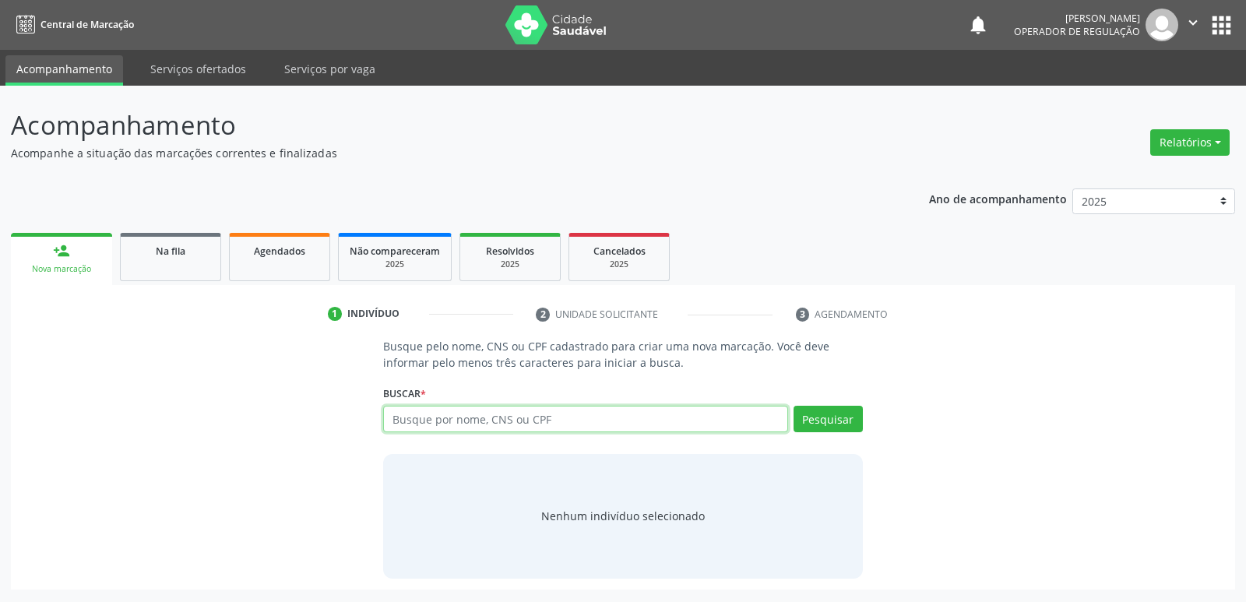
drag, startPoint x: 422, startPoint y: 429, endPoint x: 421, endPoint y: 403, distance: 26.5
click at [424, 425] on input "text" at bounding box center [585, 419] width 404 height 26
type input "700403368652150"
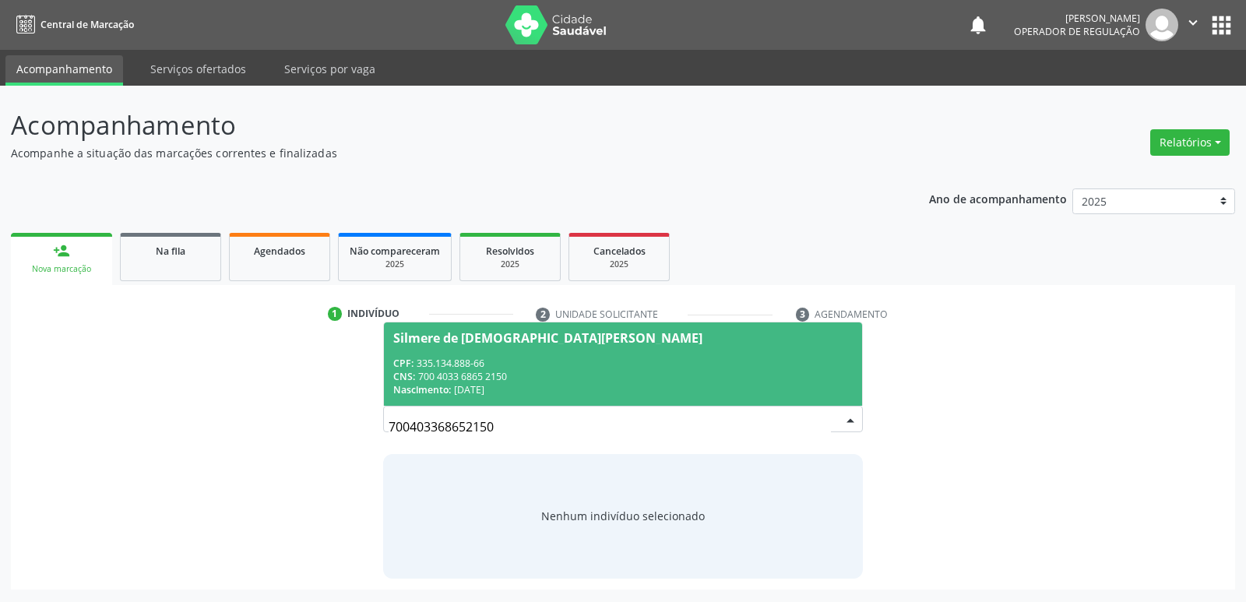
click at [433, 357] on div "CPF: 335.134.888-66" at bounding box center [622, 363] width 459 height 13
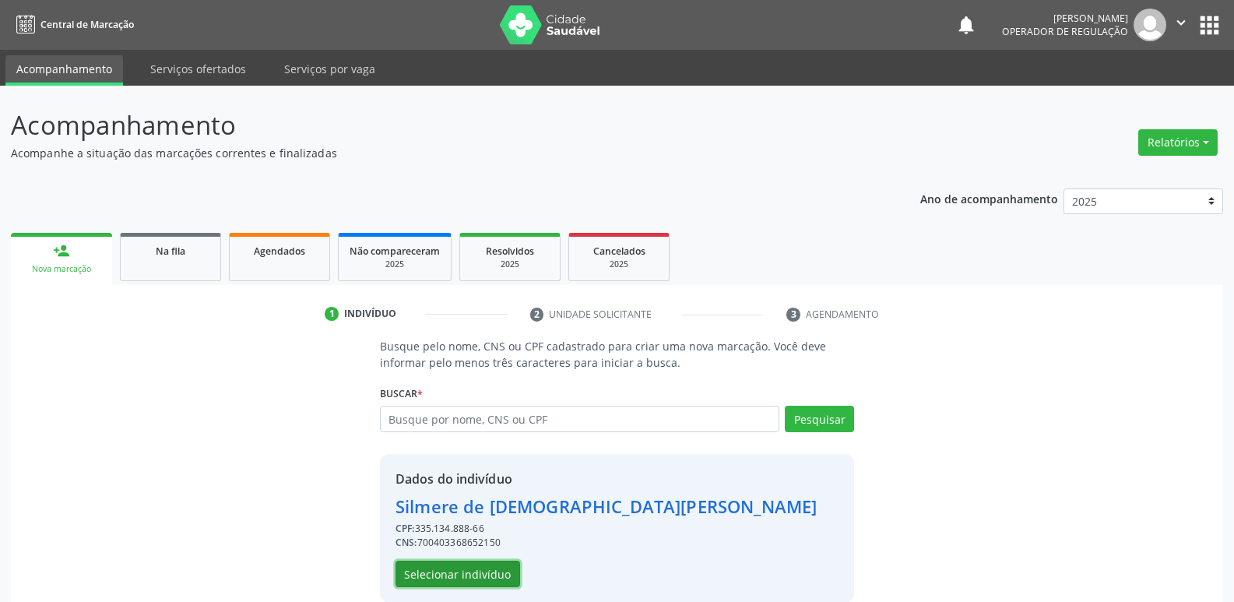
click at [466, 579] on button "Selecionar indivíduo" at bounding box center [458, 574] width 125 height 26
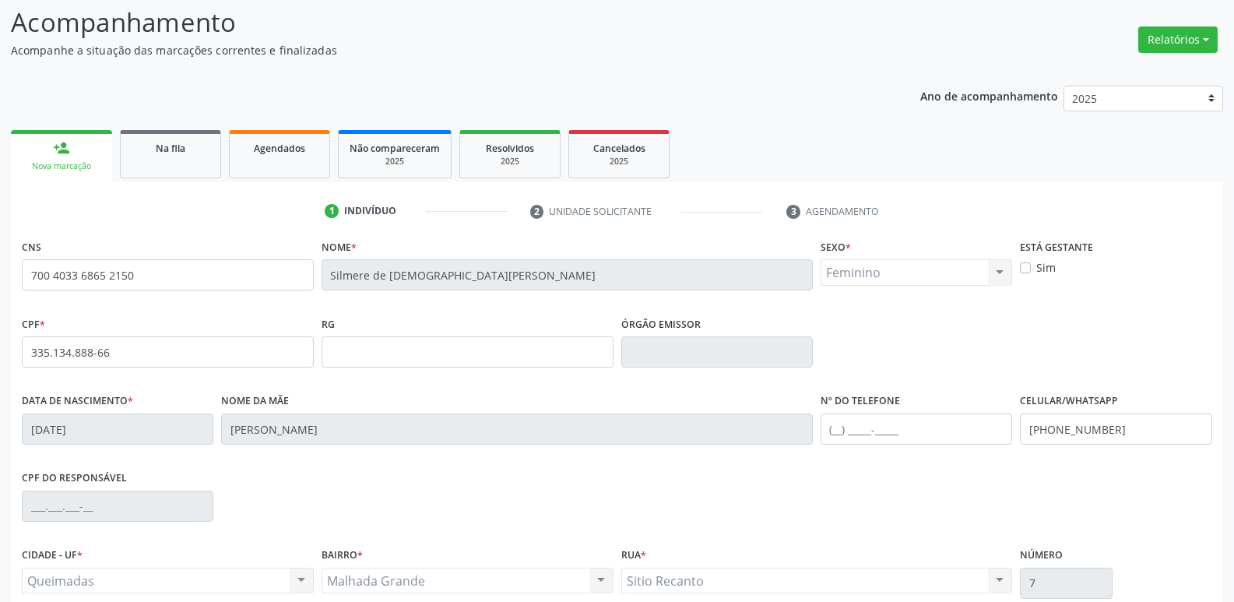
scroll to position [242, 0]
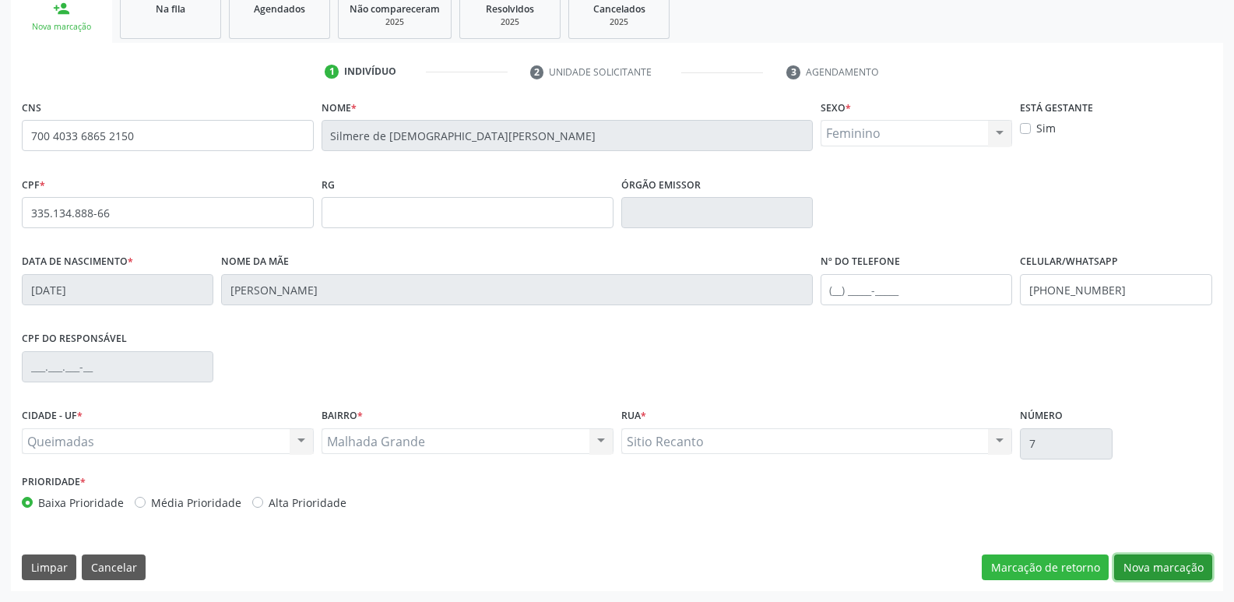
click at [1179, 562] on button "Nova marcação" at bounding box center [1163, 567] width 98 height 26
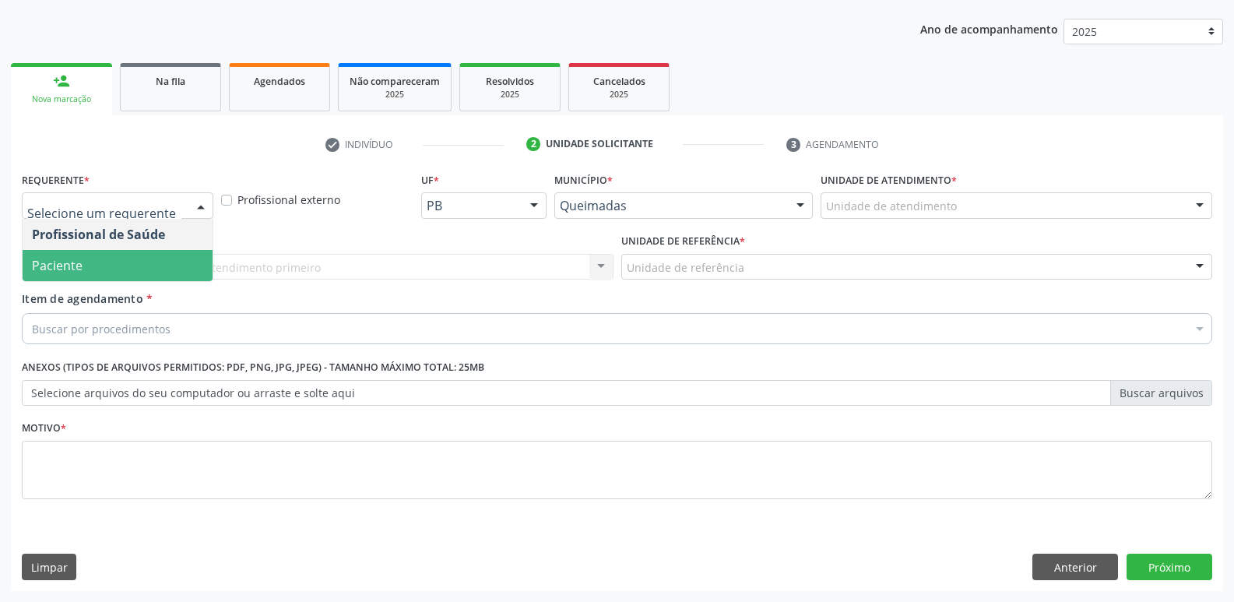
drag, startPoint x: 100, startPoint y: 268, endPoint x: 118, endPoint y: 264, distance: 17.6
click at [102, 266] on span "Paciente" at bounding box center [118, 265] width 190 height 31
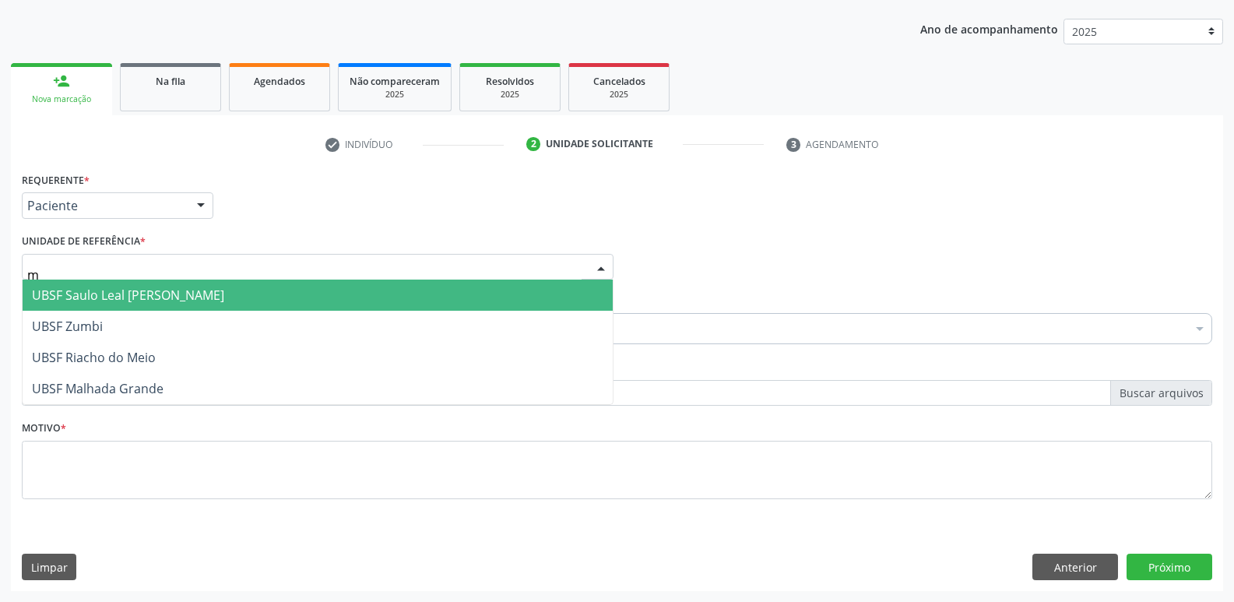
type input "ma"
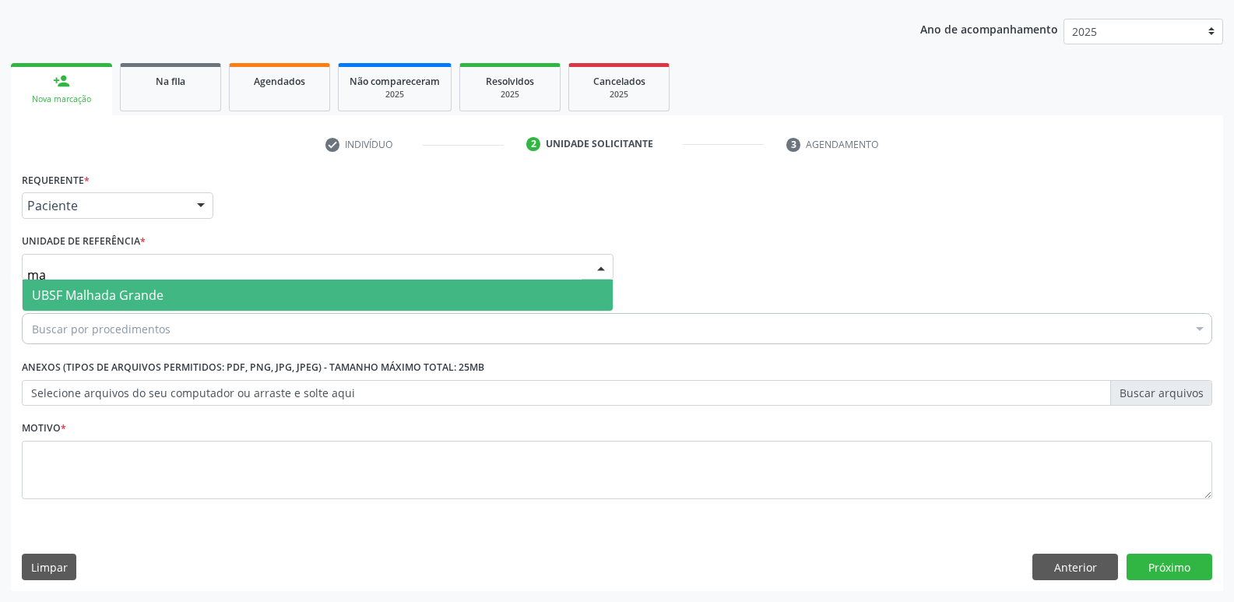
click at [111, 294] on span "UBSF Malhada Grande" at bounding box center [98, 295] width 132 height 17
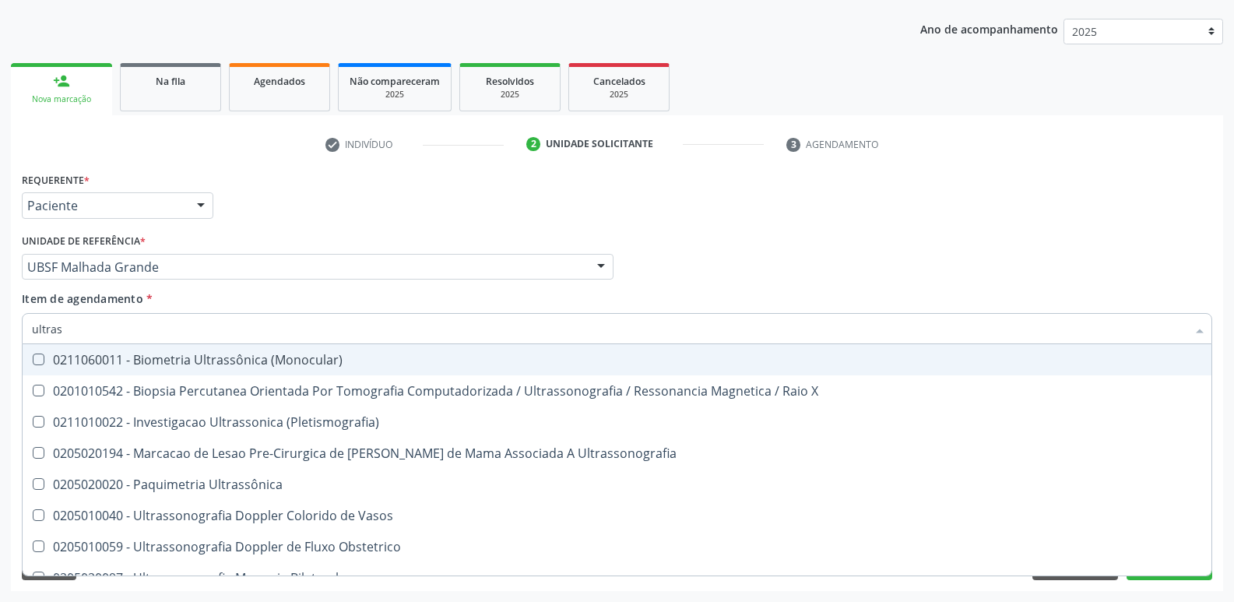
type input "ultrass"
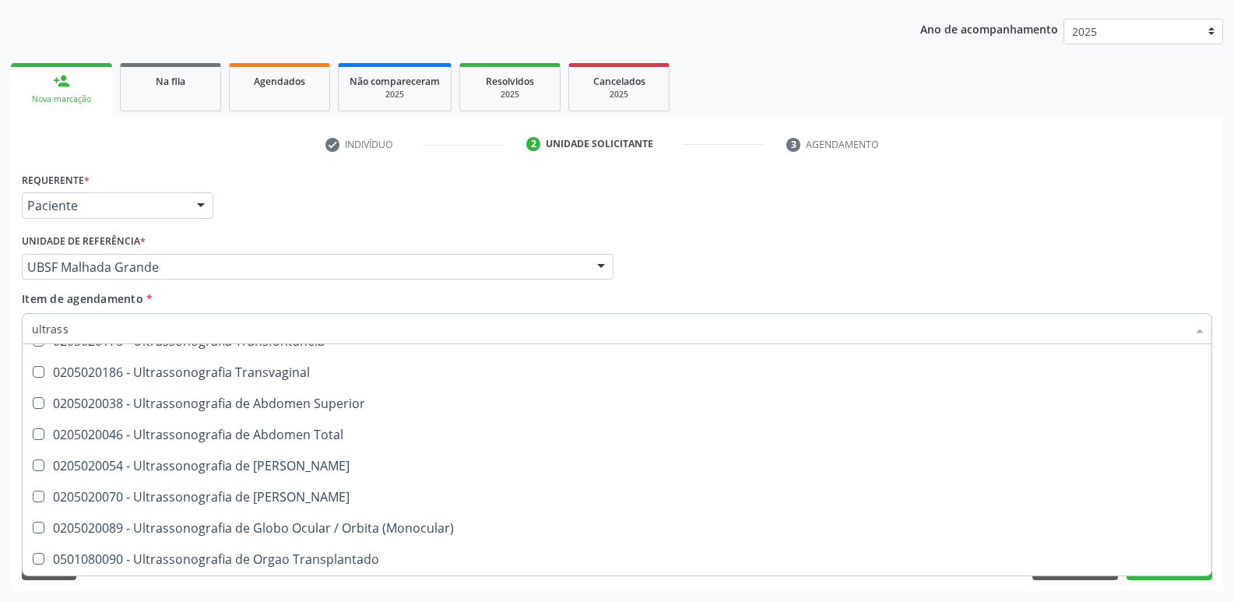
scroll to position [389, 0]
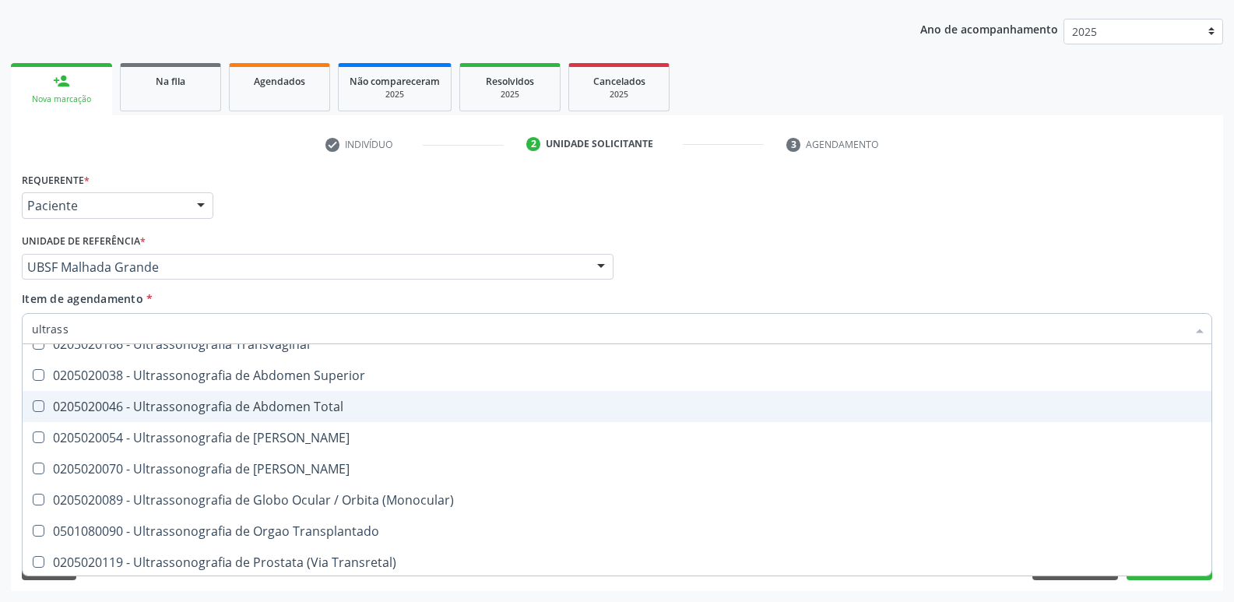
click at [222, 411] on div "0205020046 - Ultrassonografia de Abdomen Total" at bounding box center [617, 406] width 1170 height 12
checkbox Total "true"
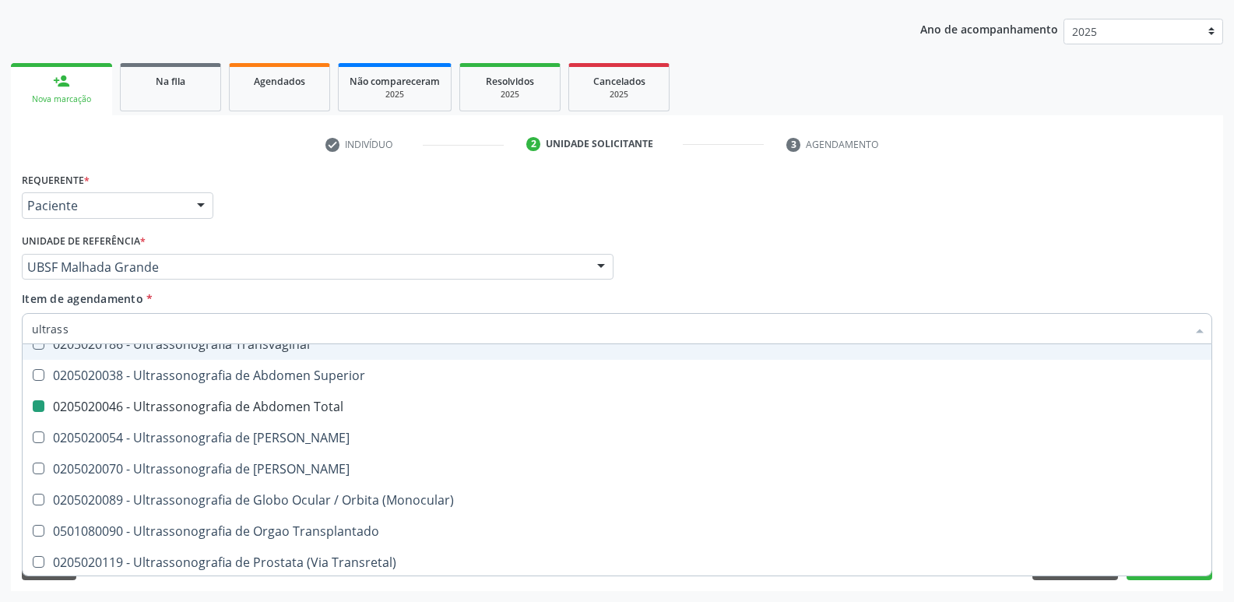
click at [330, 191] on div "Requerente * Paciente Profissional de Saúde Paciente Nenhum resultado encontrad…" at bounding box center [617, 198] width 1198 height 61
checkbox X "true"
checkbox Total "false"
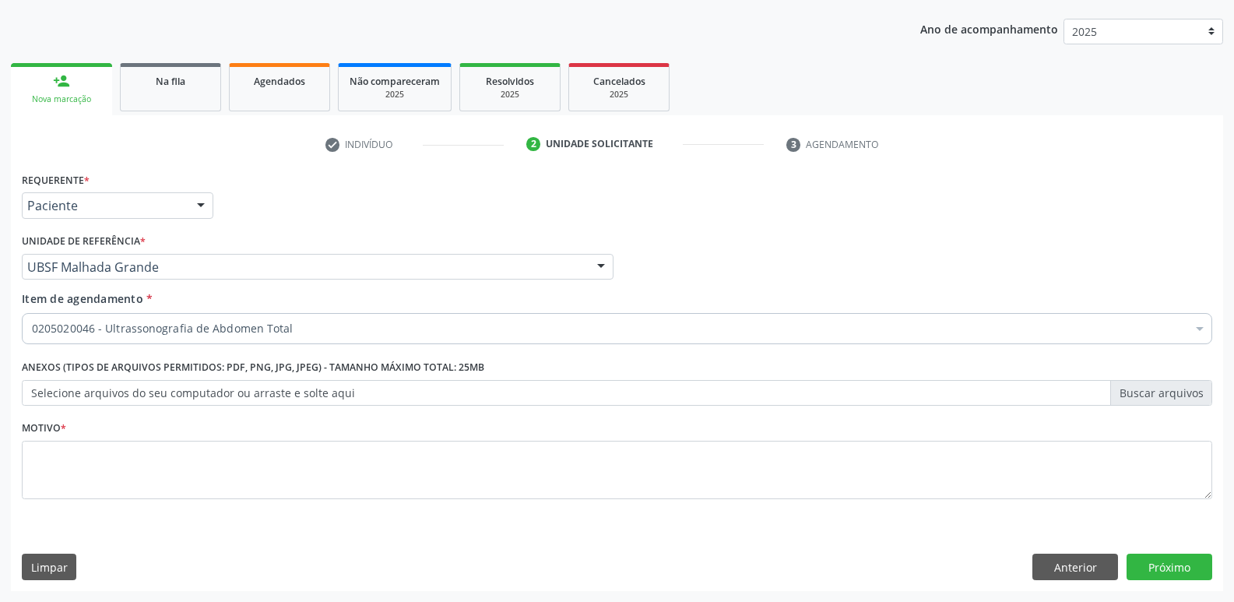
scroll to position [0, 0]
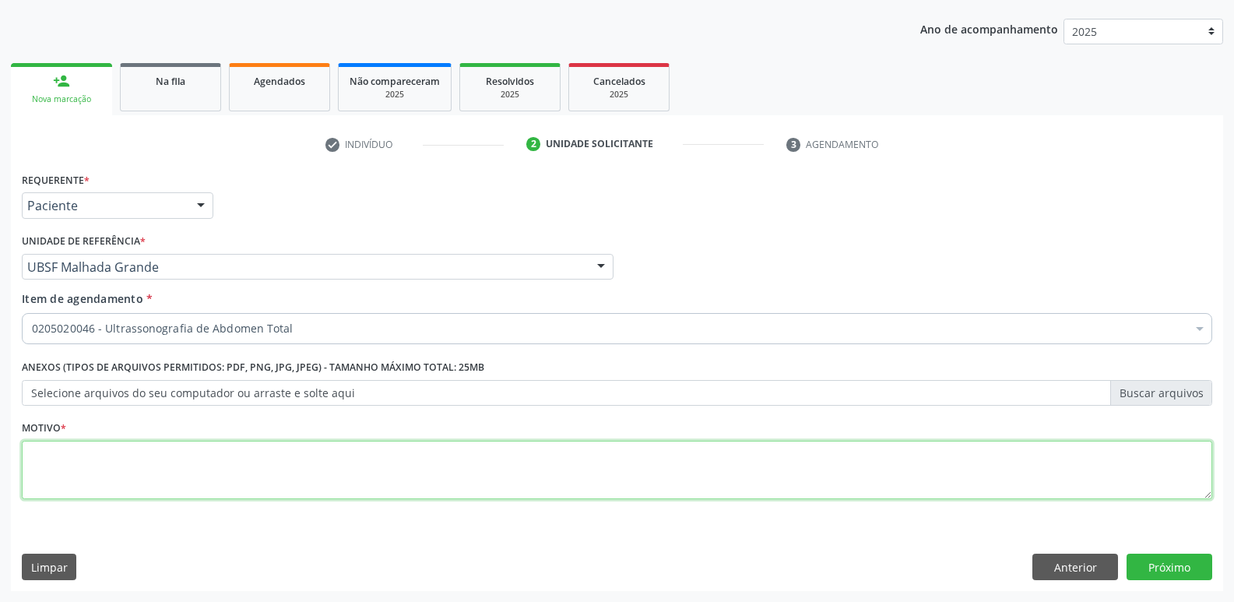
click at [145, 459] on textarea at bounding box center [617, 470] width 1190 height 59
paste textarea "avaliação"
type textarea "avaliação"
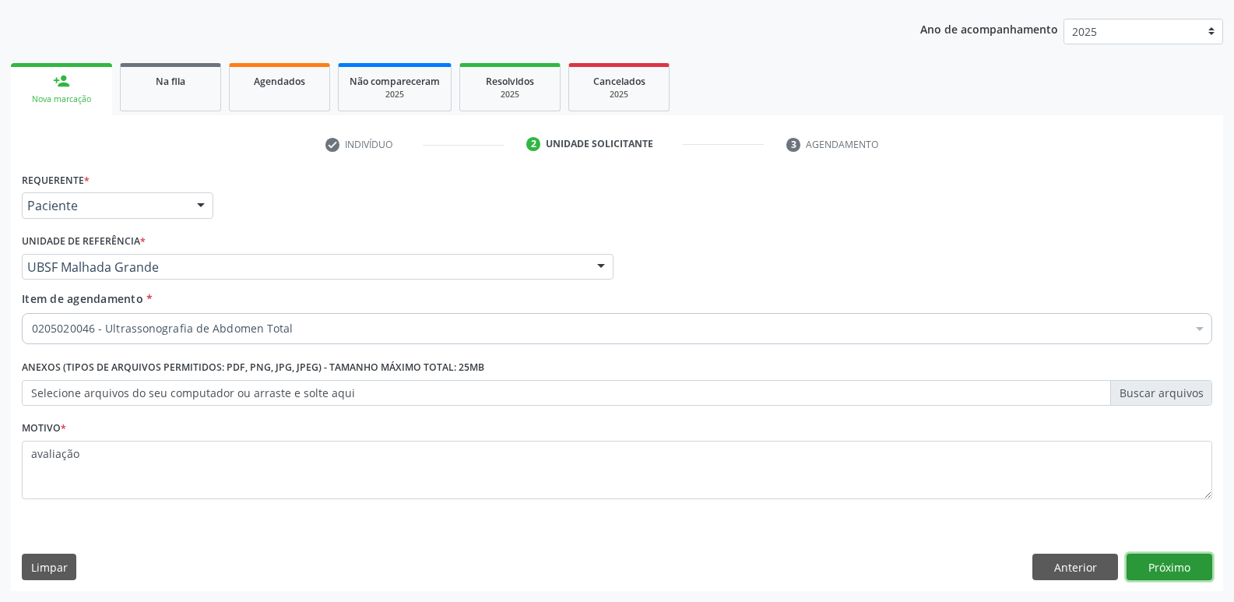
click at [1182, 561] on button "Próximo" at bounding box center [1170, 567] width 86 height 26
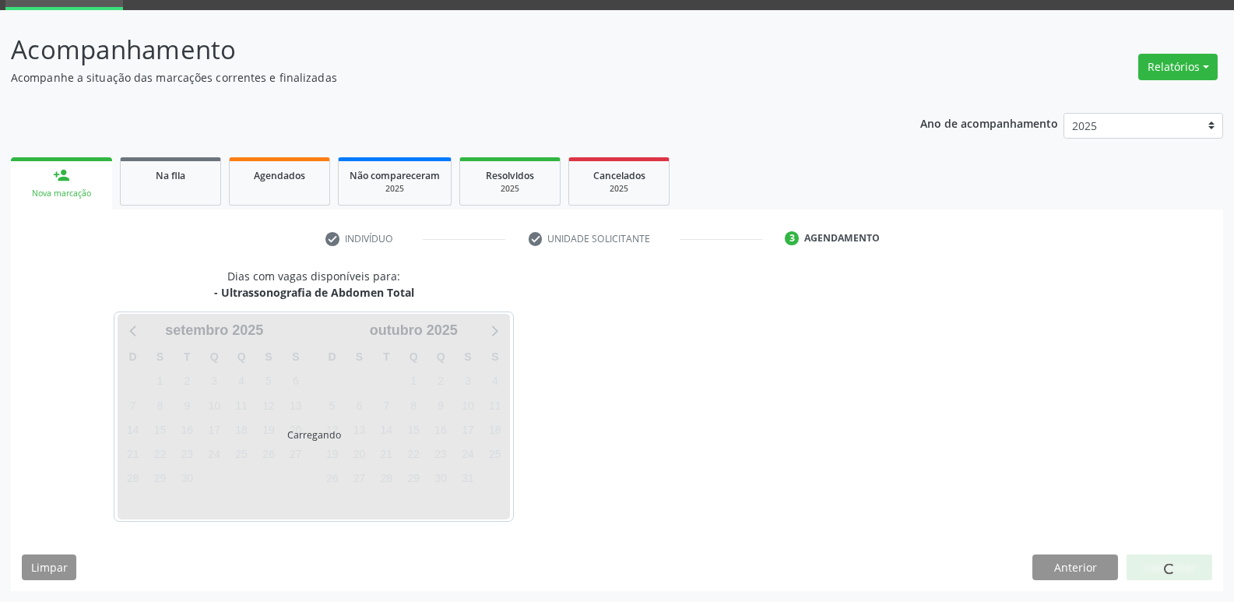
scroll to position [76, 0]
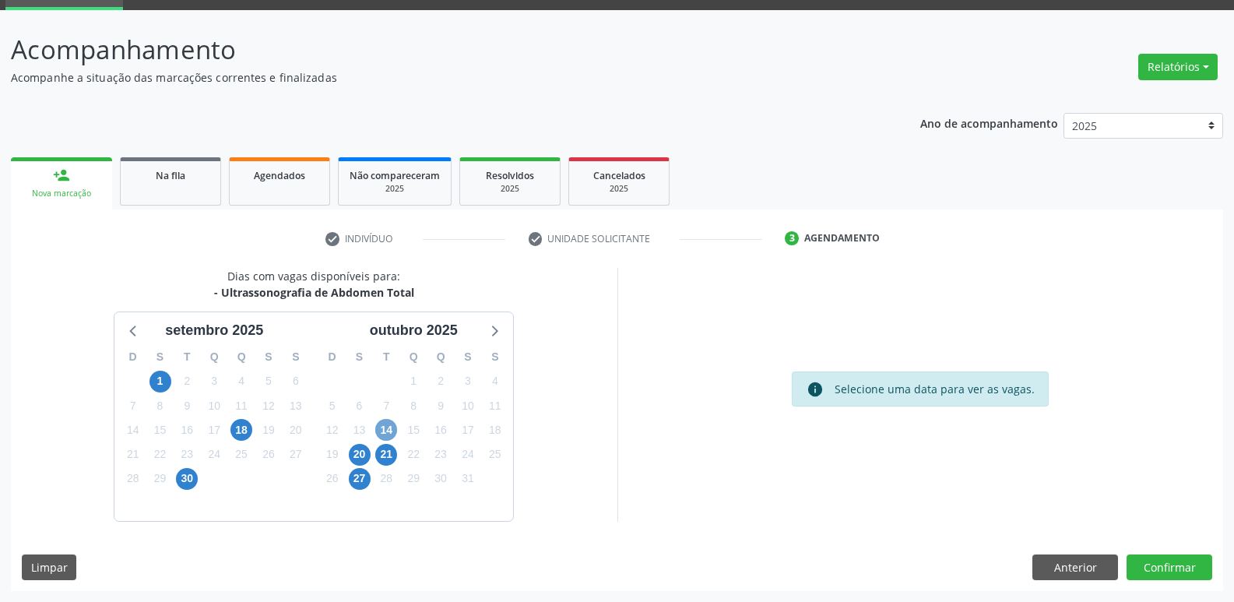
click at [391, 426] on span "14" at bounding box center [386, 430] width 22 height 22
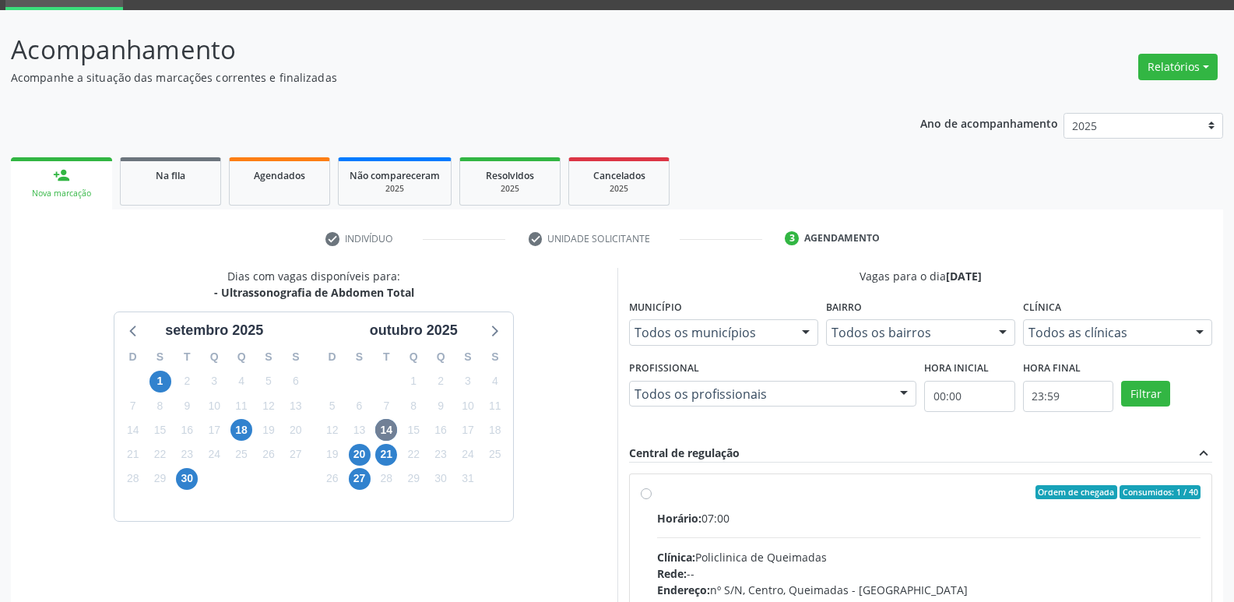
drag, startPoint x: 786, startPoint y: 511, endPoint x: 999, endPoint y: 385, distance: 247.2
click at [800, 505] on label "Ordem de chegada Consumidos: 1 / 40 Horário: 07:00 Clínica: Policlinica de Quei…" at bounding box center [929, 604] width 544 height 239
click at [652, 499] on input "Ordem de chegada Consumidos: 1 / 40 Horário: 07:00 Clínica: Policlinica de Quei…" at bounding box center [646, 492] width 11 height 14
radio input "true"
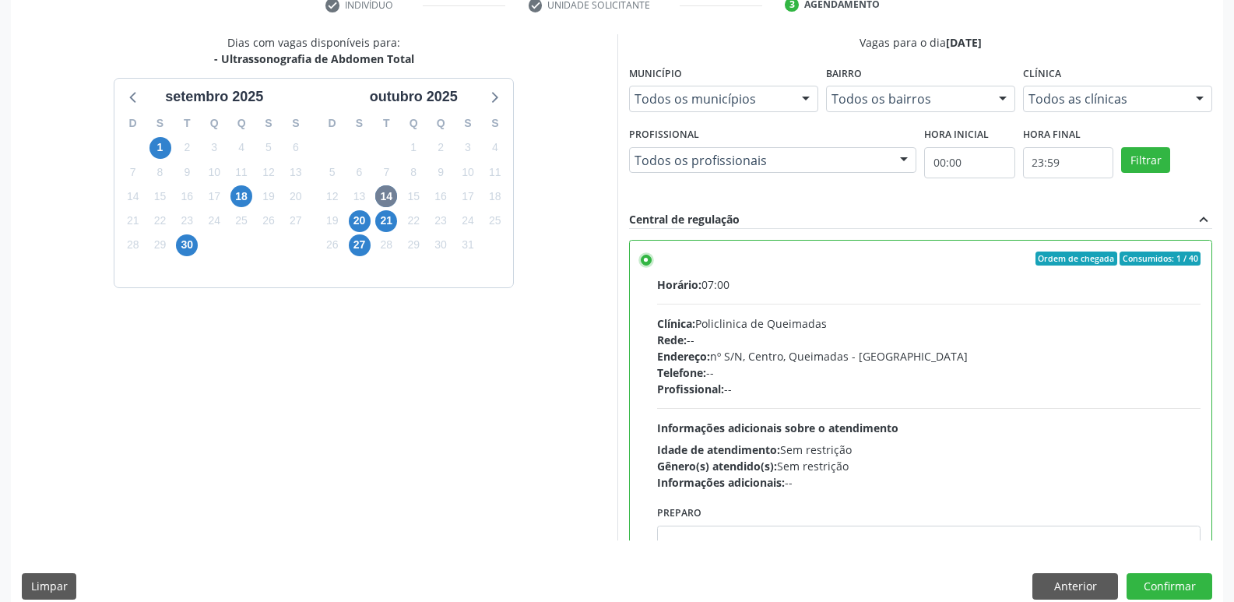
scroll to position [329, 0]
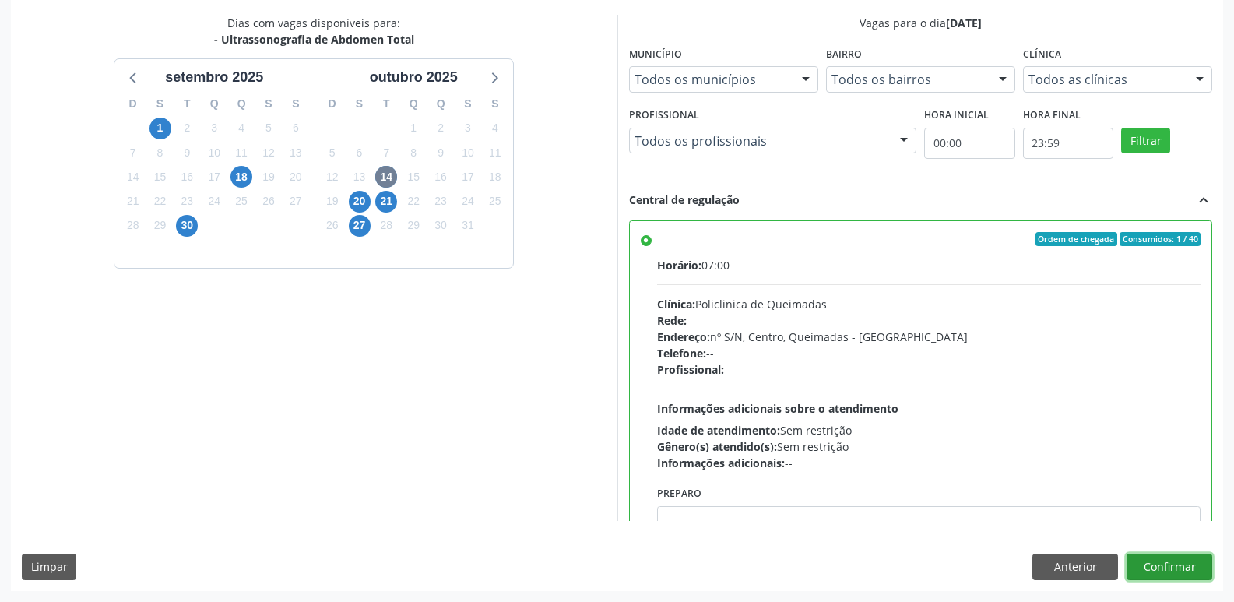
click at [1183, 570] on button "Confirmar" at bounding box center [1170, 567] width 86 height 26
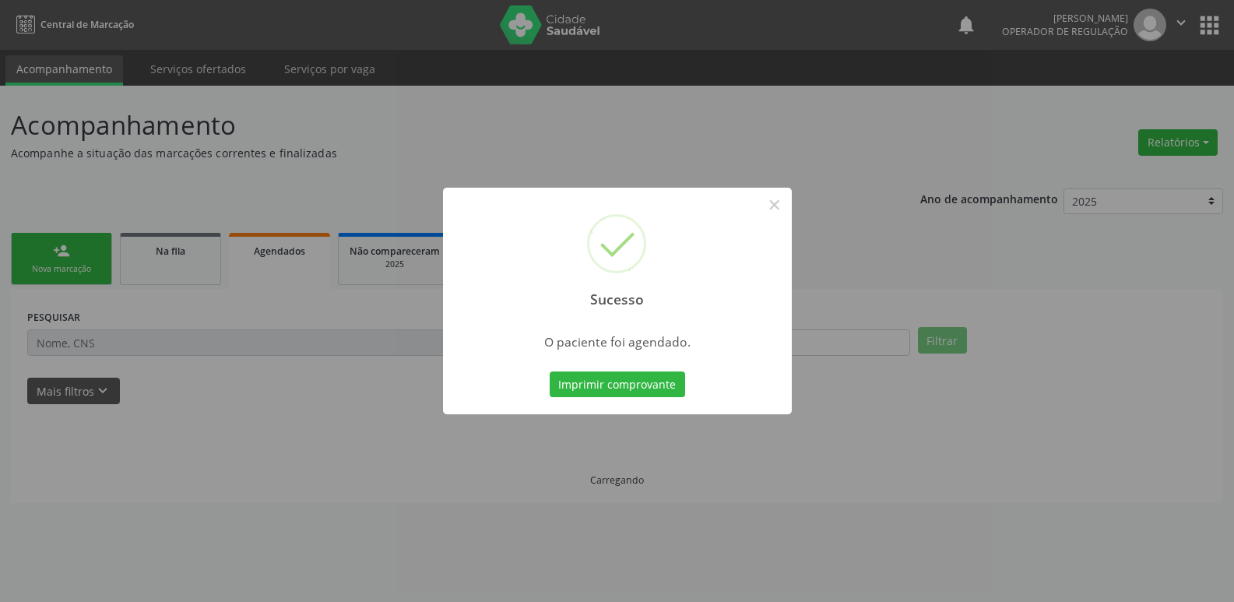
scroll to position [0, 0]
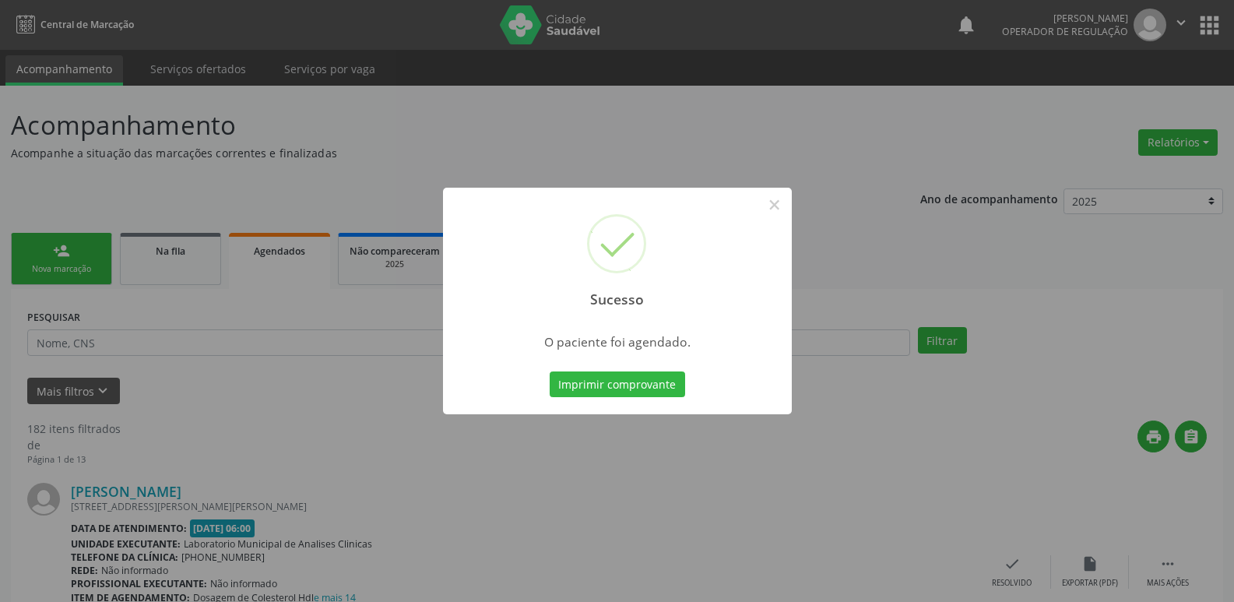
click at [550, 371] on button "Imprimir comprovante" at bounding box center [617, 384] width 135 height 26
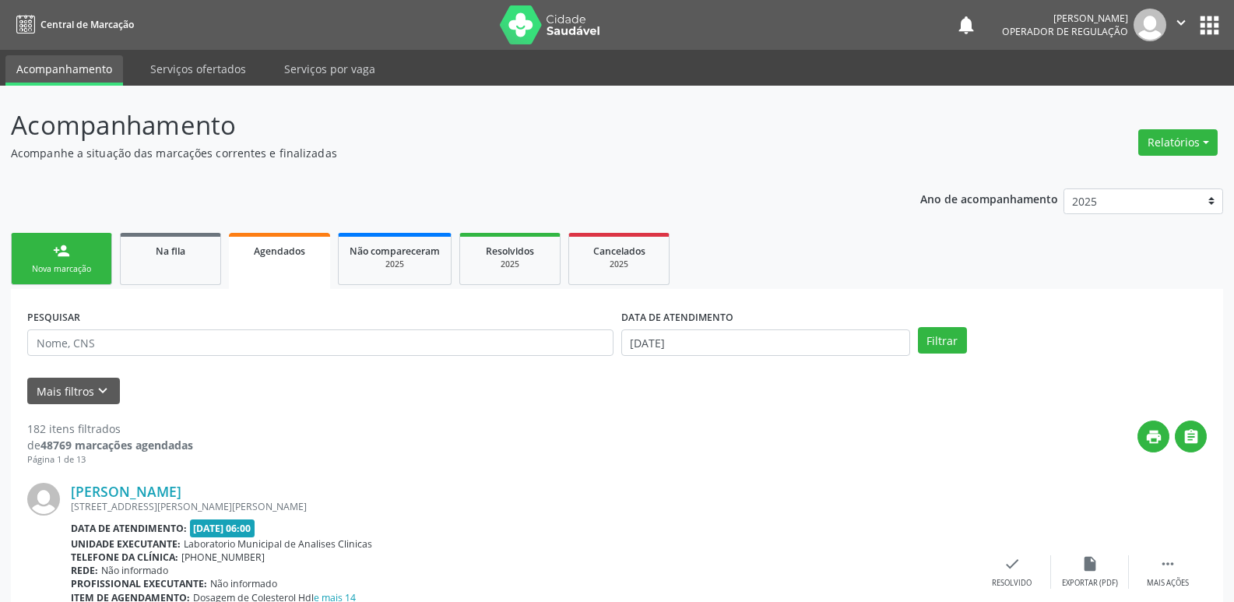
click at [85, 259] on link "person_add Nova marcação" at bounding box center [61, 259] width 101 height 52
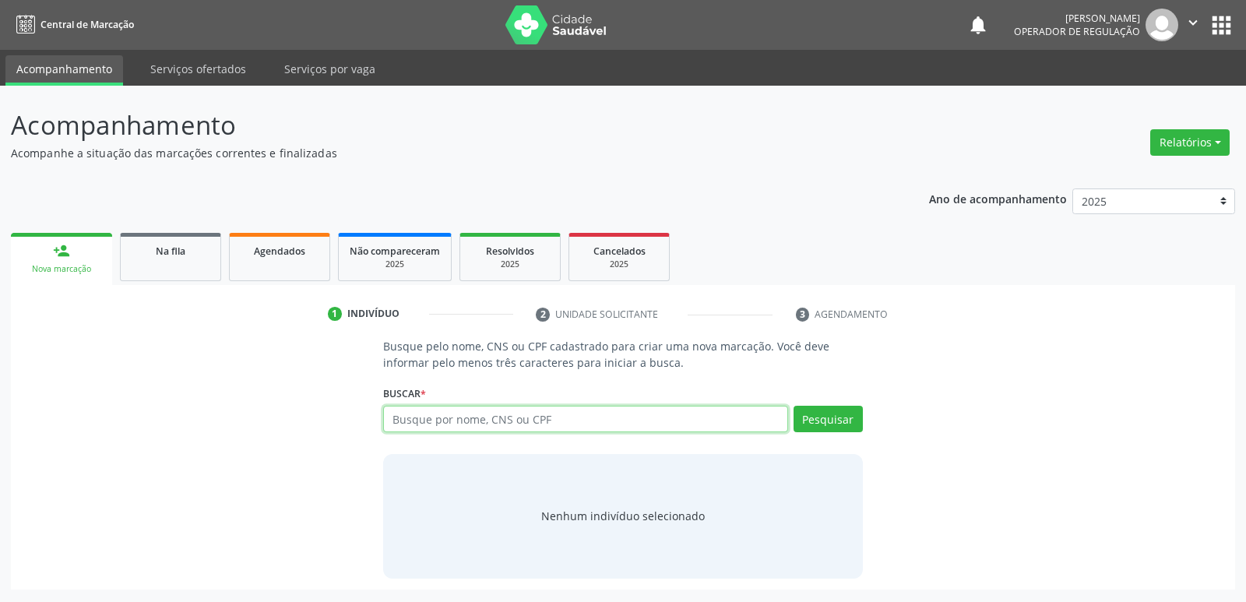
click at [561, 414] on input "text" at bounding box center [585, 419] width 404 height 26
type input "700403368652150"
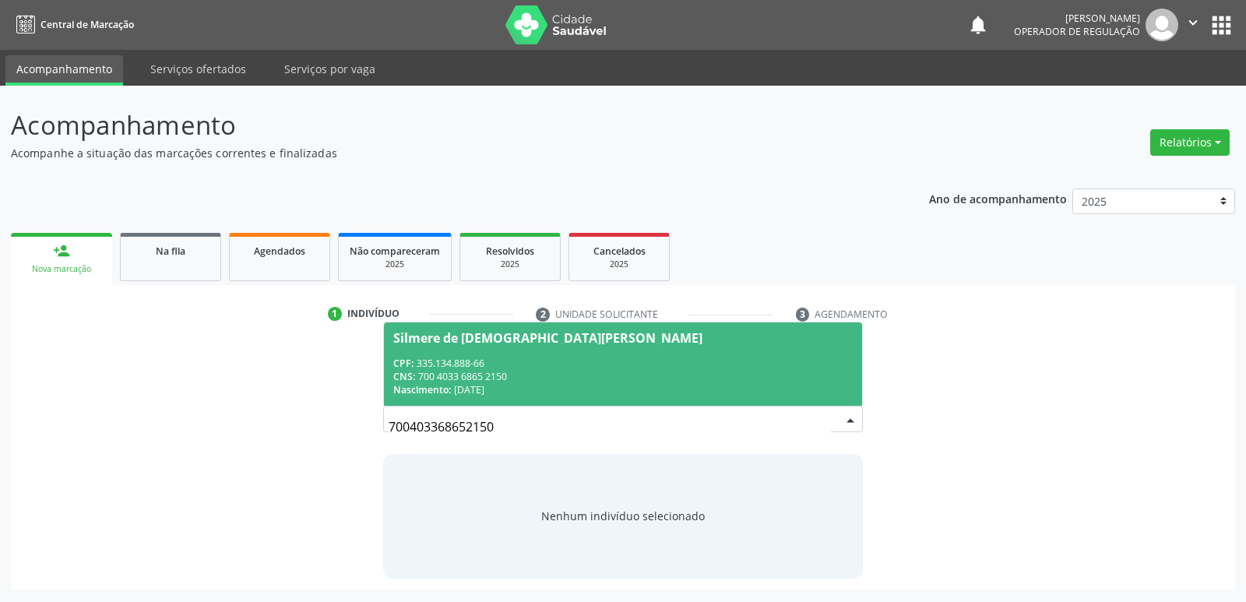
click at [483, 371] on div "CNS: 700 4033 6865 2150" at bounding box center [622, 376] width 459 height 13
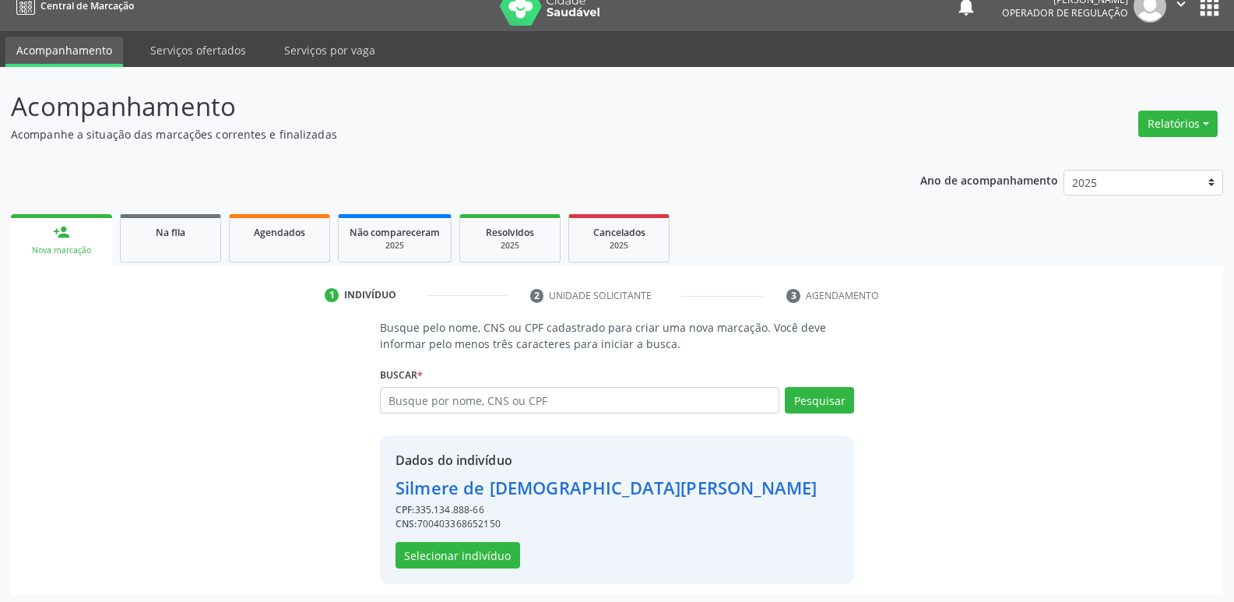
scroll to position [23, 0]
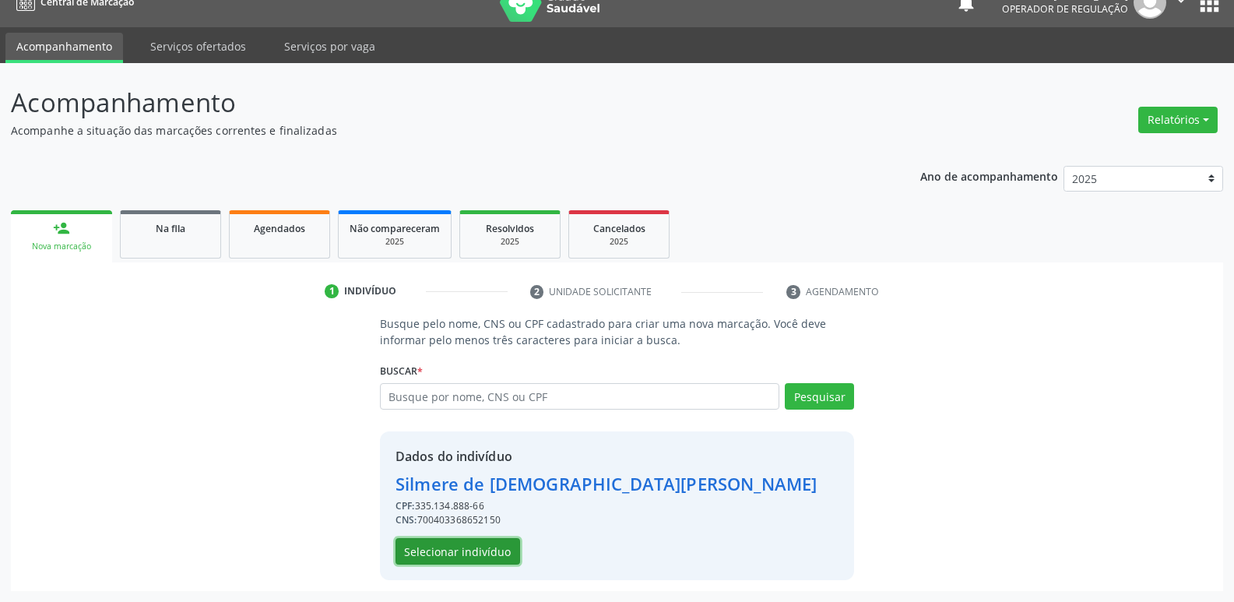
click at [440, 543] on button "Selecionar indivíduo" at bounding box center [458, 551] width 125 height 26
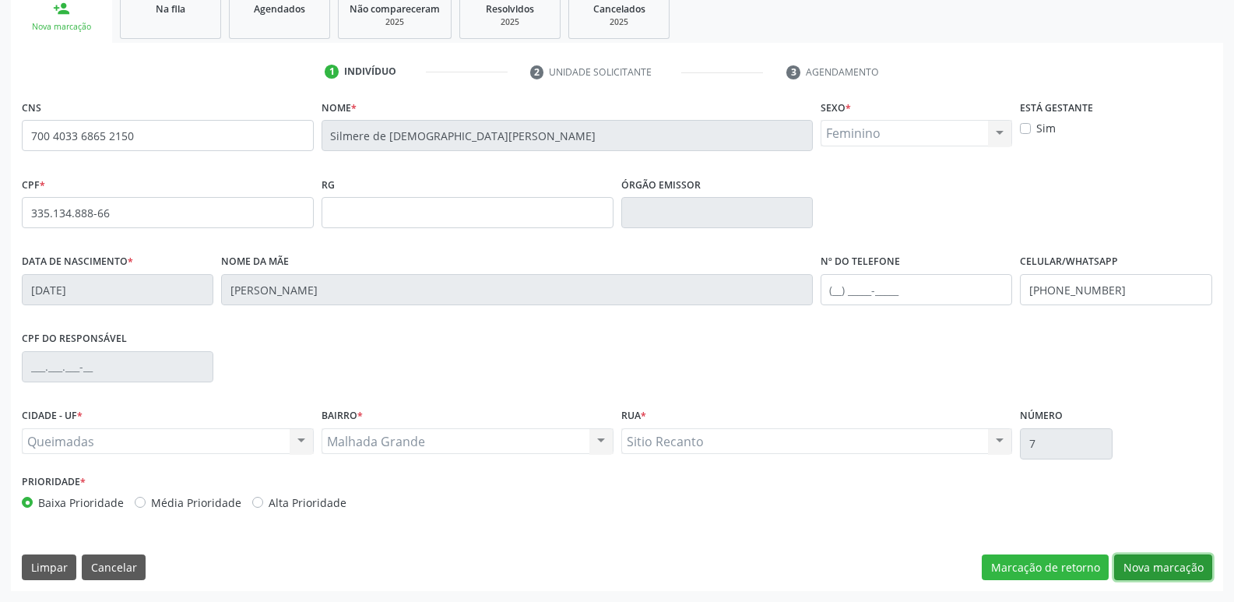
click at [1160, 559] on button "Nova marcação" at bounding box center [1163, 567] width 98 height 26
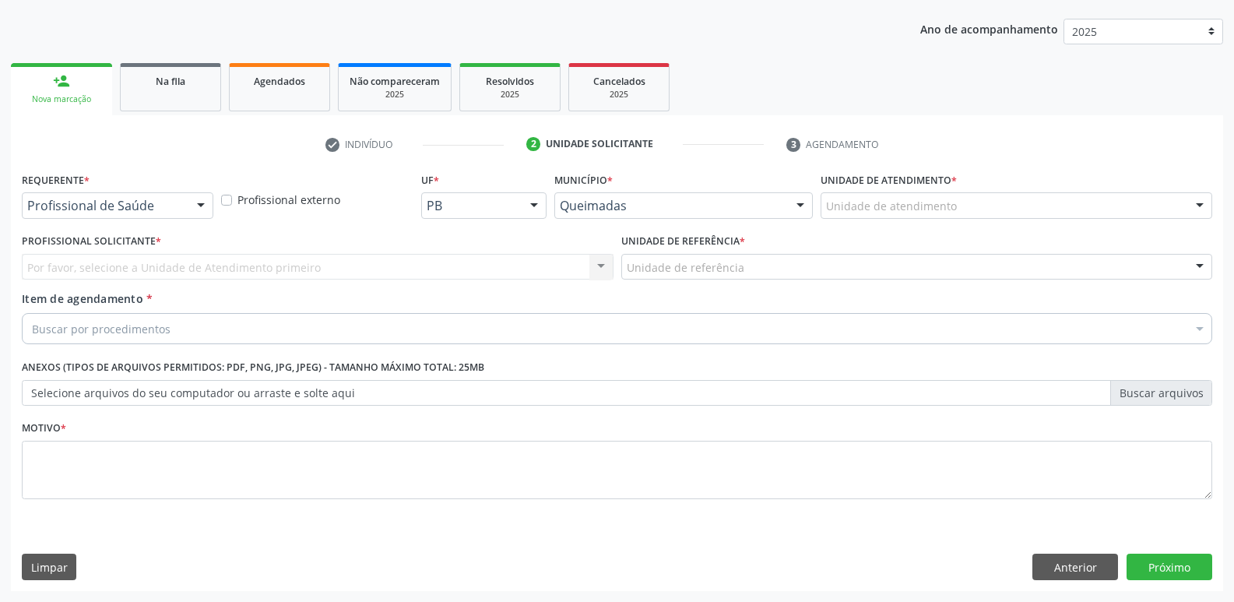
scroll to position [170, 0]
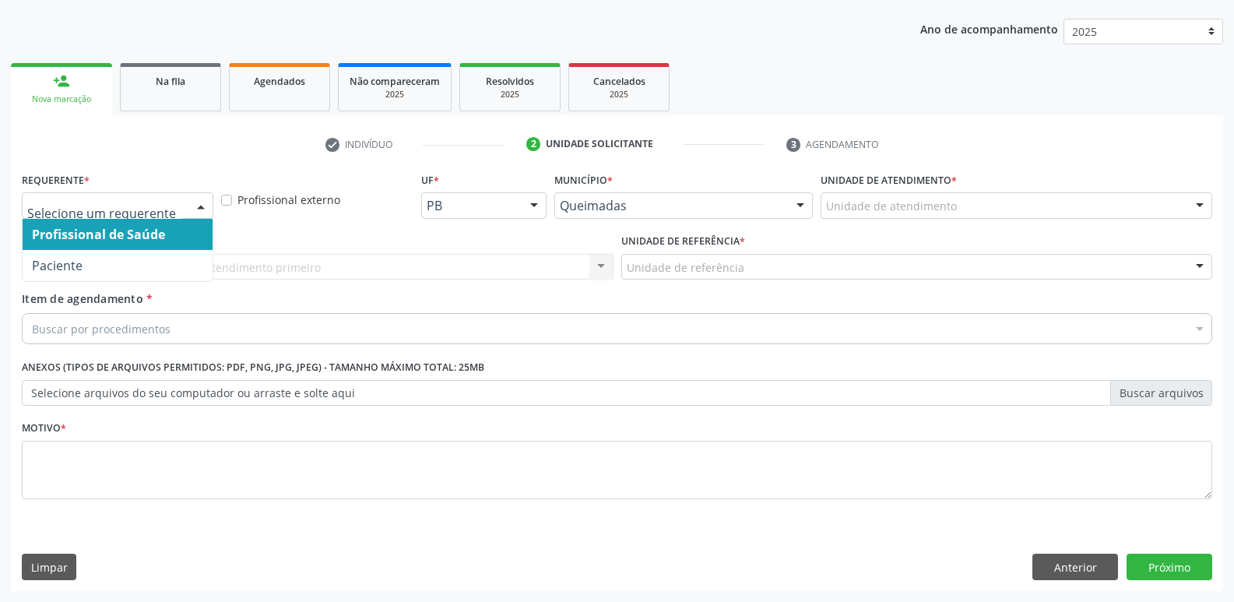
drag, startPoint x: 92, startPoint y: 195, endPoint x: 90, endPoint y: 237, distance: 42.1
click at [92, 199] on div at bounding box center [118, 205] width 192 height 26
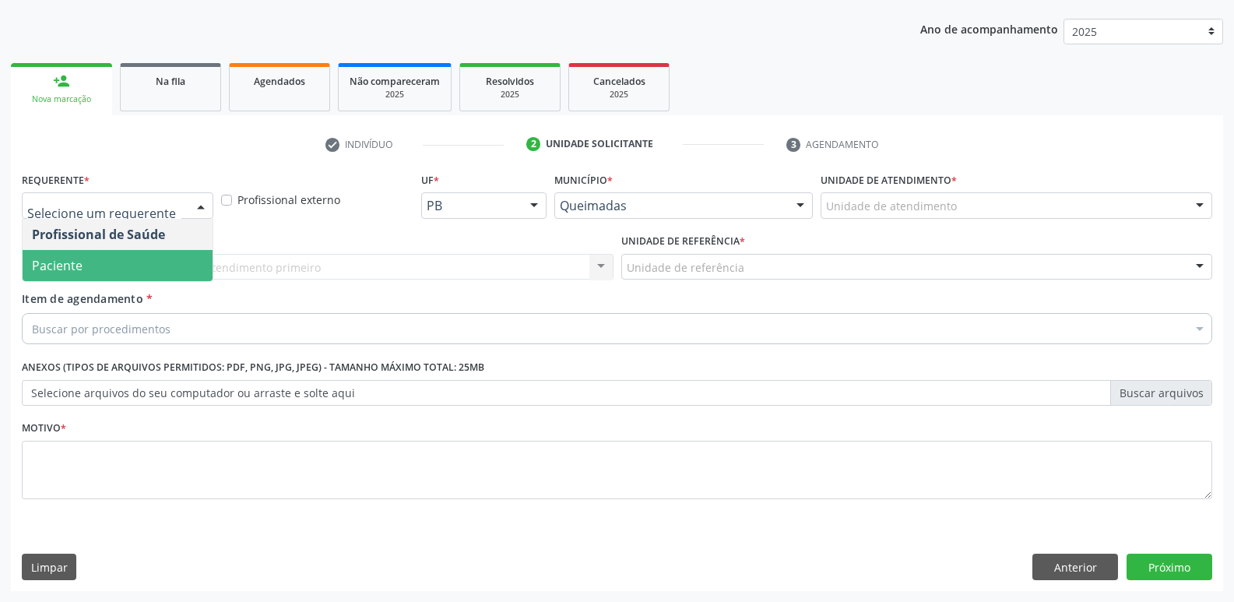
drag, startPoint x: 88, startPoint y: 261, endPoint x: 116, endPoint y: 258, distance: 28.2
click at [88, 259] on span "Paciente" at bounding box center [118, 265] width 190 height 31
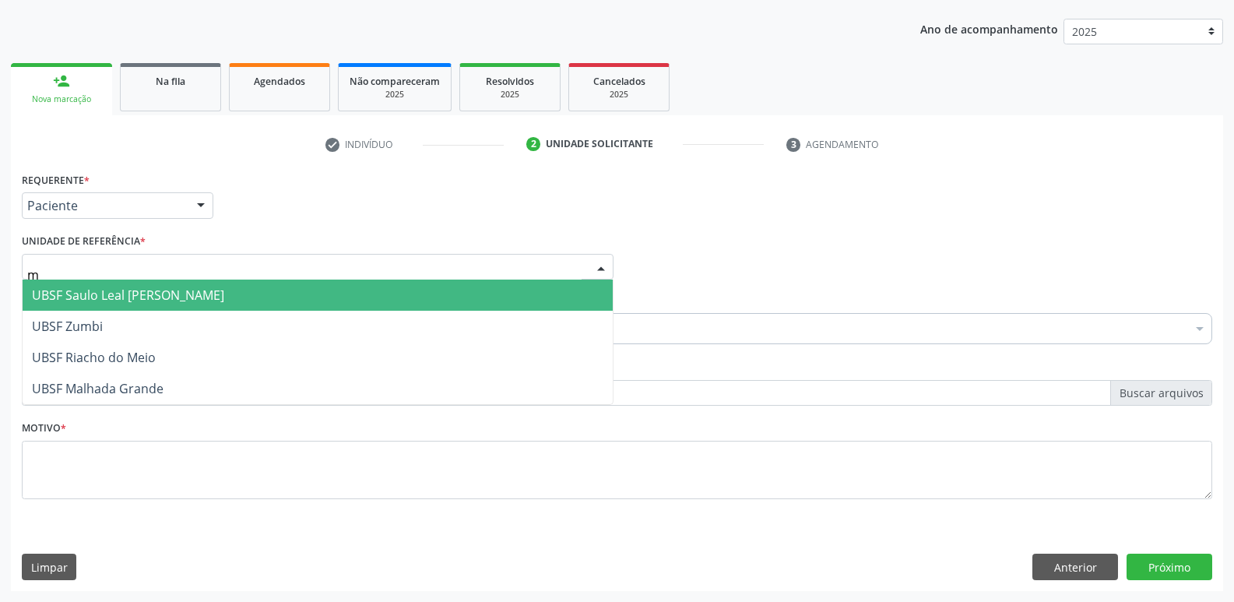
type input "ma"
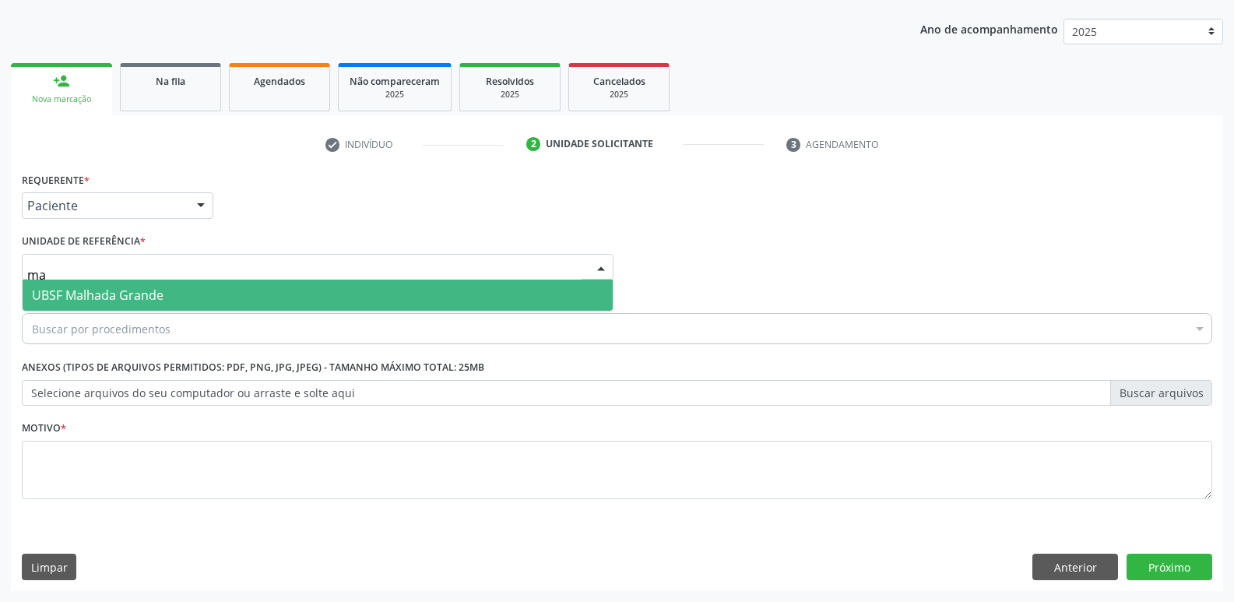
click at [112, 284] on span "UBSF Malhada Grande" at bounding box center [318, 295] width 590 height 31
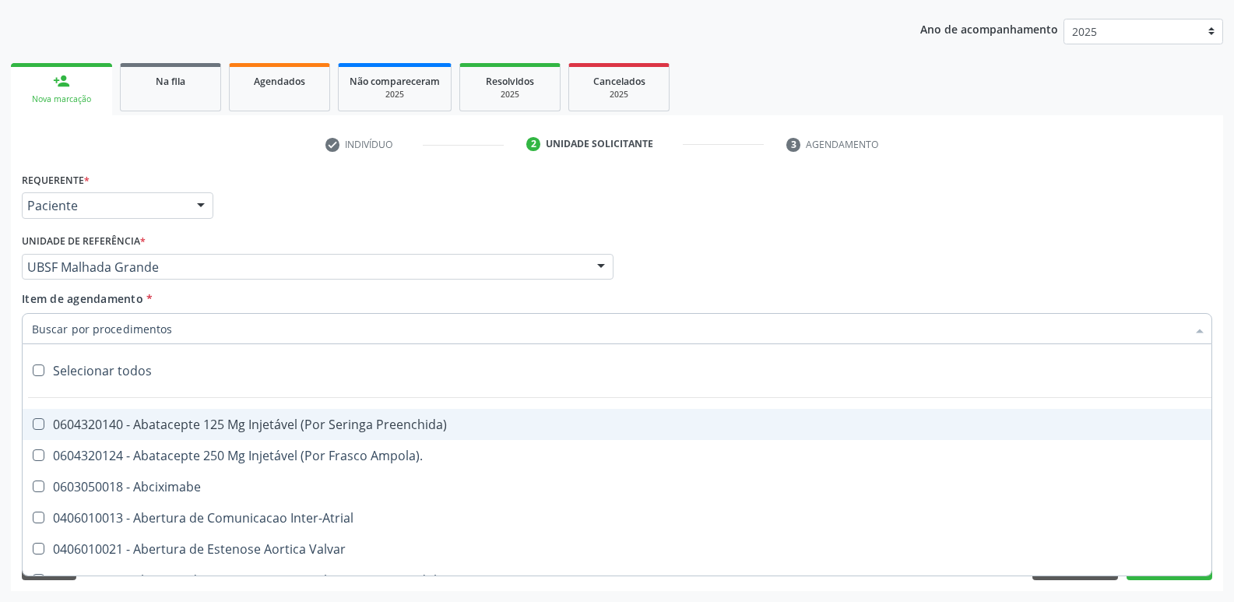
type input "y"
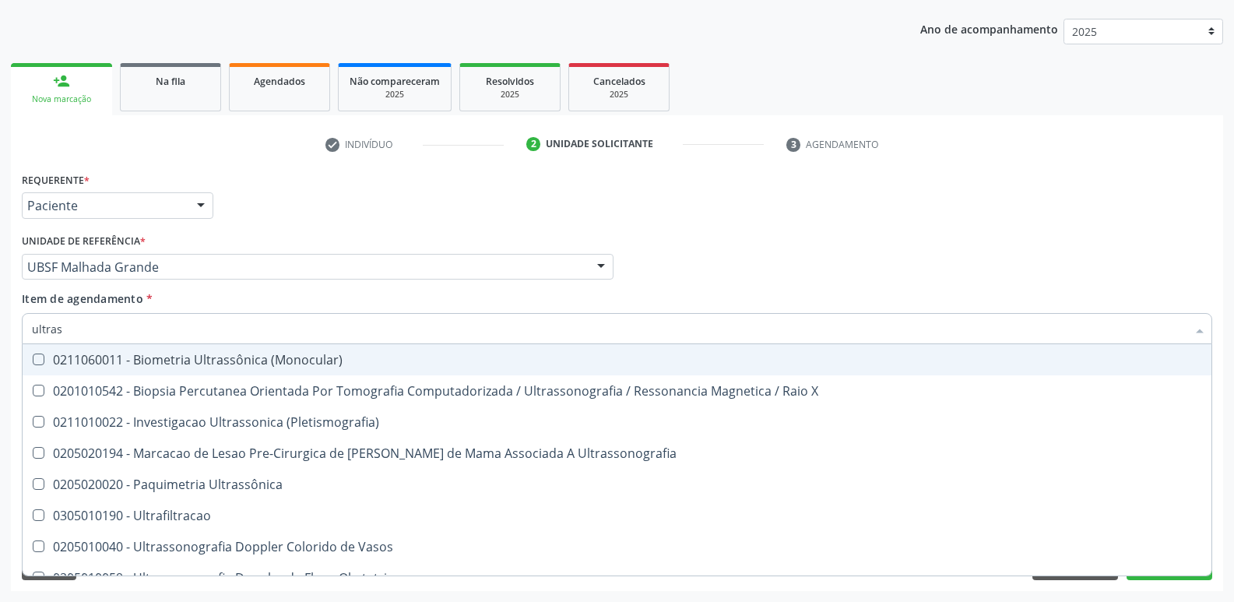
type input "ultrass"
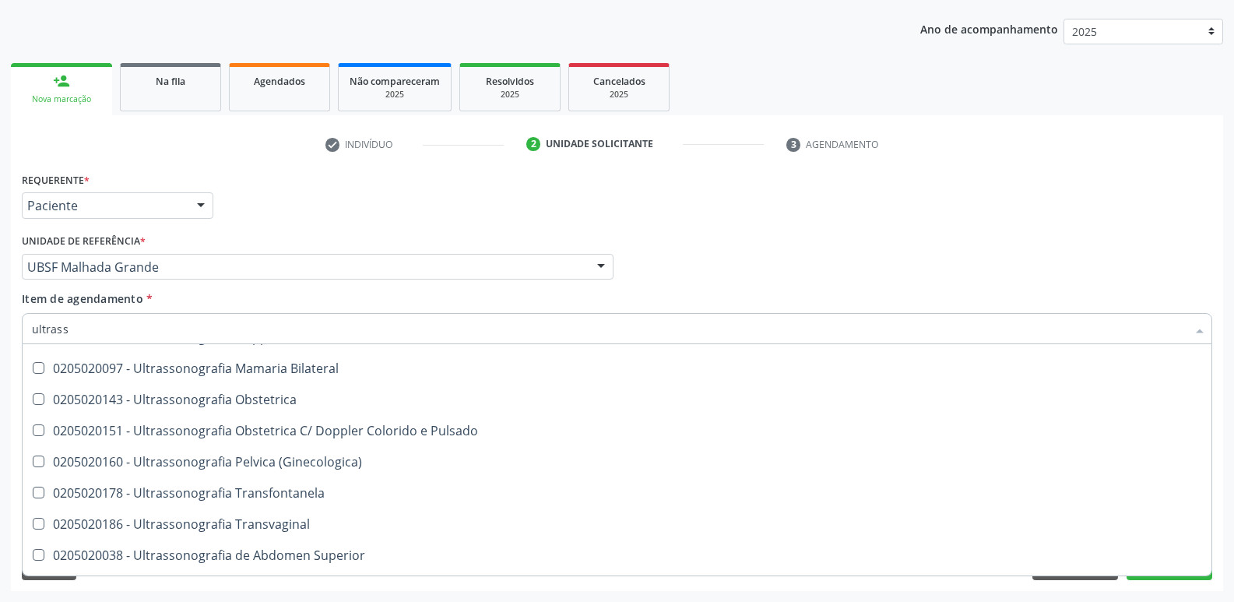
scroll to position [234, 0]
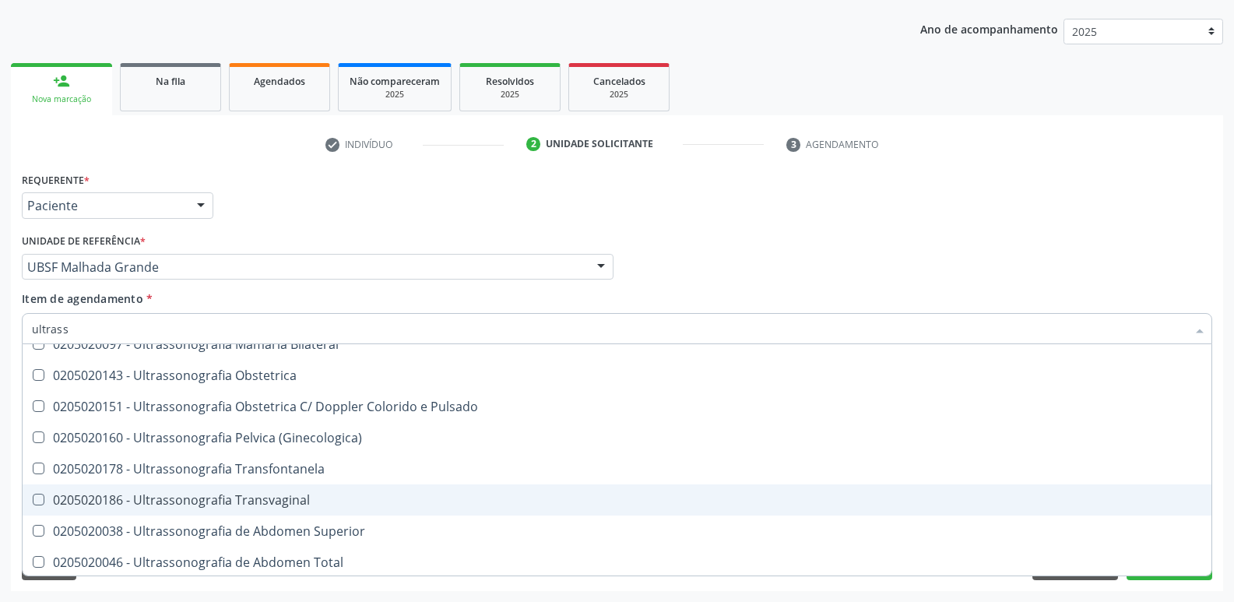
click at [283, 487] on span "0205020186 - Ultrassonografia Transvaginal" at bounding box center [617, 499] width 1189 height 31
checkbox Transvaginal "true"
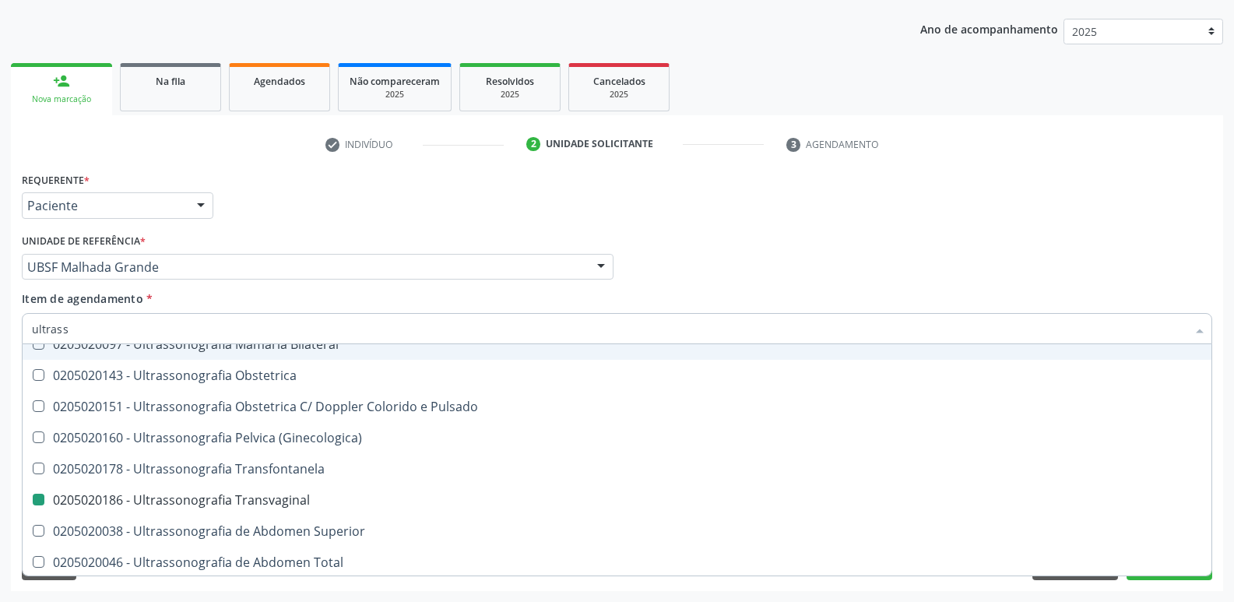
click at [399, 226] on div "Requerente * Paciente Profissional de Saúde Paciente Nenhum resultado encontrad…" at bounding box center [617, 198] width 1198 height 61
checkbox X "true"
checkbox Transvaginal "false"
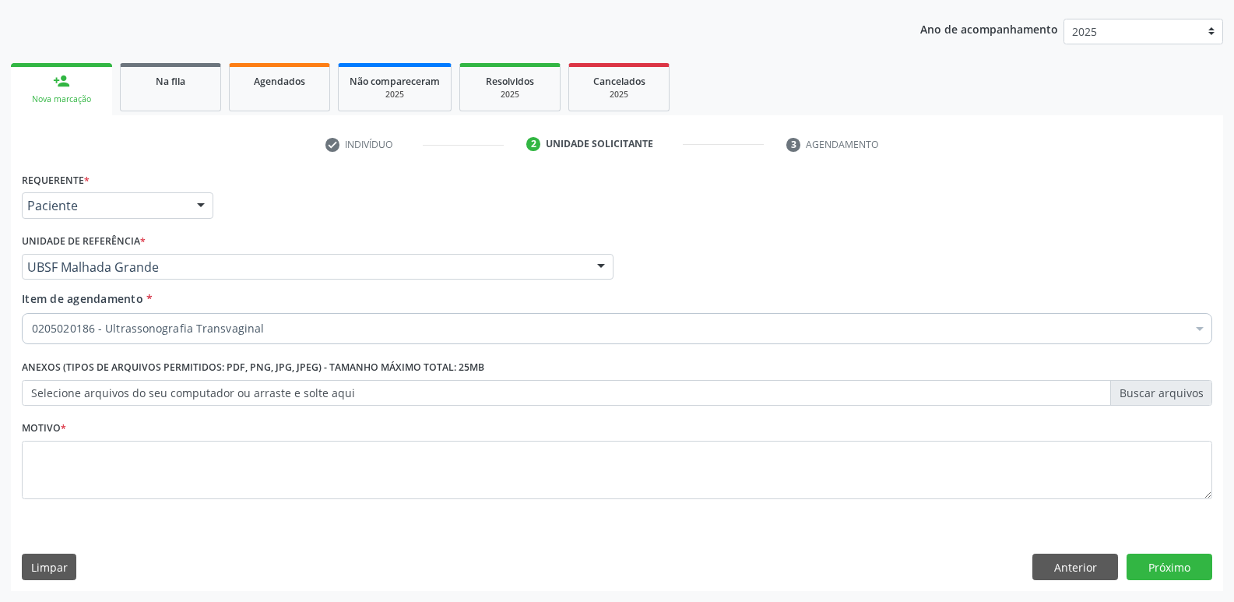
scroll to position [0, 0]
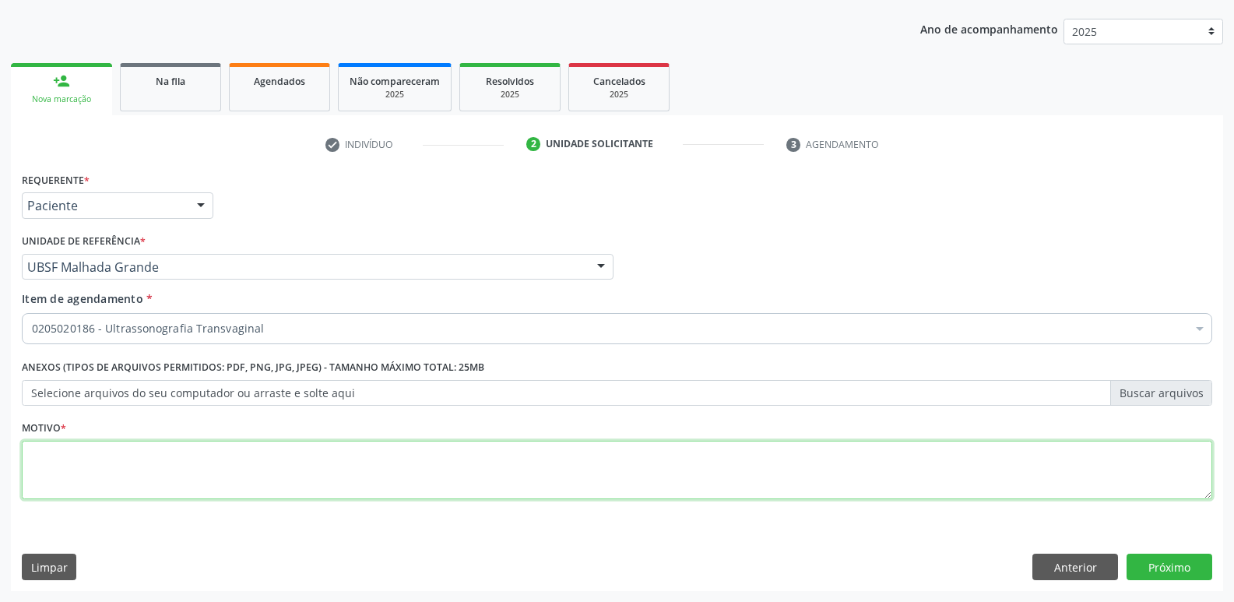
click at [161, 474] on textarea at bounding box center [617, 470] width 1190 height 59
paste textarea "avaliação"
type textarea "avaliação"
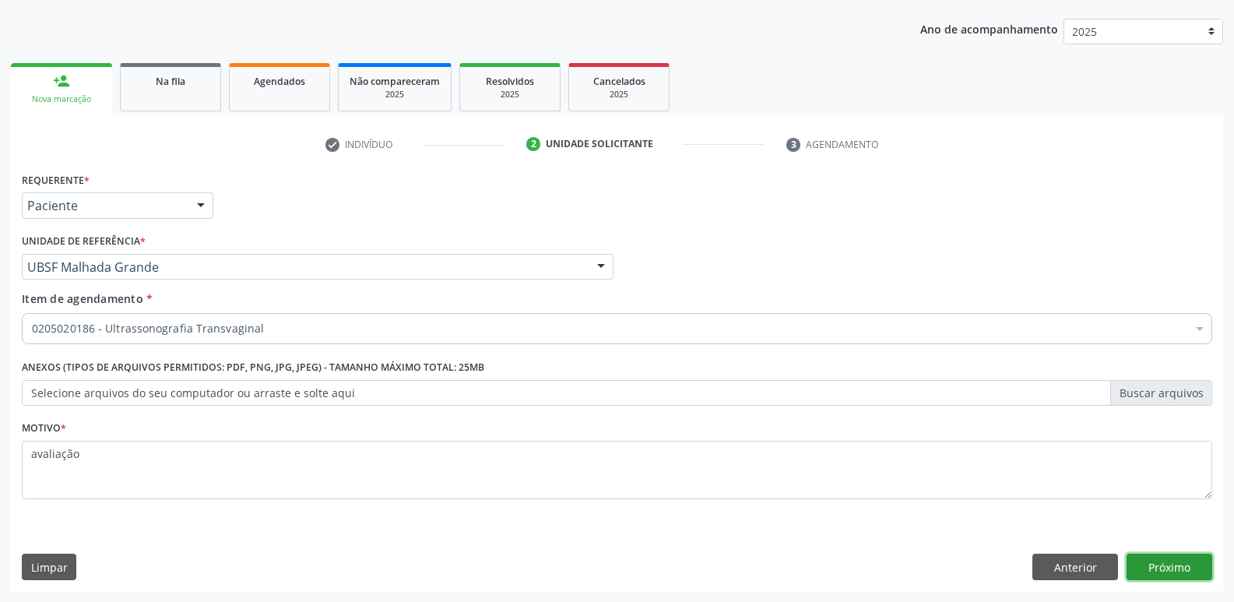
click at [1180, 557] on button "Próximo" at bounding box center [1170, 567] width 86 height 26
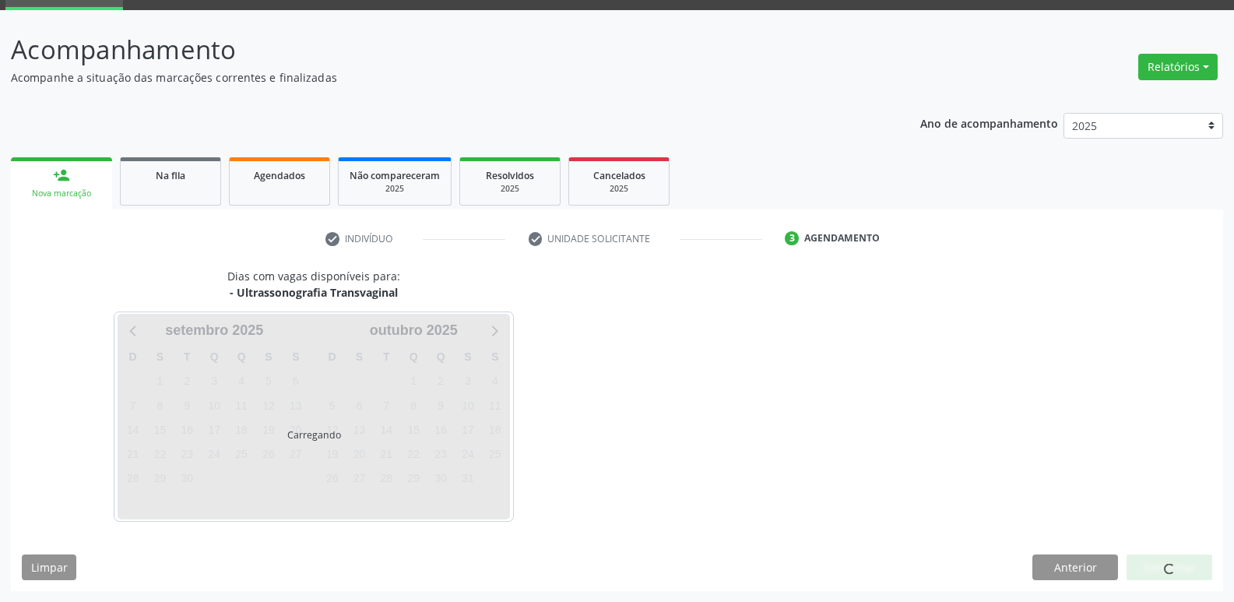
scroll to position [76, 0]
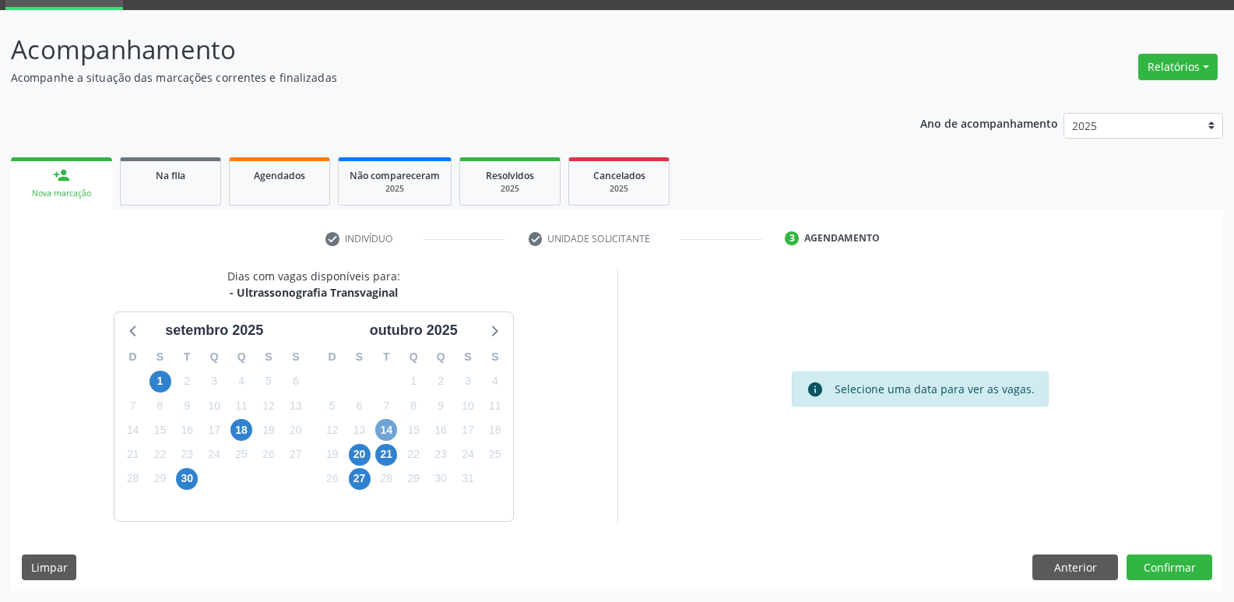
click at [394, 430] on span "14" at bounding box center [386, 430] width 22 height 22
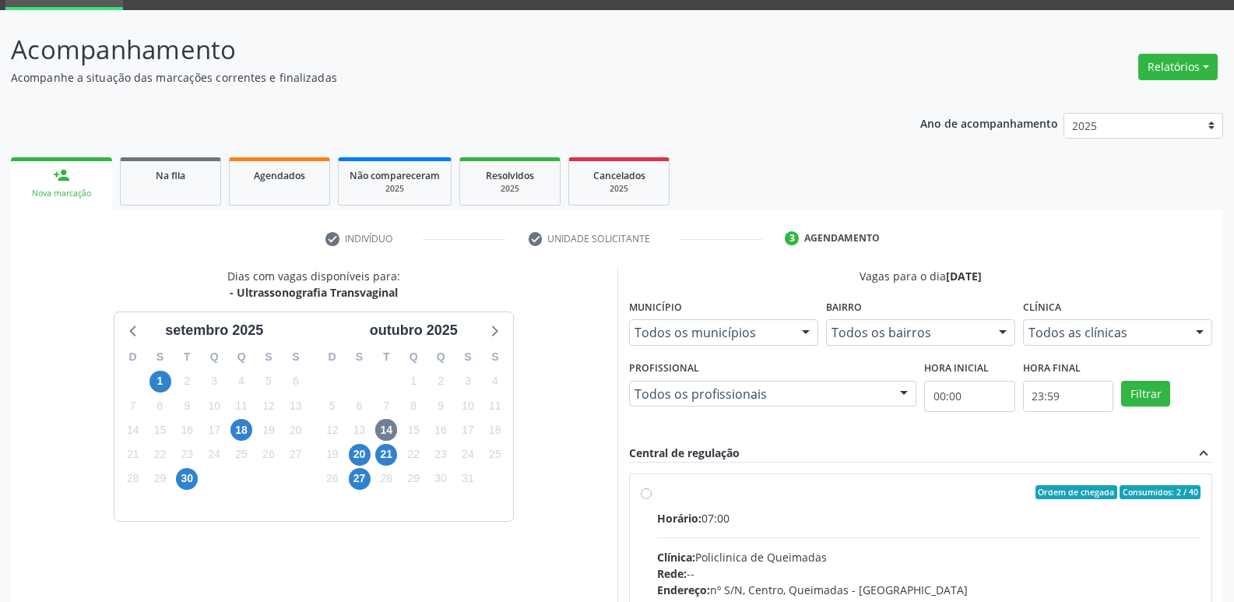
drag, startPoint x: 1085, startPoint y: 534, endPoint x: 1130, endPoint y: 481, distance: 69.6
click at [652, 499] on input "Ordem de chegada Consumidos: 2 / 40 Horário: 07:00 Clínica: Policlinica de Quei…" at bounding box center [646, 492] width 11 height 14
radio input "true"
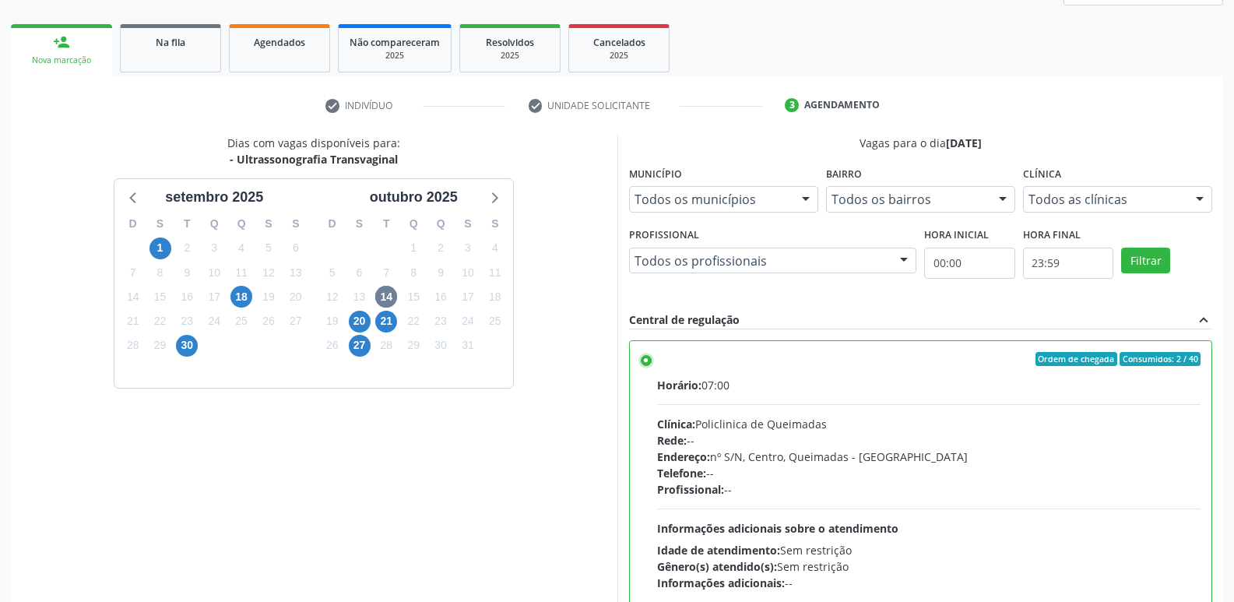
scroll to position [329, 0]
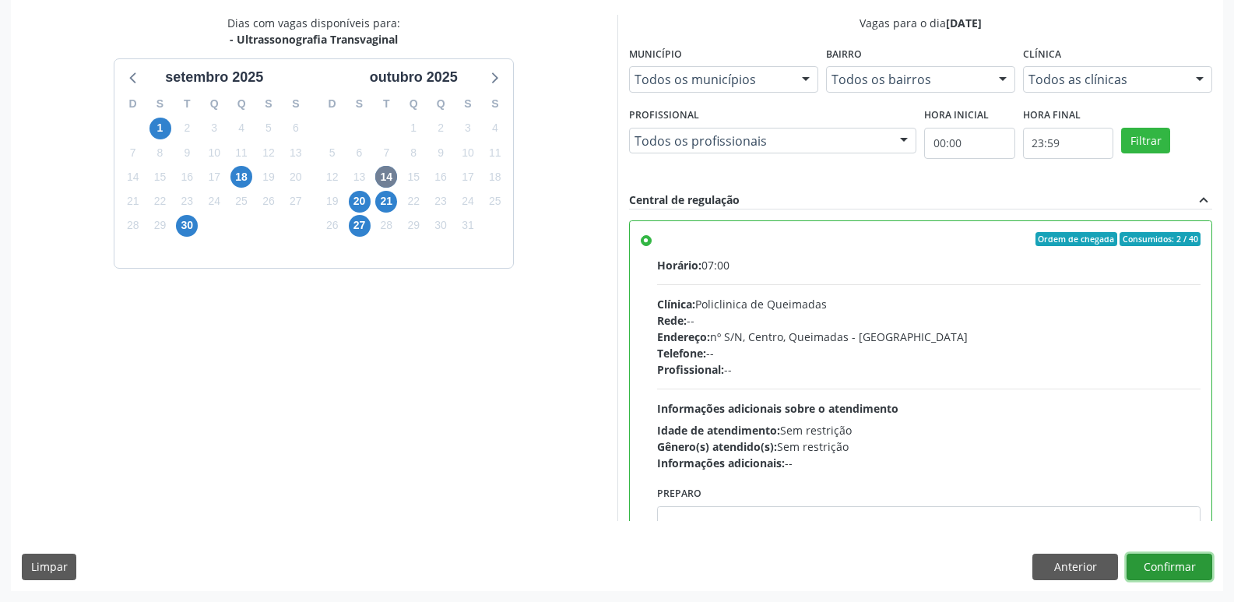
click at [1173, 571] on button "Confirmar" at bounding box center [1170, 567] width 86 height 26
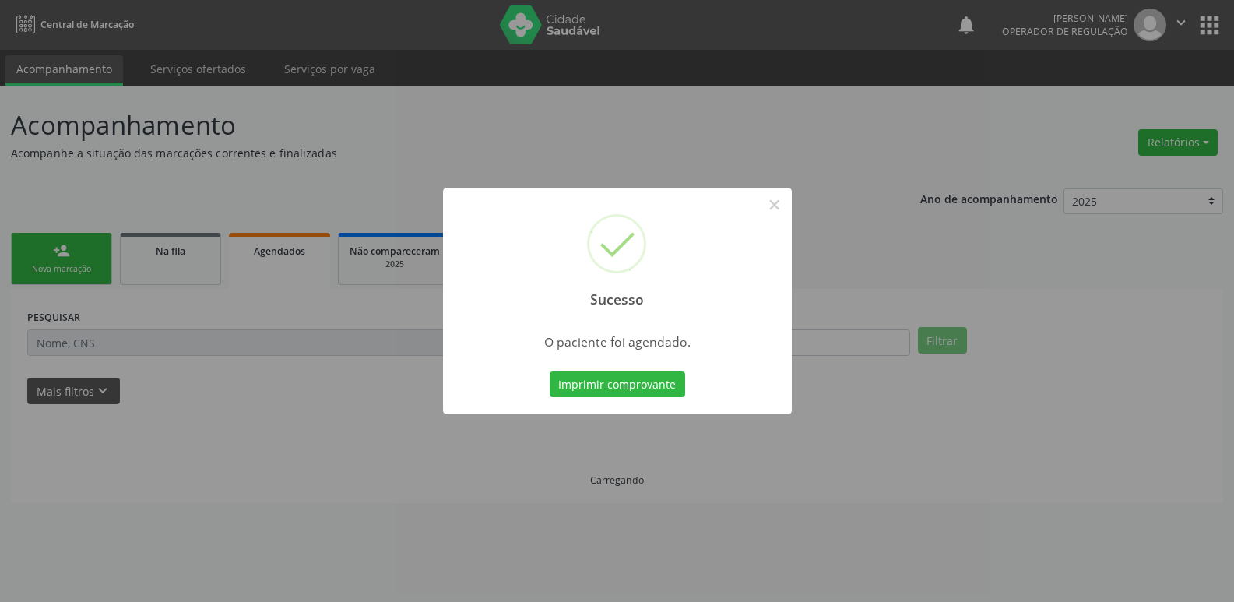
scroll to position [0, 0]
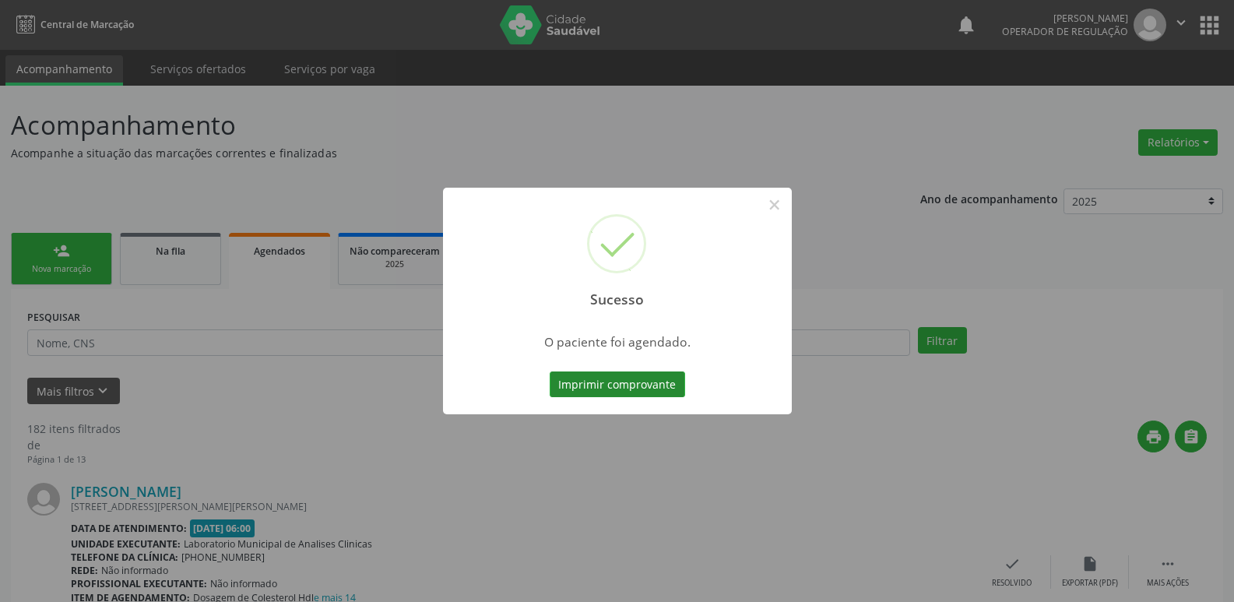
click at [681, 384] on button "Imprimir comprovante" at bounding box center [617, 384] width 135 height 26
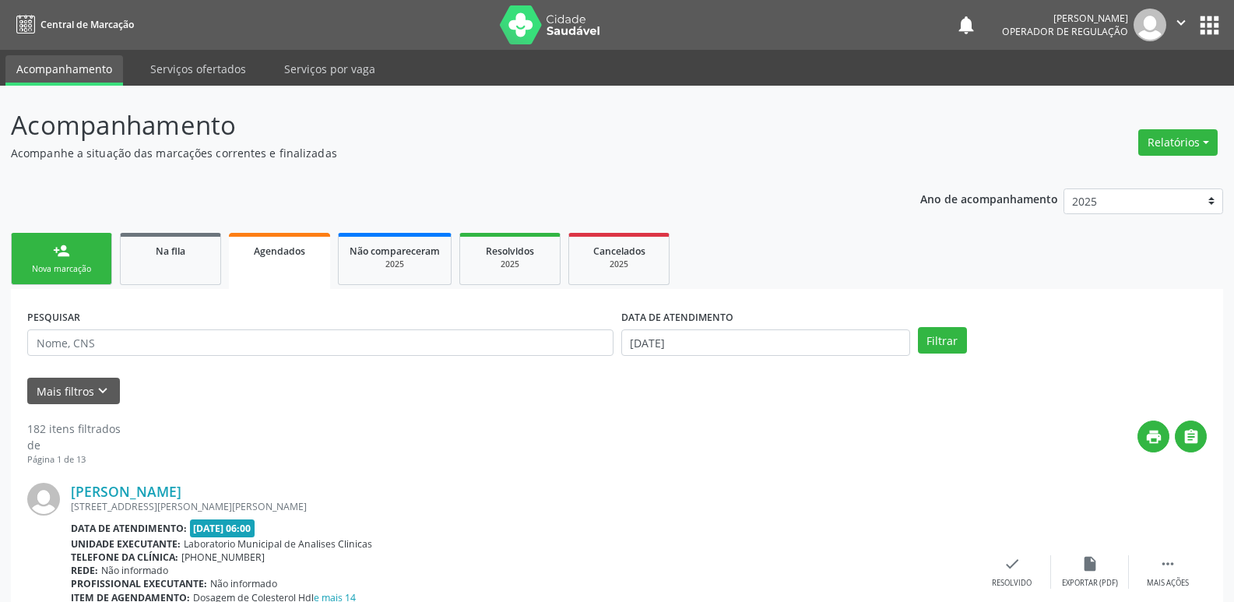
click at [44, 247] on link "person_add Nova marcação" at bounding box center [61, 259] width 101 height 52
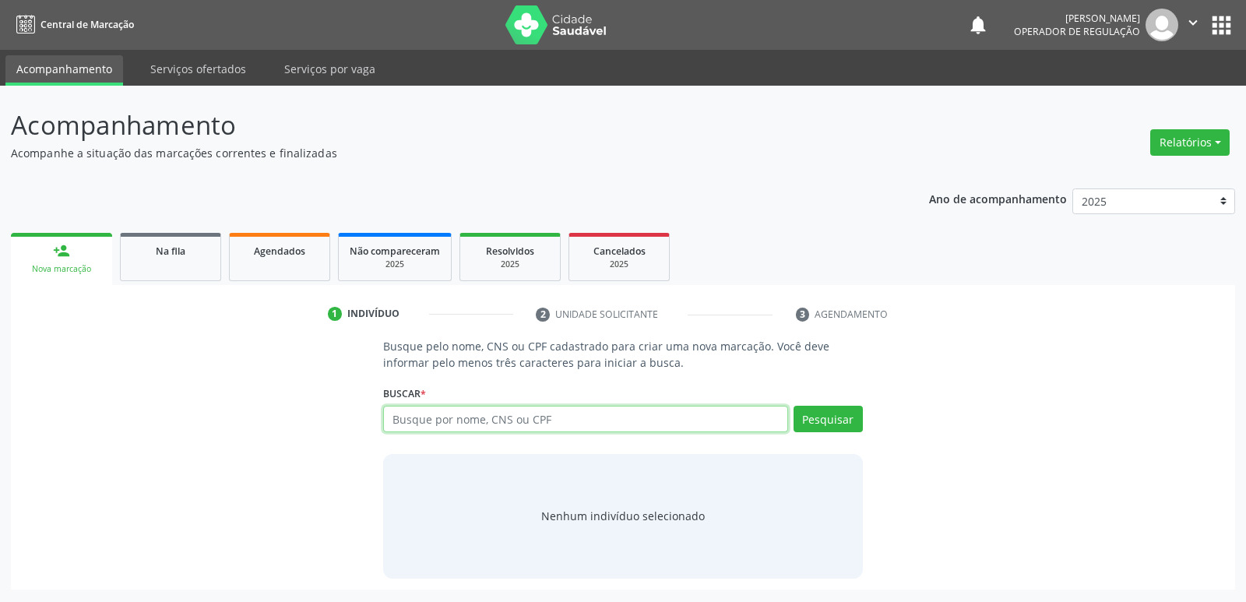
click at [538, 431] on input "text" at bounding box center [585, 419] width 404 height 26
type input "706203501642867"
click at [835, 421] on button "Pesquisar" at bounding box center [827, 419] width 69 height 26
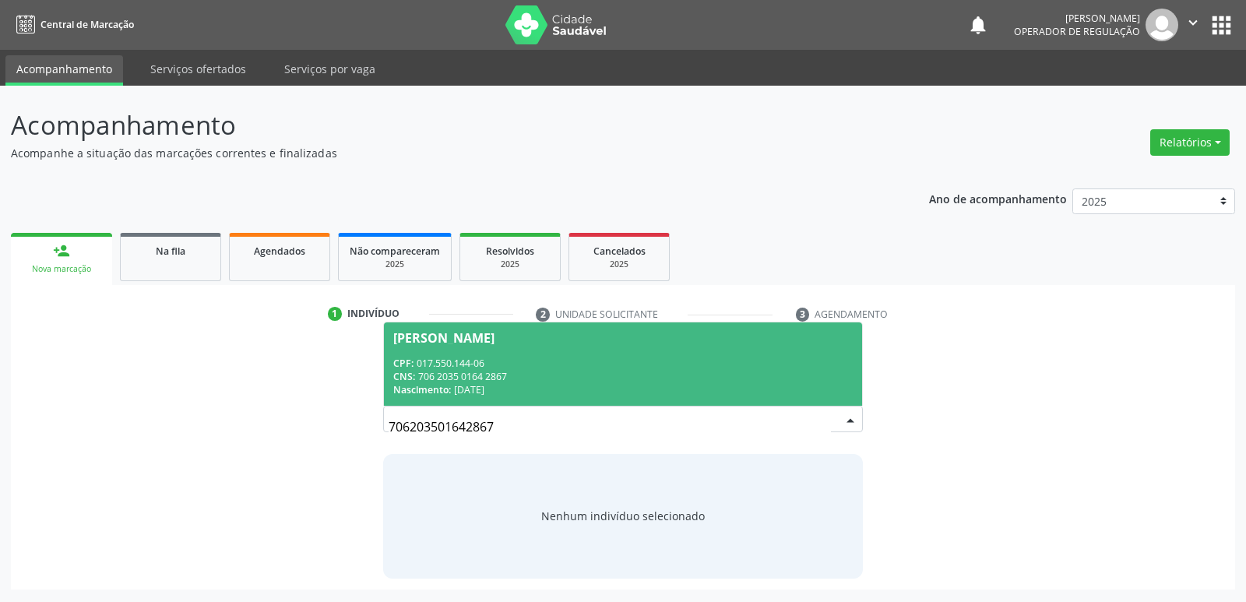
click at [564, 364] on div "CPF: 017.550.144-06" at bounding box center [622, 363] width 459 height 13
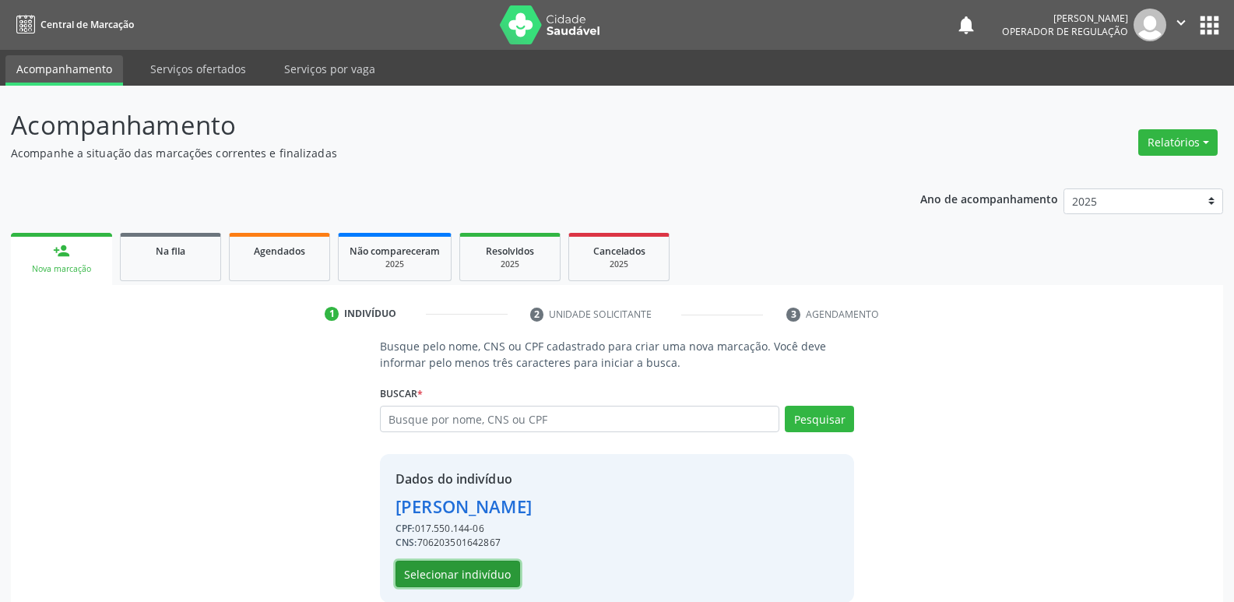
click at [456, 567] on button "Selecionar indivíduo" at bounding box center [458, 574] width 125 height 26
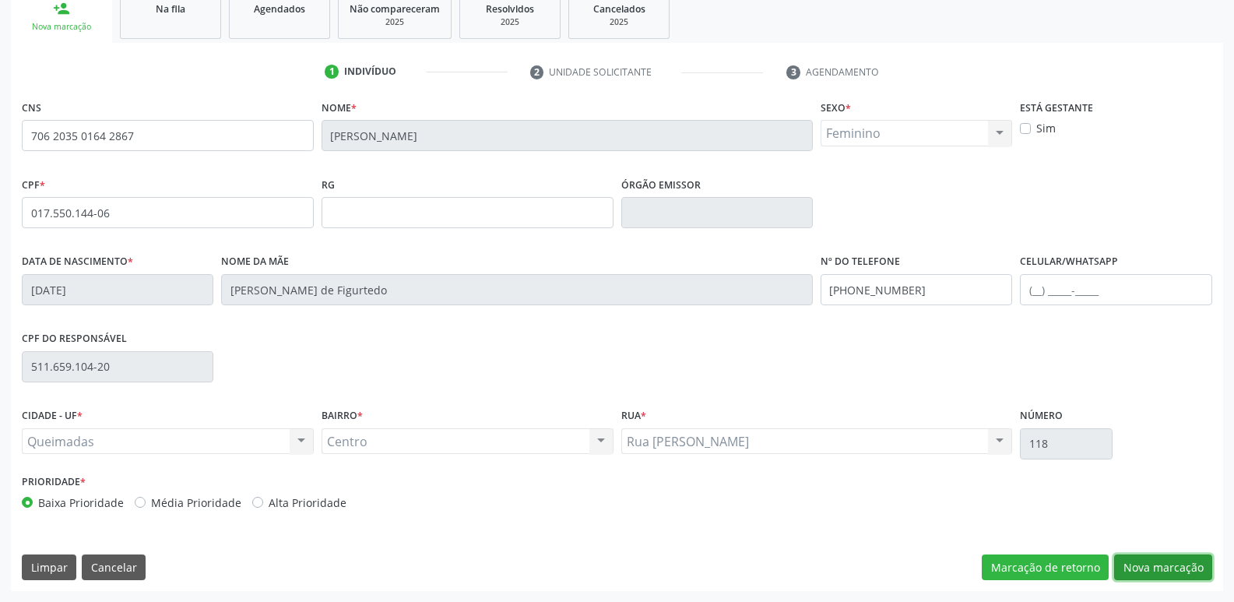
click at [1137, 566] on button "Nova marcação" at bounding box center [1163, 567] width 98 height 26
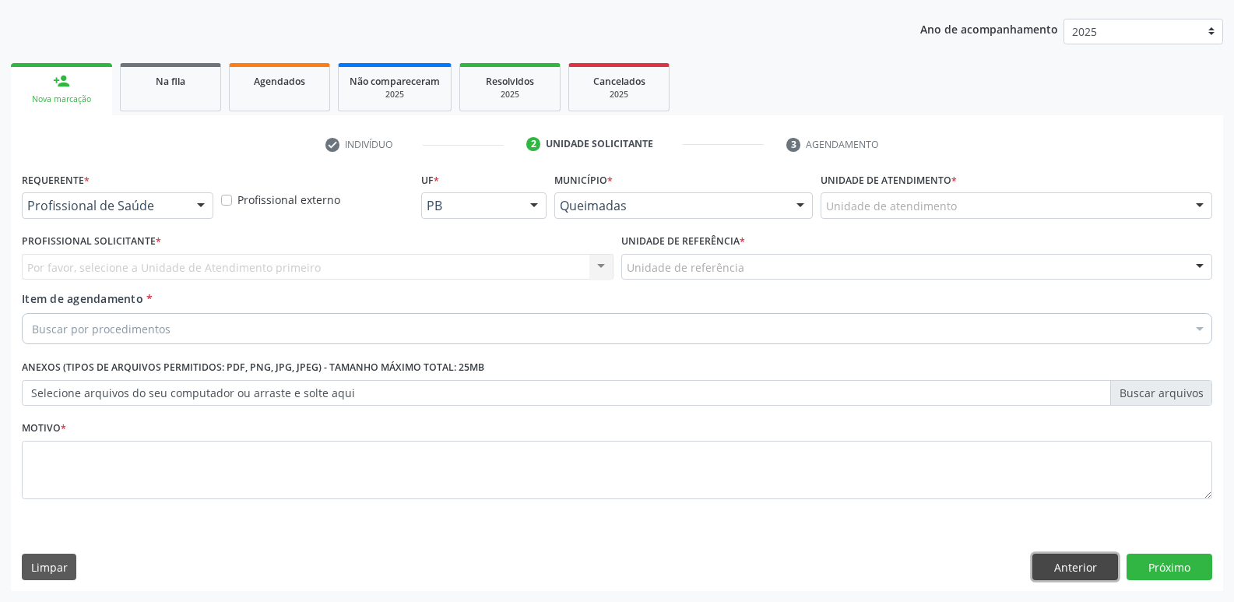
click at [1069, 571] on button "Anterior" at bounding box center [1075, 567] width 86 height 26
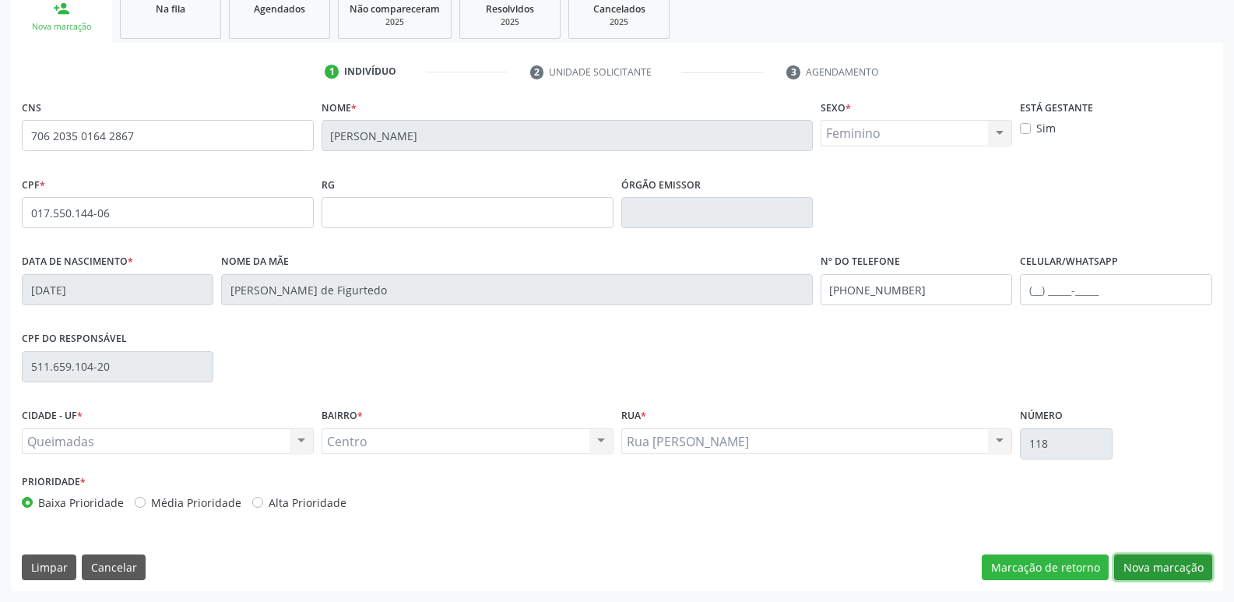
click at [1142, 561] on button "Nova marcação" at bounding box center [1163, 567] width 98 height 26
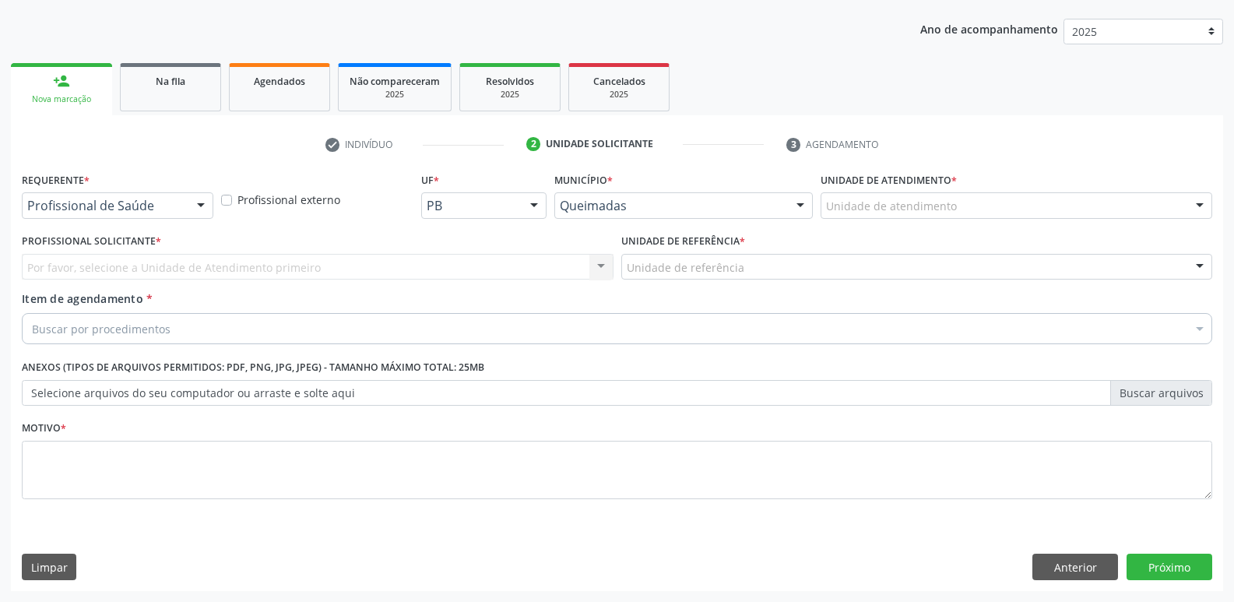
drag, startPoint x: 193, startPoint y: 206, endPoint x: 178, endPoint y: 237, distance: 35.5
click at [192, 208] on div at bounding box center [200, 206] width 23 height 26
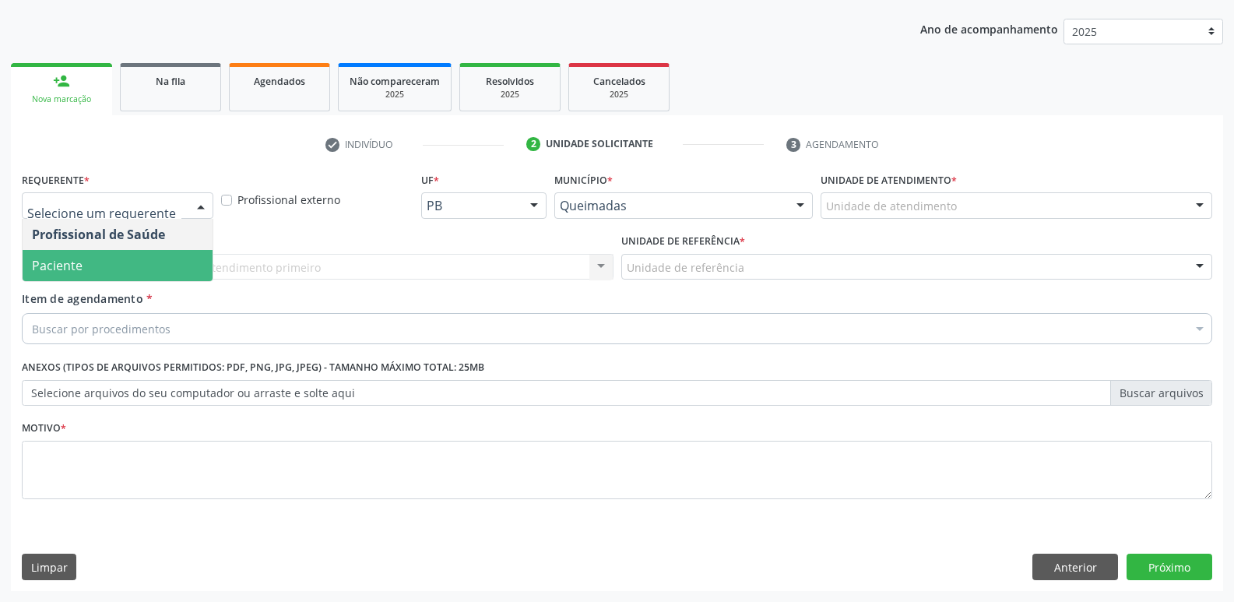
drag, startPoint x: 161, startPoint y: 260, endPoint x: 185, endPoint y: 262, distance: 23.4
click at [161, 261] on span "Paciente" at bounding box center [118, 265] width 190 height 31
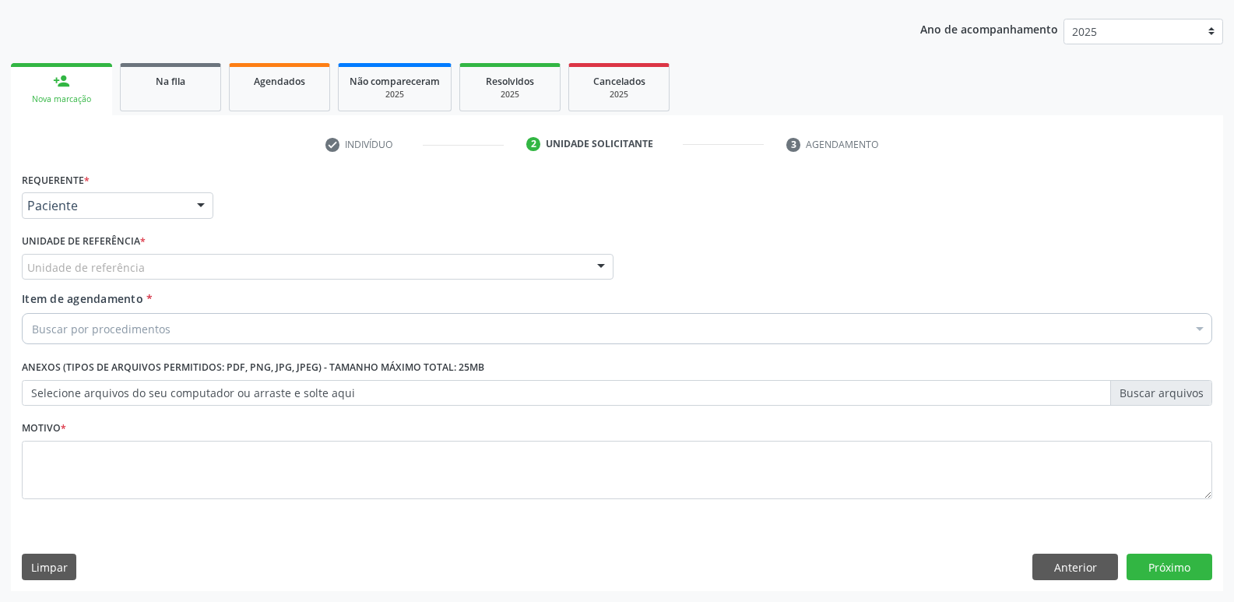
click at [202, 266] on div "Unidade de referência" at bounding box center [318, 267] width 592 height 26
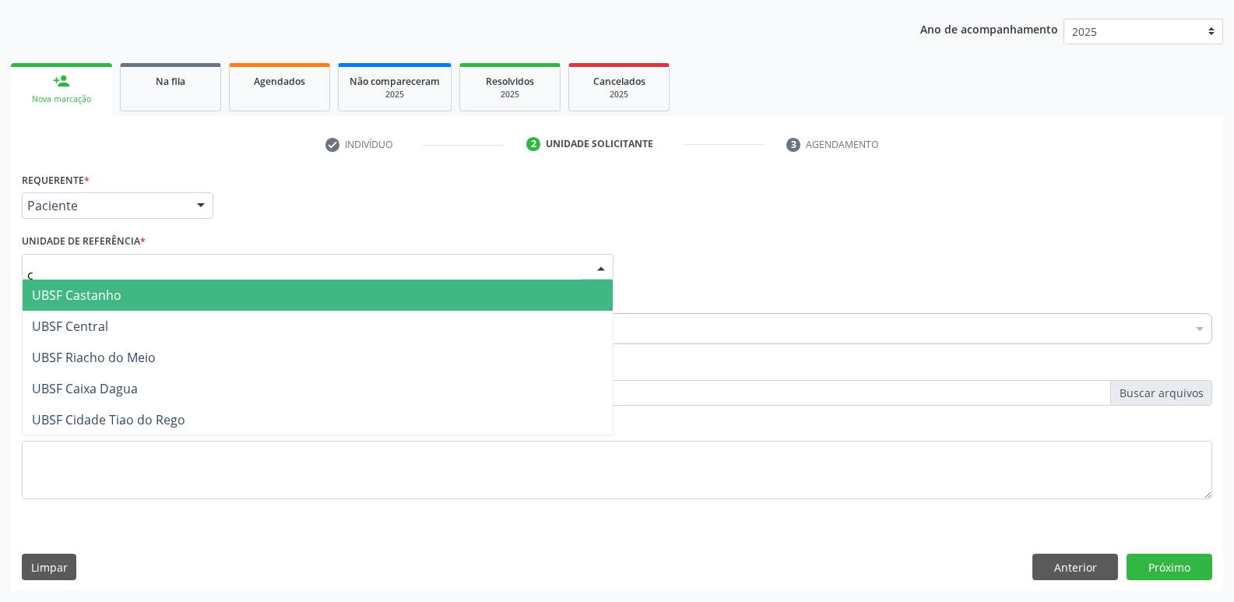
type input "ce"
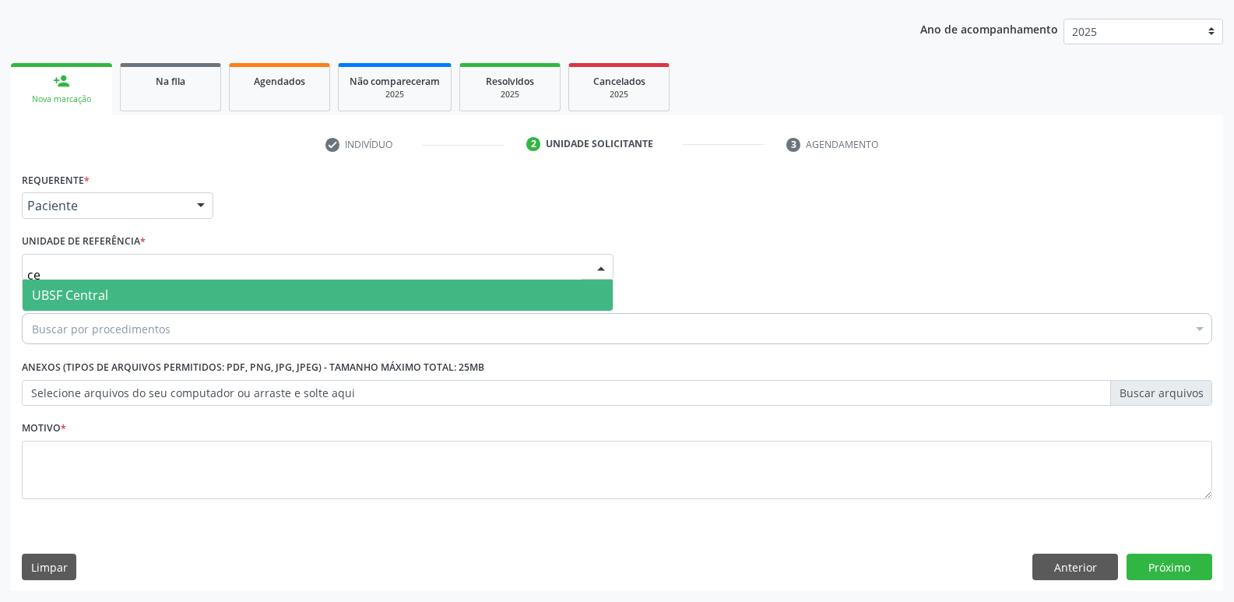
click at [162, 283] on span "UBSF Central" at bounding box center [318, 295] width 590 height 31
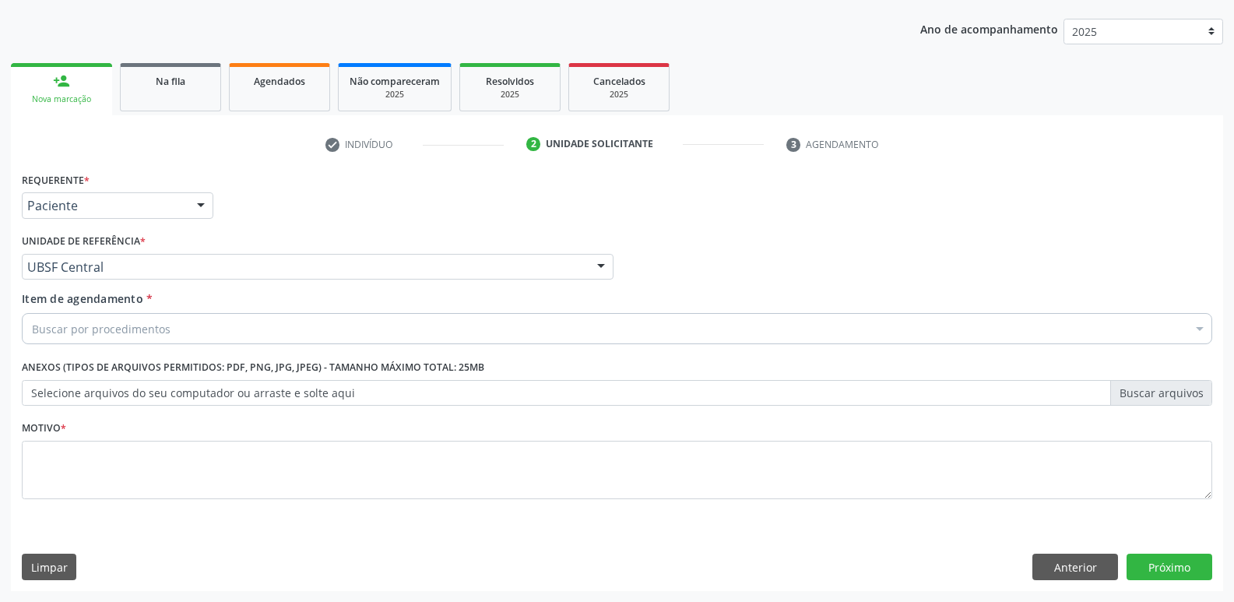
click at [162, 317] on div "Buscar por procedimentos" at bounding box center [617, 328] width 1190 height 31
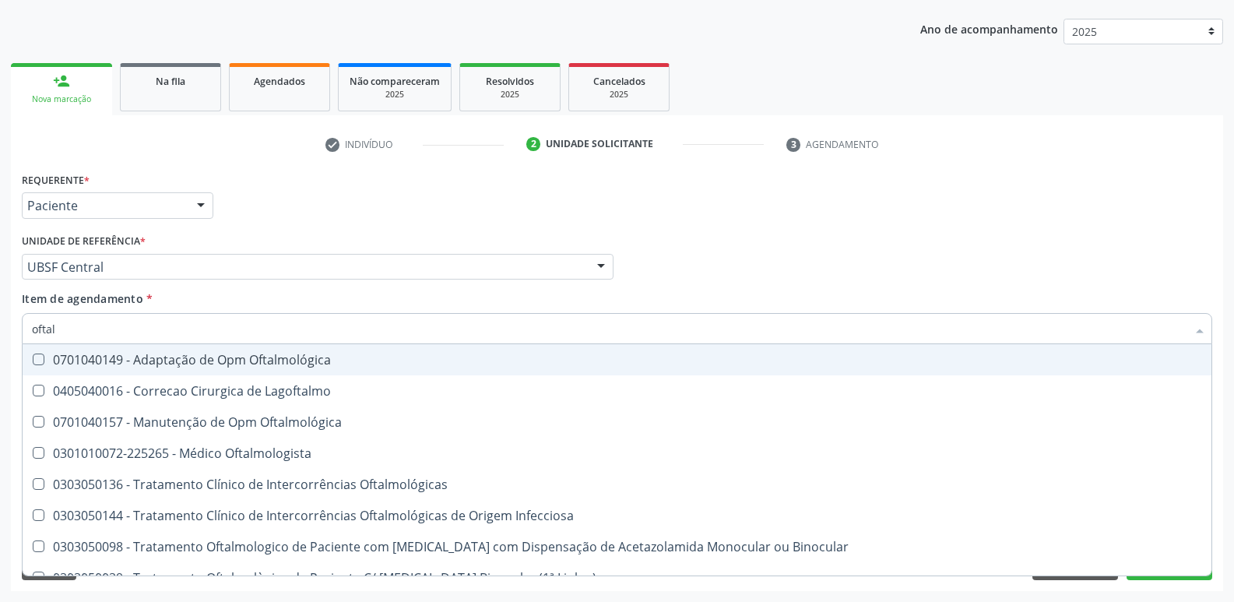
type input "oftalm"
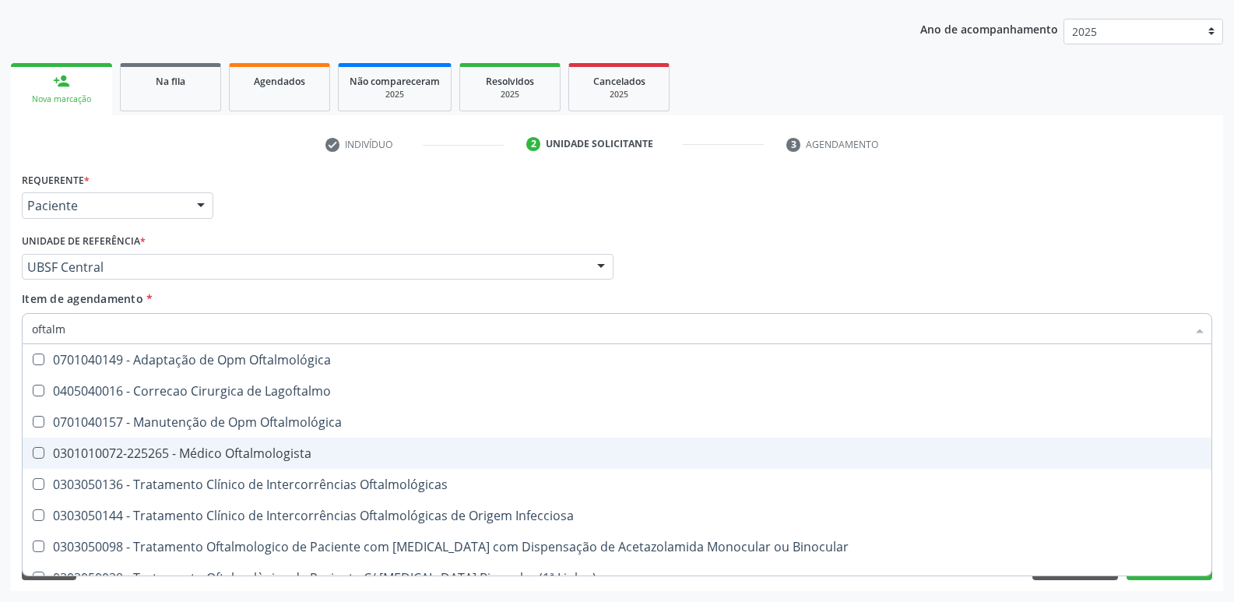
click at [276, 456] on div "0301010072-225265 - Médico Oftalmologista" at bounding box center [617, 453] width 1170 height 12
checkbox Oftalmologista "true"
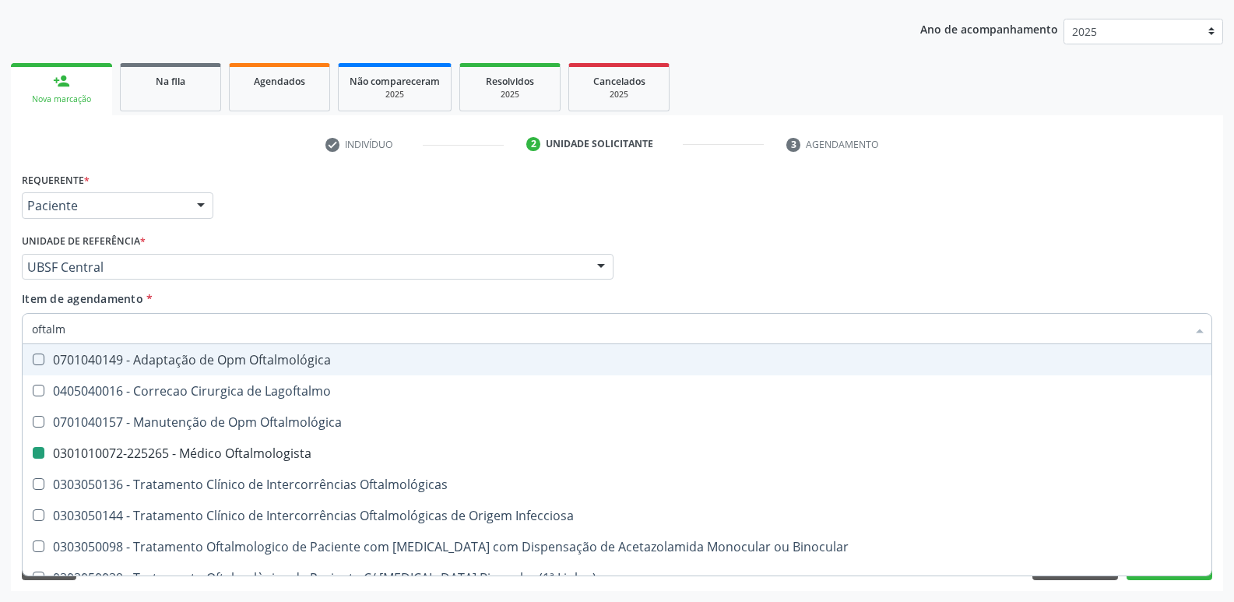
drag, startPoint x: 400, startPoint y: 232, endPoint x: 312, endPoint y: 379, distance: 171.4
click at [397, 236] on div "Unidade de referência * UBSF Central UBSF Ligeiro II UBSF Saulo Leal [PERSON_NA…" at bounding box center [318, 255] width 592 height 50
checkbox Lagoftalmo "true"
checkbox Oftalmologista "false"
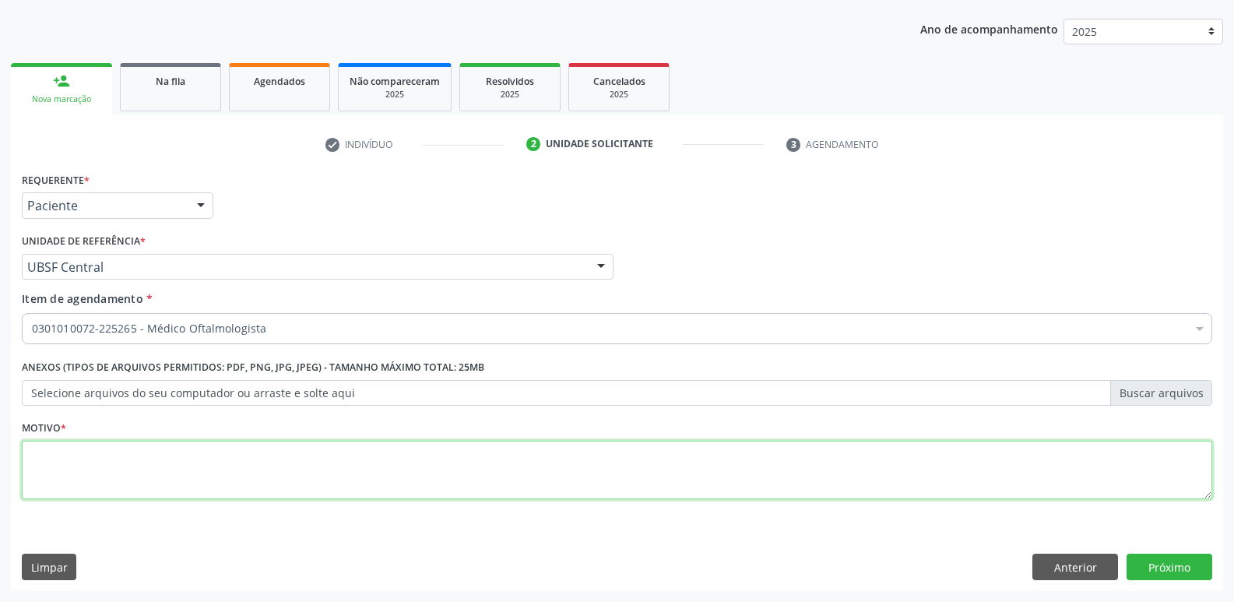
click at [249, 476] on textarea at bounding box center [617, 470] width 1190 height 59
paste textarea "avaliação"
type textarea "avaliação"
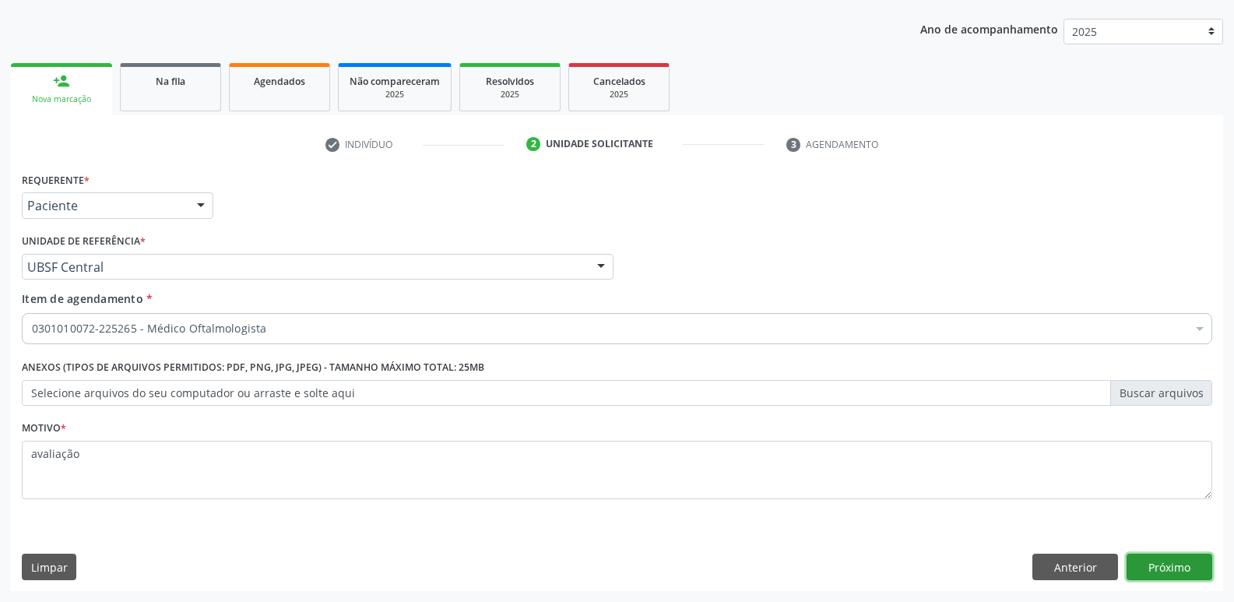
click at [1142, 576] on button "Próximo" at bounding box center [1170, 567] width 86 height 26
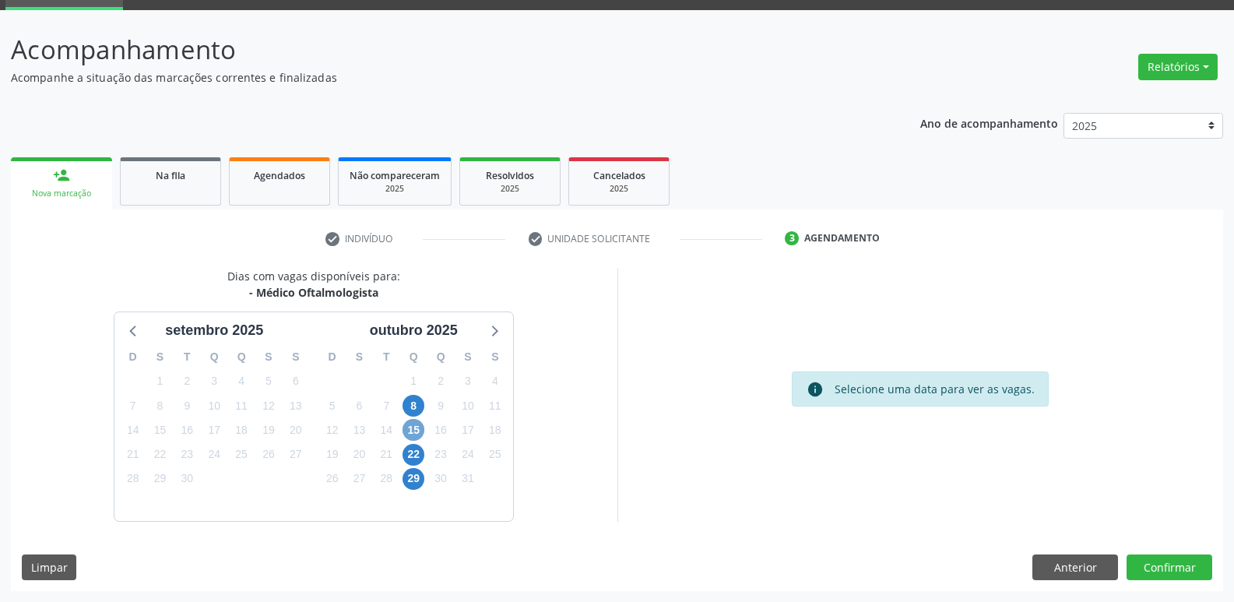
click at [420, 428] on span "15" at bounding box center [414, 430] width 22 height 22
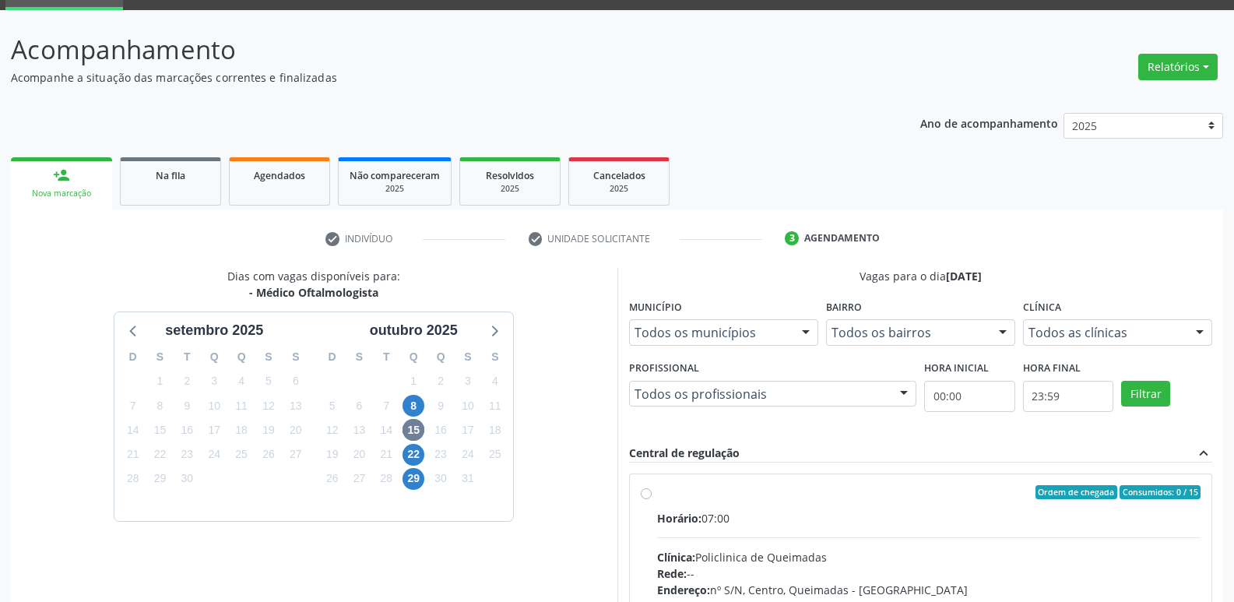
drag, startPoint x: 955, startPoint y: 508, endPoint x: 1085, endPoint y: 378, distance: 183.9
click at [965, 498] on label "Ordem de chegada Consumidos: 0 / 15 Horário: 07:00 Clínica: Policlinica de Quei…" at bounding box center [929, 604] width 544 height 239
radio input "true"
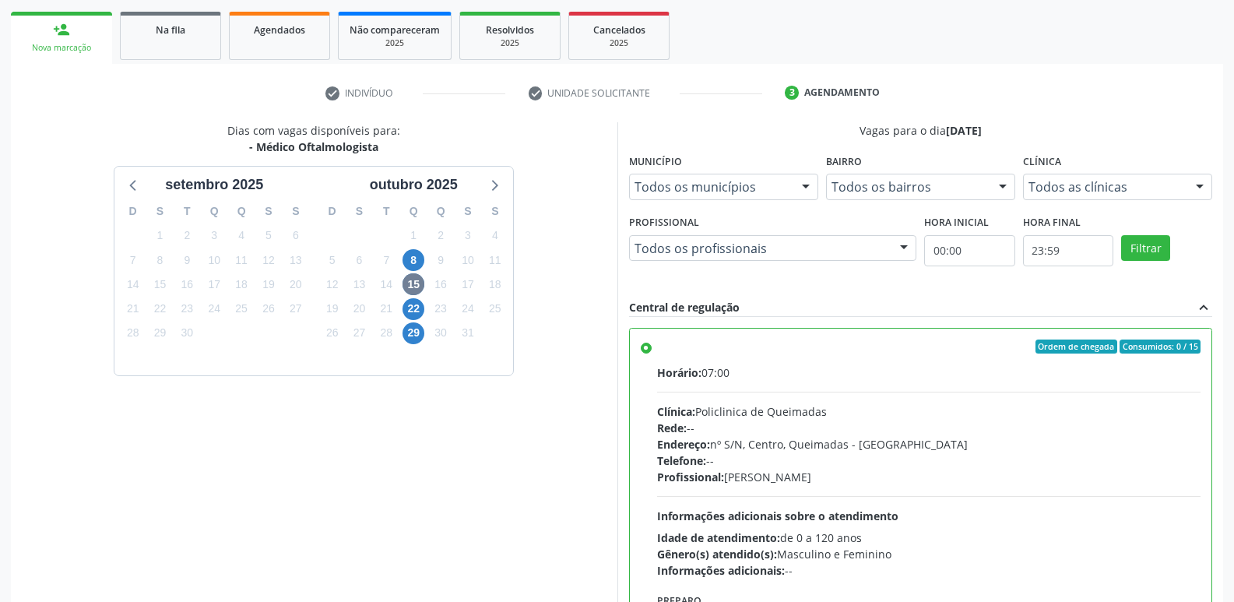
scroll to position [329, 0]
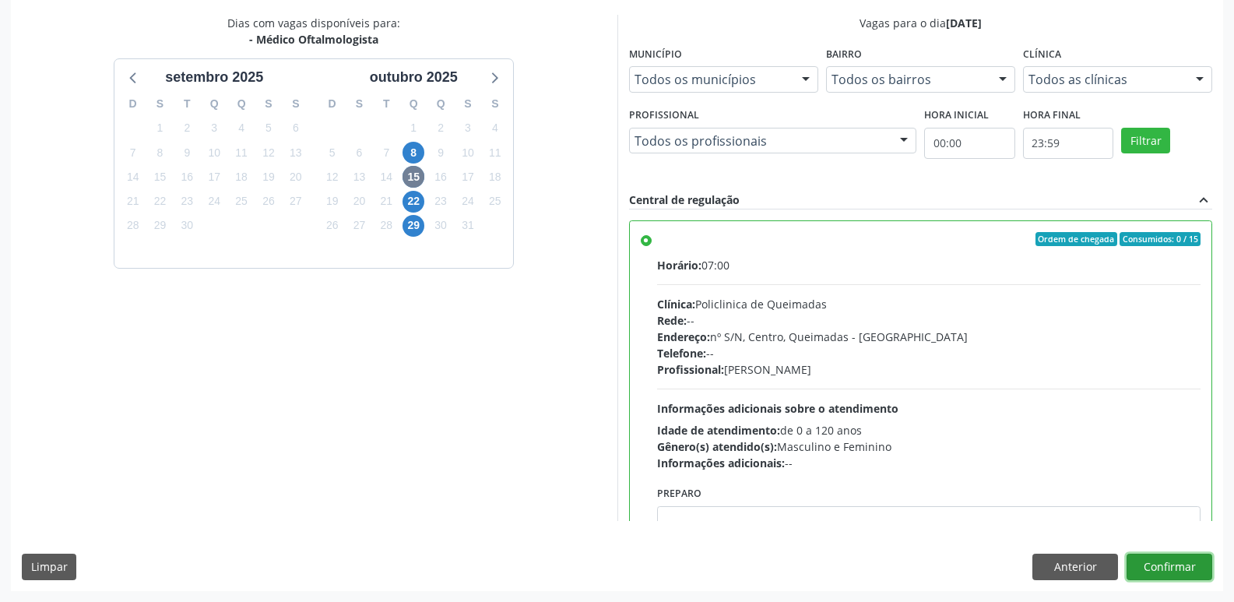
click at [1152, 558] on button "Confirmar" at bounding box center [1170, 567] width 86 height 26
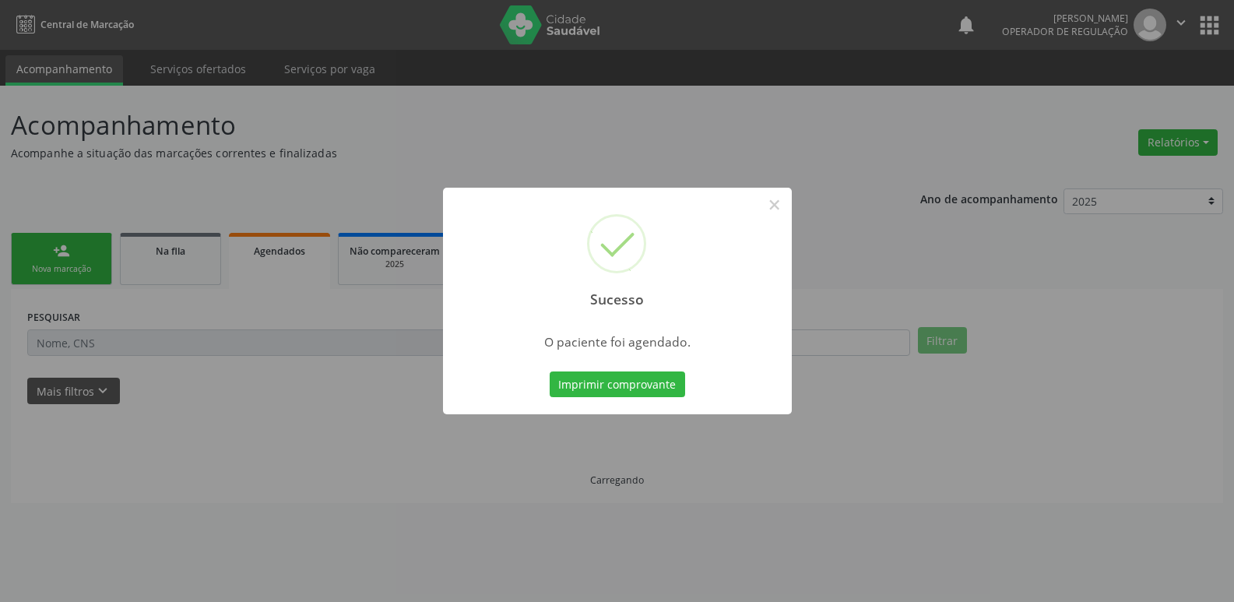
scroll to position [0, 0]
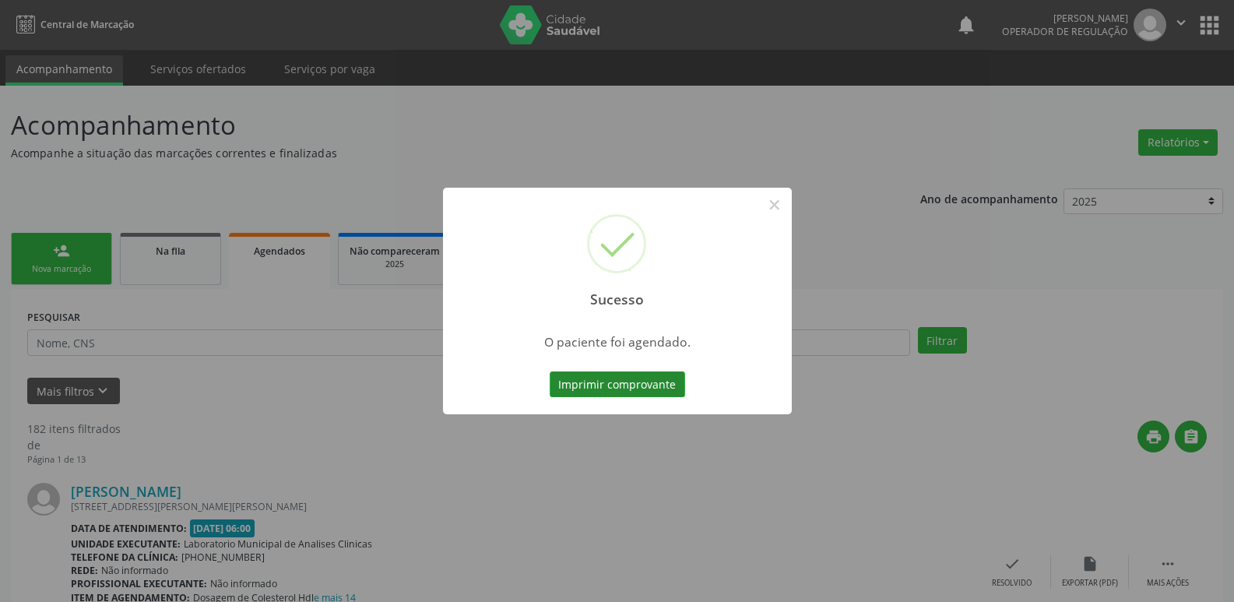
click at [664, 379] on button "Imprimir comprovante" at bounding box center [617, 384] width 135 height 26
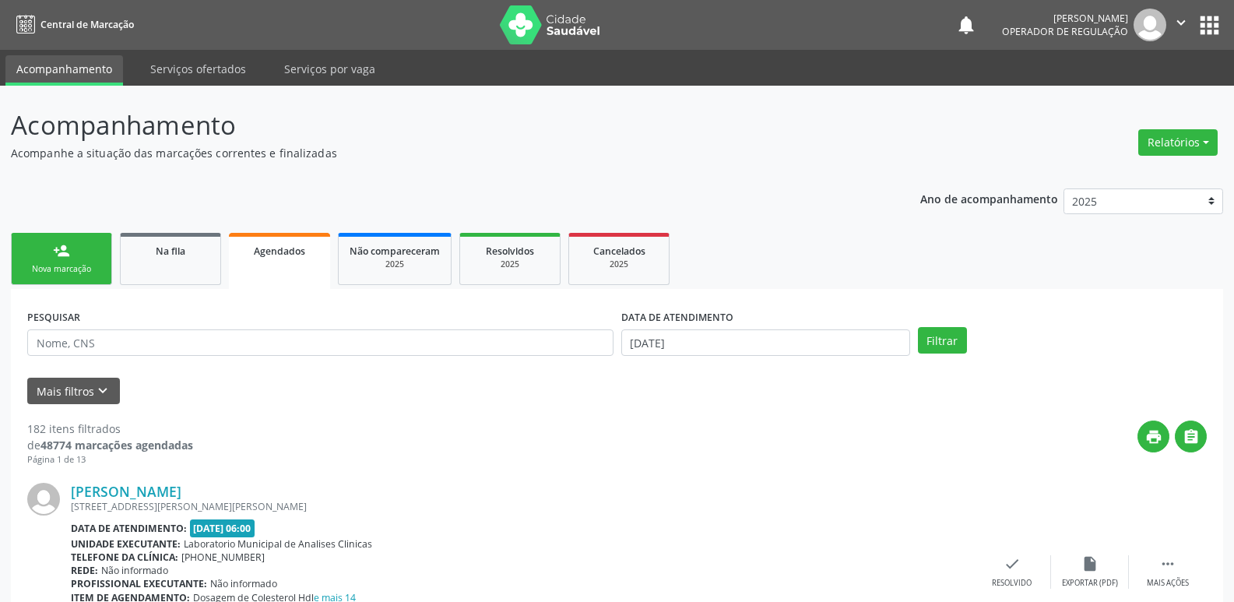
click at [74, 250] on link "person_add Nova marcação" at bounding box center [61, 259] width 101 height 52
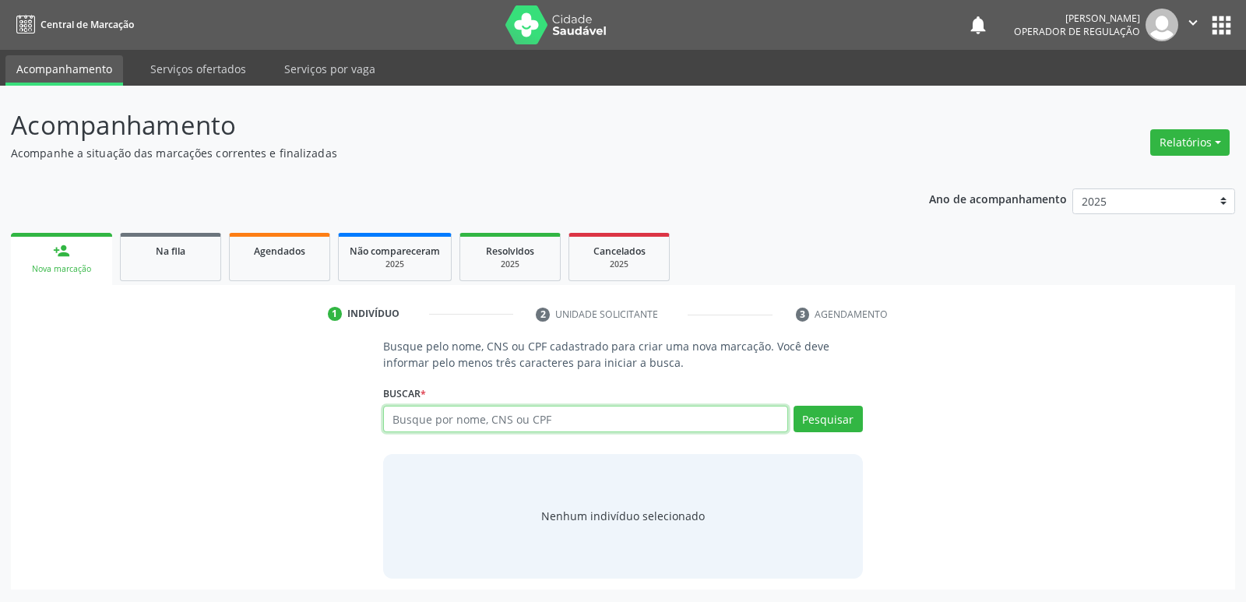
click at [425, 418] on input "text" at bounding box center [585, 419] width 404 height 26
type input "702000375350587"
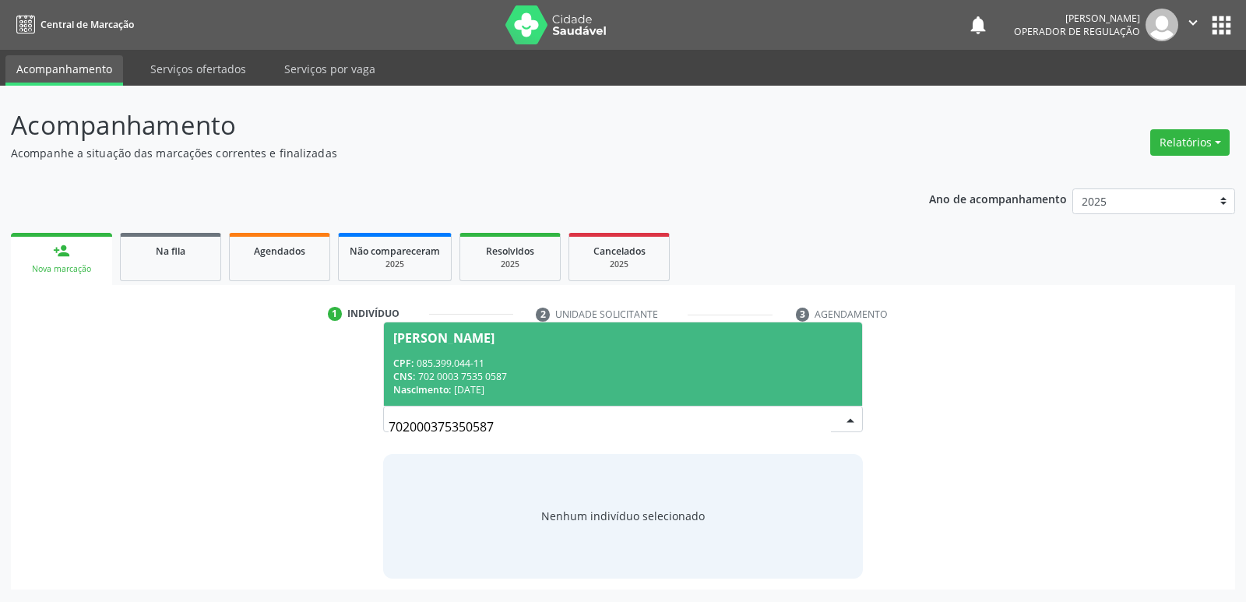
click at [473, 348] on span "[PERSON_NAME] CPF: 085.399.044-11 CNS: 702 0003 7535 0587 Nascimento: [DATE]" at bounding box center [622, 363] width 477 height 83
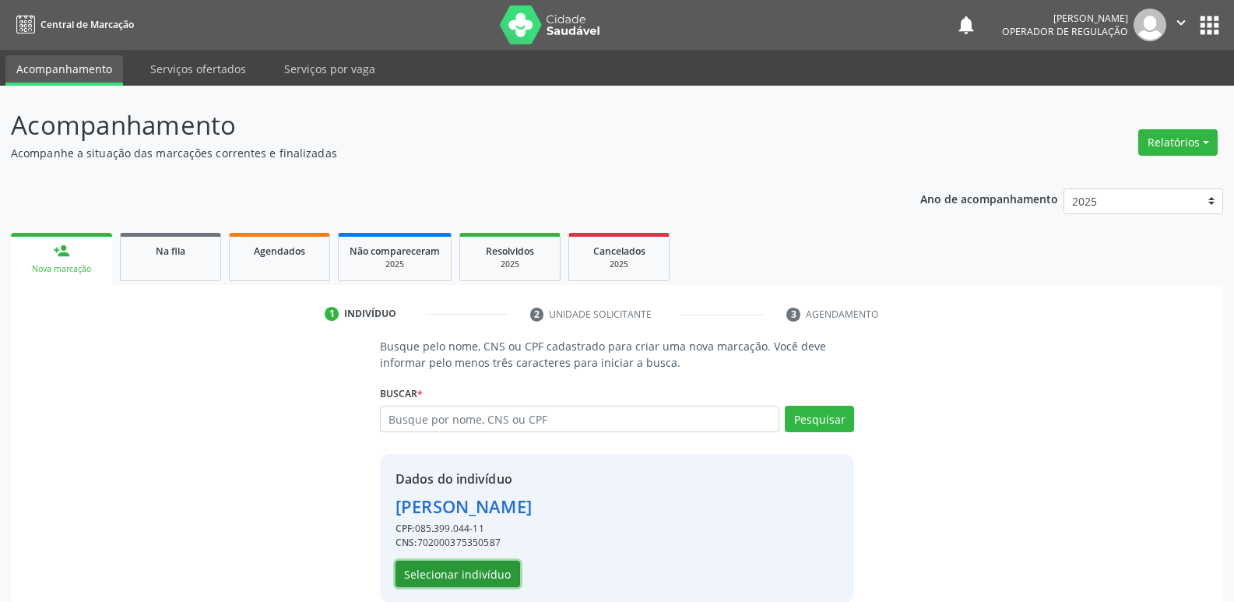
click at [465, 576] on button "Selecionar indivíduo" at bounding box center [458, 574] width 125 height 26
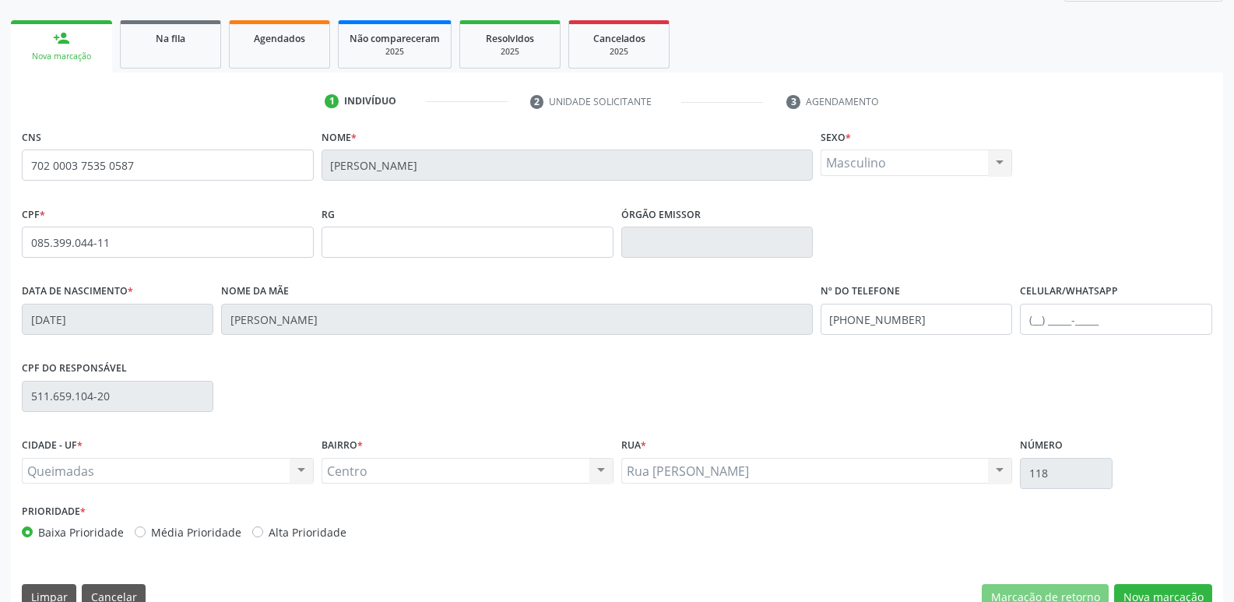
scroll to position [242, 0]
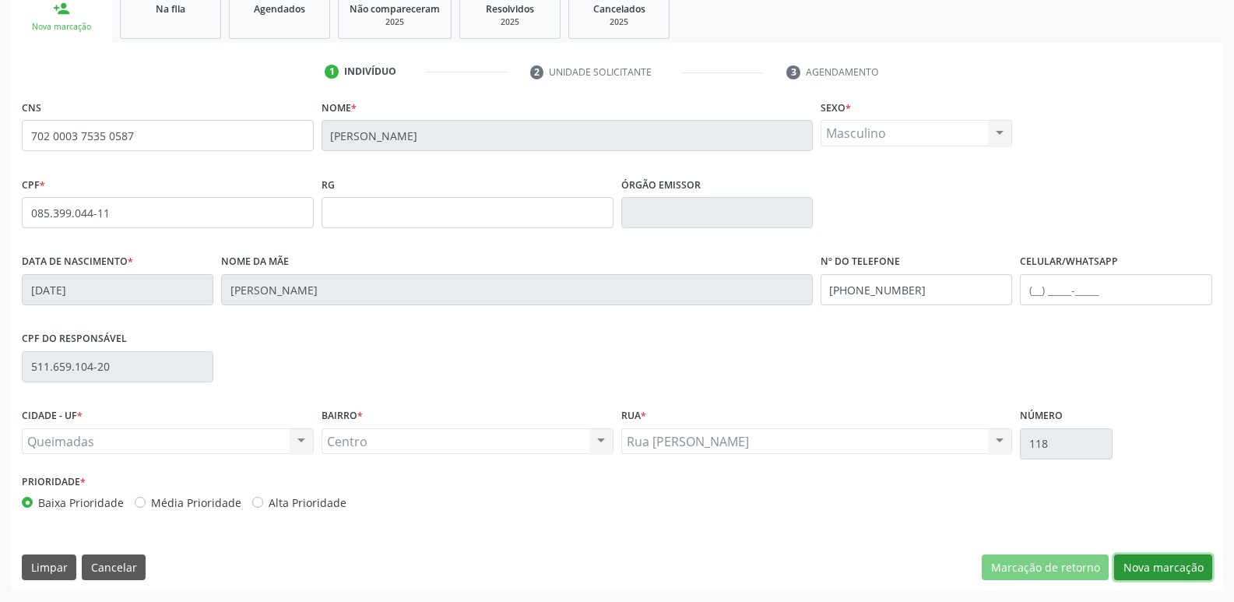
click at [1172, 554] on button "Nova marcação" at bounding box center [1163, 567] width 98 height 26
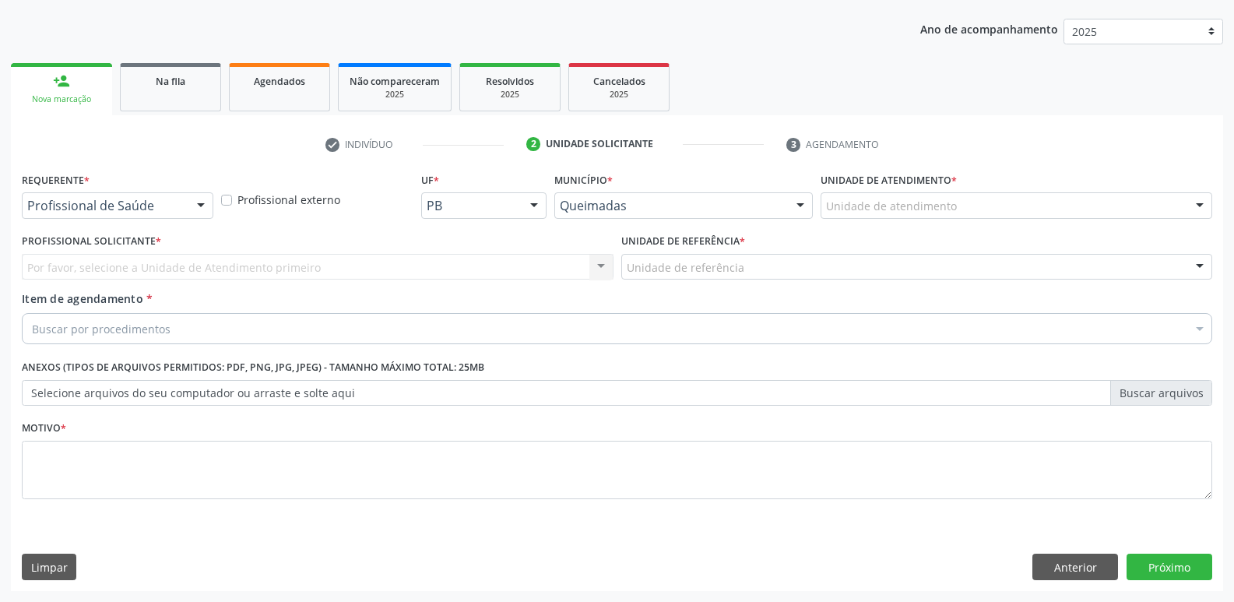
scroll to position [170, 0]
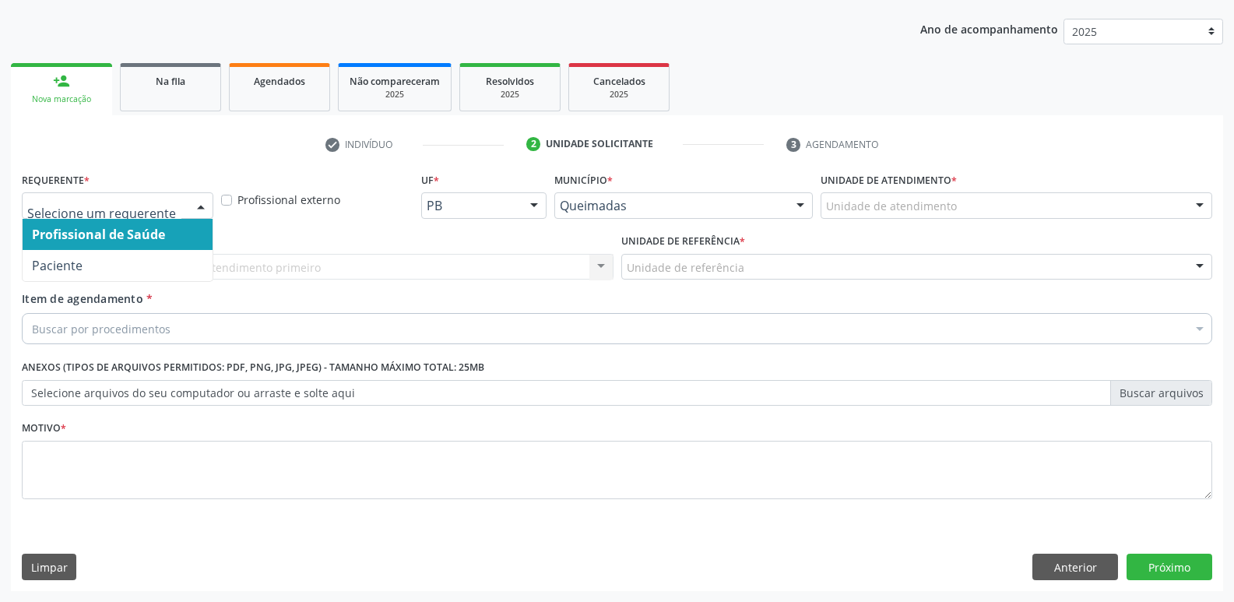
drag, startPoint x: 149, startPoint y: 199, endPoint x: 149, endPoint y: 246, distance: 46.7
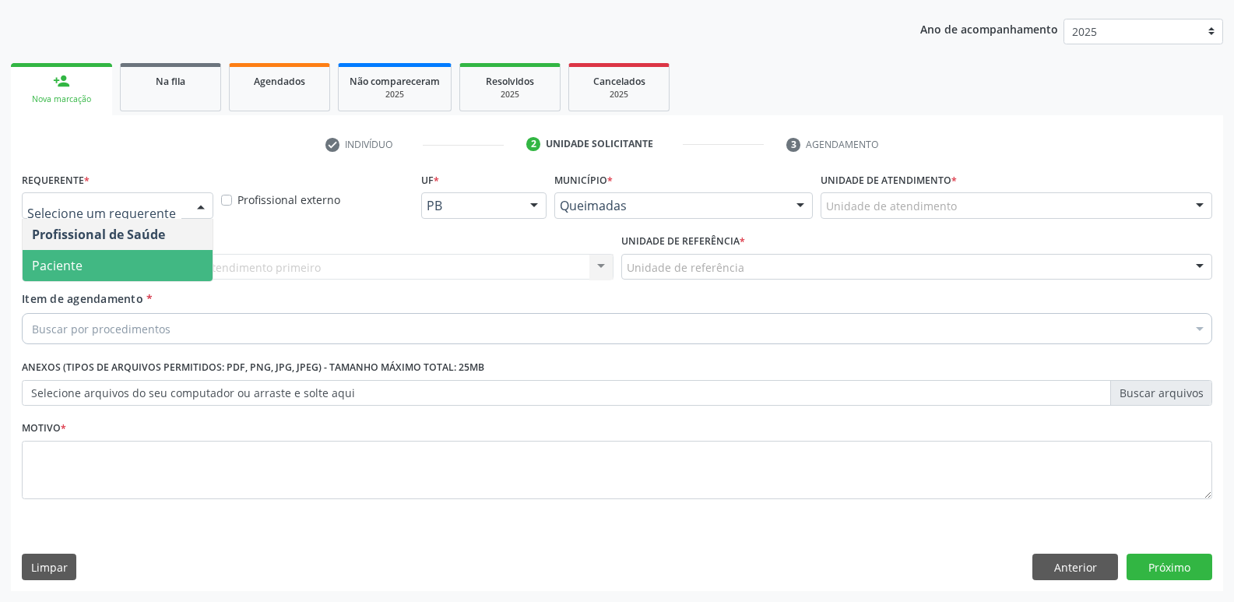
click at [131, 259] on span "Paciente" at bounding box center [118, 265] width 190 height 31
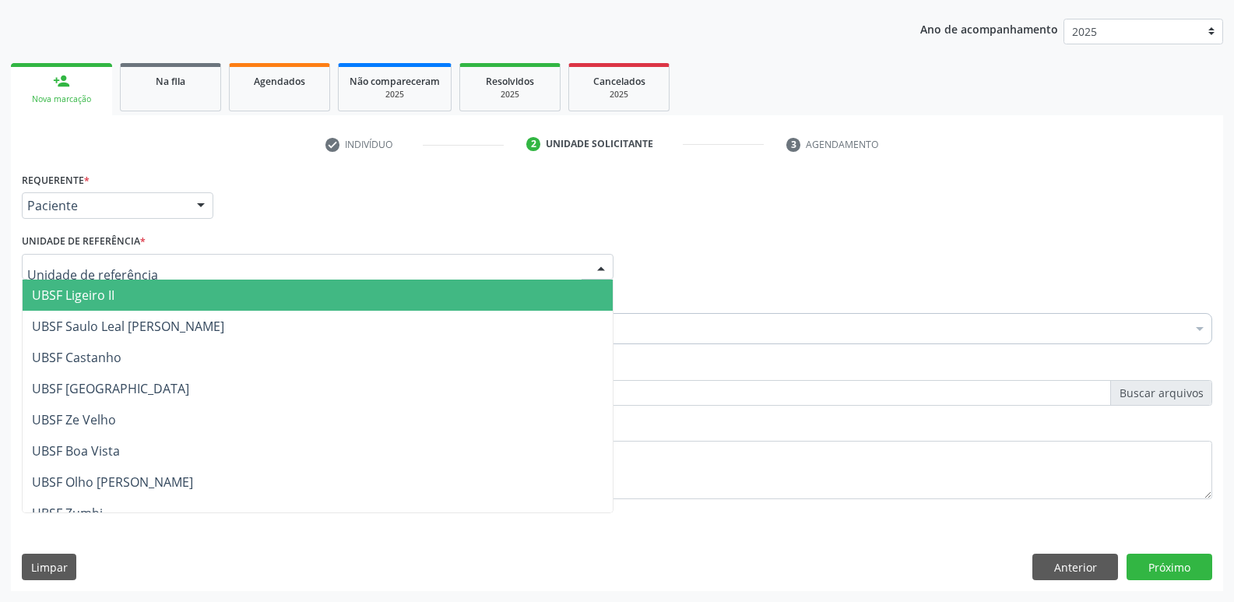
click at [175, 268] on div at bounding box center [318, 267] width 592 height 26
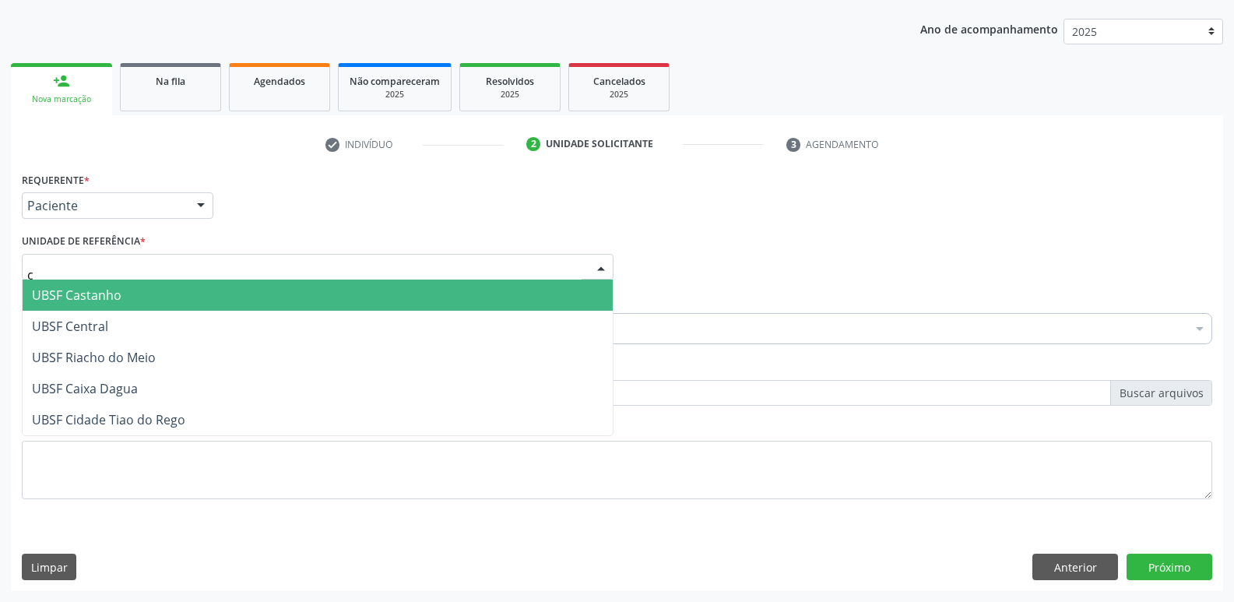
type input "ce"
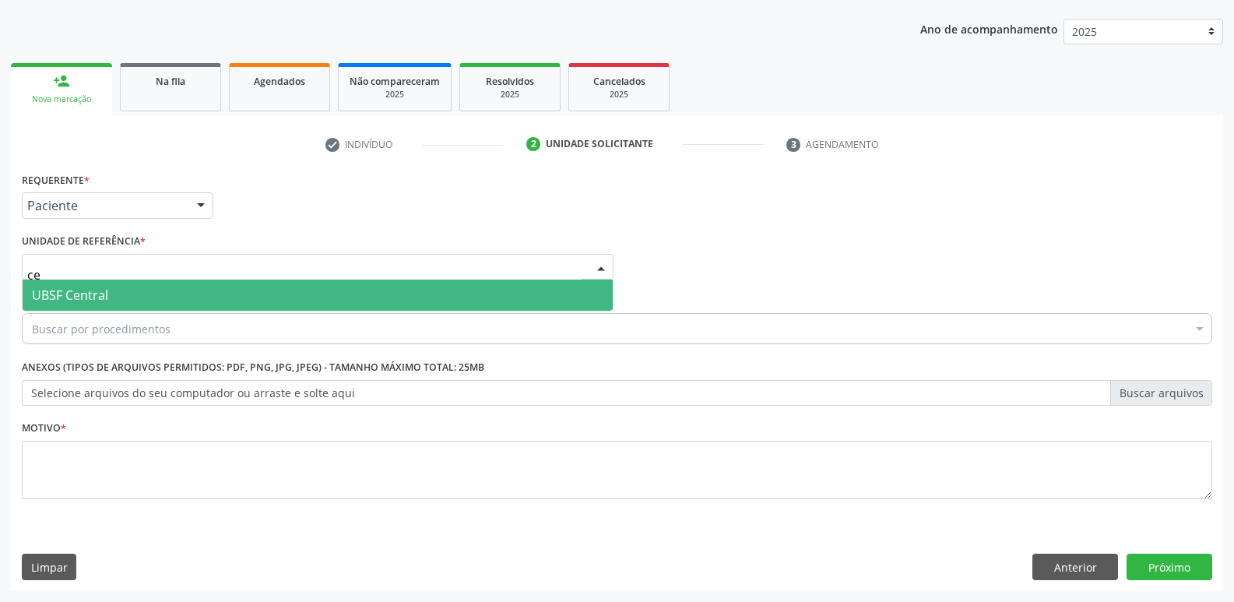
click at [148, 293] on span "UBSF Central" at bounding box center [318, 295] width 590 height 31
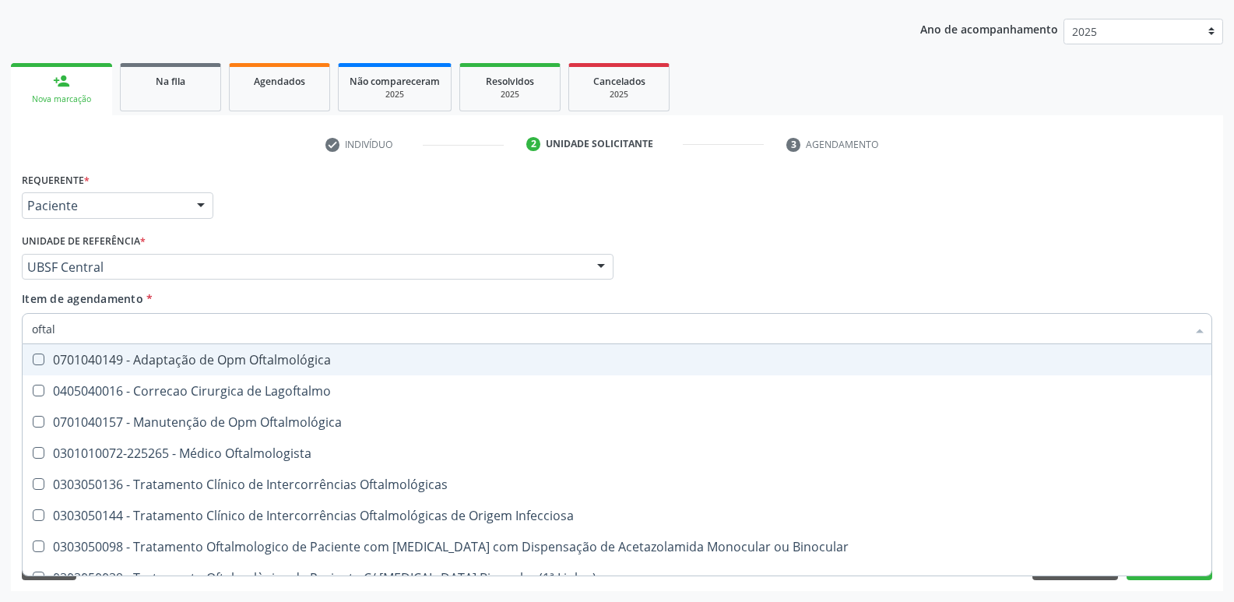
type input "oftalm"
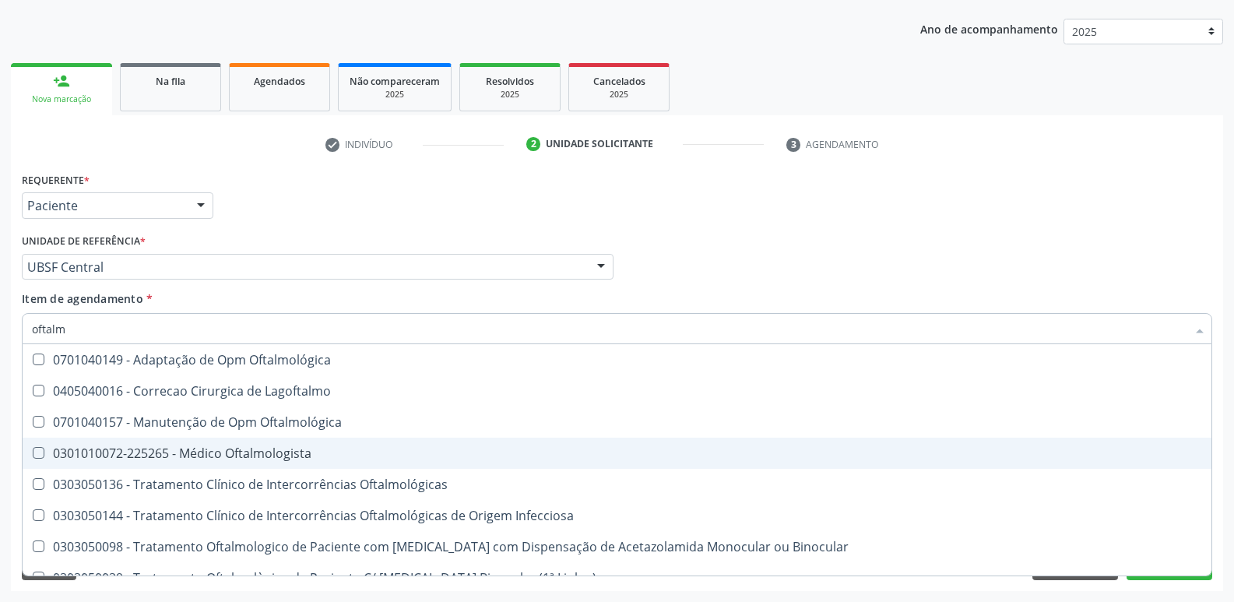
drag, startPoint x: 229, startPoint y: 458, endPoint x: 228, endPoint y: 450, distance: 7.8
click at [227, 455] on div "0301010072-225265 - Médico Oftalmologista" at bounding box center [617, 453] width 1170 height 12
checkbox Oftalmologista "true"
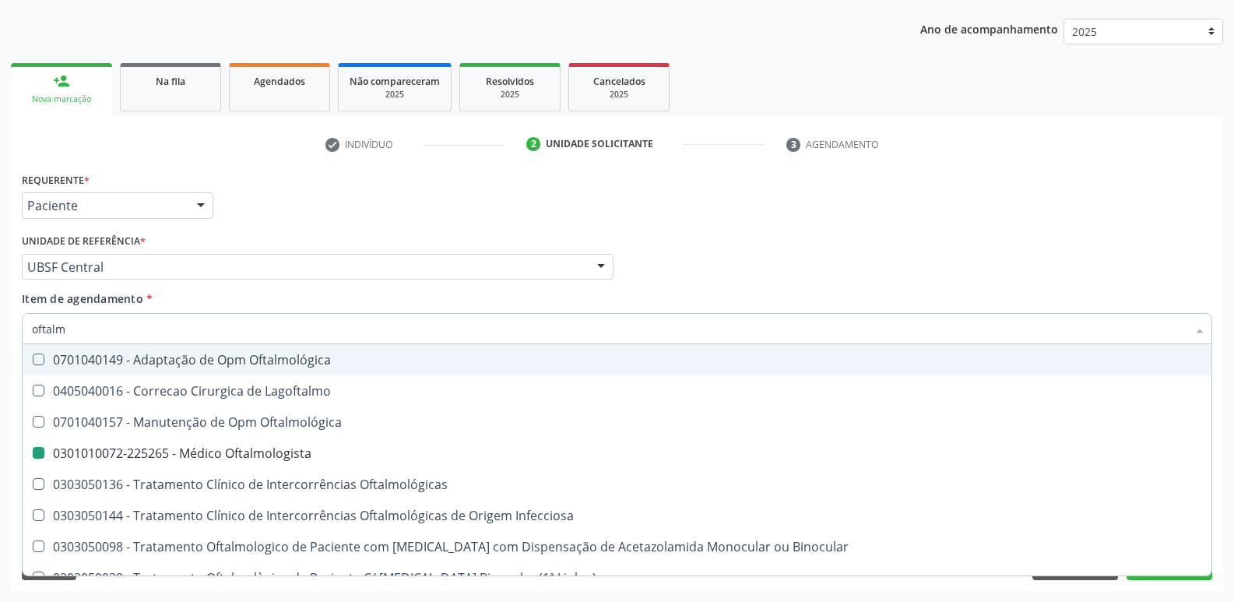
drag, startPoint x: 371, startPoint y: 222, endPoint x: 331, endPoint y: 390, distance: 172.8
click at [367, 224] on div "Requerente * Paciente Profissional de Saúde Paciente Nenhum resultado encontrad…" at bounding box center [617, 198] width 1198 height 61
checkbox Lagoftalmo "true"
checkbox Oftalmologista "false"
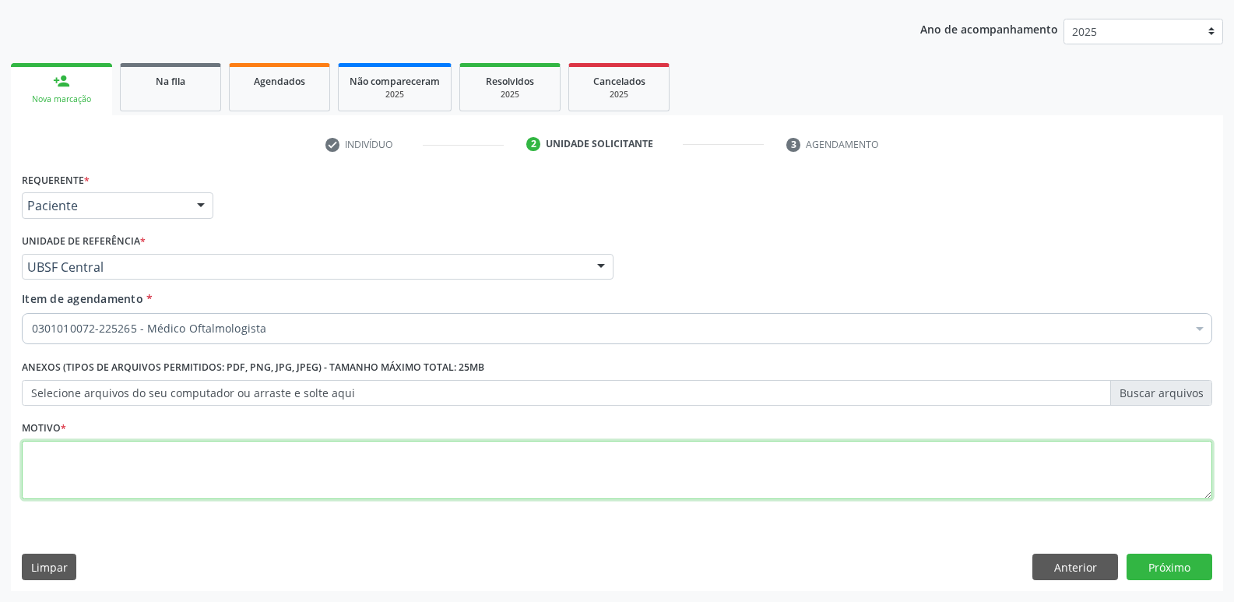
drag, startPoint x: 226, startPoint y: 457, endPoint x: 222, endPoint y: 446, distance: 11.6
click at [222, 452] on textarea at bounding box center [617, 470] width 1190 height 59
paste textarea "avaliação"
type textarea "avaliação"
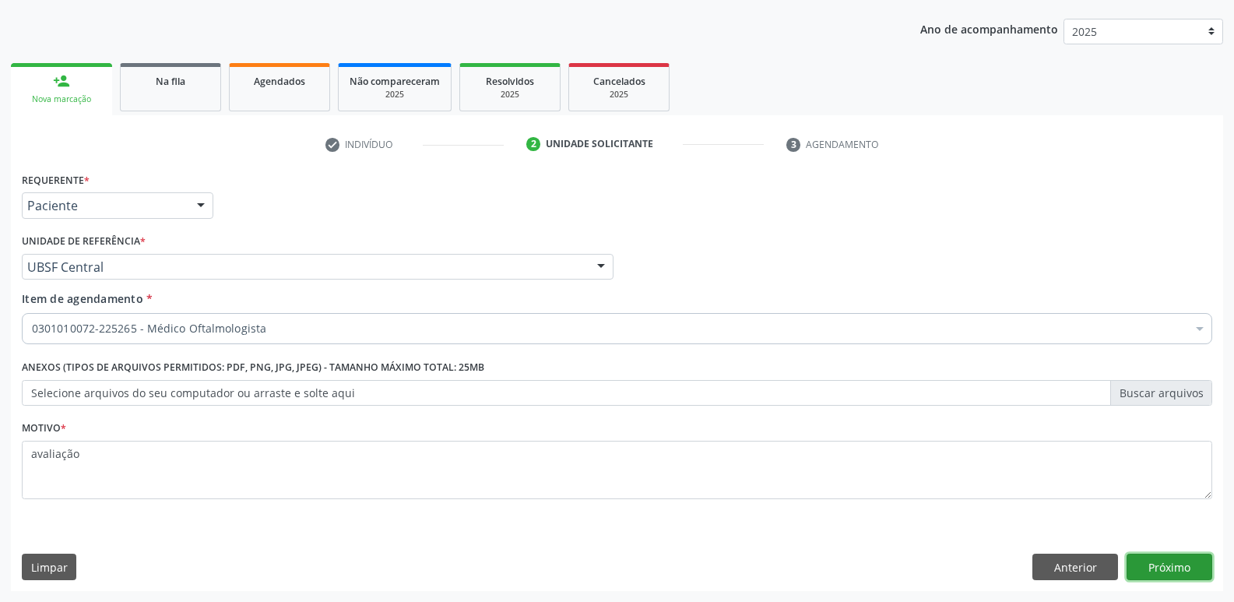
click at [1175, 565] on button "Próximo" at bounding box center [1170, 567] width 86 height 26
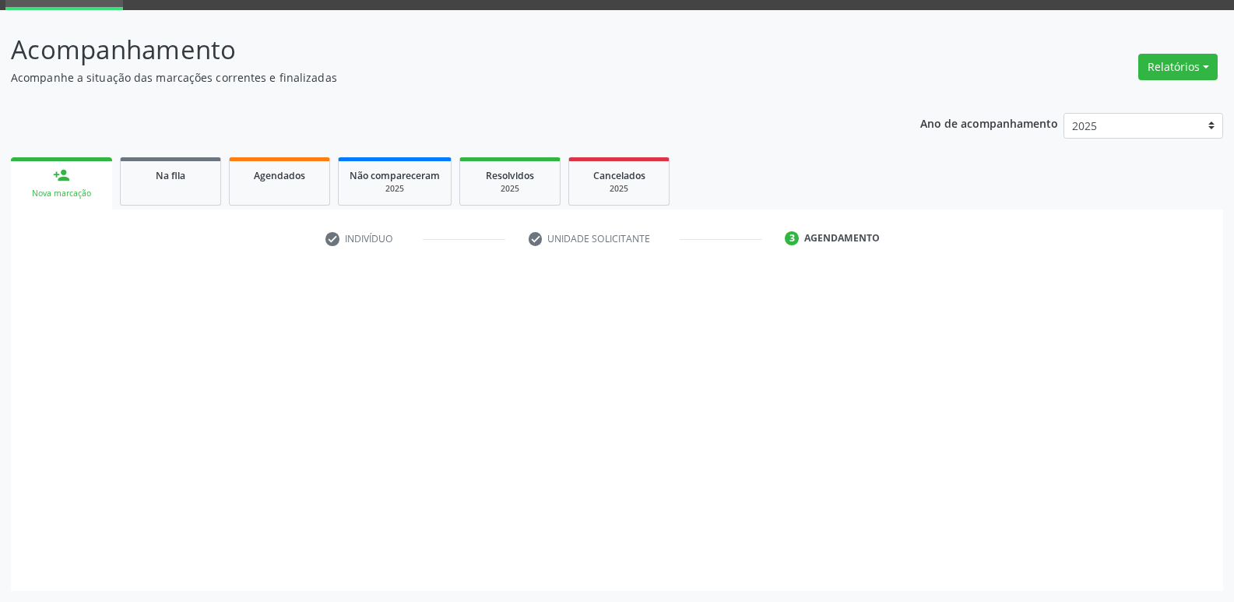
scroll to position [76, 0]
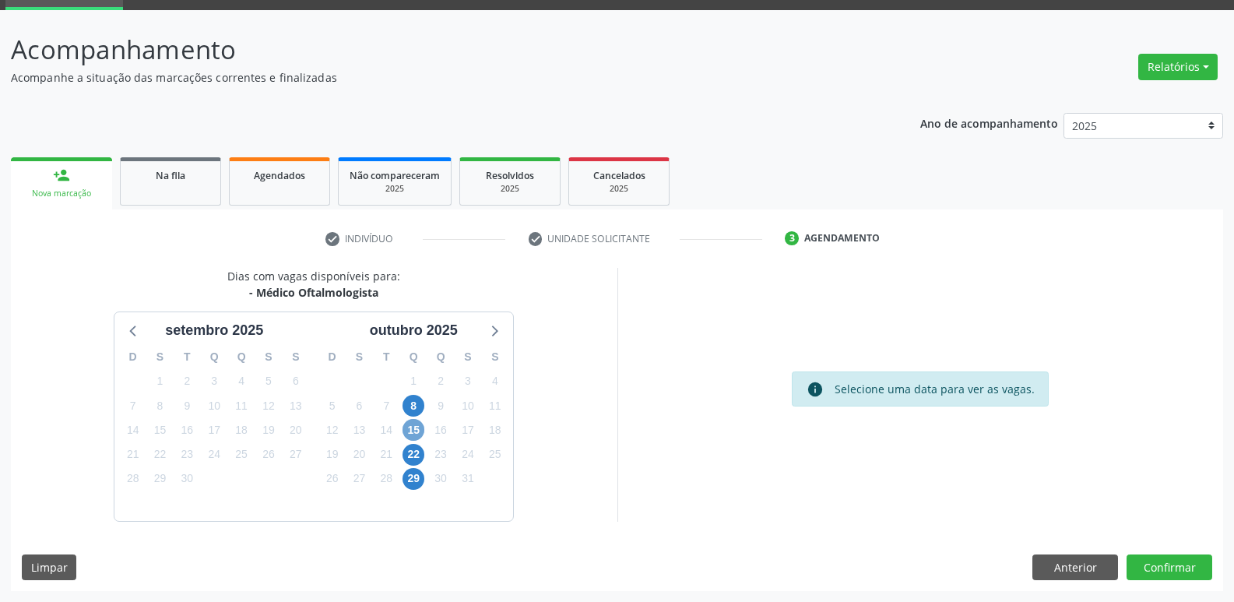
click at [408, 432] on span "15" at bounding box center [414, 430] width 22 height 22
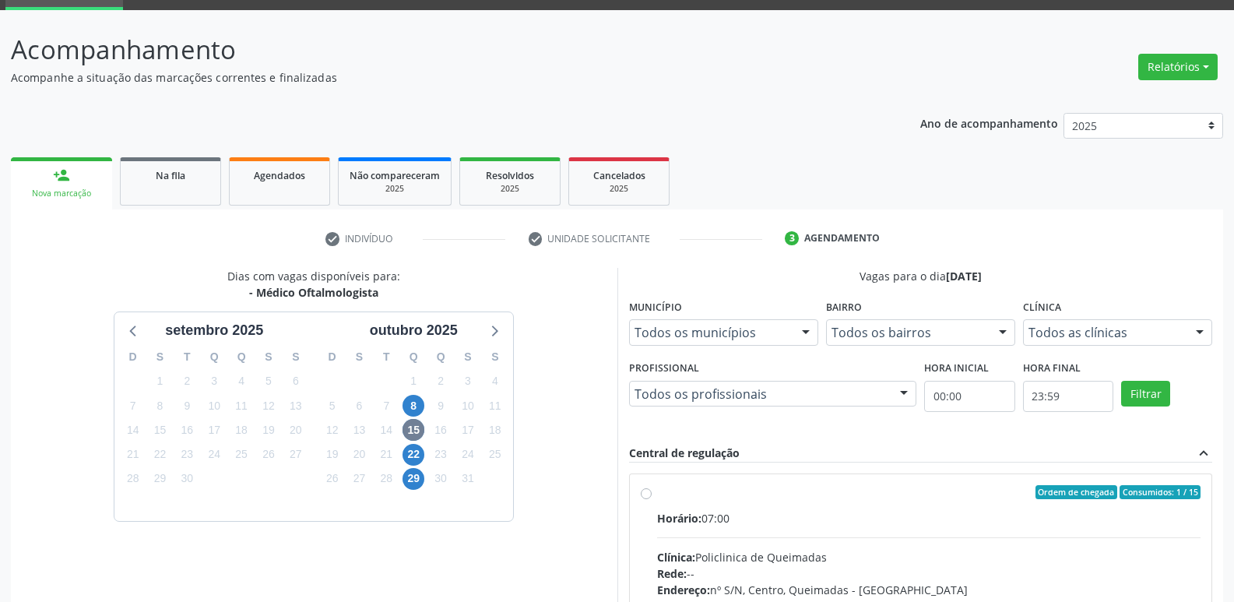
click at [944, 519] on div "Horário: 07:00" at bounding box center [929, 518] width 544 height 16
click at [652, 499] on input "Ordem de chegada Consumidos: 1 / 15 Horário: 07:00 Clínica: Policlinica de Quei…" at bounding box center [646, 492] width 11 height 14
radio input "true"
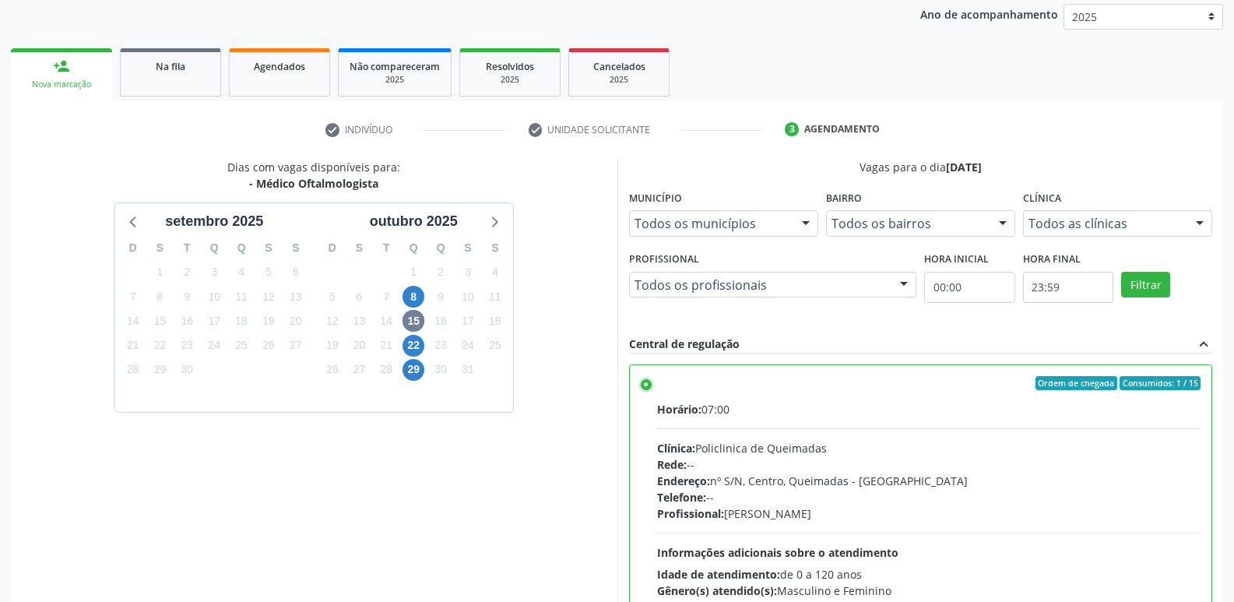
scroll to position [329, 0]
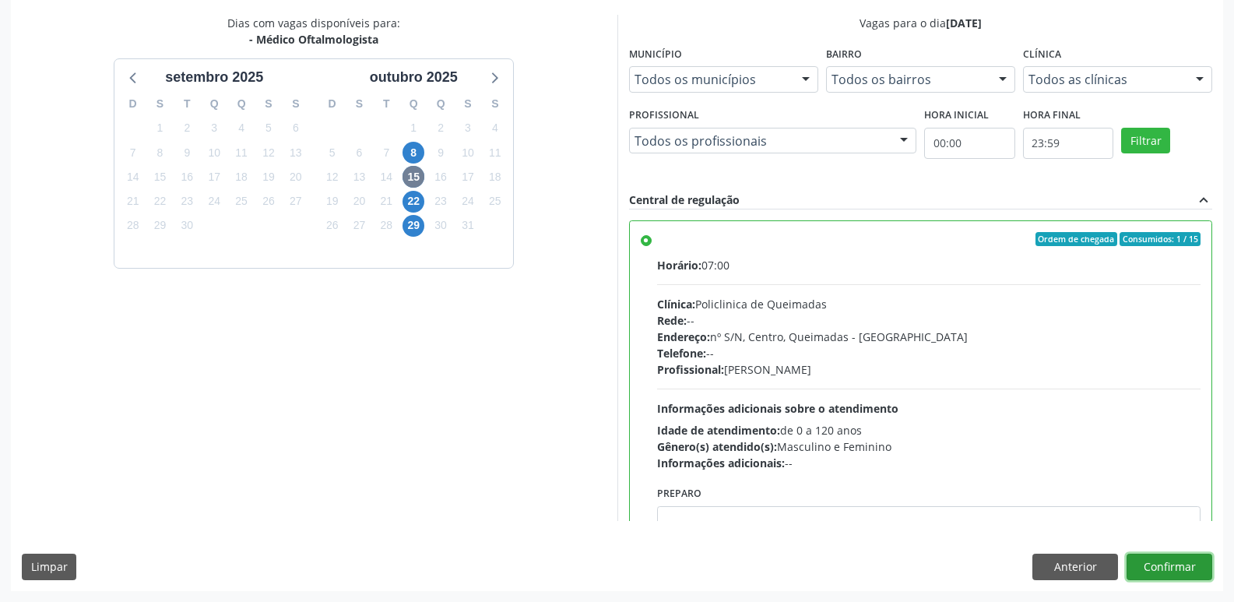
click at [1150, 555] on button "Confirmar" at bounding box center [1170, 567] width 86 height 26
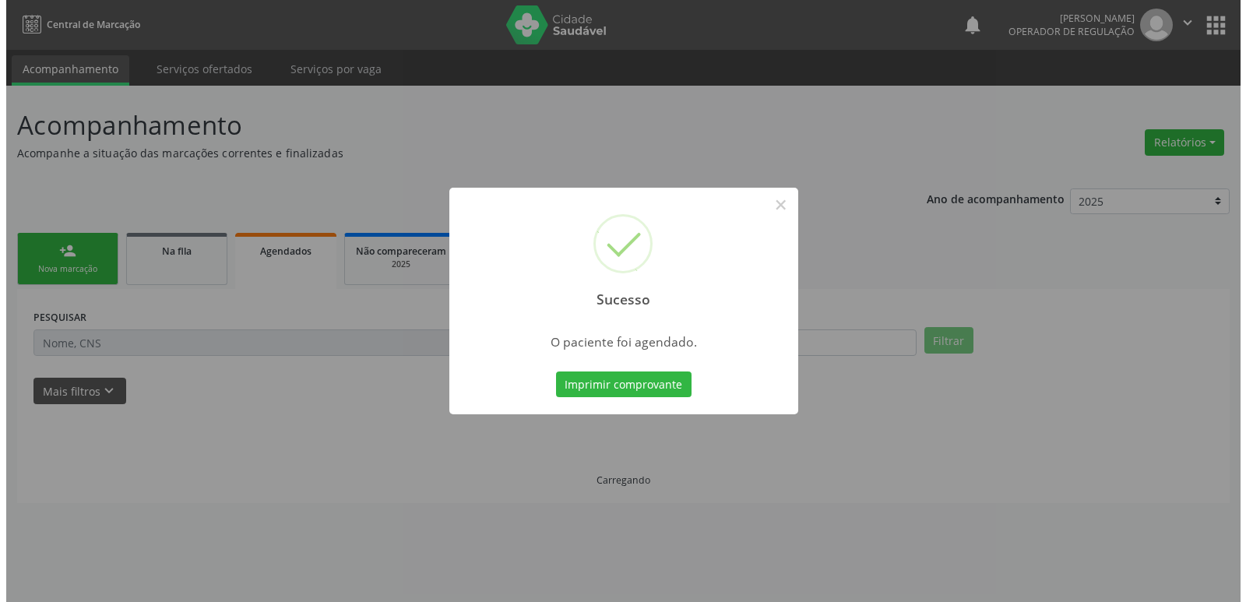
scroll to position [0, 0]
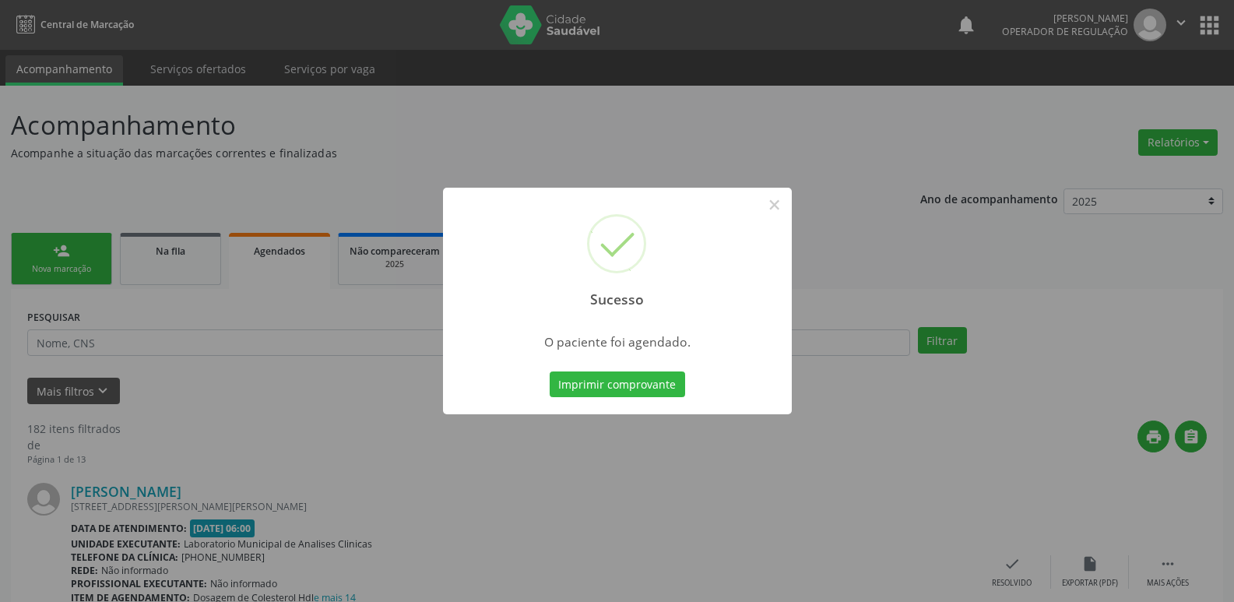
click at [550, 371] on button "Imprimir comprovante" at bounding box center [617, 384] width 135 height 26
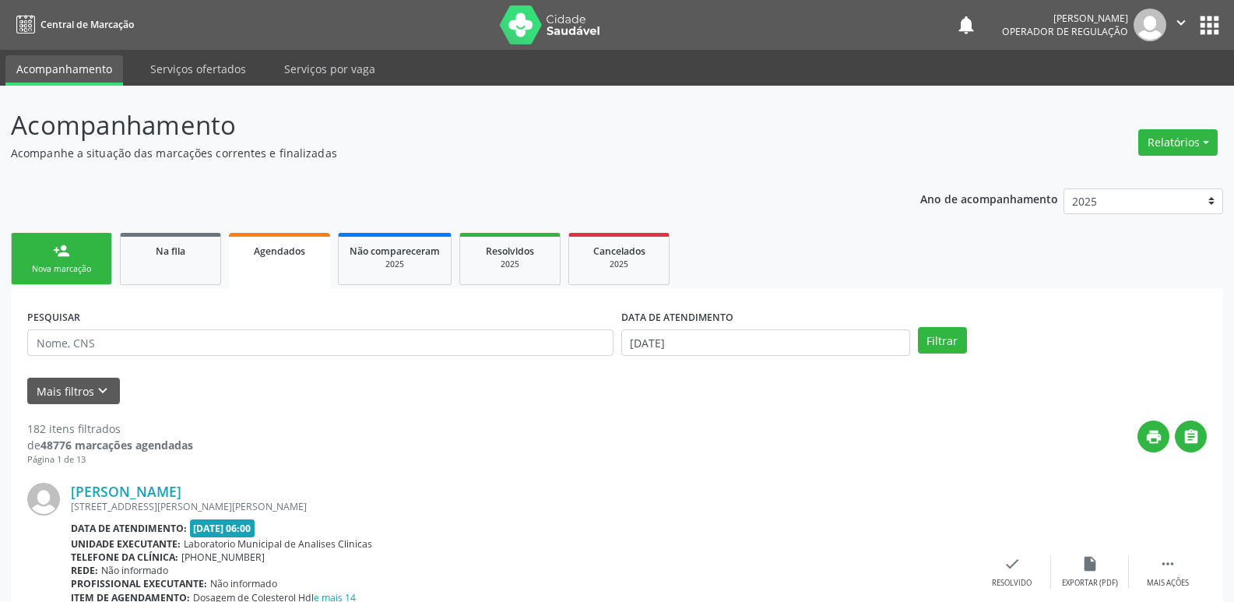
click at [79, 250] on link "person_add Nova marcação" at bounding box center [61, 259] width 101 height 52
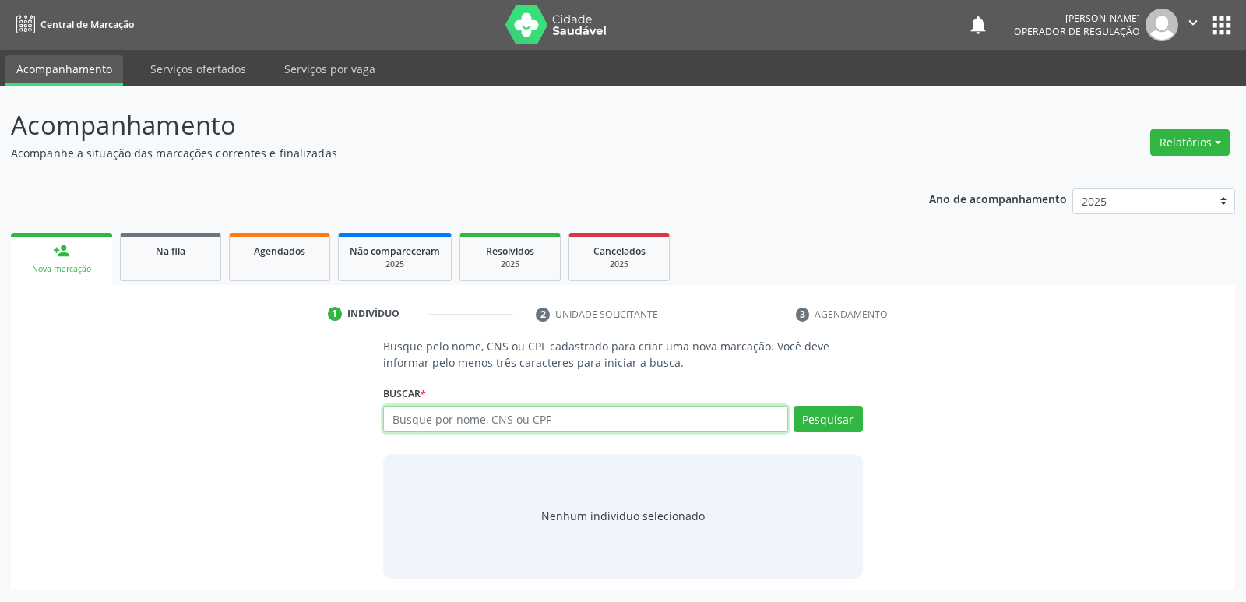
click at [410, 413] on input "text" at bounding box center [585, 419] width 404 height 26
